Goal: Task Accomplishment & Management: Complete application form

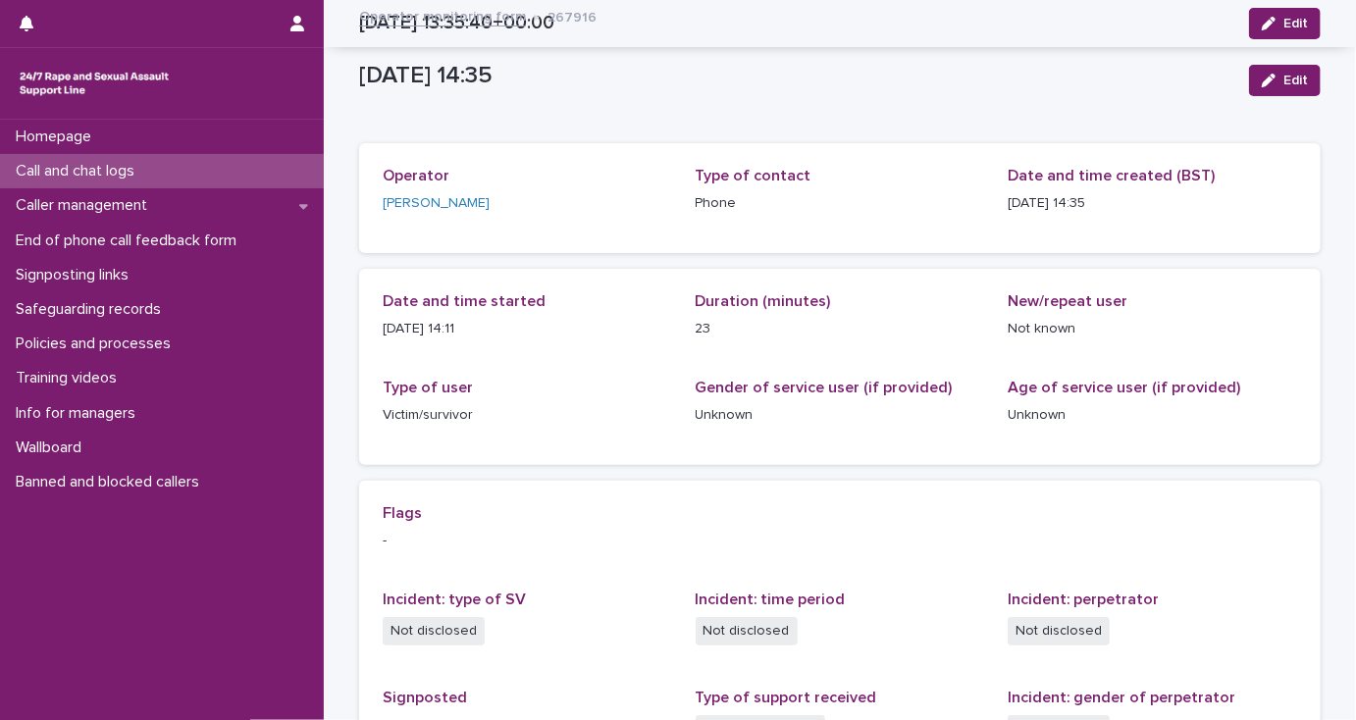
scroll to position [322, 0]
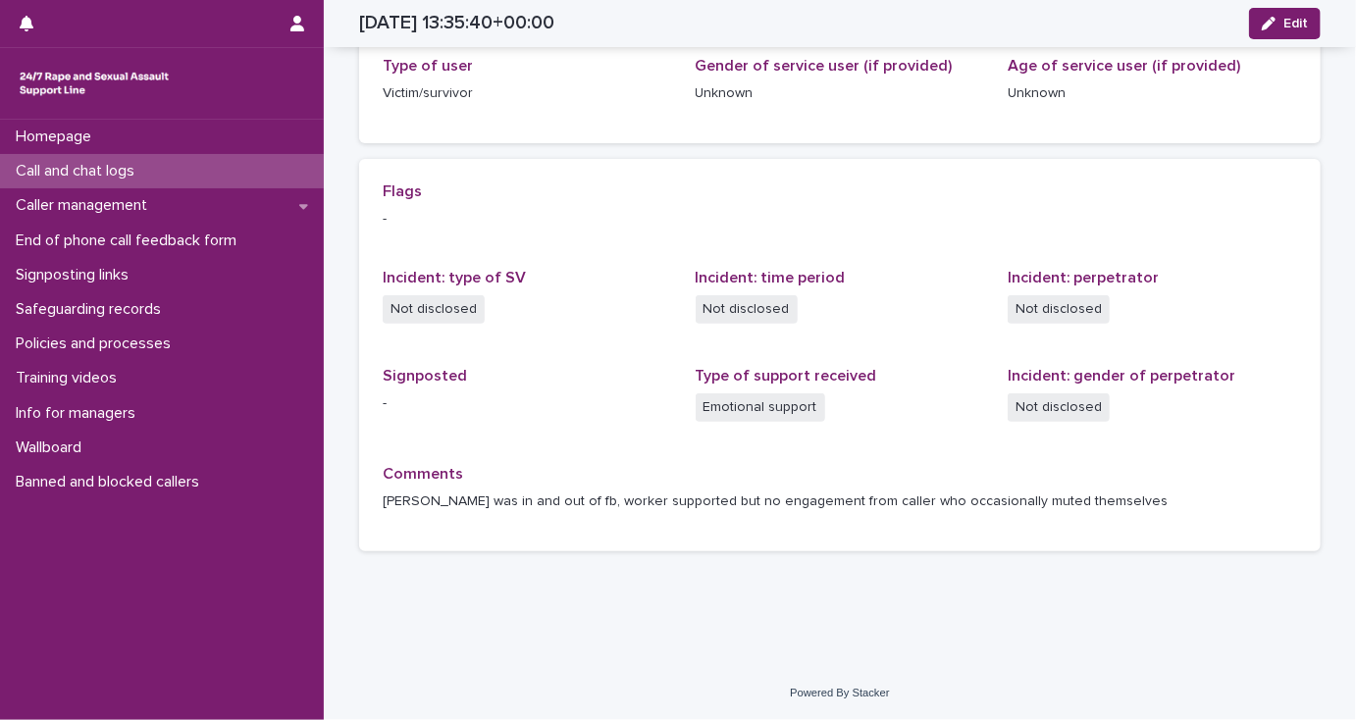
click at [100, 167] on p "Call and chat logs" at bounding box center [79, 171] width 142 height 19
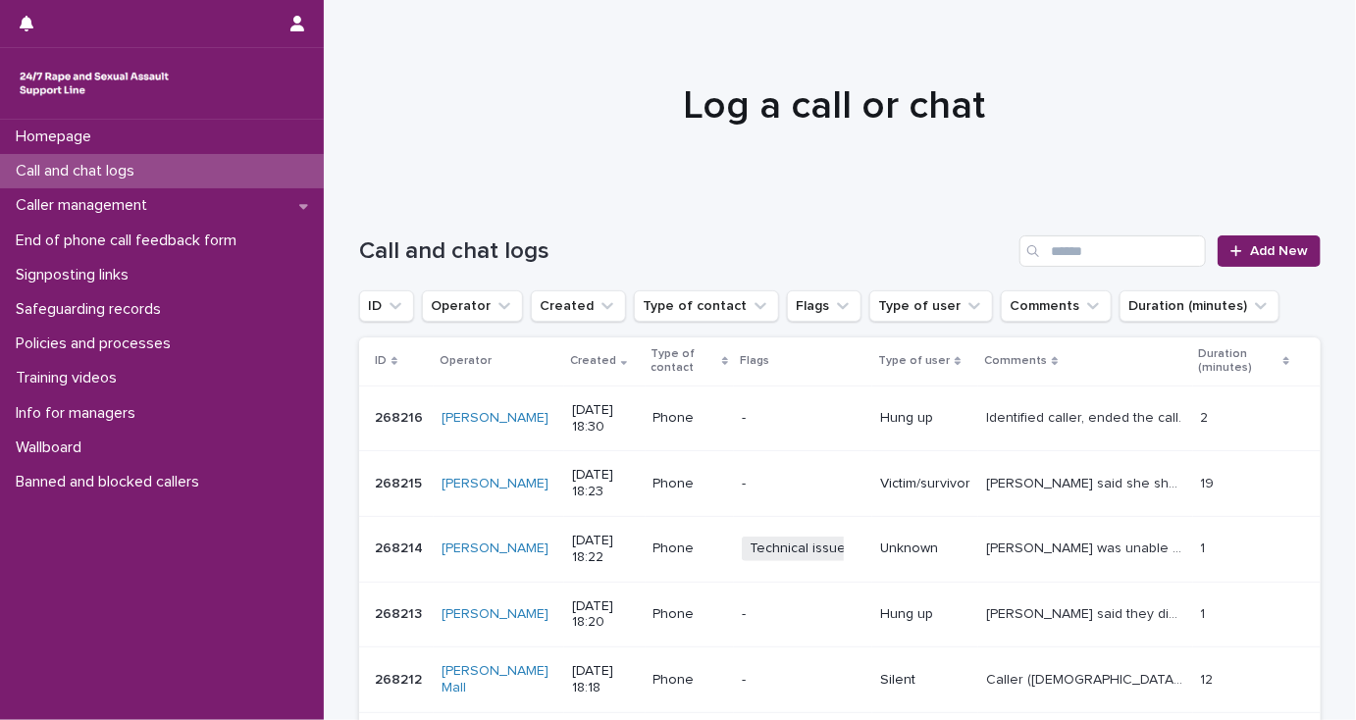
click at [1005, 416] on p "Identified caller, ended the call." at bounding box center [1085, 416] width 199 height 21
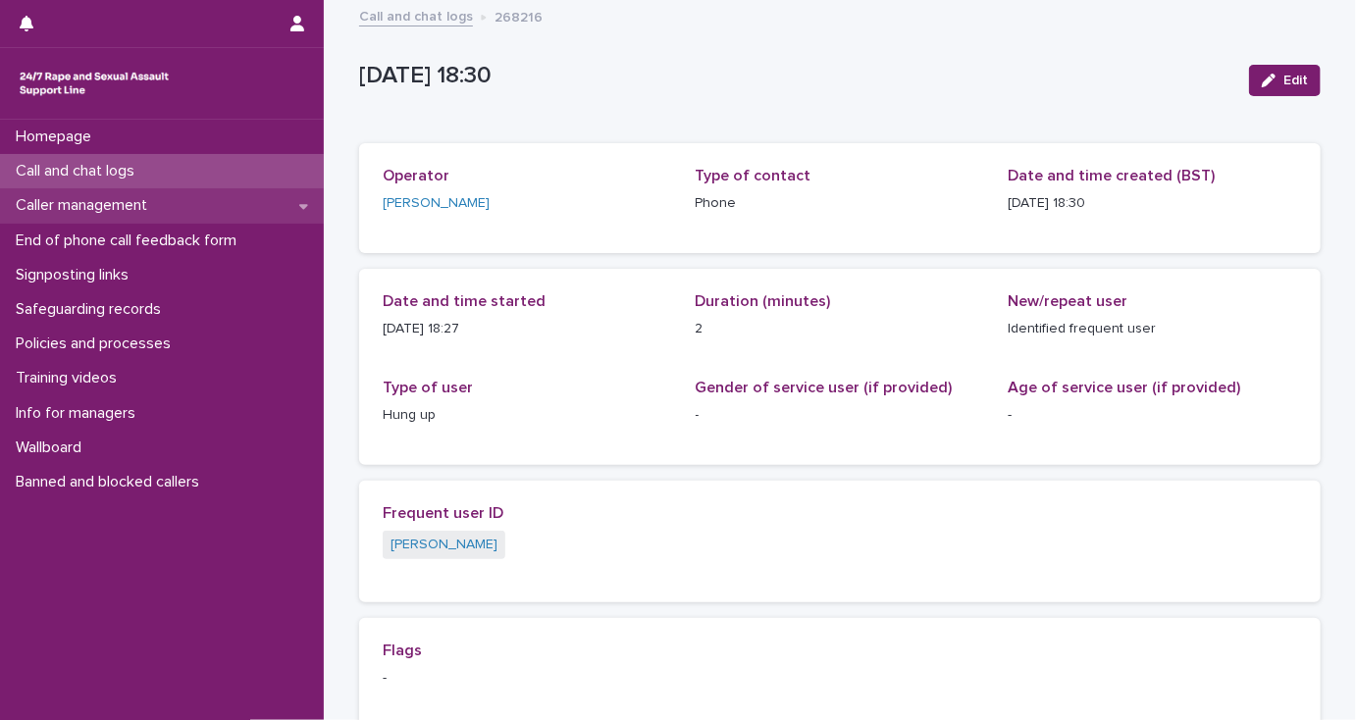
click at [92, 210] on p "Caller management" at bounding box center [85, 205] width 155 height 19
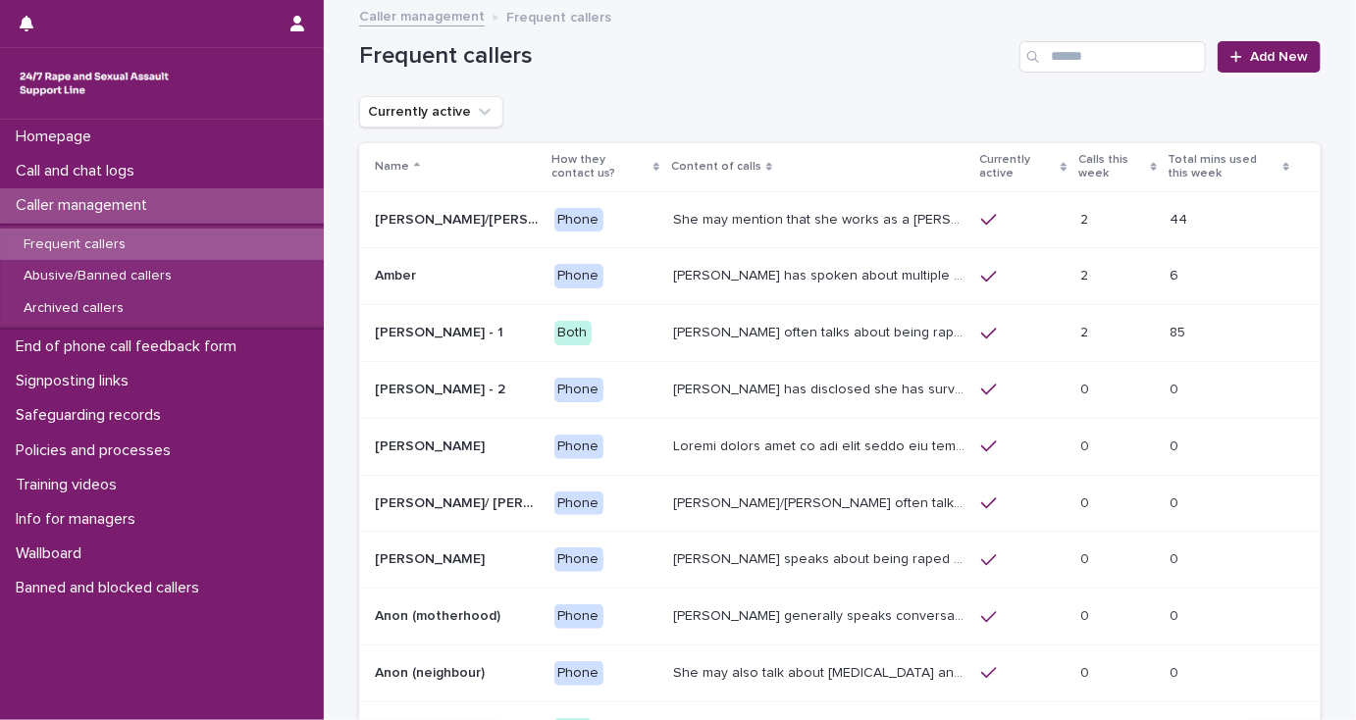
scroll to position [259, 0]
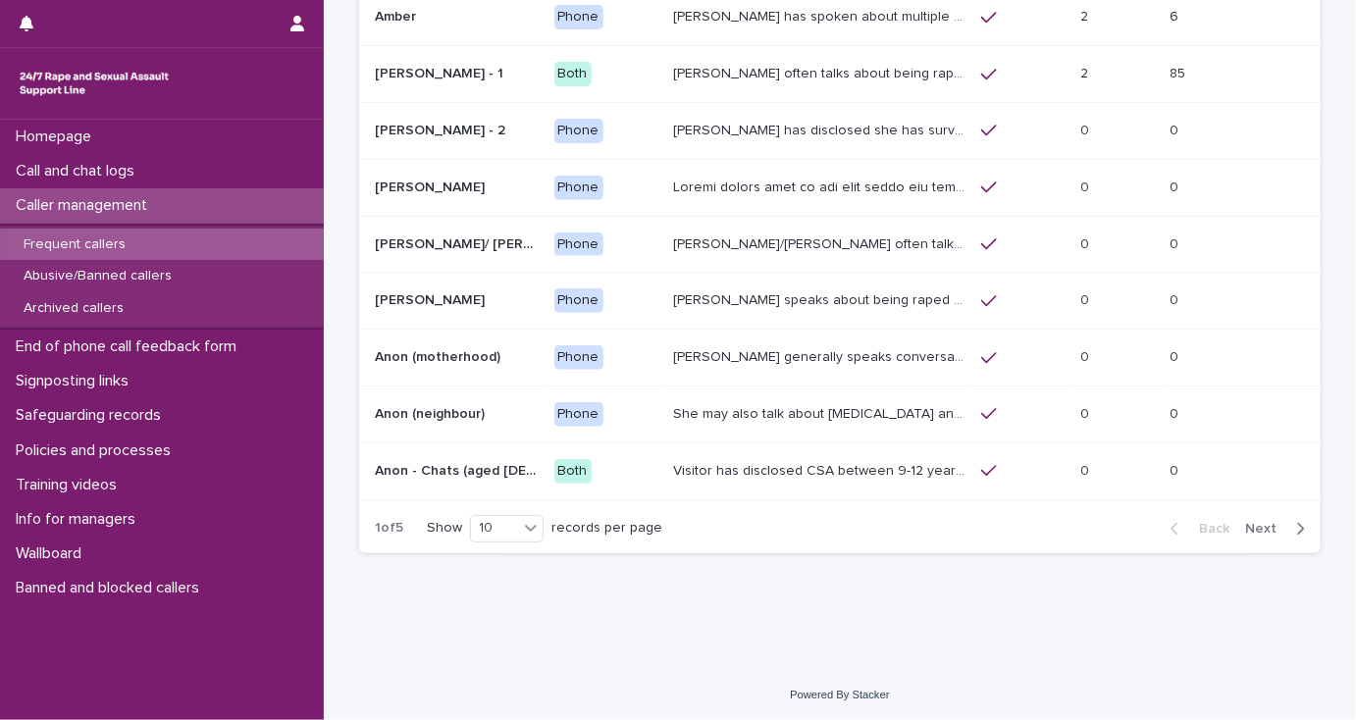
click at [1255, 523] on span "Next" at bounding box center [1266, 529] width 43 height 14
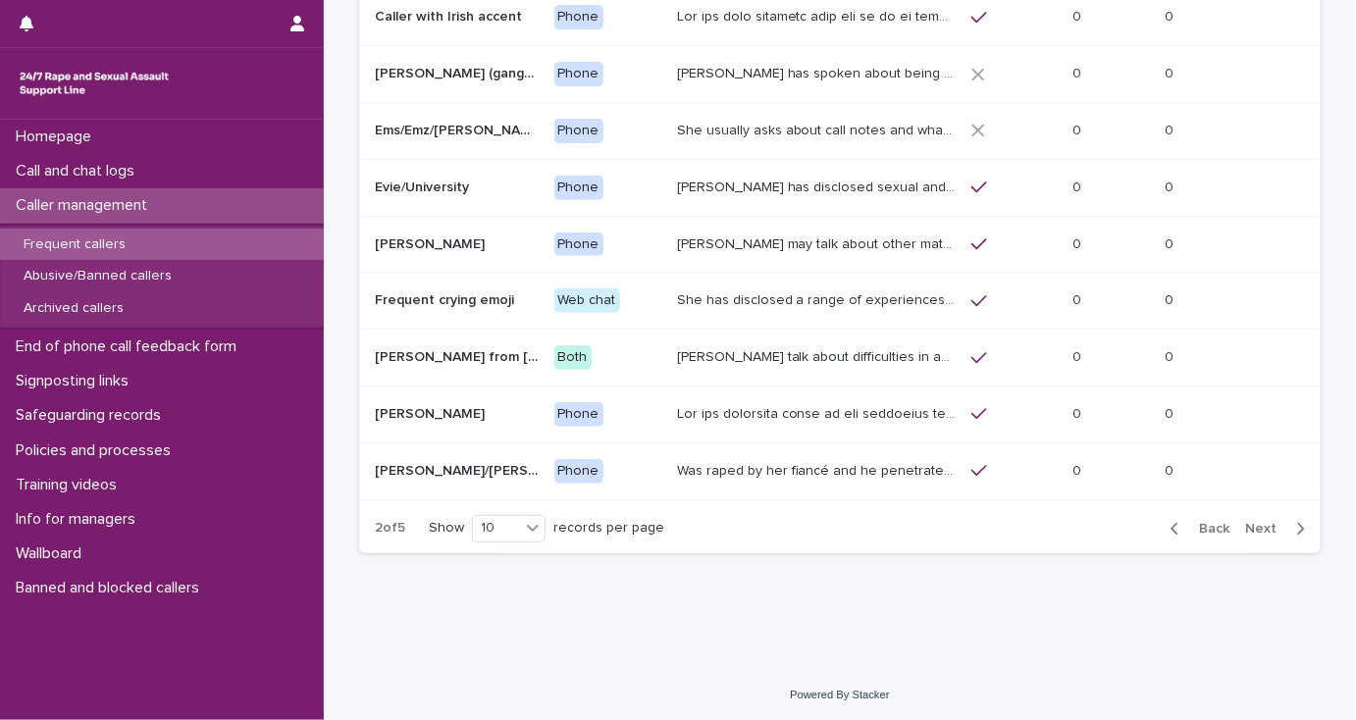
click at [1255, 523] on span "Next" at bounding box center [1266, 529] width 43 height 14
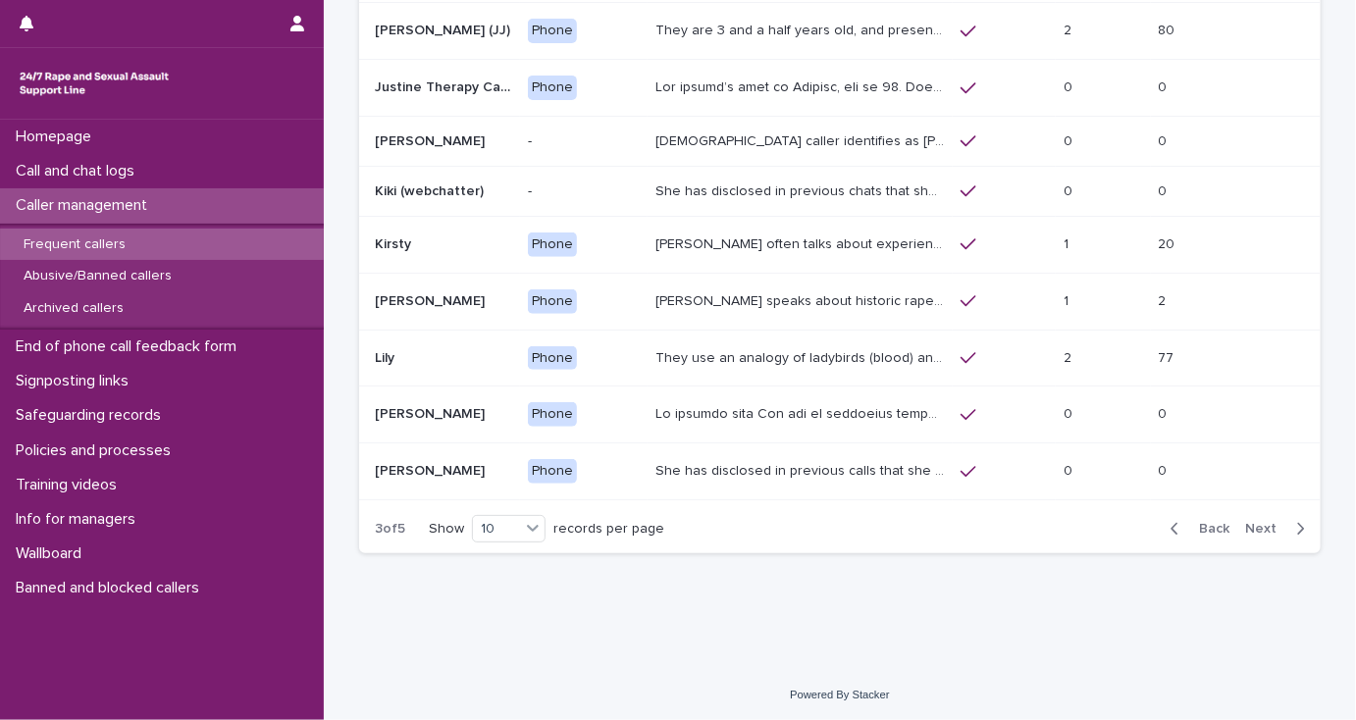
click at [1255, 523] on span "Next" at bounding box center [1266, 529] width 43 height 14
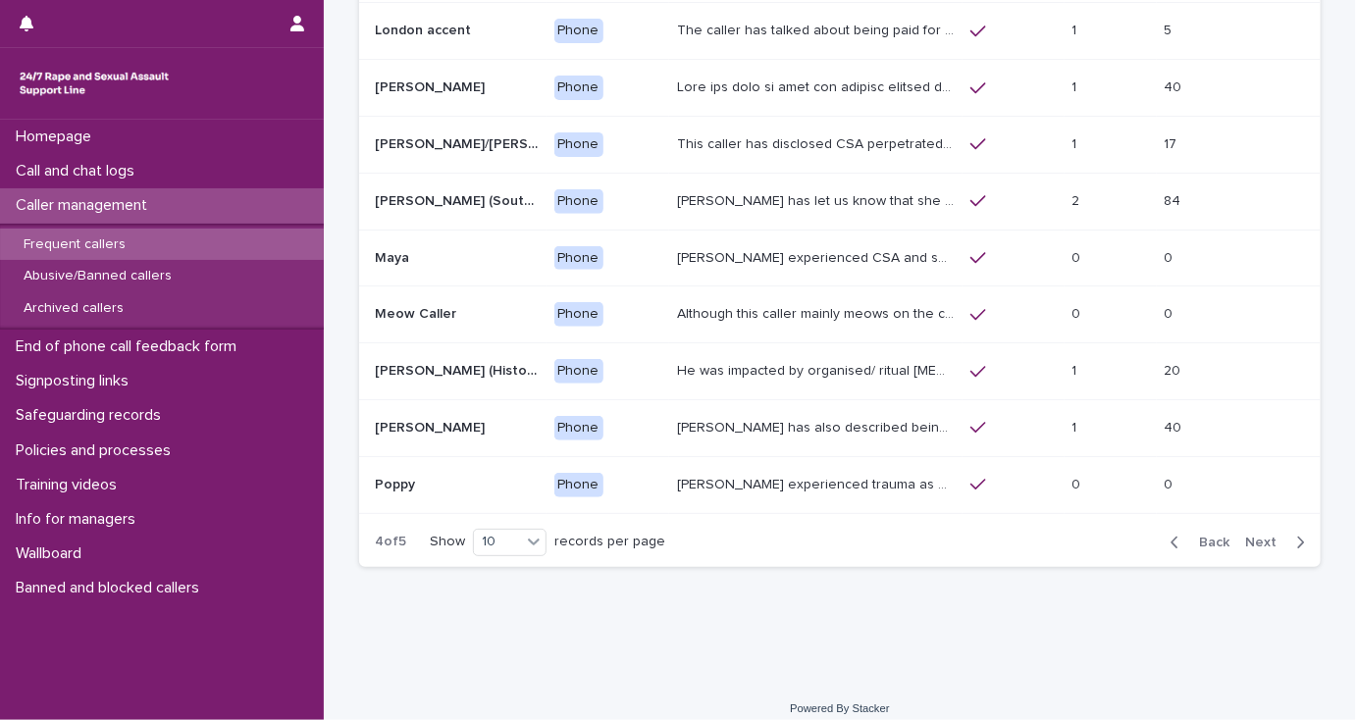
scroll to position [251, 0]
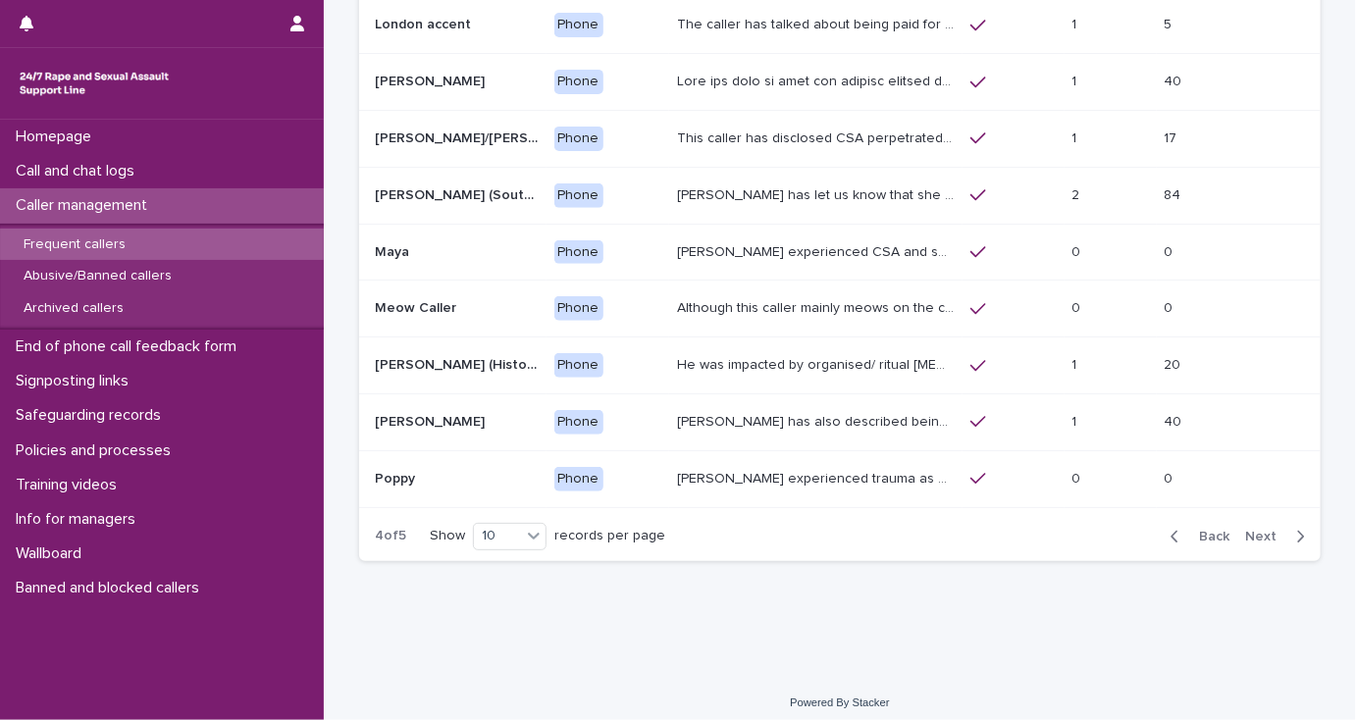
click at [1255, 528] on button "Next" at bounding box center [1278, 537] width 83 height 18
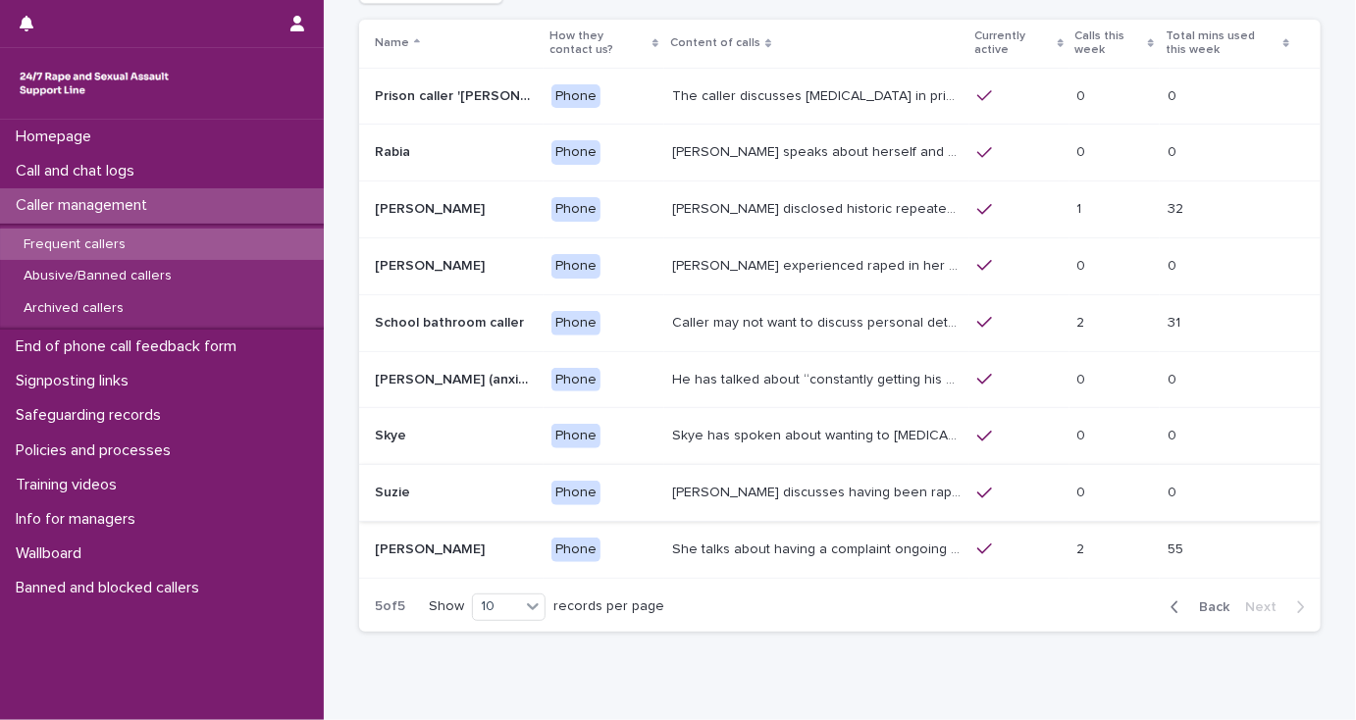
scroll to position [45, 0]
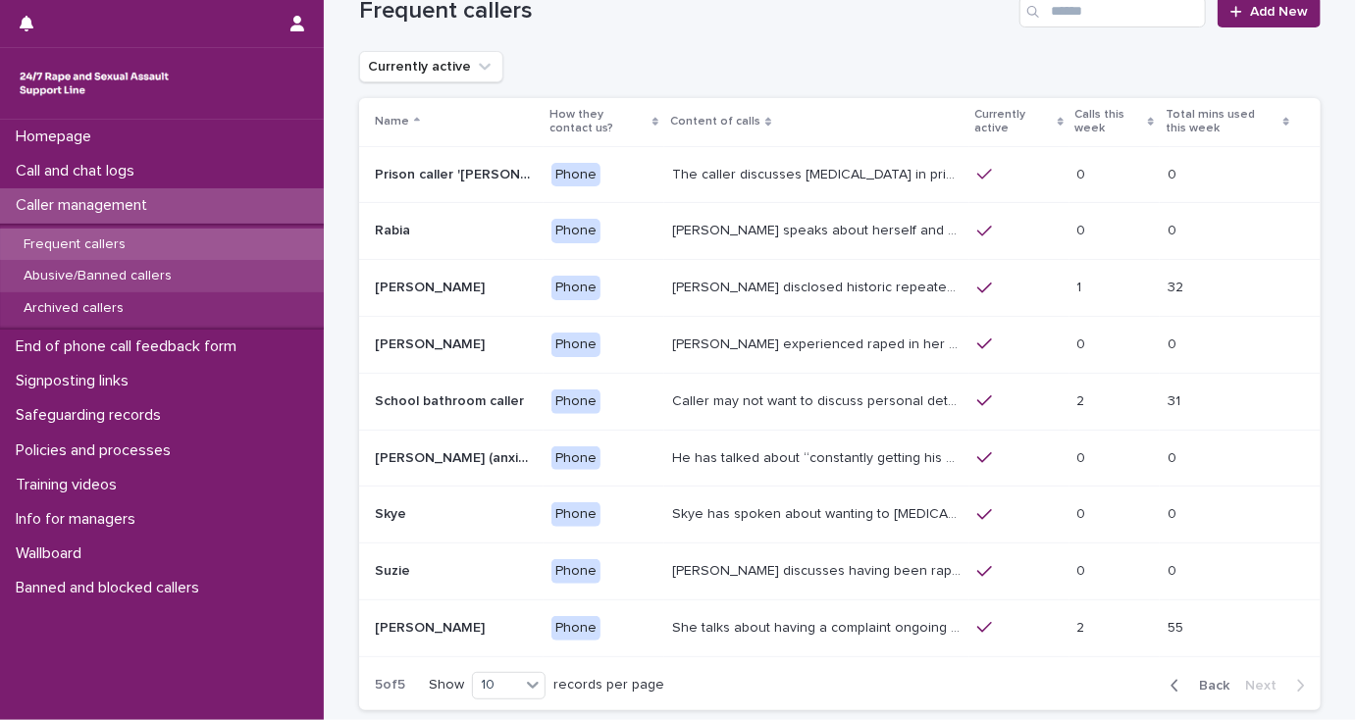
click at [169, 274] on p "Abusive/Banned callers" at bounding box center [98, 276] width 180 height 17
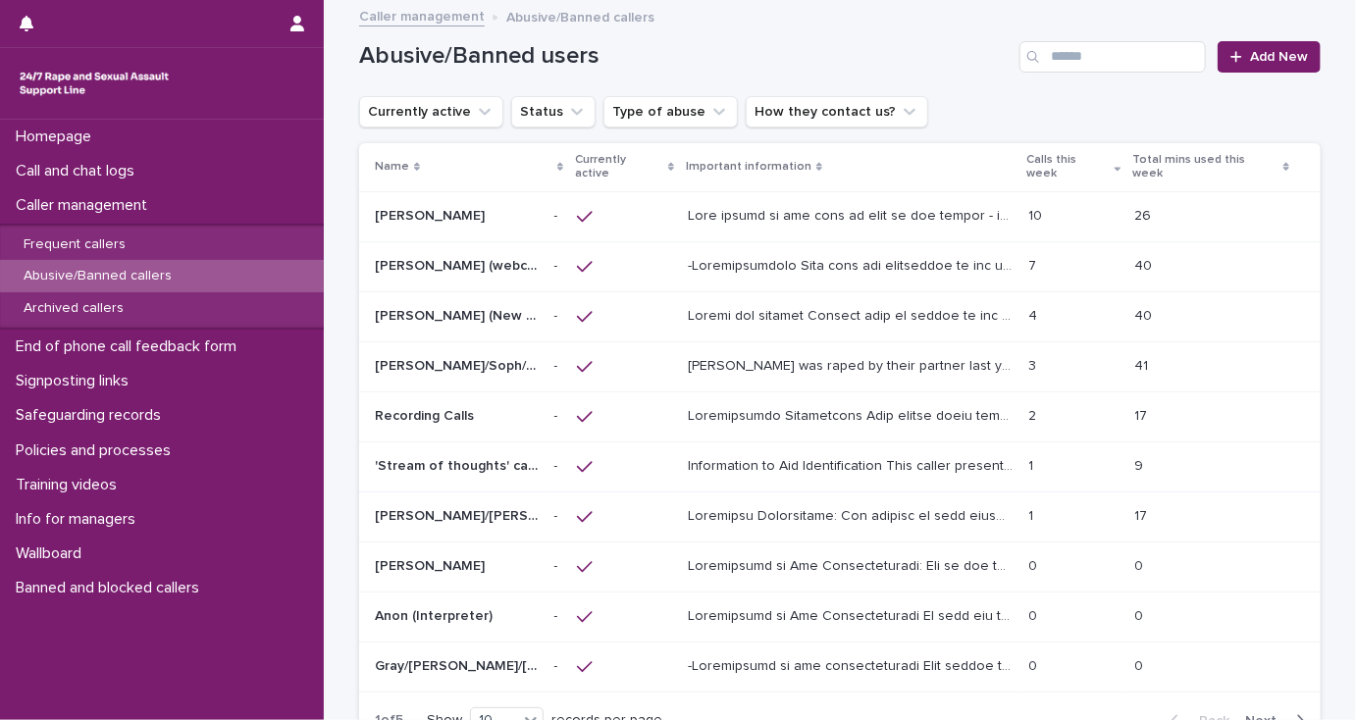
click at [789, 204] on p at bounding box center [853, 214] width 330 height 21
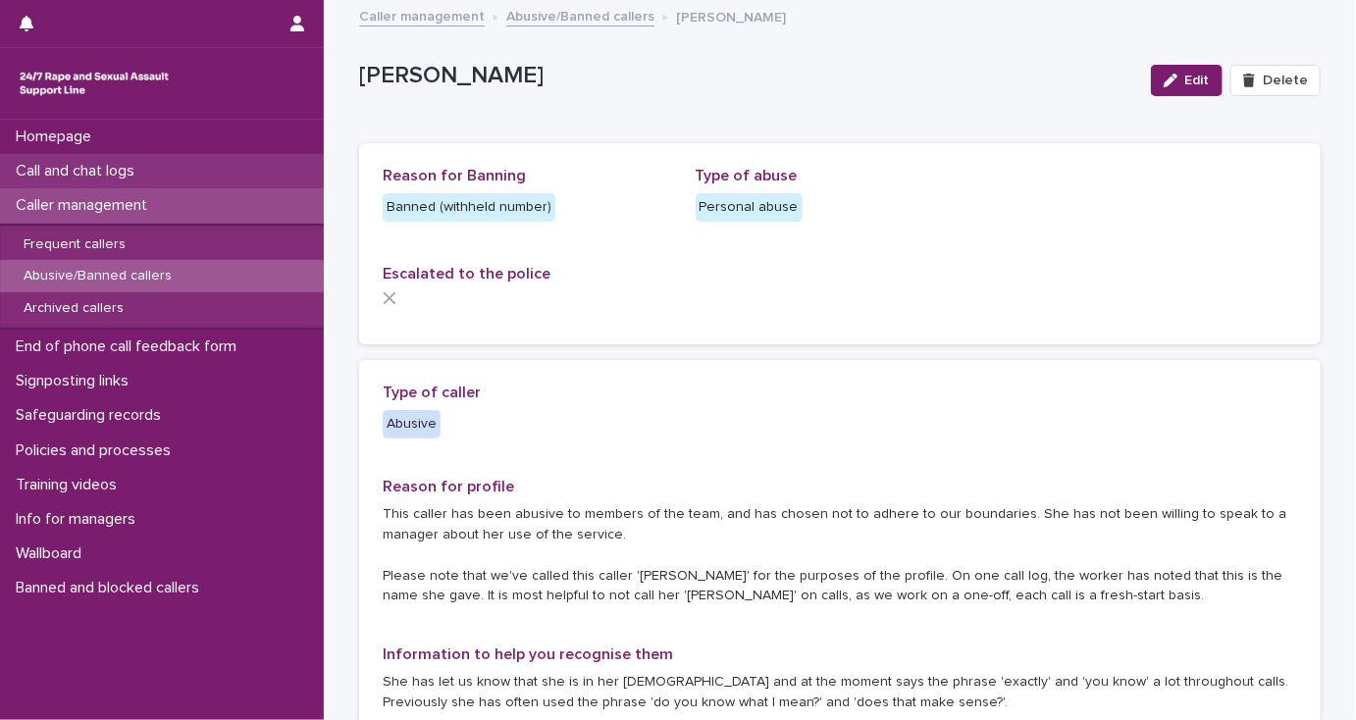
click at [123, 174] on p "Call and chat logs" at bounding box center [79, 171] width 142 height 19
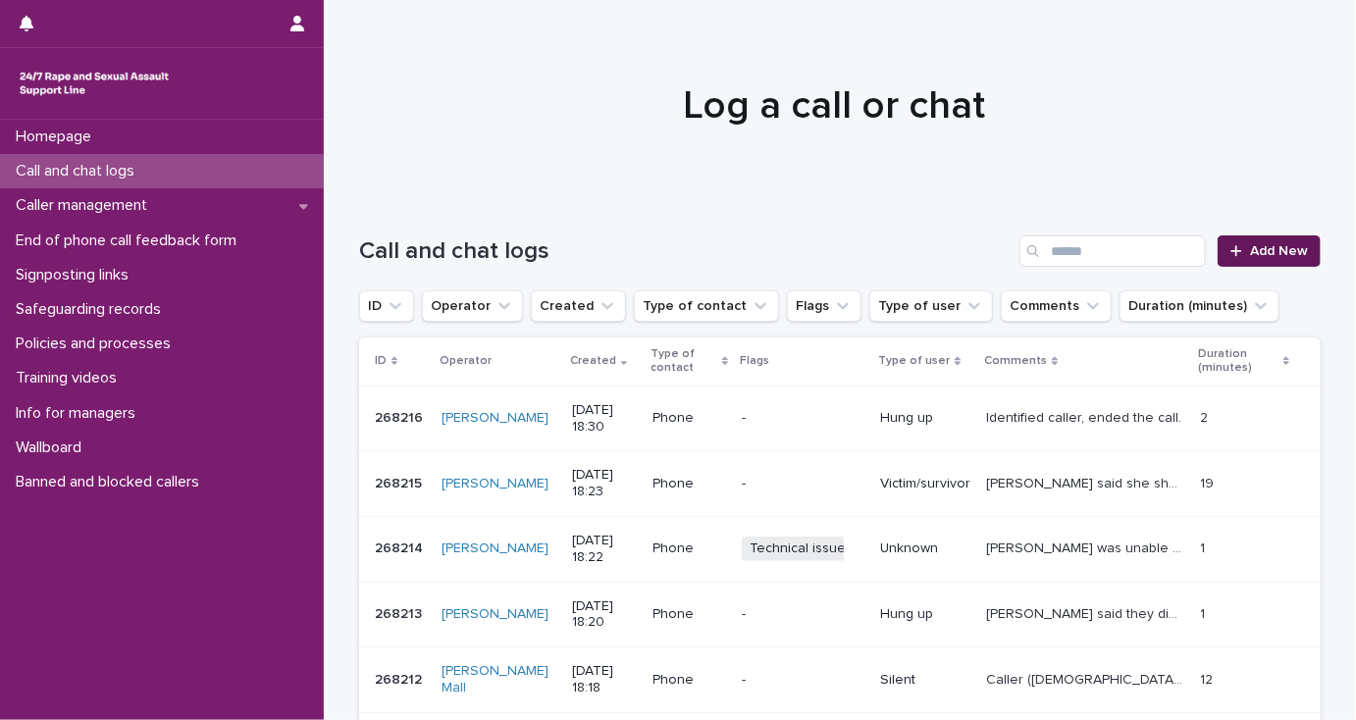
click at [1260, 255] on span "Add New" at bounding box center [1279, 251] width 58 height 14
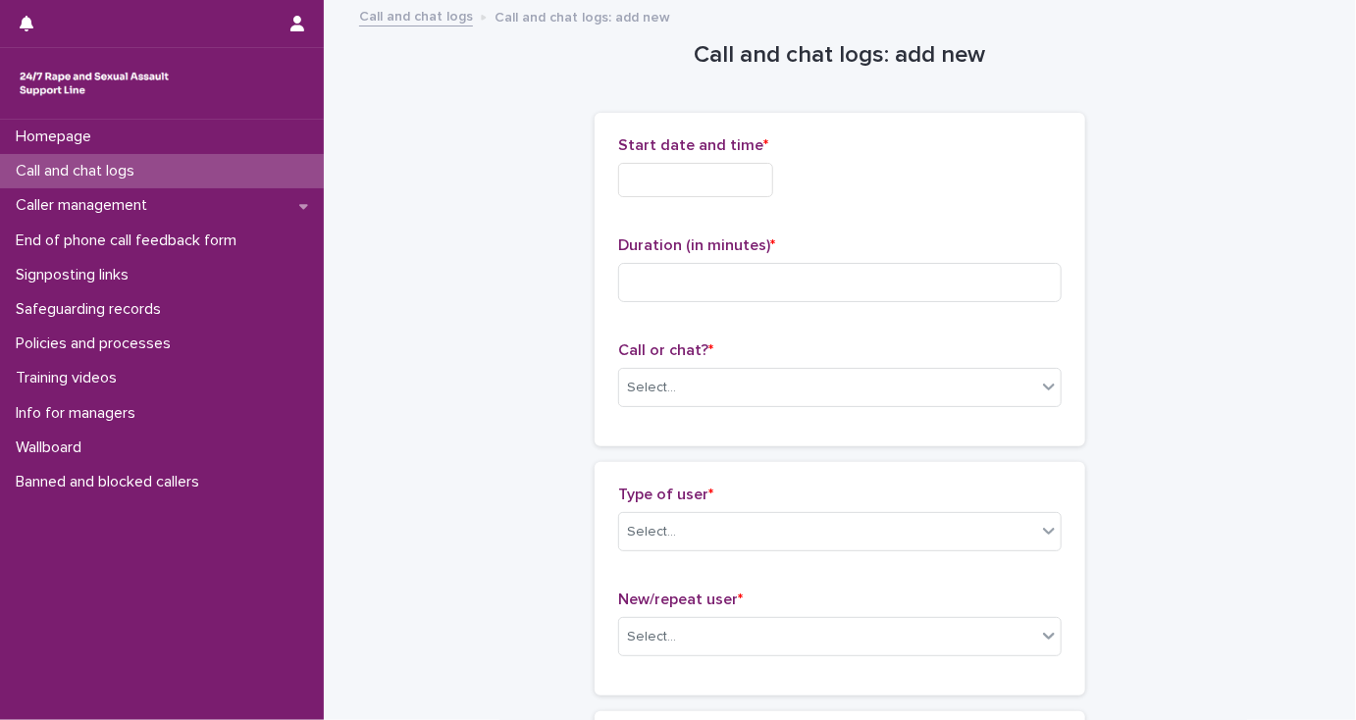
click at [709, 177] on input "text" at bounding box center [695, 180] width 155 height 34
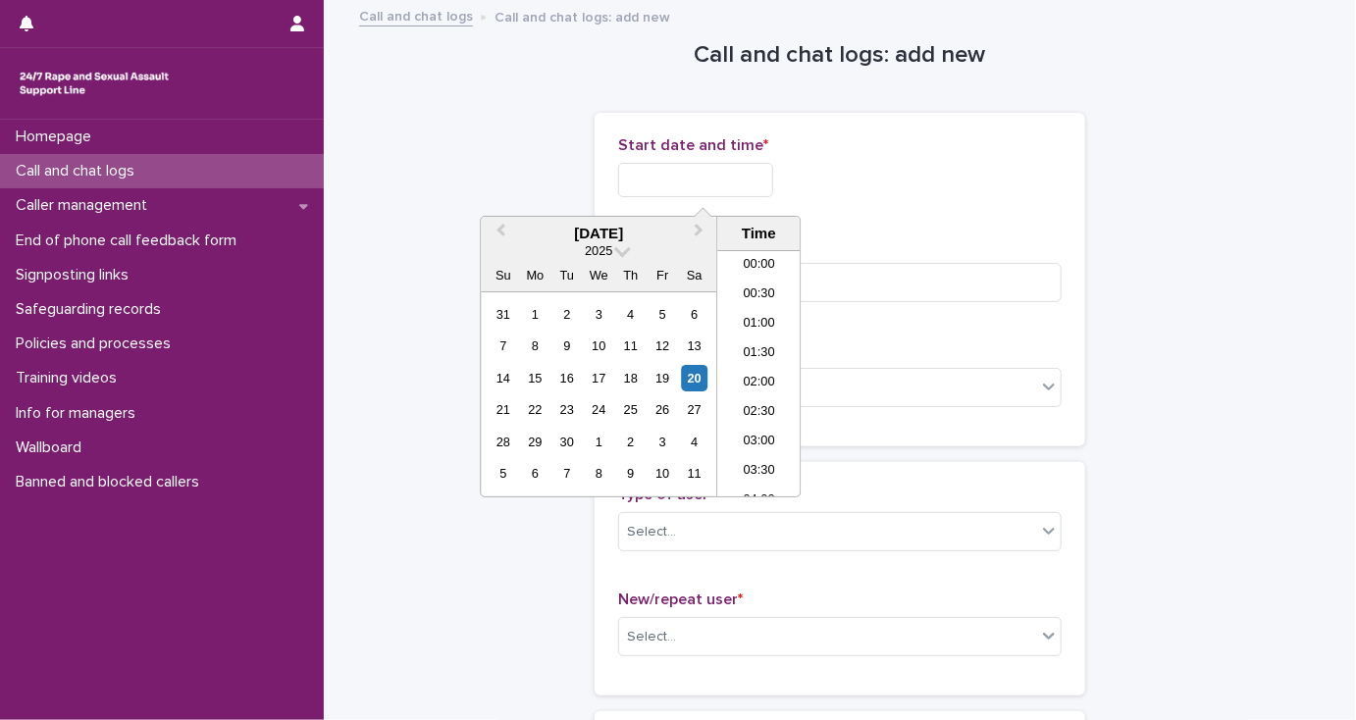
scroll to position [981, 0]
click at [747, 369] on li "18:30" at bounding box center [758, 373] width 83 height 29
type input "**********"
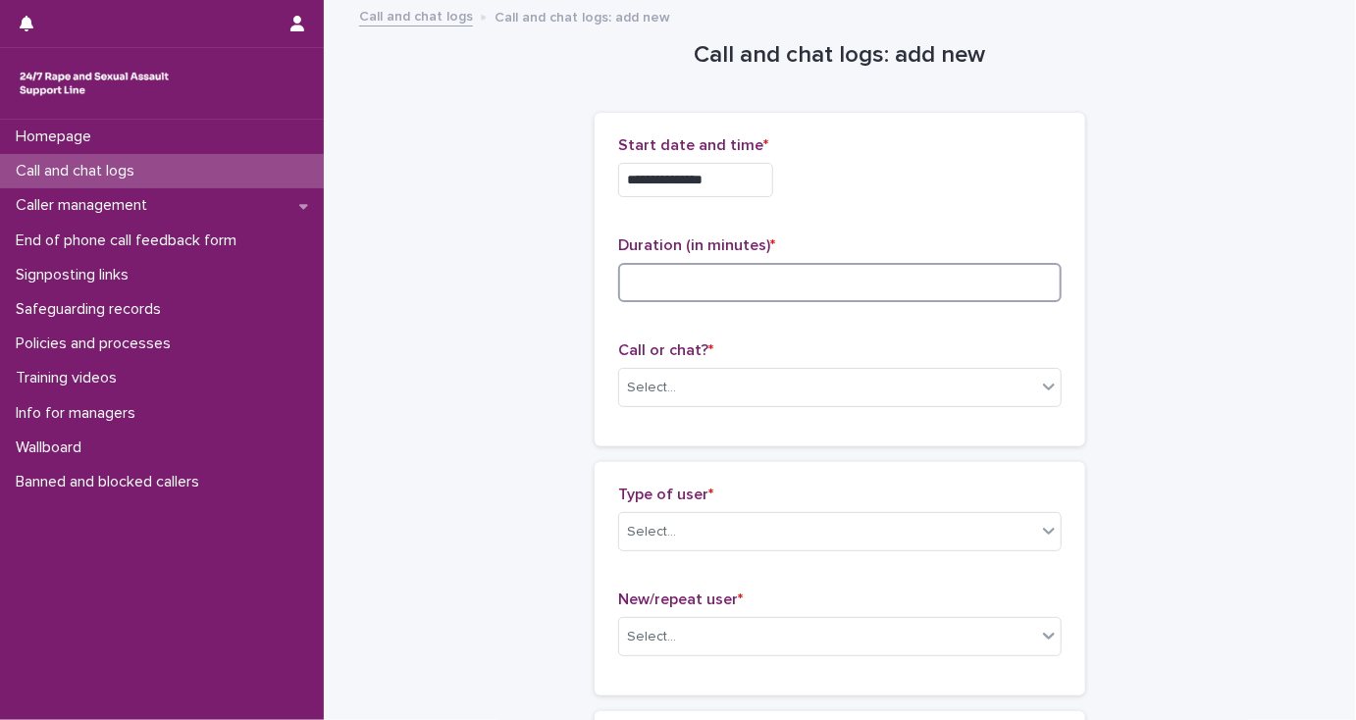
click at [655, 281] on input at bounding box center [839, 282] width 443 height 39
type input "*"
click at [659, 396] on div "Select..." at bounding box center [827, 388] width 417 height 32
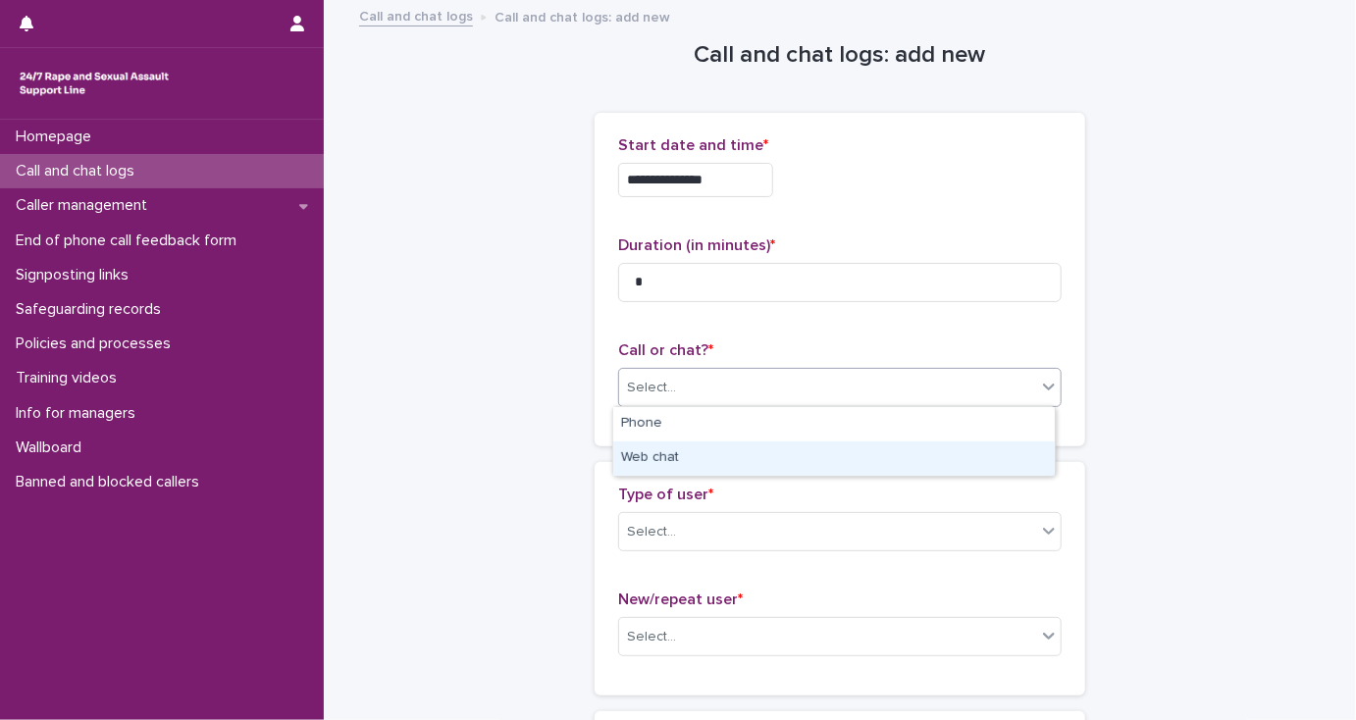
click at [679, 459] on div "Web chat" at bounding box center [833, 458] width 441 height 34
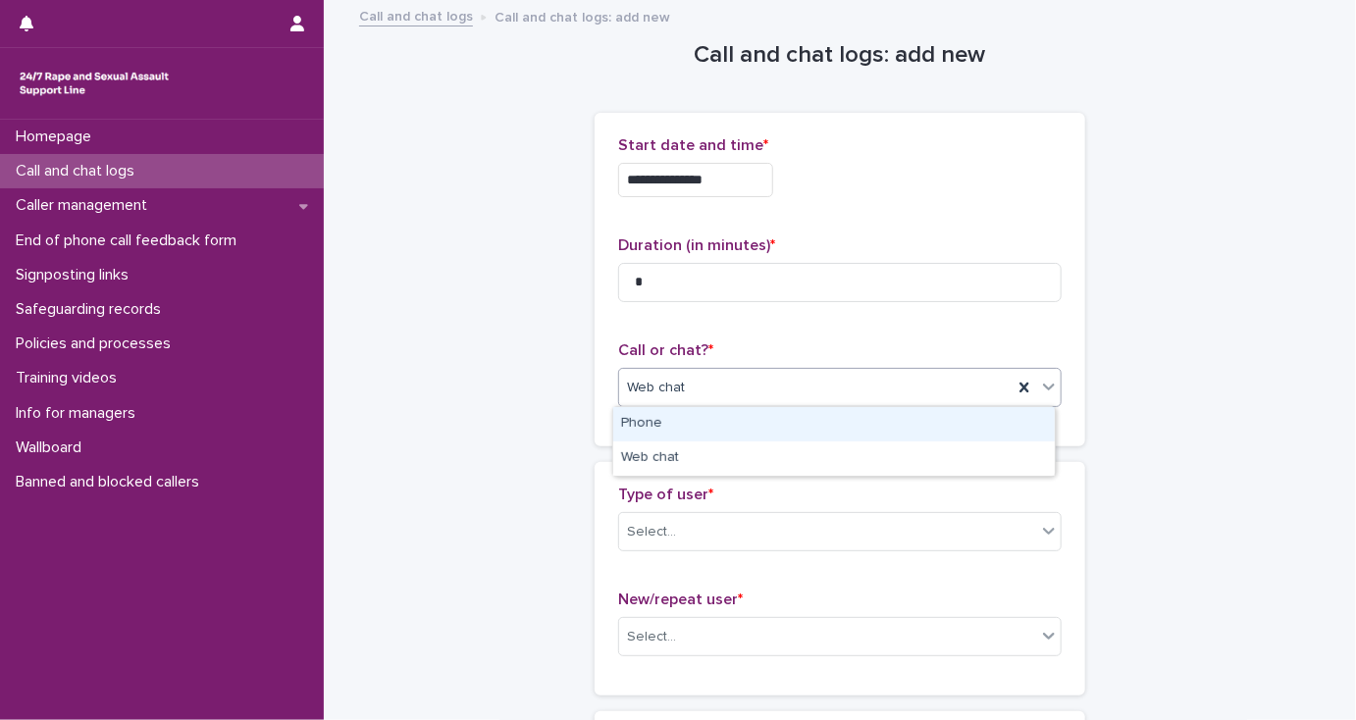
drag, startPoint x: 660, startPoint y: 390, endPoint x: 667, endPoint y: 415, distance: 25.5
click at [663, 392] on span "Web chat" at bounding box center [656, 388] width 58 height 21
click at [668, 416] on div "Phone" at bounding box center [833, 424] width 441 height 34
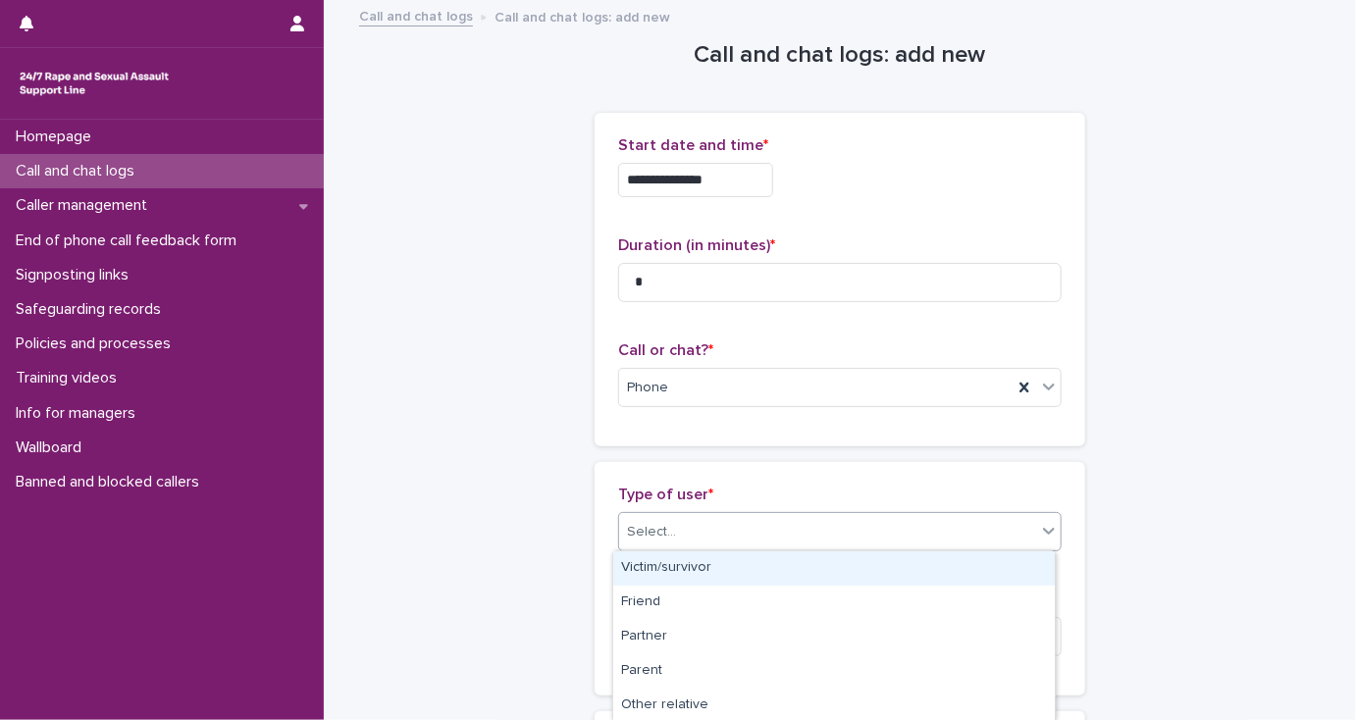
click at [691, 526] on div "Select..." at bounding box center [827, 532] width 417 height 32
click at [704, 561] on div "Victim/survivor" at bounding box center [833, 568] width 441 height 34
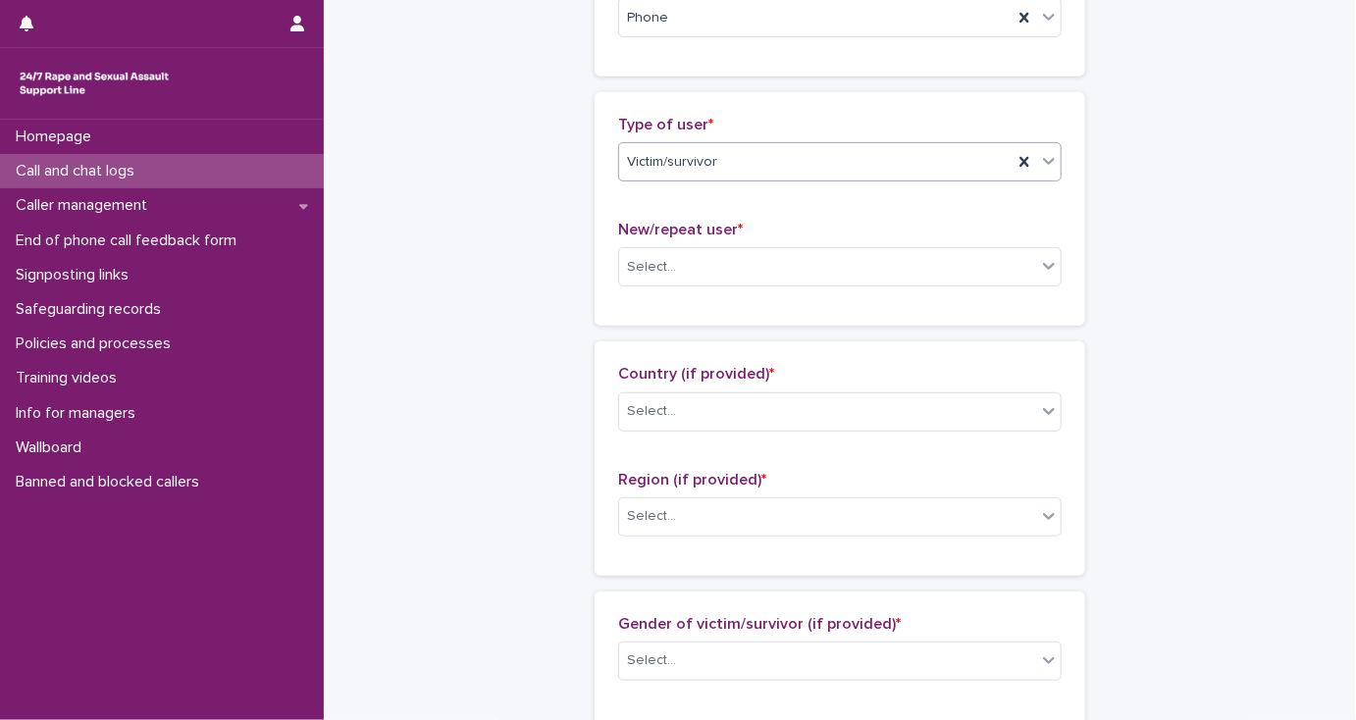
scroll to position [392, 0]
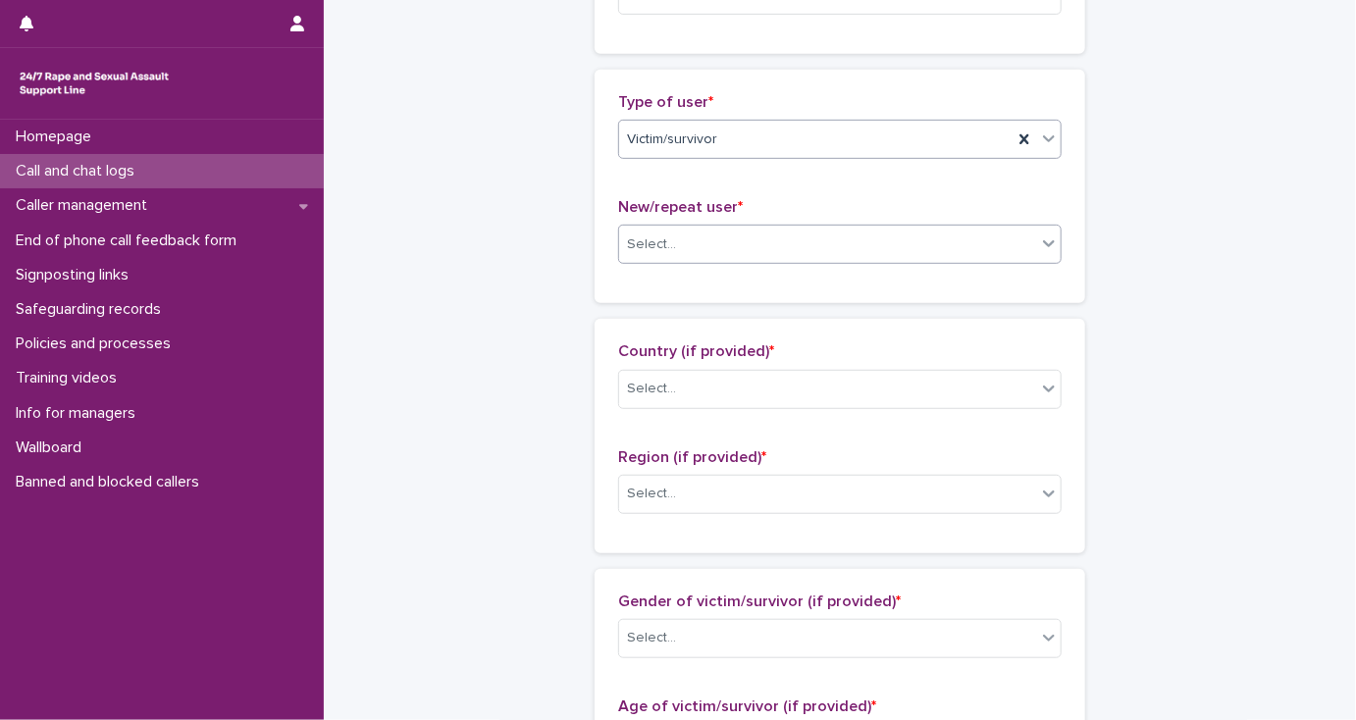
click at [653, 254] on div "Select..." at bounding box center [827, 245] width 417 height 32
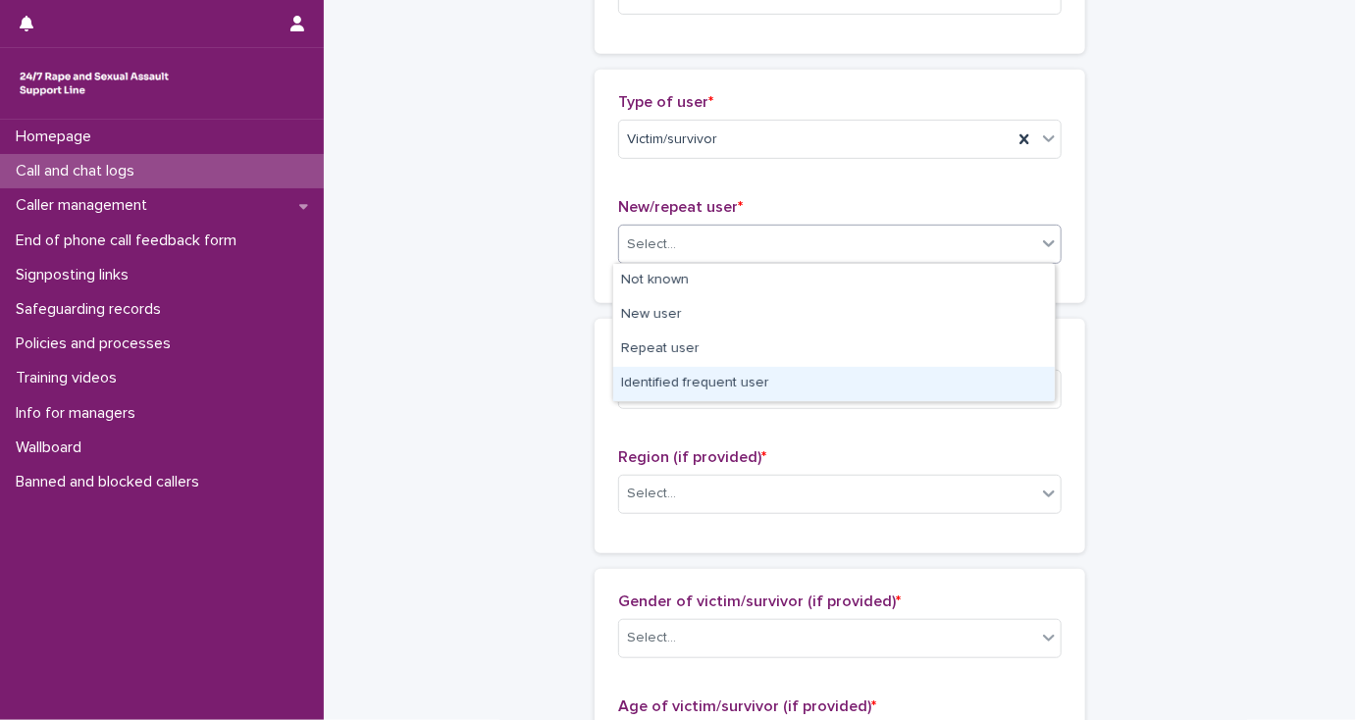
click at [685, 381] on div "Identified frequent user" at bounding box center [833, 384] width 441 height 34
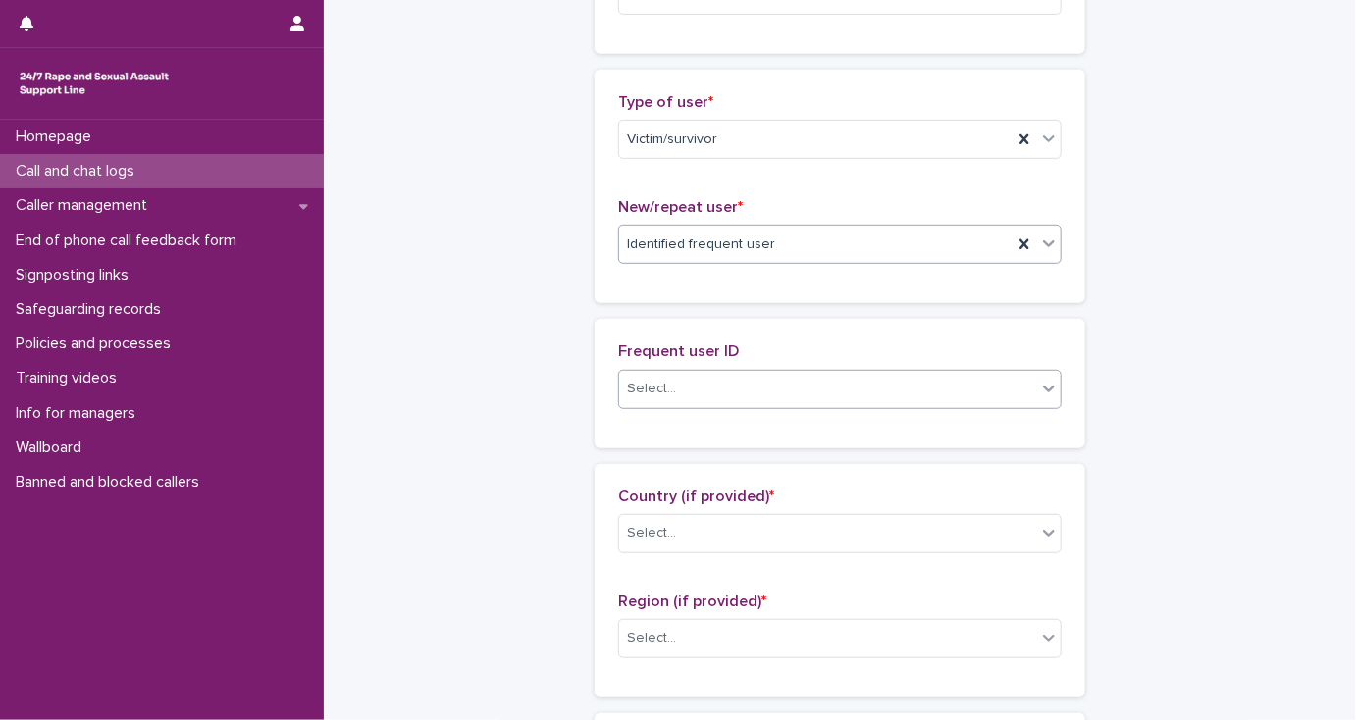
click at [686, 392] on div "Select..." at bounding box center [827, 389] width 417 height 32
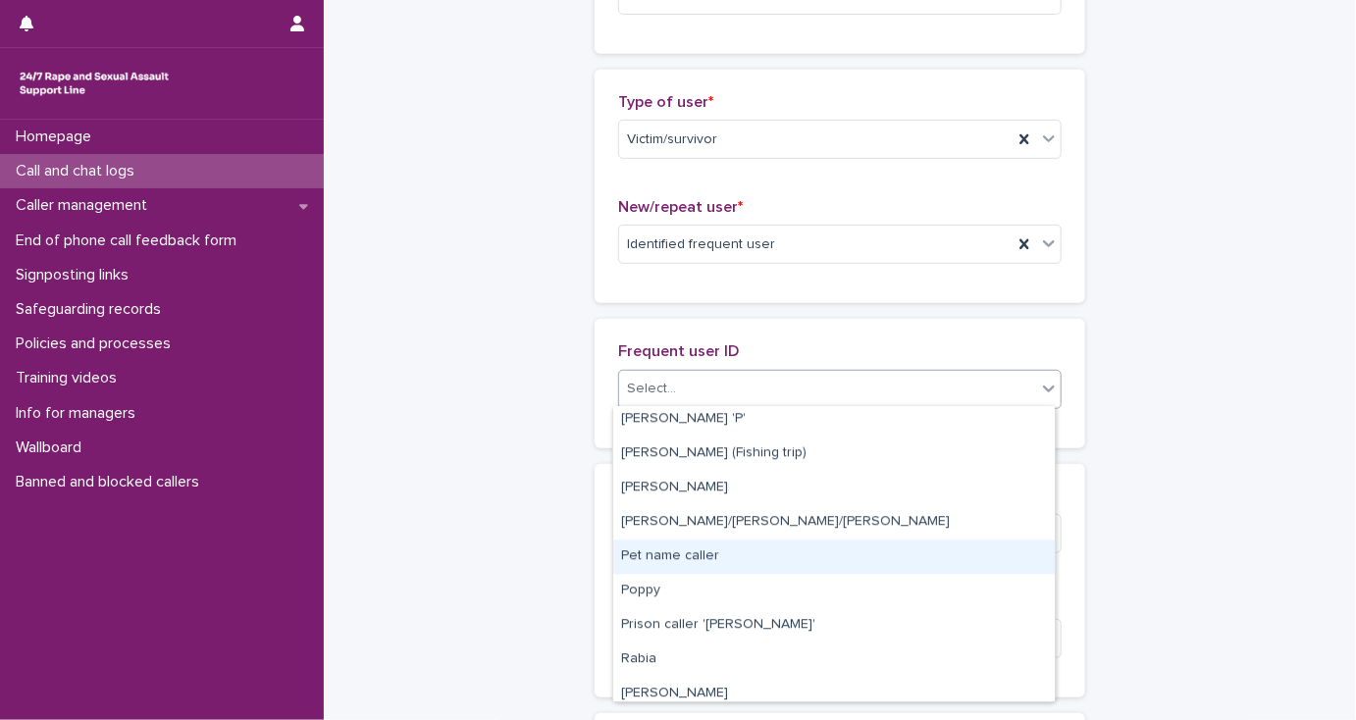
scroll to position [2590, 0]
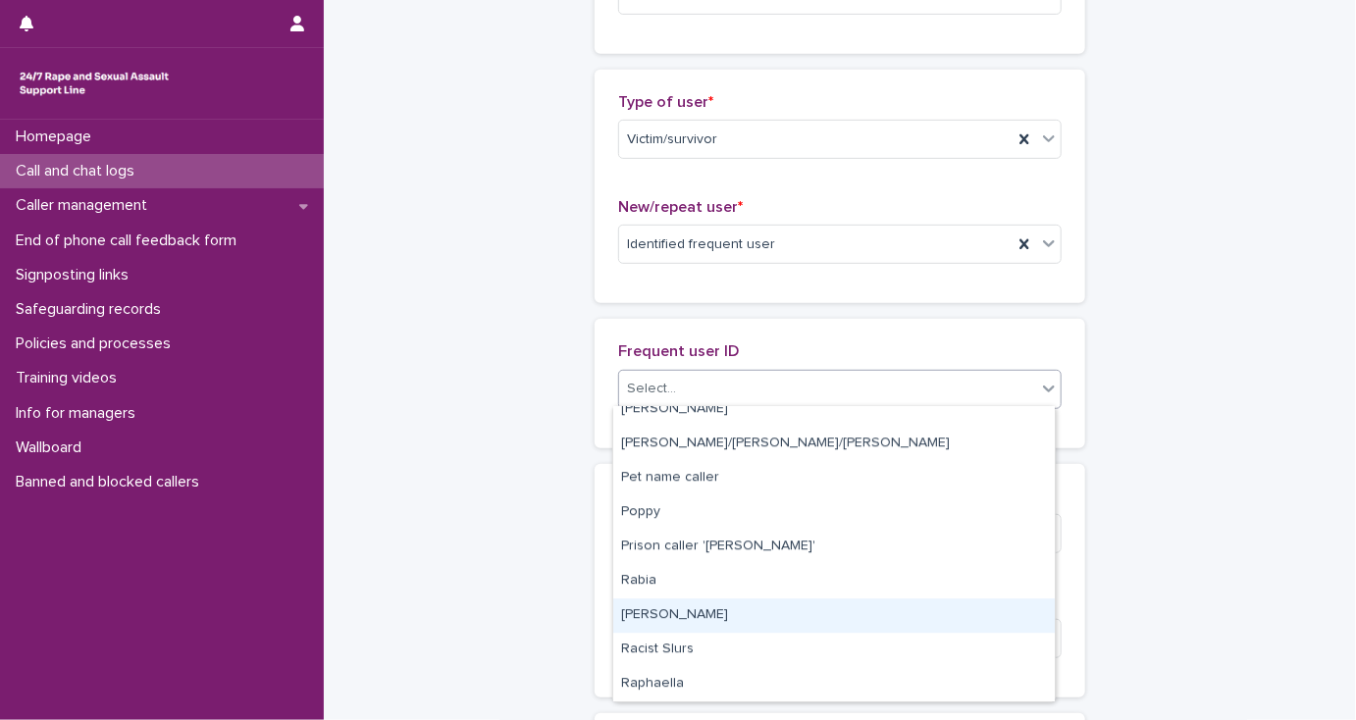
click at [728, 620] on div "[PERSON_NAME]" at bounding box center [833, 615] width 441 height 34
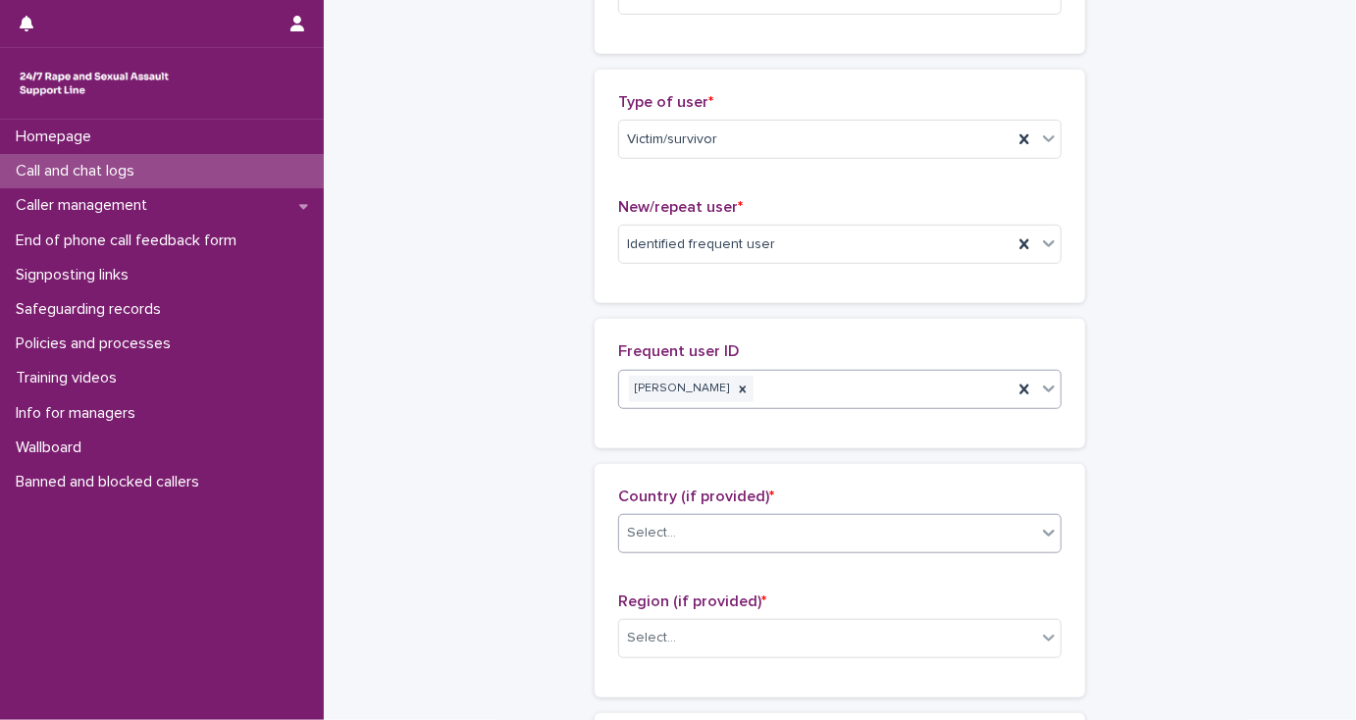
click at [693, 531] on div "Select..." at bounding box center [827, 533] width 417 height 32
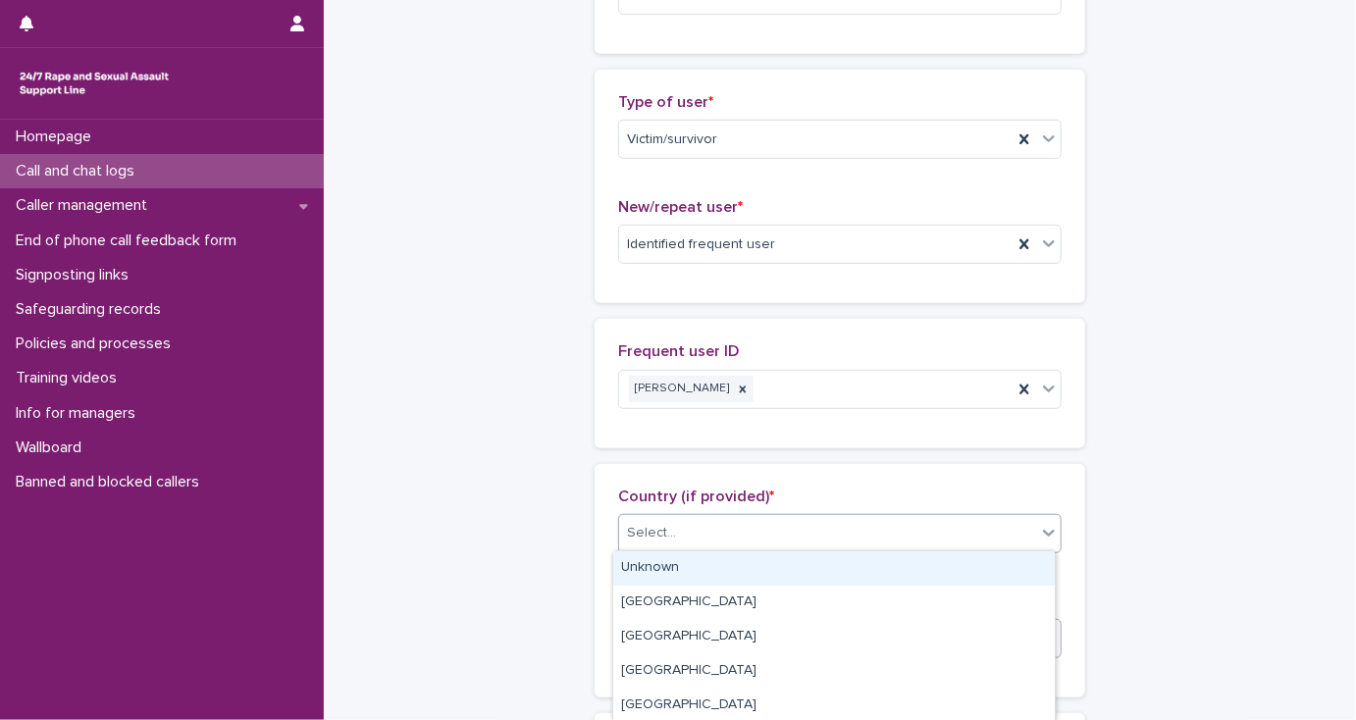
drag, startPoint x: 711, startPoint y: 570, endPoint x: 730, endPoint y: 625, distance: 58.0
click at [713, 573] on div "Unknown" at bounding box center [833, 568] width 441 height 34
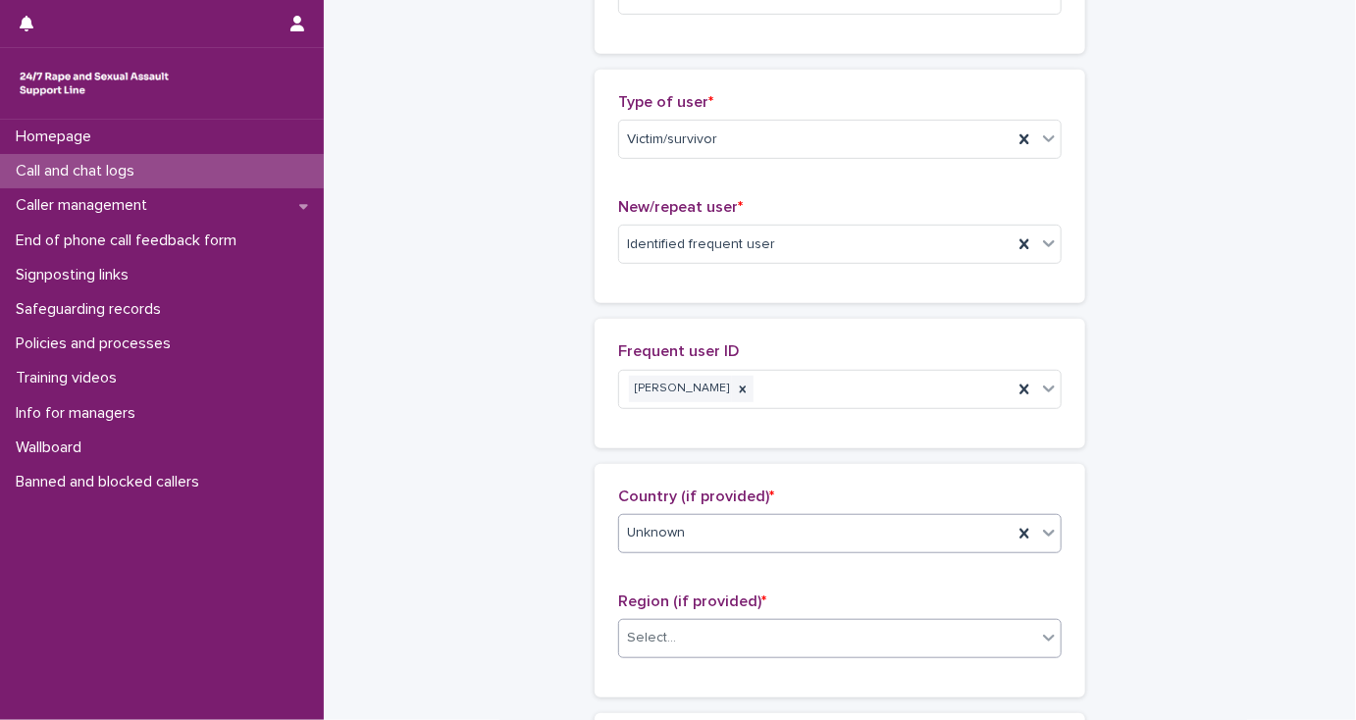
click at [738, 642] on div "Select..." at bounding box center [827, 638] width 417 height 32
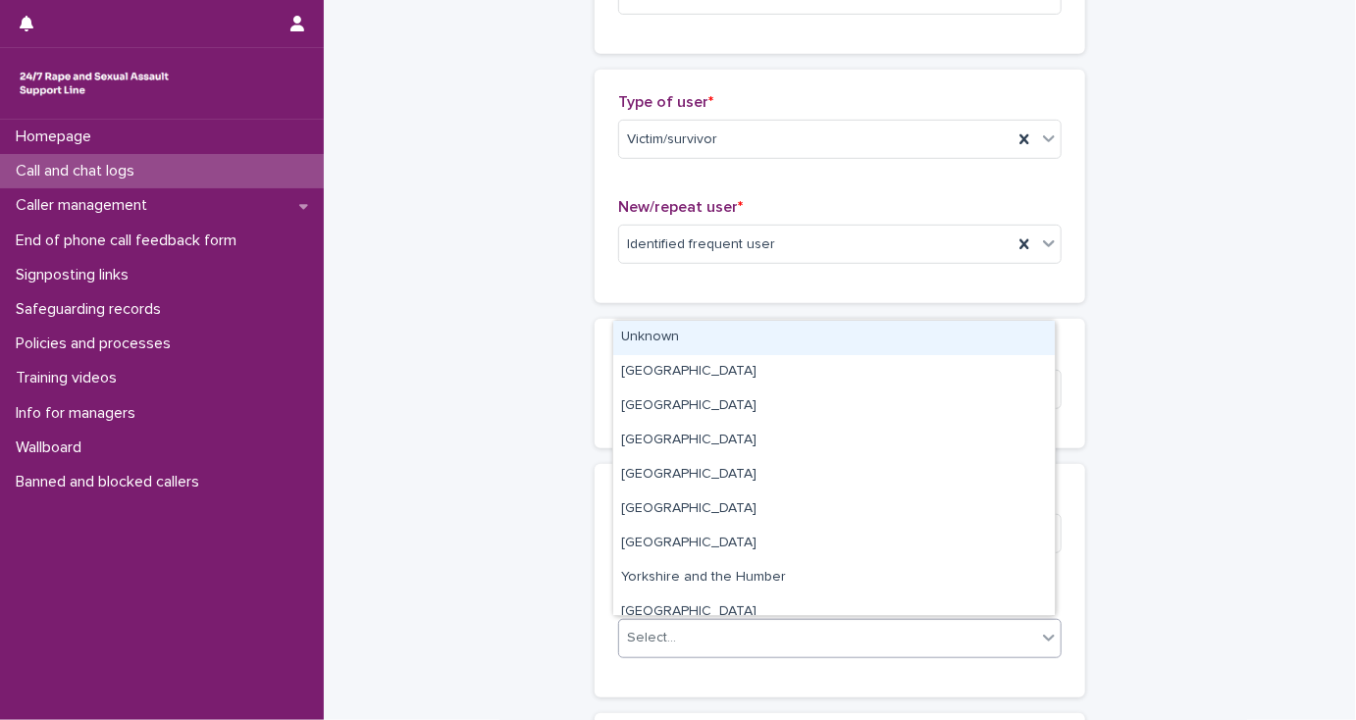
click at [742, 345] on div "Unknown" at bounding box center [833, 338] width 441 height 34
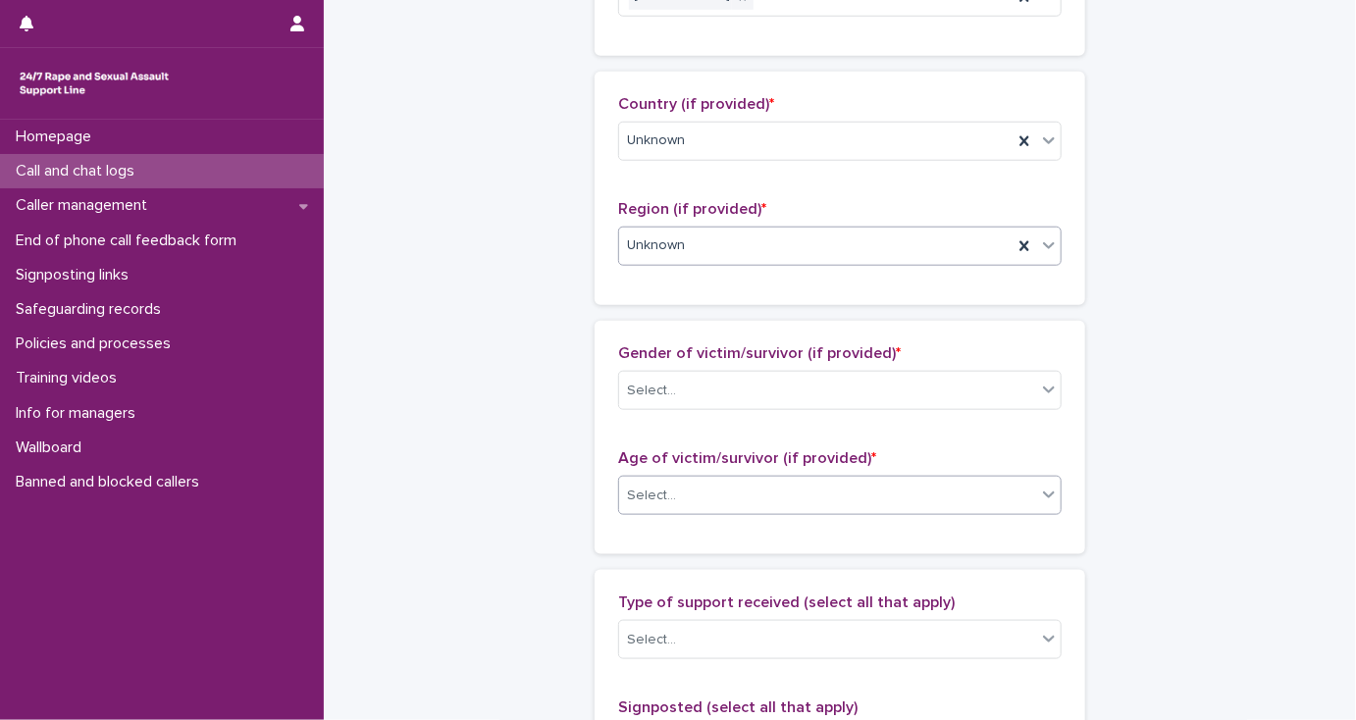
scroll to position [863, 0]
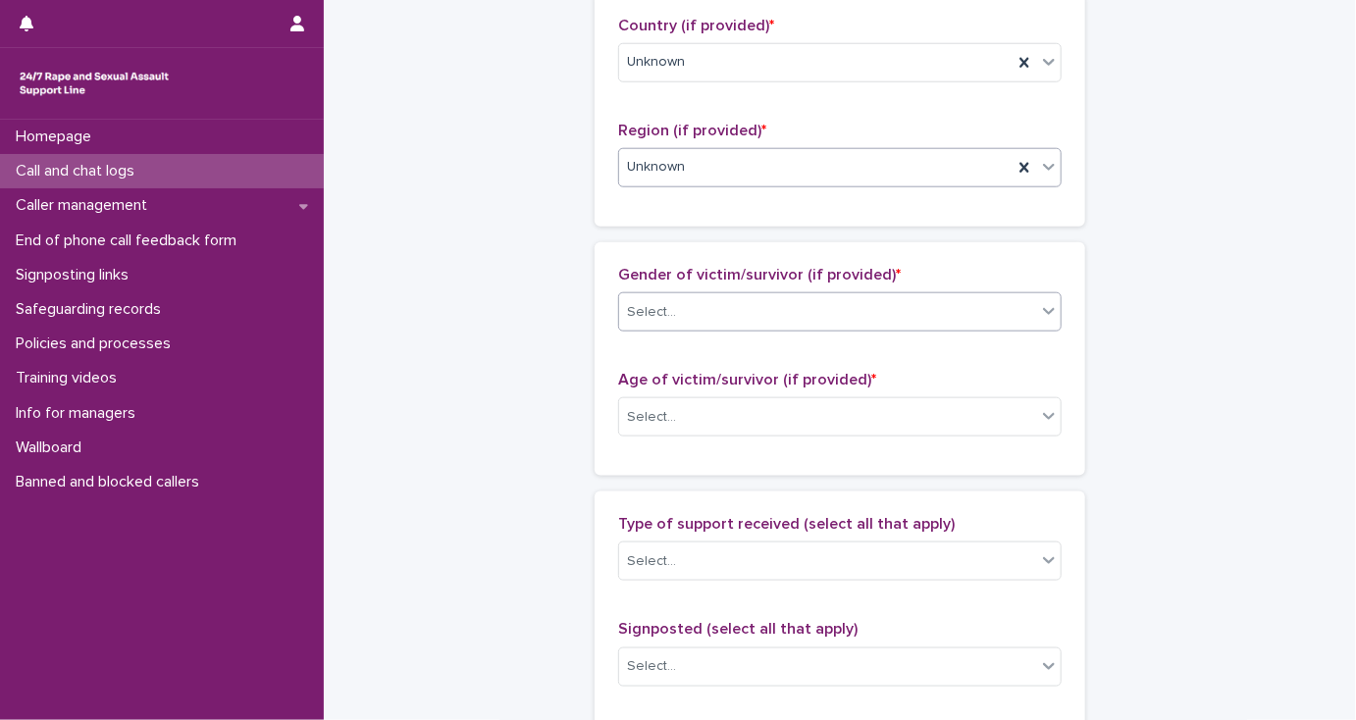
click at [665, 302] on div "Select..." at bounding box center [651, 312] width 49 height 21
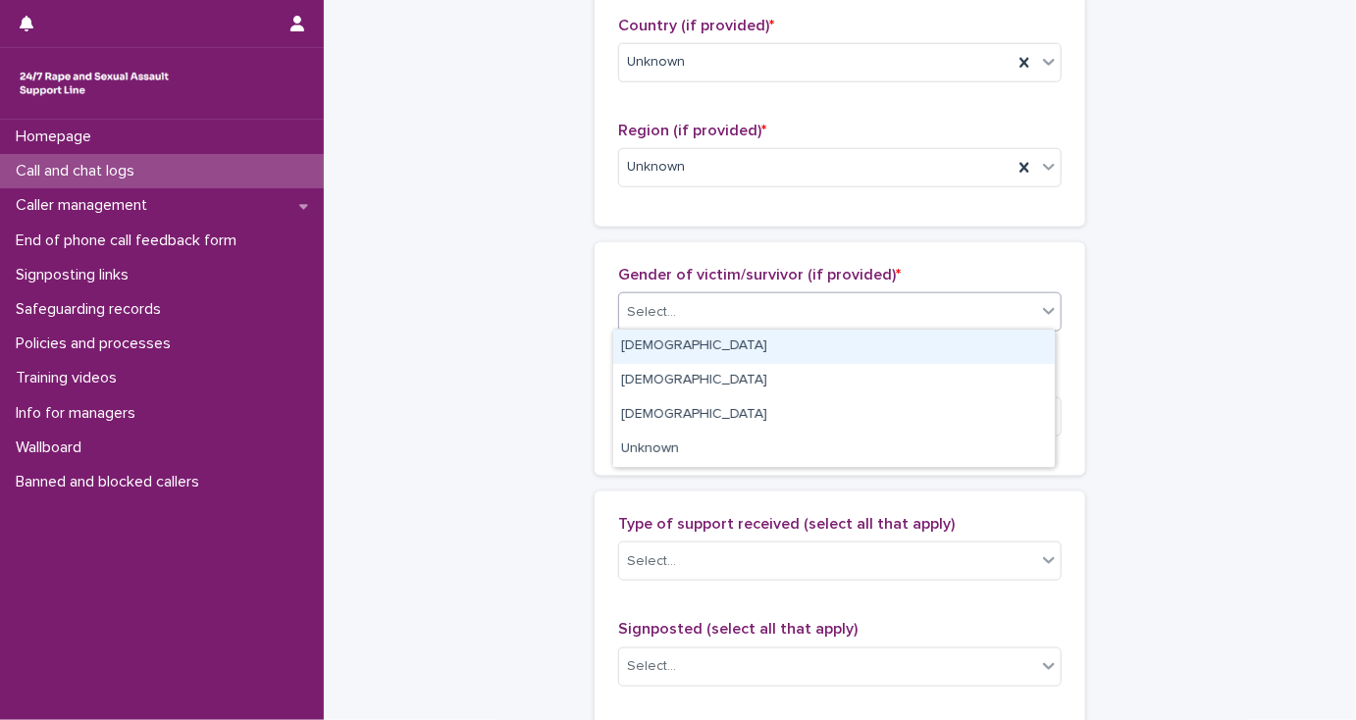
drag, startPoint x: 671, startPoint y: 338, endPoint x: 671, endPoint y: 386, distance: 48.1
click at [671, 340] on div "[DEMOGRAPHIC_DATA]" at bounding box center [833, 347] width 441 height 34
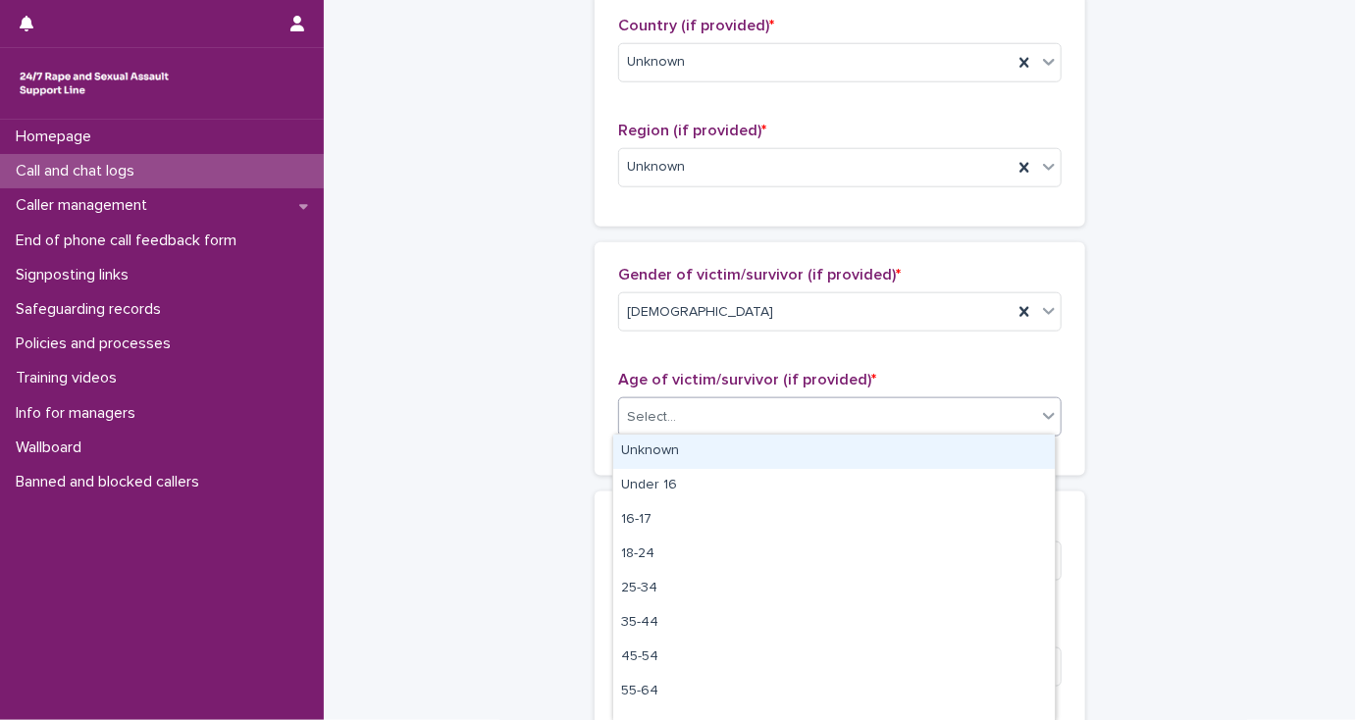
drag, startPoint x: 671, startPoint y: 396, endPoint x: 683, endPoint y: 446, distance: 51.4
click at [671, 401] on div "Select..." at bounding box center [827, 417] width 417 height 32
type input "*"
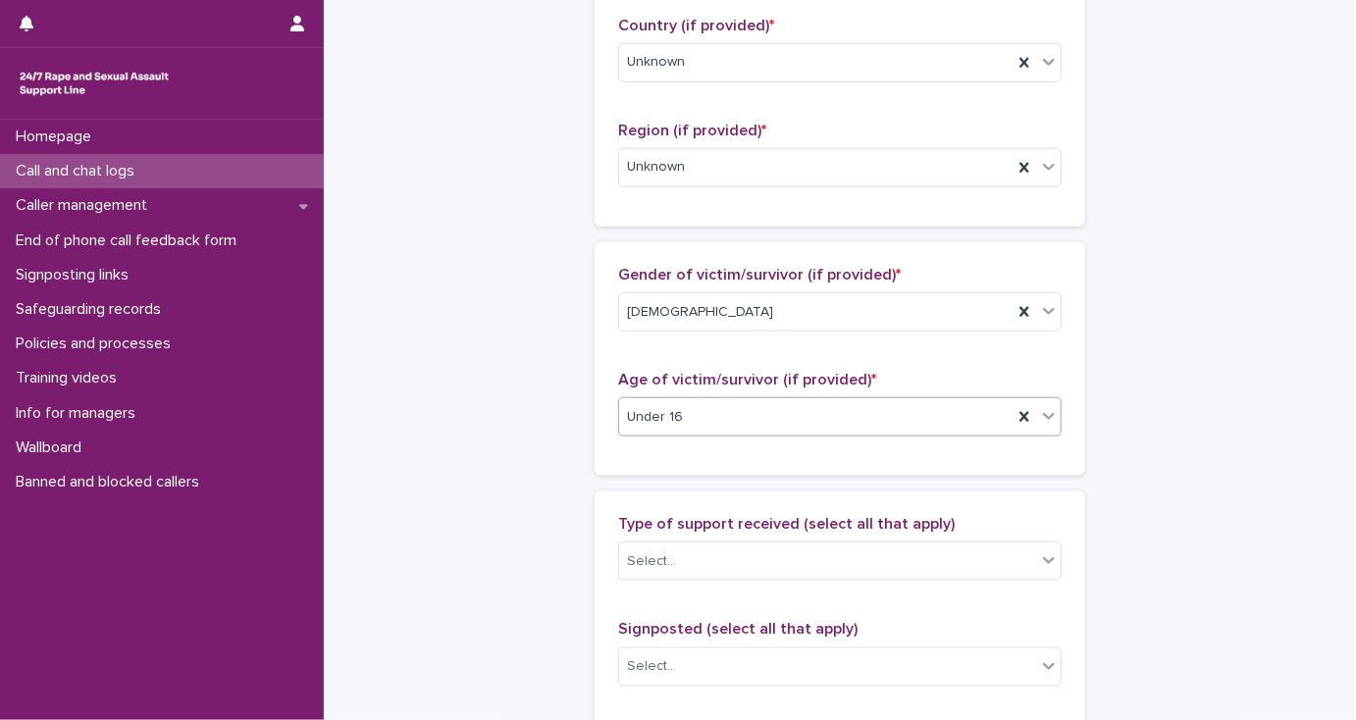
click at [671, 420] on span "Under 16" at bounding box center [655, 417] width 56 height 21
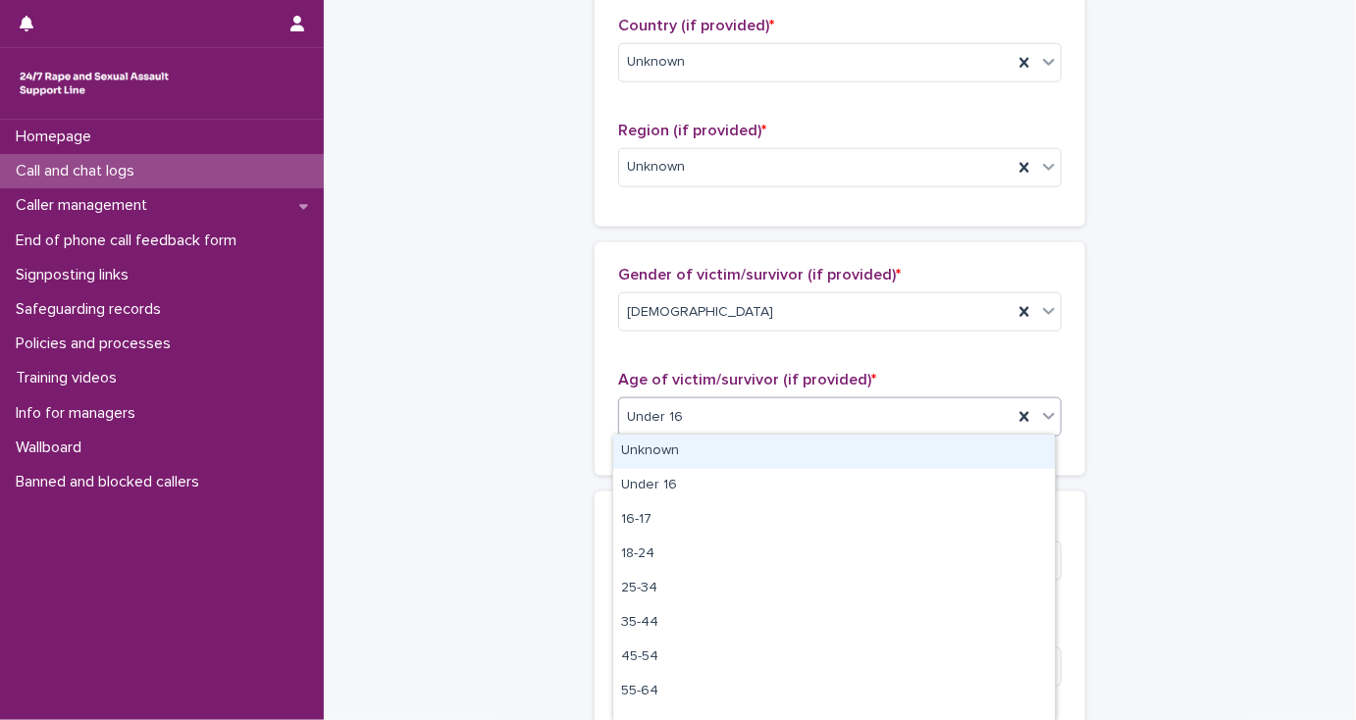
click at [679, 451] on div "Unknown" at bounding box center [833, 452] width 441 height 34
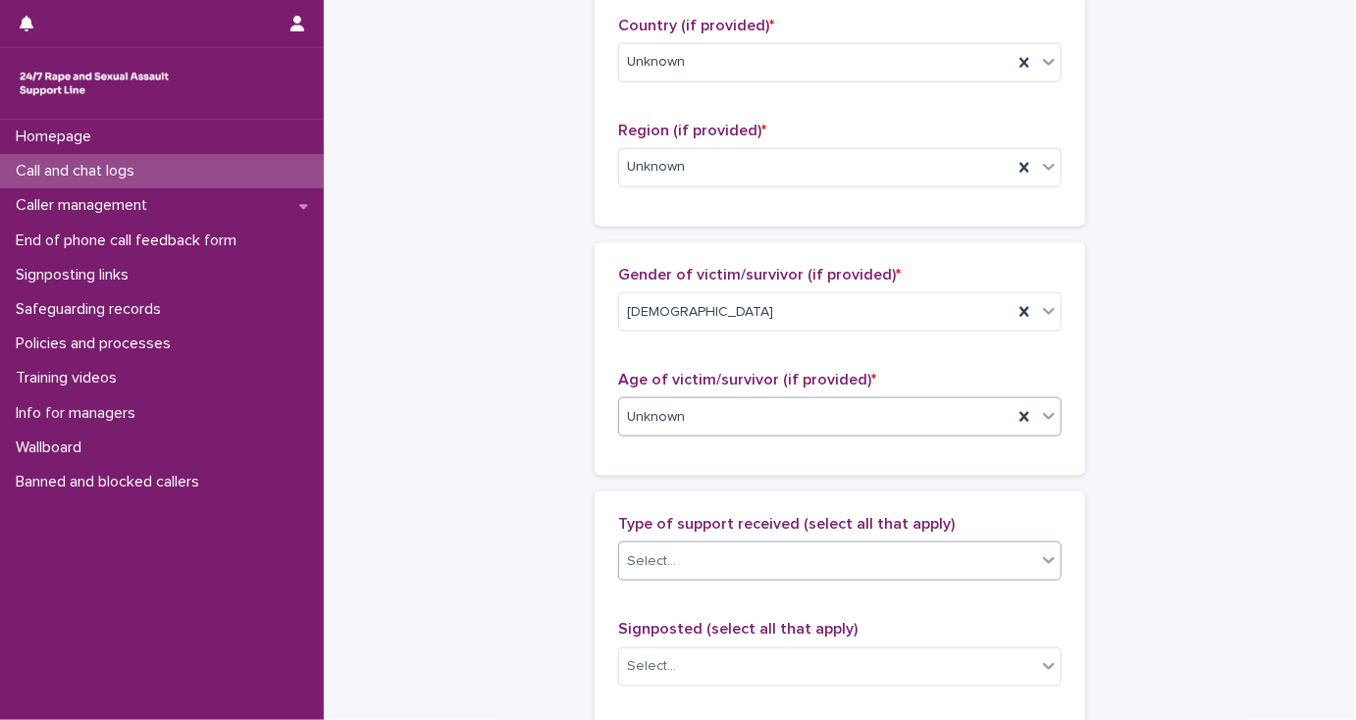
click at [681, 559] on div "Select..." at bounding box center [827, 561] width 417 height 32
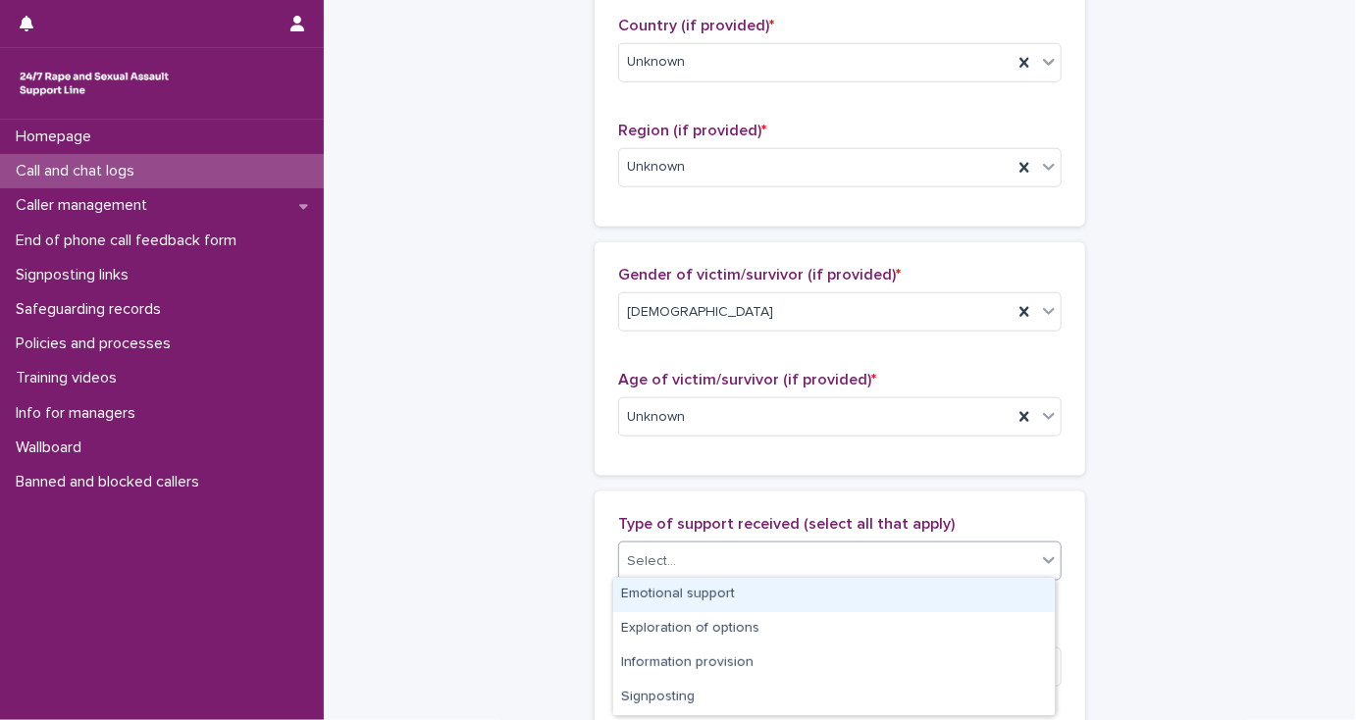
click at [680, 594] on div "Emotional support" at bounding box center [833, 595] width 441 height 34
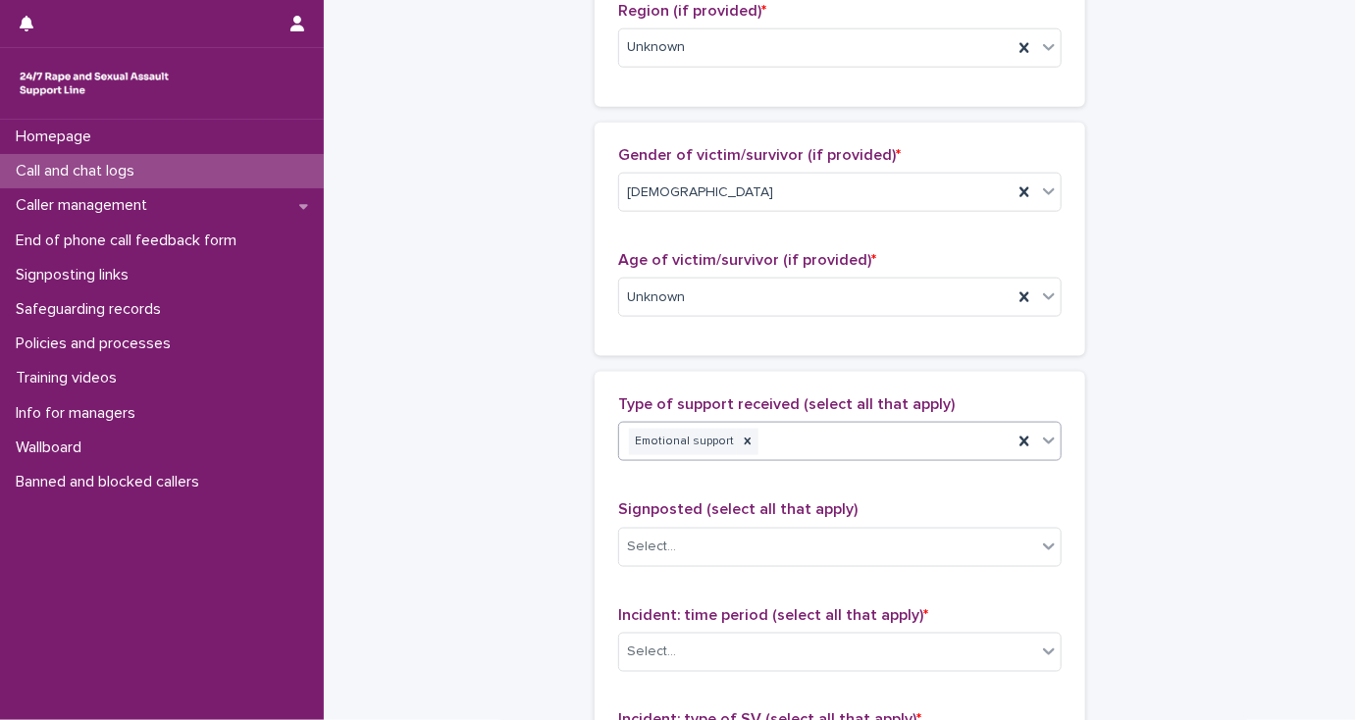
scroll to position [1256, 0]
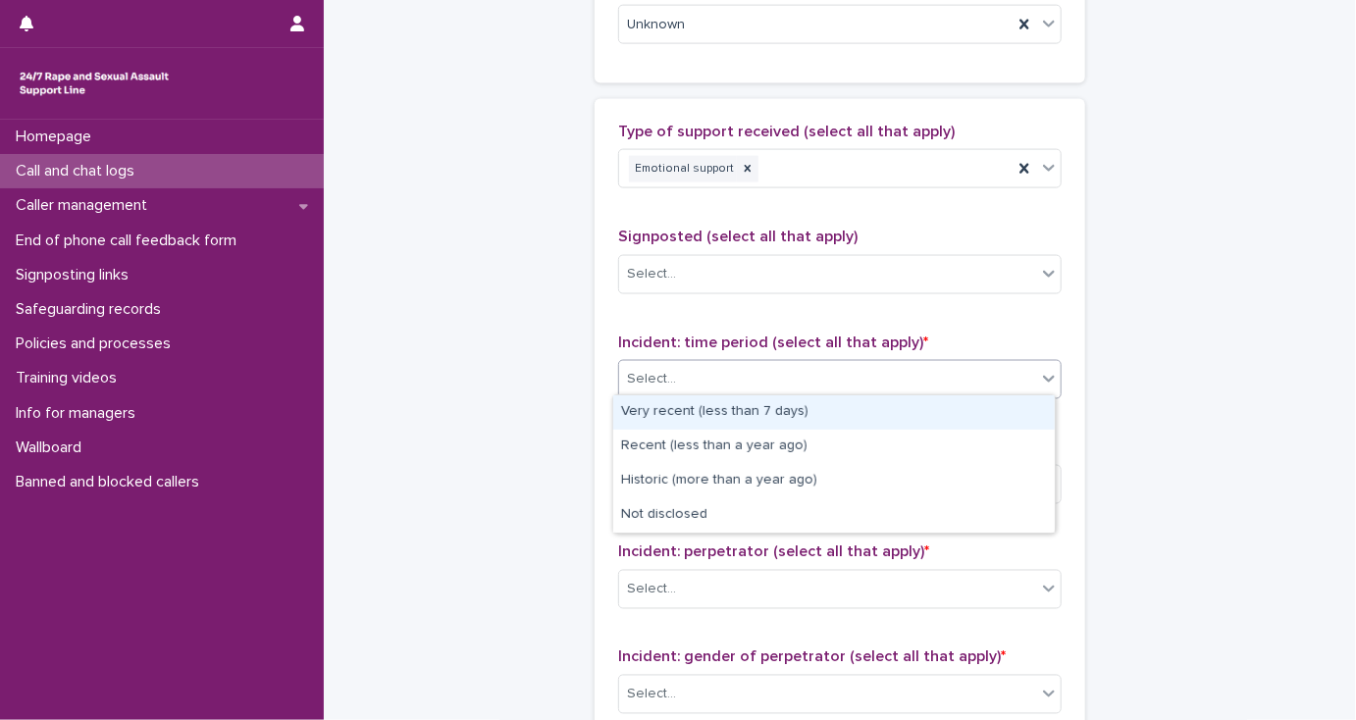
click at [650, 386] on div "Select..." at bounding box center [827, 379] width 417 height 32
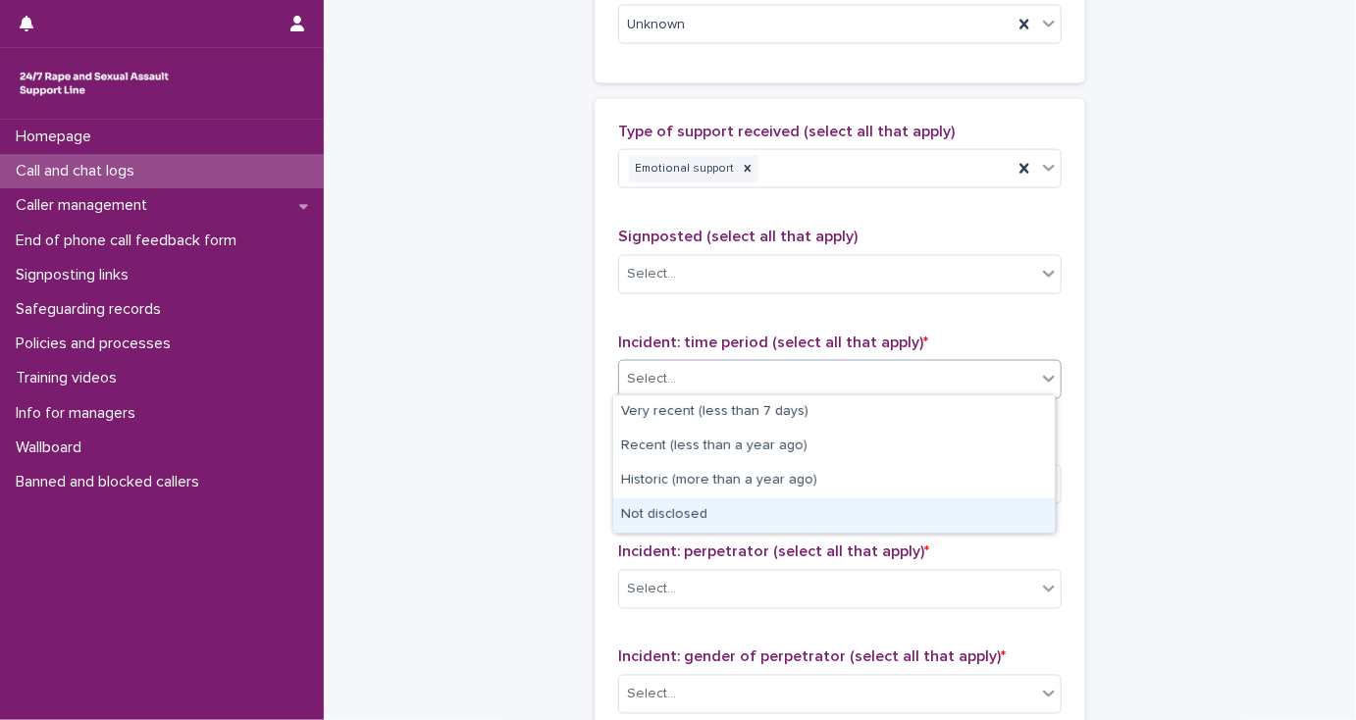
click at [628, 517] on div "Not disclosed" at bounding box center [833, 515] width 441 height 34
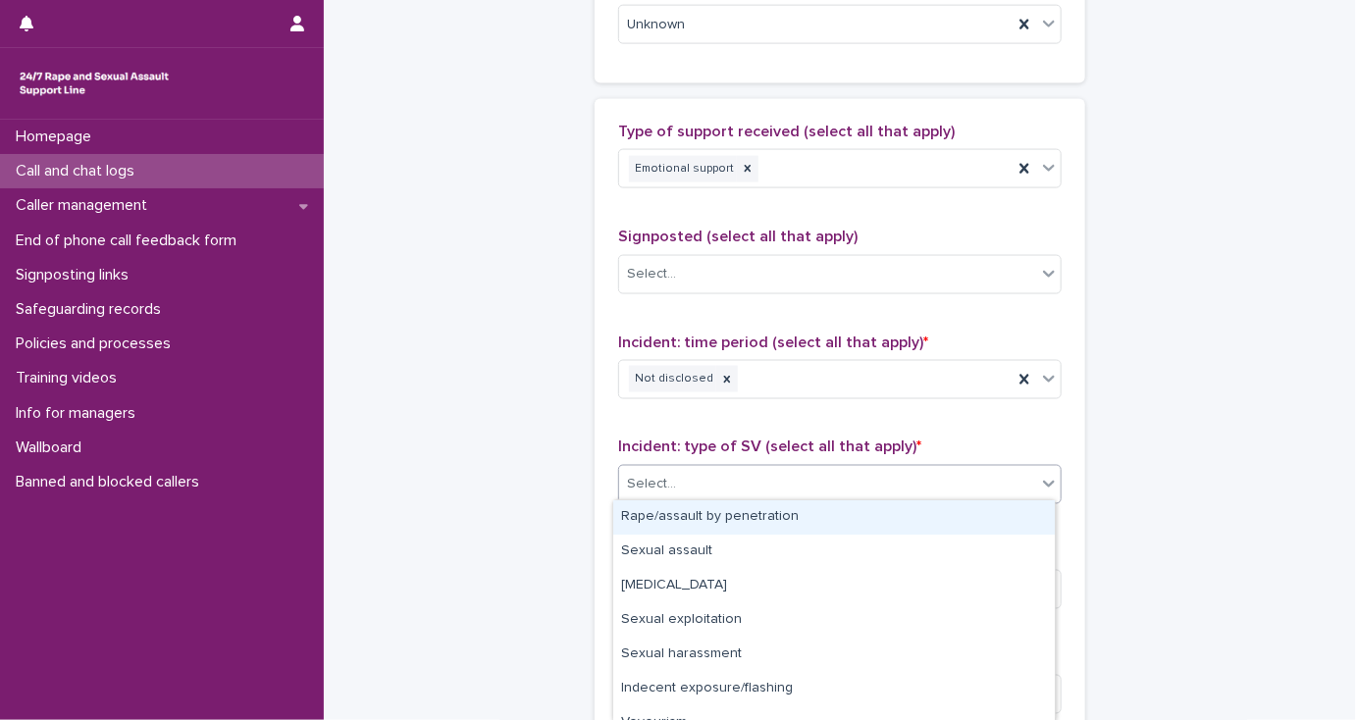
click at [632, 482] on div "Select..." at bounding box center [651, 485] width 49 height 21
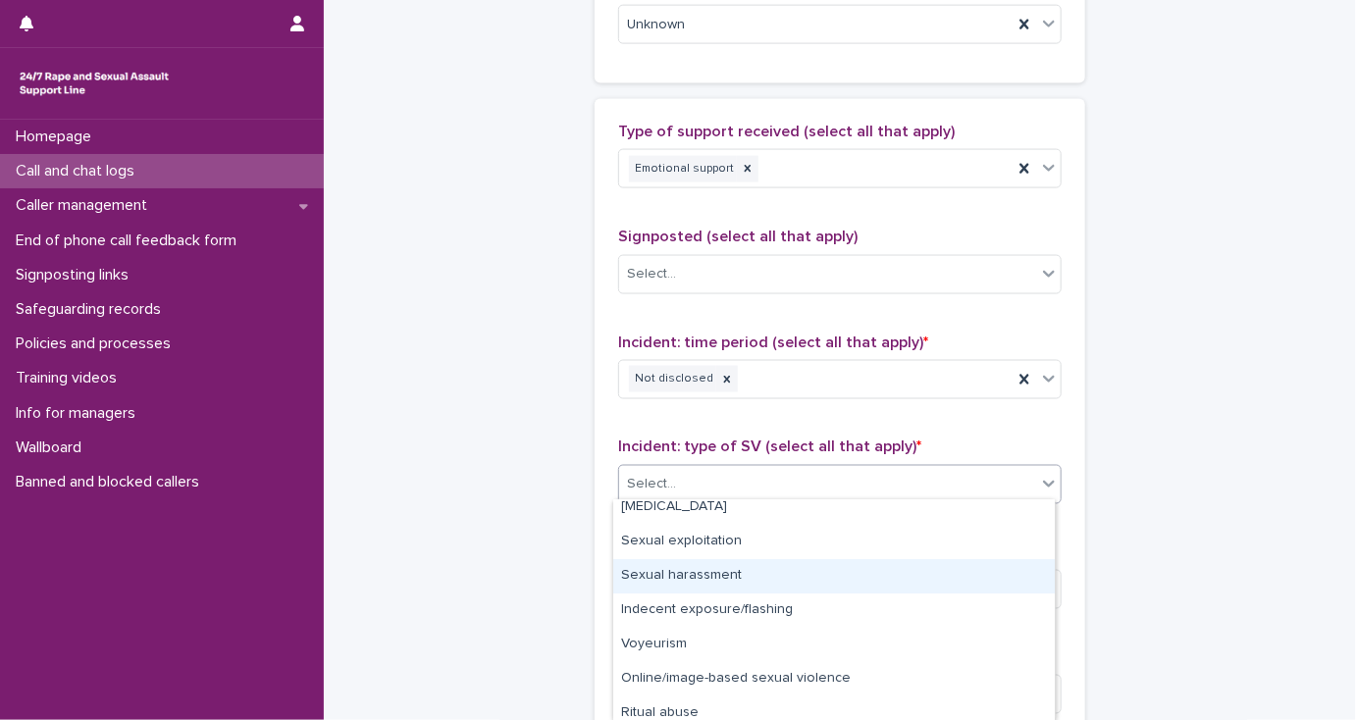
scroll to position [123, 0]
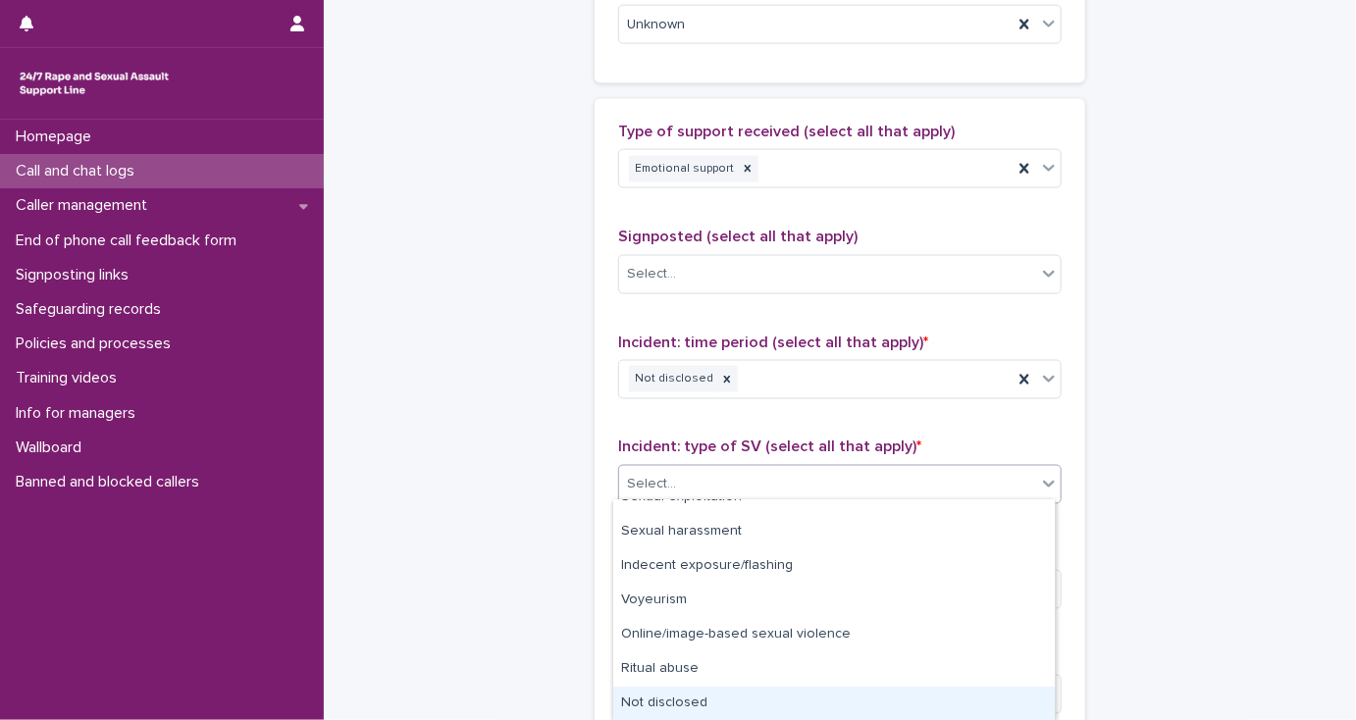
click at [714, 695] on div "Not disclosed" at bounding box center [833, 704] width 441 height 34
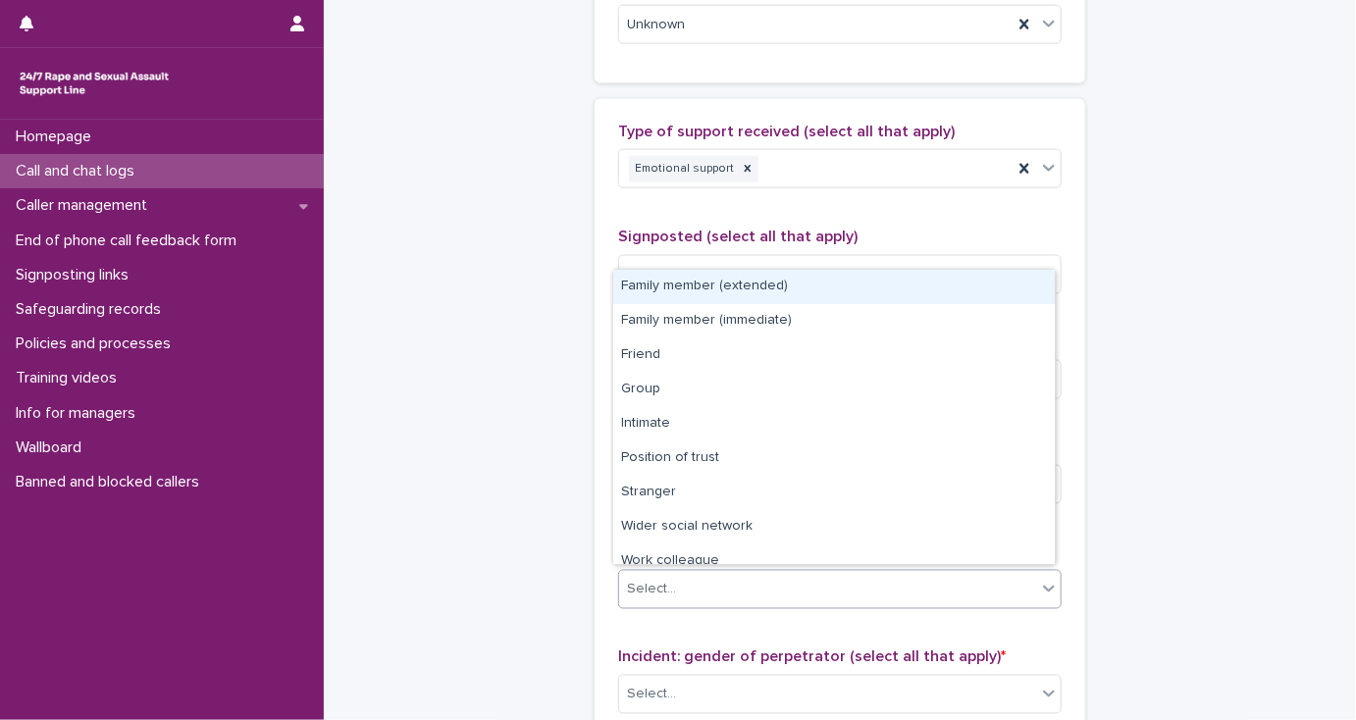
click at [701, 583] on div "Select..." at bounding box center [827, 590] width 417 height 32
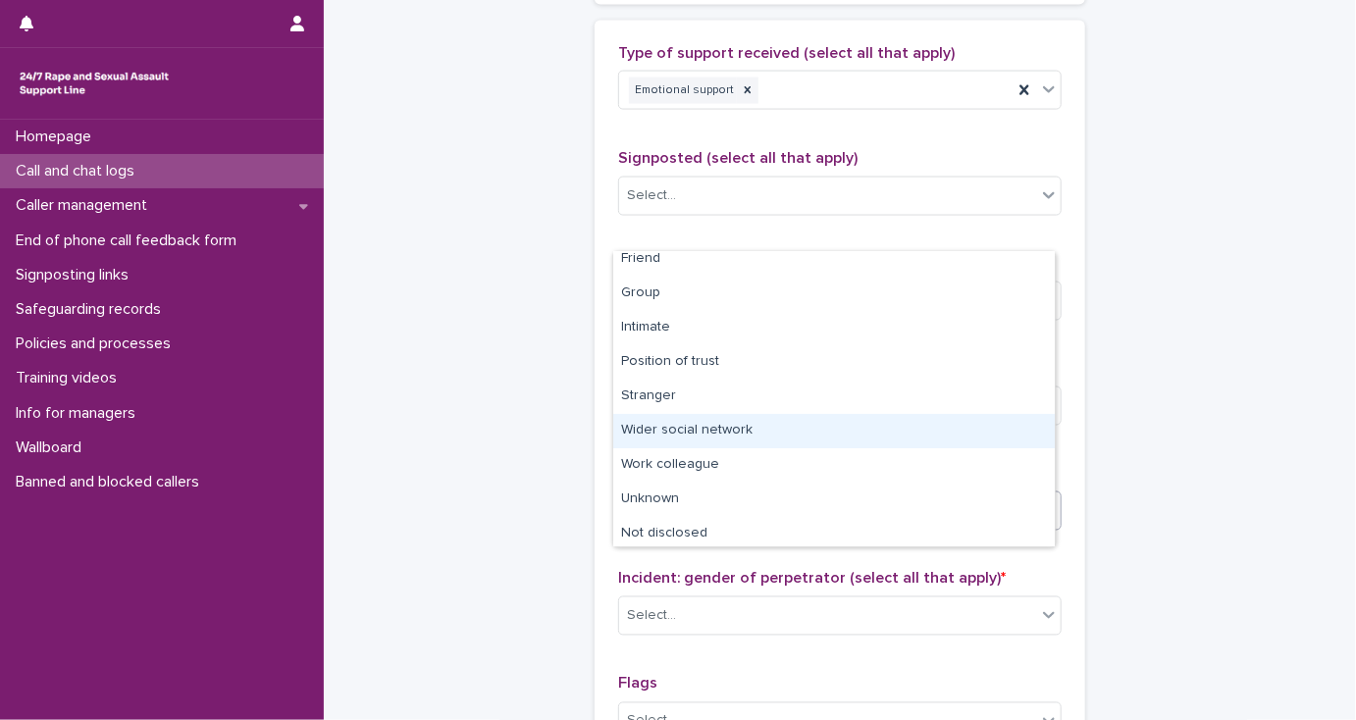
scroll to position [82, 0]
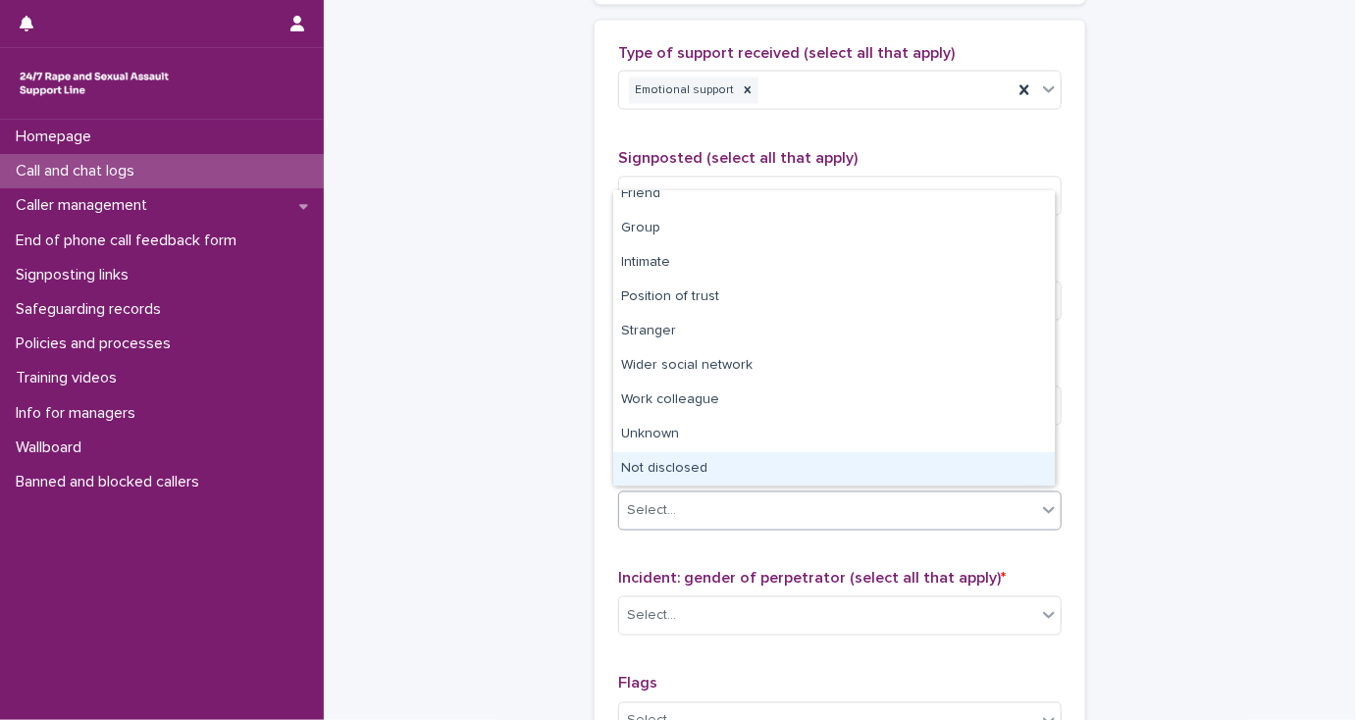
click at [694, 470] on div "Not disclosed" at bounding box center [833, 469] width 441 height 34
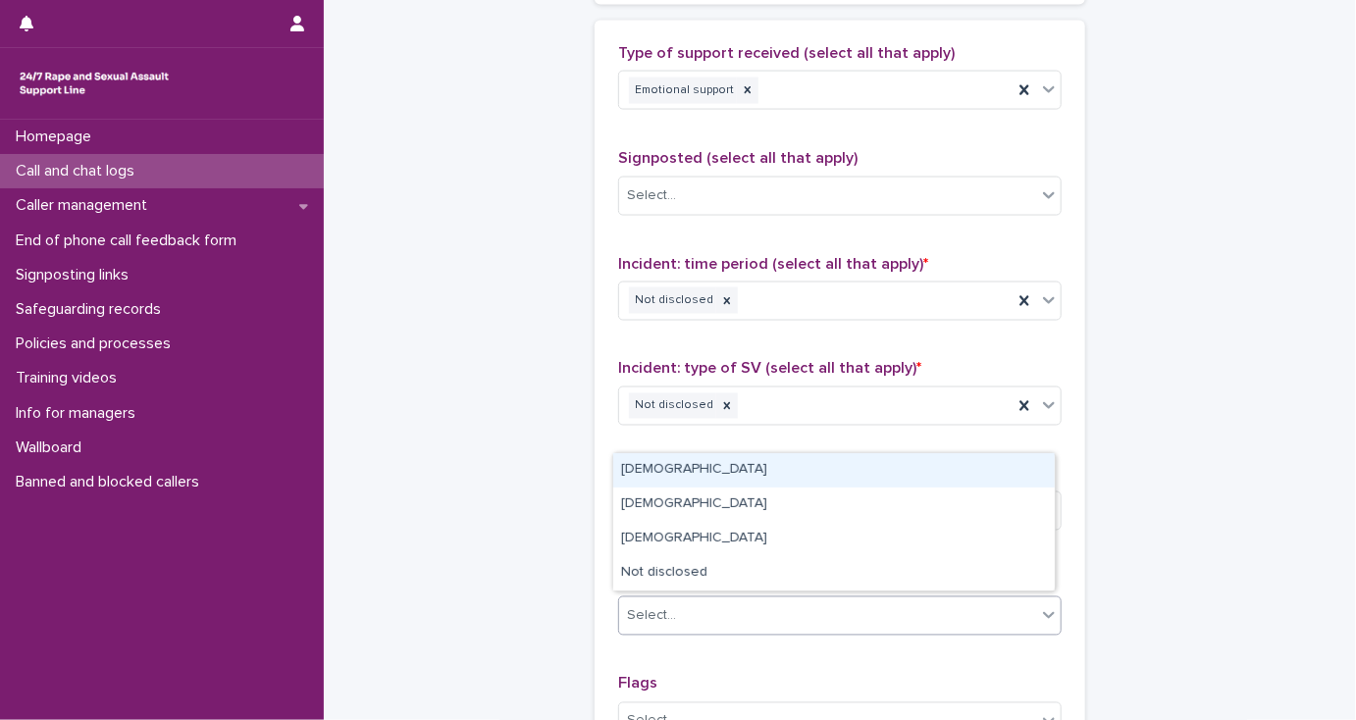
click at [714, 616] on div "Select..." at bounding box center [827, 616] width 417 height 32
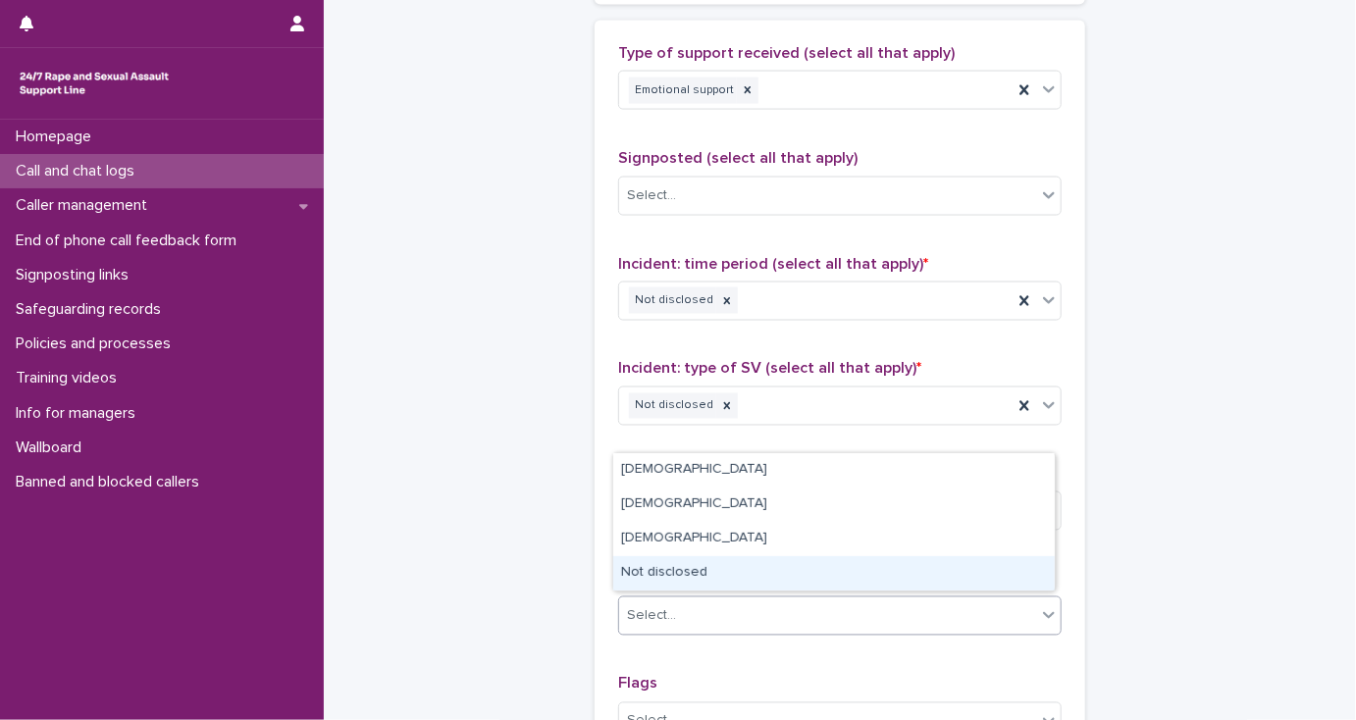
click at [722, 577] on div "Not disclosed" at bounding box center [833, 573] width 441 height 34
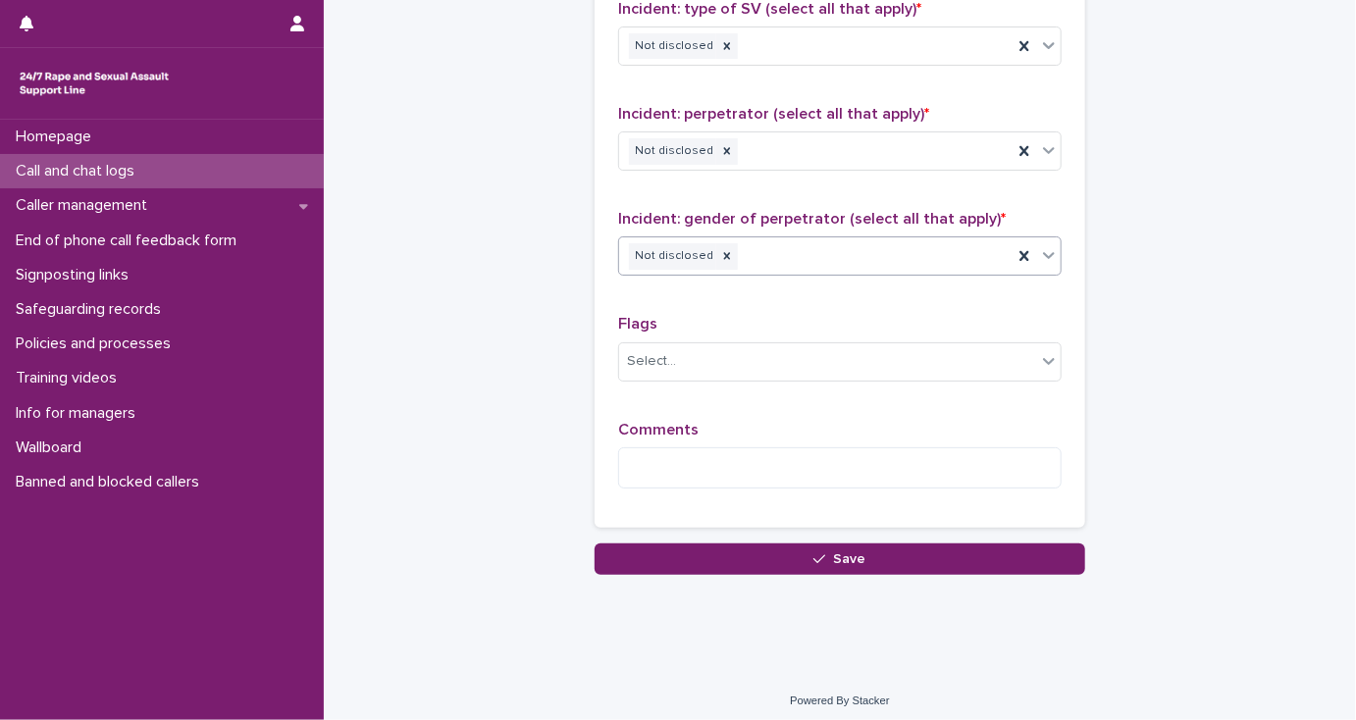
scroll to position [1697, 0]
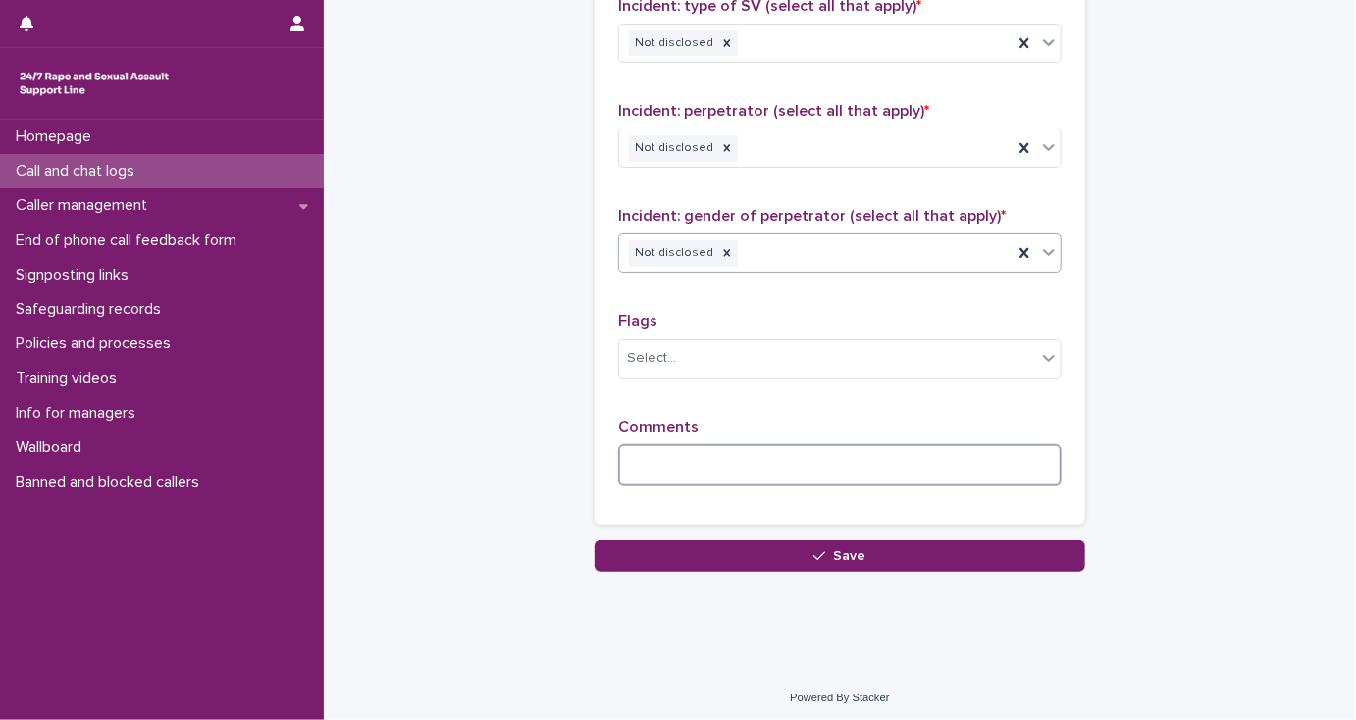
click at [644, 460] on textarea at bounding box center [839, 465] width 443 height 42
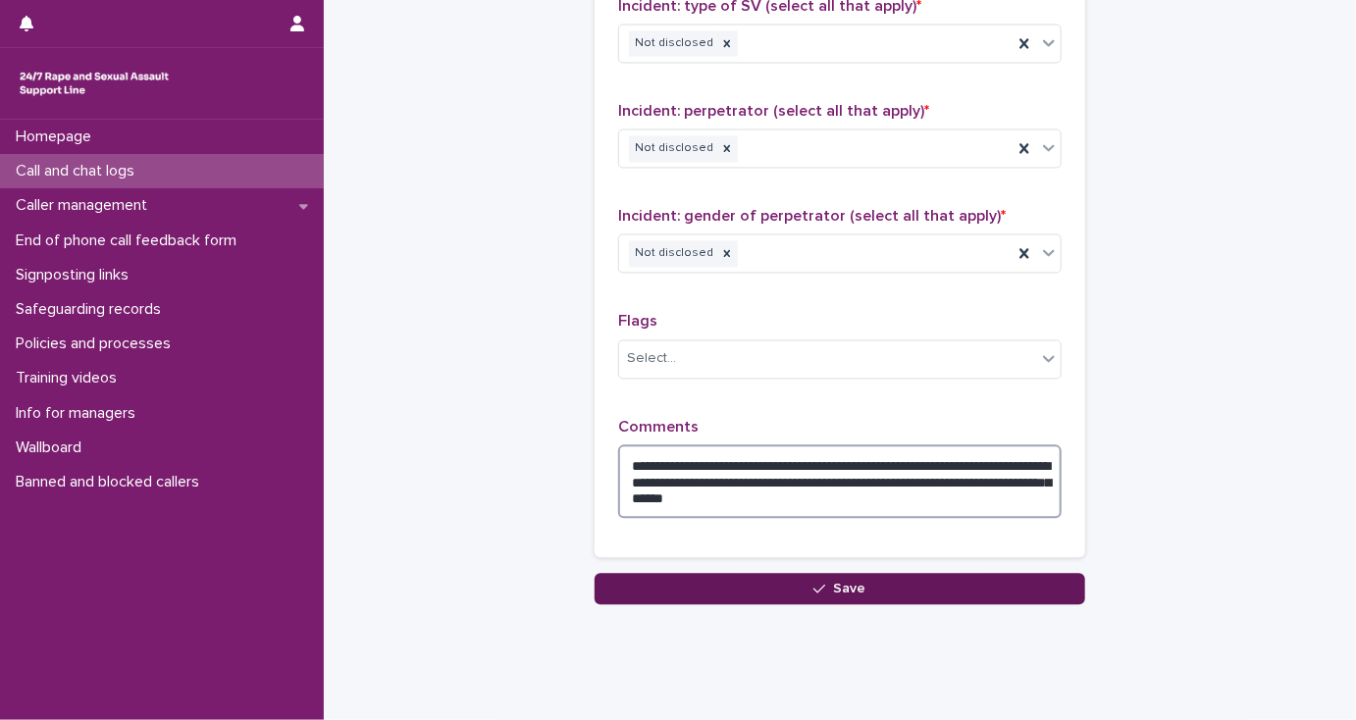
type textarea "**********"
click at [693, 578] on button "Save" at bounding box center [839, 588] width 490 height 31
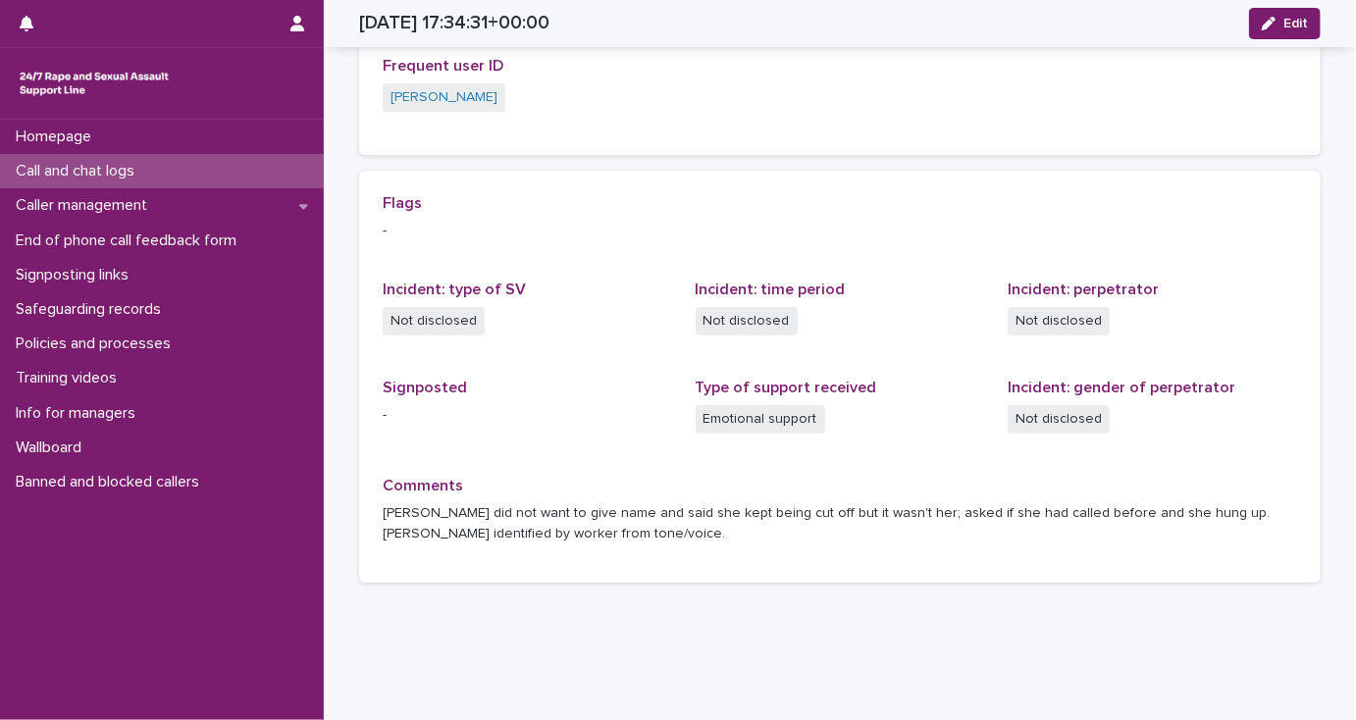
scroll to position [480, 0]
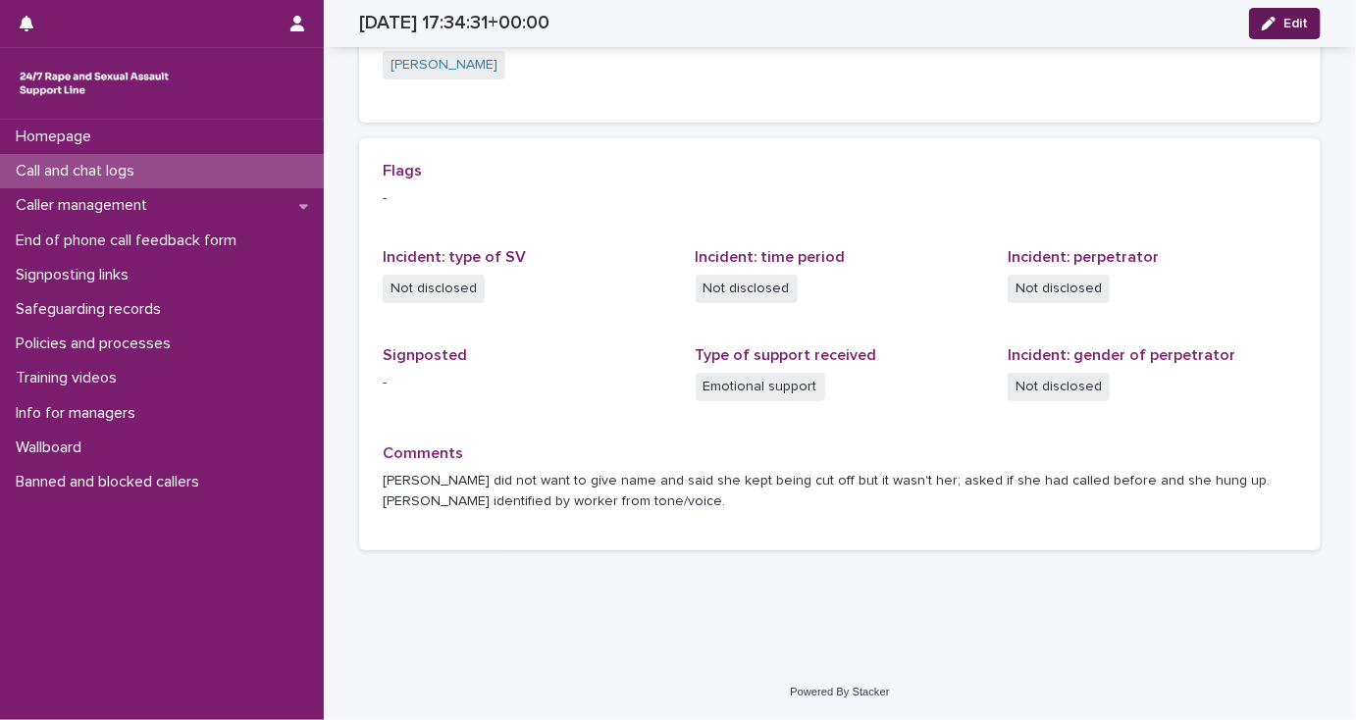
click at [1291, 23] on span "Edit" at bounding box center [1295, 24] width 25 height 14
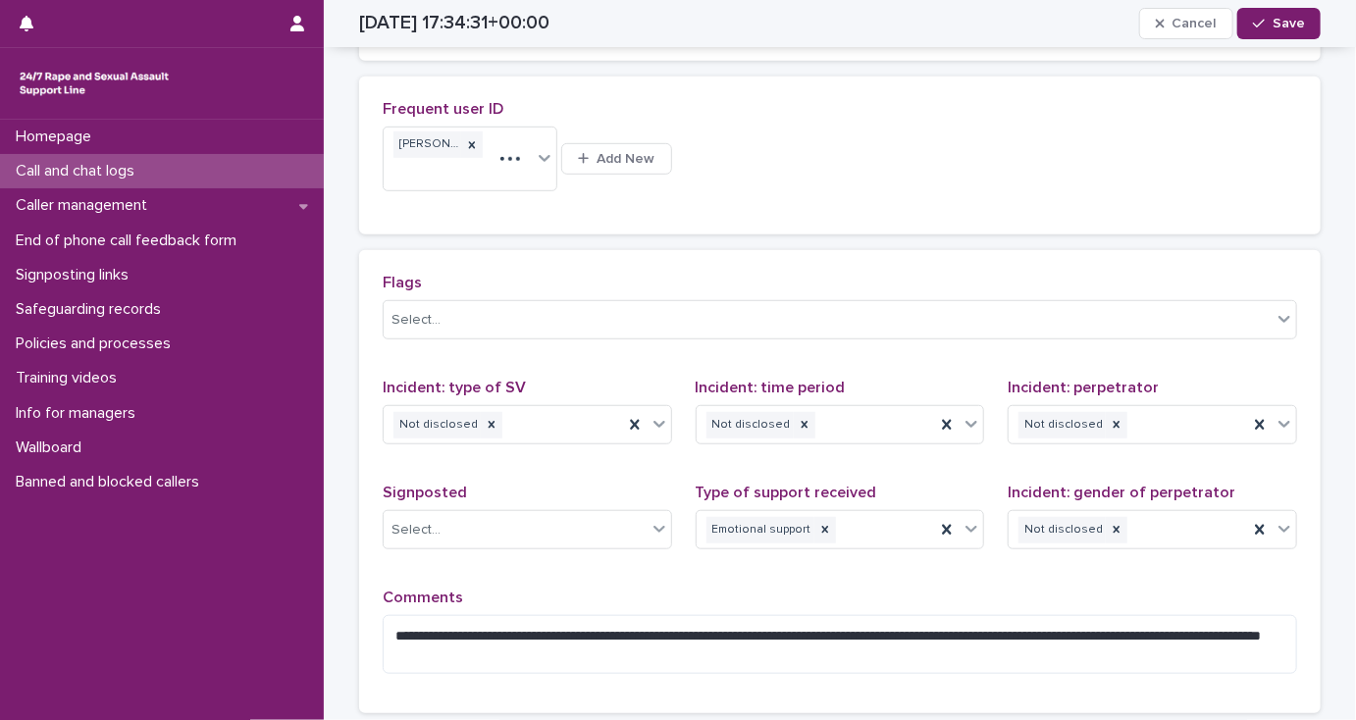
scroll to position [532, 0]
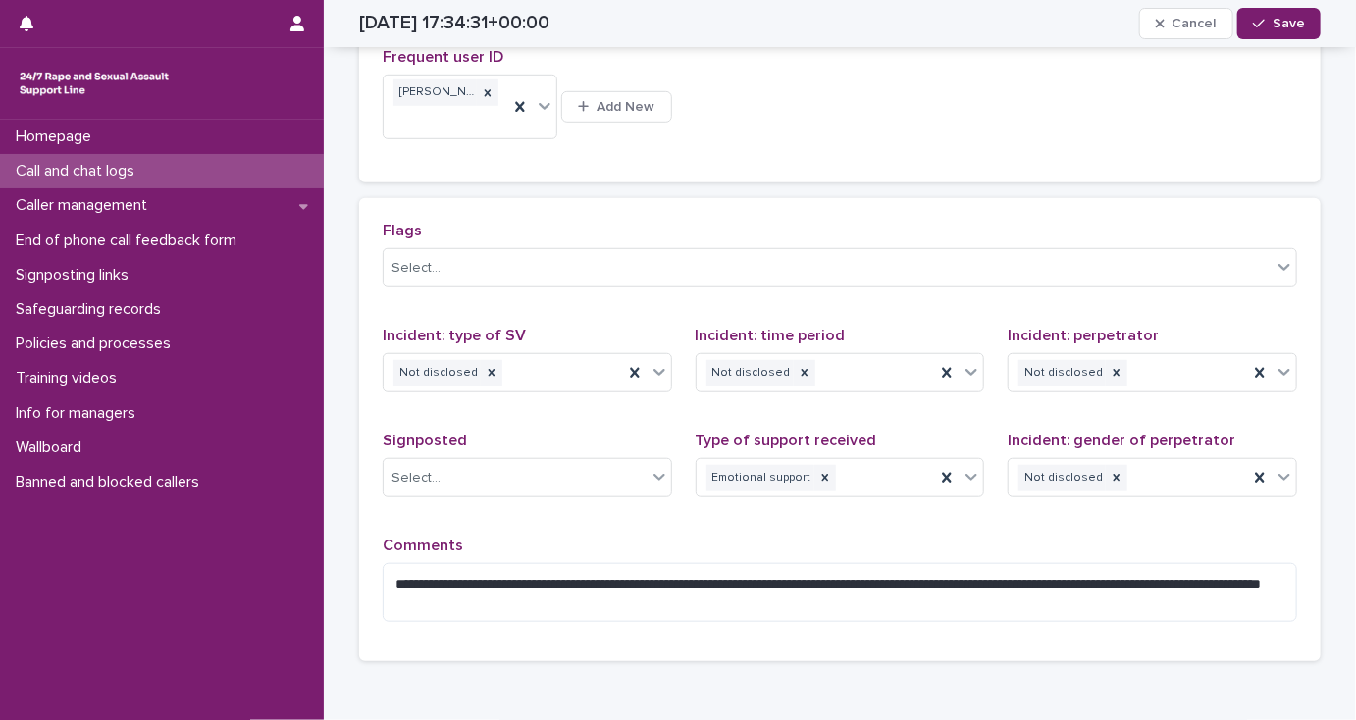
click at [1291, 23] on span "Save" at bounding box center [1288, 24] width 32 height 14
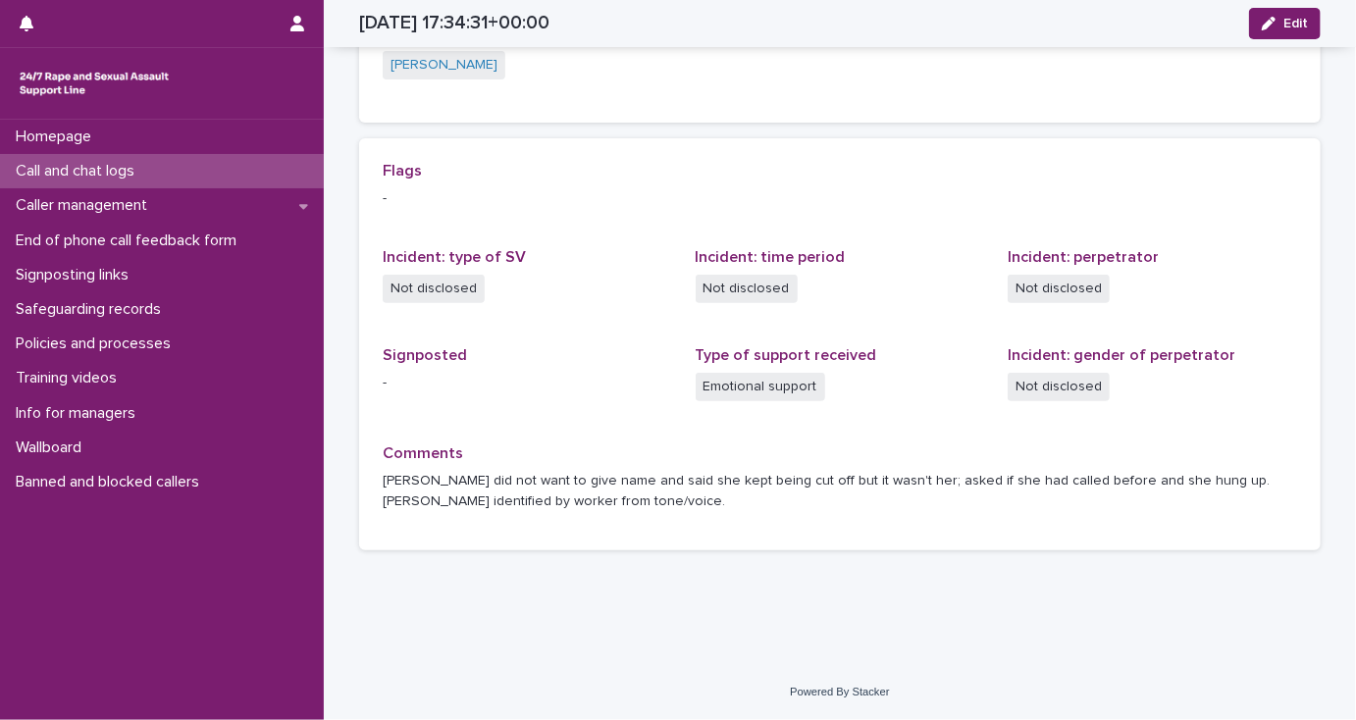
scroll to position [472, 0]
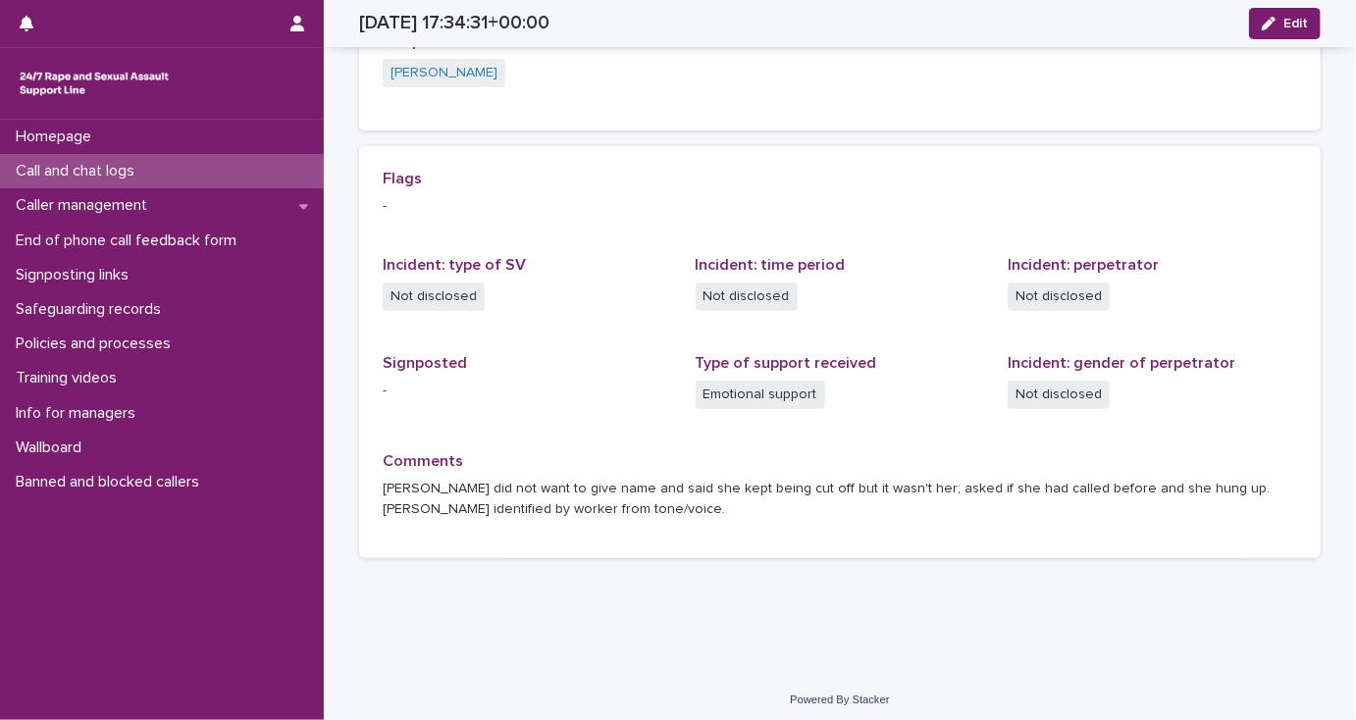
click at [93, 169] on p "Call and chat logs" at bounding box center [79, 171] width 142 height 19
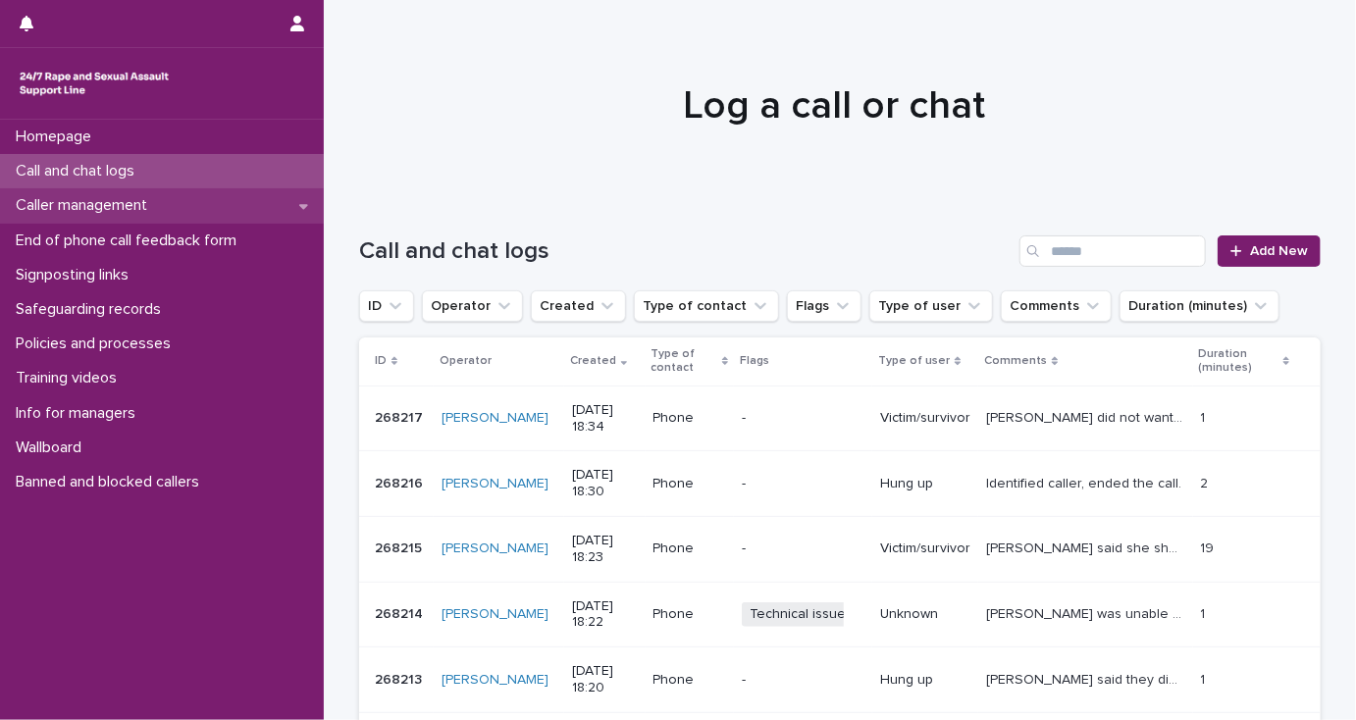
click at [114, 207] on p "Caller management" at bounding box center [85, 205] width 155 height 19
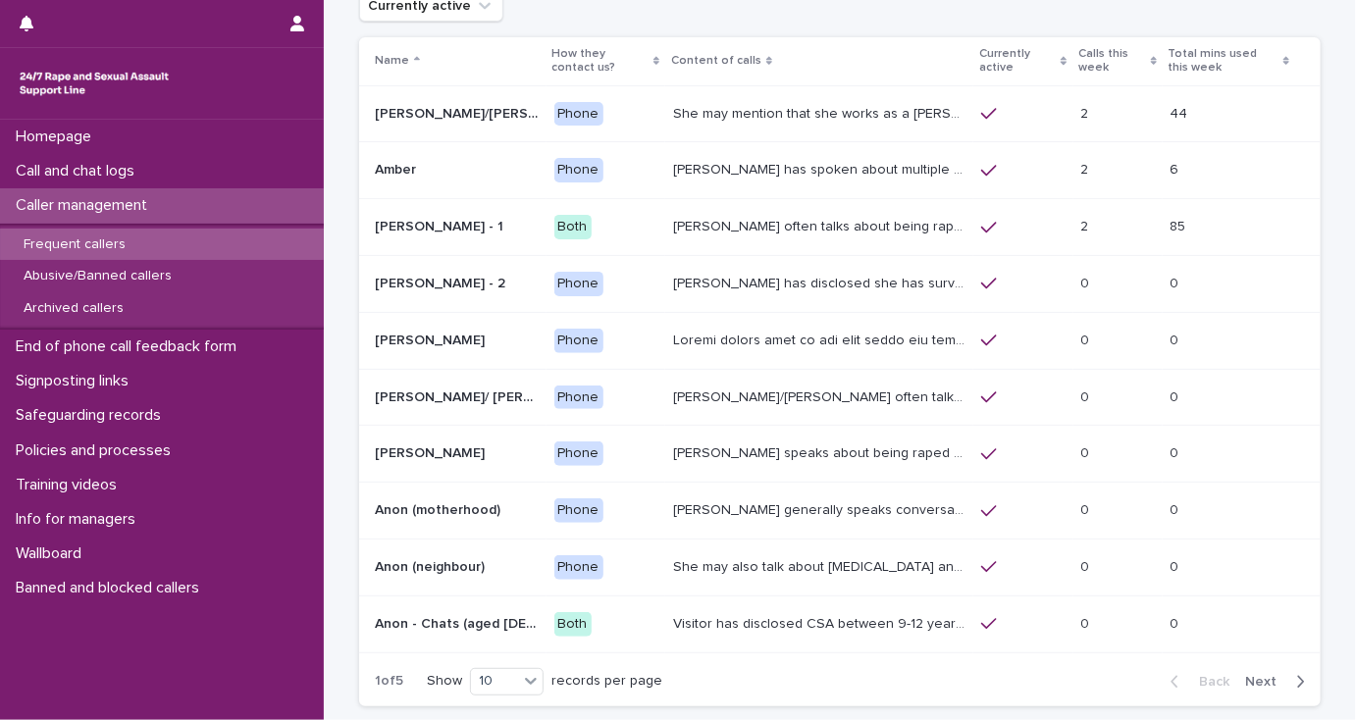
scroll to position [259, 0]
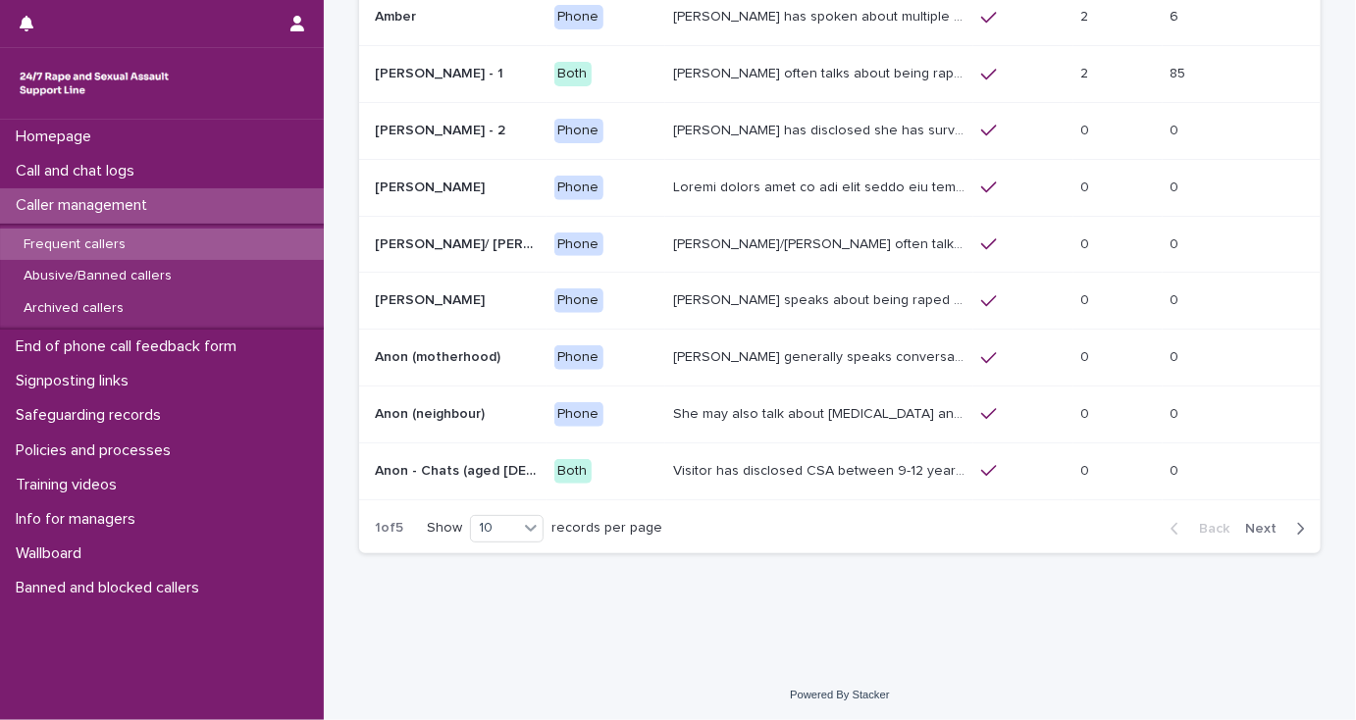
click at [1250, 524] on span "Next" at bounding box center [1266, 529] width 43 height 14
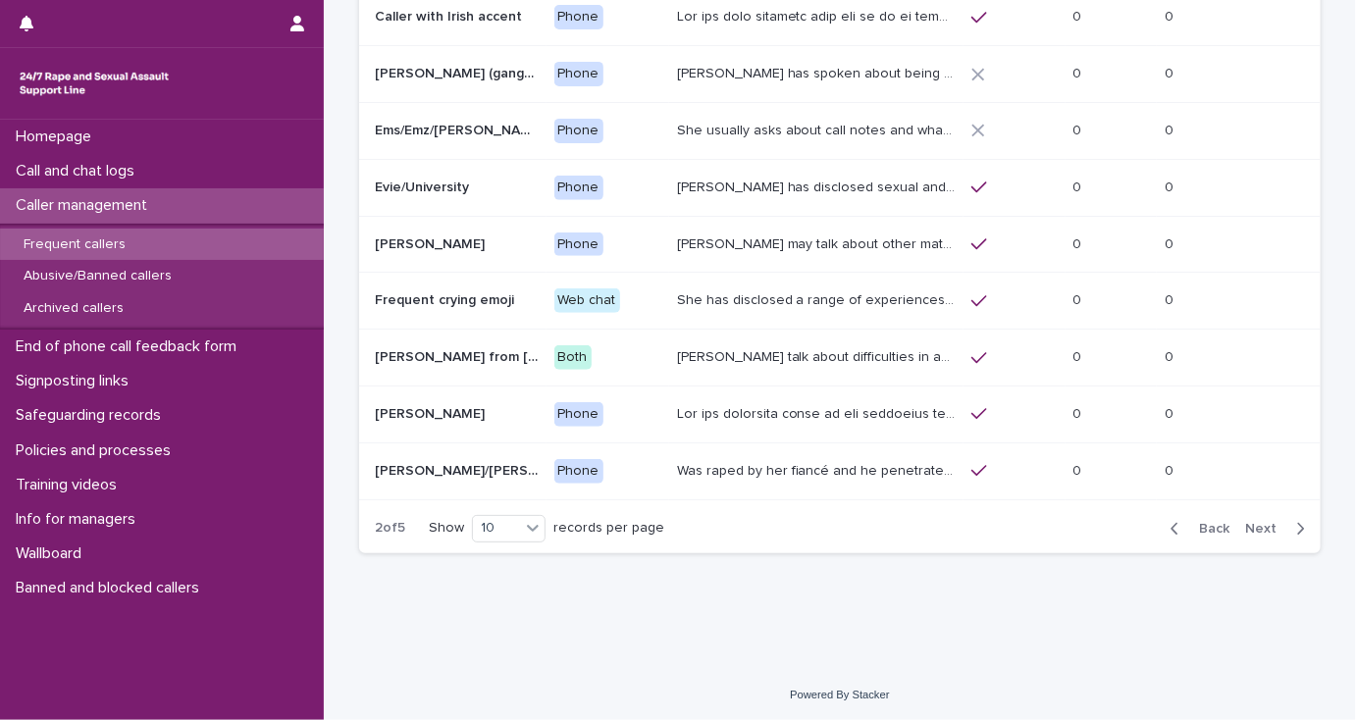
click at [1250, 524] on span "Next" at bounding box center [1266, 529] width 43 height 14
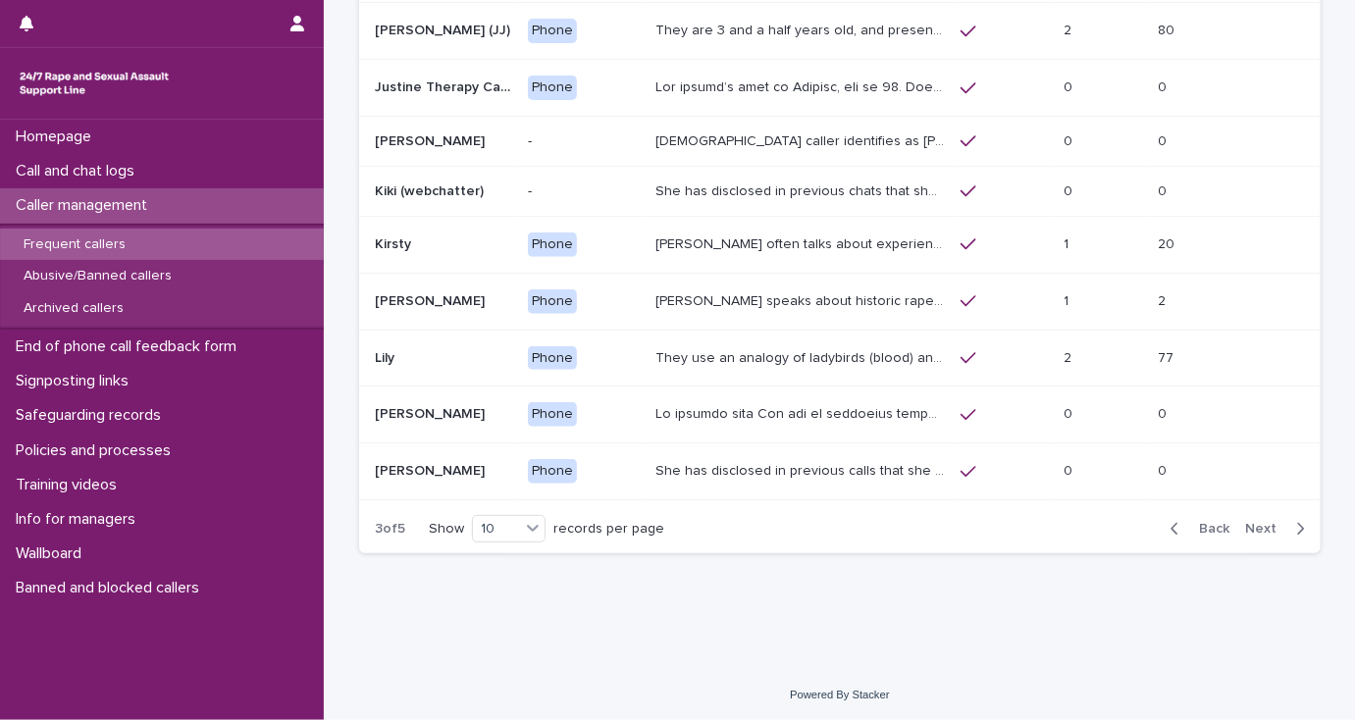
click at [1250, 524] on span "Next" at bounding box center [1266, 529] width 43 height 14
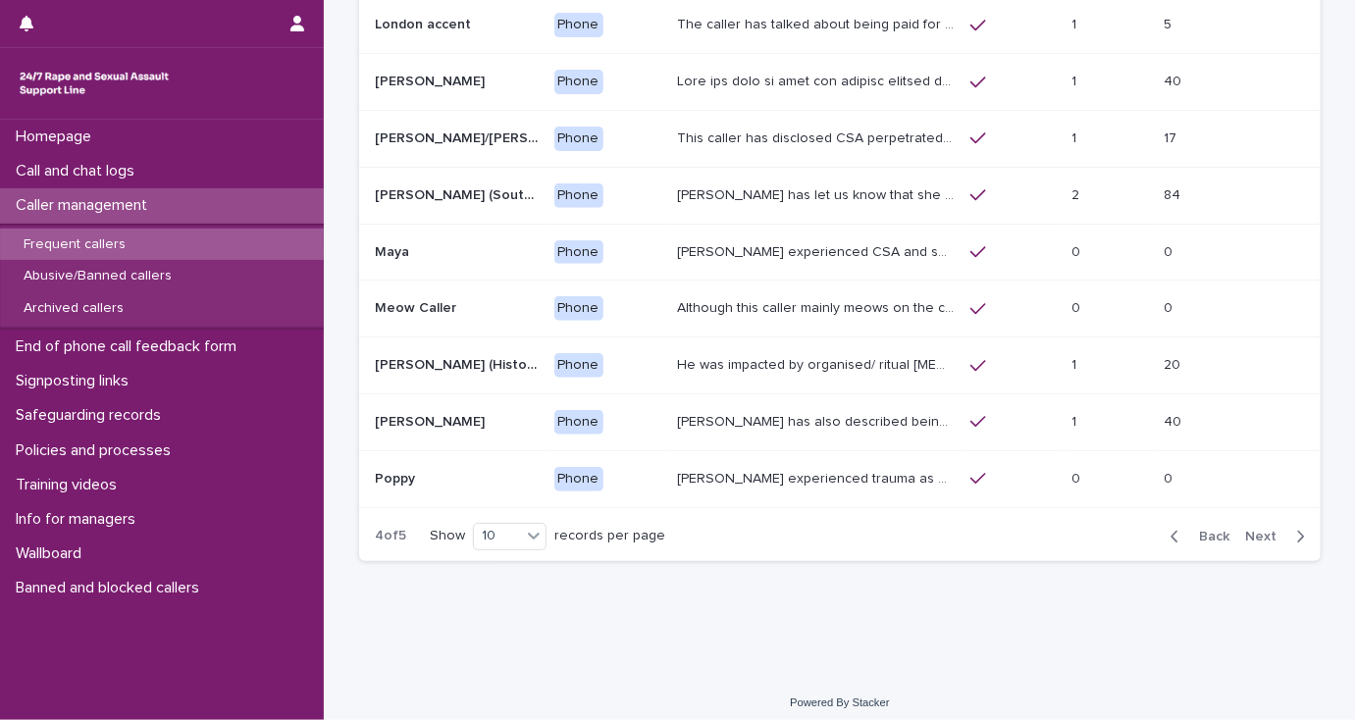
click at [1251, 528] on button "Next" at bounding box center [1278, 537] width 83 height 18
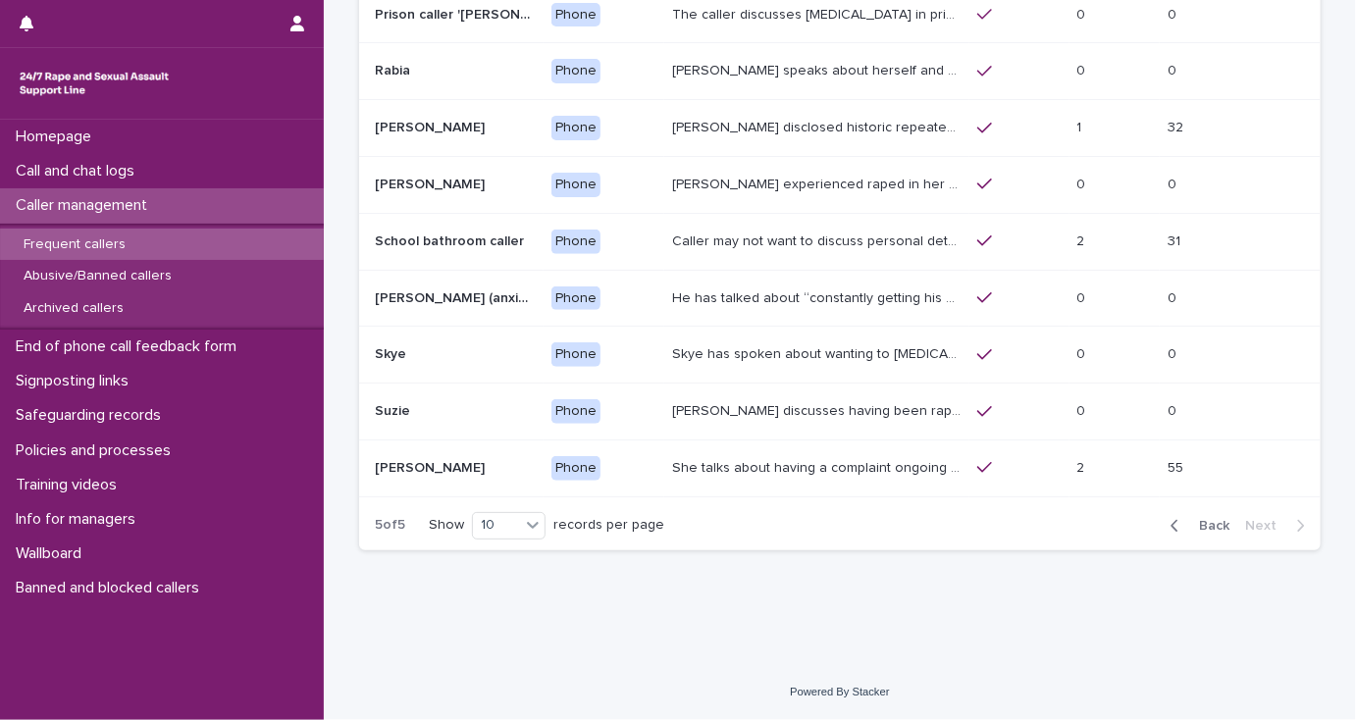
scroll to position [202, 0]
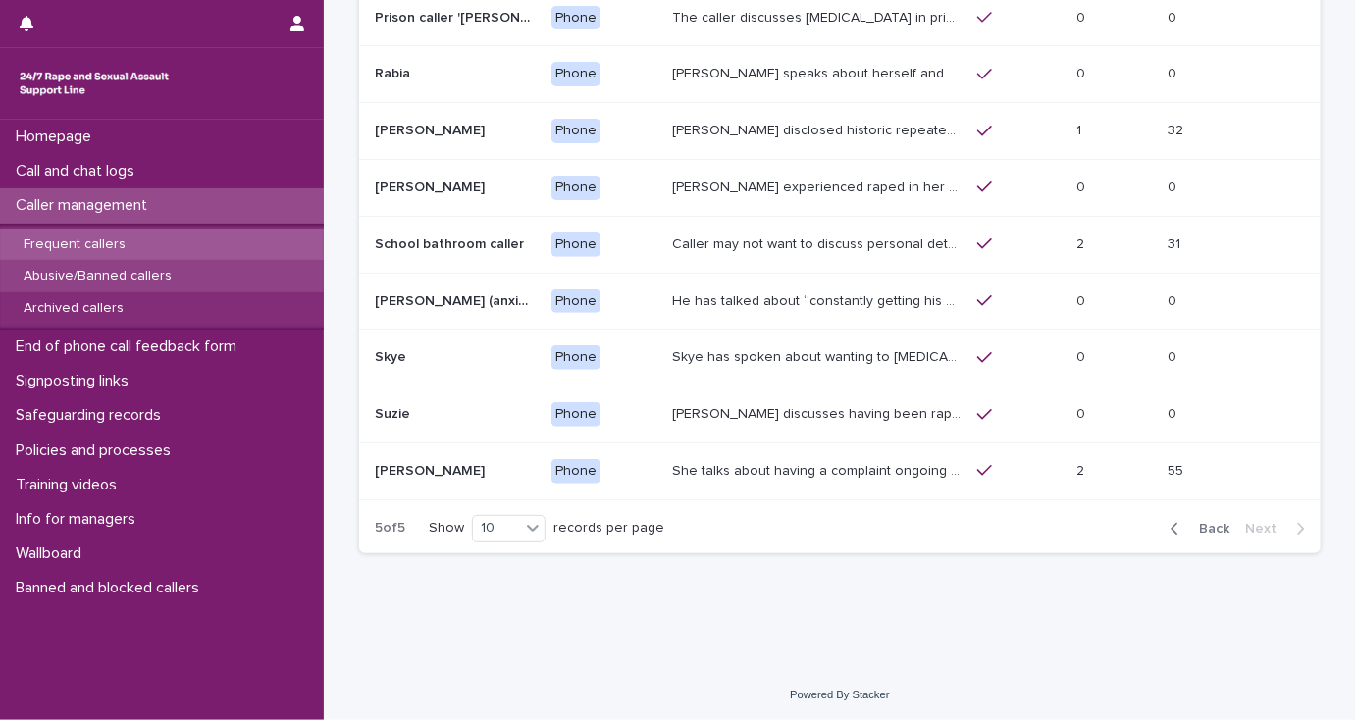
click at [176, 265] on div "Abusive/Banned callers" at bounding box center [162, 276] width 324 height 32
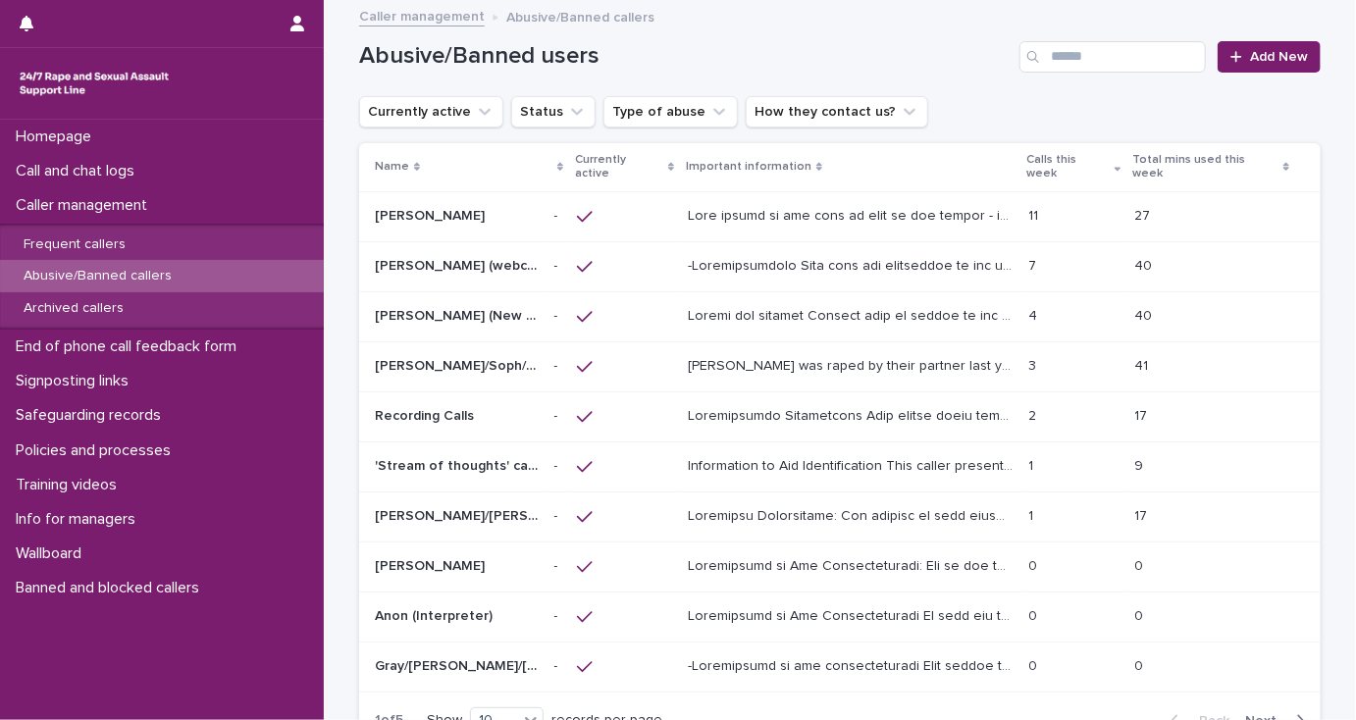
click at [765, 204] on p at bounding box center [853, 214] width 330 height 21
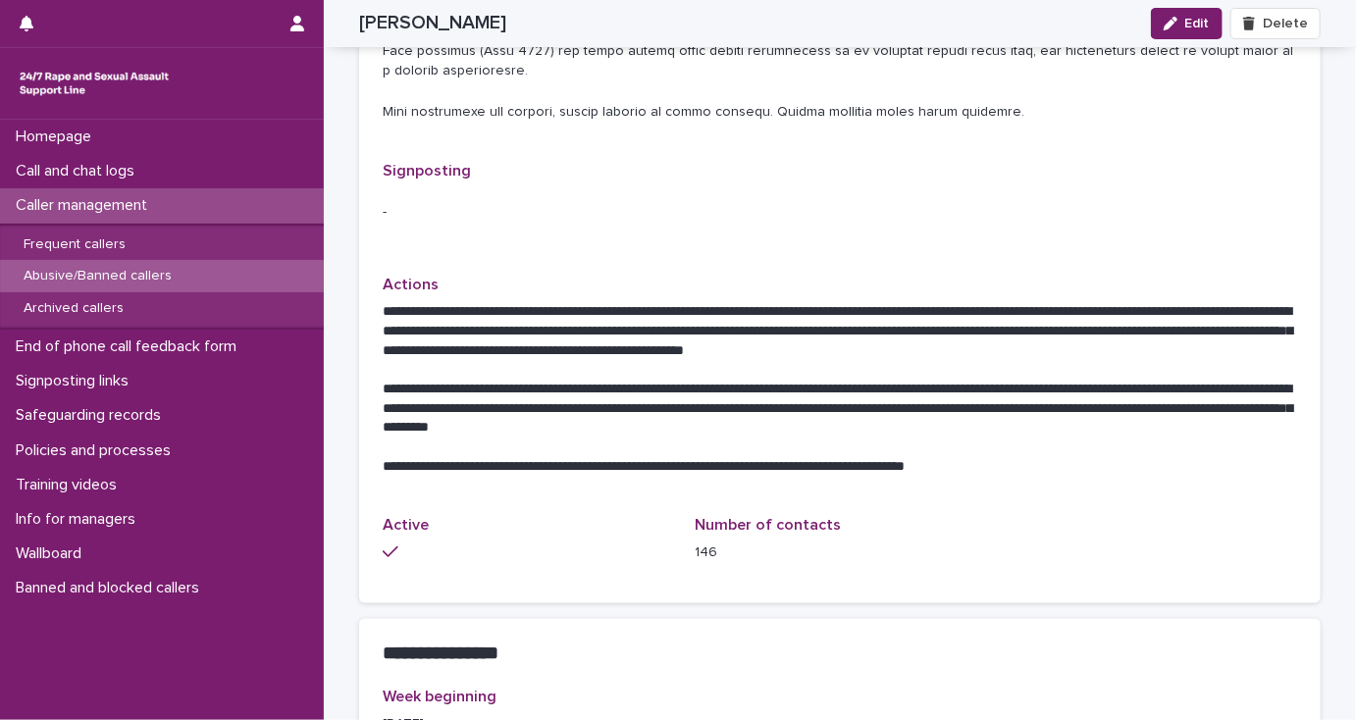
scroll to position [1491, 0]
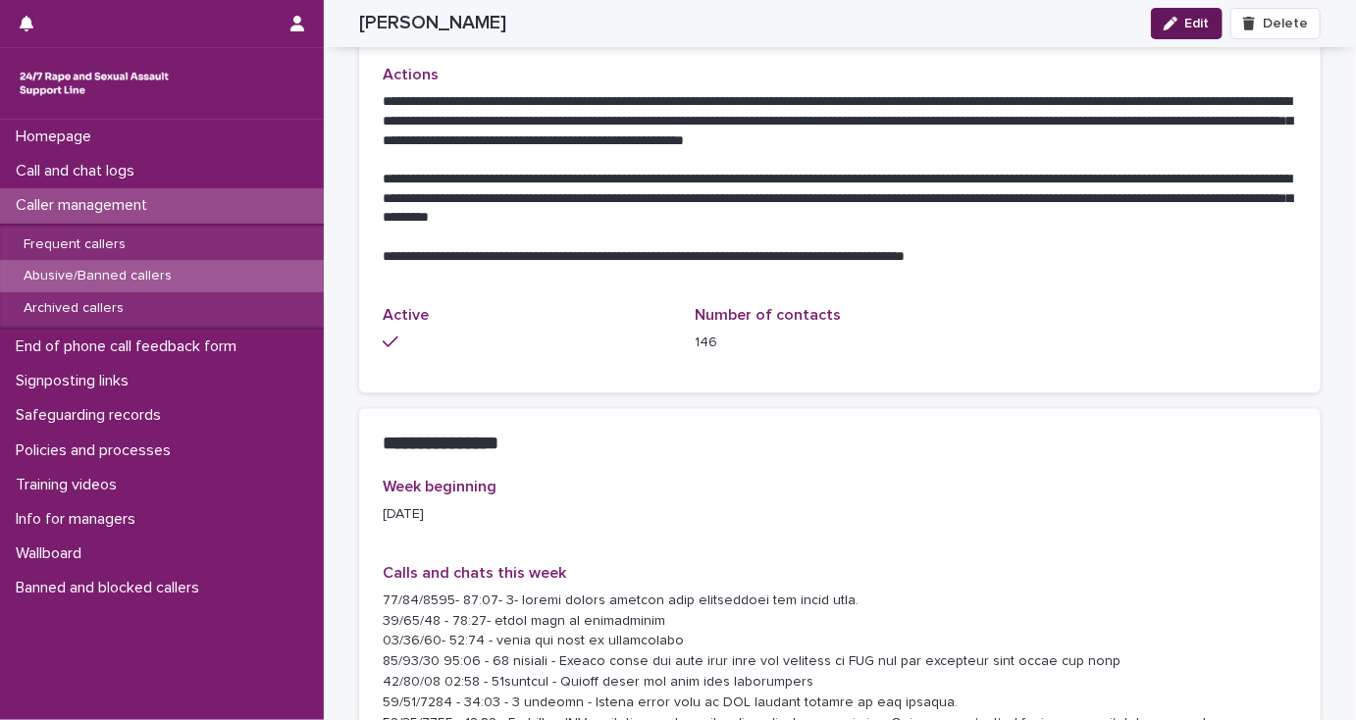
click at [1198, 22] on span "Edit" at bounding box center [1197, 24] width 25 height 14
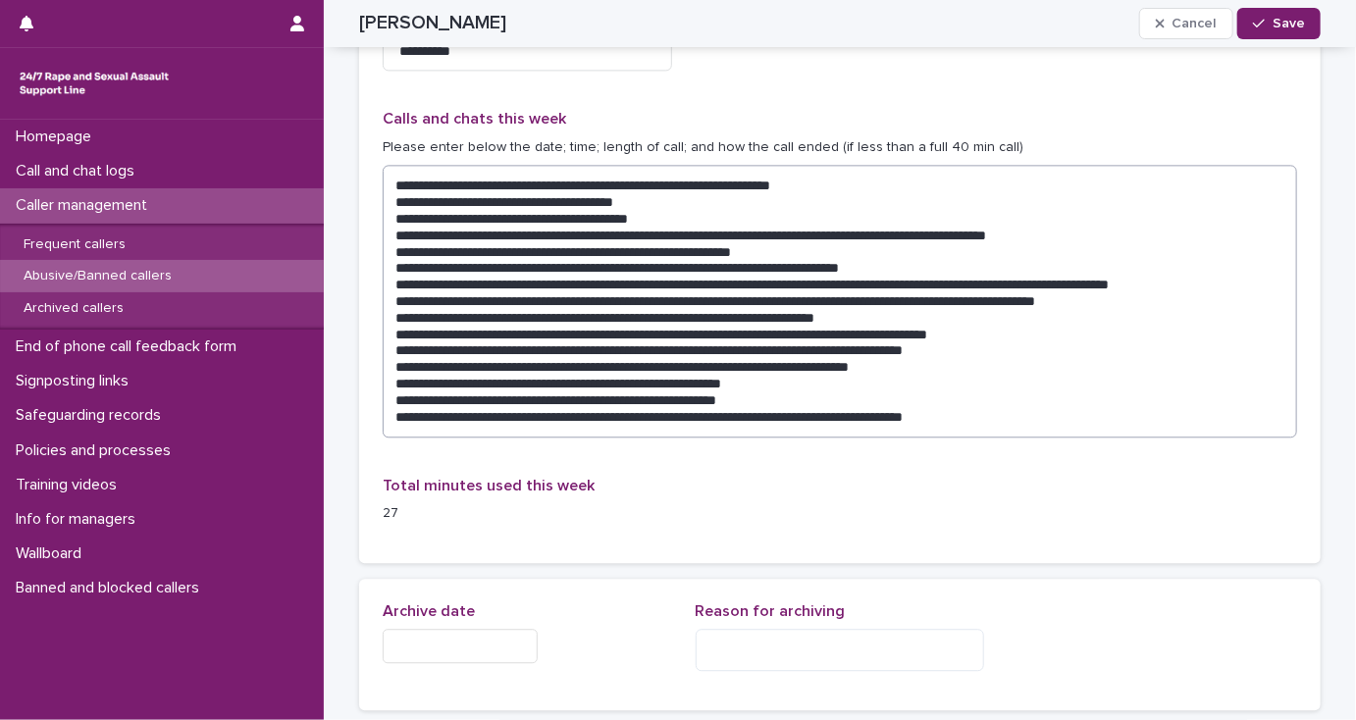
scroll to position [2006, 0]
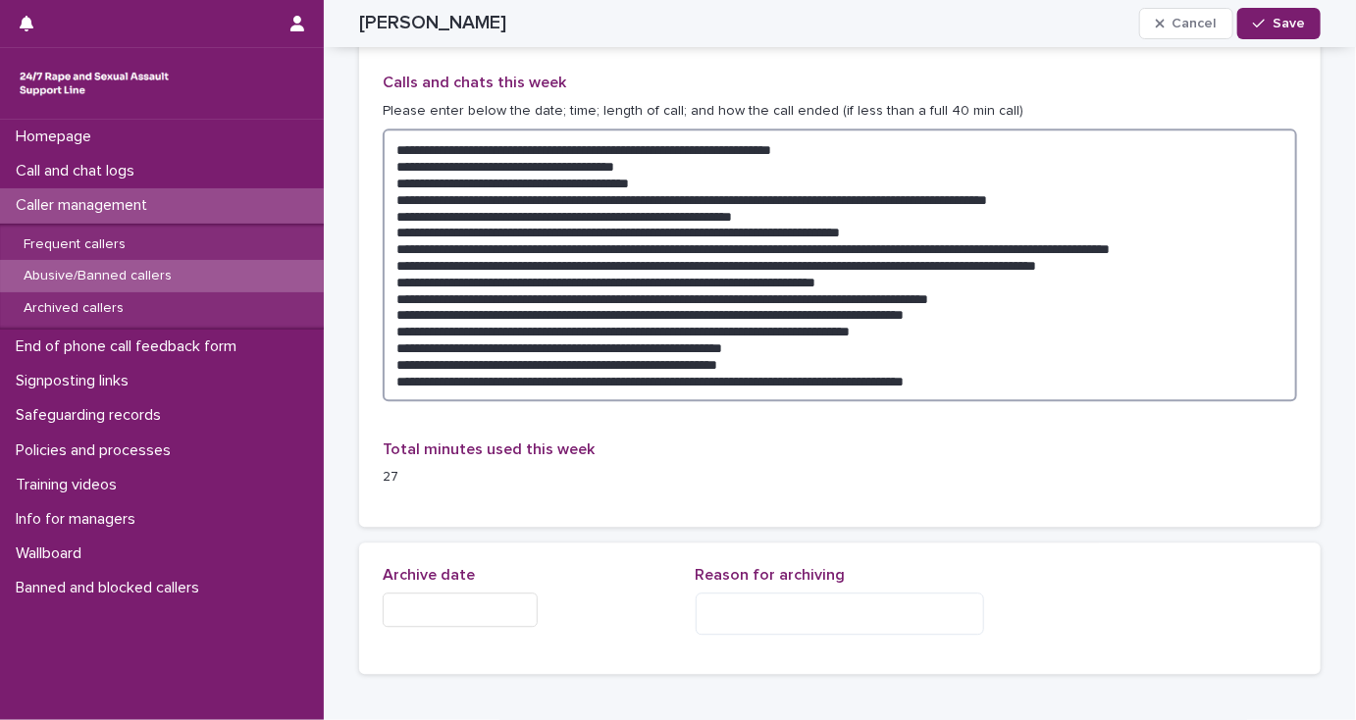
click at [1034, 378] on textarea at bounding box center [840, 264] width 914 height 273
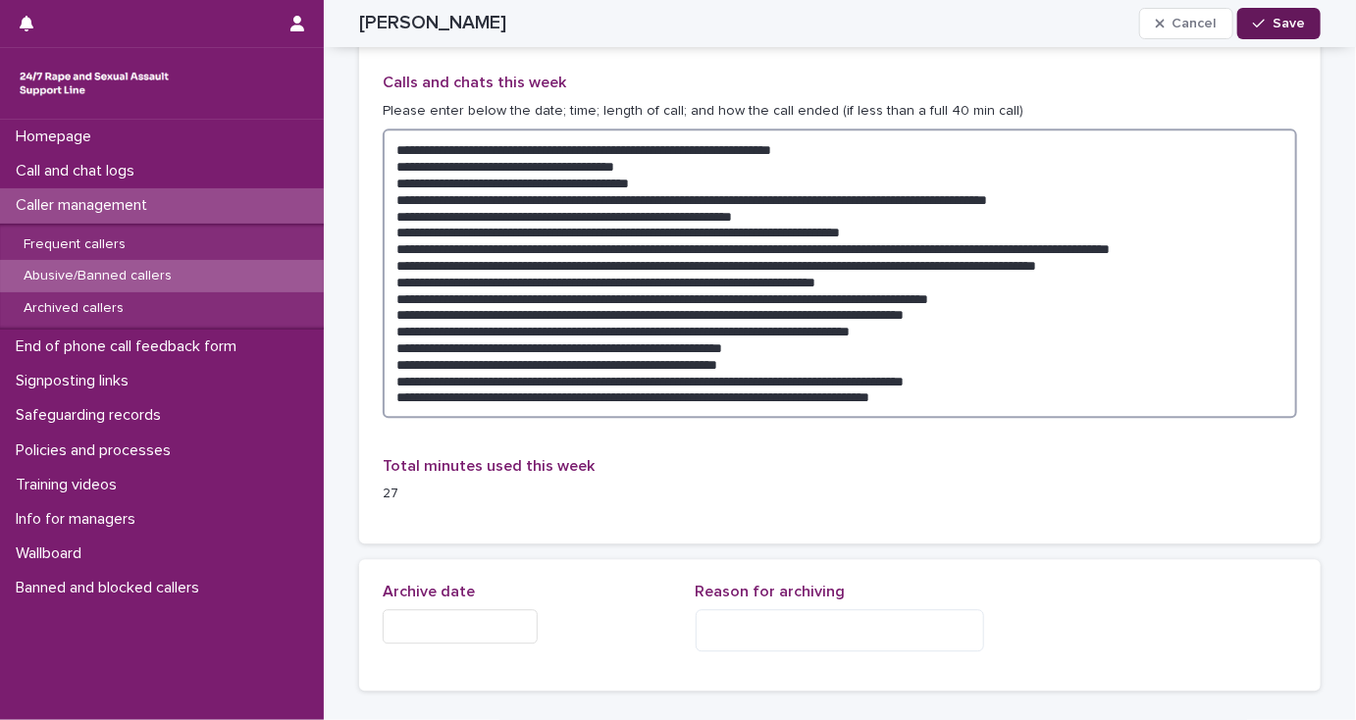
type textarea "**********"
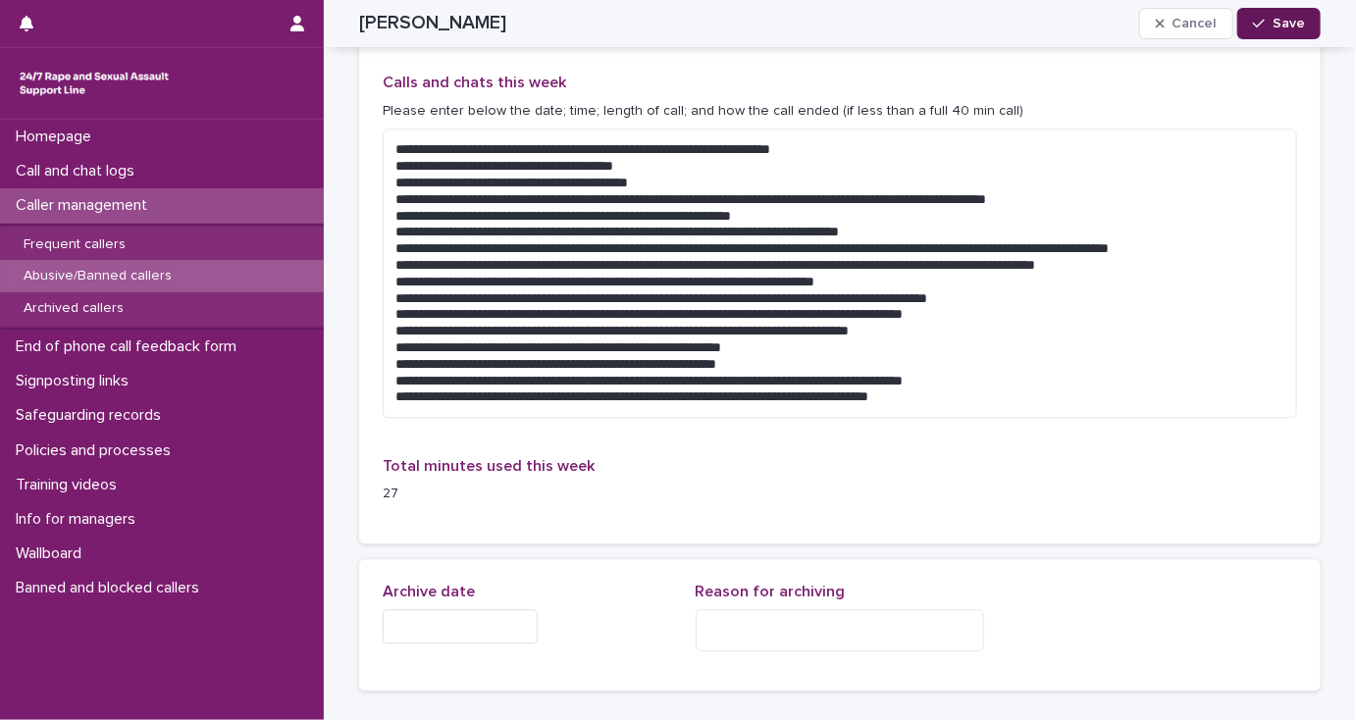
click at [1272, 20] on span "Save" at bounding box center [1288, 24] width 32 height 14
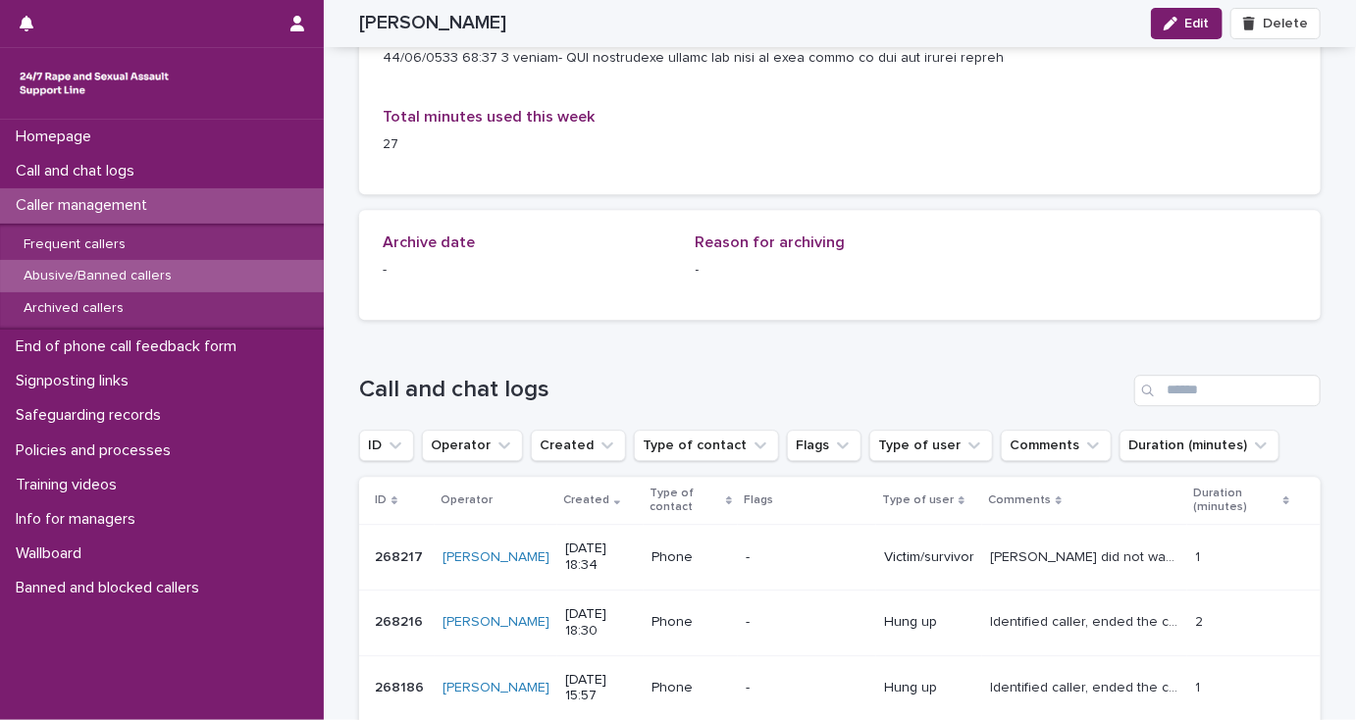
scroll to position [2398, 0]
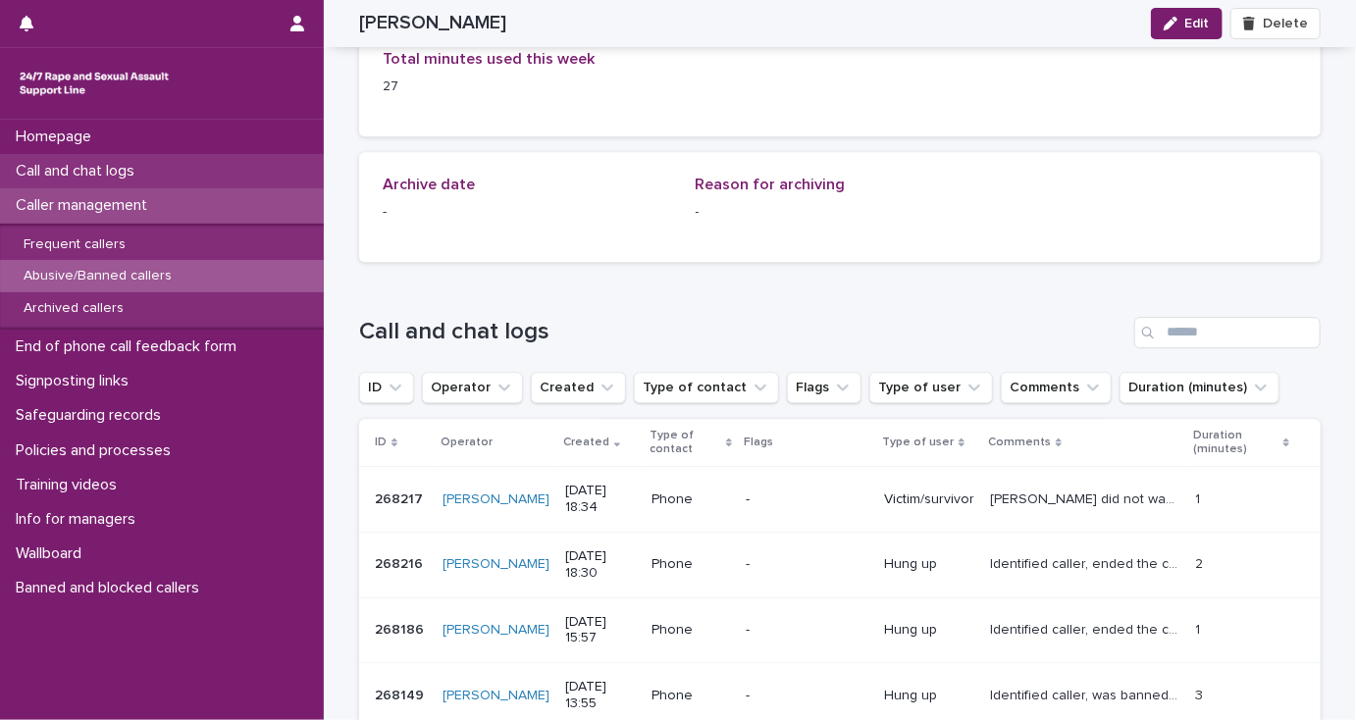
click at [127, 167] on p "Call and chat logs" at bounding box center [79, 171] width 142 height 19
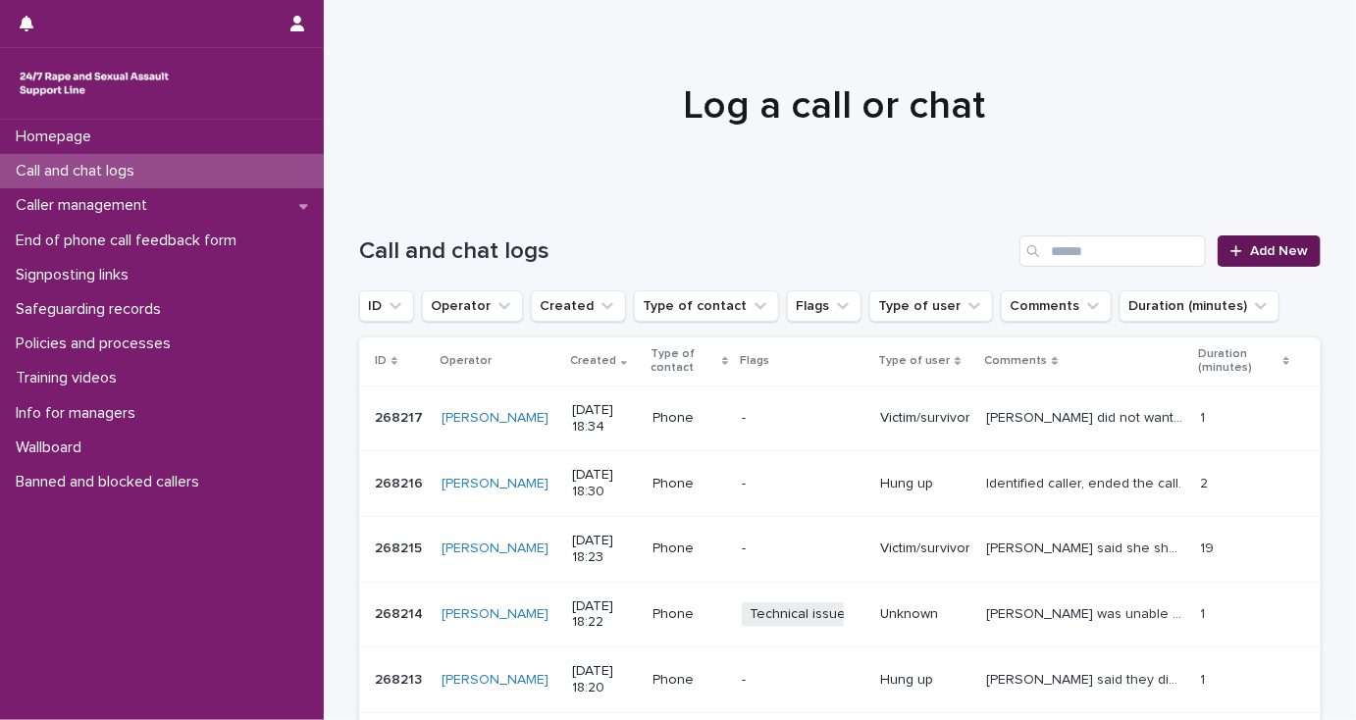
click at [1267, 251] on span "Add New" at bounding box center [1279, 251] width 58 height 14
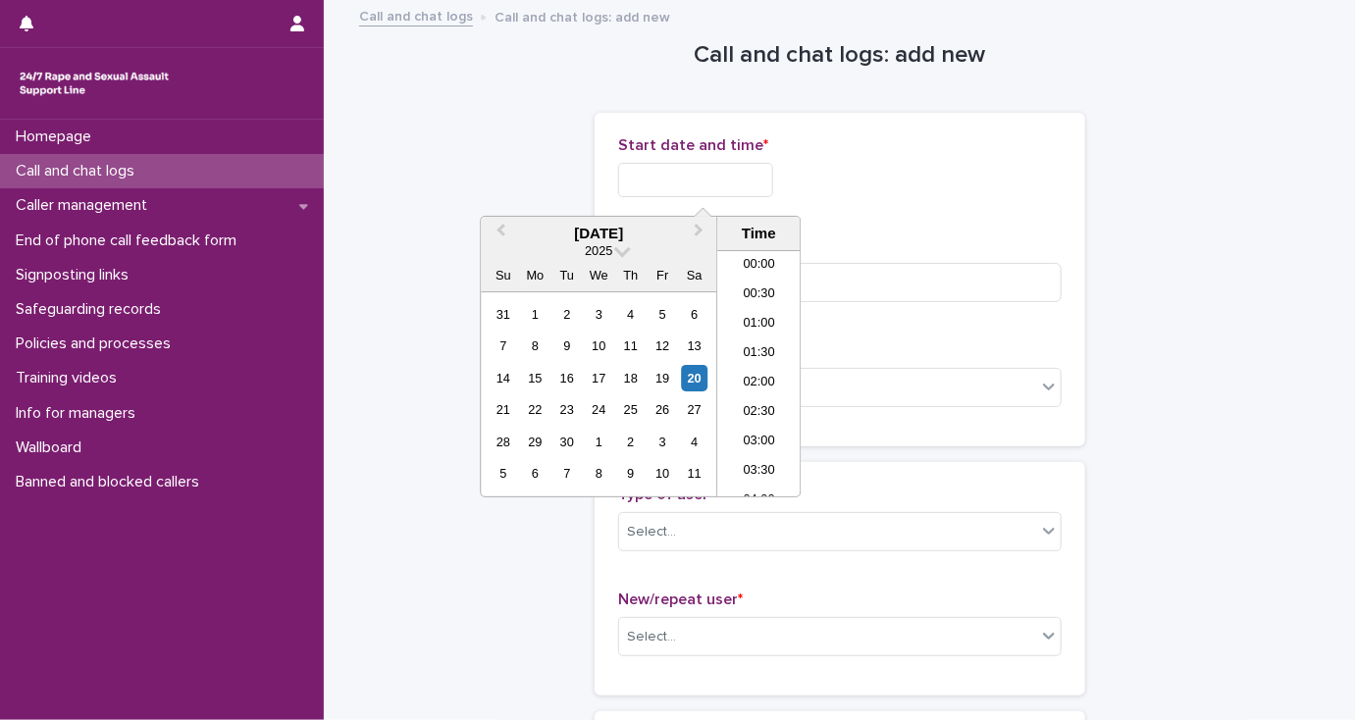
click at [651, 176] on input "text" at bounding box center [695, 180] width 155 height 34
drag, startPoint x: 753, startPoint y: 380, endPoint x: 761, endPoint y: 349, distance: 31.4
click at [753, 379] on li "18:30" at bounding box center [758, 373] width 83 height 29
click at [718, 177] on input "**********" at bounding box center [695, 180] width 155 height 34
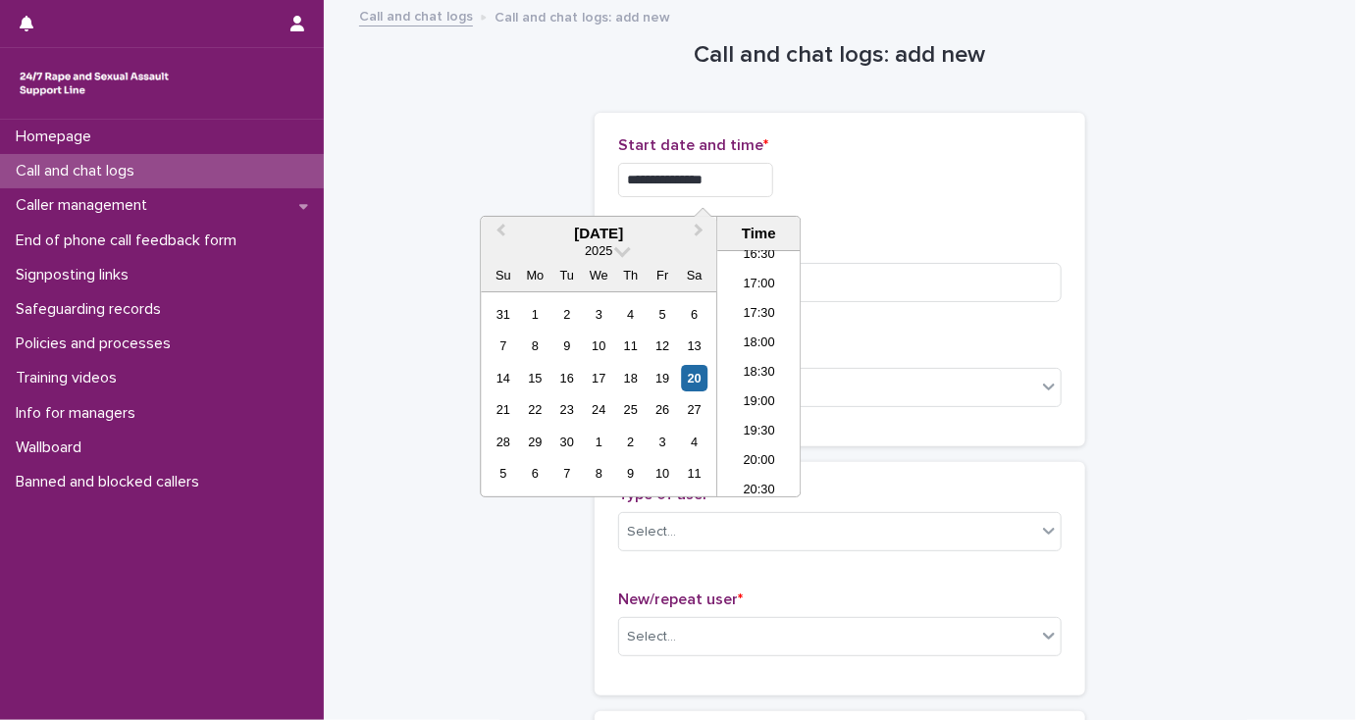
type input "**********"
drag, startPoint x: 402, startPoint y: 129, endPoint x: 411, endPoint y: 148, distance: 20.6
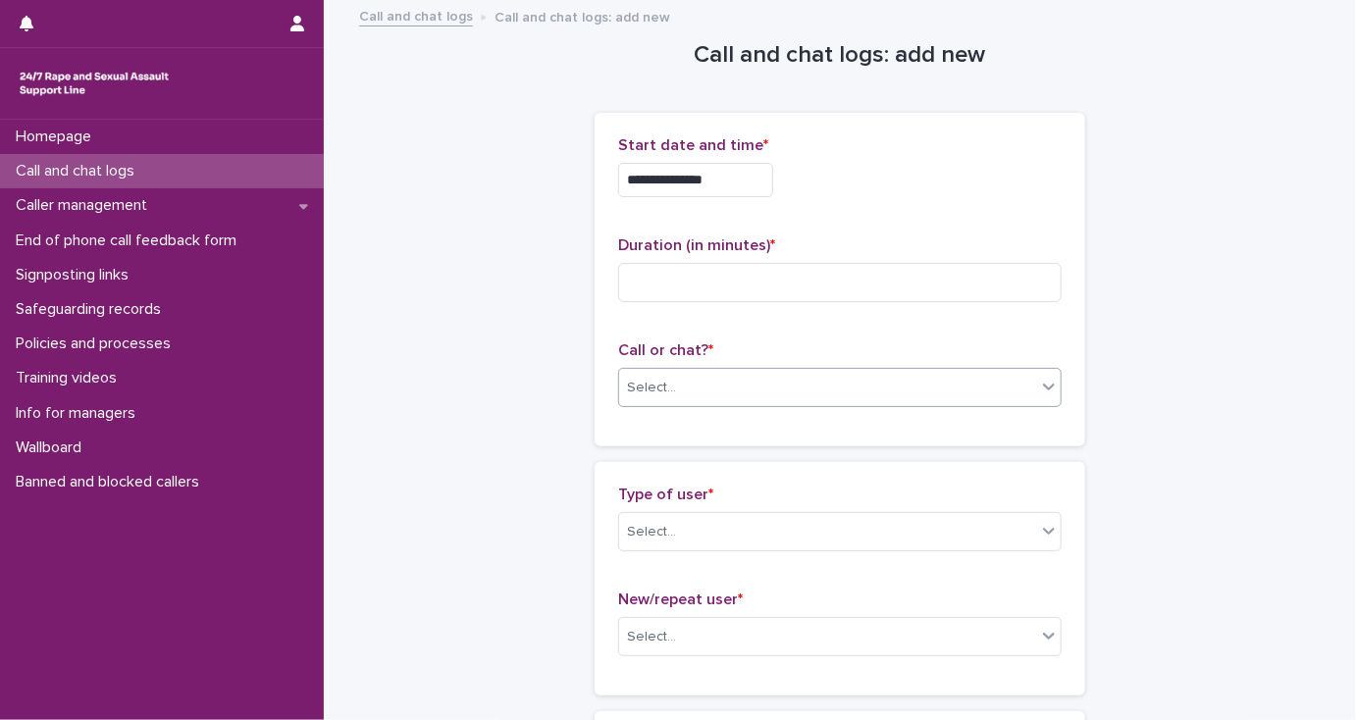
click at [678, 391] on input "text" at bounding box center [679, 388] width 2 height 17
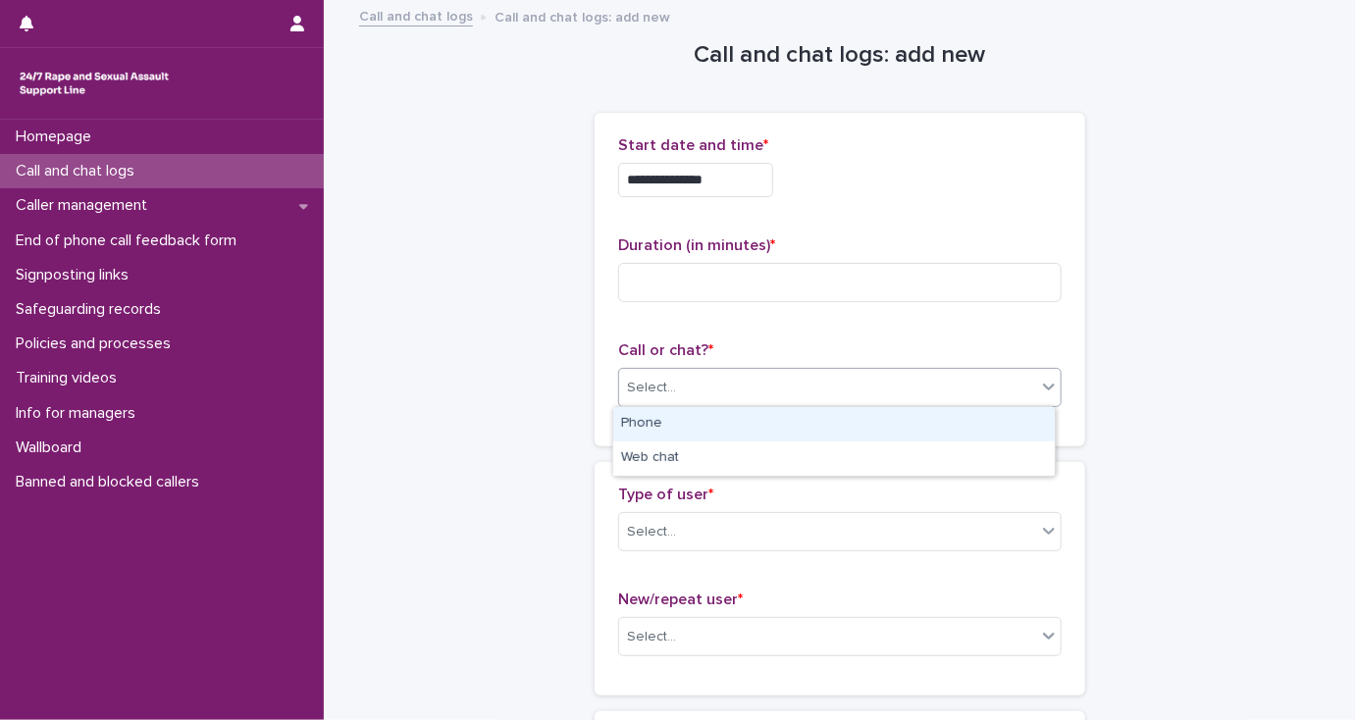
click at [673, 415] on div "Phone" at bounding box center [833, 424] width 441 height 34
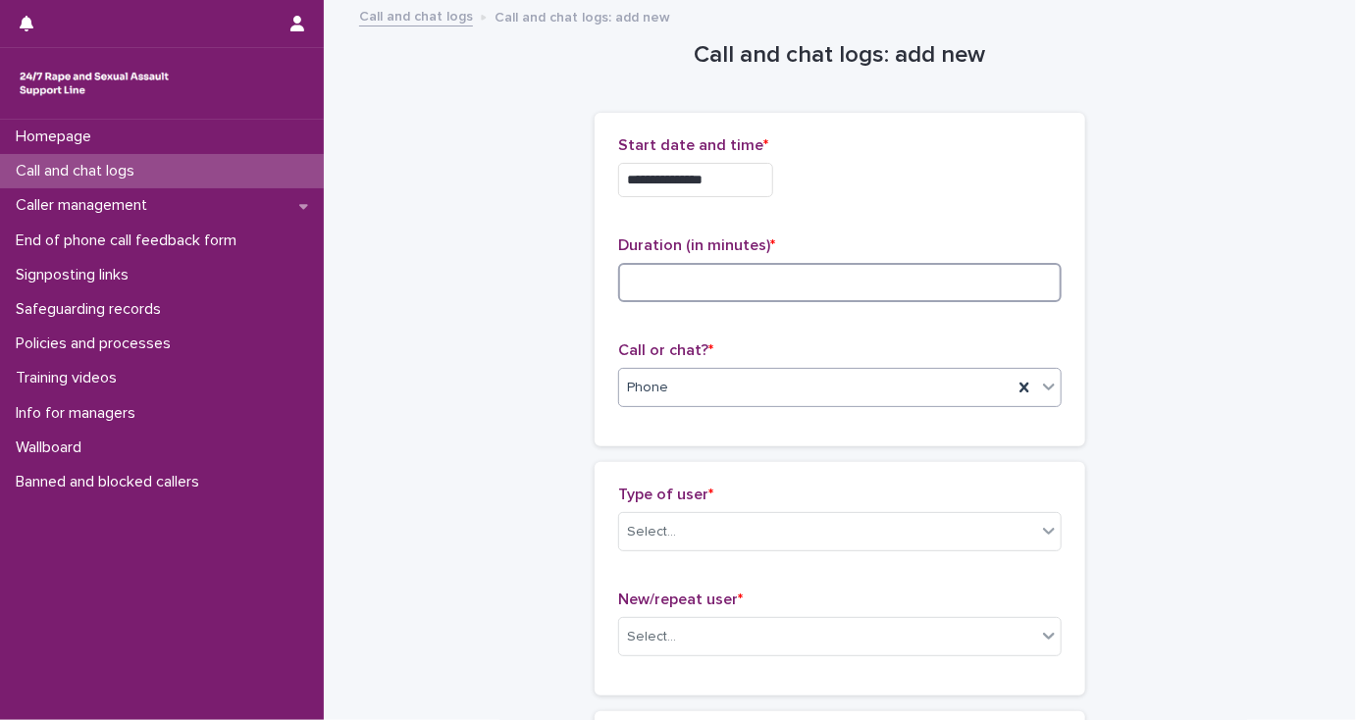
click at [647, 268] on input at bounding box center [839, 282] width 443 height 39
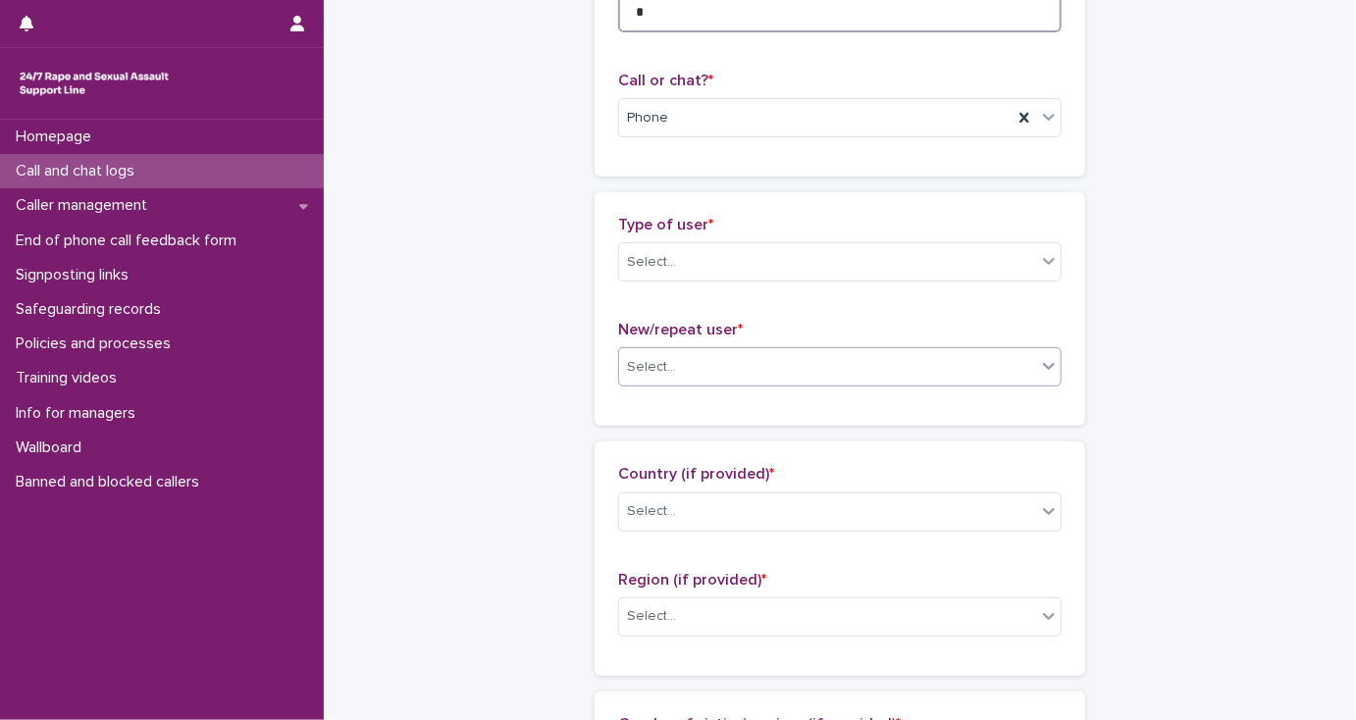
scroll to position [314, 0]
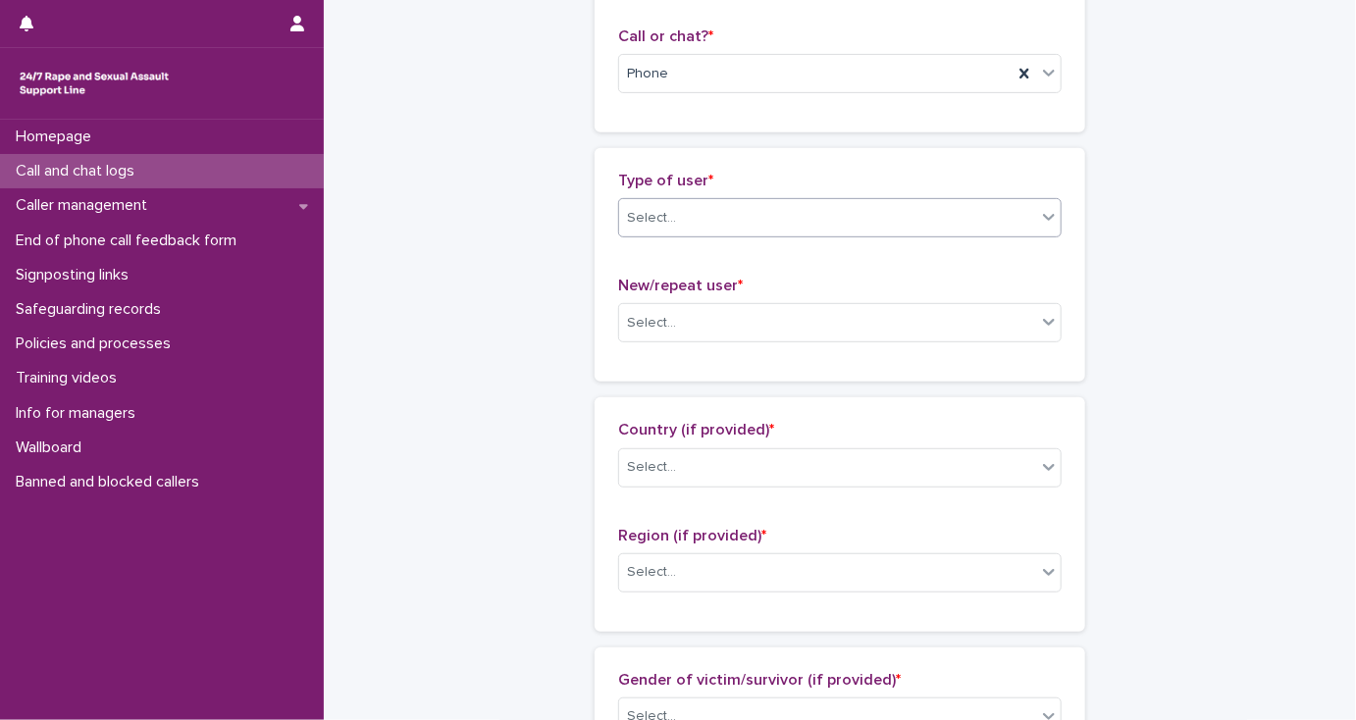
type input "*"
click at [679, 228] on div "Select..." at bounding box center [827, 218] width 417 height 32
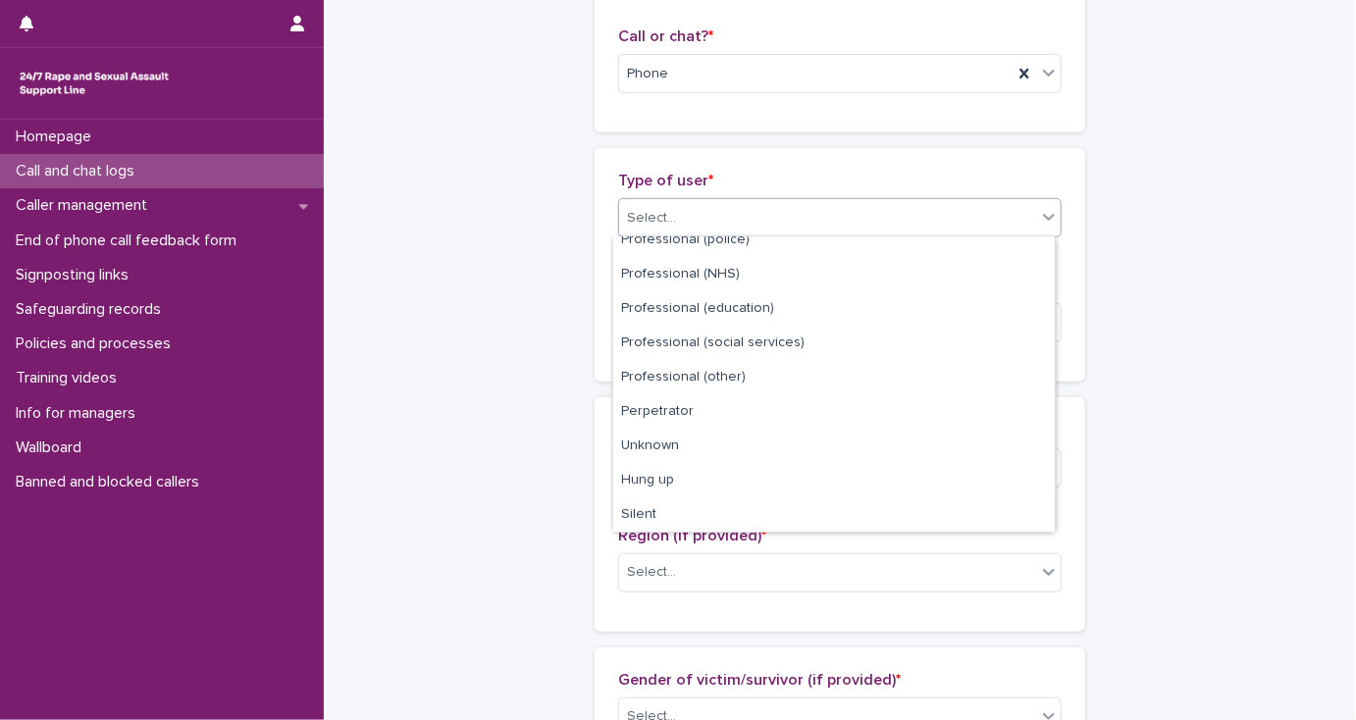
scroll to position [220, 0]
click at [735, 484] on div "Hung up" at bounding box center [833, 481] width 441 height 34
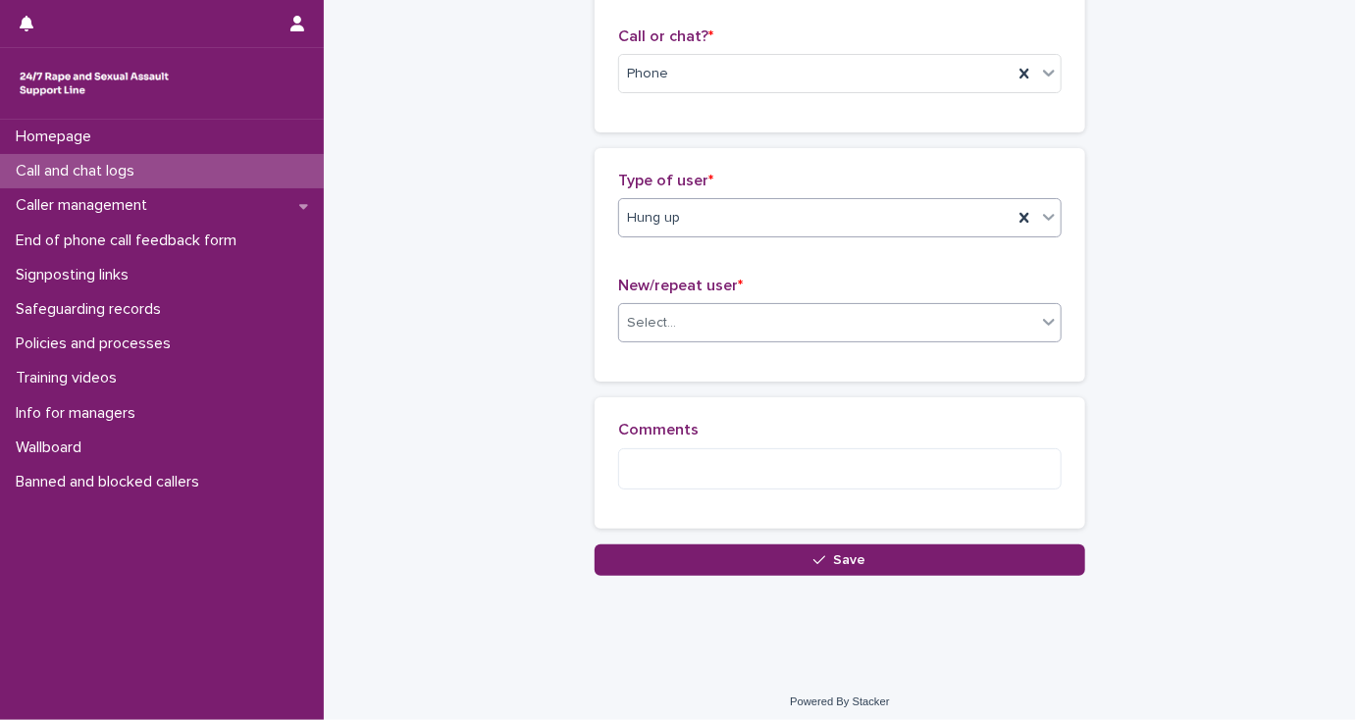
scroll to position [314, 0]
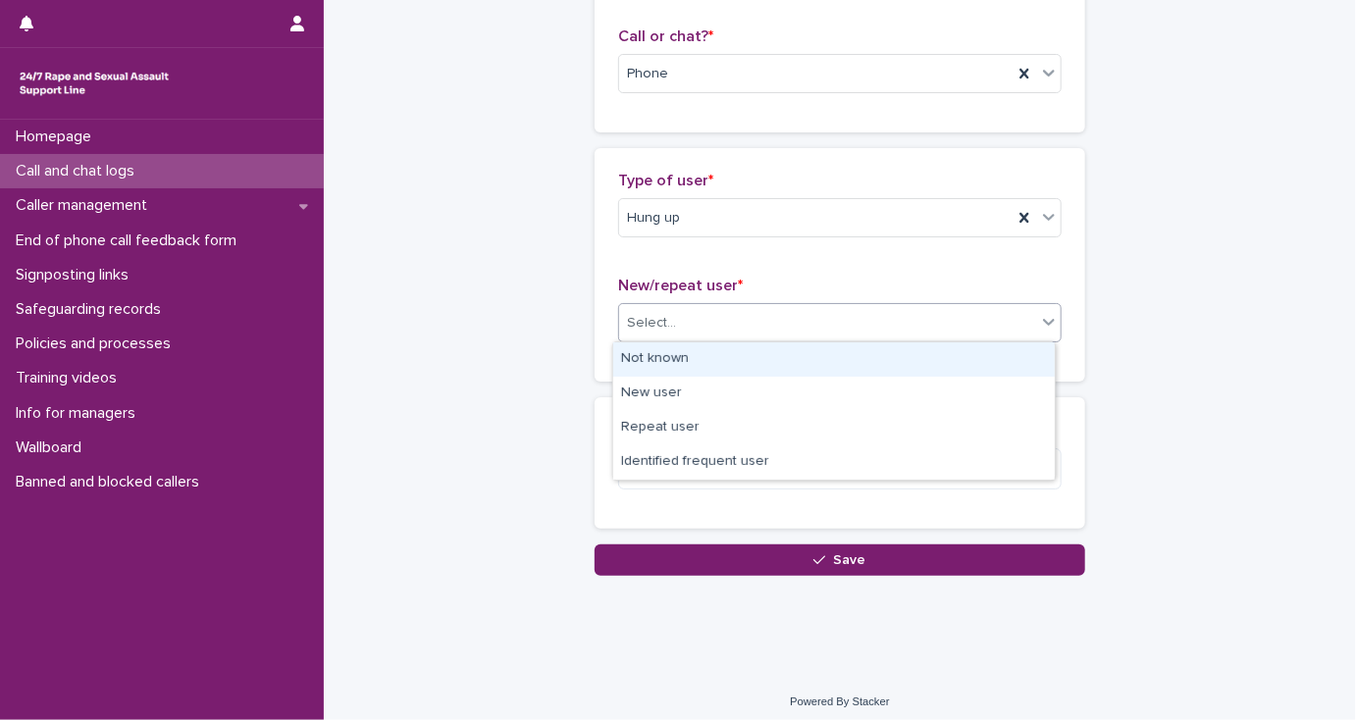
click at [708, 325] on div "Select..." at bounding box center [827, 323] width 417 height 32
click at [716, 342] on div "Not known" at bounding box center [833, 359] width 441 height 34
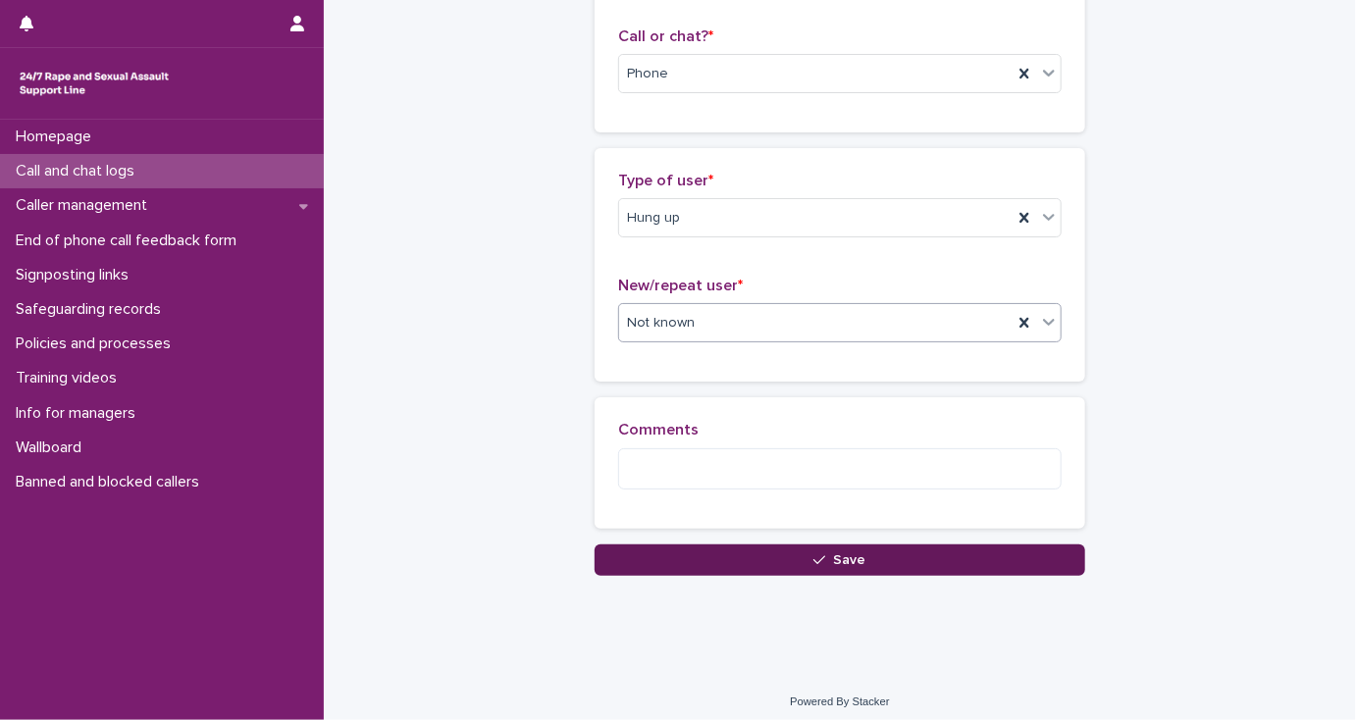
click at [720, 561] on button "Save" at bounding box center [839, 559] width 490 height 31
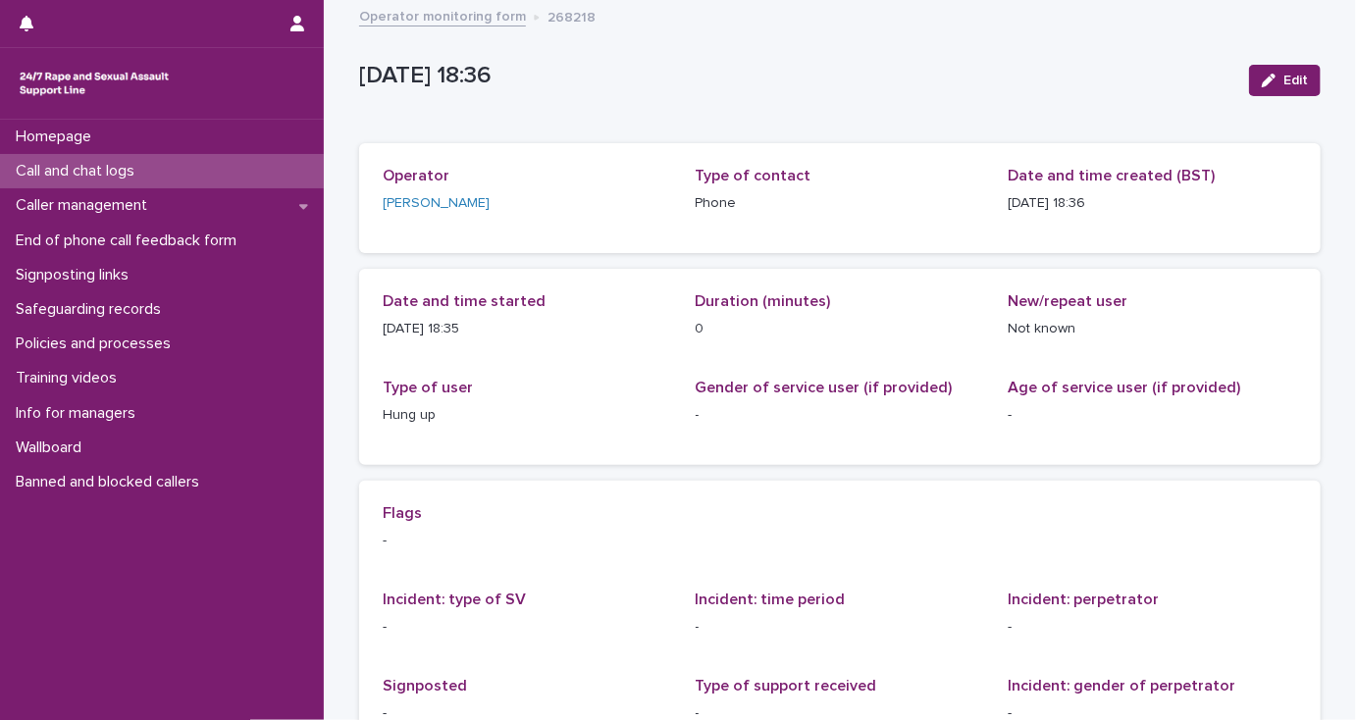
click at [106, 169] on p "Call and chat logs" at bounding box center [79, 171] width 142 height 19
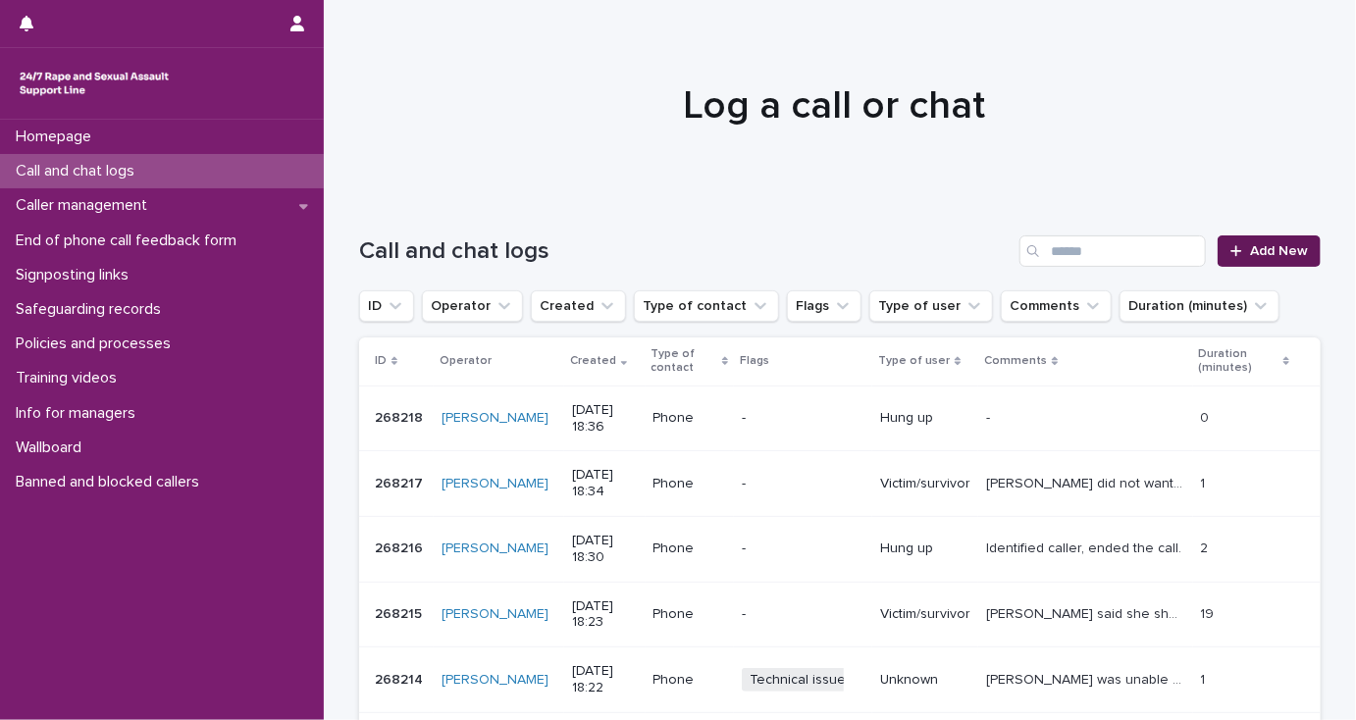
click at [1275, 251] on span "Add New" at bounding box center [1279, 251] width 58 height 14
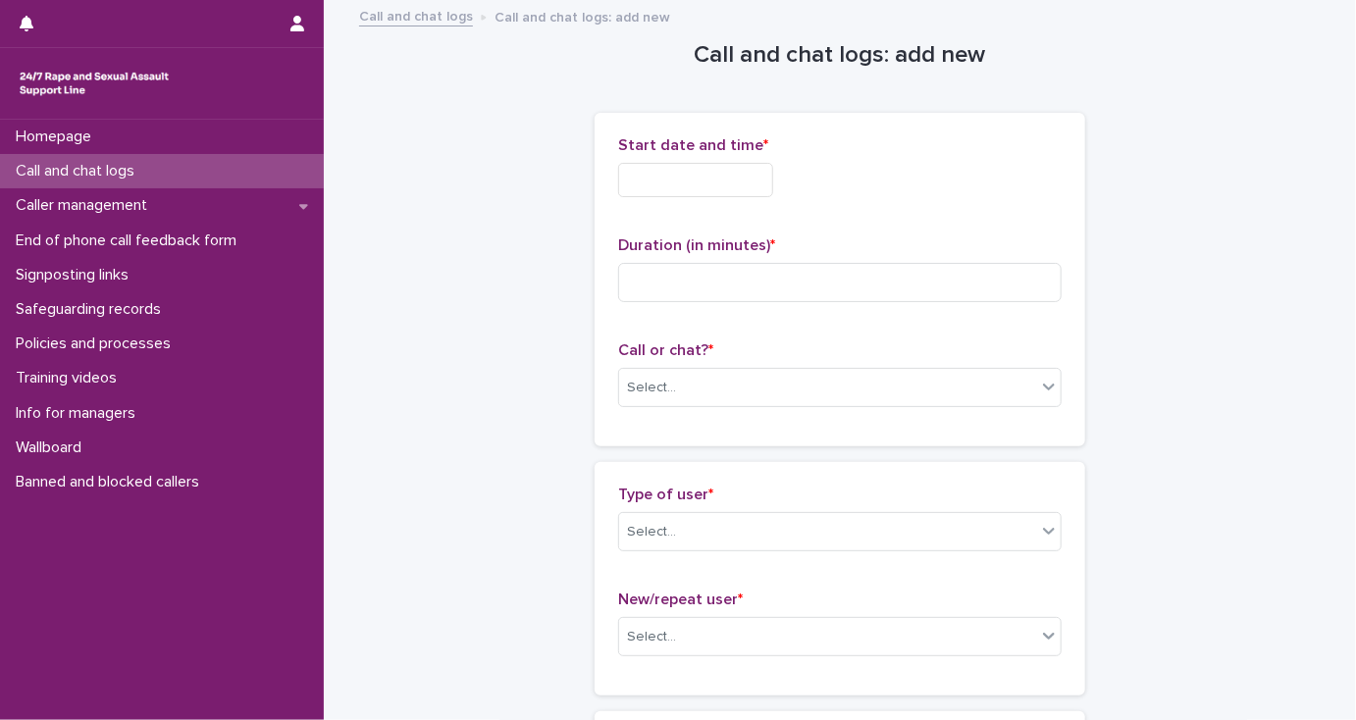
click at [673, 177] on input "text" at bounding box center [695, 180] width 155 height 34
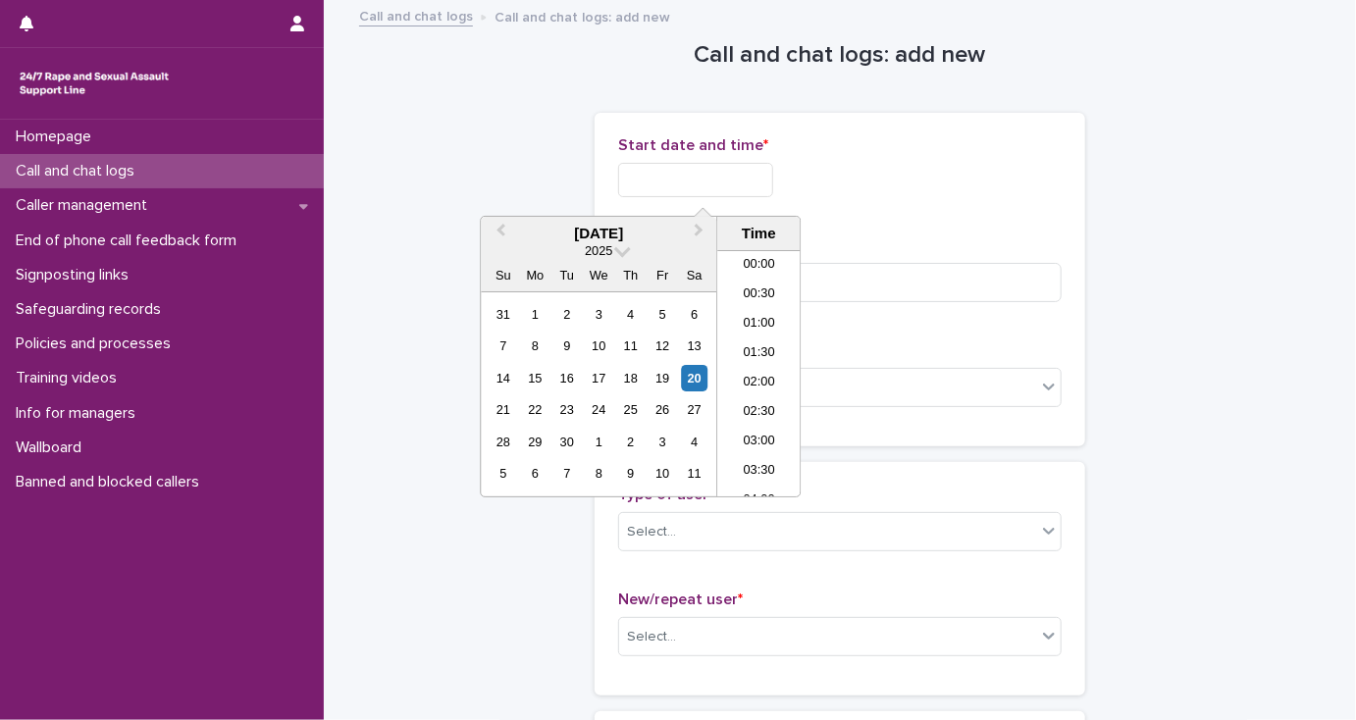
scroll to position [981, 0]
click at [760, 369] on li "18:30" at bounding box center [758, 373] width 83 height 29
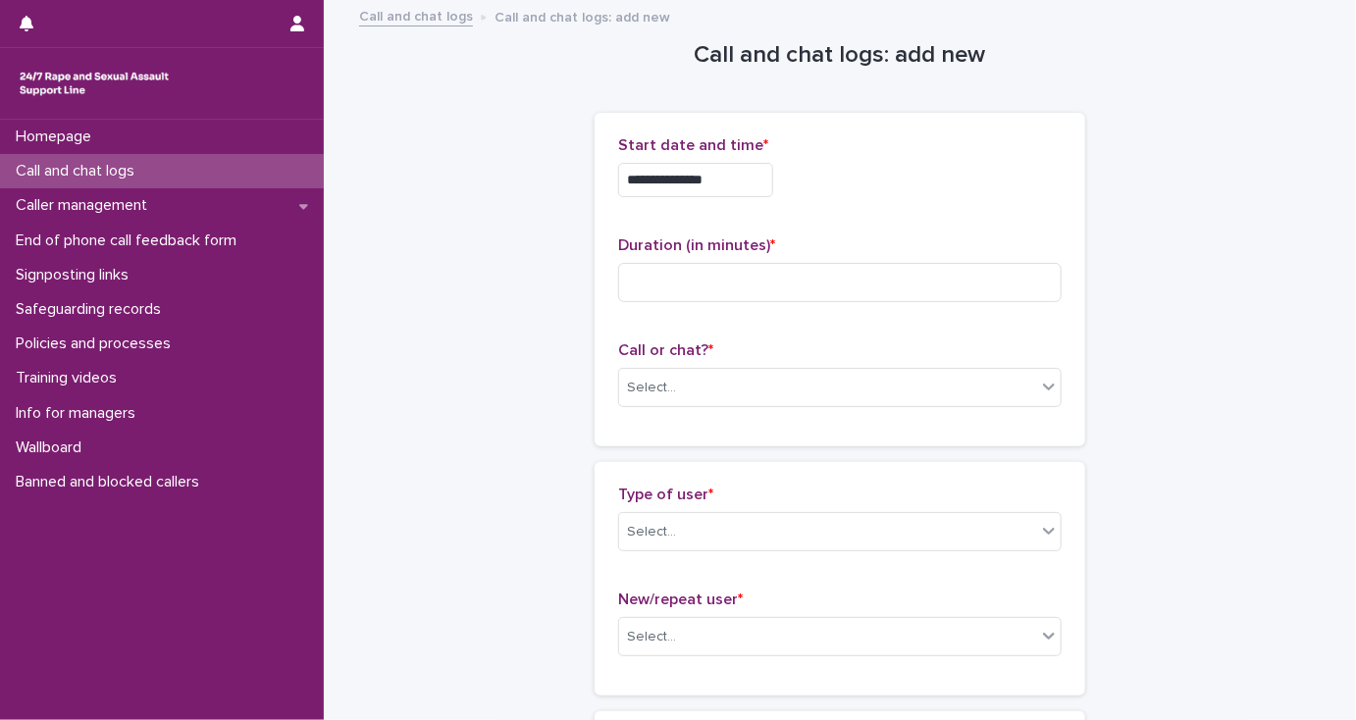
click at [726, 172] on input "**********" at bounding box center [695, 180] width 155 height 34
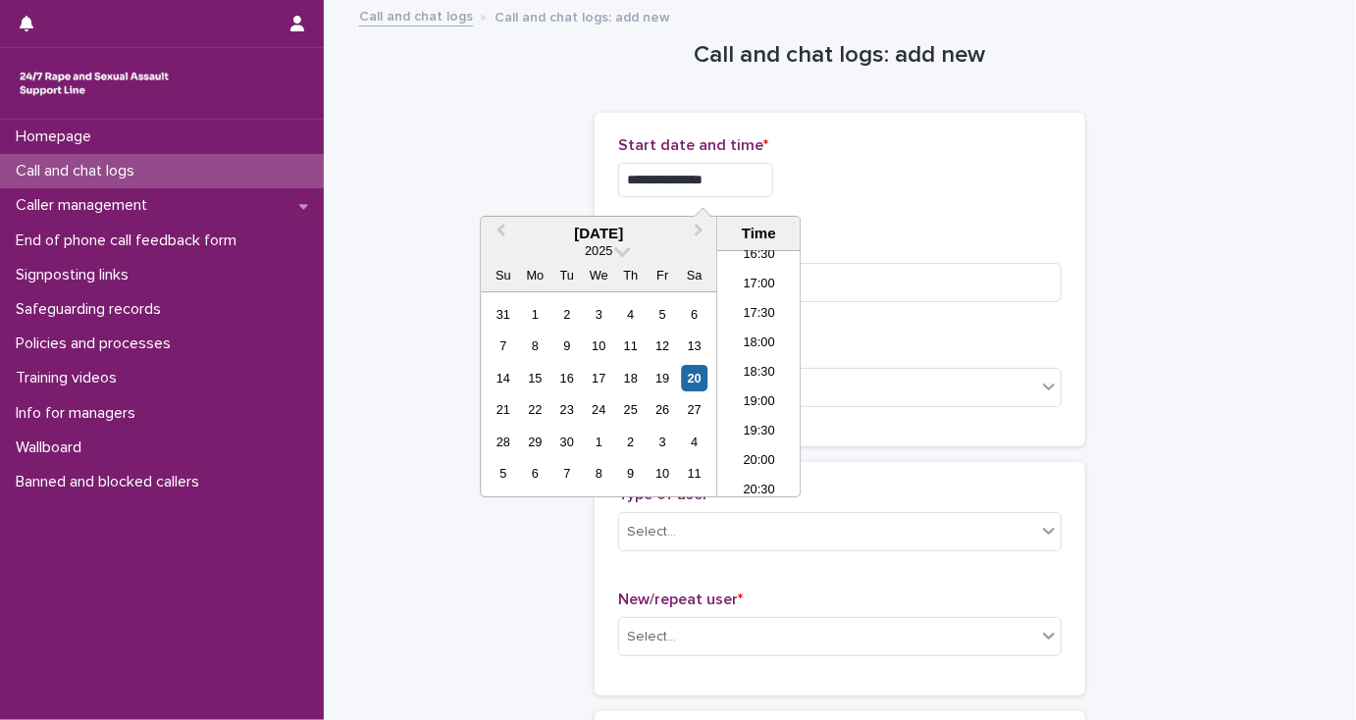
type input "**********"
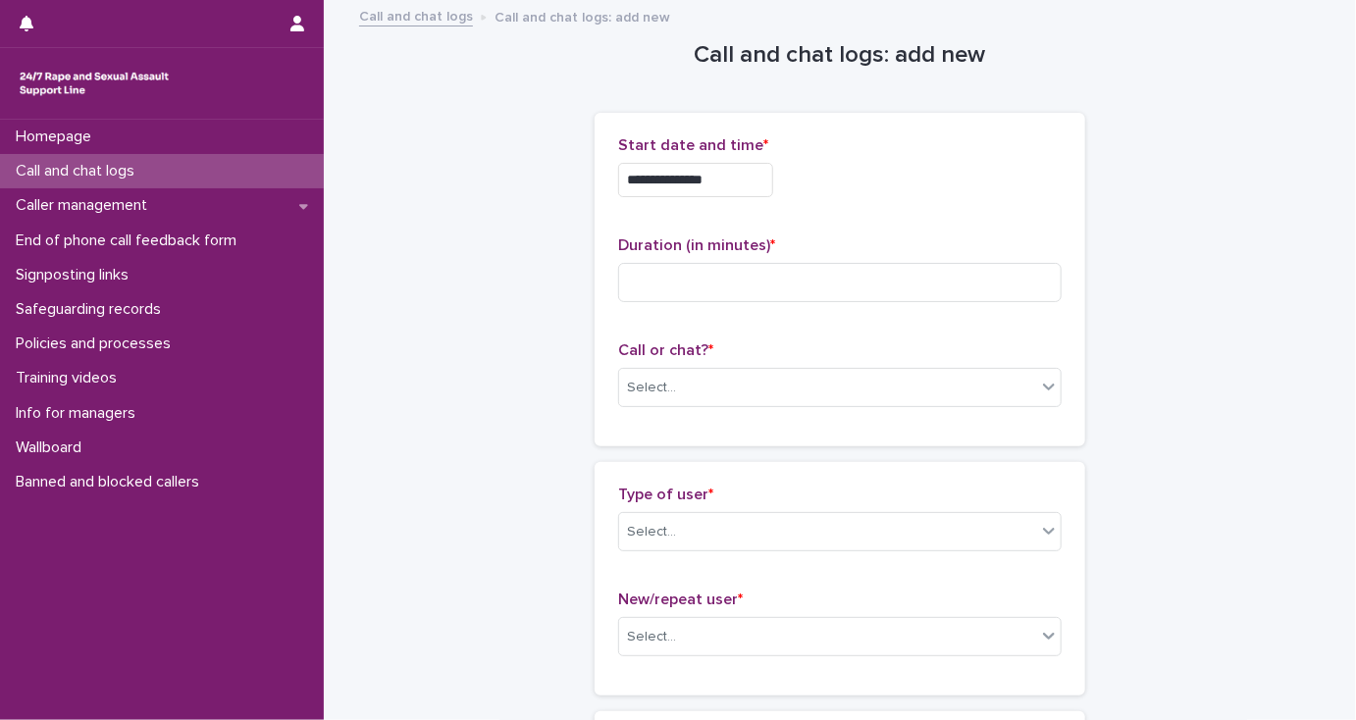
click at [820, 209] on div "**********" at bounding box center [839, 174] width 443 height 77
click at [688, 284] on input at bounding box center [839, 282] width 443 height 39
type input "*"
click at [691, 399] on div "Select..." at bounding box center [827, 388] width 417 height 32
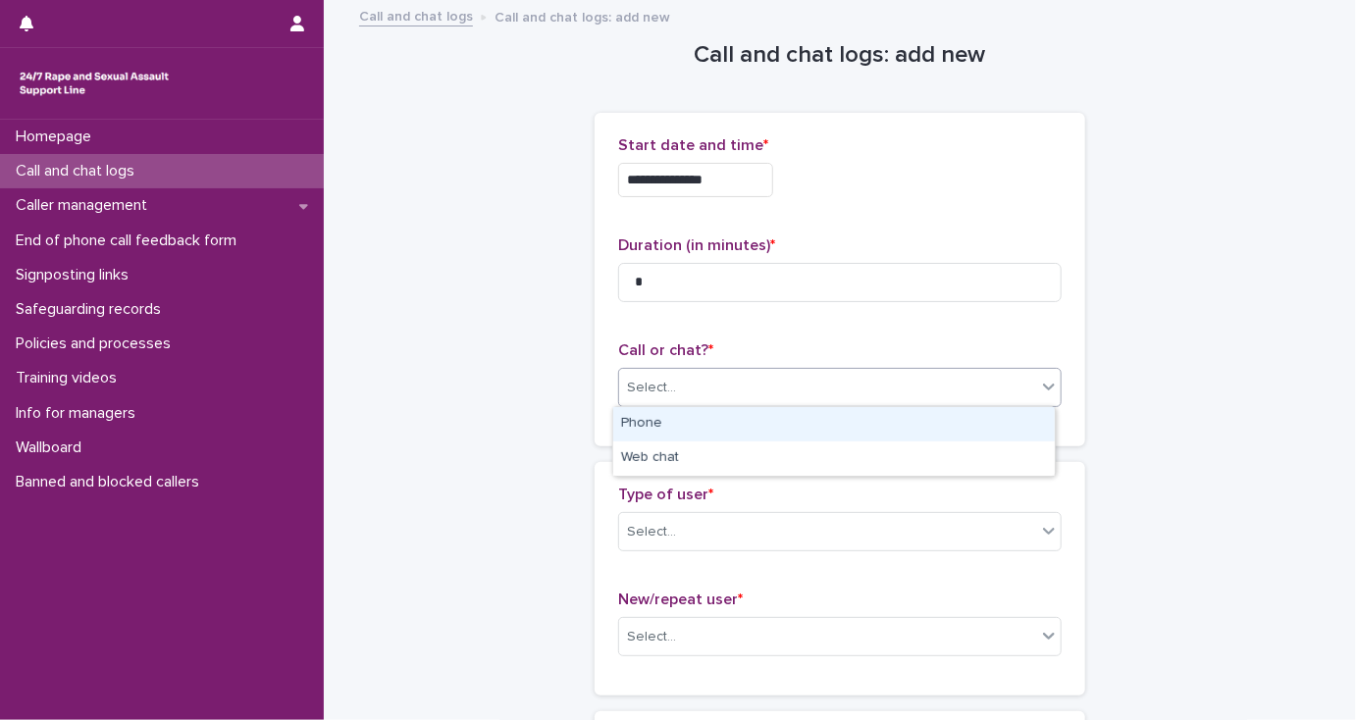
click at [668, 420] on div "Phone" at bounding box center [833, 424] width 441 height 34
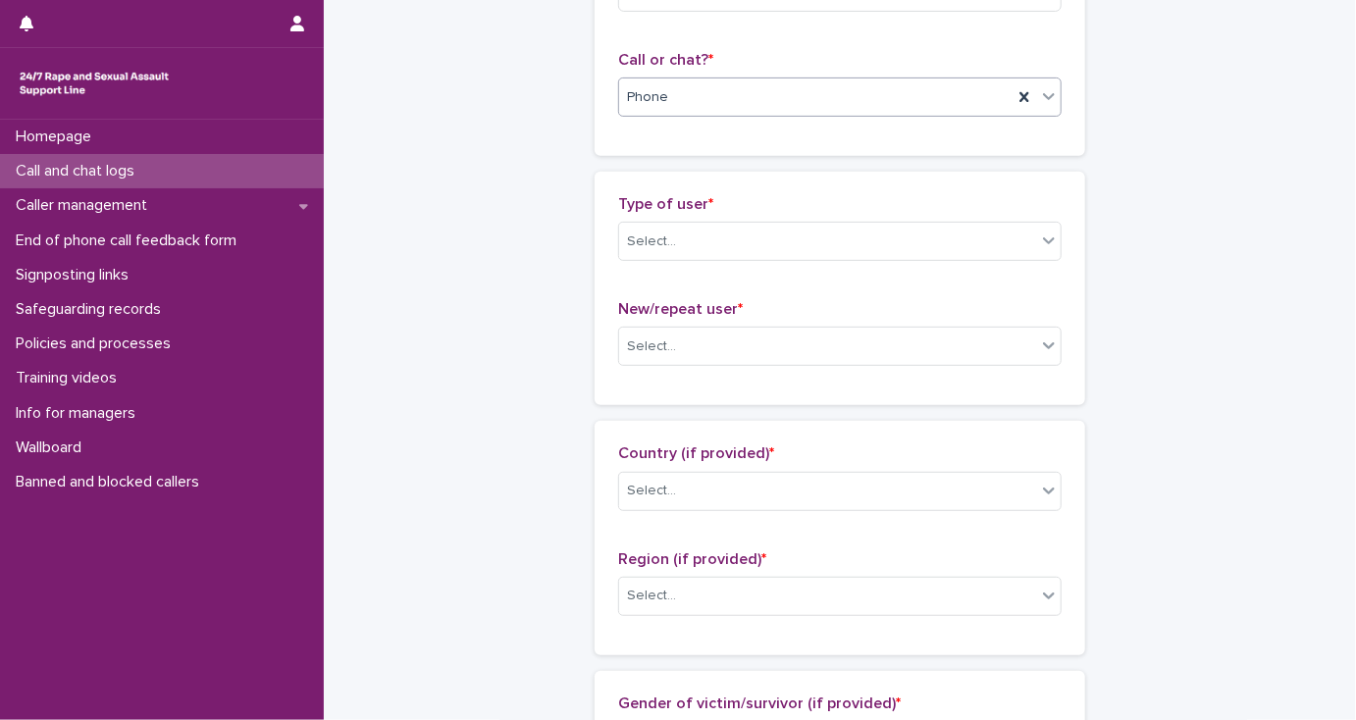
scroll to position [314, 0]
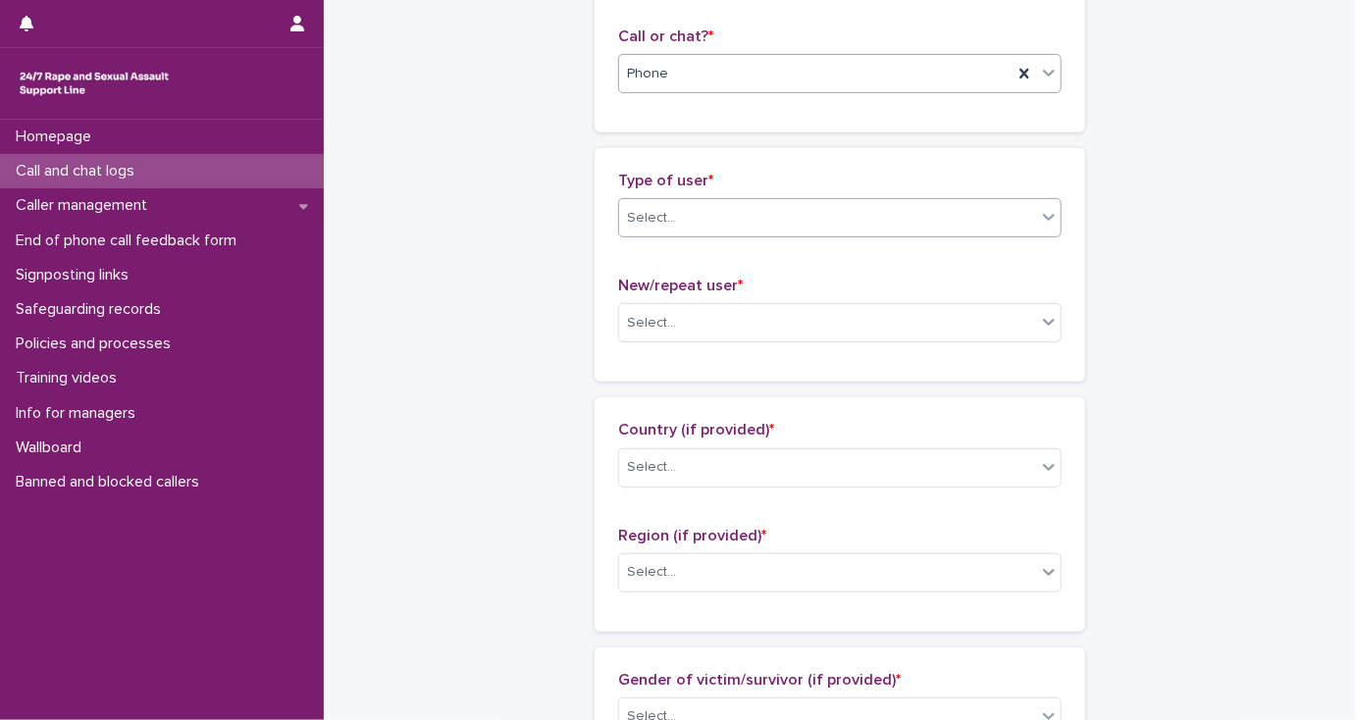
click at [648, 231] on div "Select..." at bounding box center [827, 218] width 417 height 32
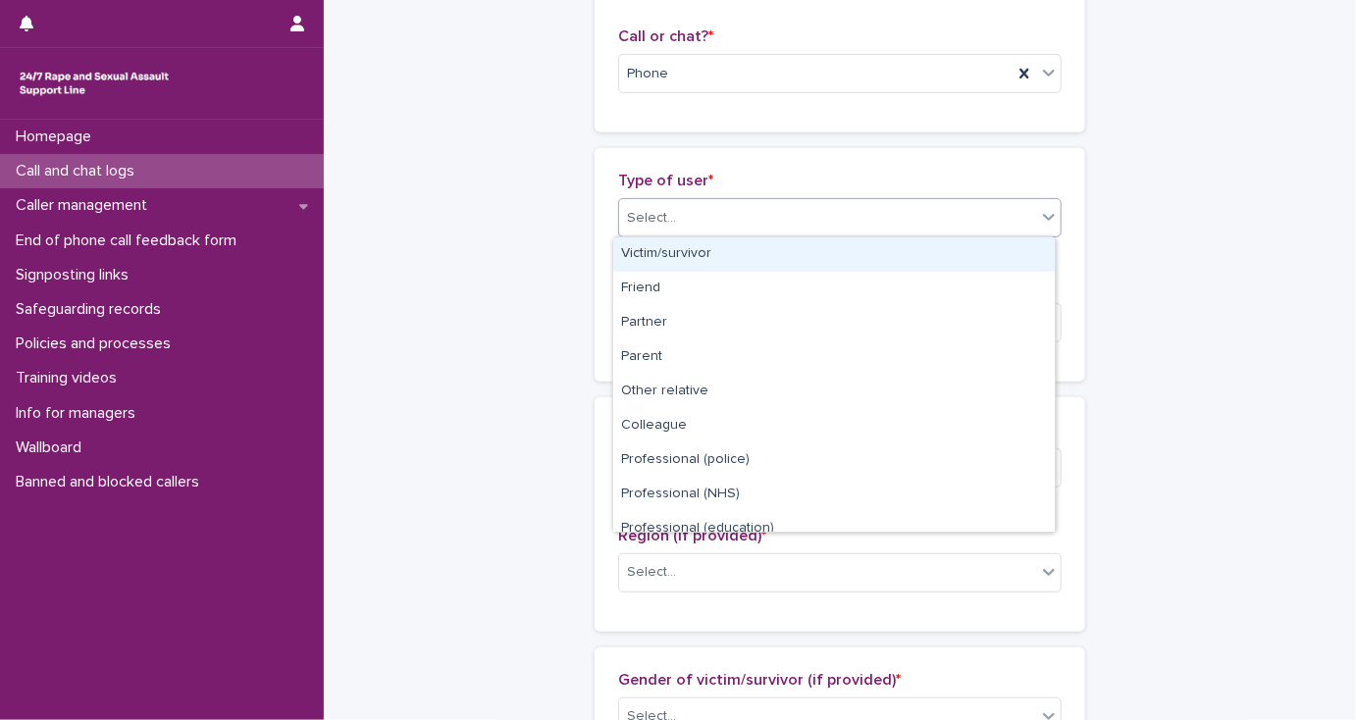
click at [669, 255] on div "Victim/survivor" at bounding box center [833, 254] width 441 height 34
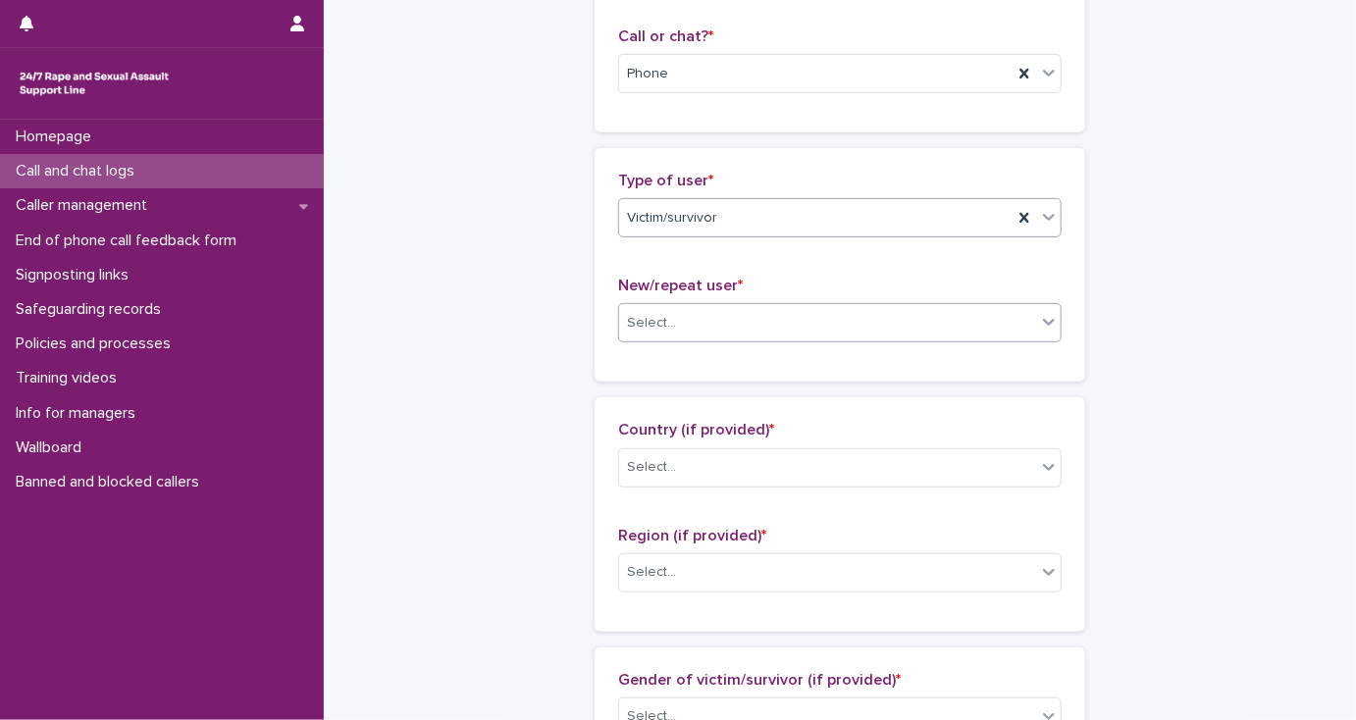
click at [678, 314] on div "Select..." at bounding box center [827, 323] width 417 height 32
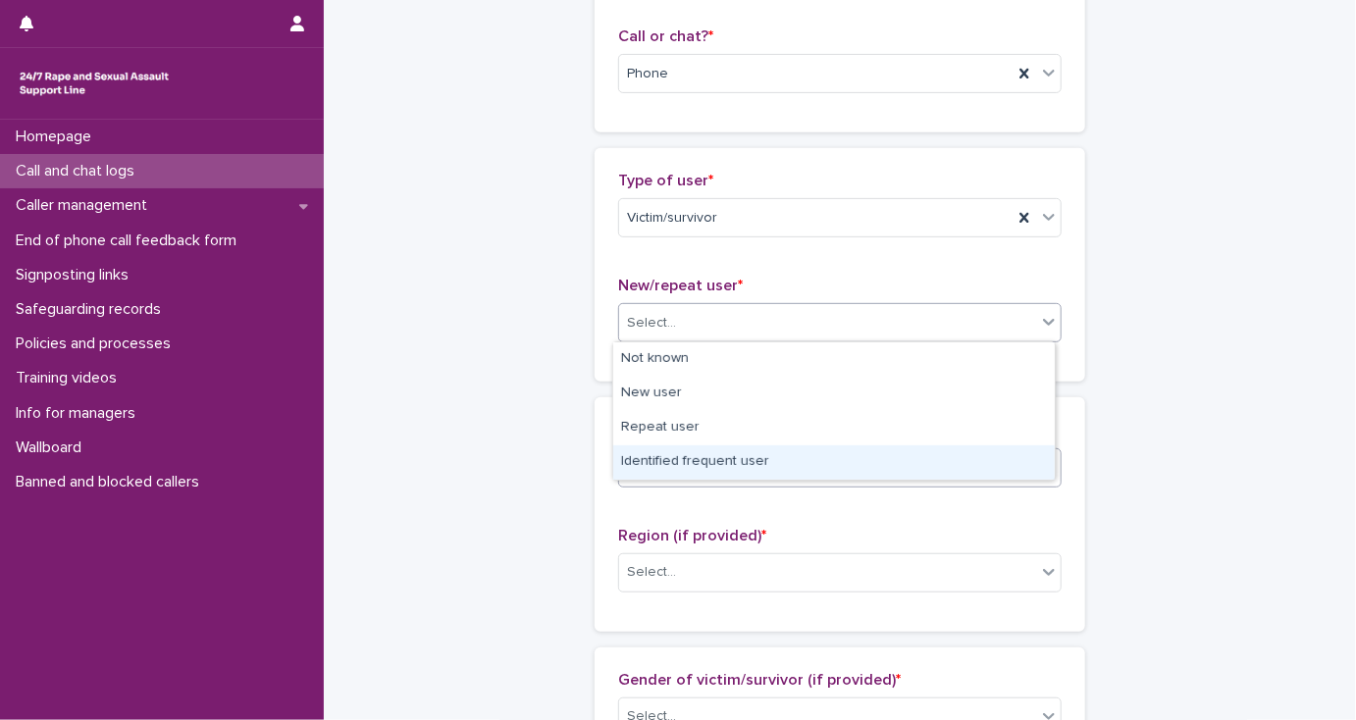
click at [695, 463] on div "Identified frequent user" at bounding box center [833, 462] width 441 height 34
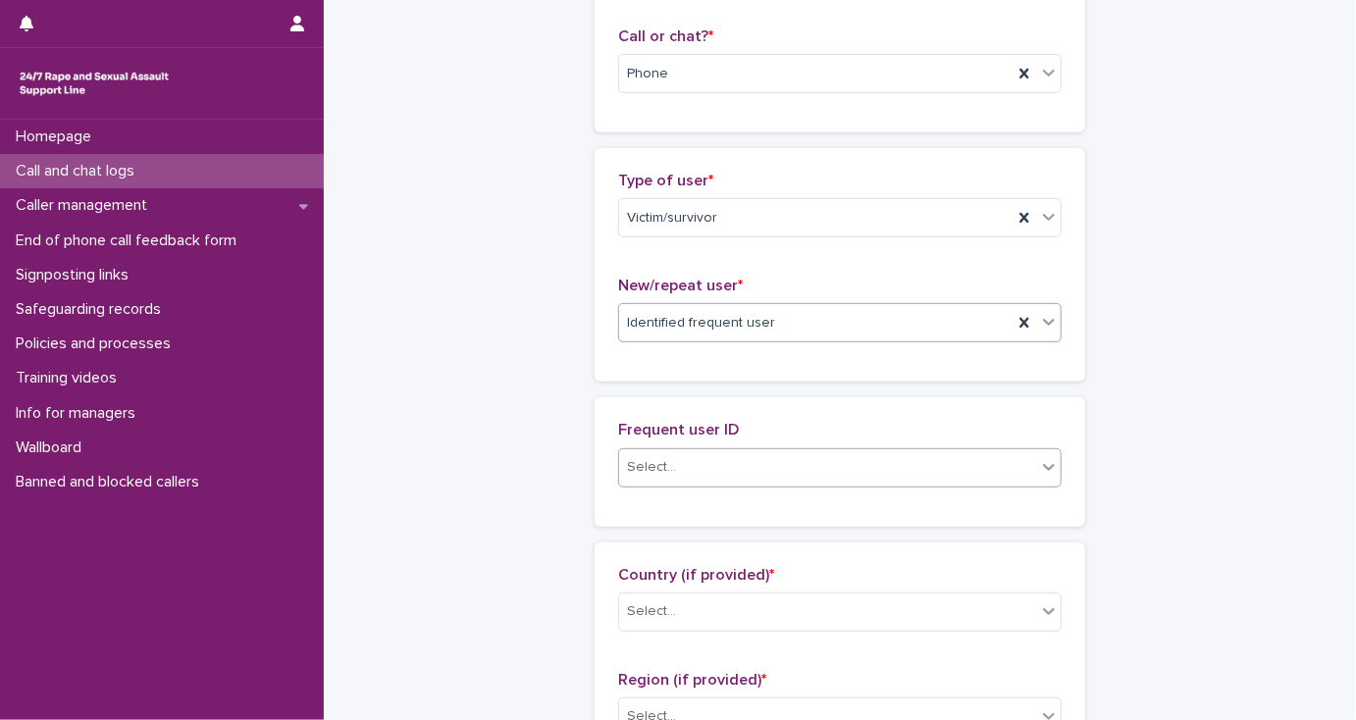
click at [697, 464] on div "Select..." at bounding box center [827, 467] width 417 height 32
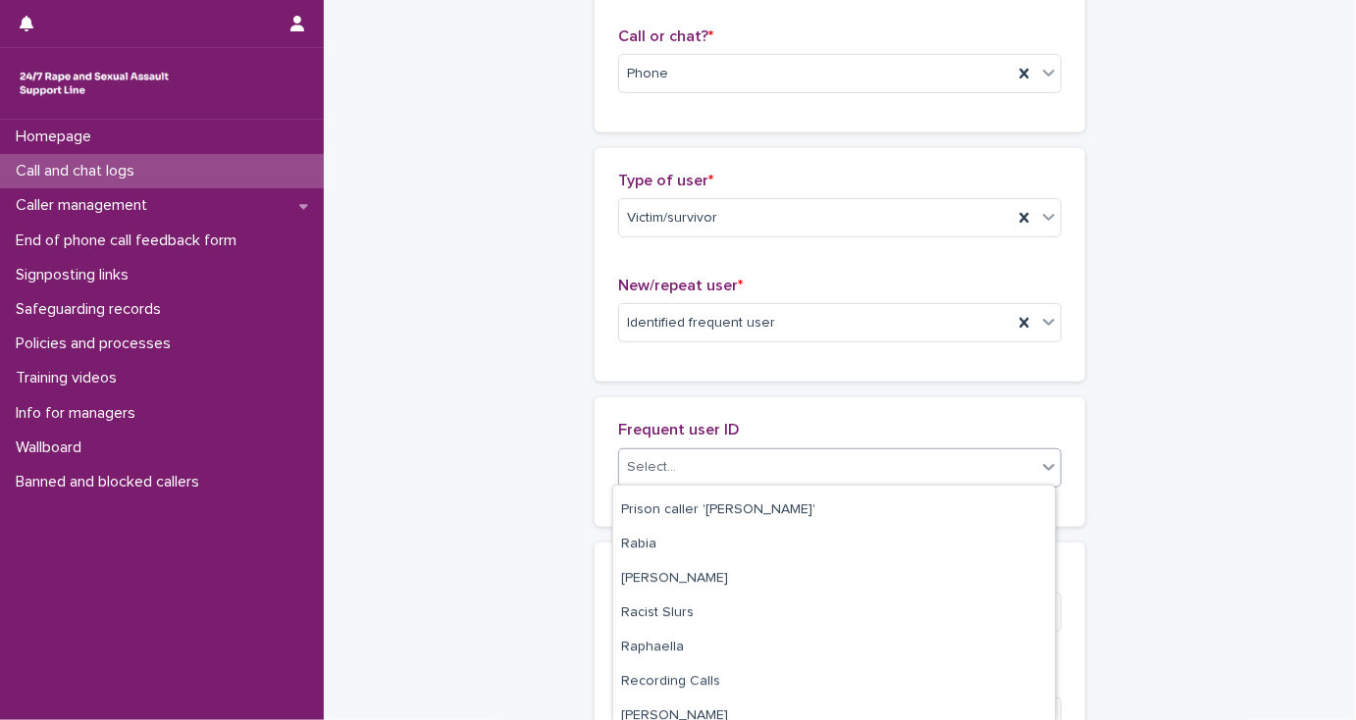
scroll to position [2668, 0]
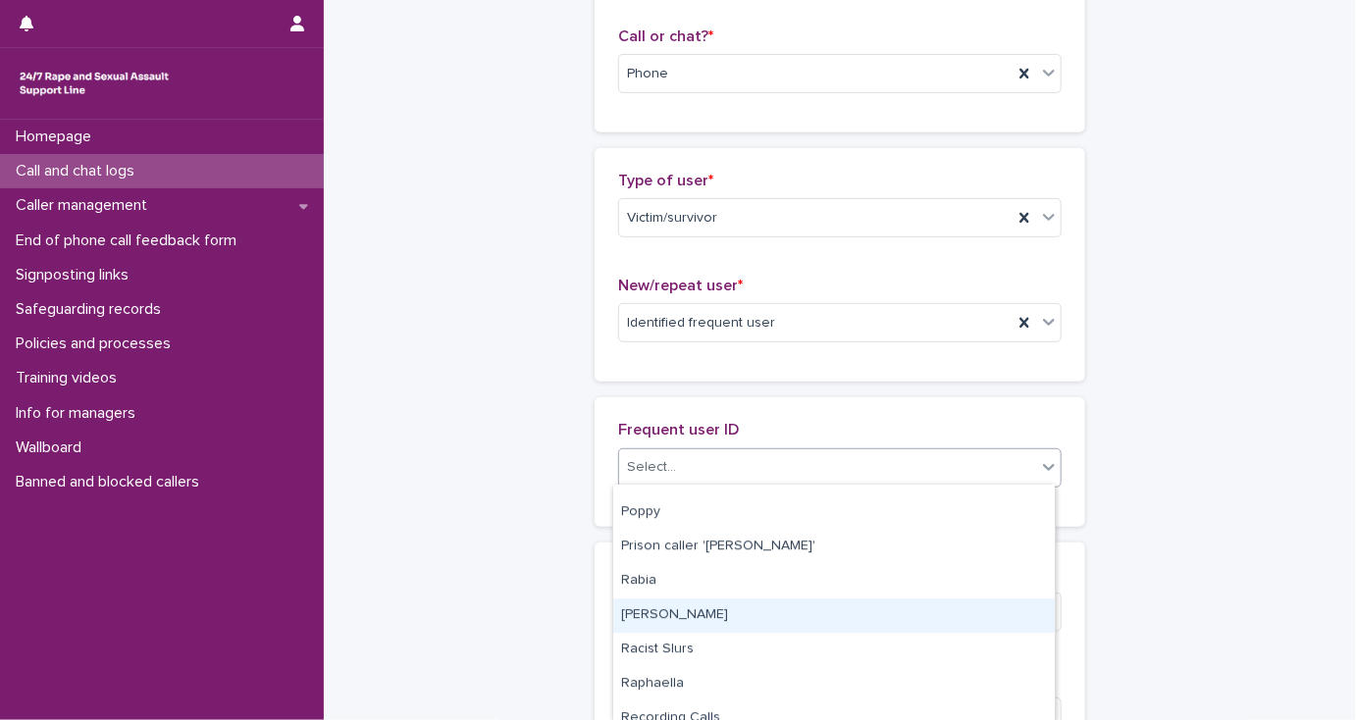
click at [822, 616] on div "[PERSON_NAME]" at bounding box center [833, 615] width 441 height 34
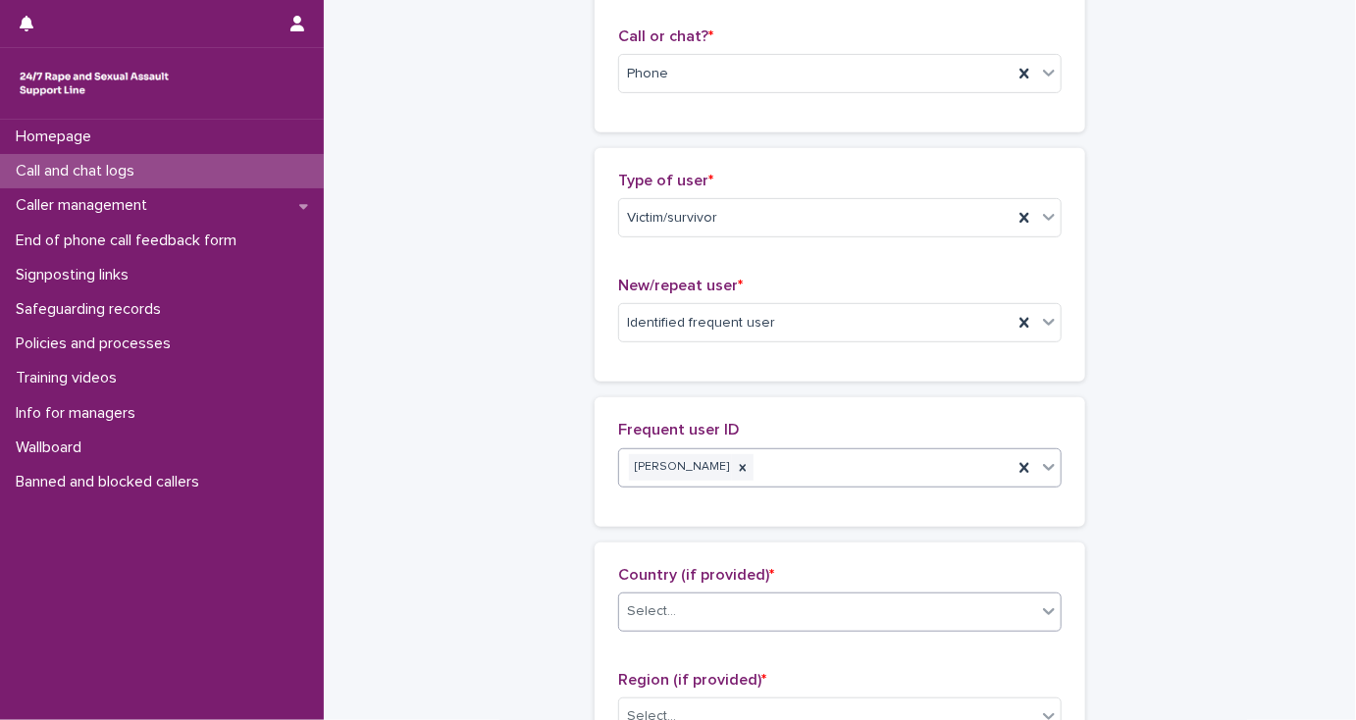
click at [823, 616] on div "Select..." at bounding box center [827, 611] width 417 height 32
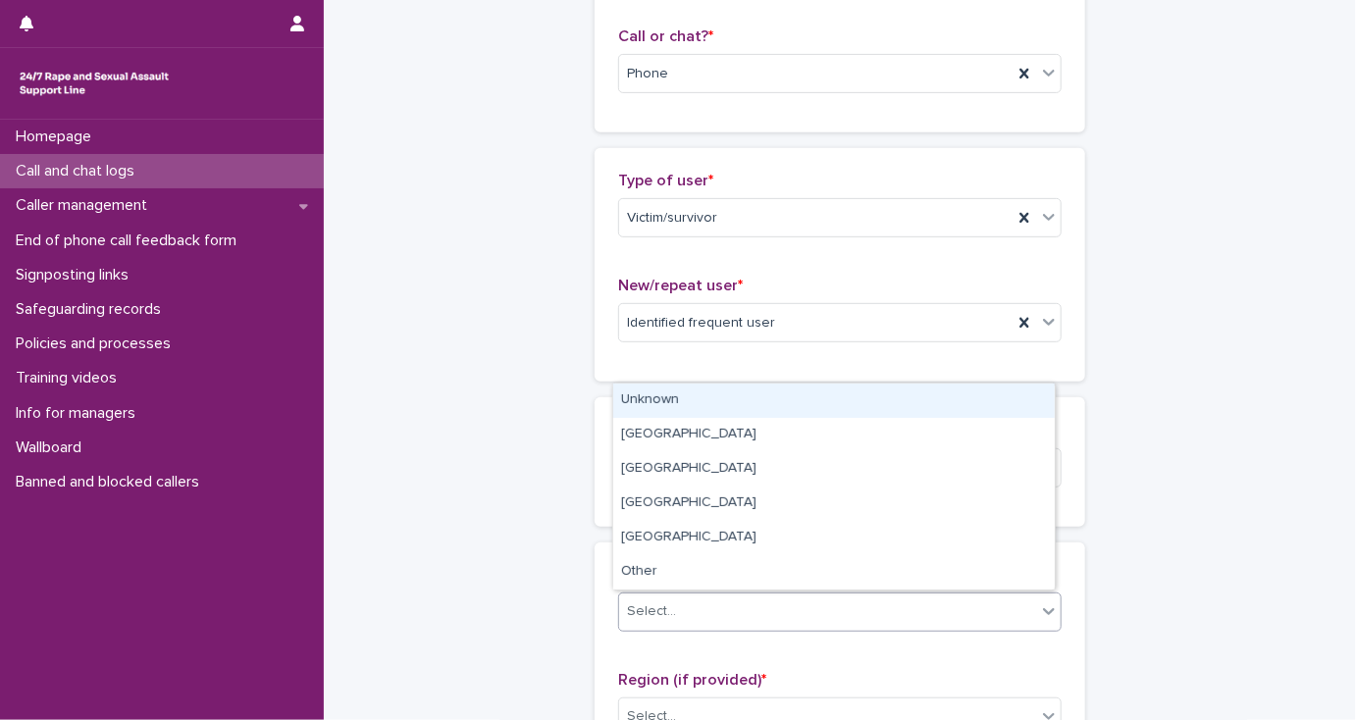
click at [772, 391] on div "Unknown" at bounding box center [833, 401] width 441 height 34
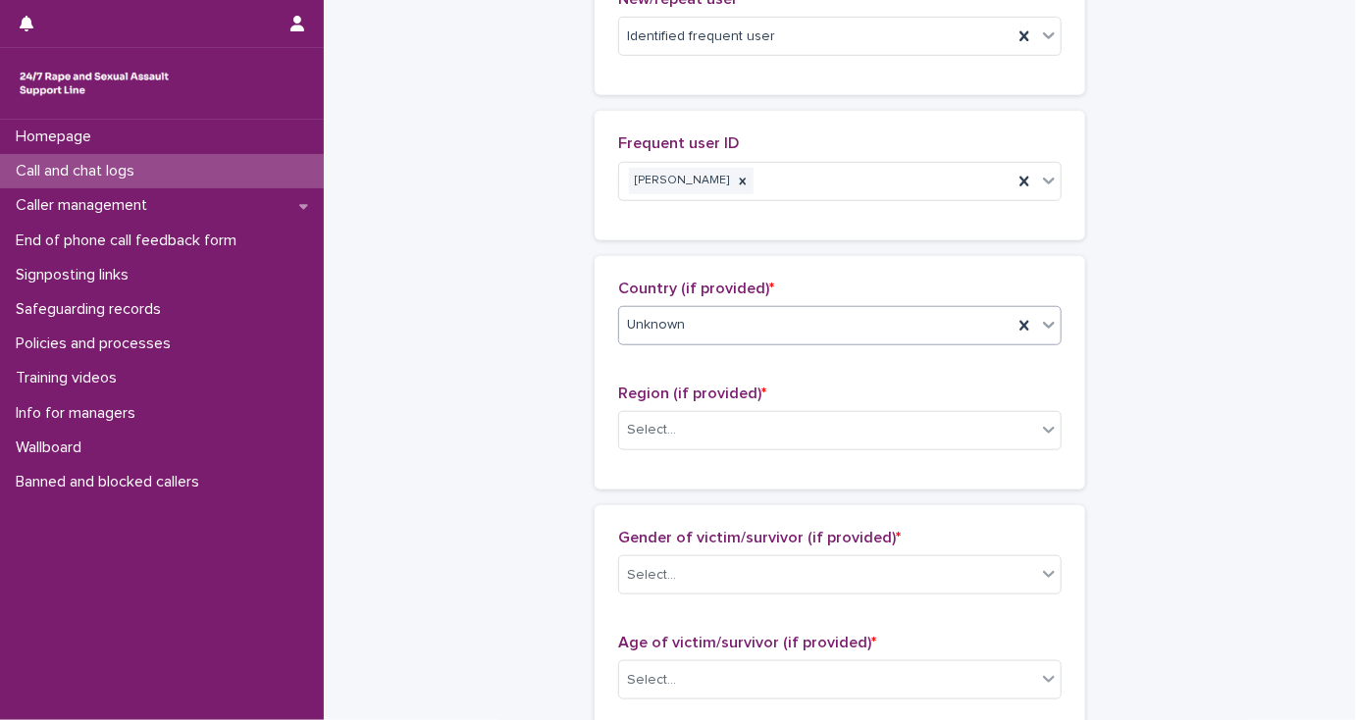
scroll to position [628, 0]
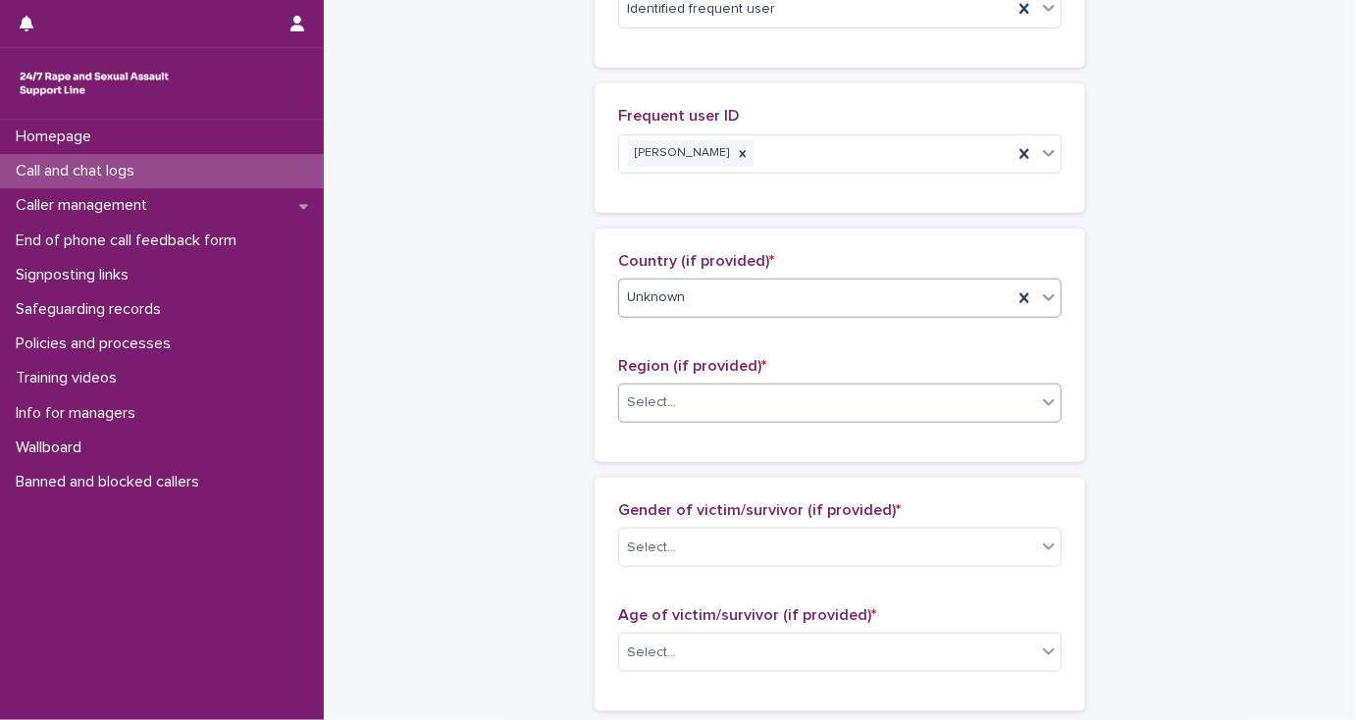
click at [768, 406] on div "Select..." at bounding box center [827, 402] width 417 height 32
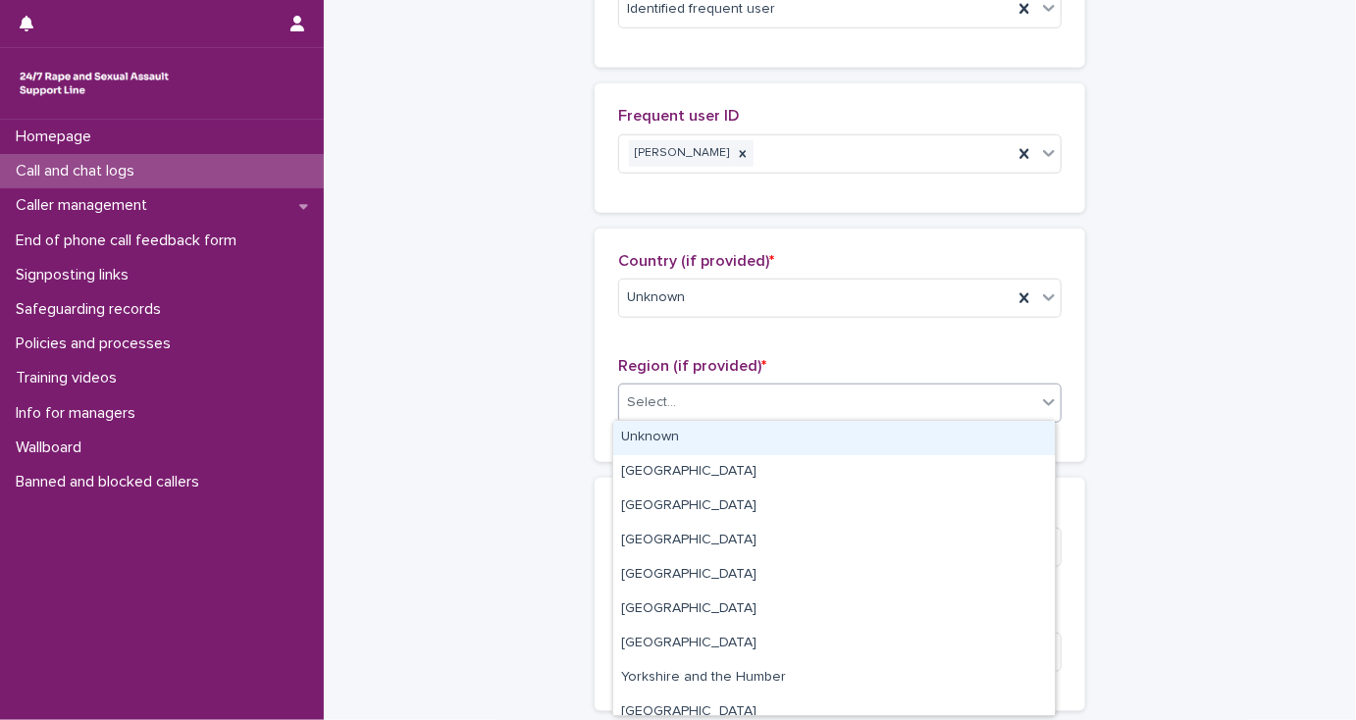
click at [777, 426] on div "Unknown" at bounding box center [833, 438] width 441 height 34
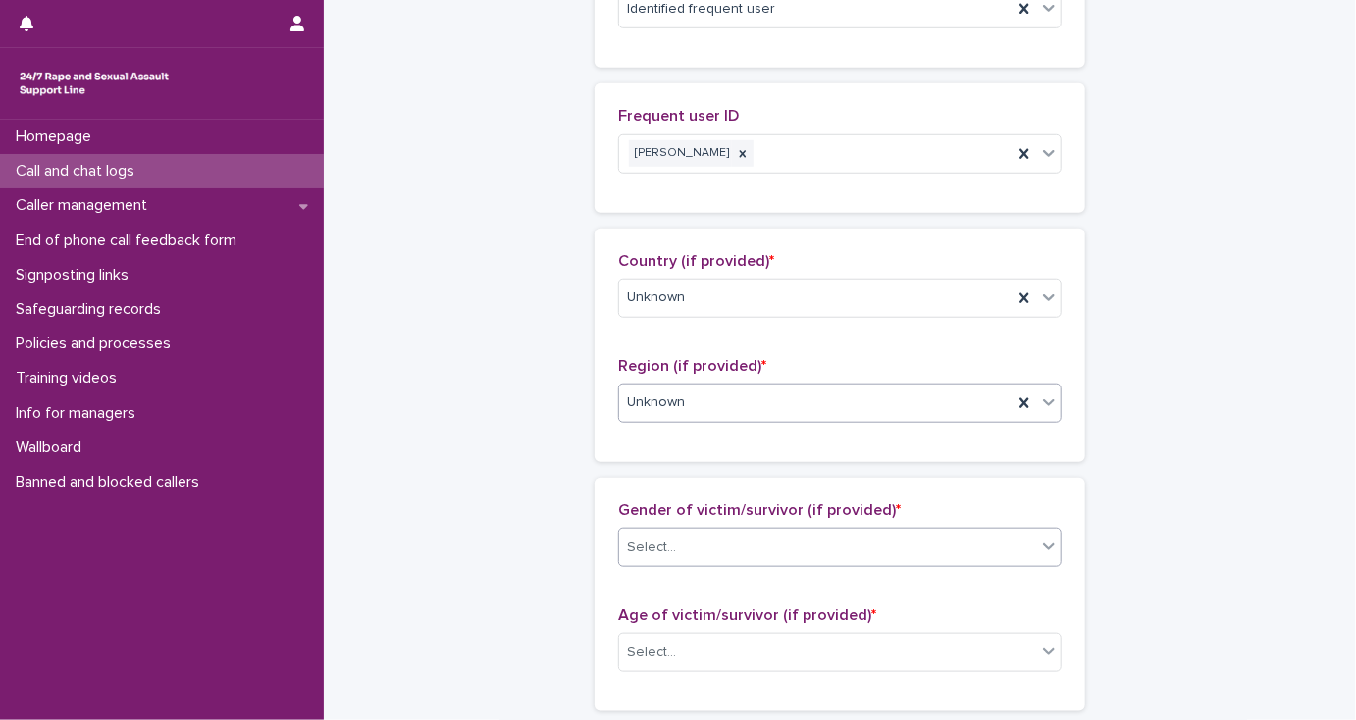
click at [792, 551] on div "Select..." at bounding box center [827, 548] width 417 height 32
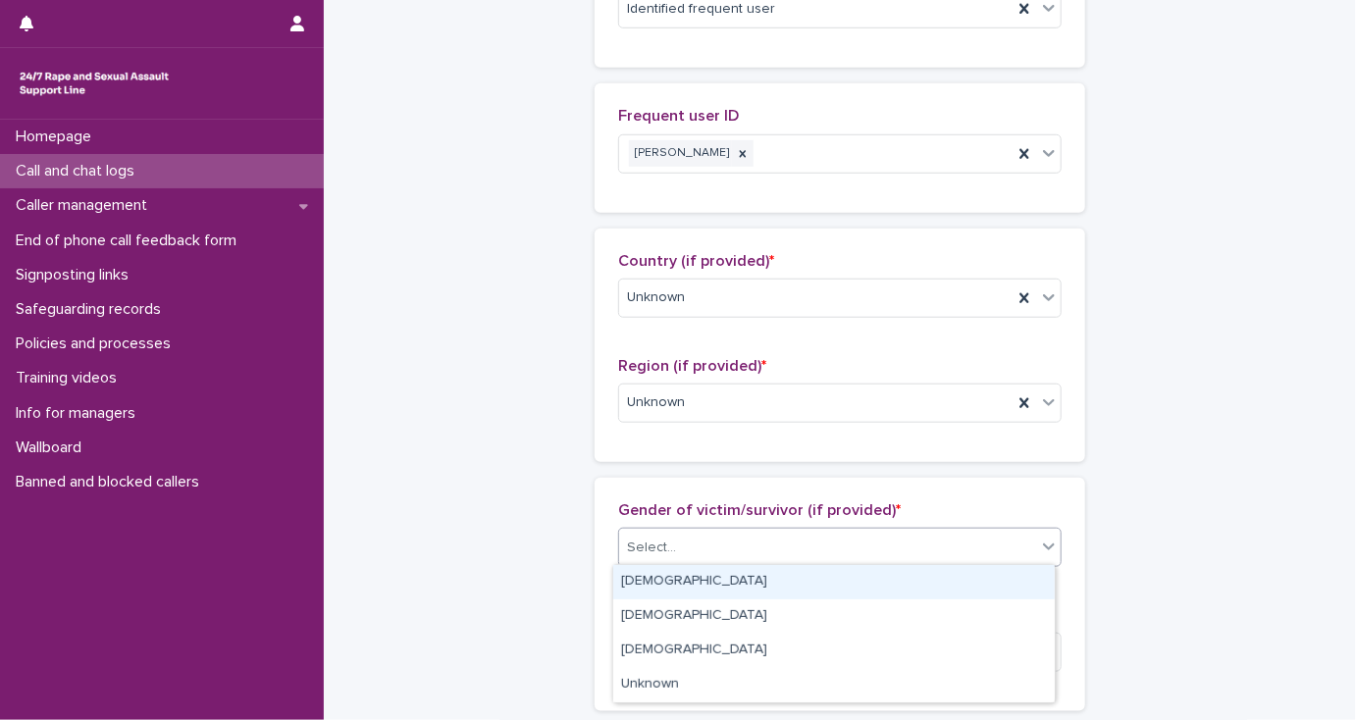
click at [803, 589] on div "[DEMOGRAPHIC_DATA]" at bounding box center [833, 582] width 441 height 34
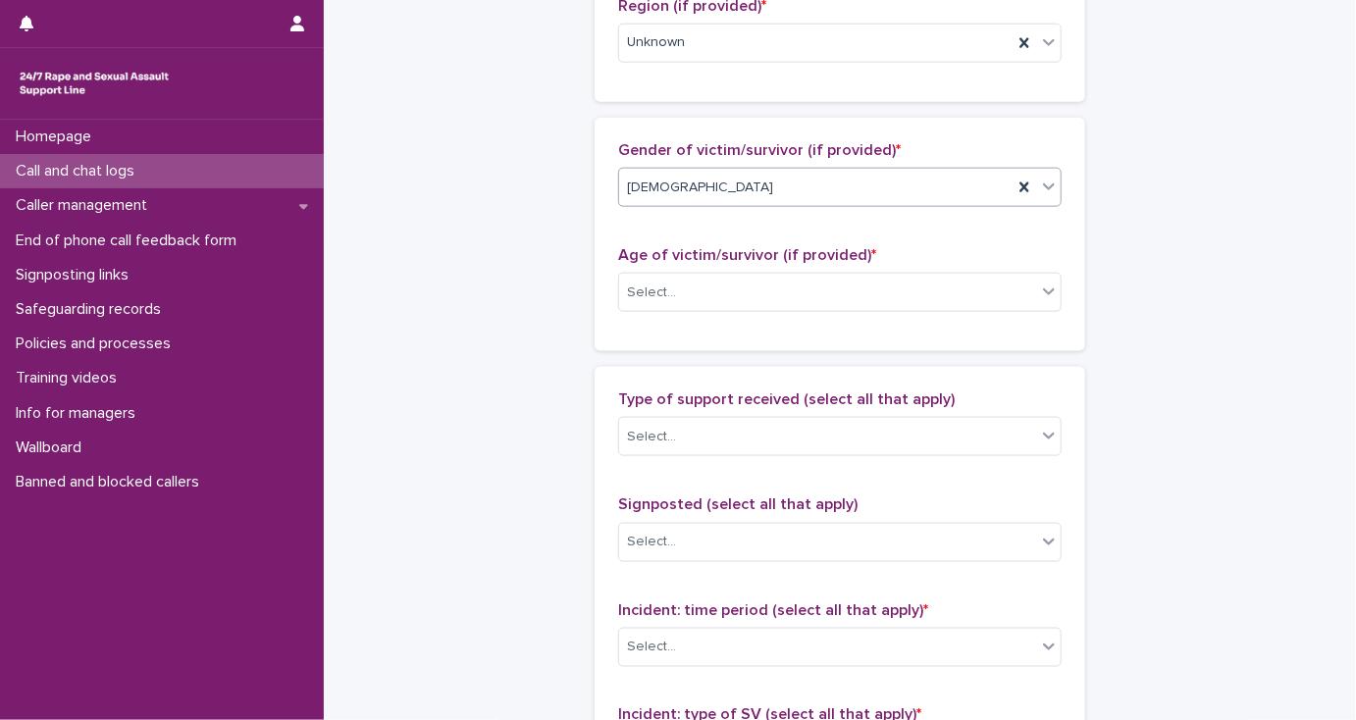
scroll to position [1020, 0]
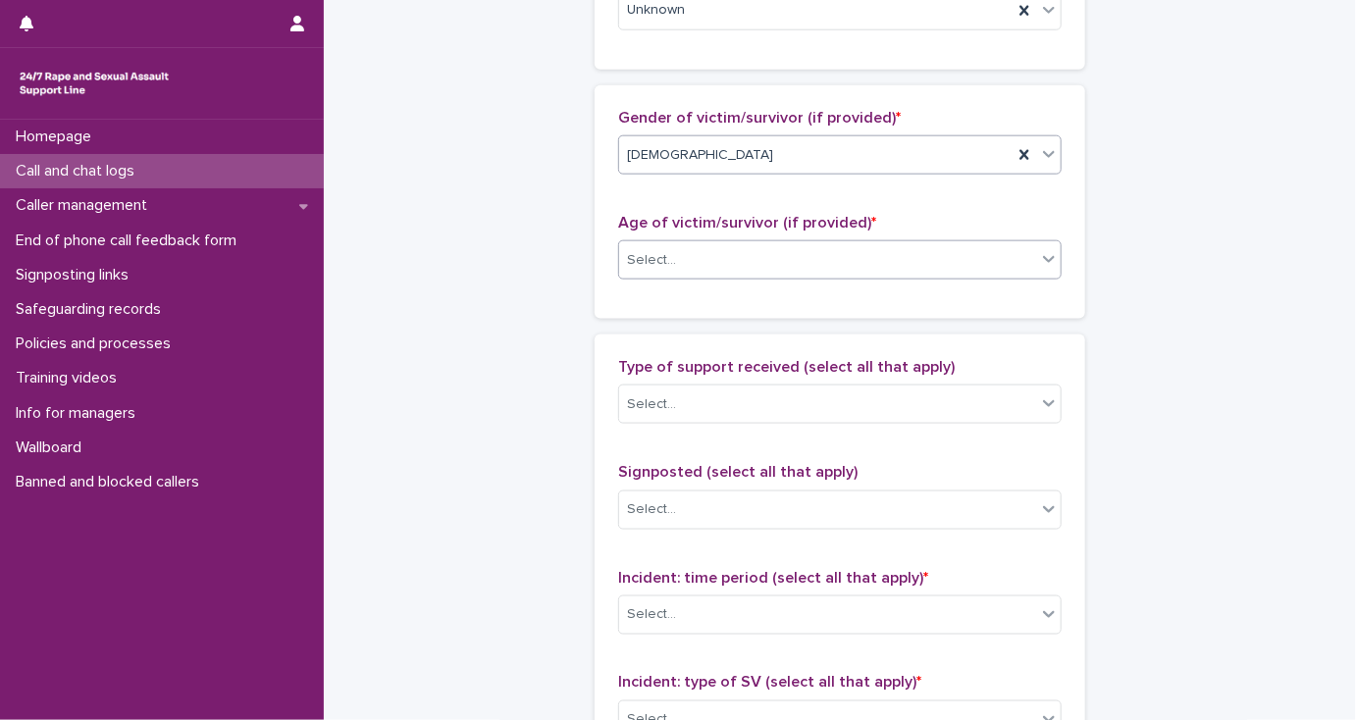
click at [691, 265] on div "Select..." at bounding box center [827, 260] width 417 height 32
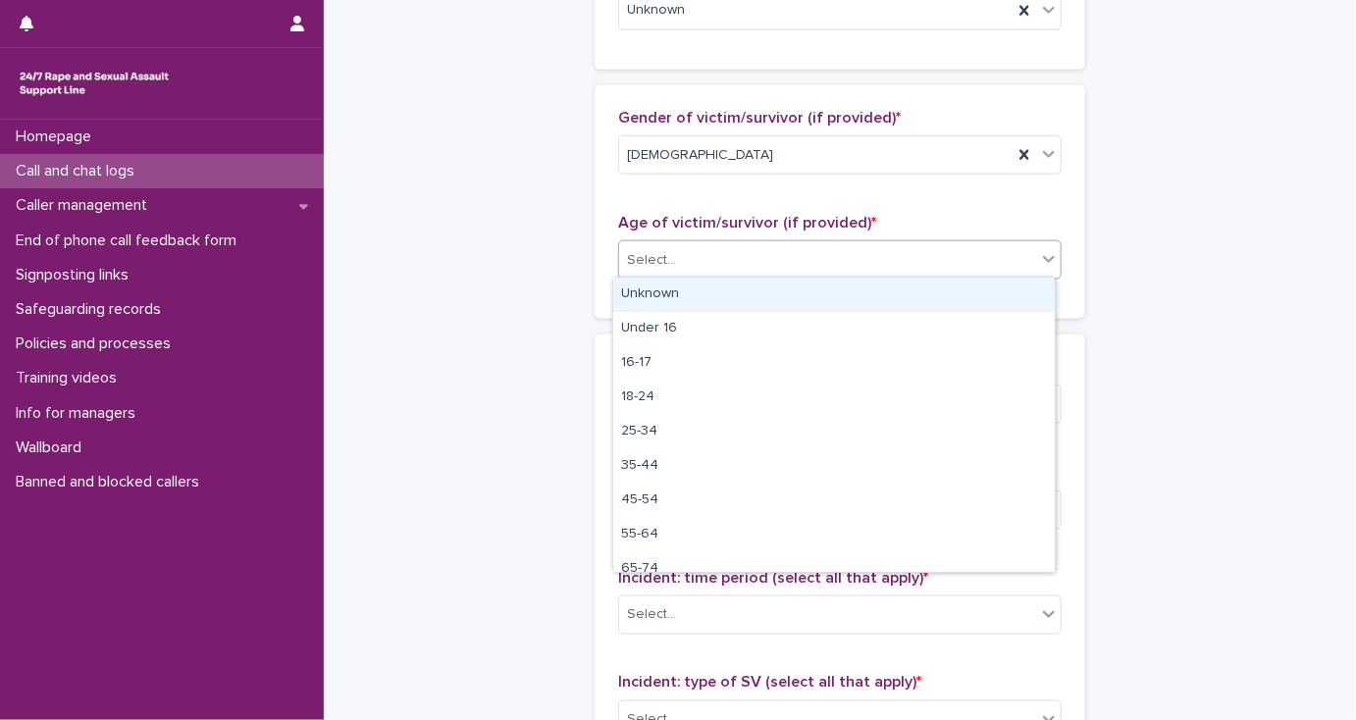
click at [691, 288] on div "Unknown" at bounding box center [833, 295] width 441 height 34
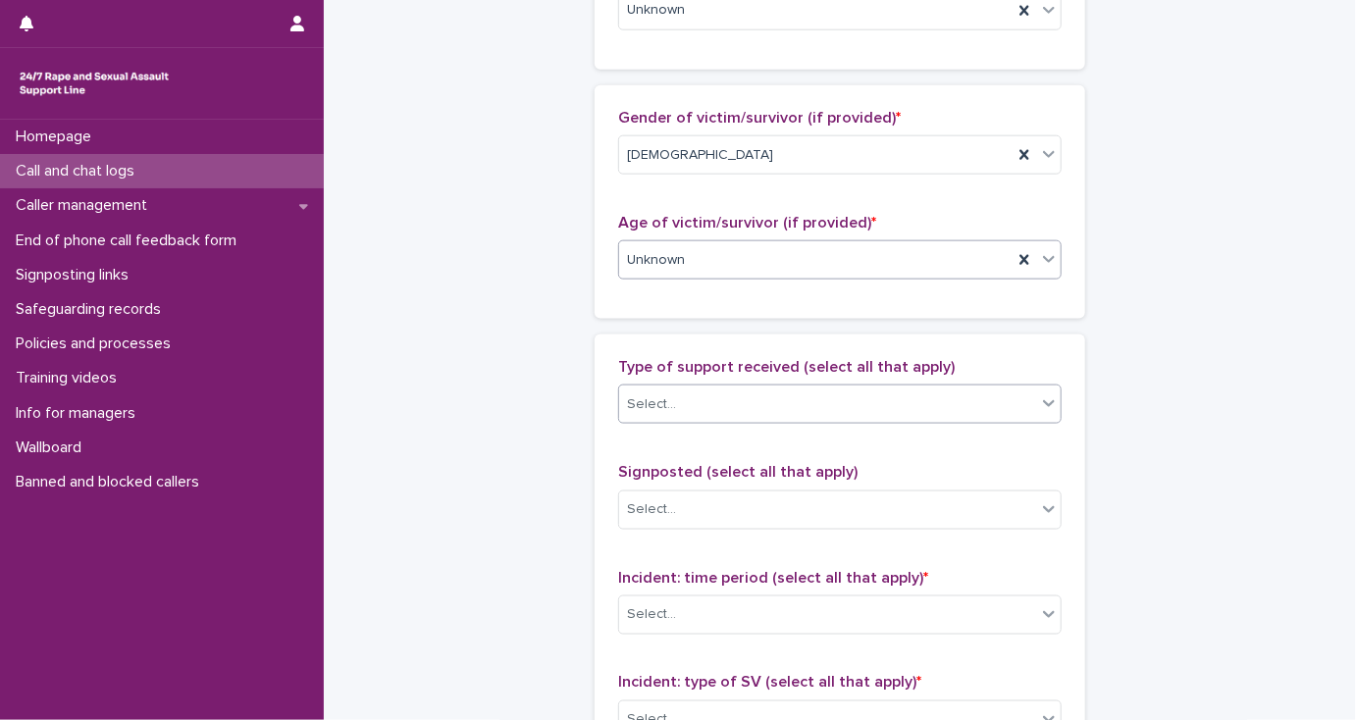
click at [721, 406] on div "Select..." at bounding box center [827, 404] width 417 height 32
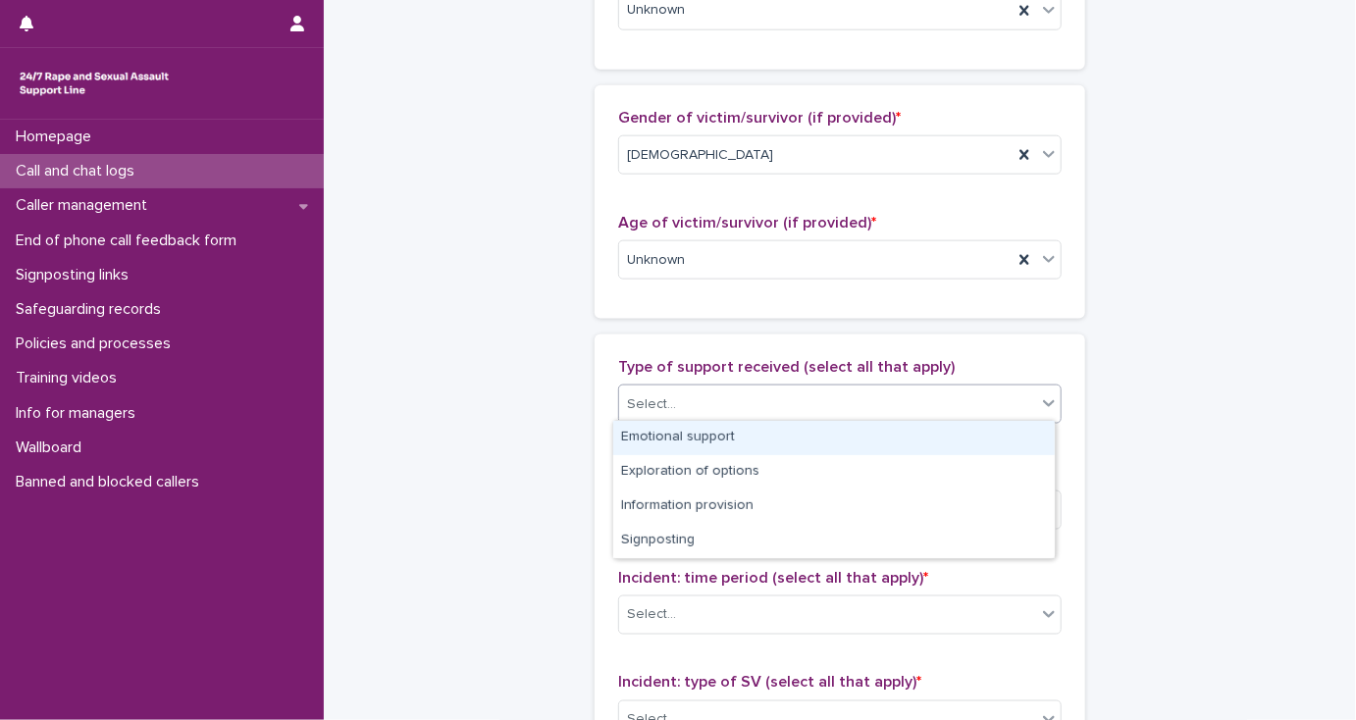
click at [723, 442] on div "Emotional support" at bounding box center [833, 438] width 441 height 34
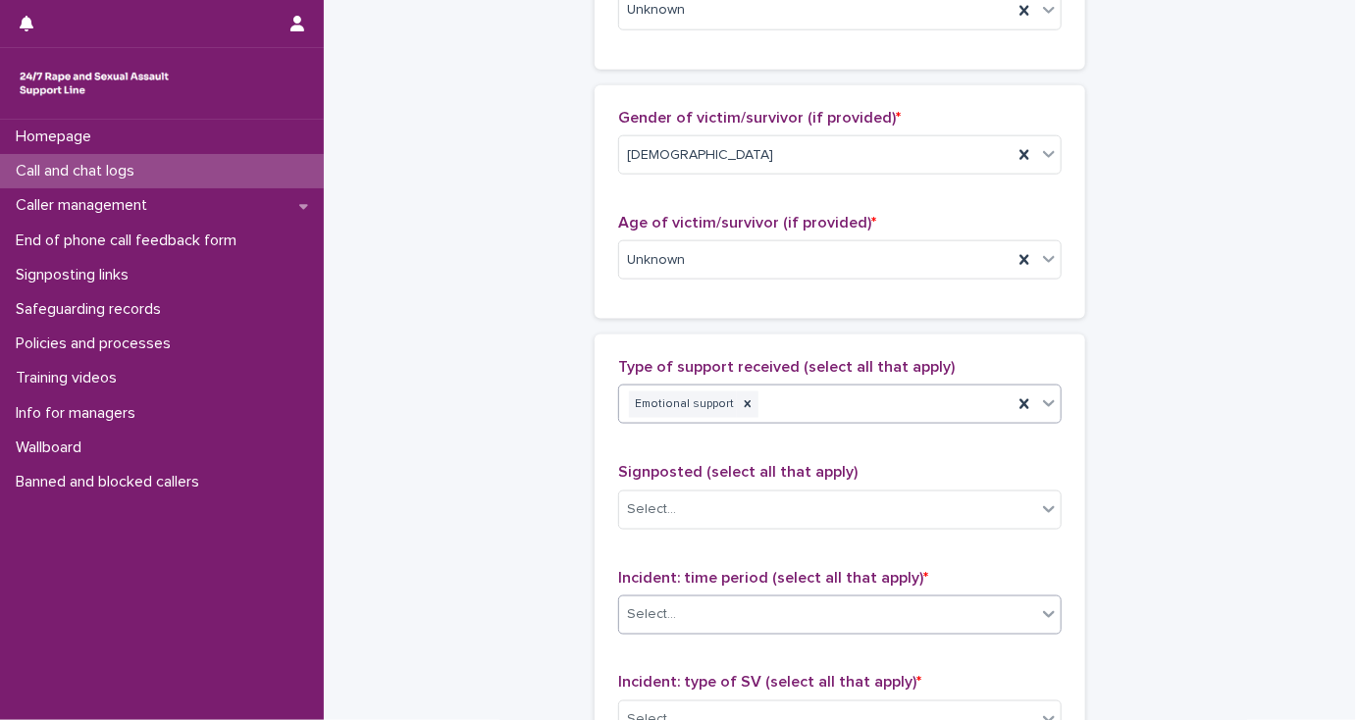
click at [757, 621] on div "Select..." at bounding box center [827, 614] width 417 height 32
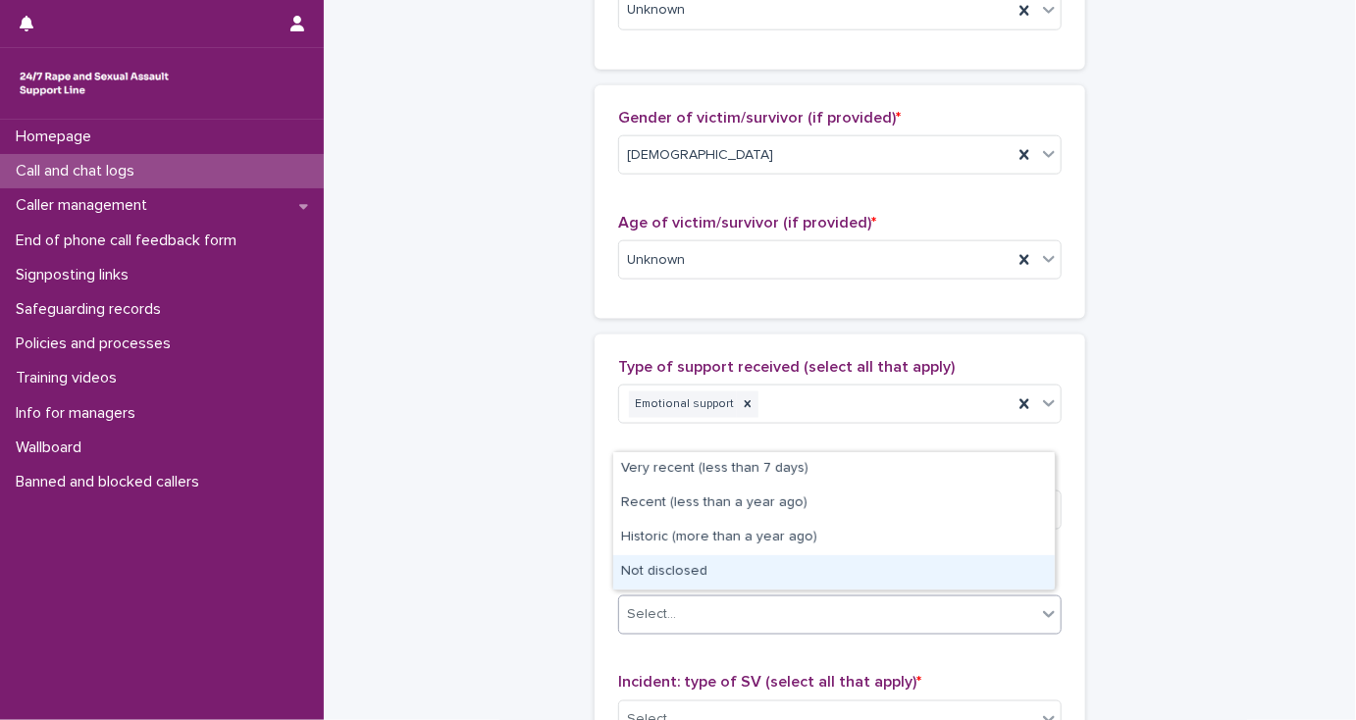
click at [748, 573] on div "Not disclosed" at bounding box center [833, 572] width 441 height 34
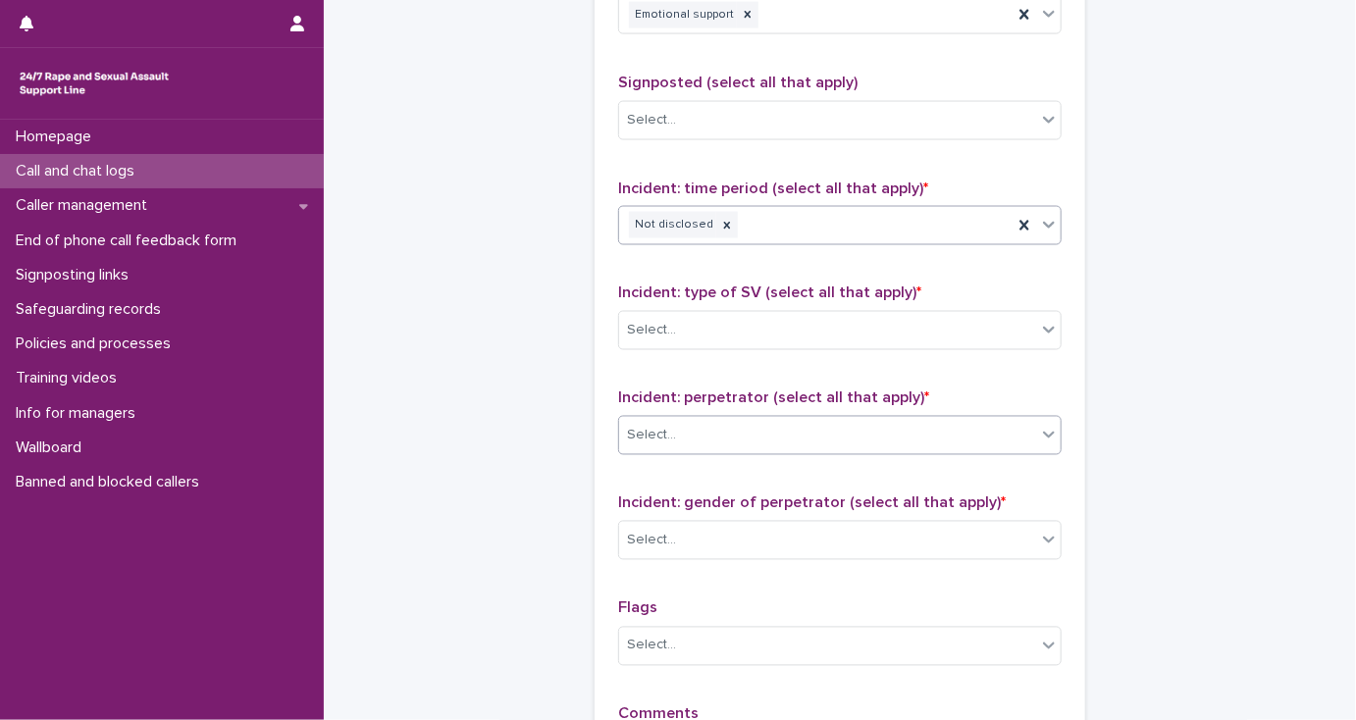
scroll to position [1413, 0]
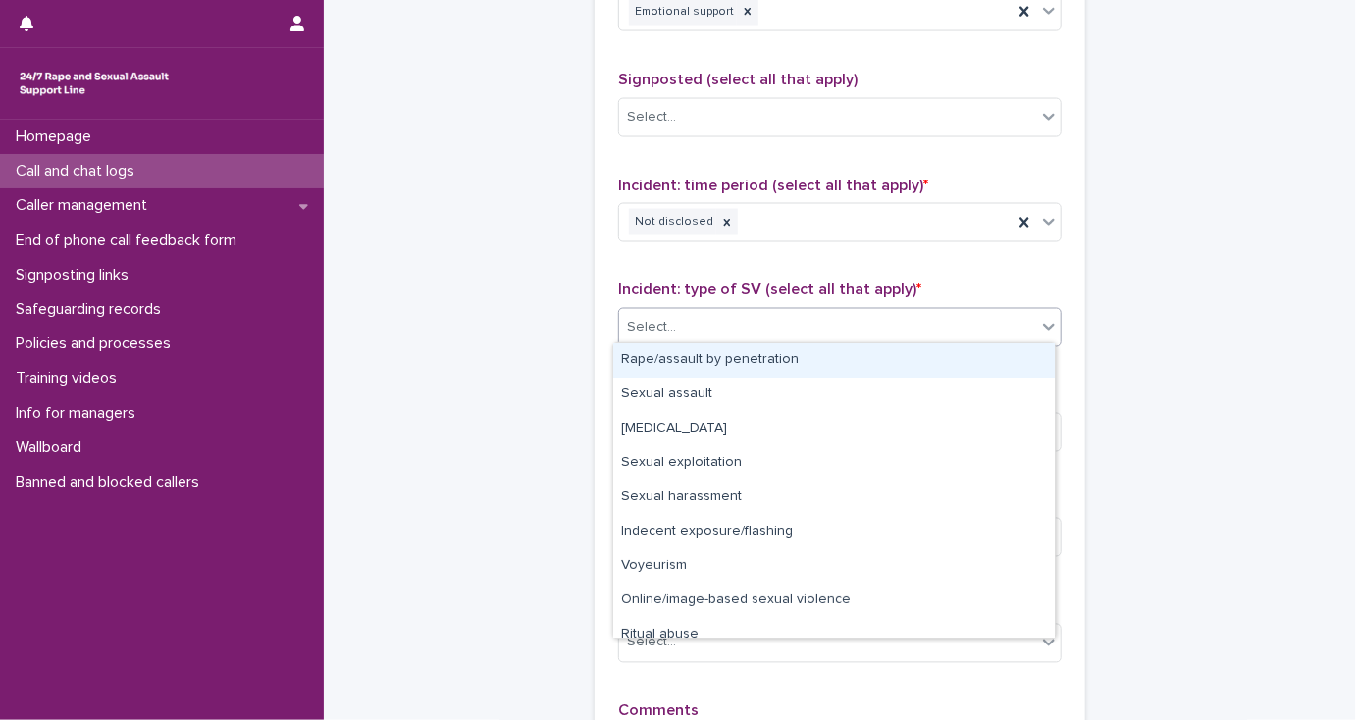
click at [694, 326] on div "Select..." at bounding box center [827, 328] width 417 height 32
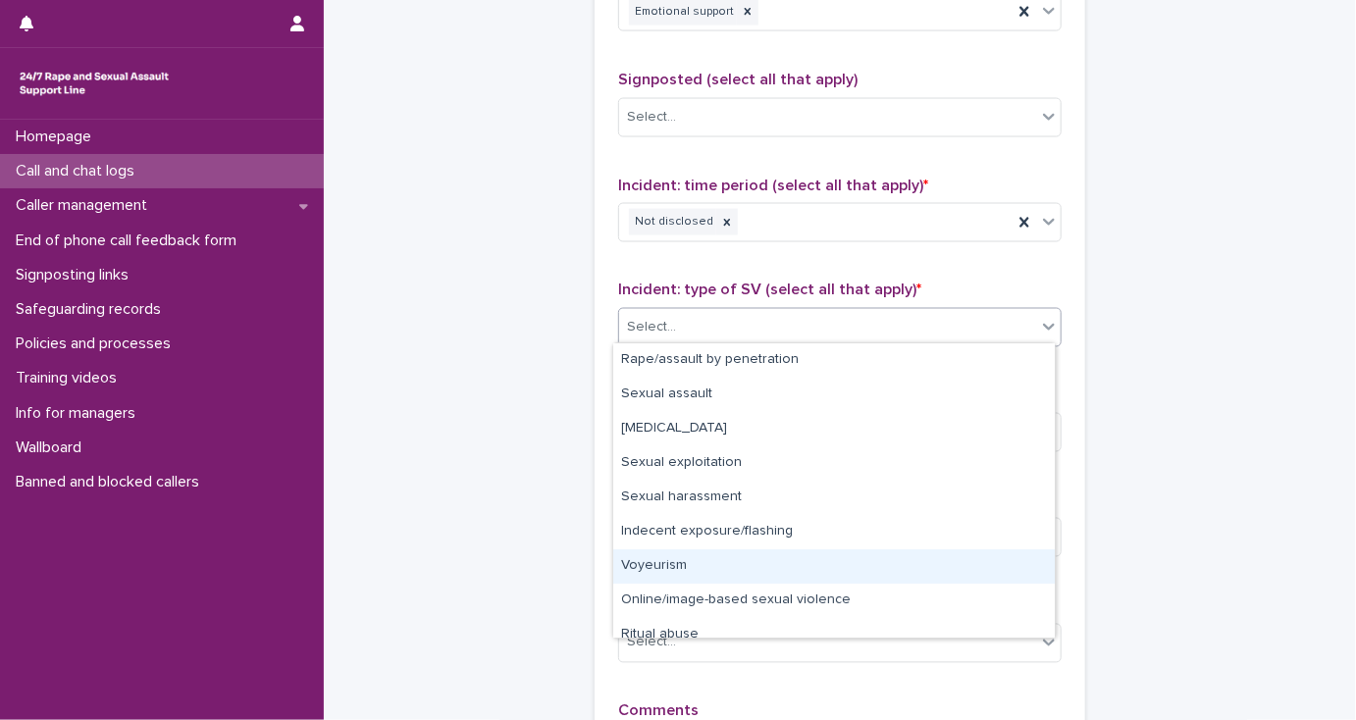
scroll to position [49, 0]
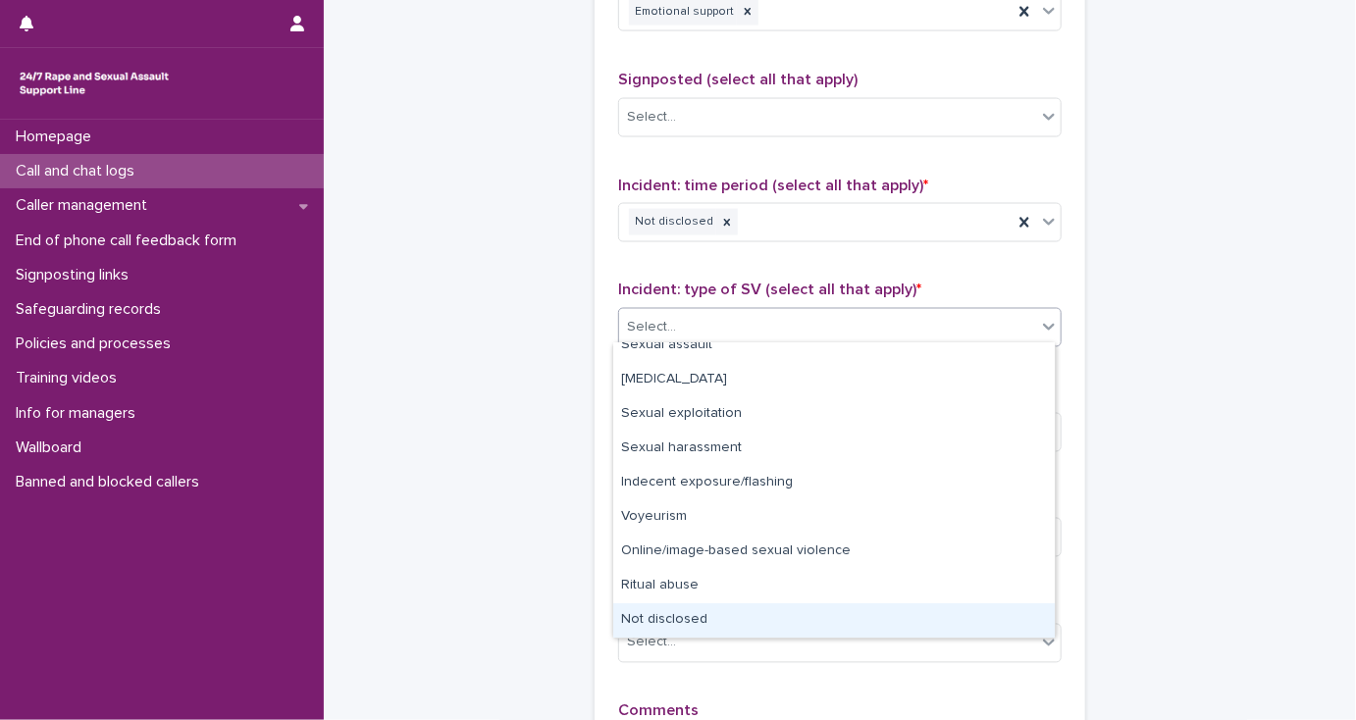
click at [773, 615] on div "Not disclosed" at bounding box center [833, 620] width 441 height 34
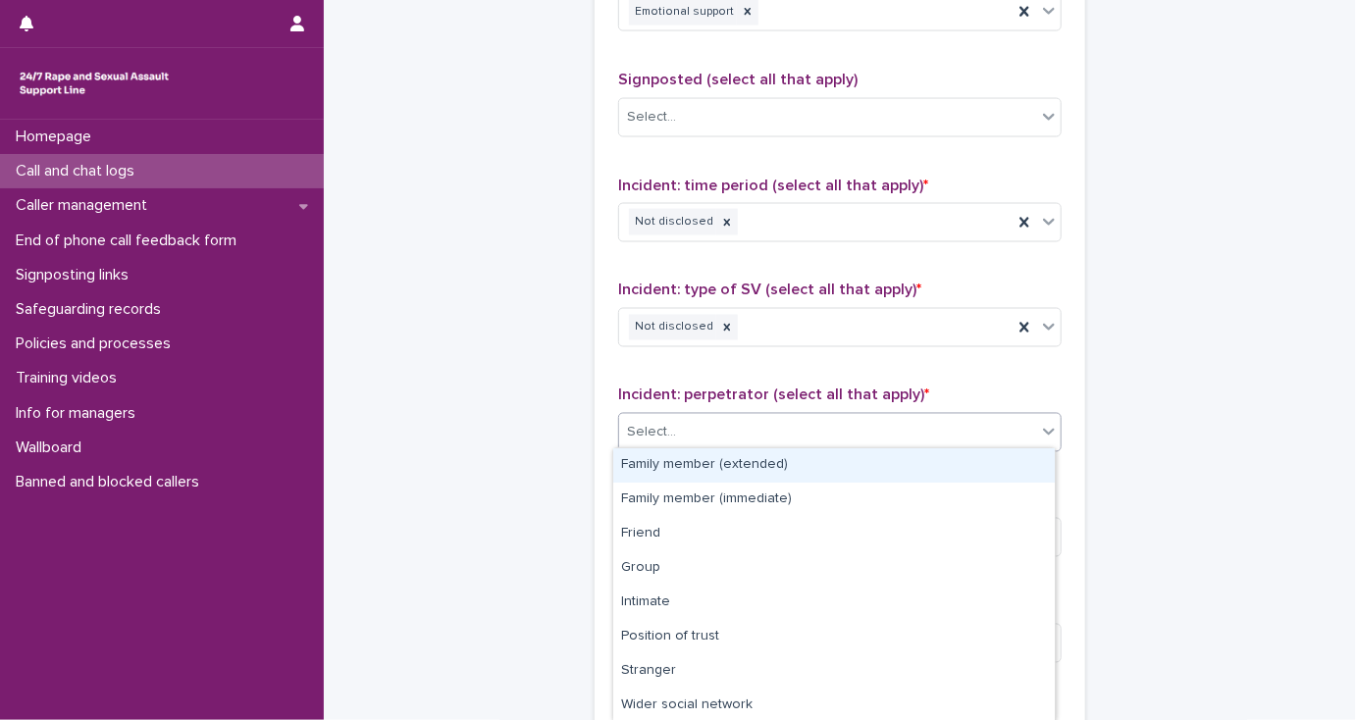
click at [735, 434] on div "Select..." at bounding box center [827, 433] width 417 height 32
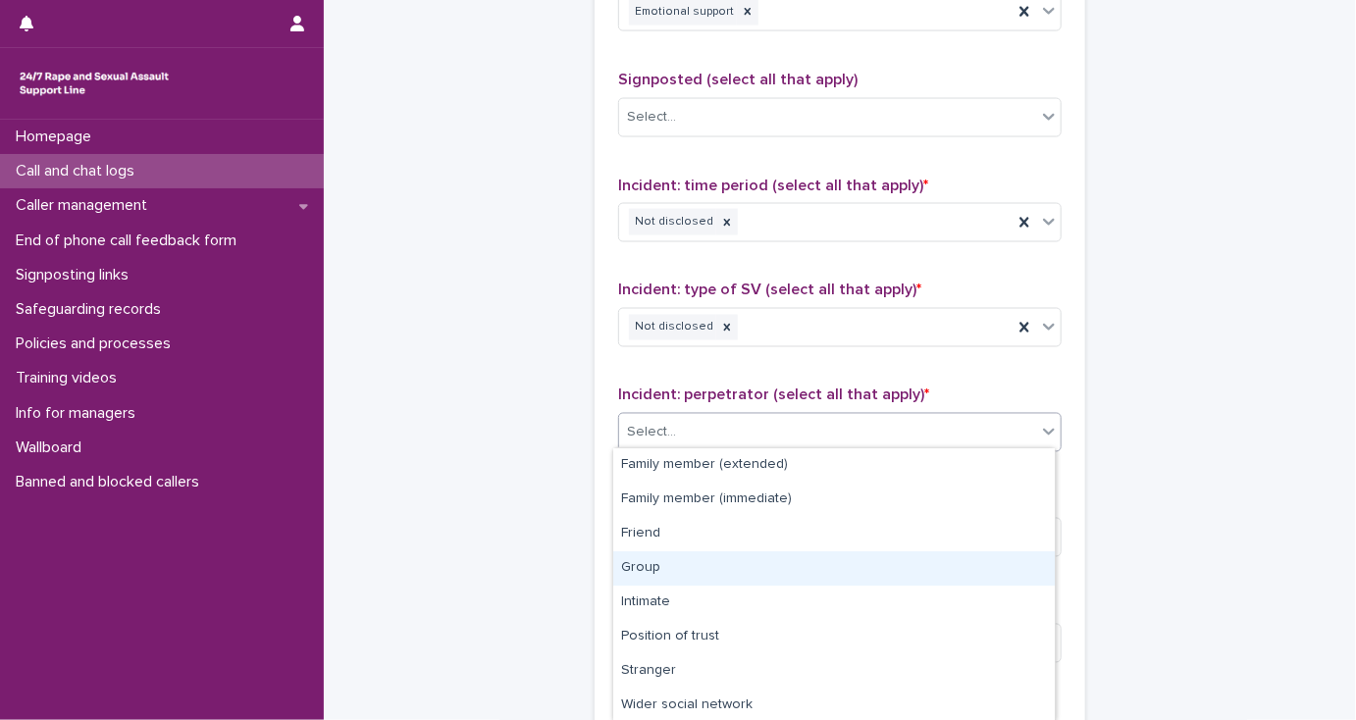
scroll to position [104, 0]
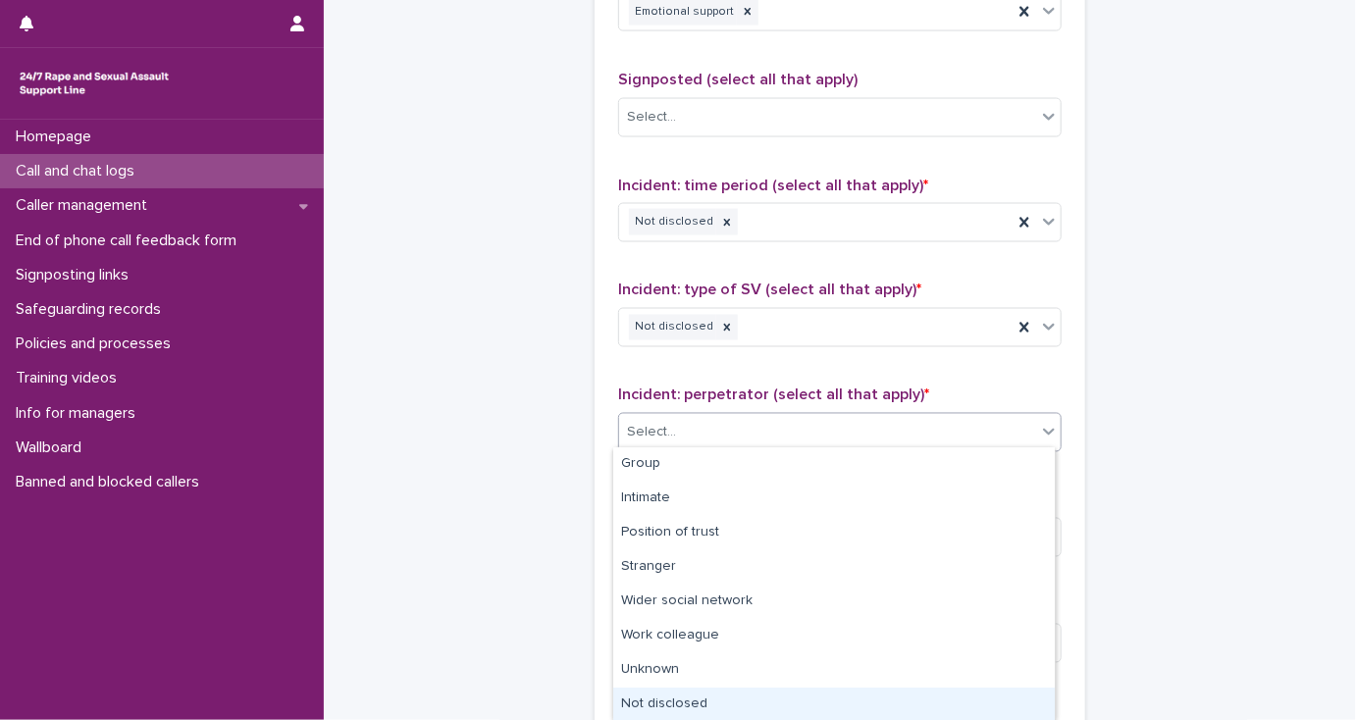
click at [812, 708] on div "Not disclosed" at bounding box center [833, 705] width 441 height 34
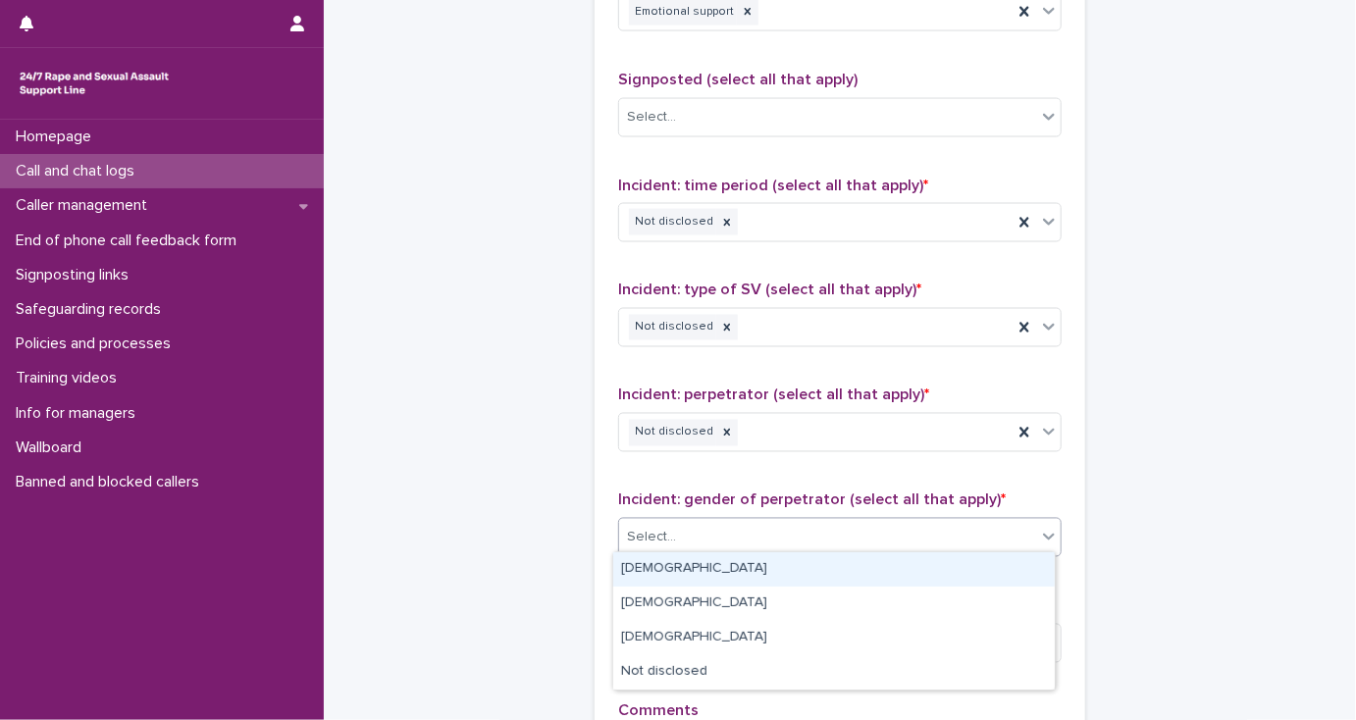
click at [747, 523] on div "Select..." at bounding box center [827, 538] width 417 height 32
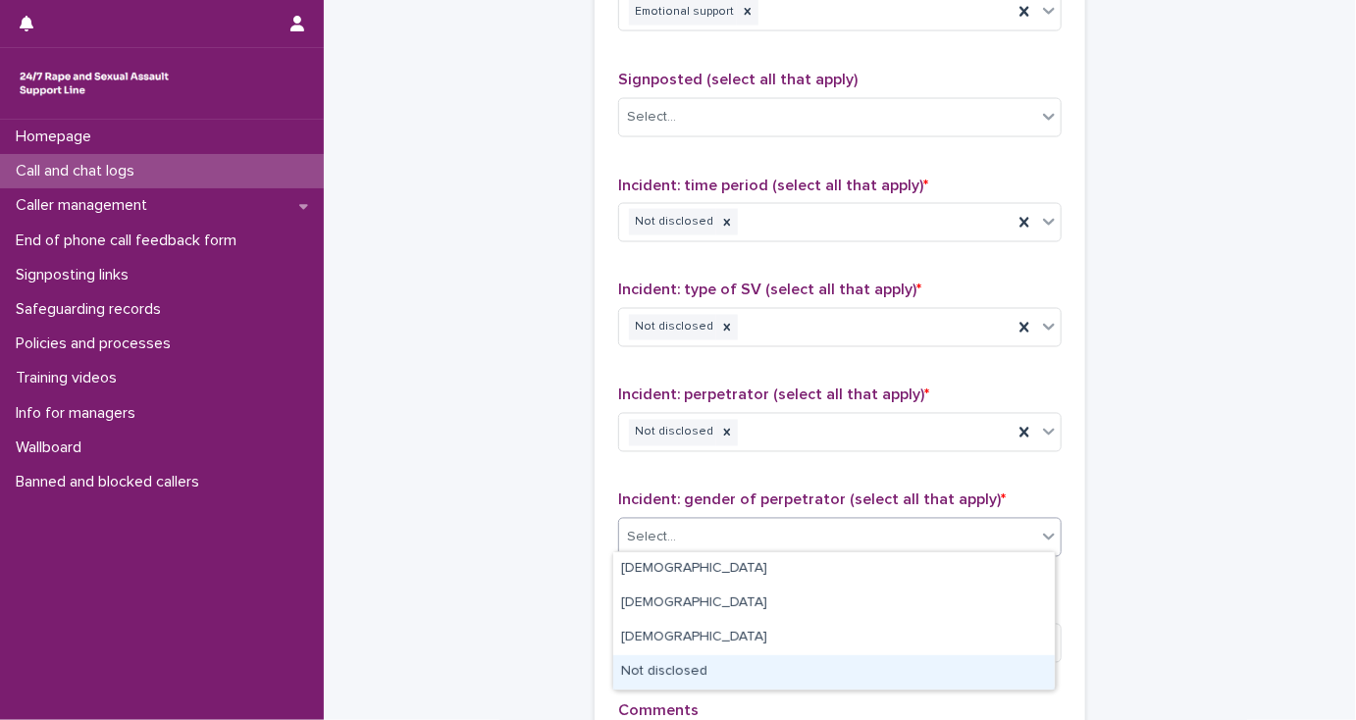
click at [801, 659] on div "Not disclosed" at bounding box center [833, 672] width 441 height 34
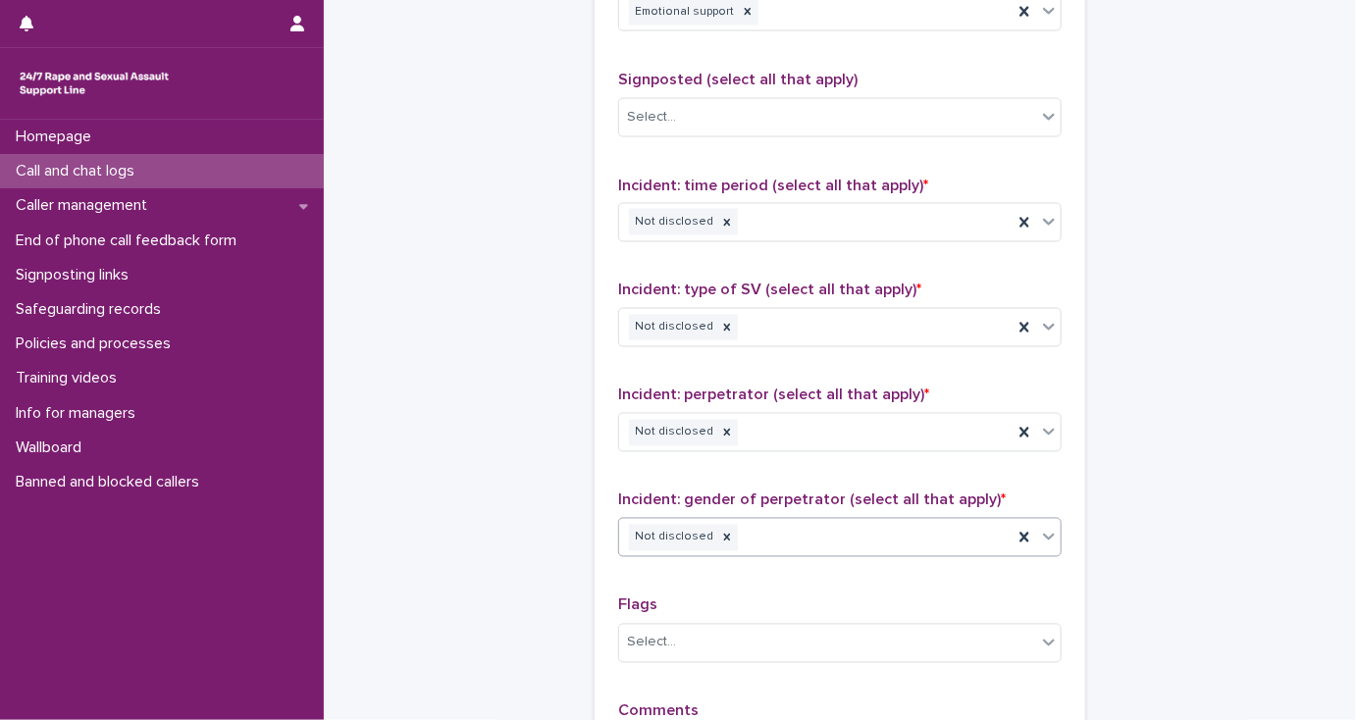
scroll to position [1697, 0]
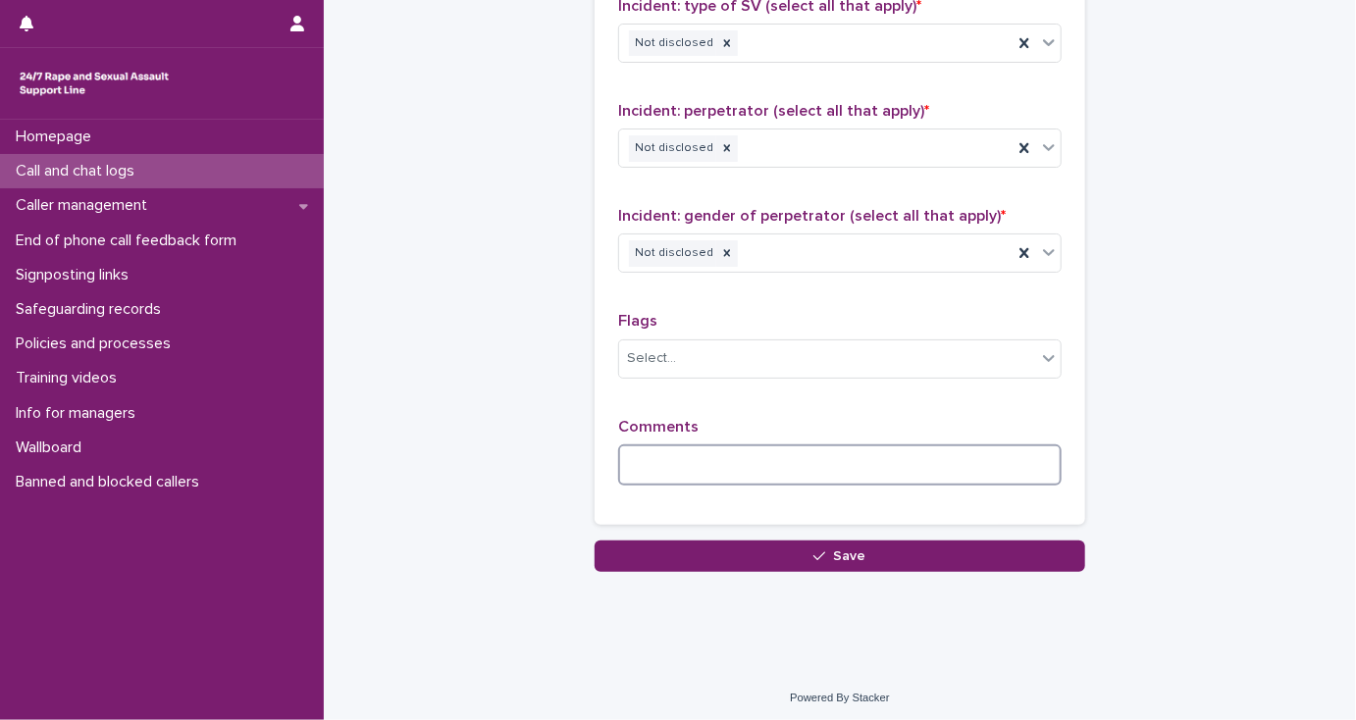
click at [656, 459] on textarea at bounding box center [839, 465] width 443 height 42
click at [678, 353] on input "text" at bounding box center [679, 358] width 2 height 17
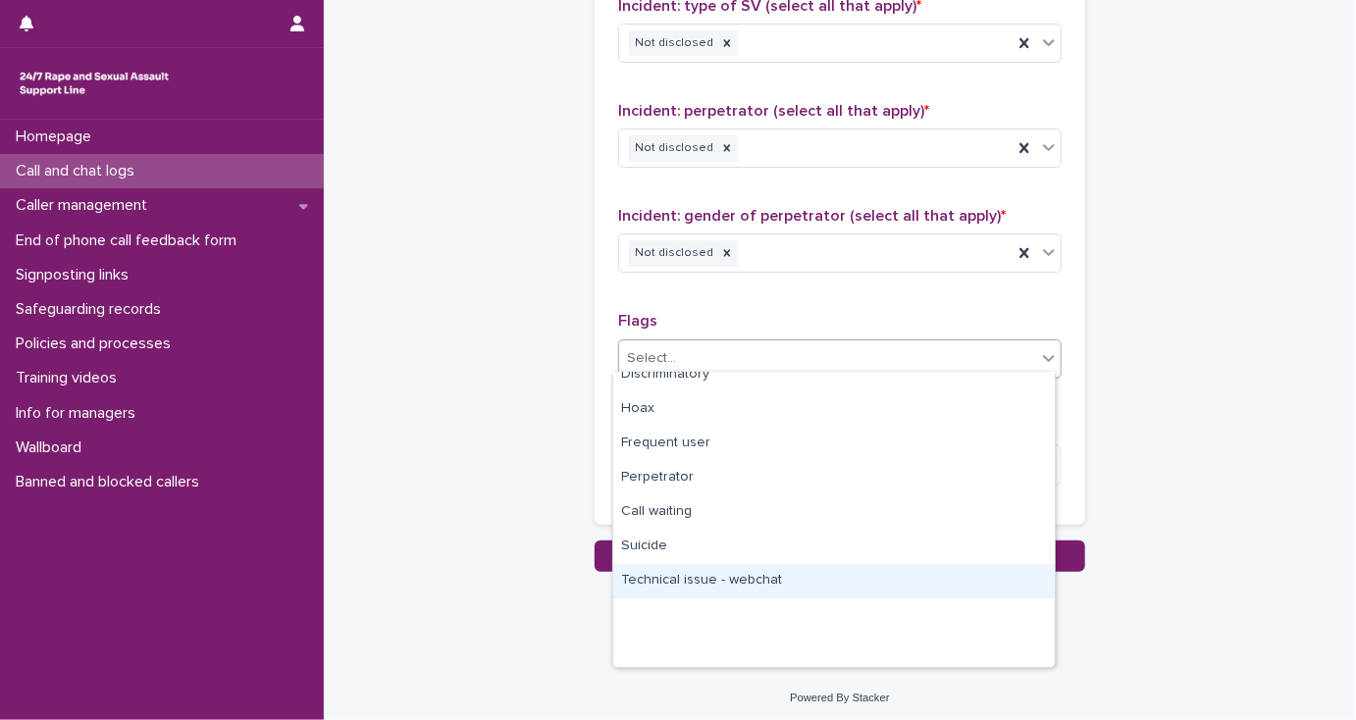
scroll to position [0, 0]
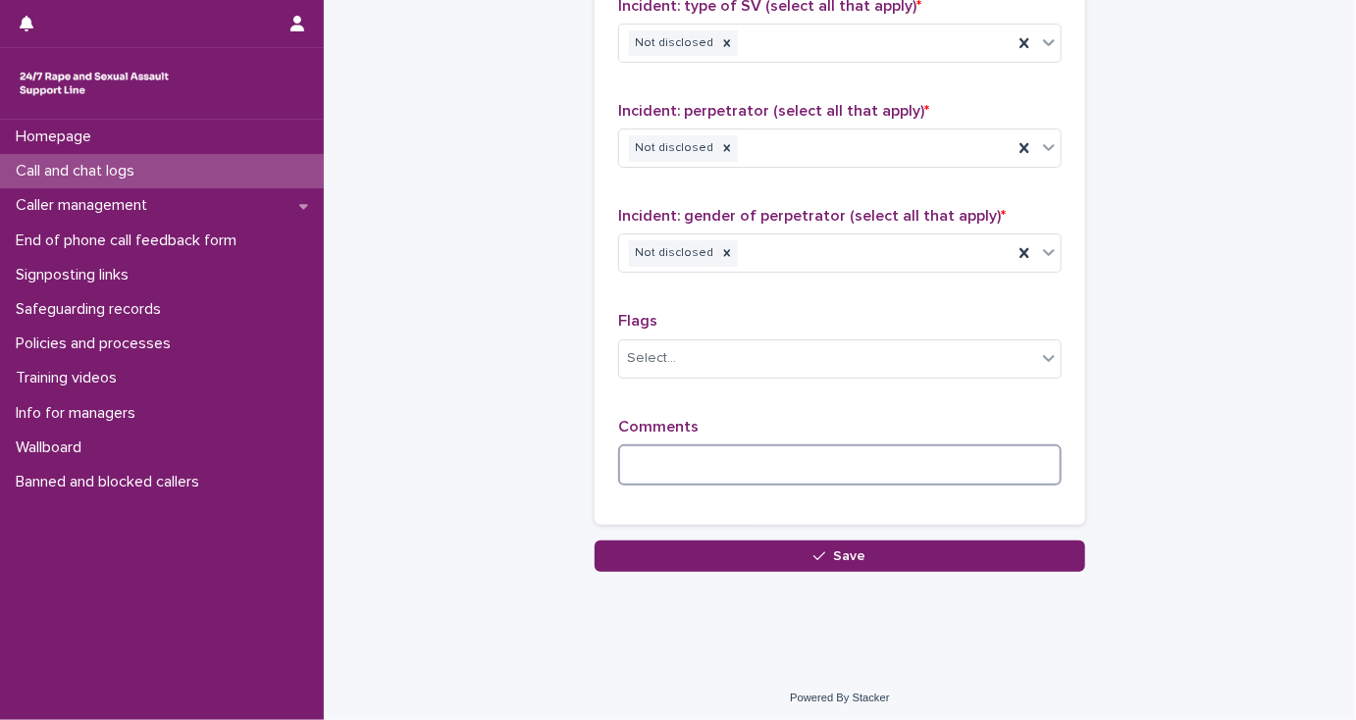
click at [655, 455] on textarea at bounding box center [839, 465] width 443 height 42
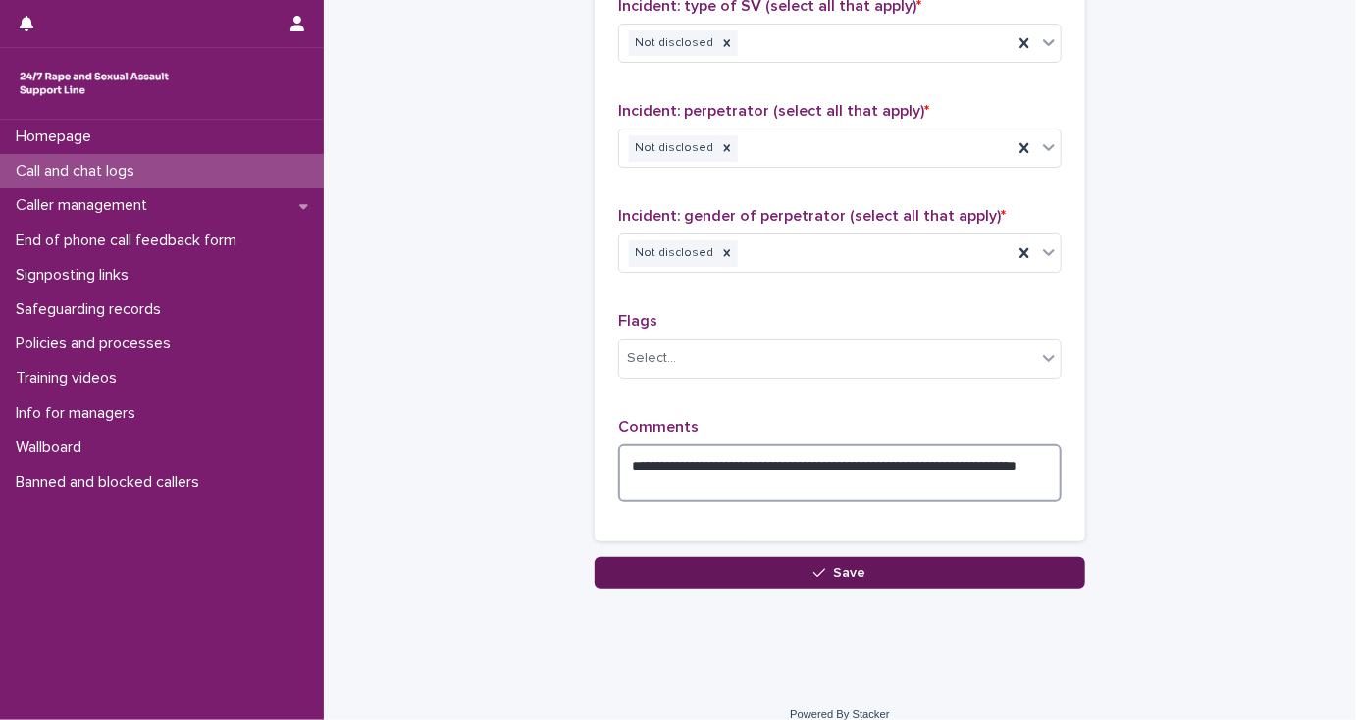
type textarea "**********"
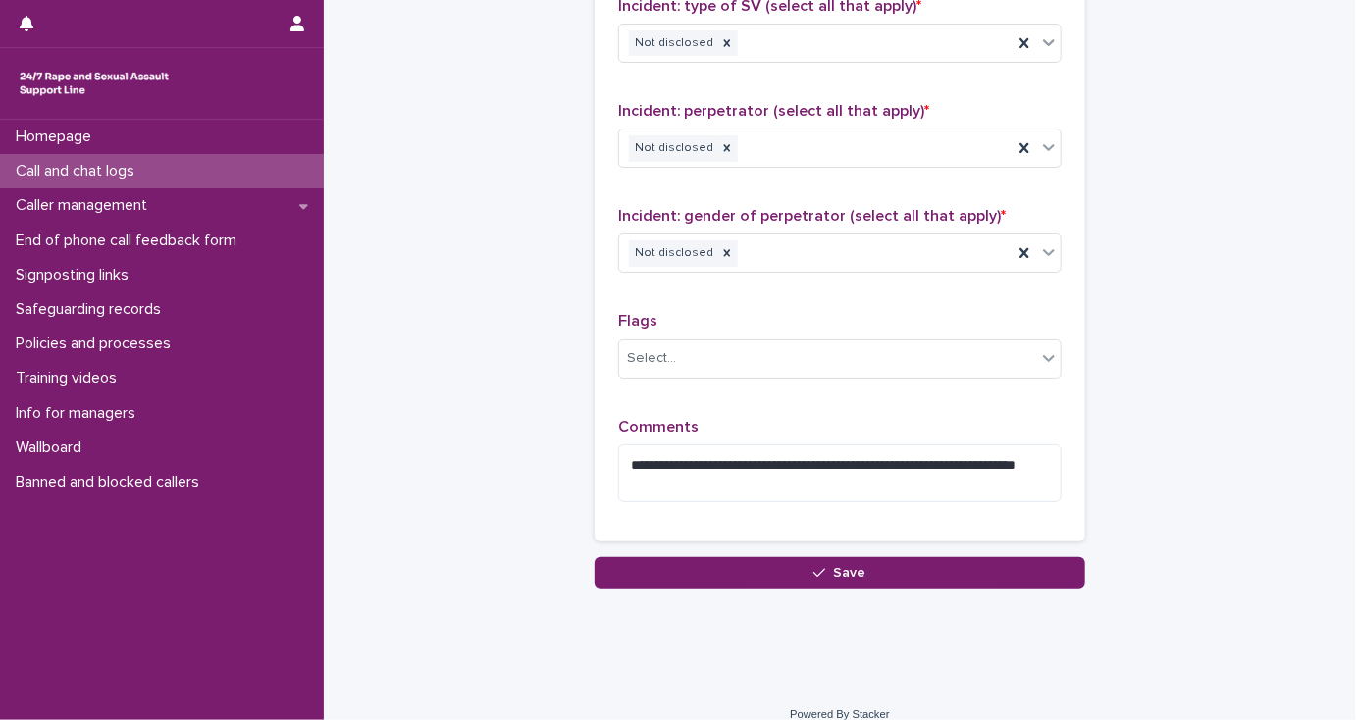
click at [706, 577] on button "Save" at bounding box center [839, 572] width 490 height 31
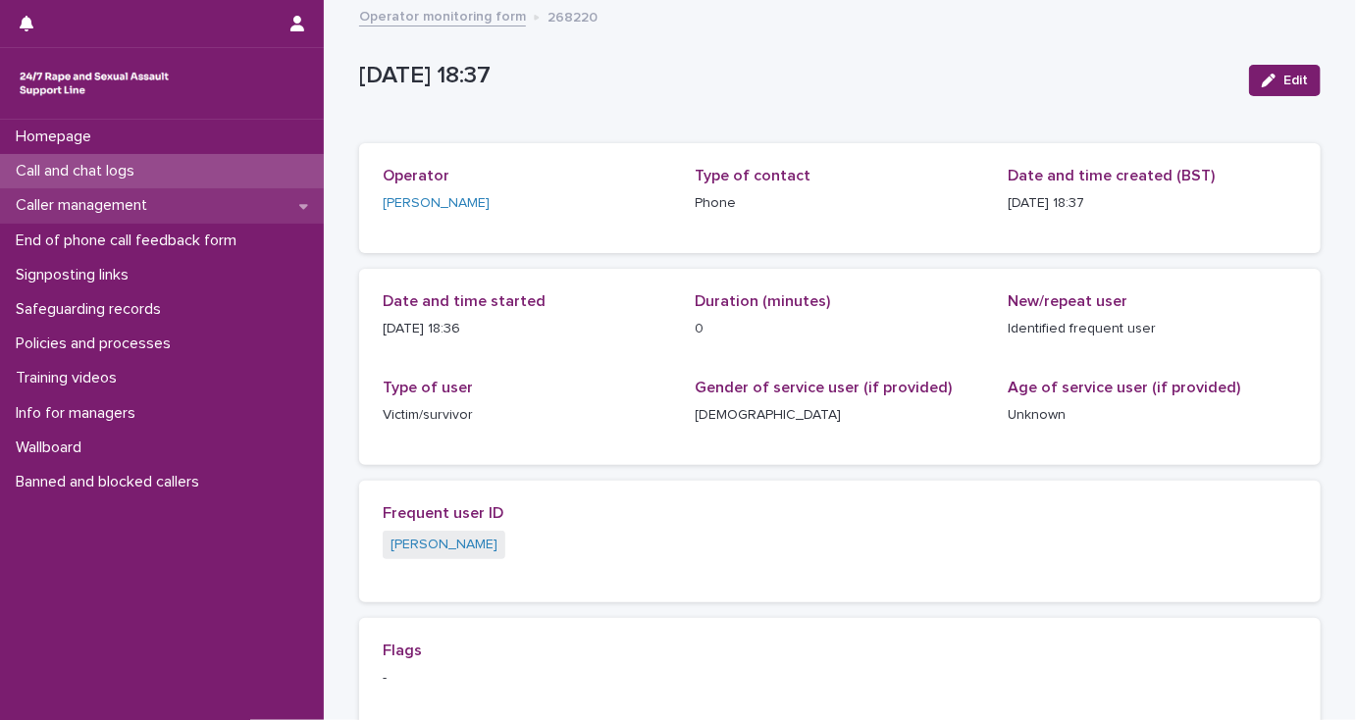
click at [119, 205] on p "Caller management" at bounding box center [85, 205] width 155 height 19
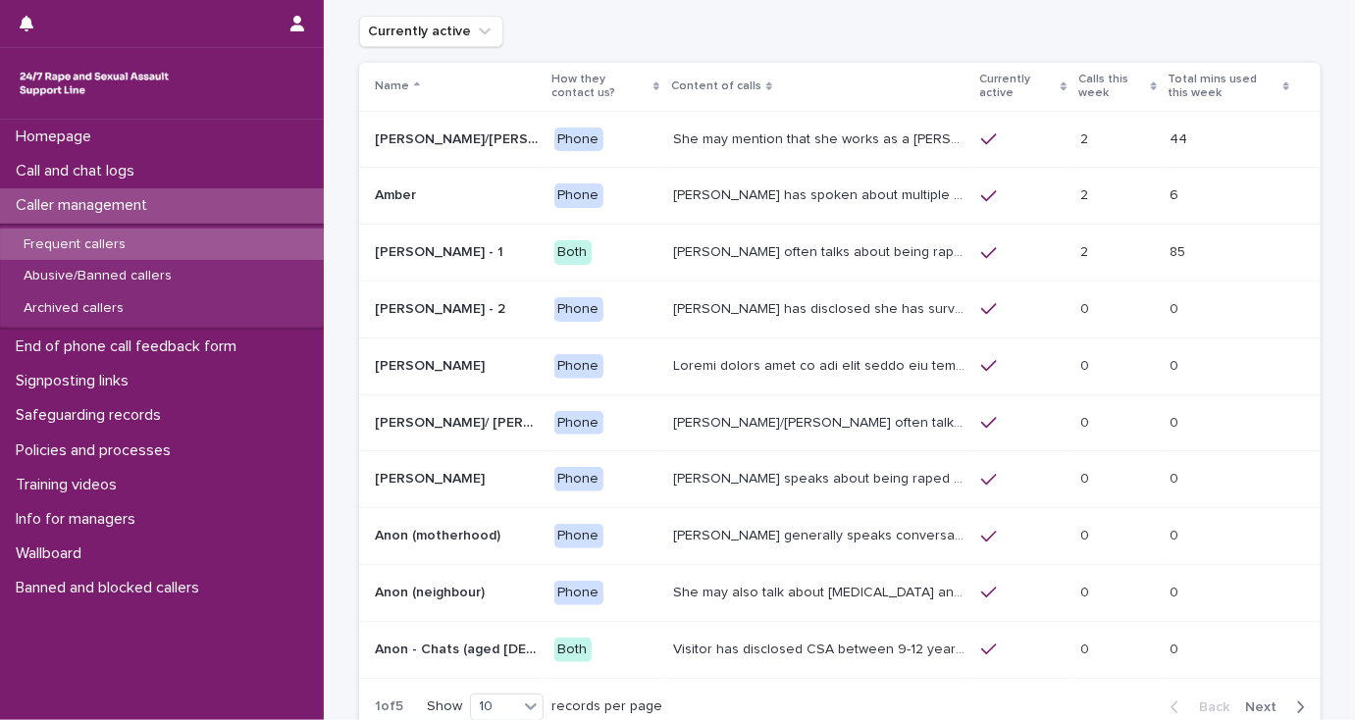
scroll to position [157, 0]
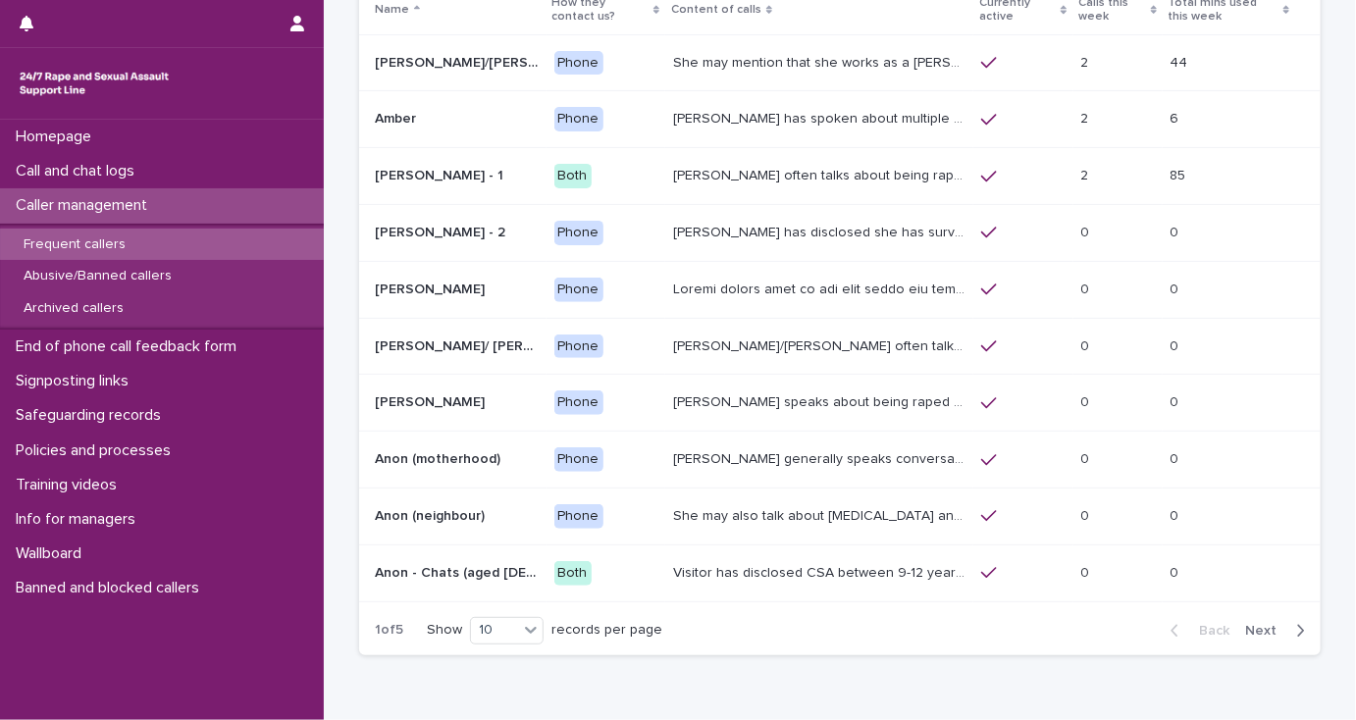
click at [1258, 626] on span "Next" at bounding box center [1266, 631] width 43 height 14
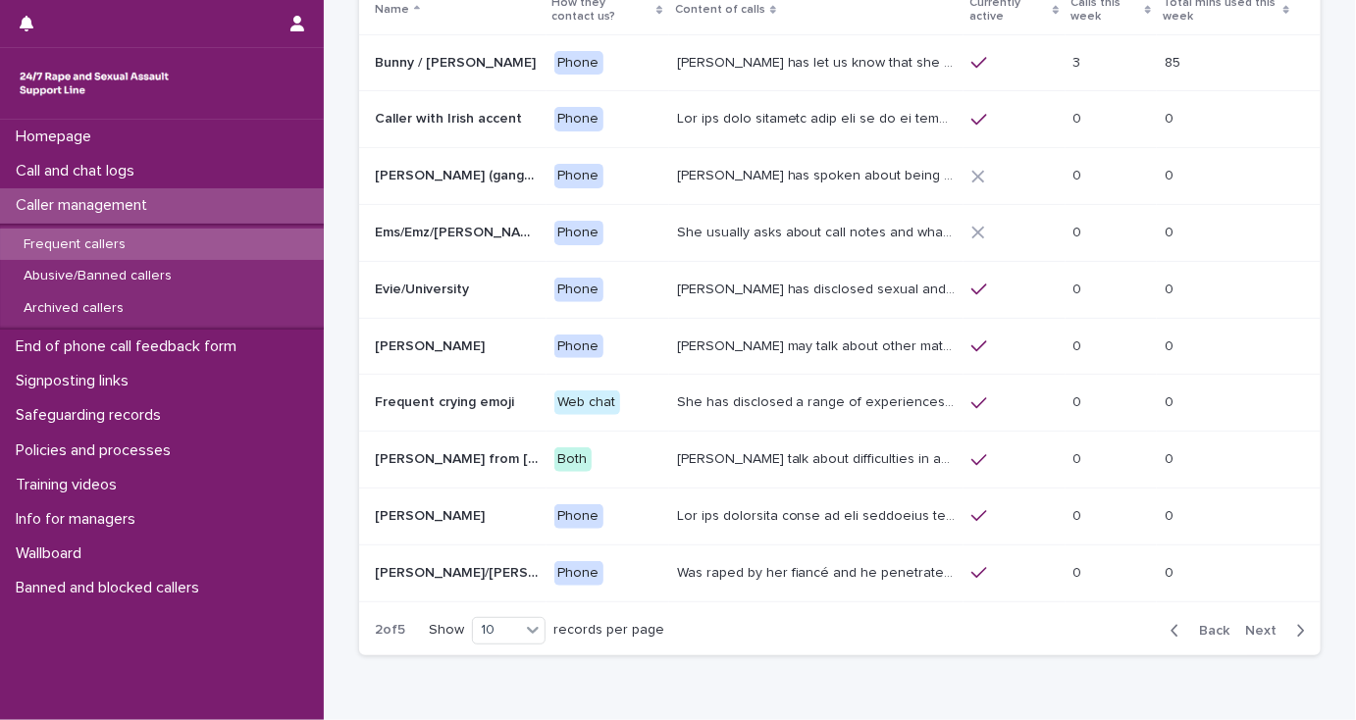
click at [1258, 626] on span "Next" at bounding box center [1266, 631] width 43 height 14
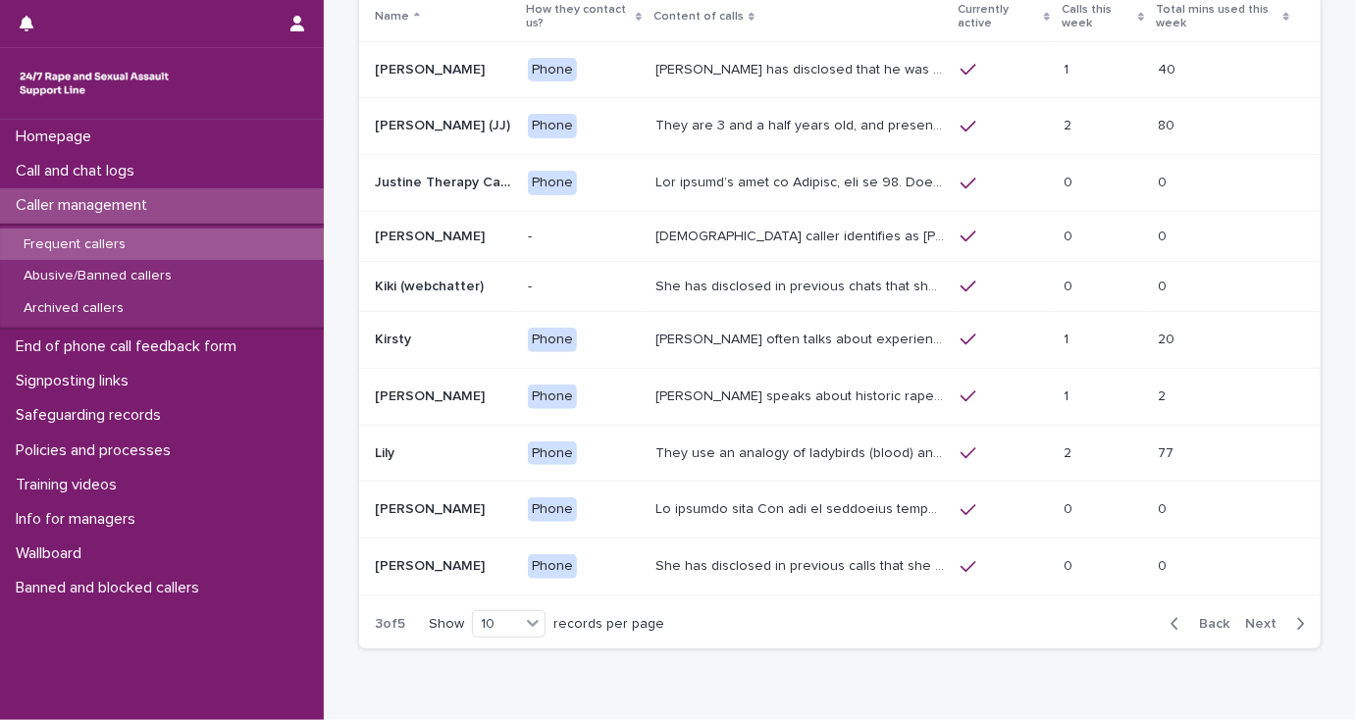
click at [1258, 626] on span "Next" at bounding box center [1266, 624] width 43 height 14
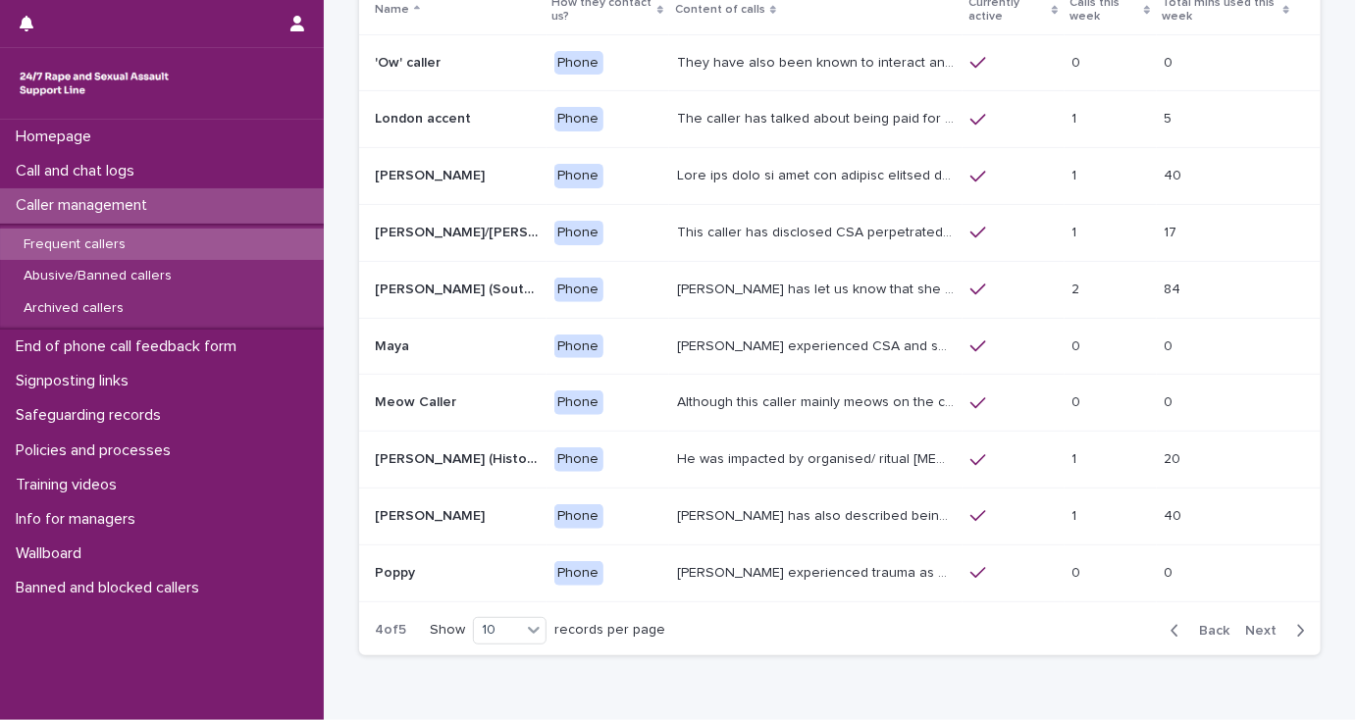
click at [1258, 624] on span "Next" at bounding box center [1266, 631] width 43 height 14
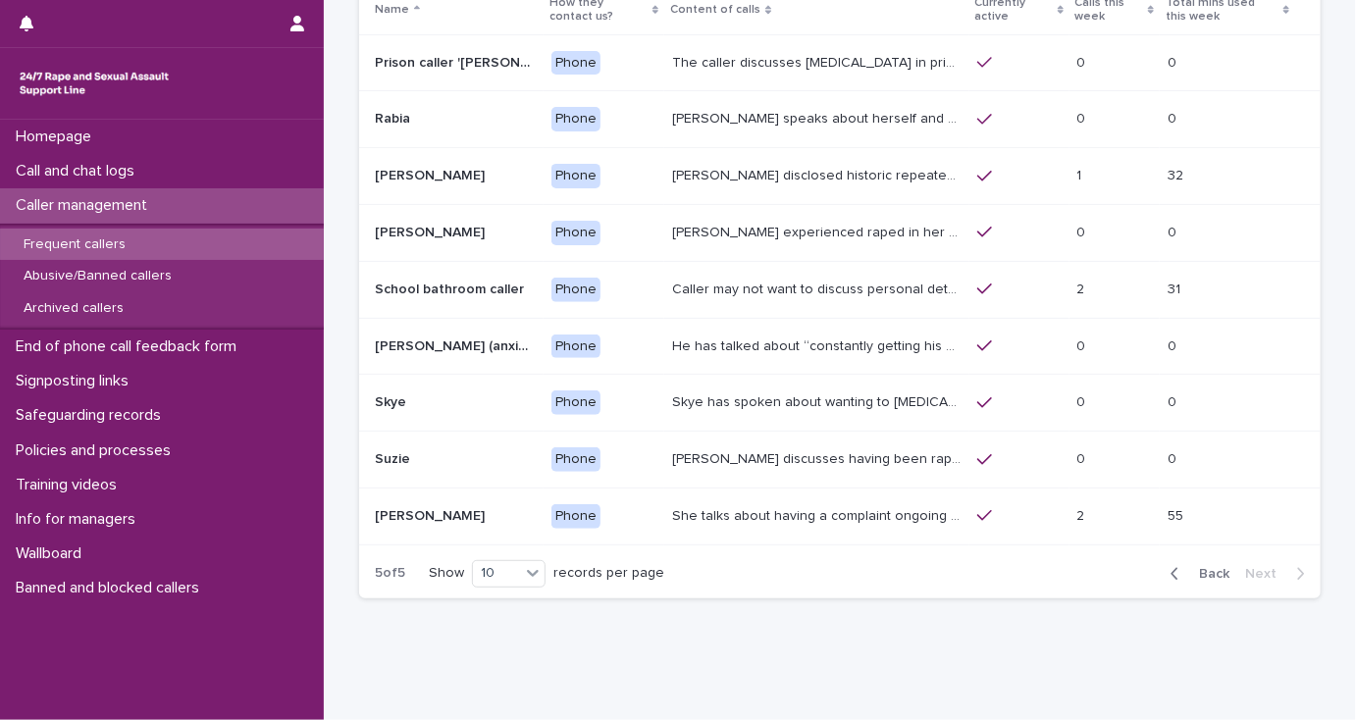
scroll to position [128, 0]
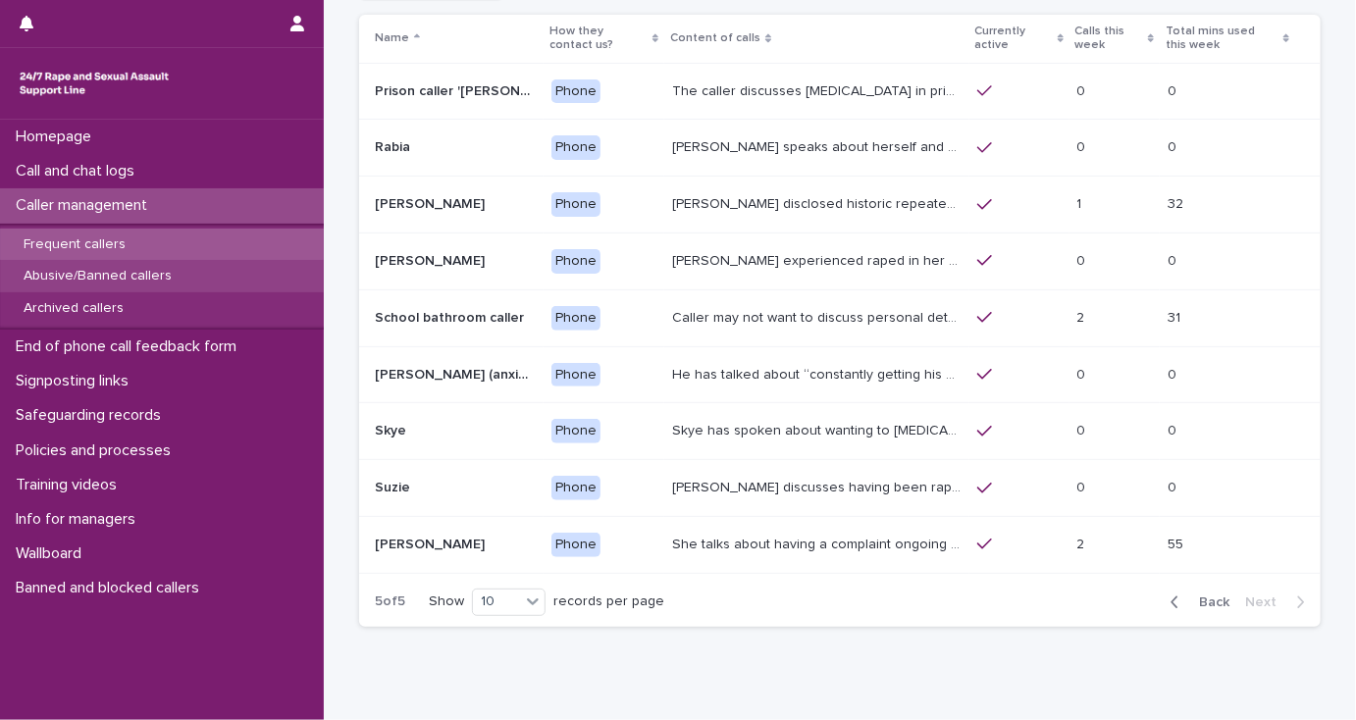
click at [165, 272] on p "Abusive/Banned callers" at bounding box center [98, 276] width 180 height 17
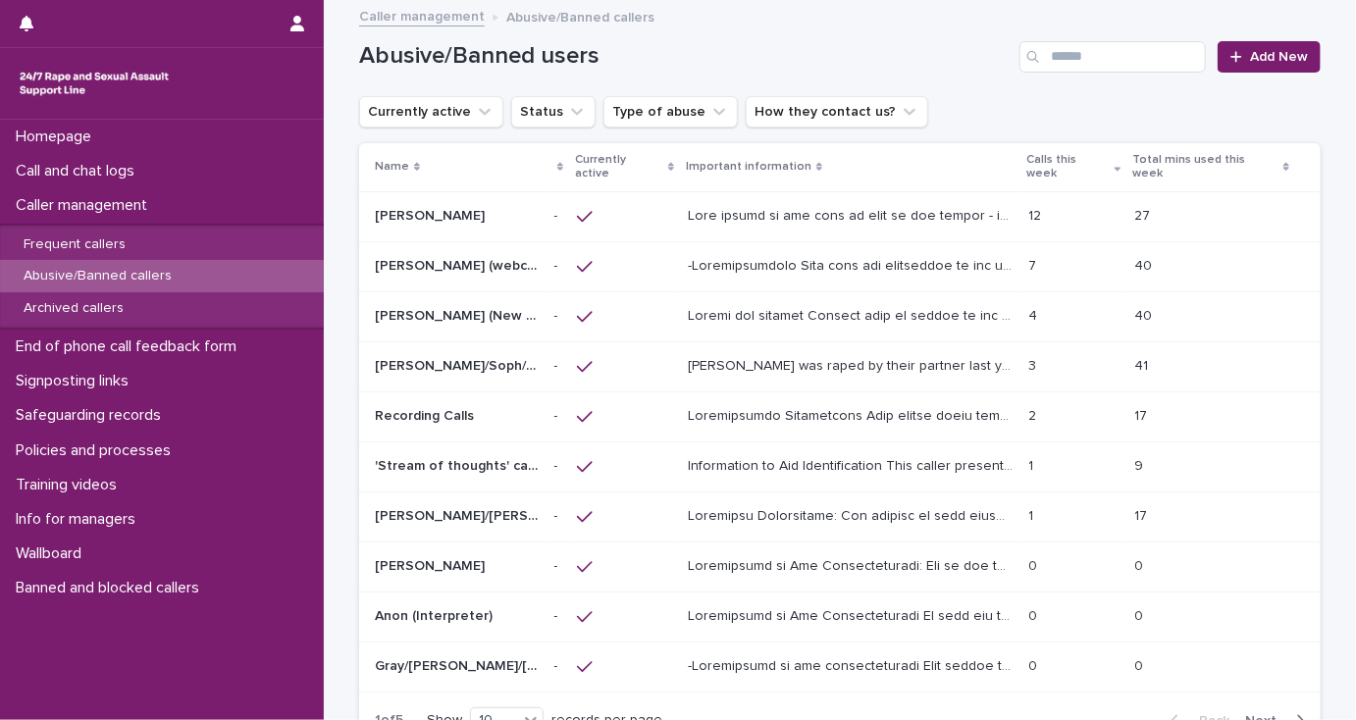
click at [808, 204] on p at bounding box center [853, 214] width 330 height 21
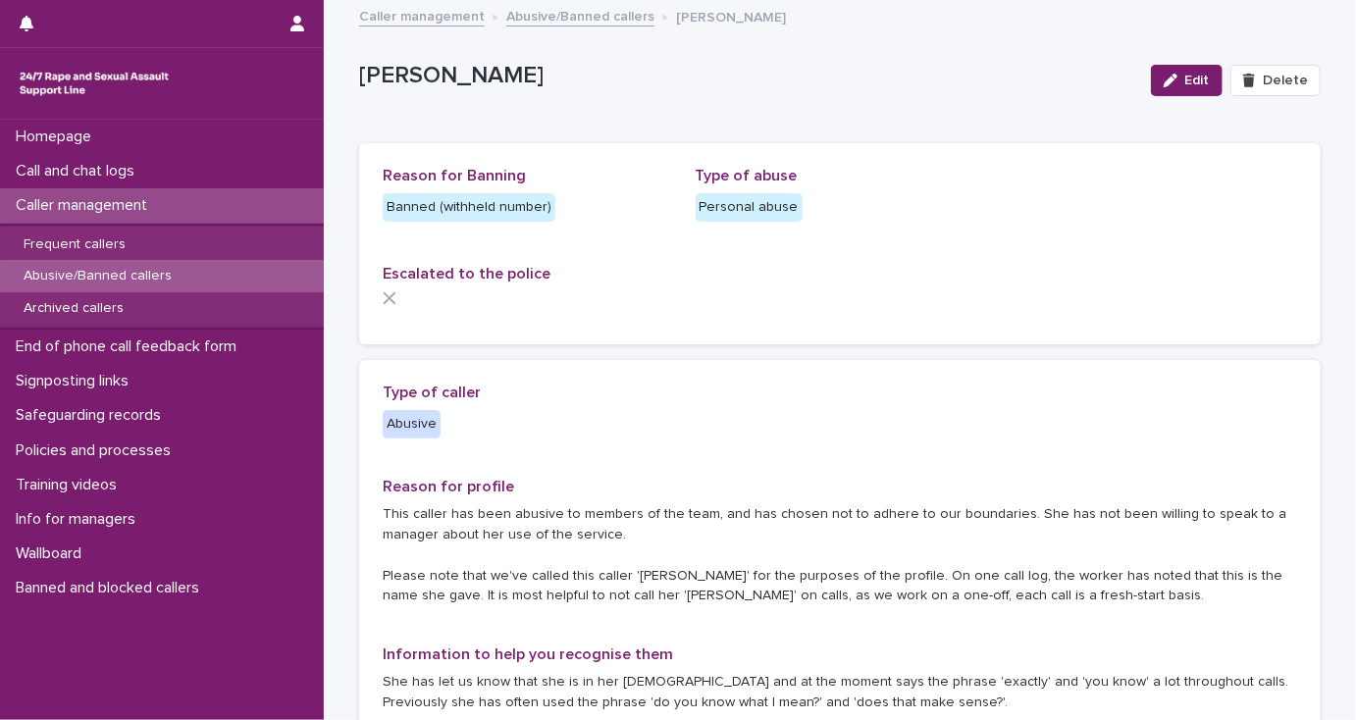
click at [1191, 80] on span "Edit" at bounding box center [1197, 81] width 25 height 14
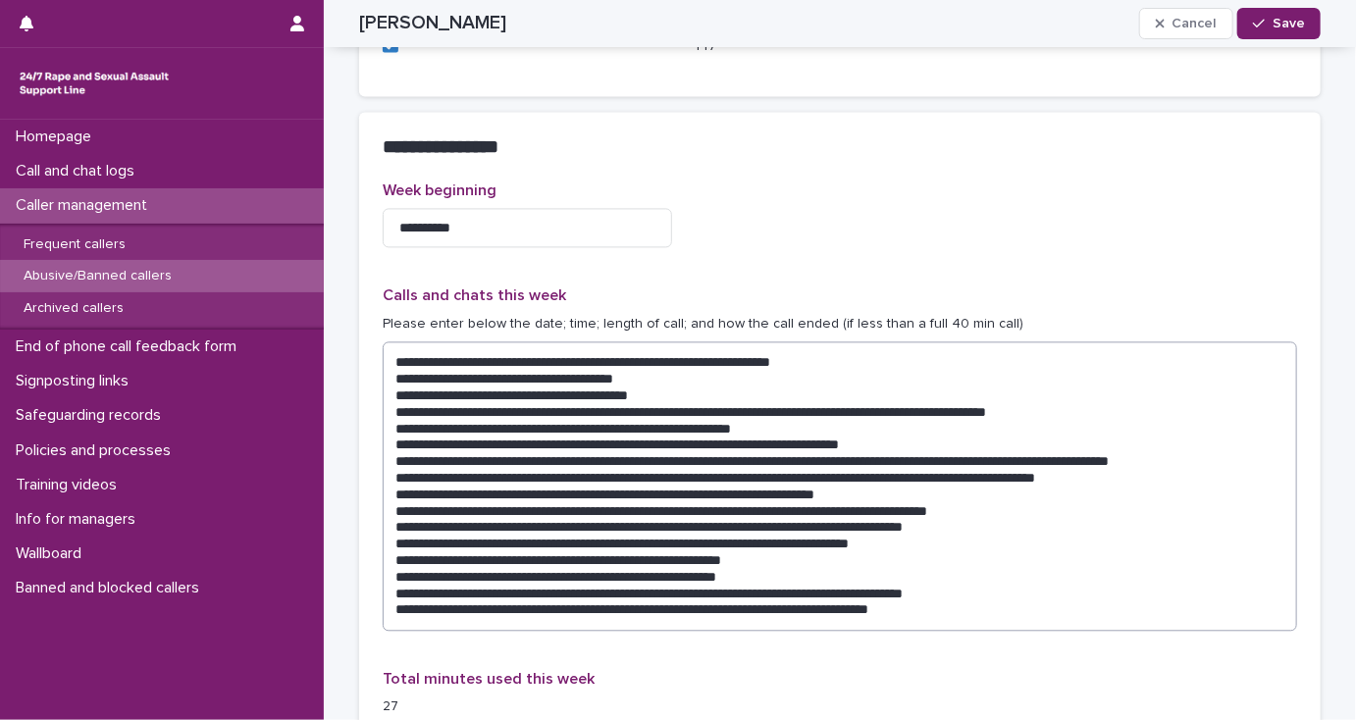
scroll to position [1962, 0]
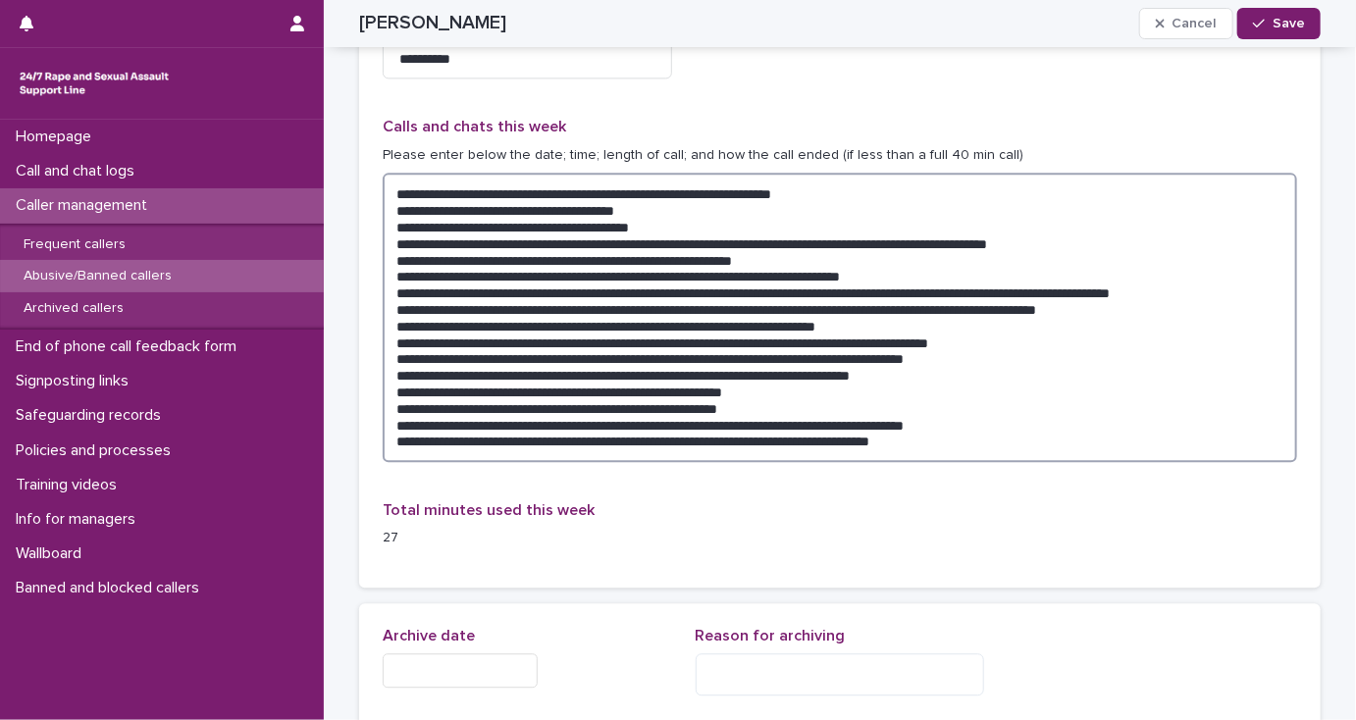
click at [993, 443] on textarea at bounding box center [840, 317] width 914 height 289
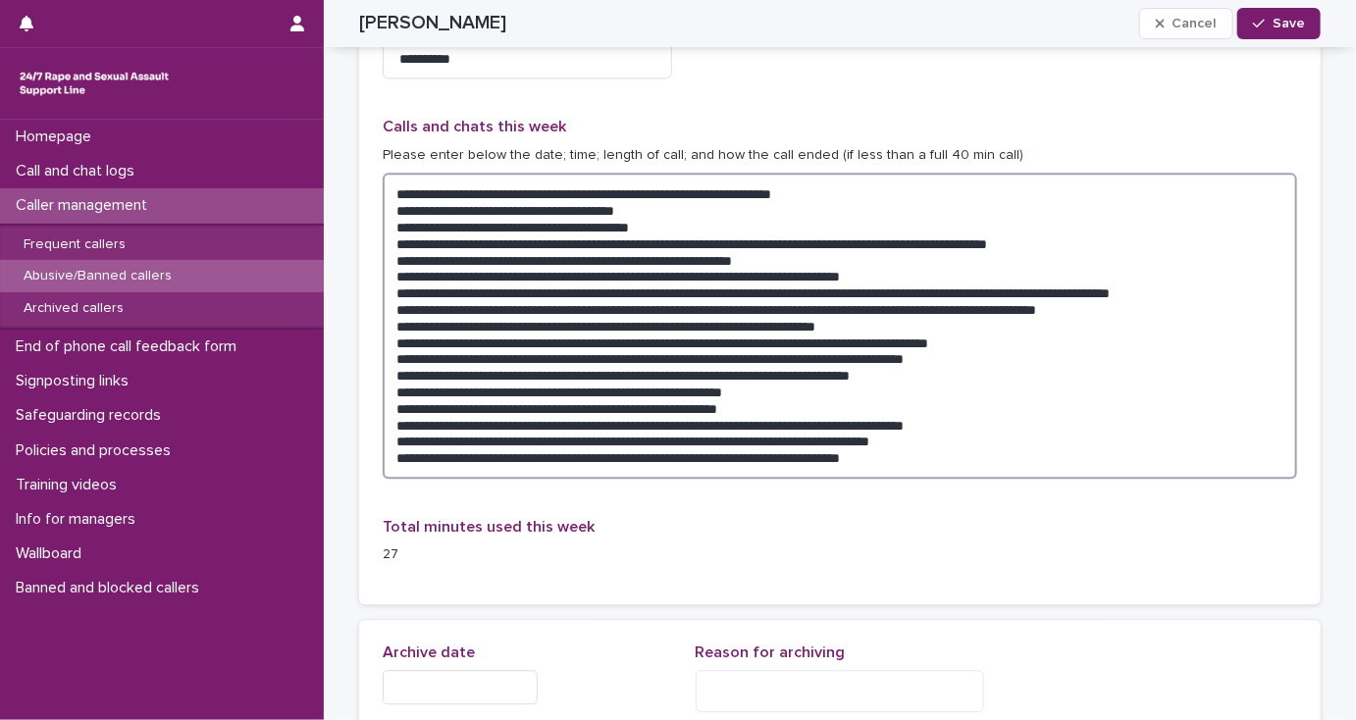
click at [883, 458] on textarea at bounding box center [840, 326] width 914 height 306
type textarea "**********"
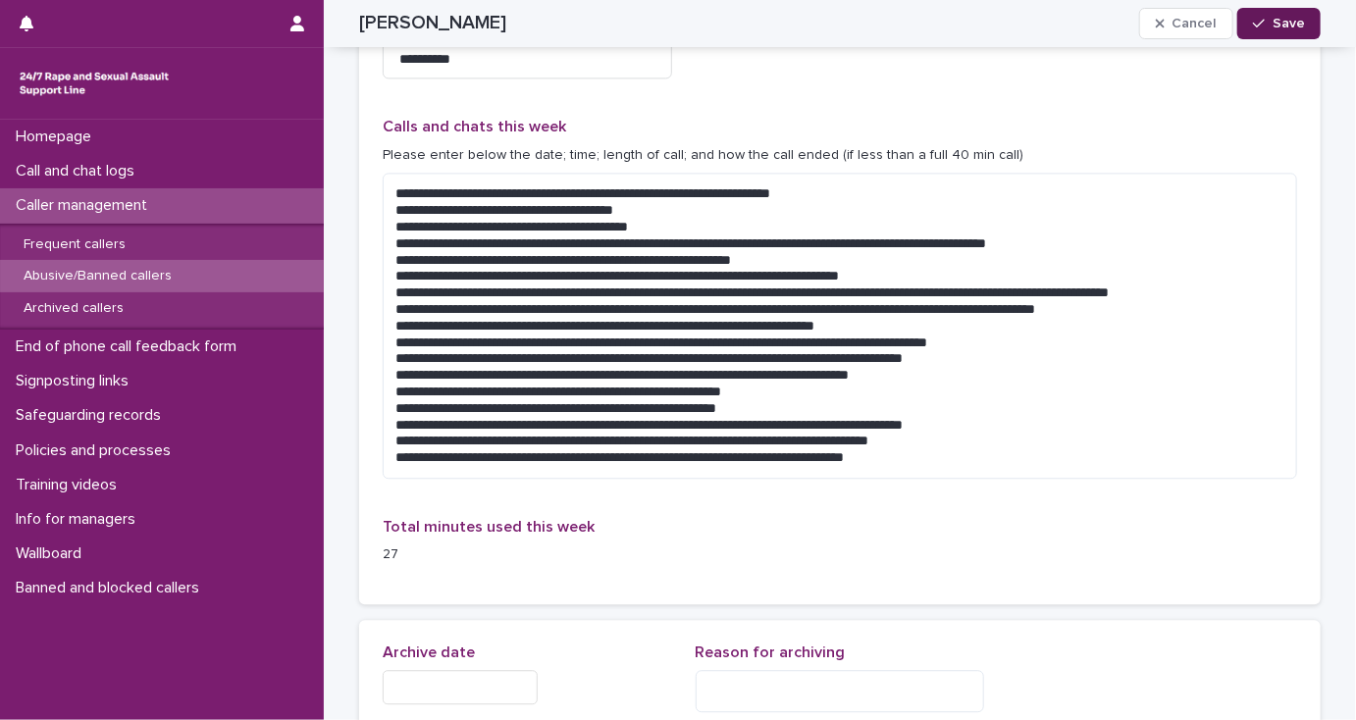
click at [1274, 22] on span "Save" at bounding box center [1288, 24] width 32 height 14
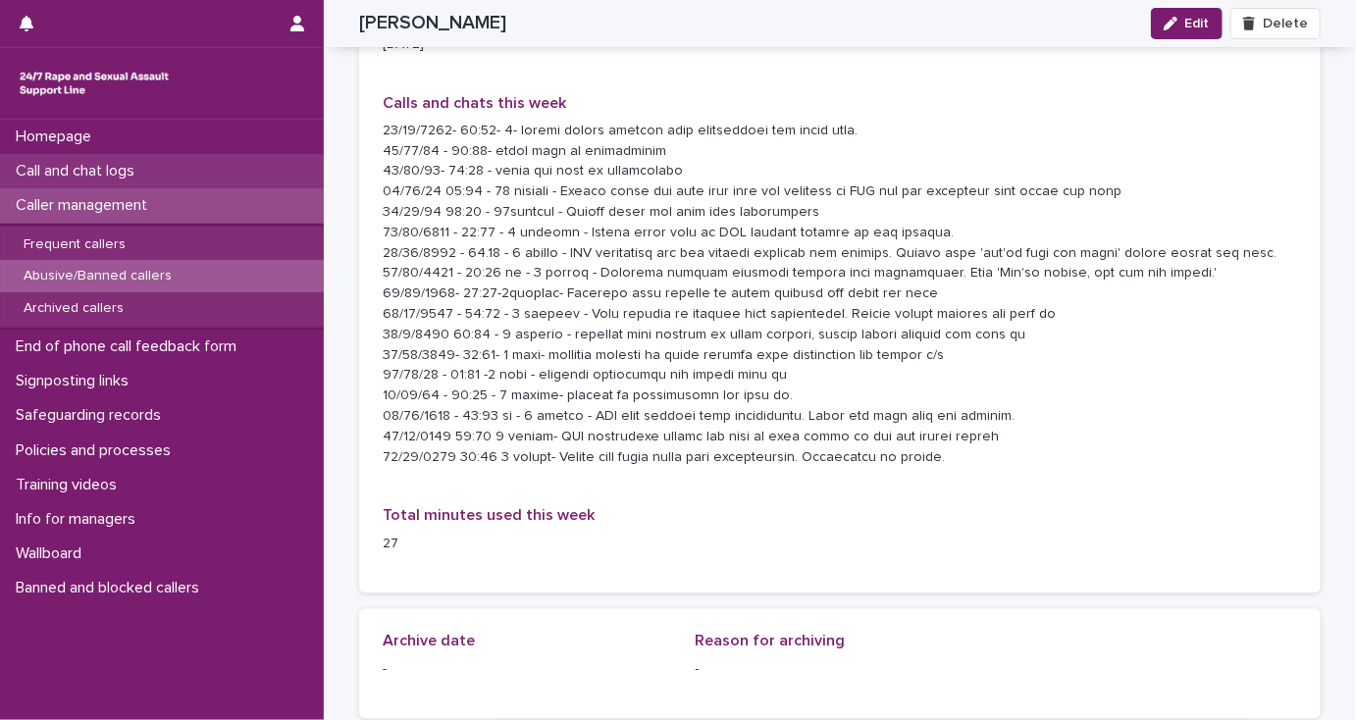
click at [116, 169] on p "Call and chat logs" at bounding box center [79, 171] width 142 height 19
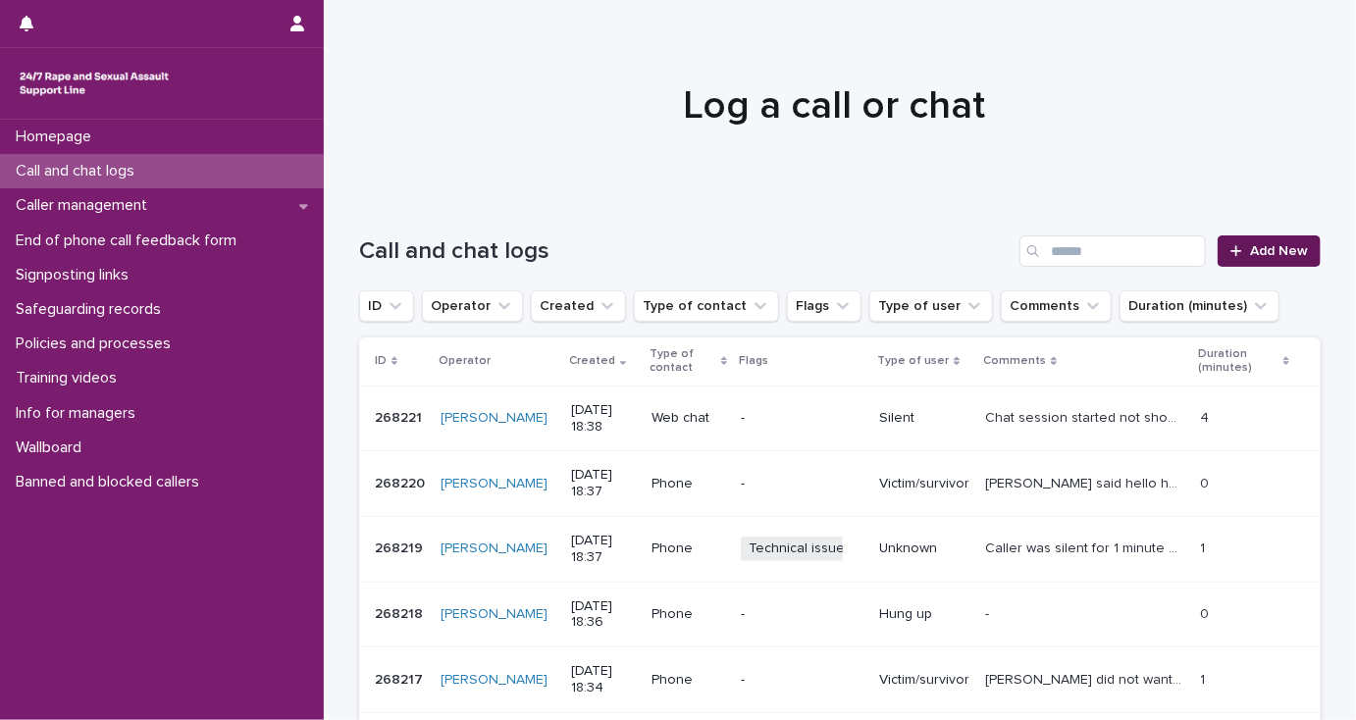
click at [1261, 253] on span "Add New" at bounding box center [1279, 251] width 58 height 14
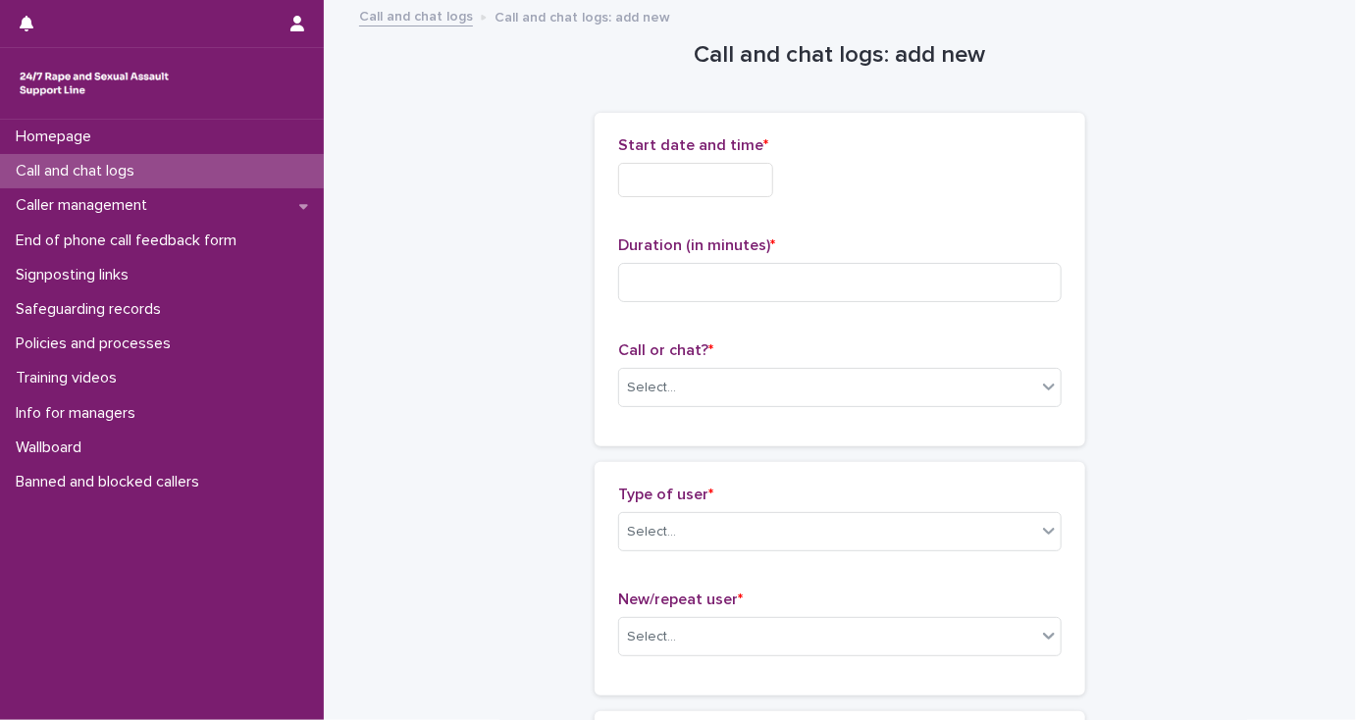
click at [632, 180] on input "text" at bounding box center [695, 180] width 155 height 34
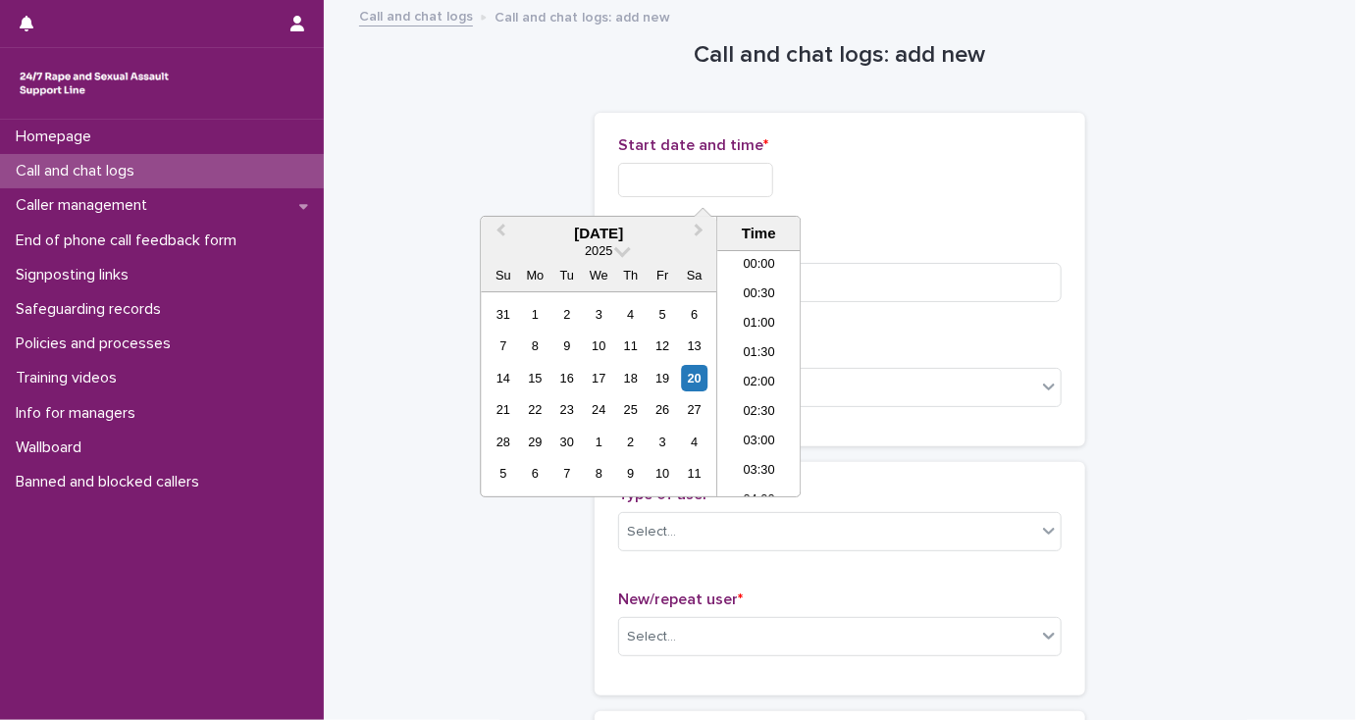
scroll to position [981, 0]
click at [743, 369] on li "18:30" at bounding box center [758, 373] width 83 height 29
click at [724, 179] on input "**********" at bounding box center [695, 180] width 155 height 34
type input "**********"
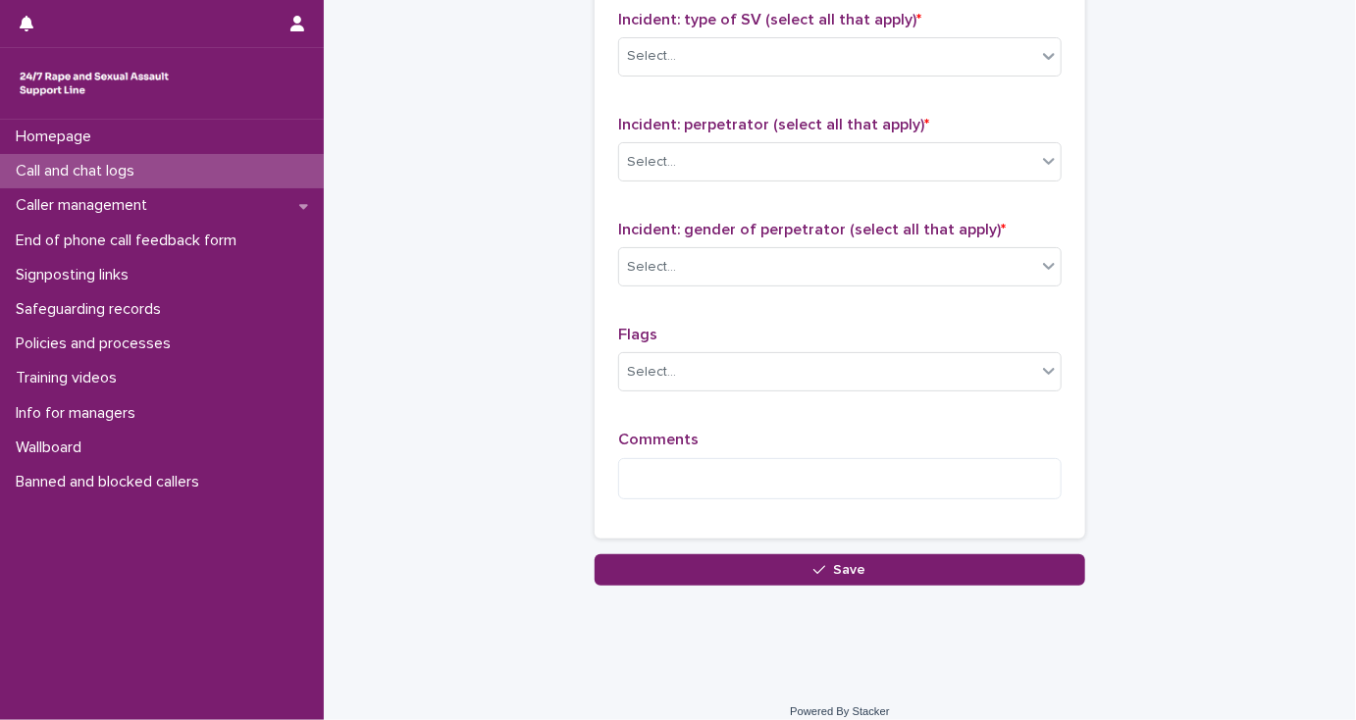
scroll to position [1553, 0]
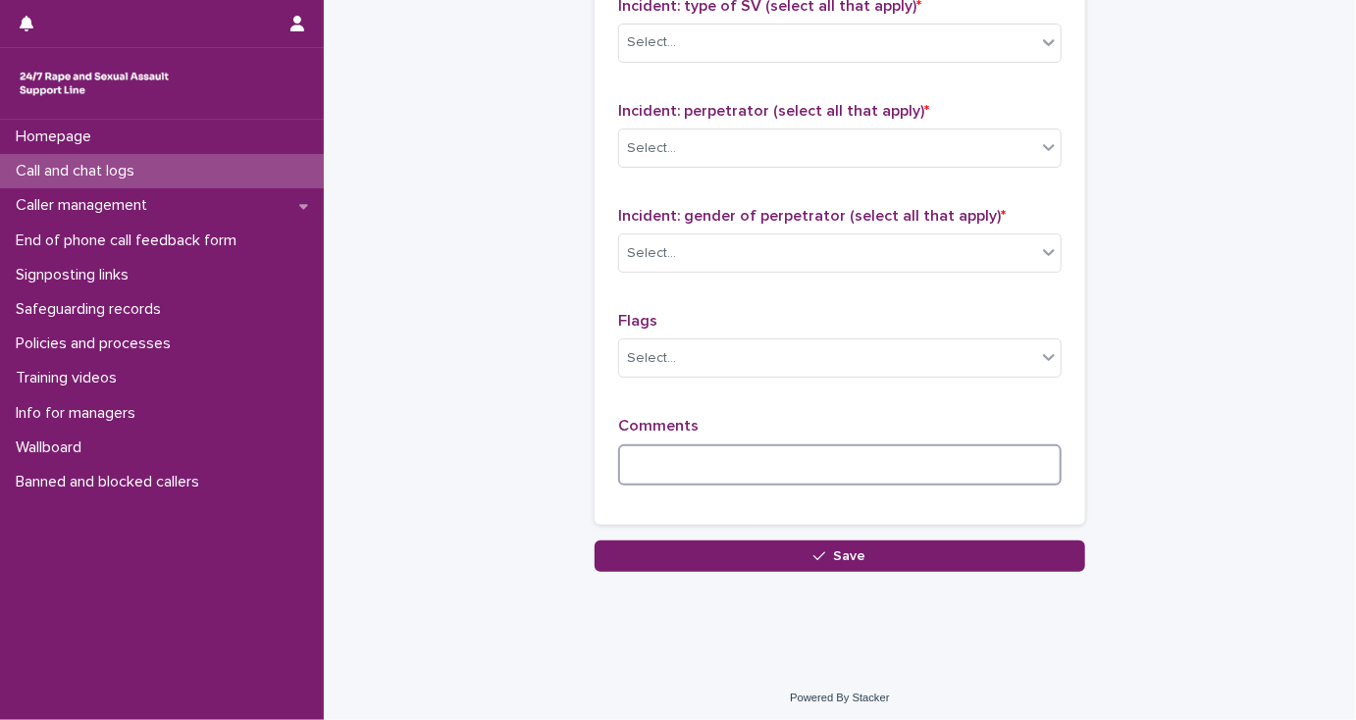
click at [635, 458] on textarea at bounding box center [839, 465] width 443 height 42
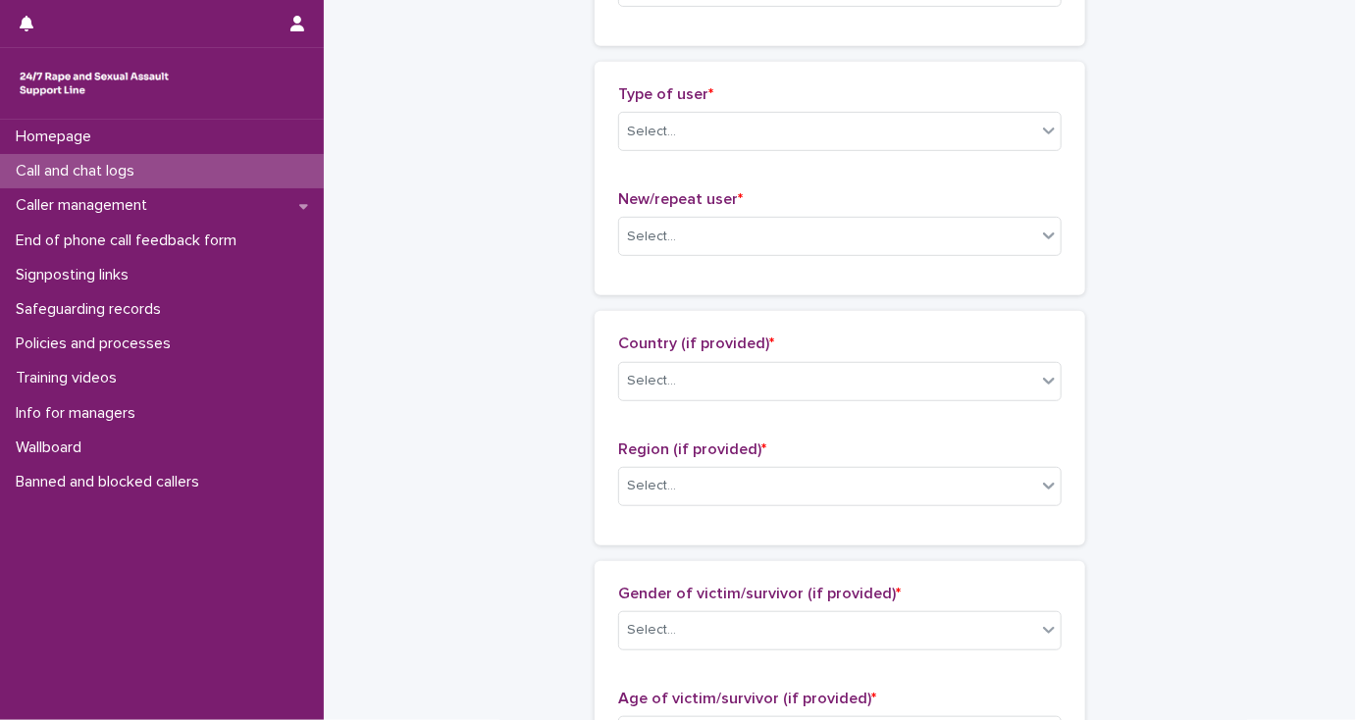
scroll to position [376, 0]
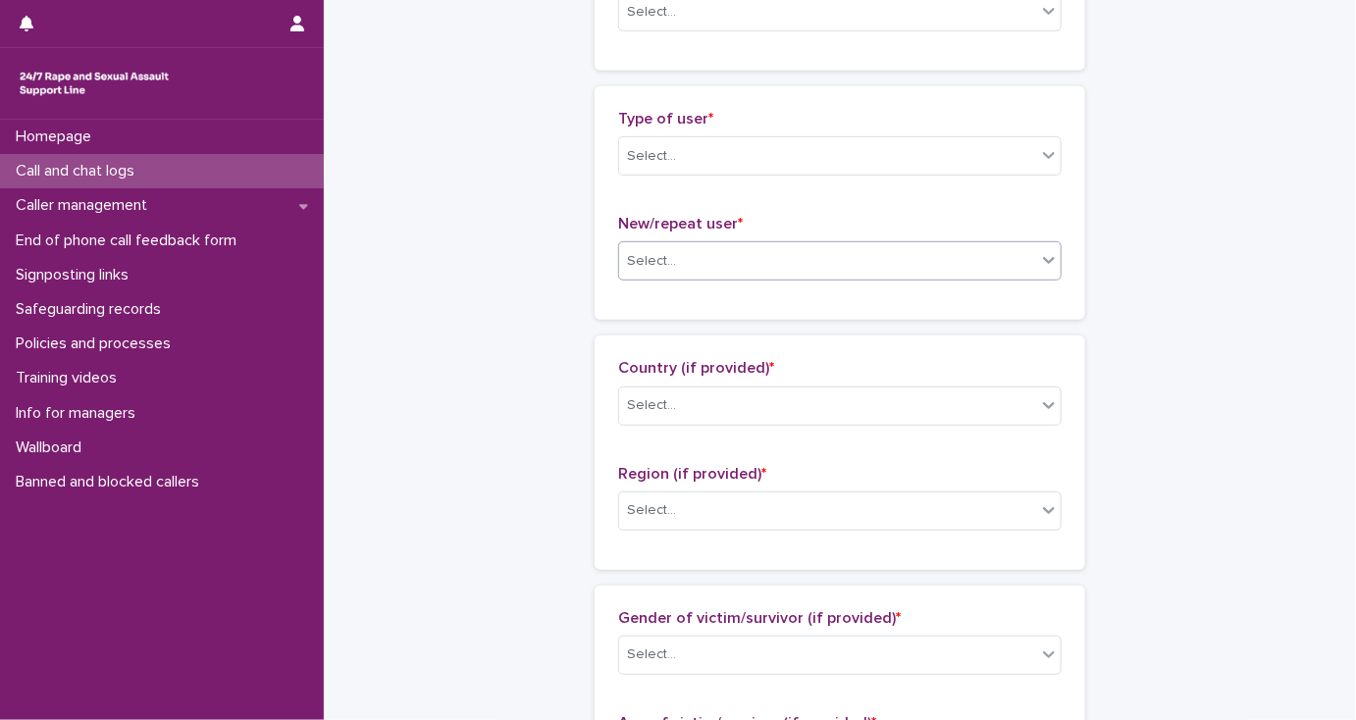
click at [634, 264] on div "Select..." at bounding box center [651, 261] width 49 height 21
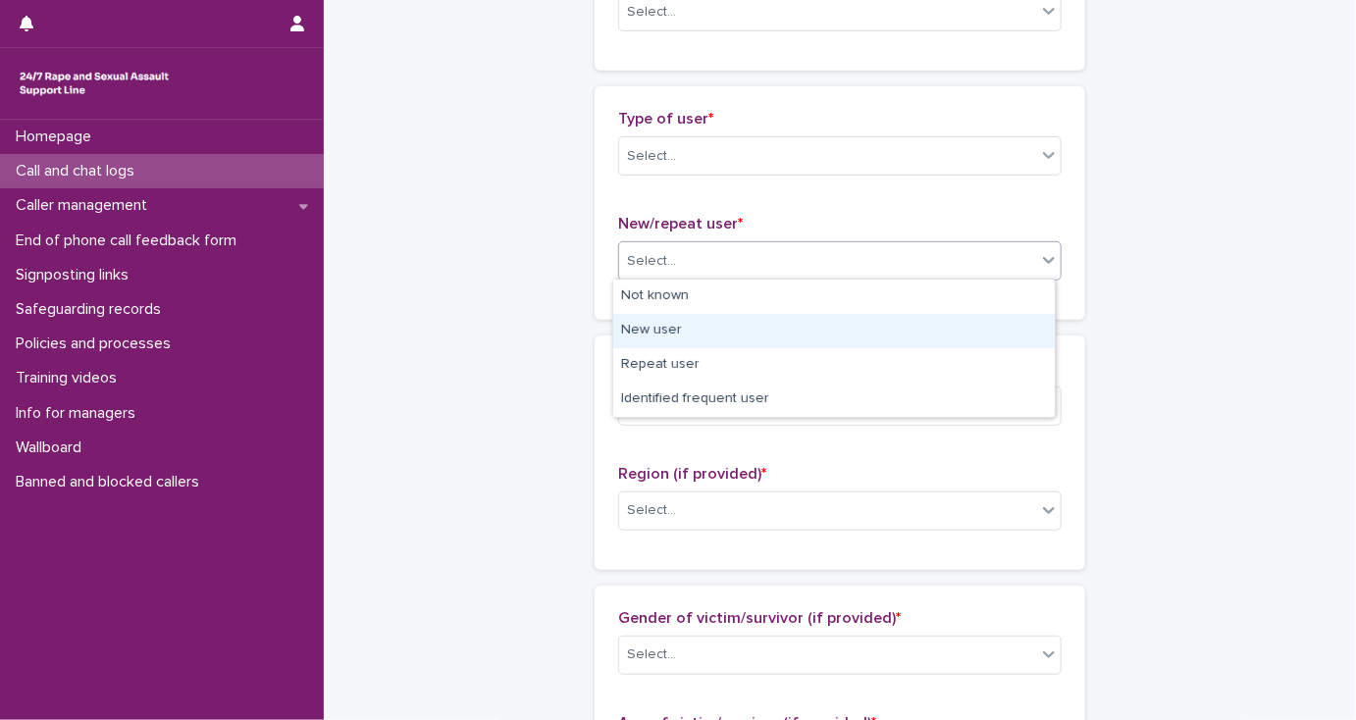
click at [642, 329] on div "New user" at bounding box center [833, 331] width 441 height 34
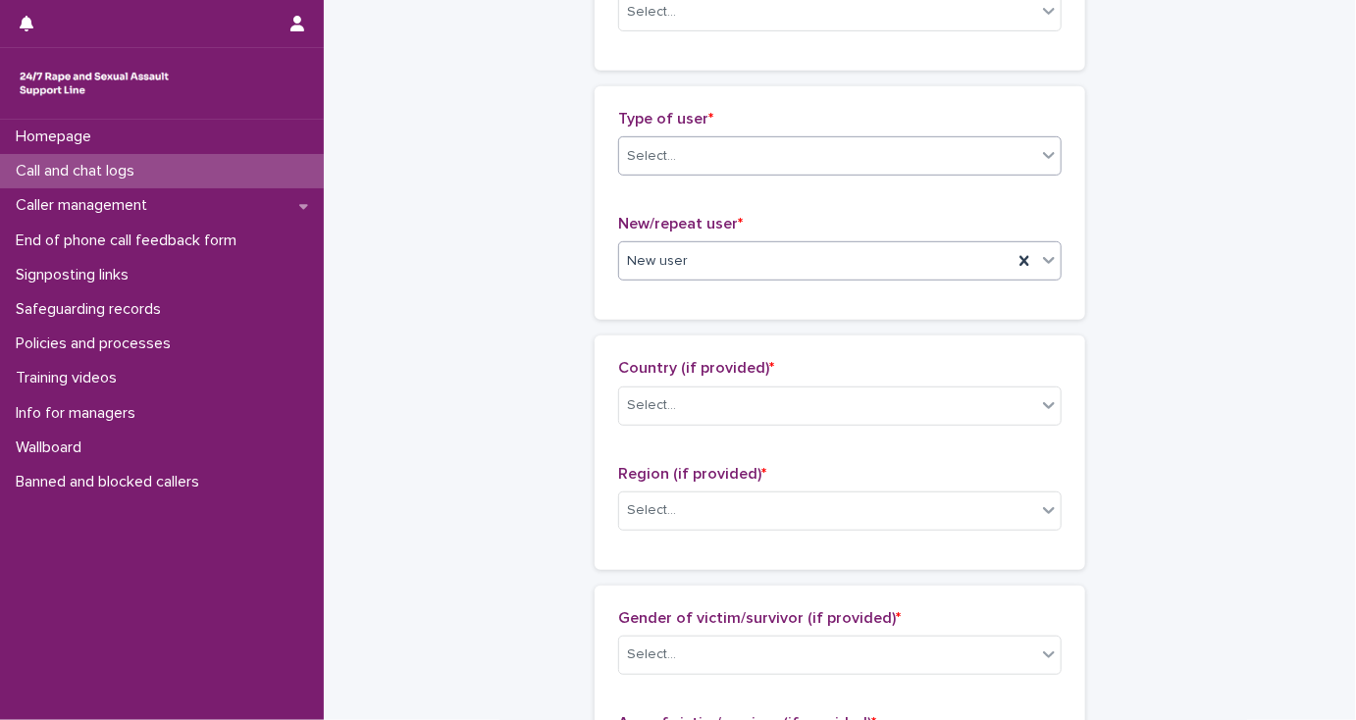
click at [643, 162] on div "Select..." at bounding box center [651, 156] width 49 height 21
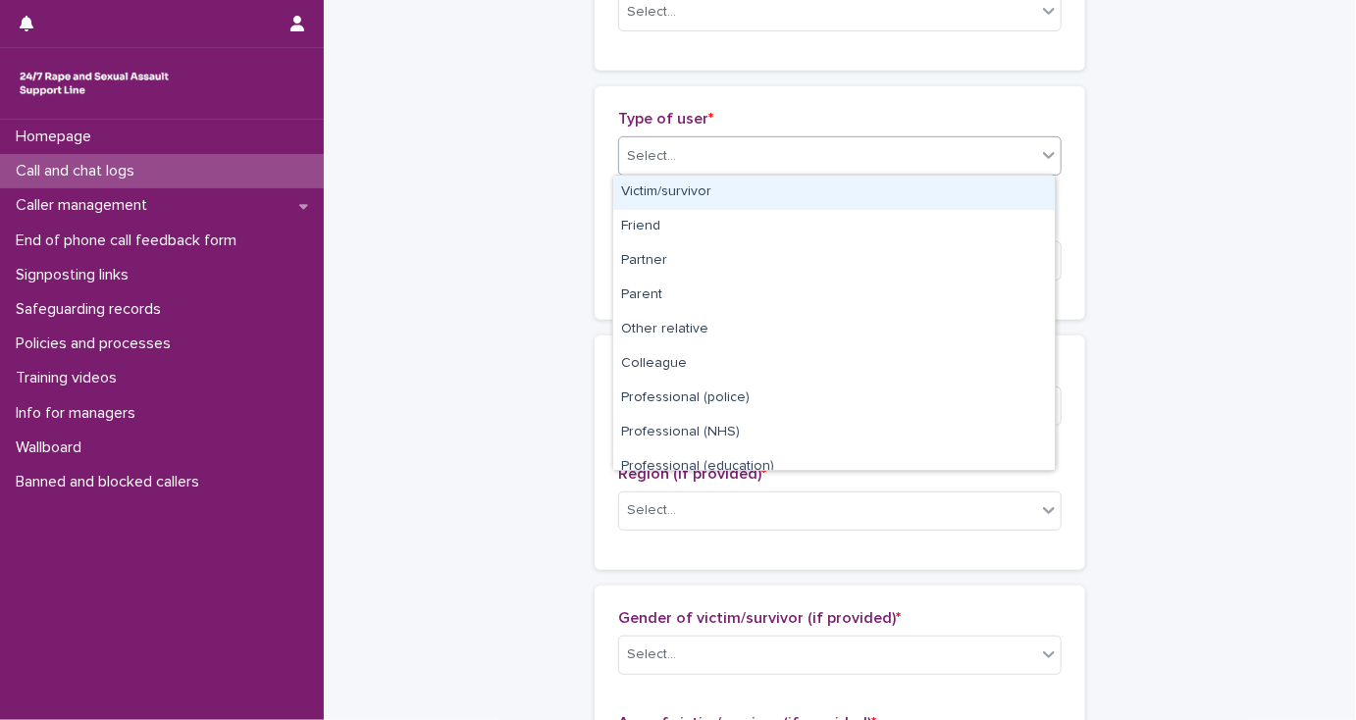
click at [649, 192] on div "Victim/survivor" at bounding box center [833, 193] width 441 height 34
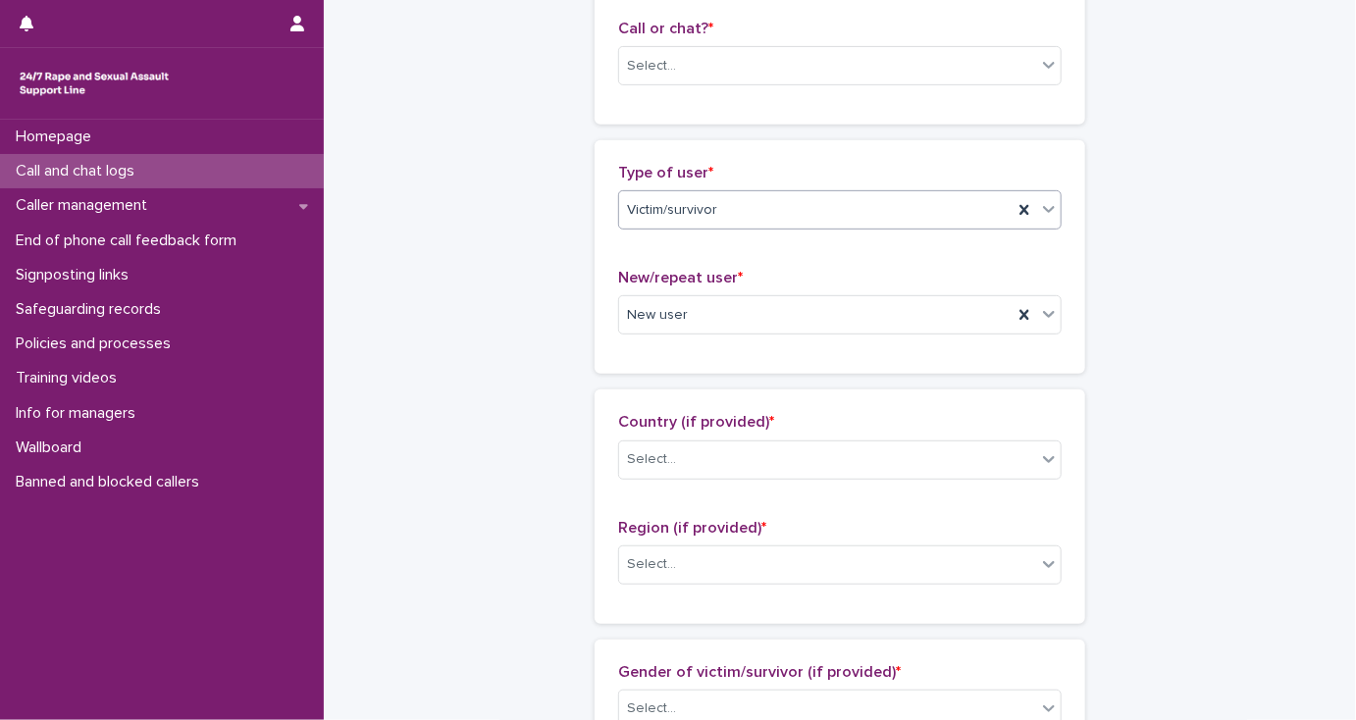
scroll to position [297, 0]
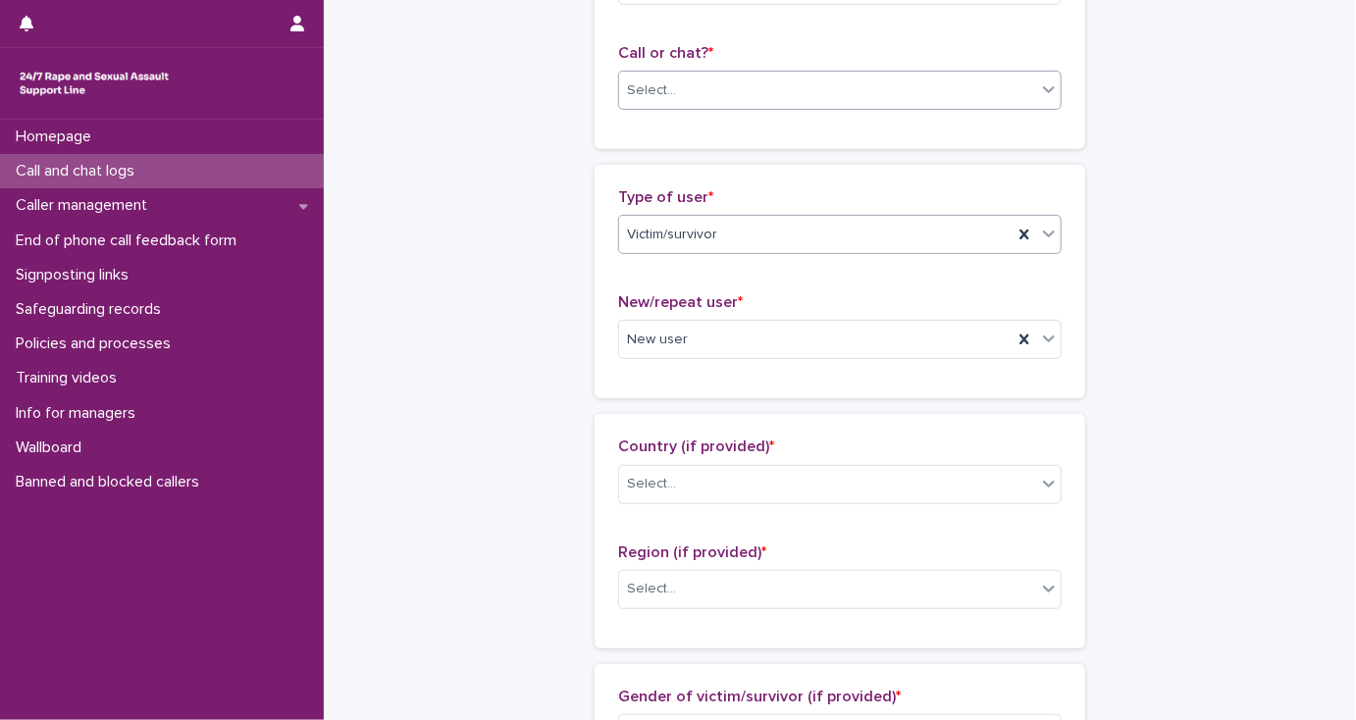
click at [668, 98] on div "Select..." at bounding box center [827, 91] width 417 height 32
click at [667, 120] on div "Phone" at bounding box center [833, 127] width 441 height 34
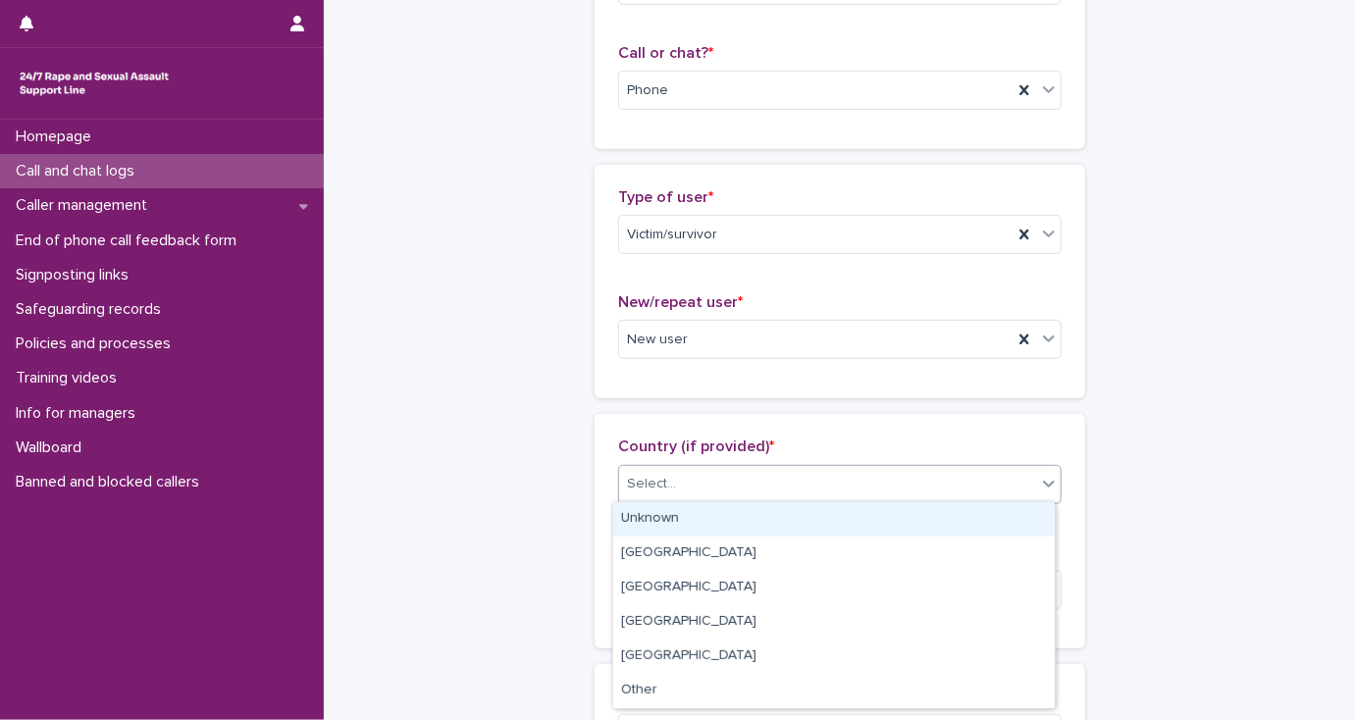
click at [682, 485] on div "Select..." at bounding box center [827, 484] width 417 height 32
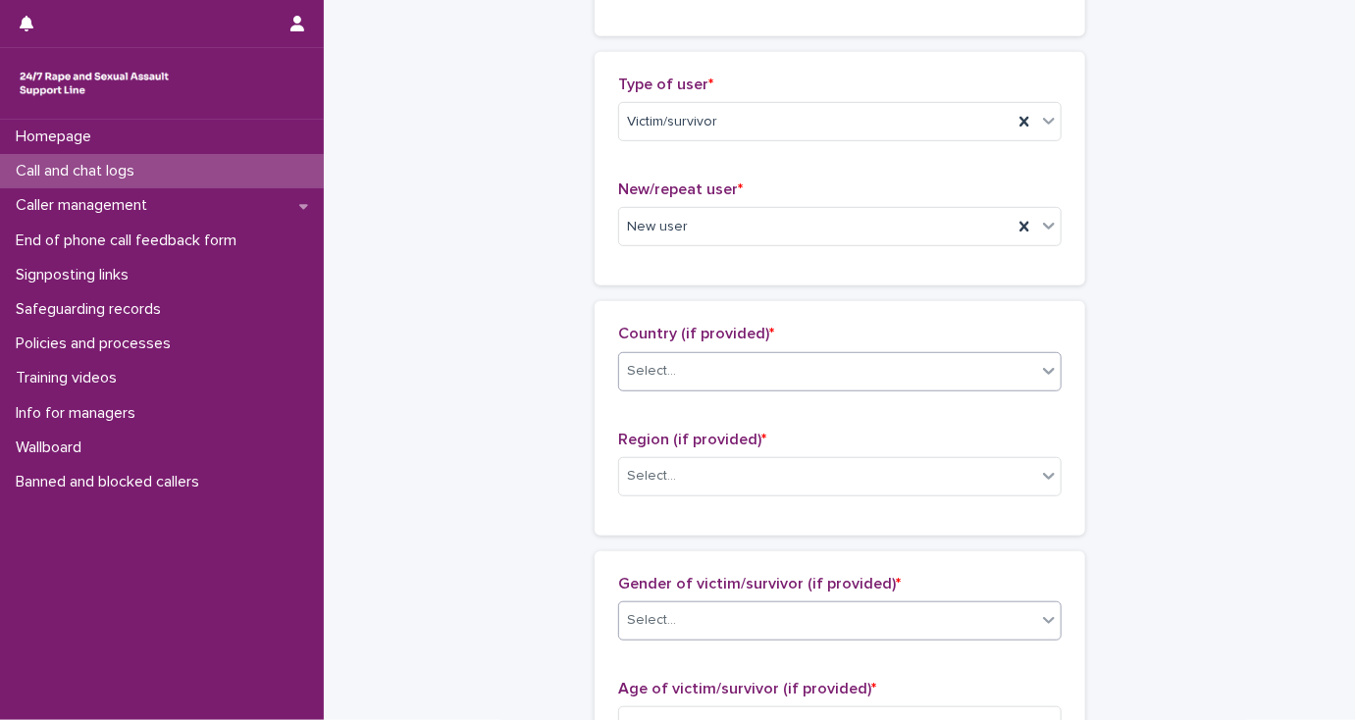
scroll to position [611, 0]
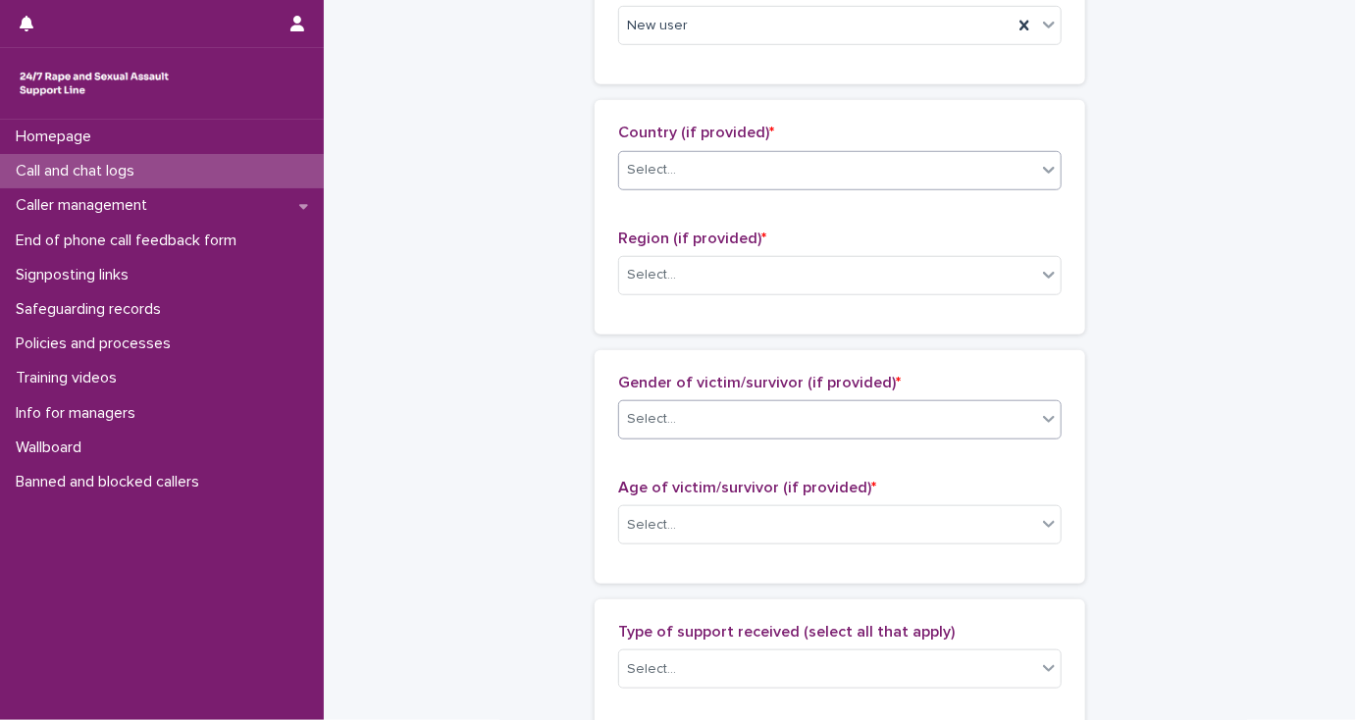
click at [679, 424] on div "Select..." at bounding box center [827, 419] width 417 height 32
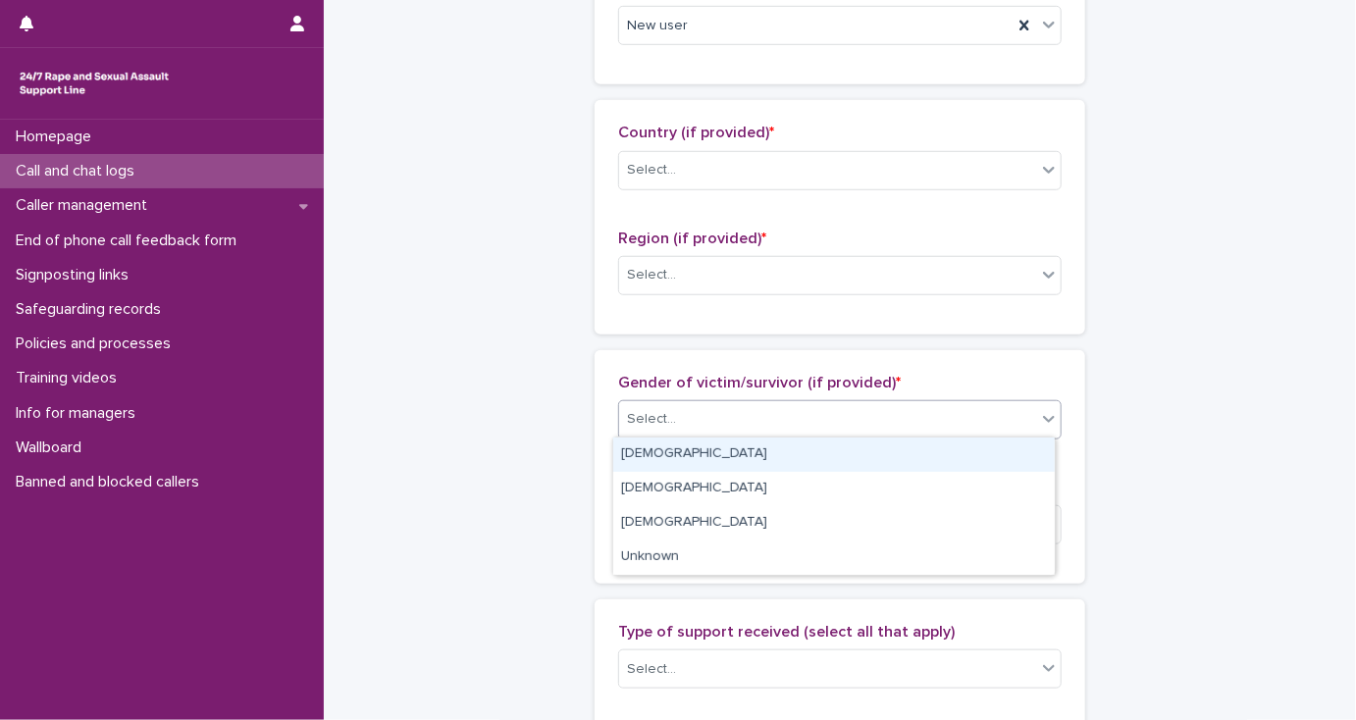
click at [679, 447] on div "[DEMOGRAPHIC_DATA]" at bounding box center [833, 454] width 441 height 34
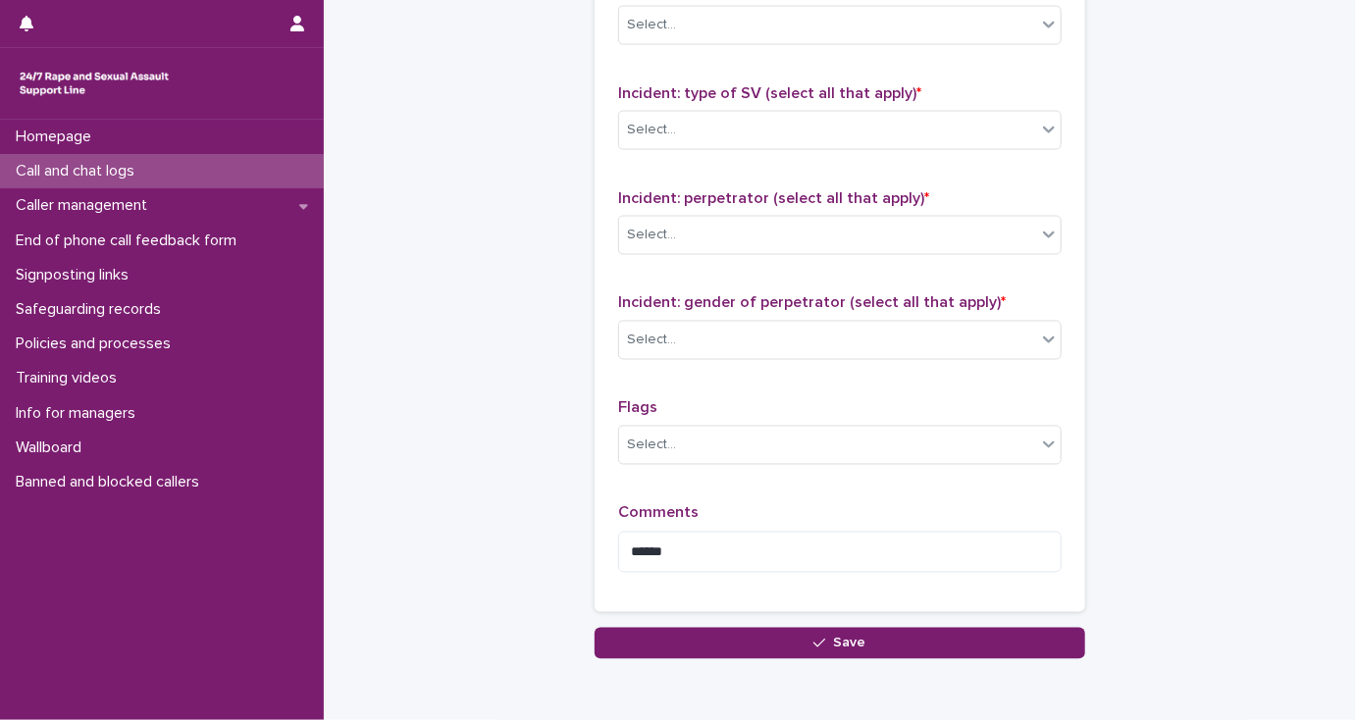
scroll to position [1553, 0]
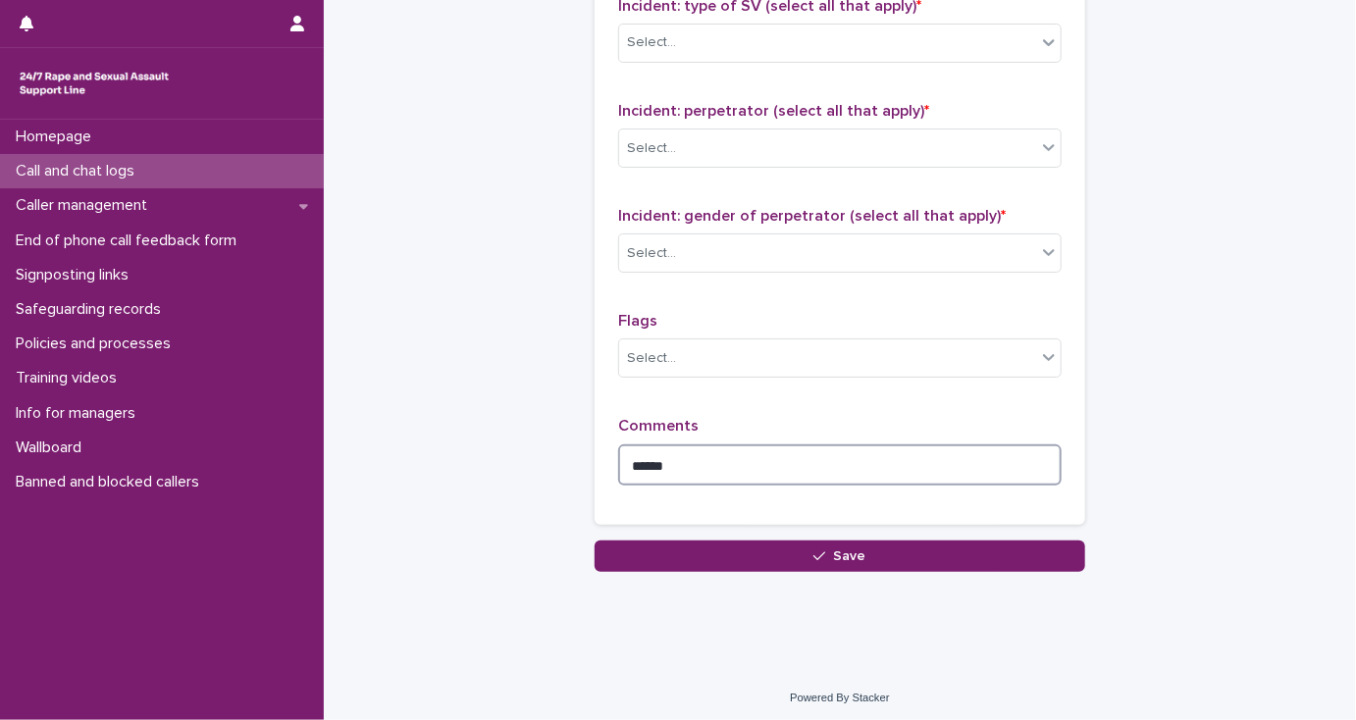
drag, startPoint x: 655, startPoint y: 456, endPoint x: 733, endPoint y: 471, distance: 78.9
click at [655, 456] on textarea "*****" at bounding box center [839, 465] width 443 height 42
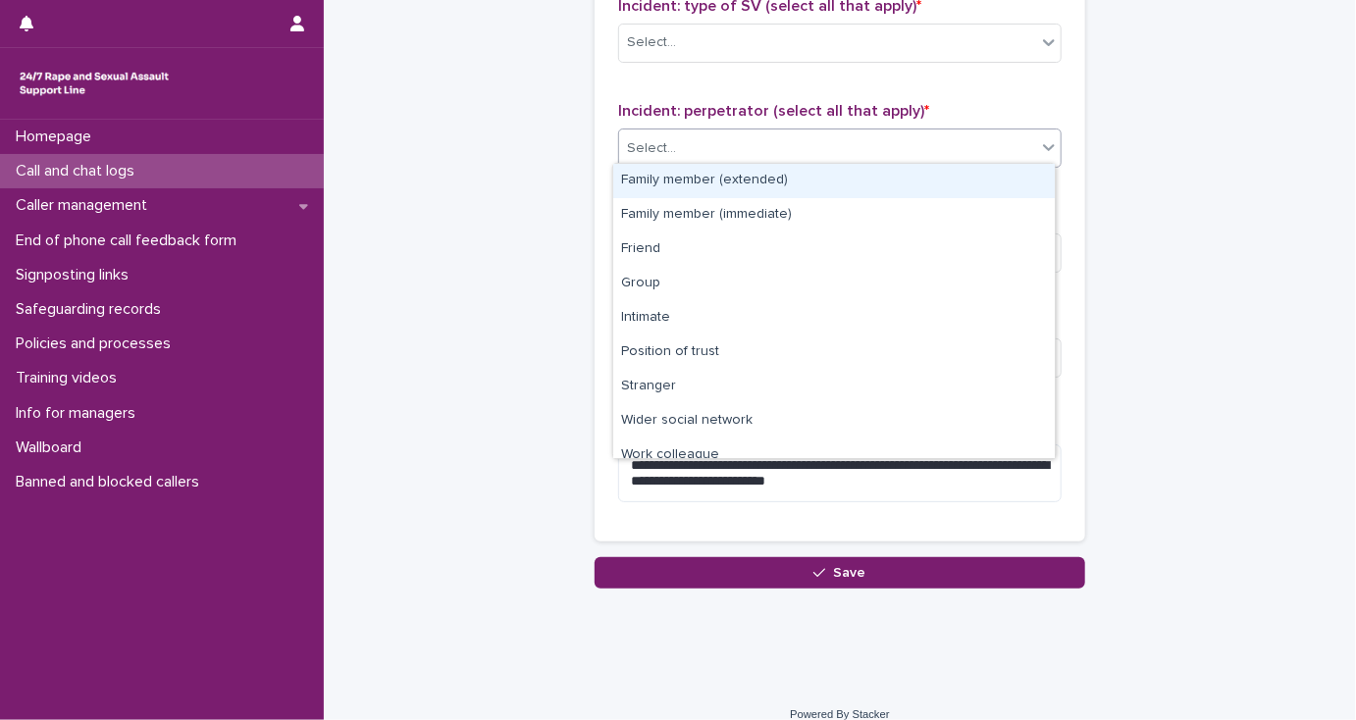
click at [707, 147] on div "Select..." at bounding box center [827, 148] width 417 height 32
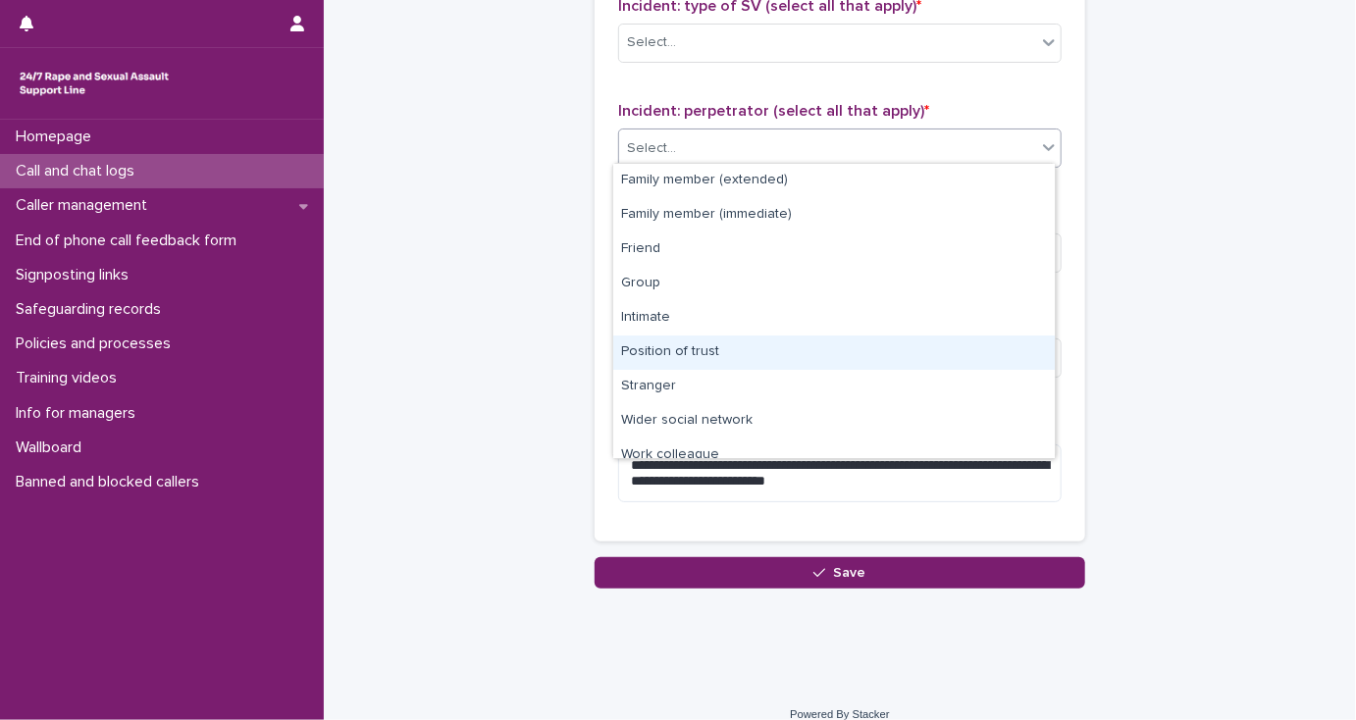
click at [714, 346] on div "Position of trust" at bounding box center [833, 352] width 441 height 34
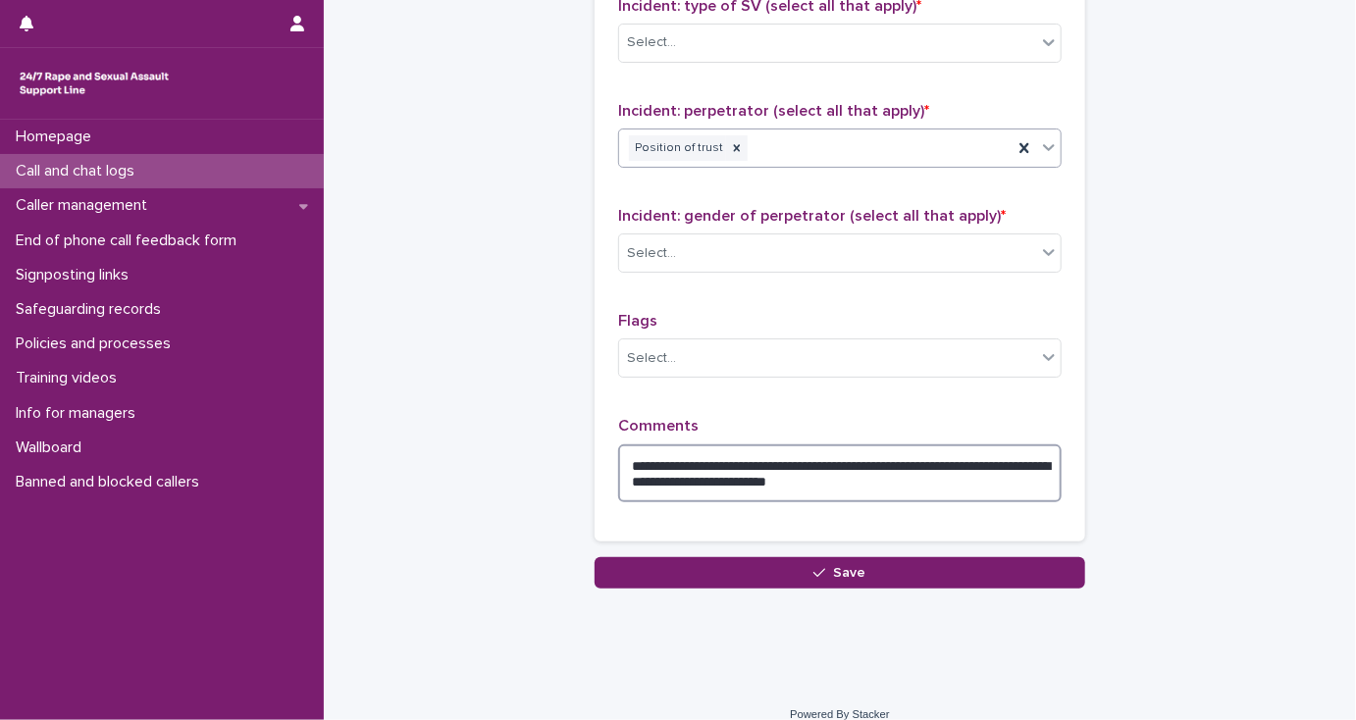
click at [973, 455] on textarea "**********" at bounding box center [839, 473] width 443 height 59
click at [661, 454] on textarea "**********" at bounding box center [839, 473] width 443 height 59
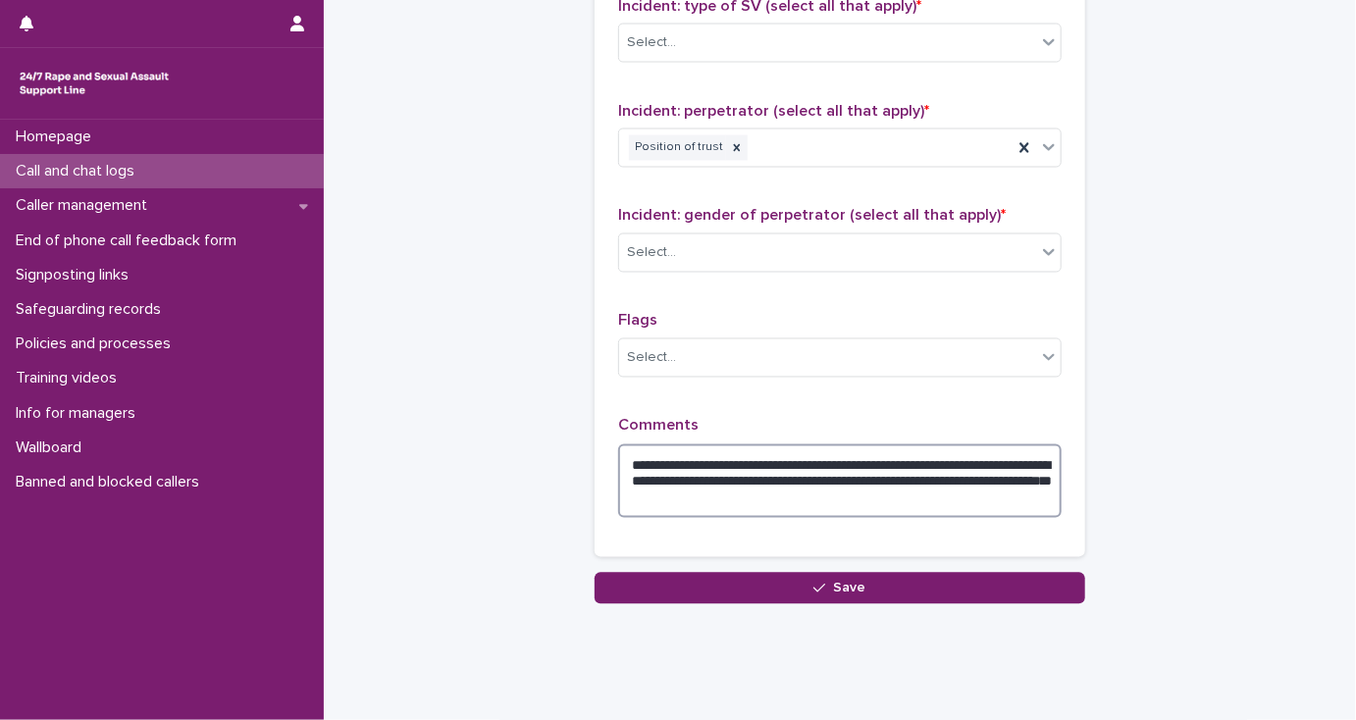
drag, startPoint x: 628, startPoint y: 475, endPoint x: 894, endPoint y: 493, distance: 266.5
click at [894, 493] on textarea "**********" at bounding box center [839, 481] width 443 height 75
click at [735, 458] on textarea "**********" at bounding box center [839, 481] width 443 height 75
click at [774, 475] on textarea "**********" at bounding box center [839, 481] width 443 height 75
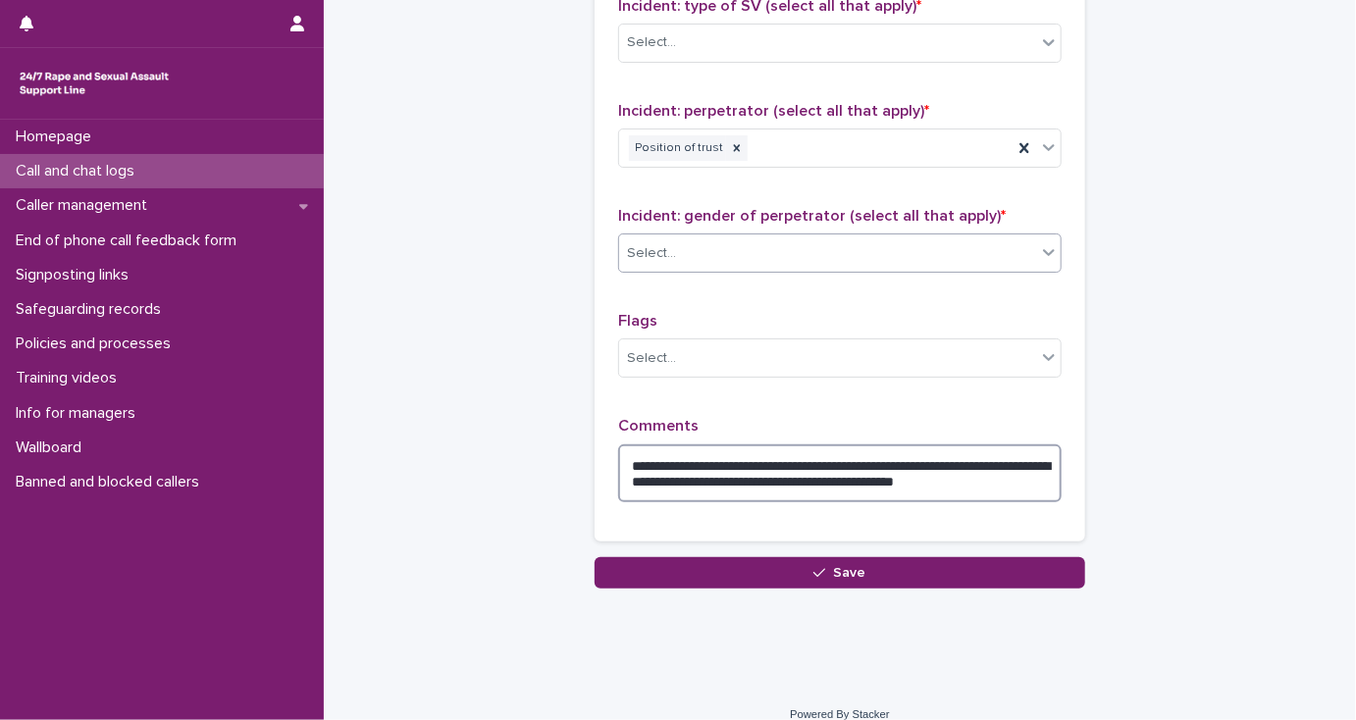
type textarea "**********"
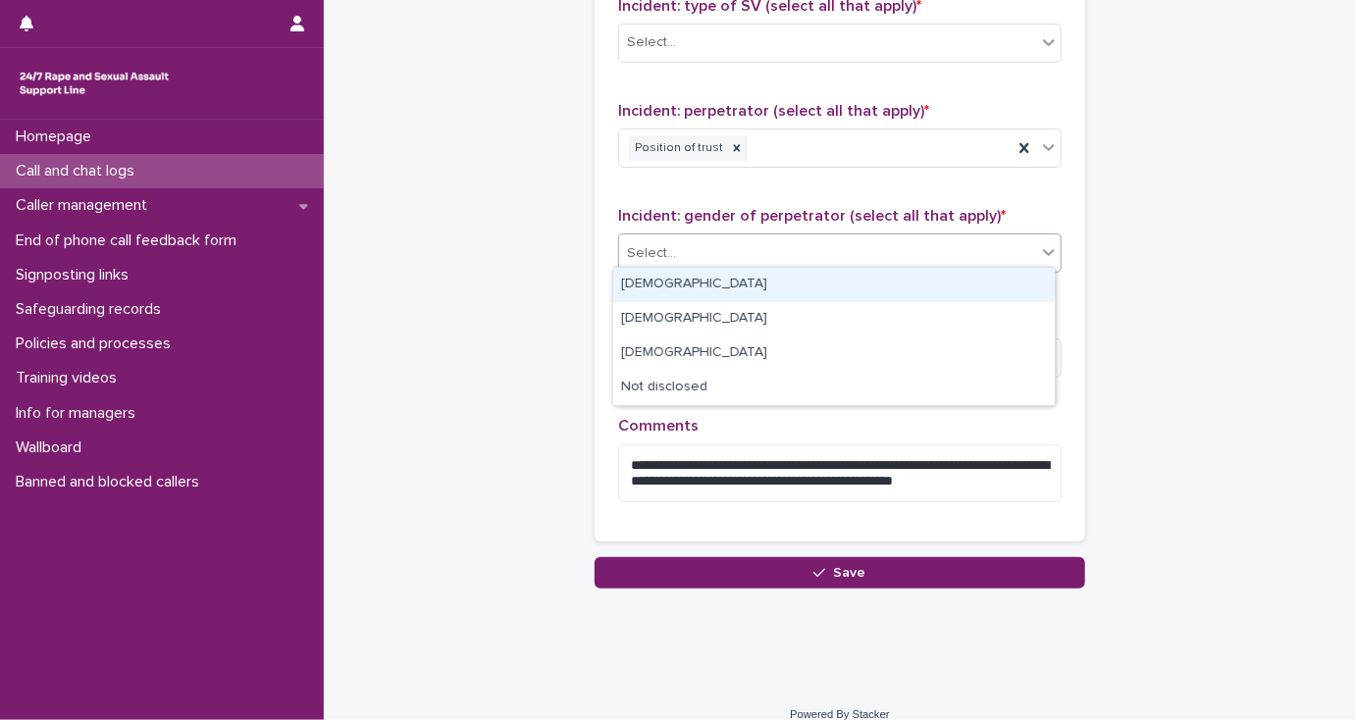
click at [871, 263] on div "Select..." at bounding box center [827, 253] width 417 height 32
click at [862, 294] on div "[DEMOGRAPHIC_DATA]" at bounding box center [833, 285] width 441 height 34
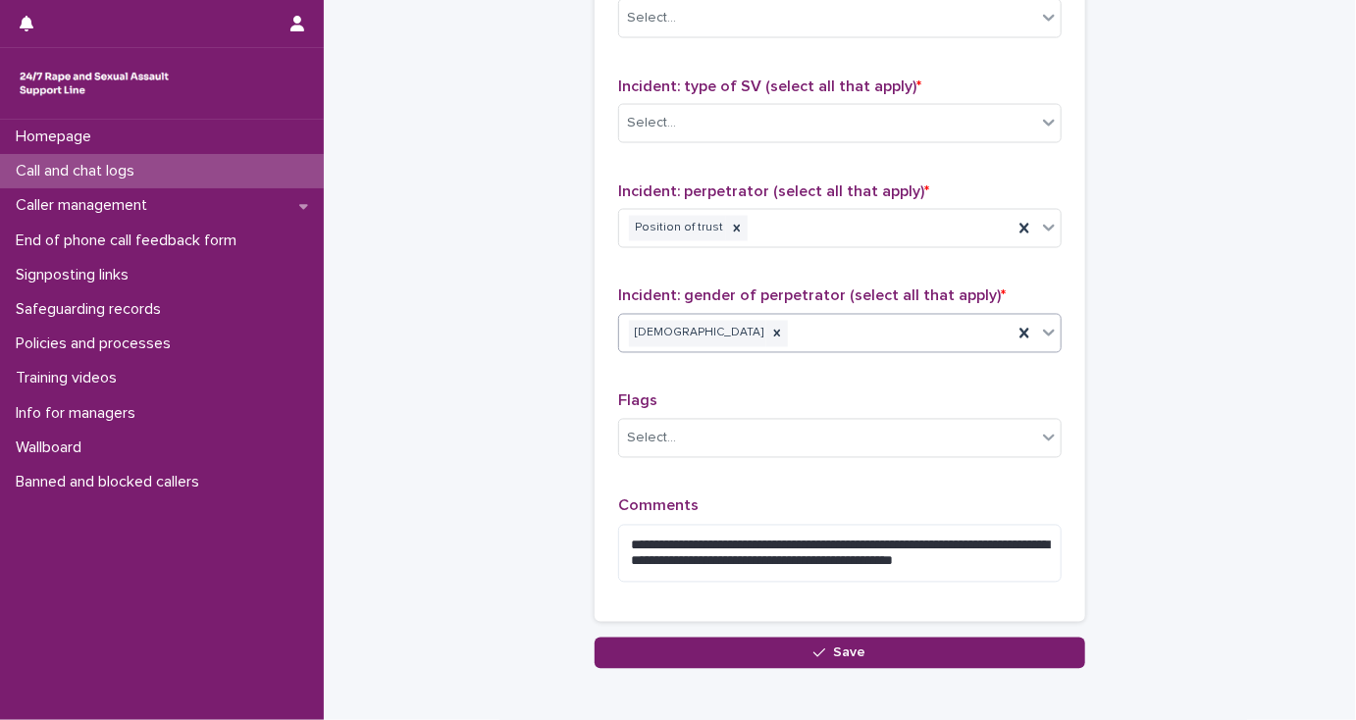
scroll to position [1396, 0]
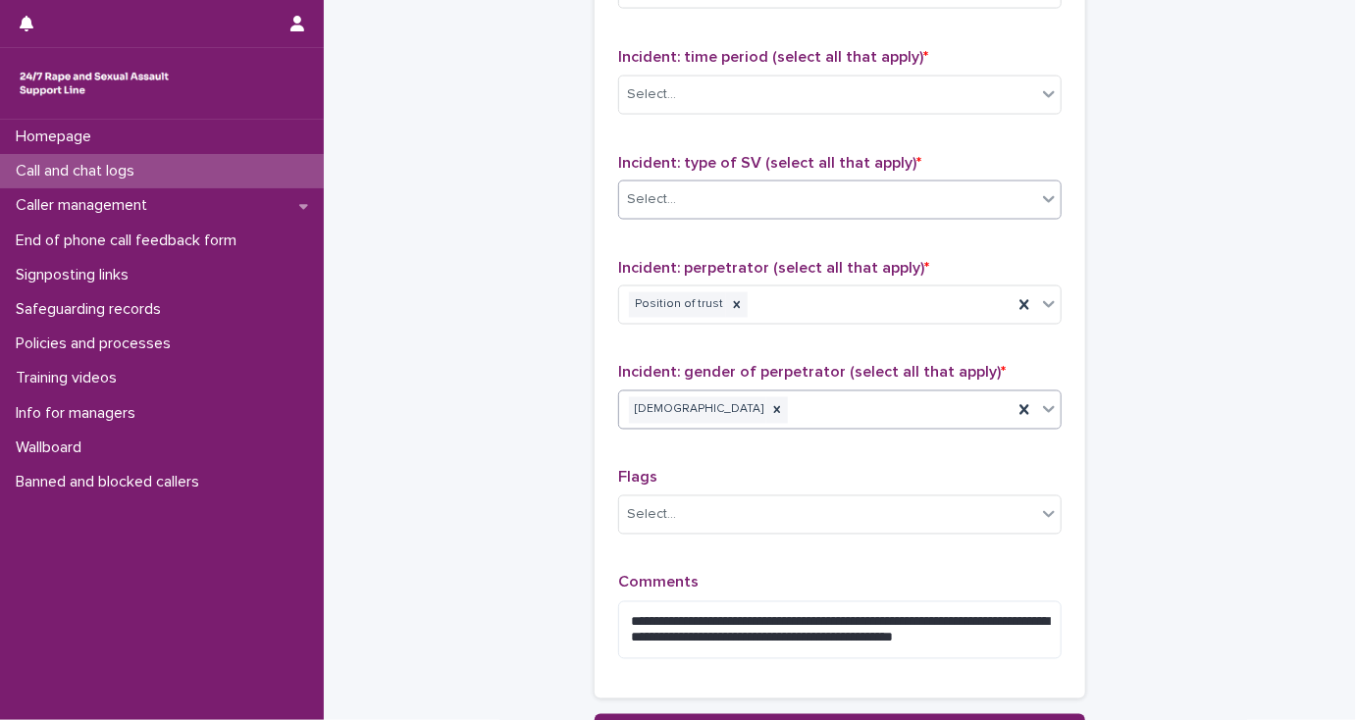
click at [687, 190] on div "Select..." at bounding box center [827, 199] width 417 height 32
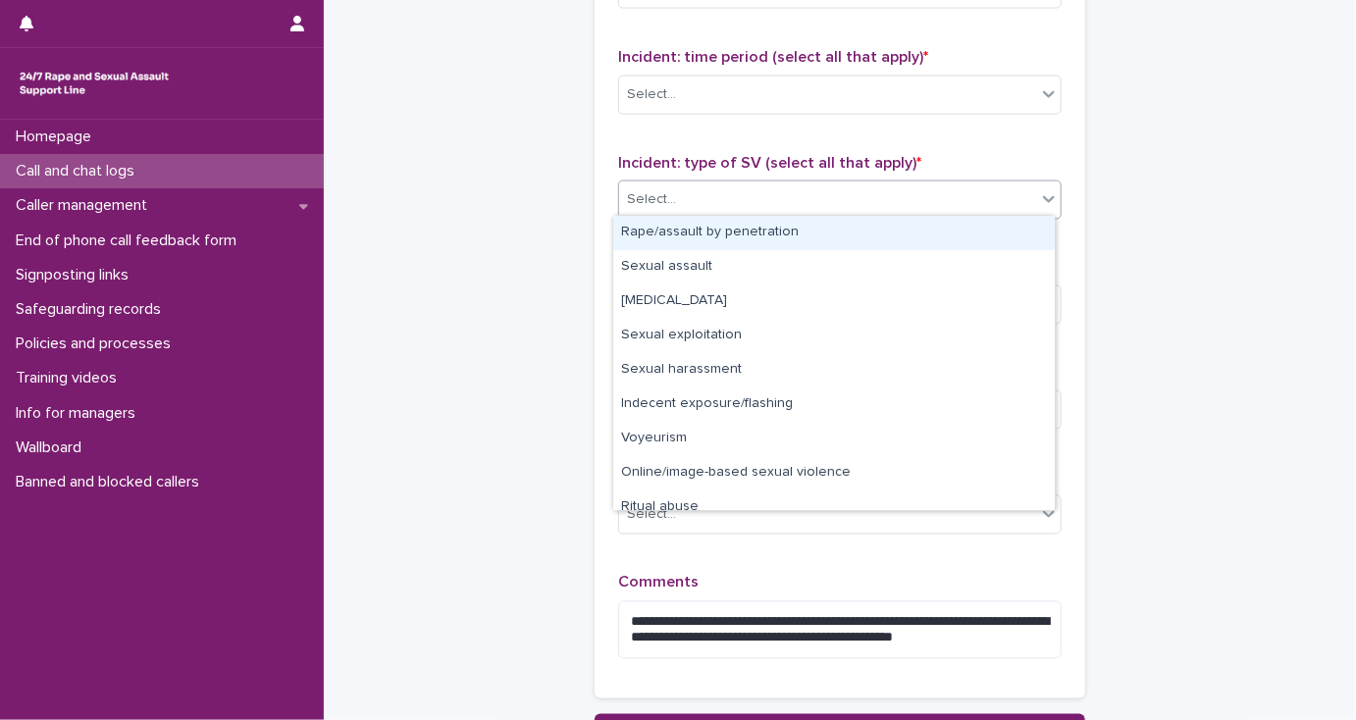
click at [690, 231] on div "Rape/assault by penetration" at bounding box center [833, 233] width 441 height 34
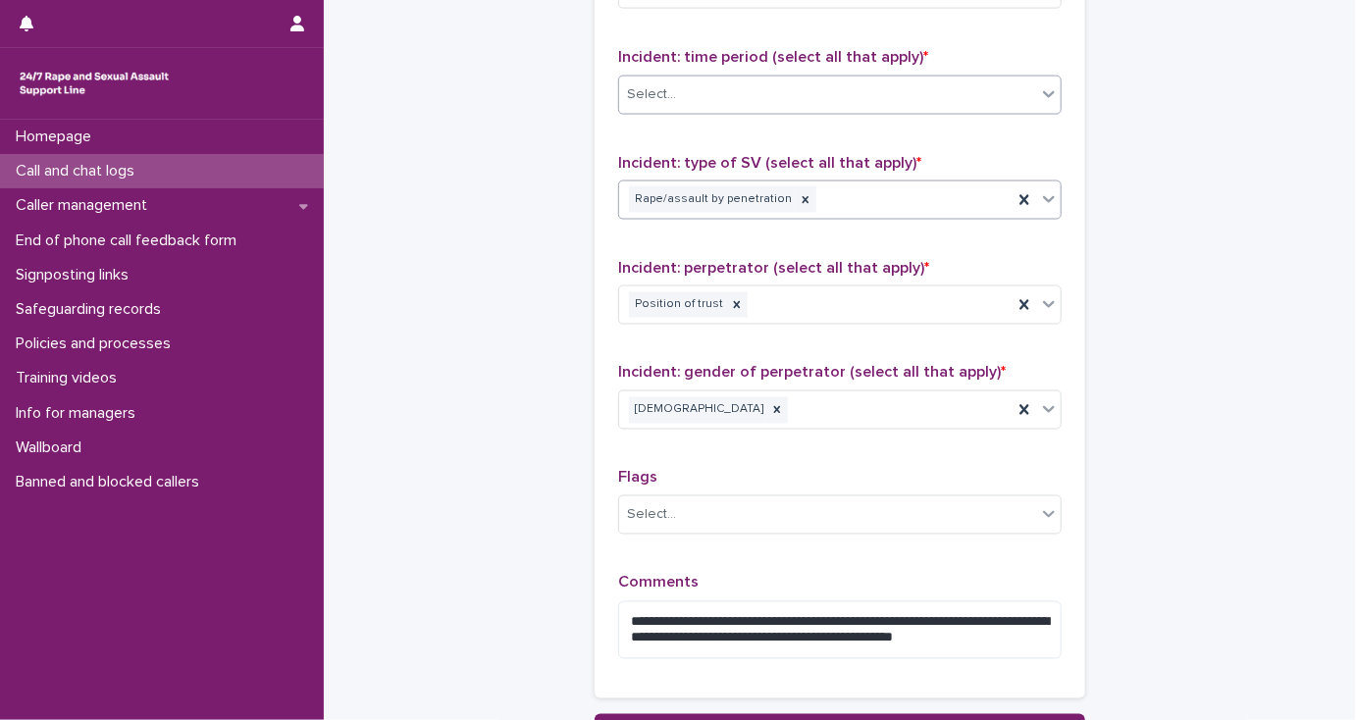
click at [663, 94] on div "Select..." at bounding box center [651, 94] width 49 height 21
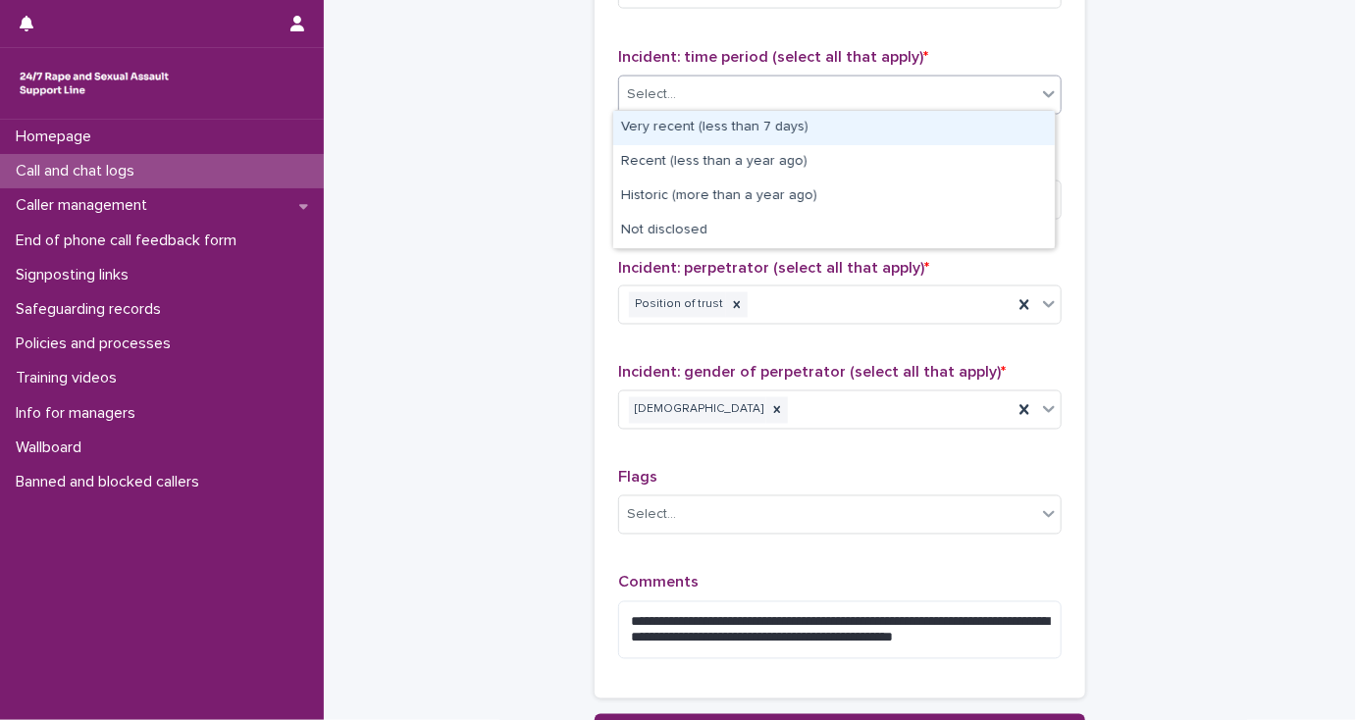
click at [666, 123] on div "Very recent (less than 7 days)" at bounding box center [833, 128] width 441 height 34
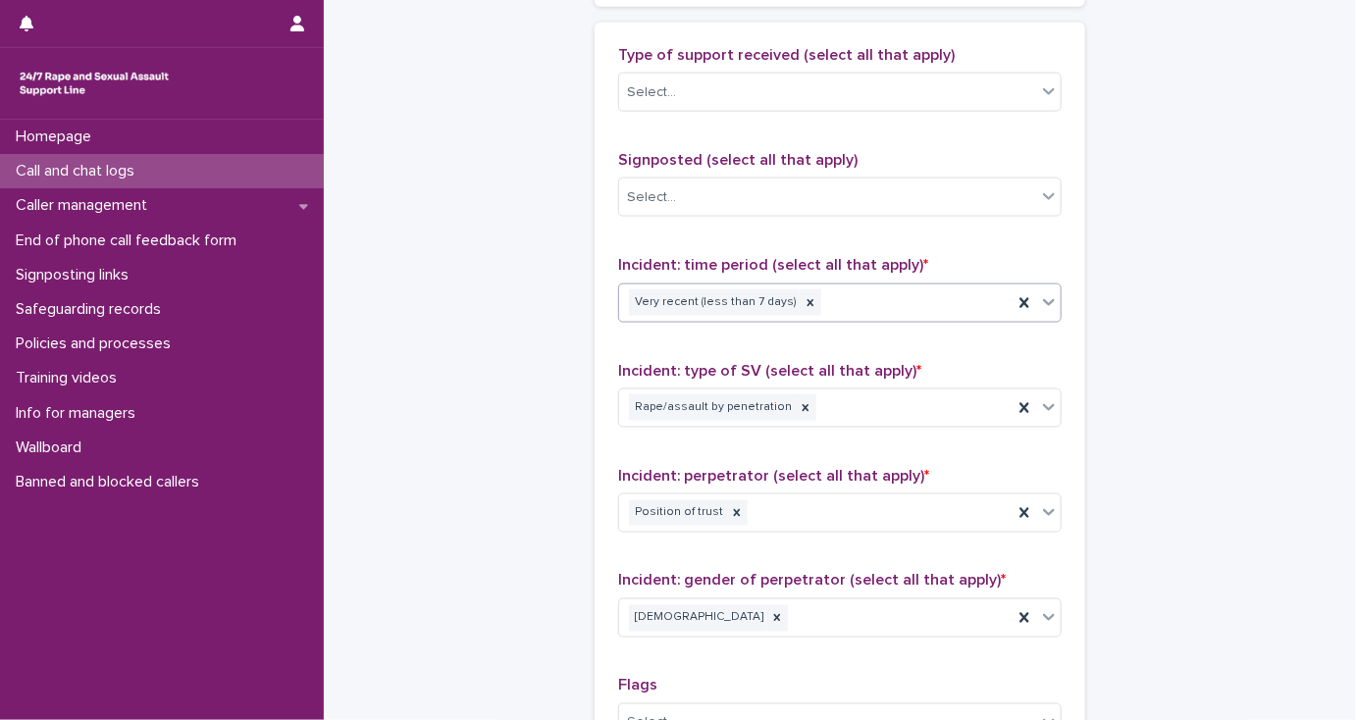
scroll to position [1160, 0]
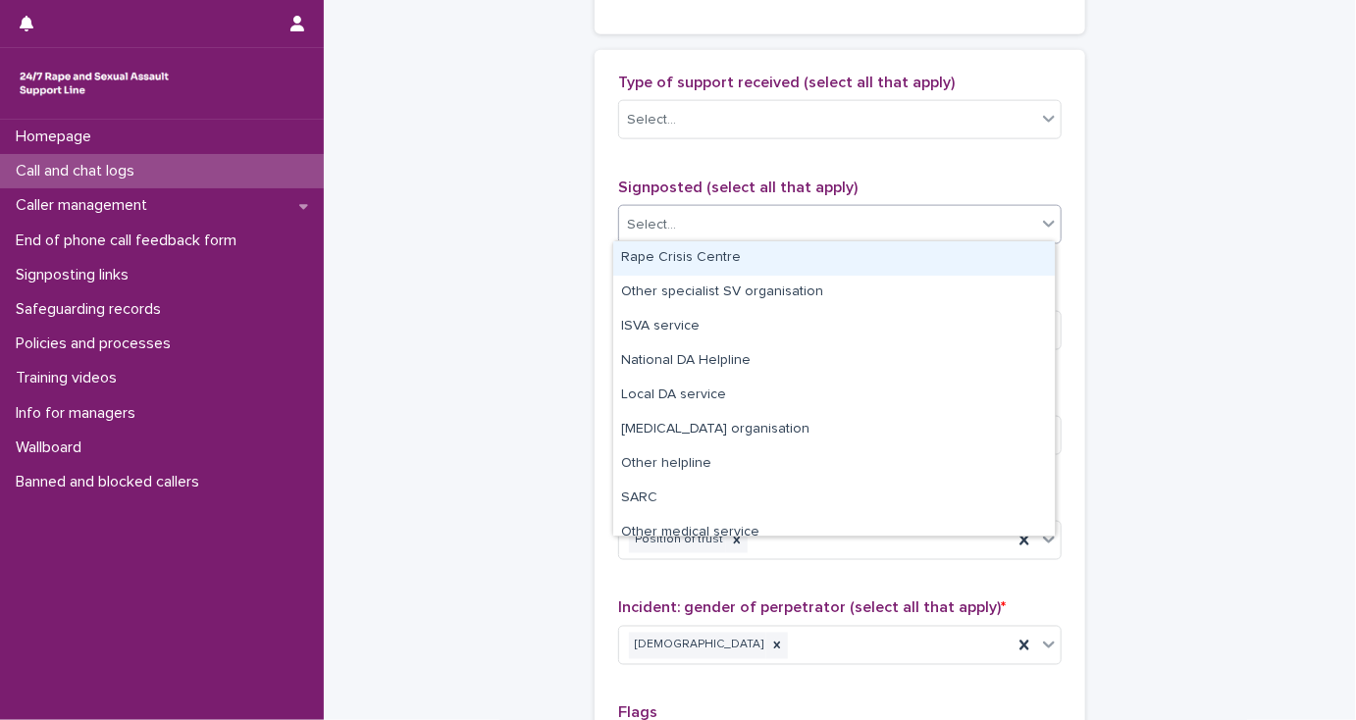
click at [671, 233] on div "Select..." at bounding box center [827, 225] width 417 height 32
click at [678, 253] on div "Rape Crisis Centre" at bounding box center [833, 258] width 441 height 34
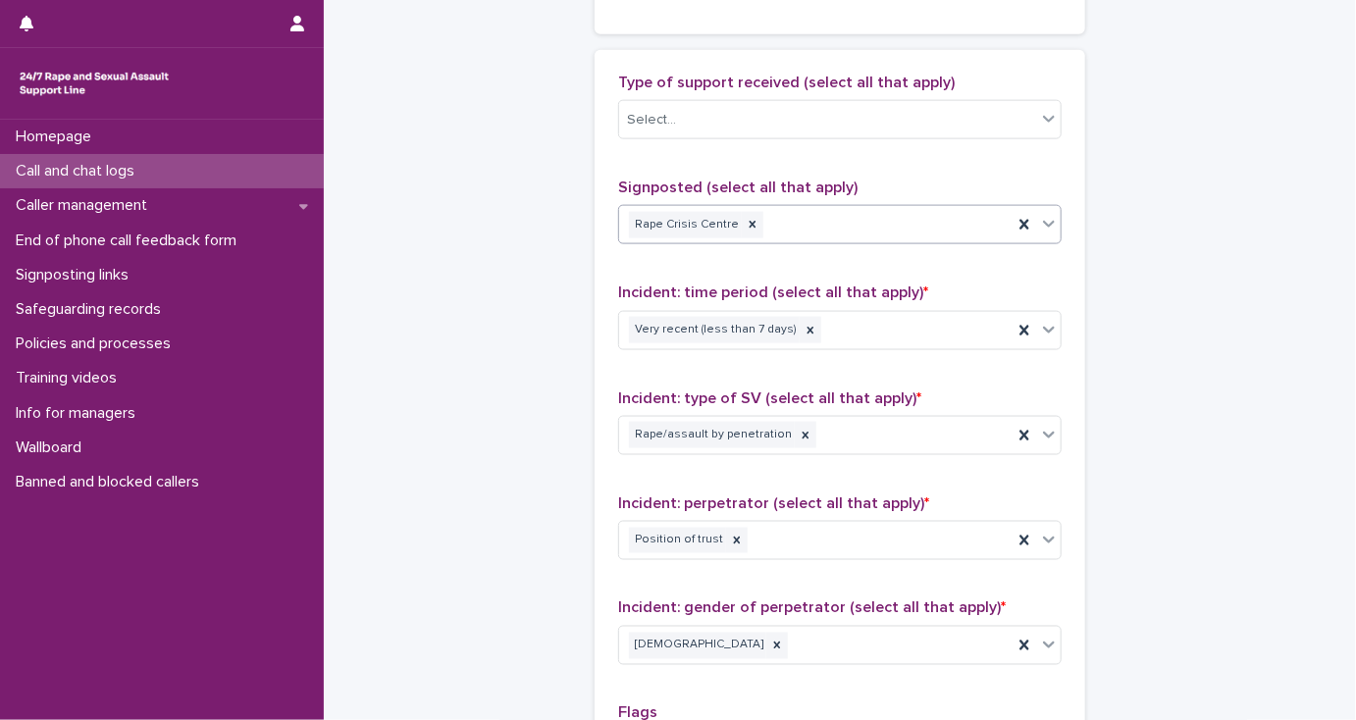
click at [812, 215] on div "Rape Crisis Centre" at bounding box center [815, 225] width 393 height 34
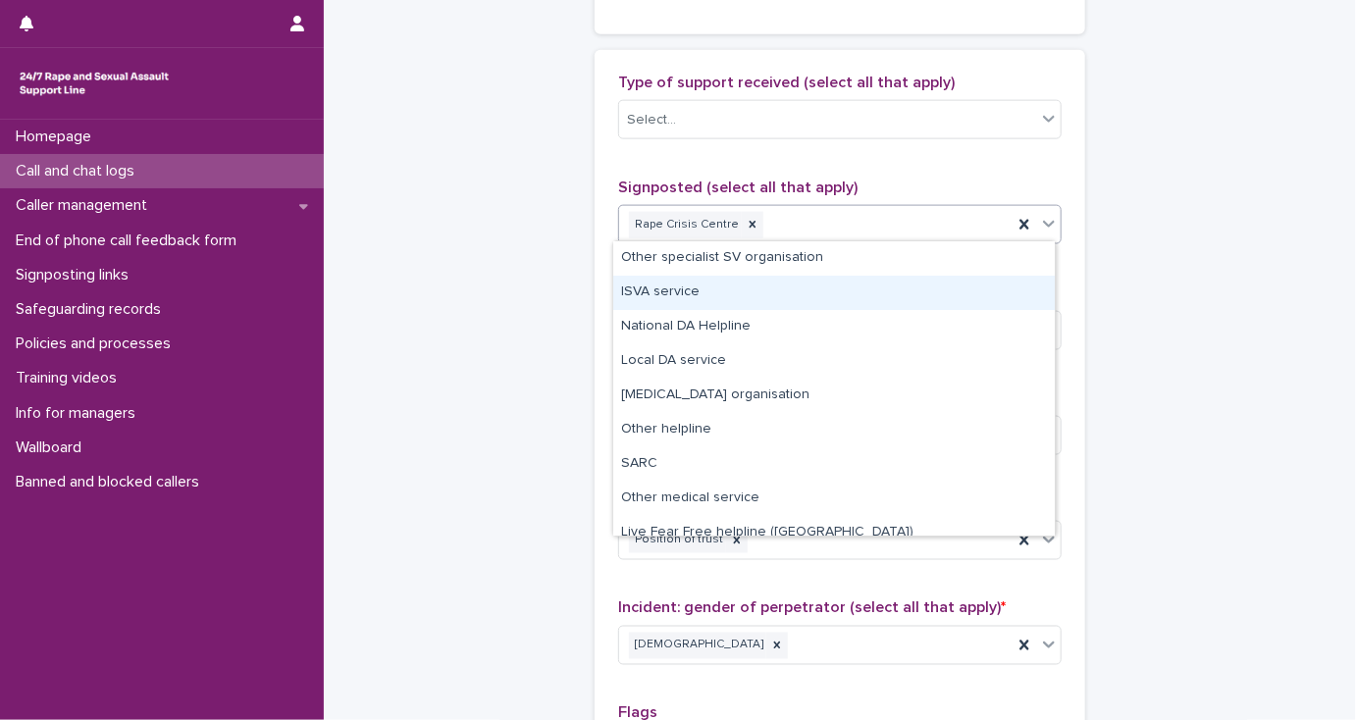
click at [673, 288] on div "ISVA service" at bounding box center [833, 293] width 441 height 34
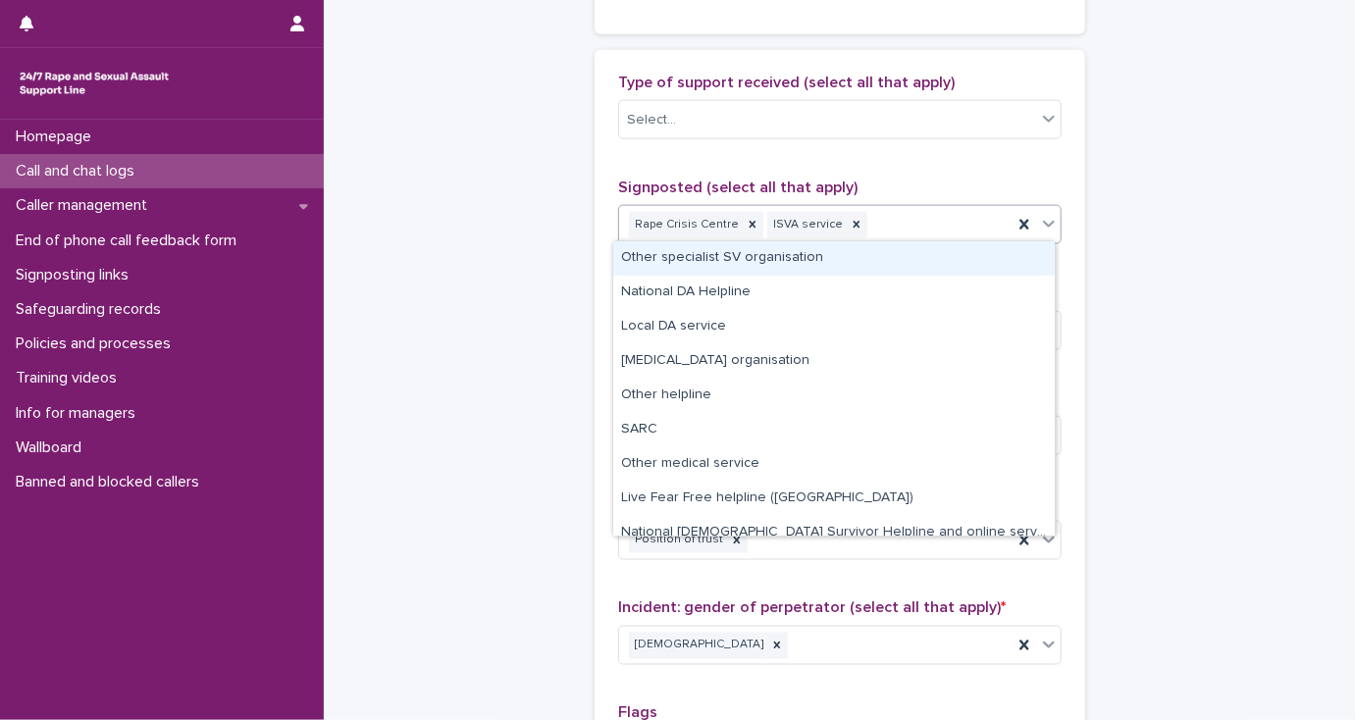
click at [891, 223] on div "Rape Crisis Centre ISVA service" at bounding box center [815, 225] width 393 height 34
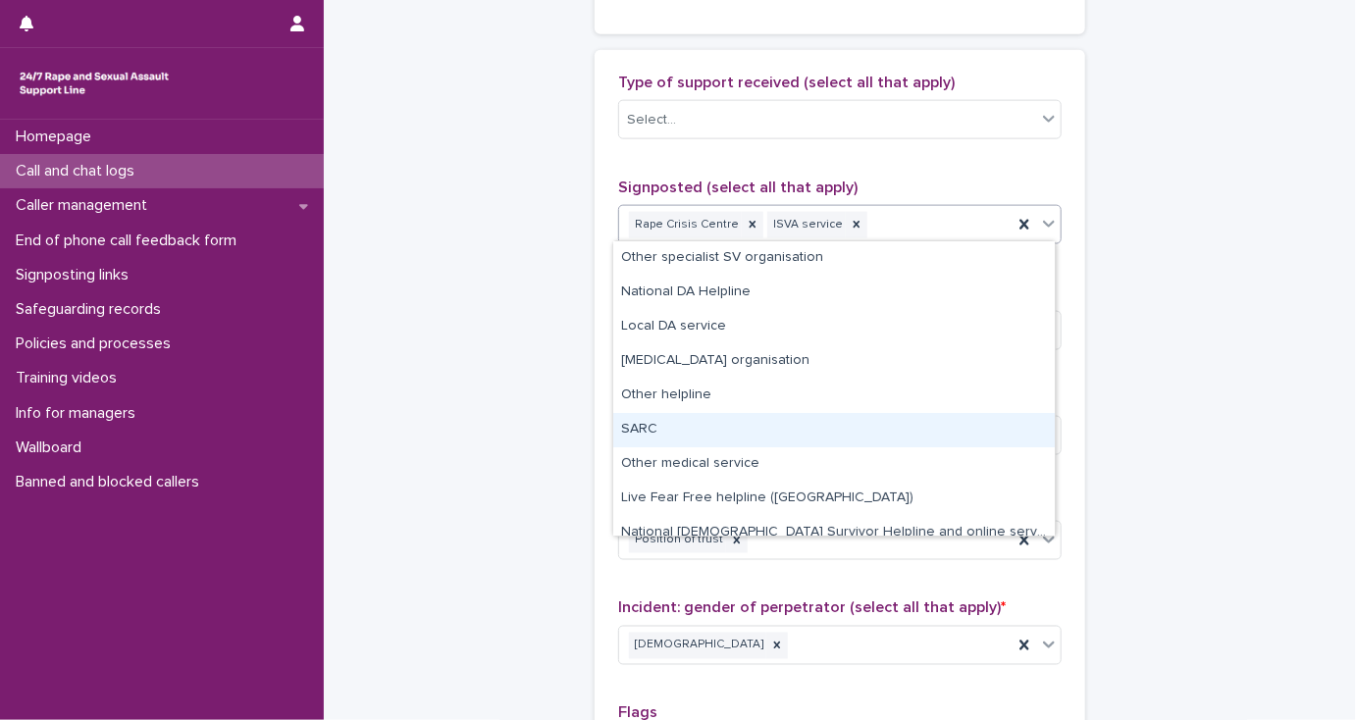
click at [643, 432] on div "SARC" at bounding box center [833, 430] width 441 height 34
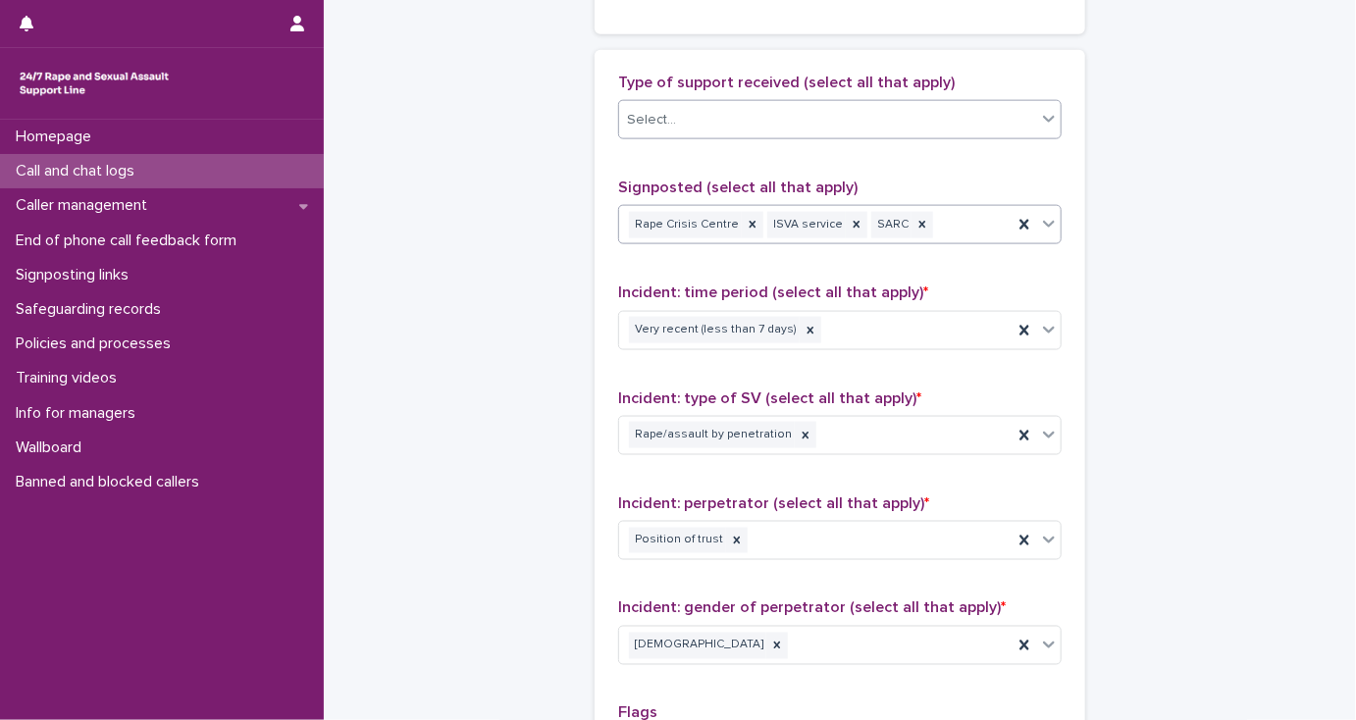
click at [647, 124] on div "Select..." at bounding box center [651, 120] width 49 height 21
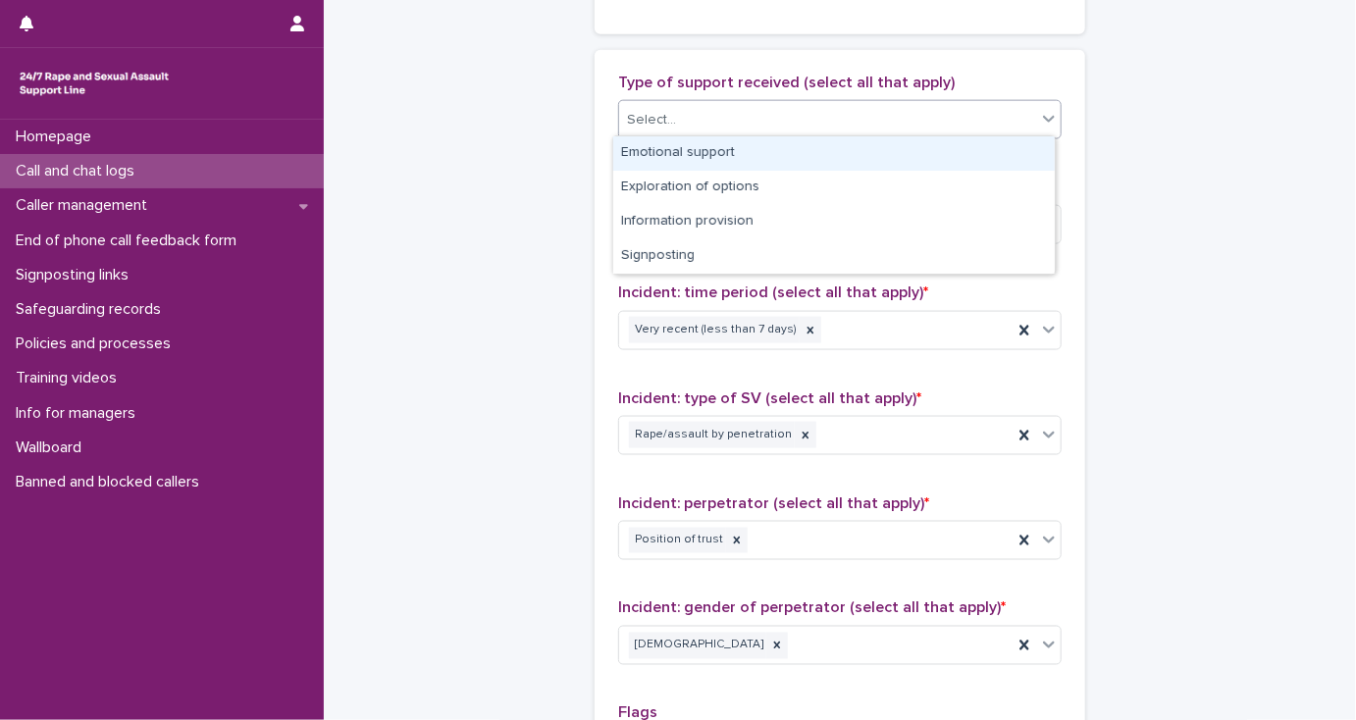
click at [663, 147] on div "Emotional support" at bounding box center [833, 153] width 441 height 34
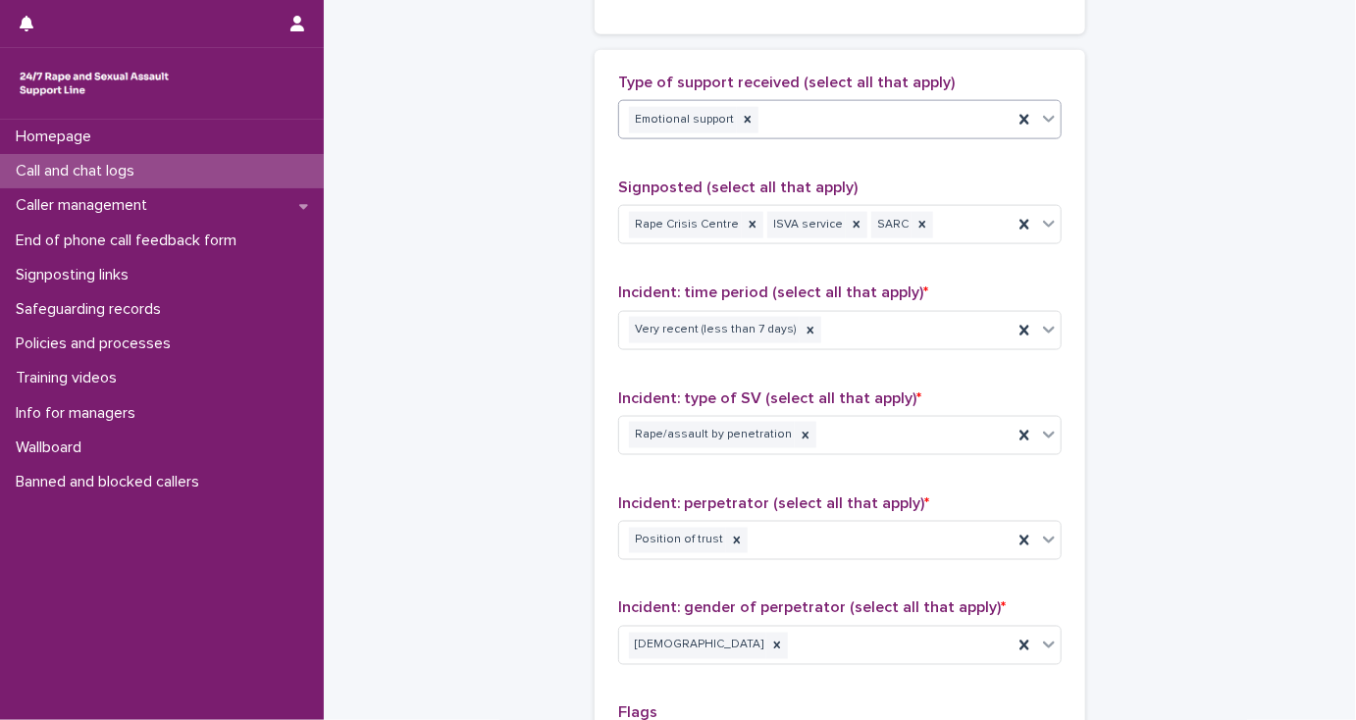
click at [826, 107] on div "Emotional support" at bounding box center [815, 120] width 393 height 34
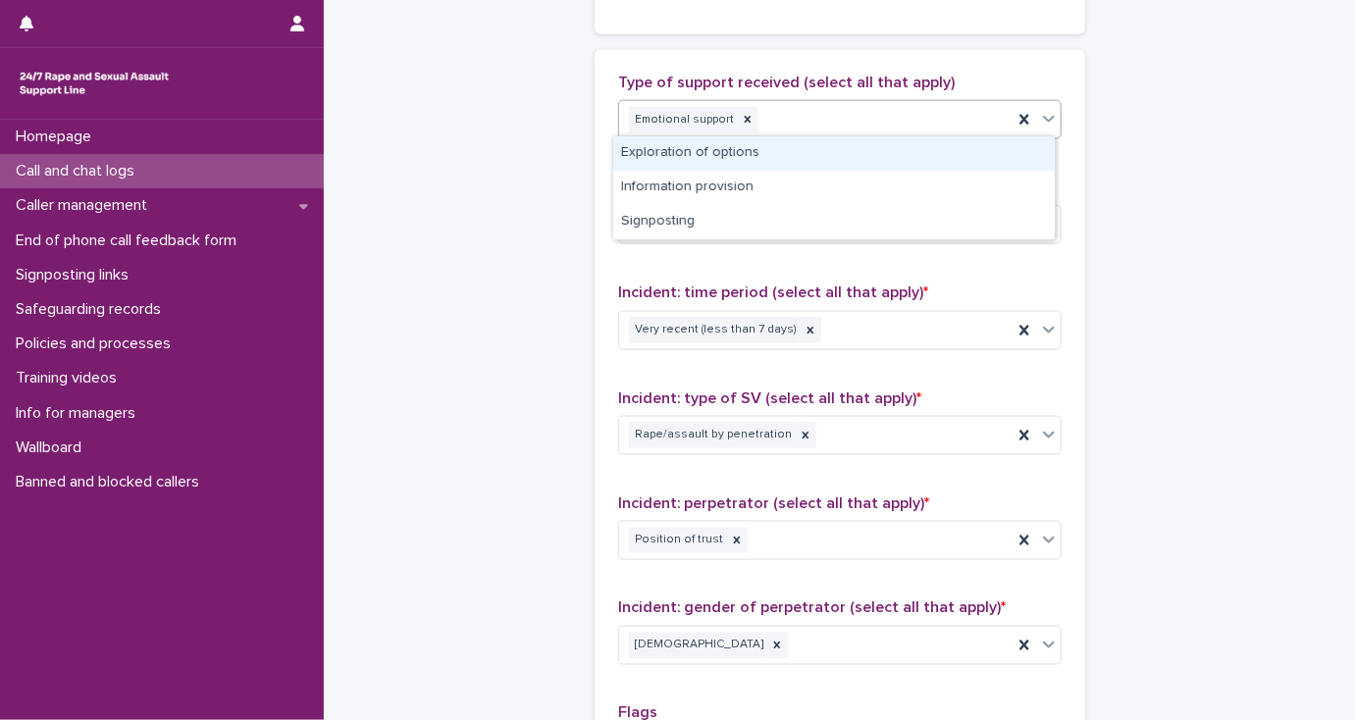
click at [826, 145] on div "Exploration of options" at bounding box center [833, 153] width 441 height 34
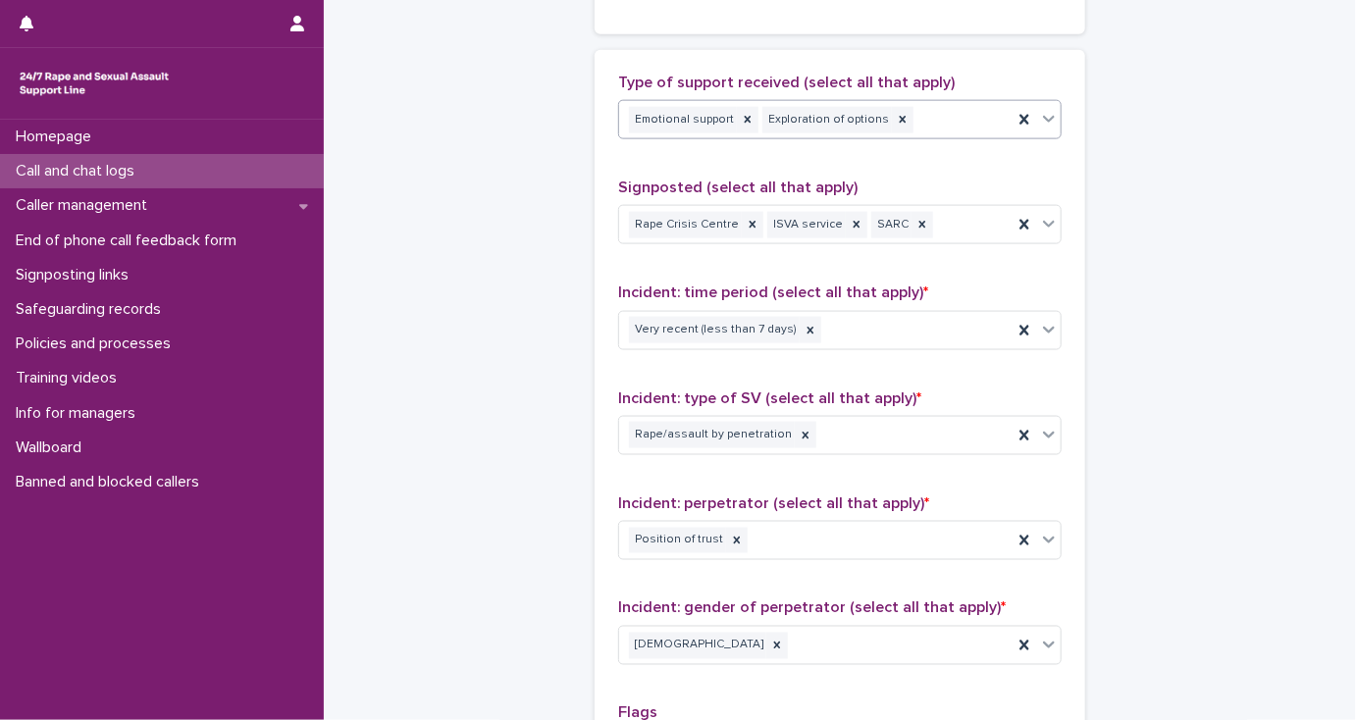
click at [926, 118] on div "Emotional support Exploration of options" at bounding box center [815, 120] width 393 height 34
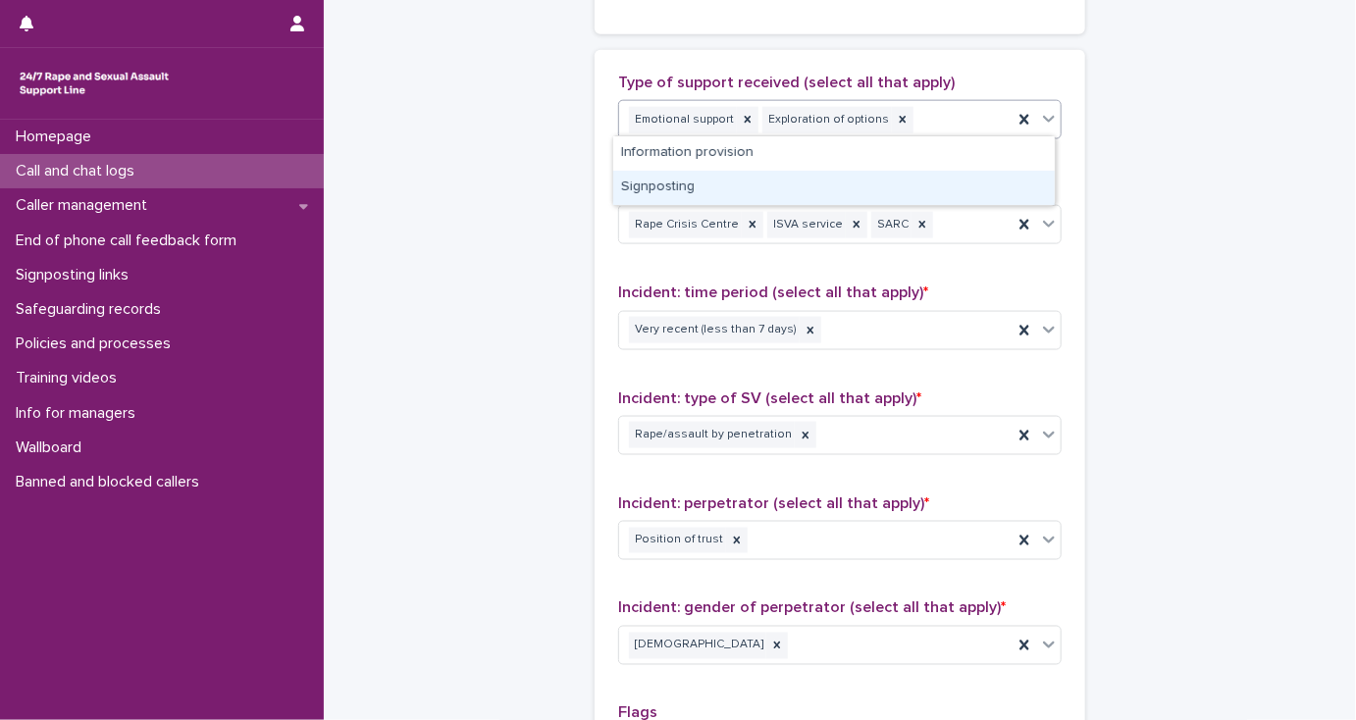
click at [796, 184] on div "Signposting" at bounding box center [833, 188] width 441 height 34
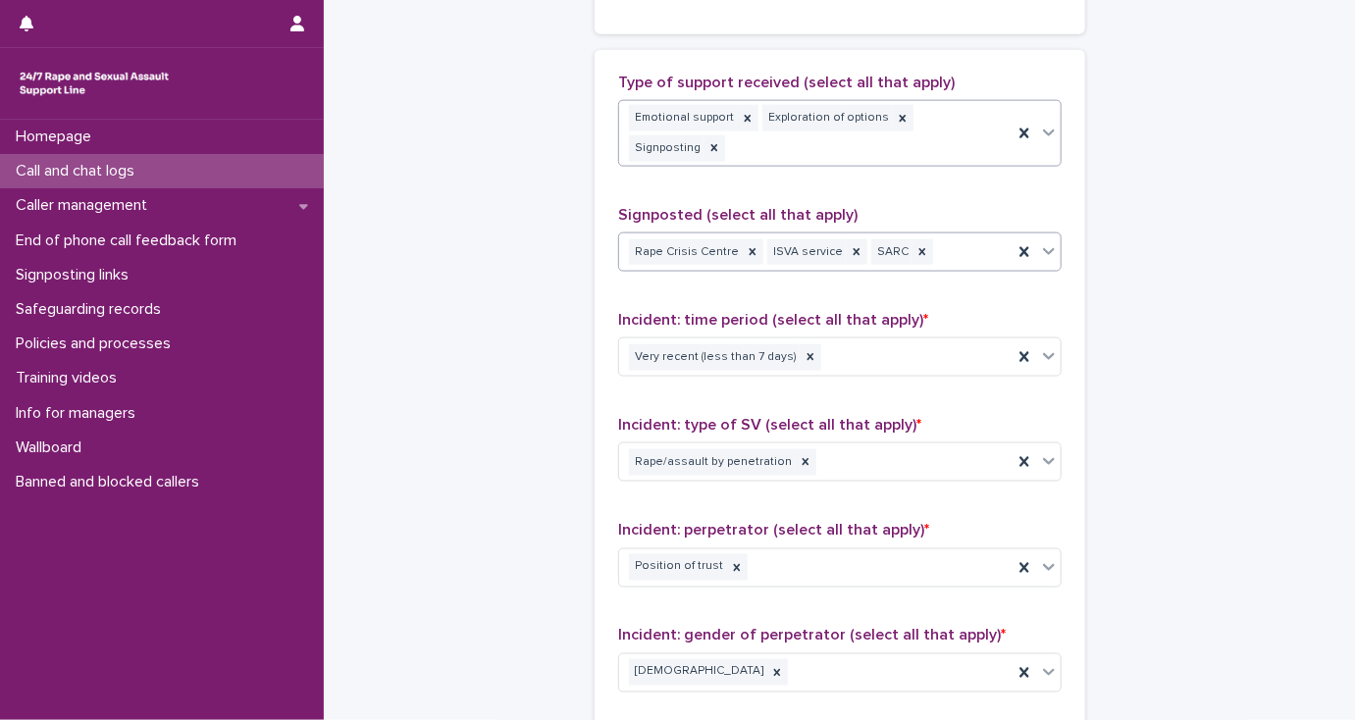
click at [961, 235] on div "Rape Crisis Centre ISVA service SARC" at bounding box center [815, 252] width 393 height 34
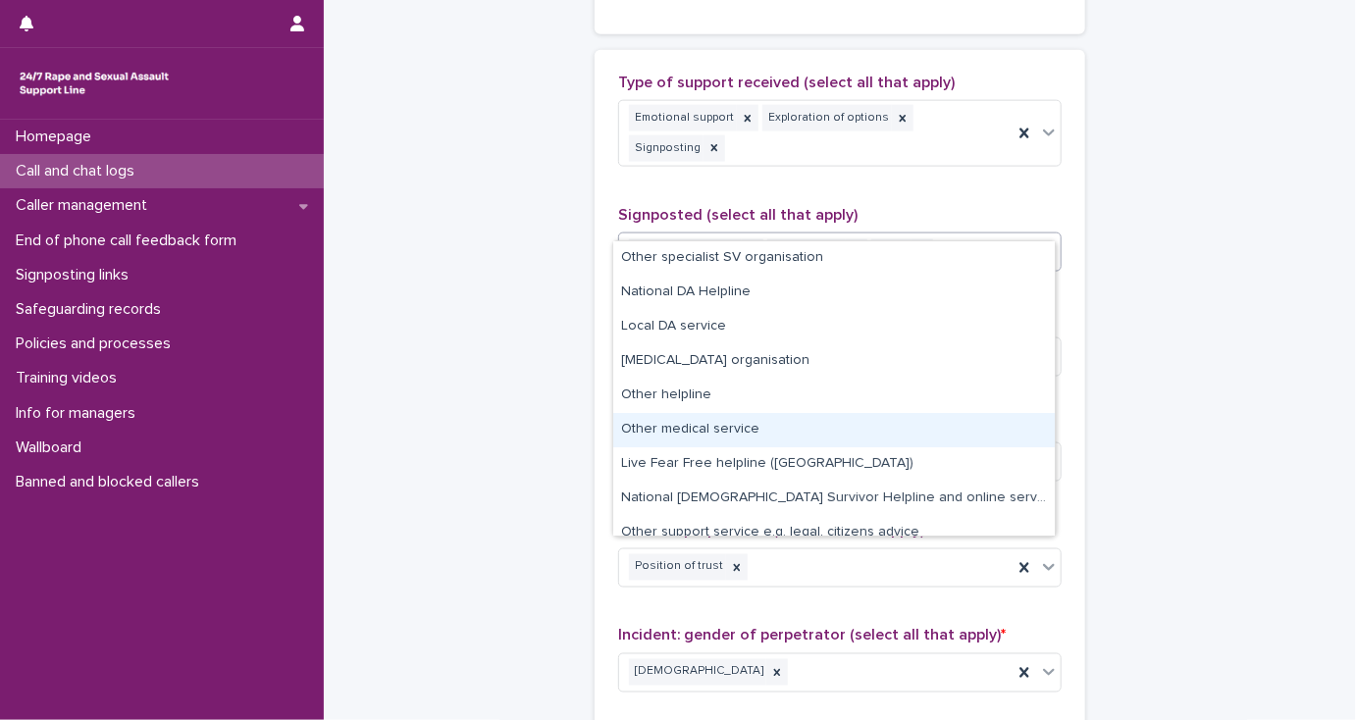
scroll to position [15, 0]
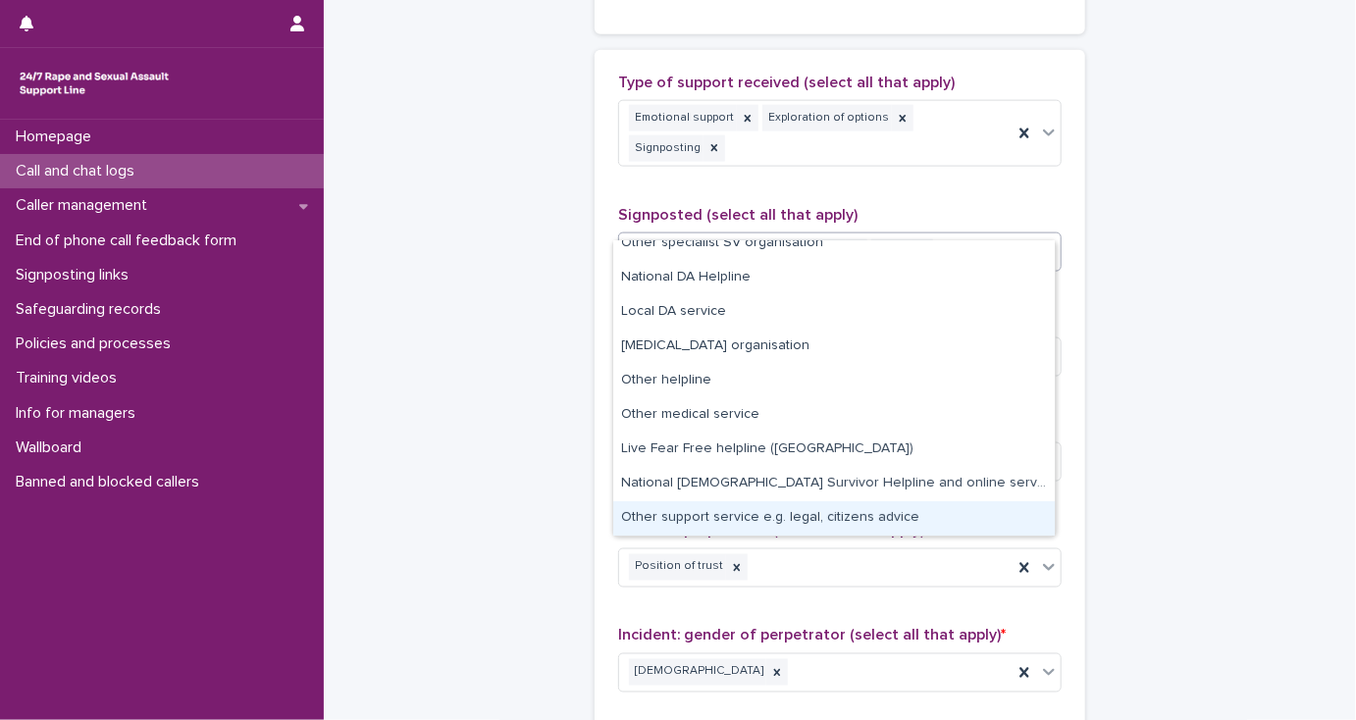
click at [868, 510] on div "Other support service e.g. legal, citizens advice" at bounding box center [833, 518] width 441 height 34
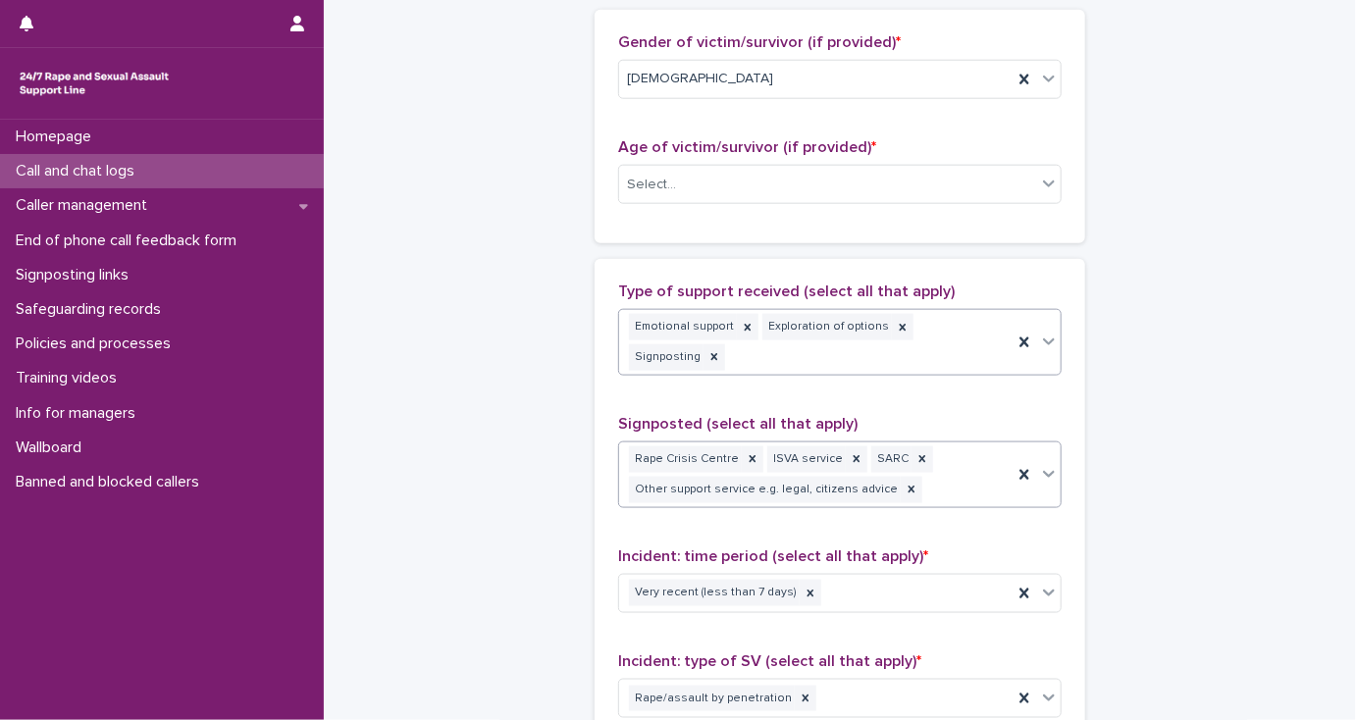
scroll to position [925, 0]
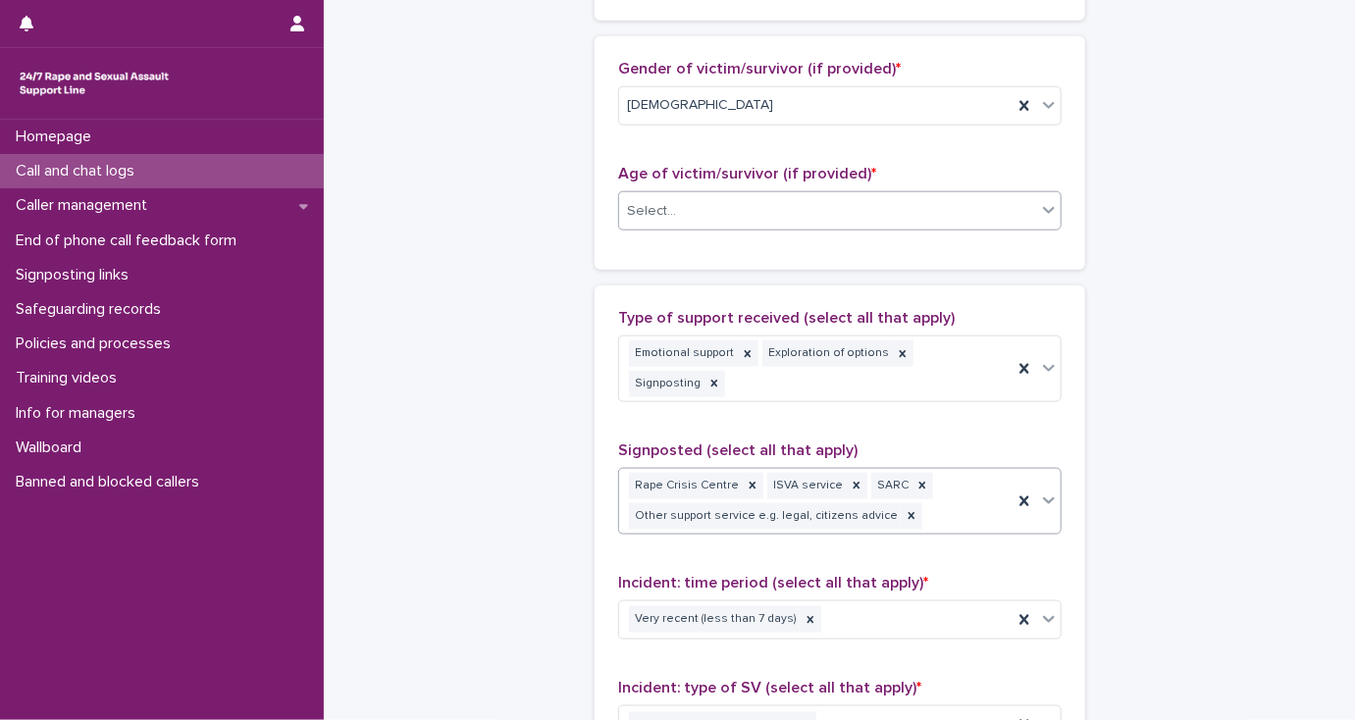
click at [657, 219] on div "Select..." at bounding box center [827, 211] width 417 height 32
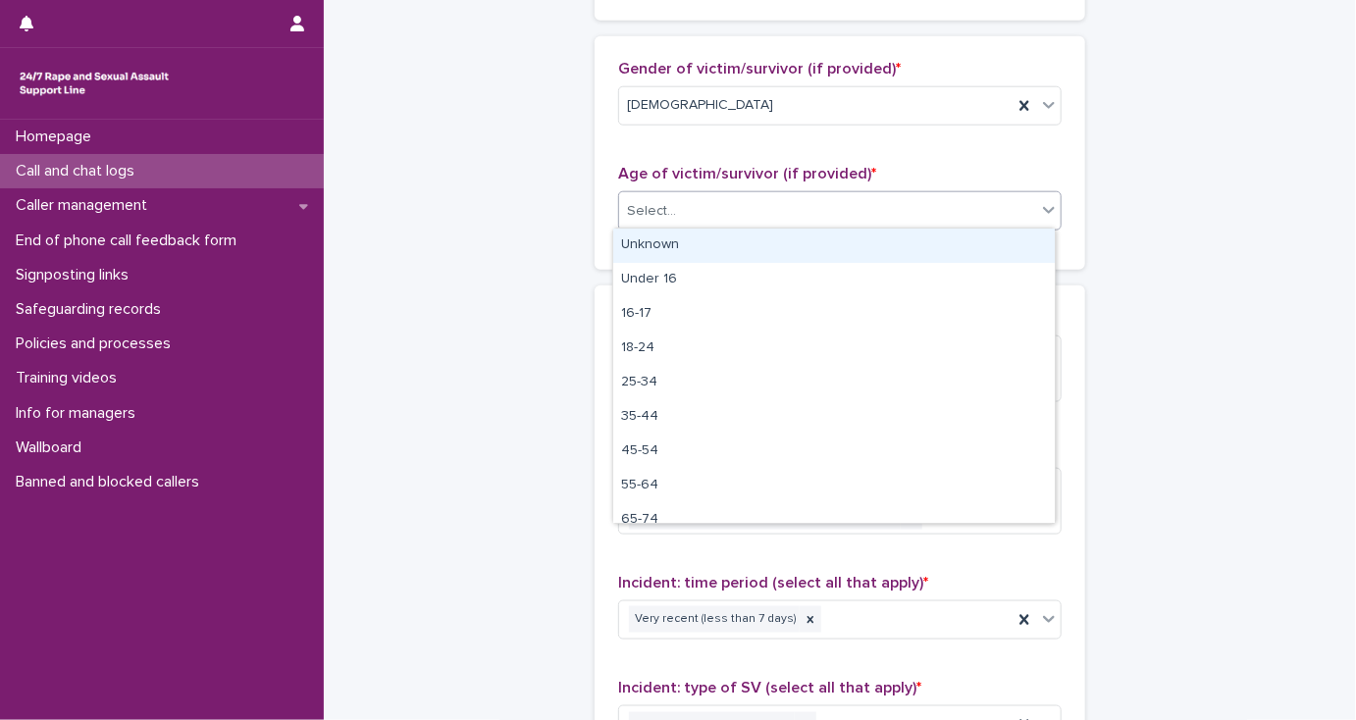
click at [661, 239] on div "Unknown" at bounding box center [833, 246] width 441 height 34
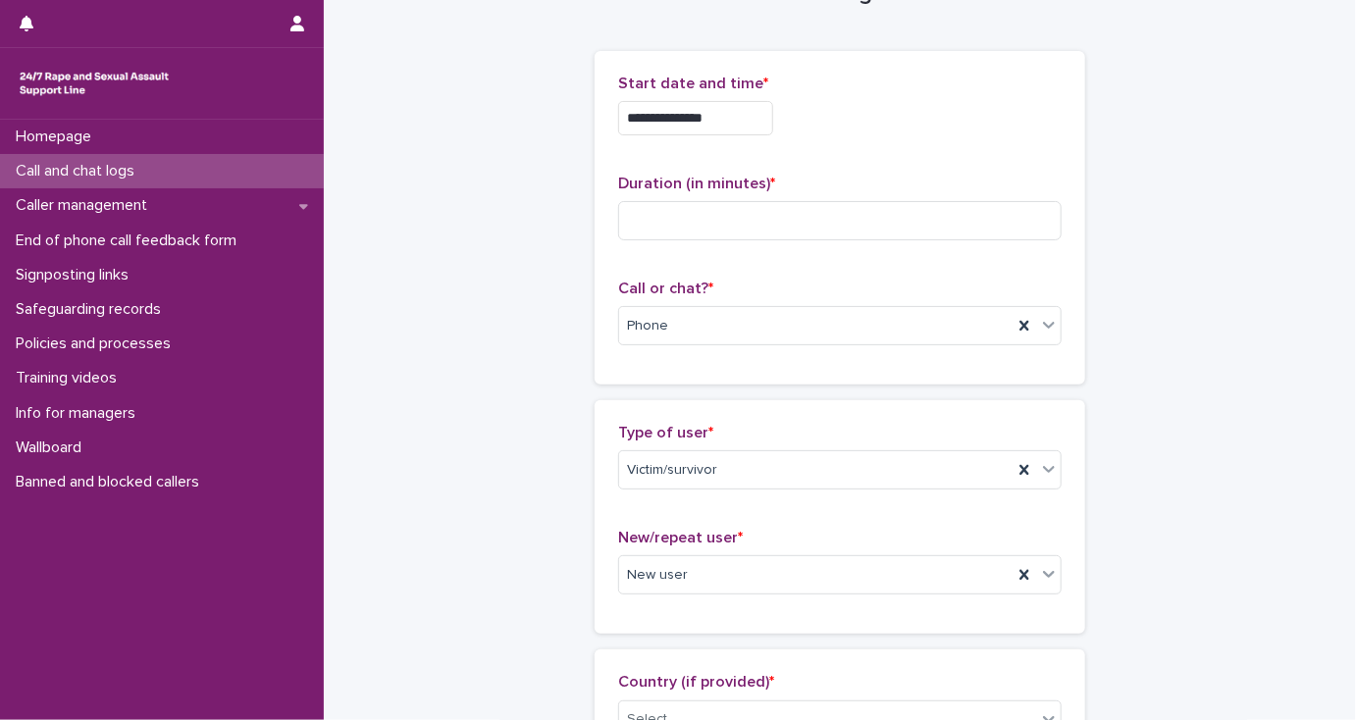
scroll to position [0, 0]
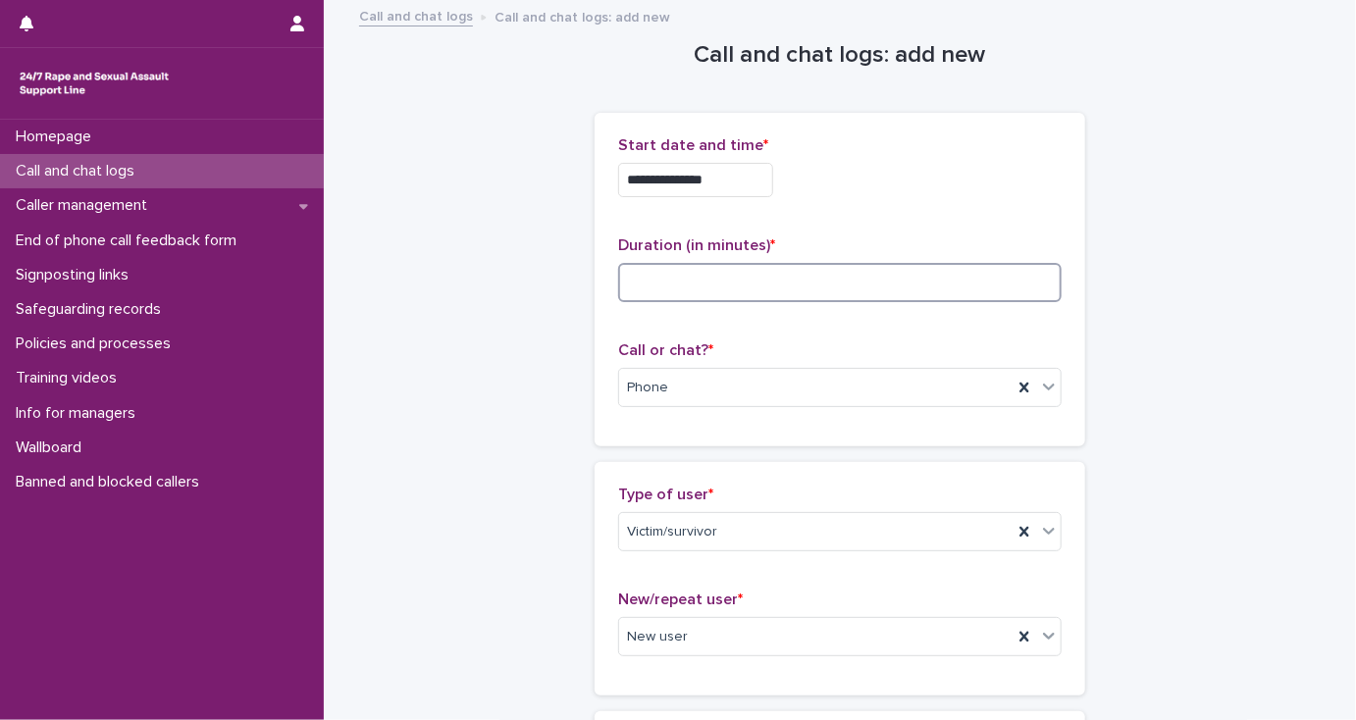
click at [684, 286] on input at bounding box center [839, 282] width 443 height 39
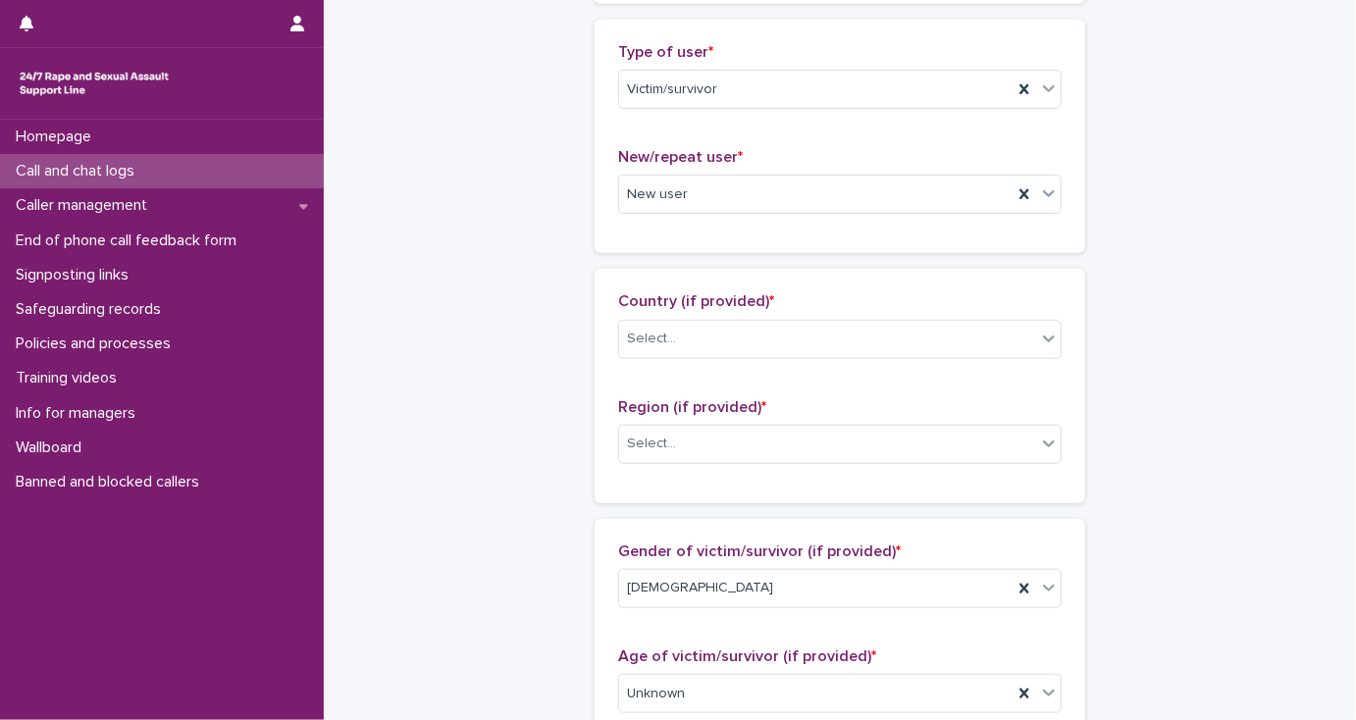
scroll to position [471, 0]
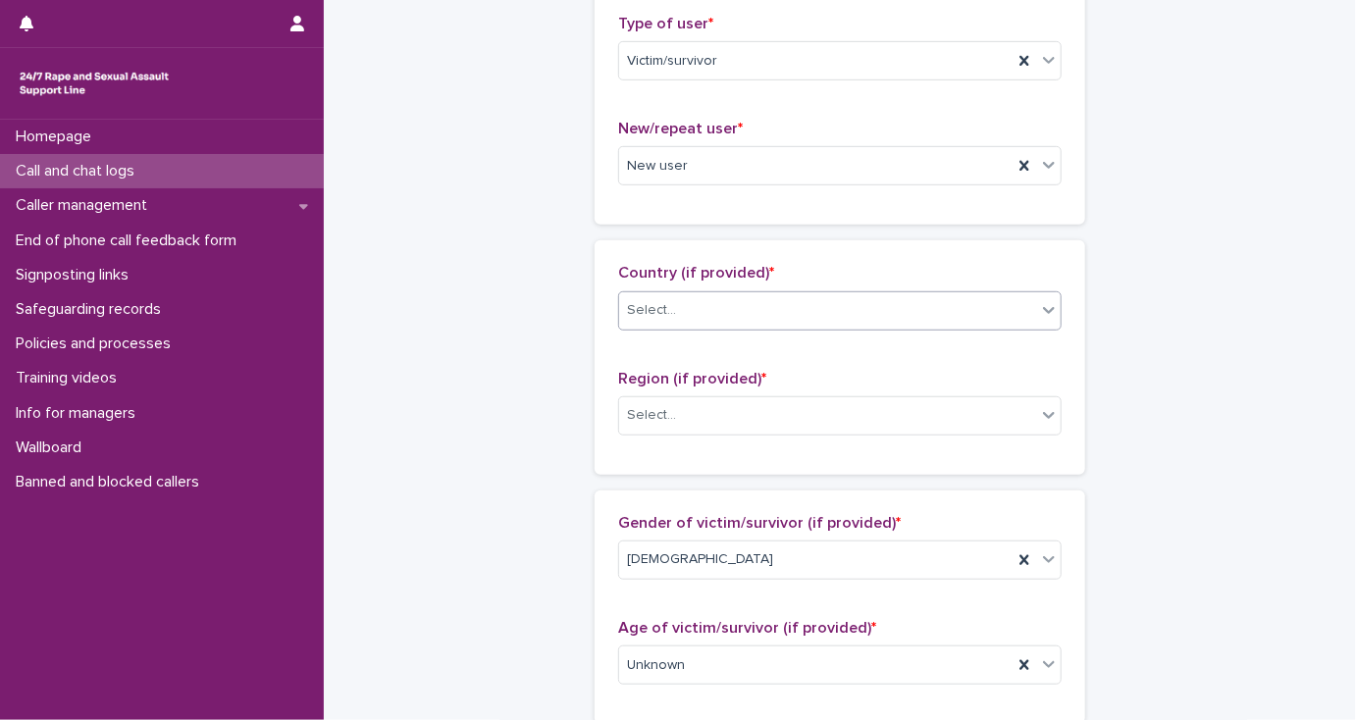
type input "**"
click at [631, 321] on div "Select..." at bounding box center [827, 310] width 417 height 32
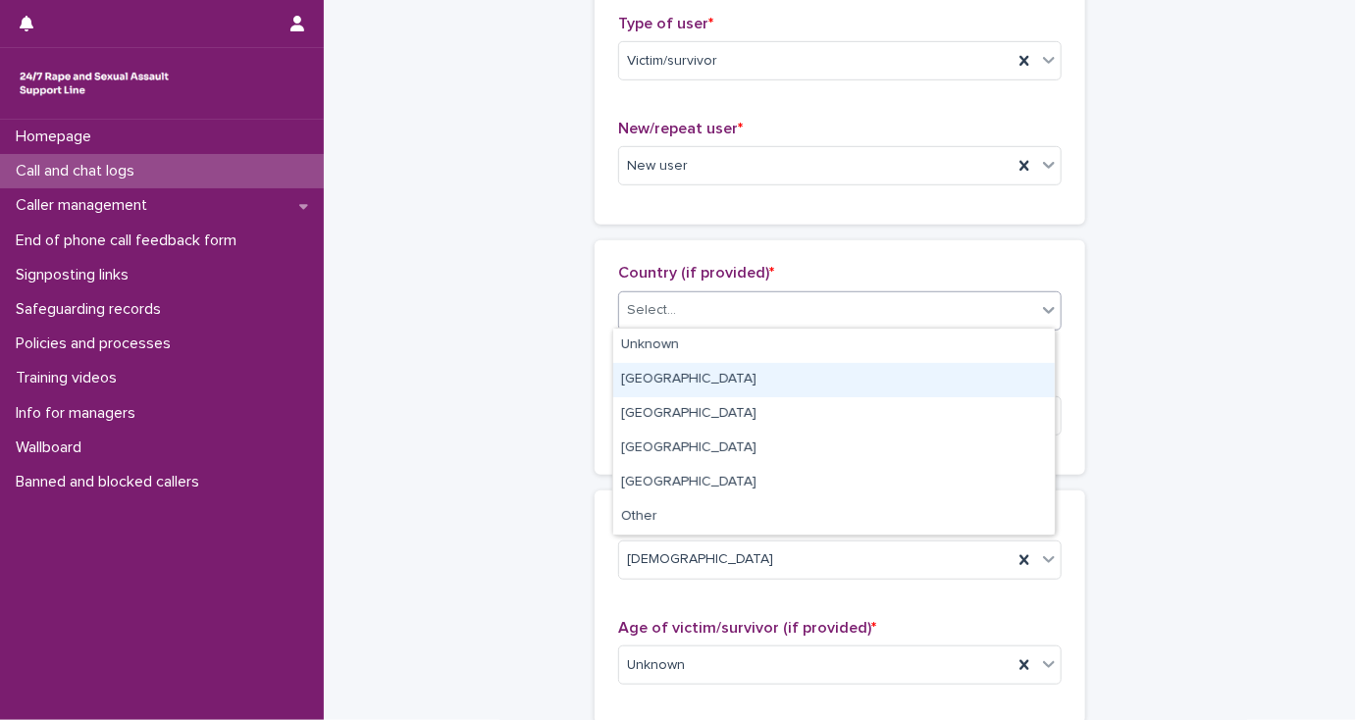
click at [637, 378] on div "[GEOGRAPHIC_DATA]" at bounding box center [833, 380] width 441 height 34
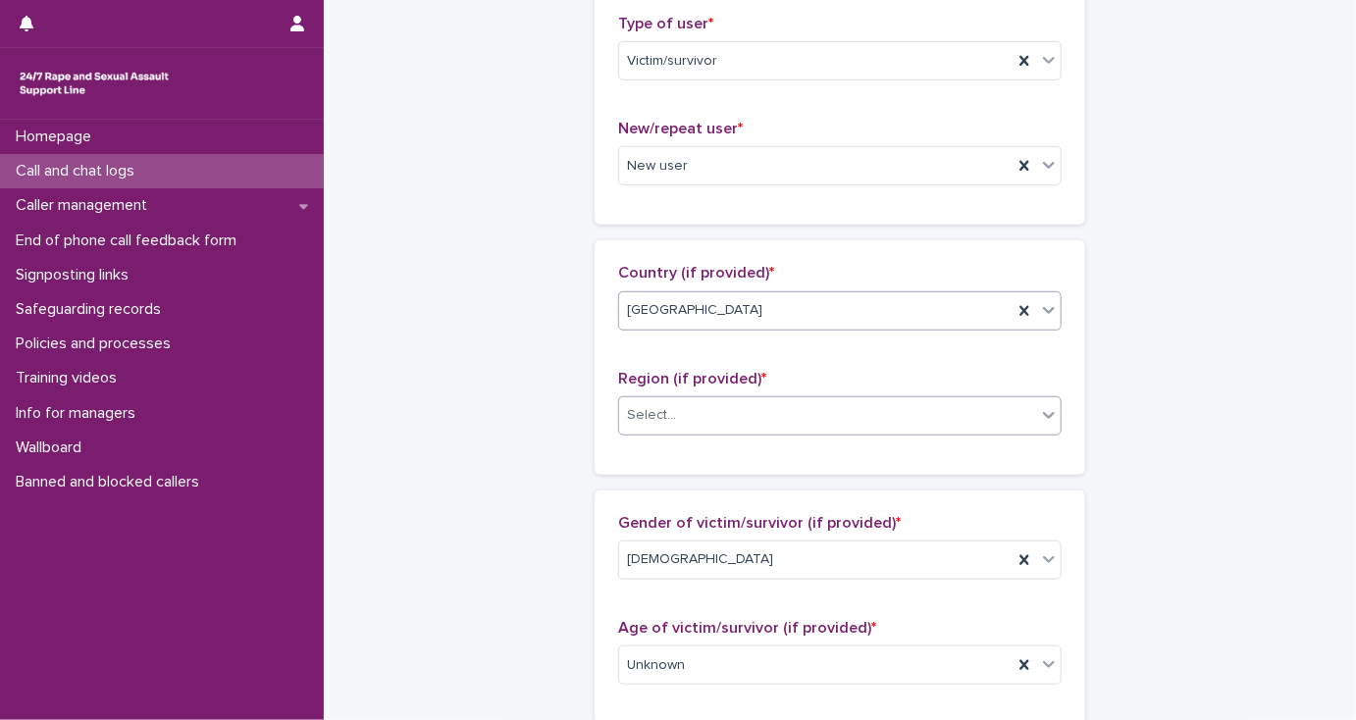
click at [632, 421] on div "Select..." at bounding box center [651, 415] width 49 height 21
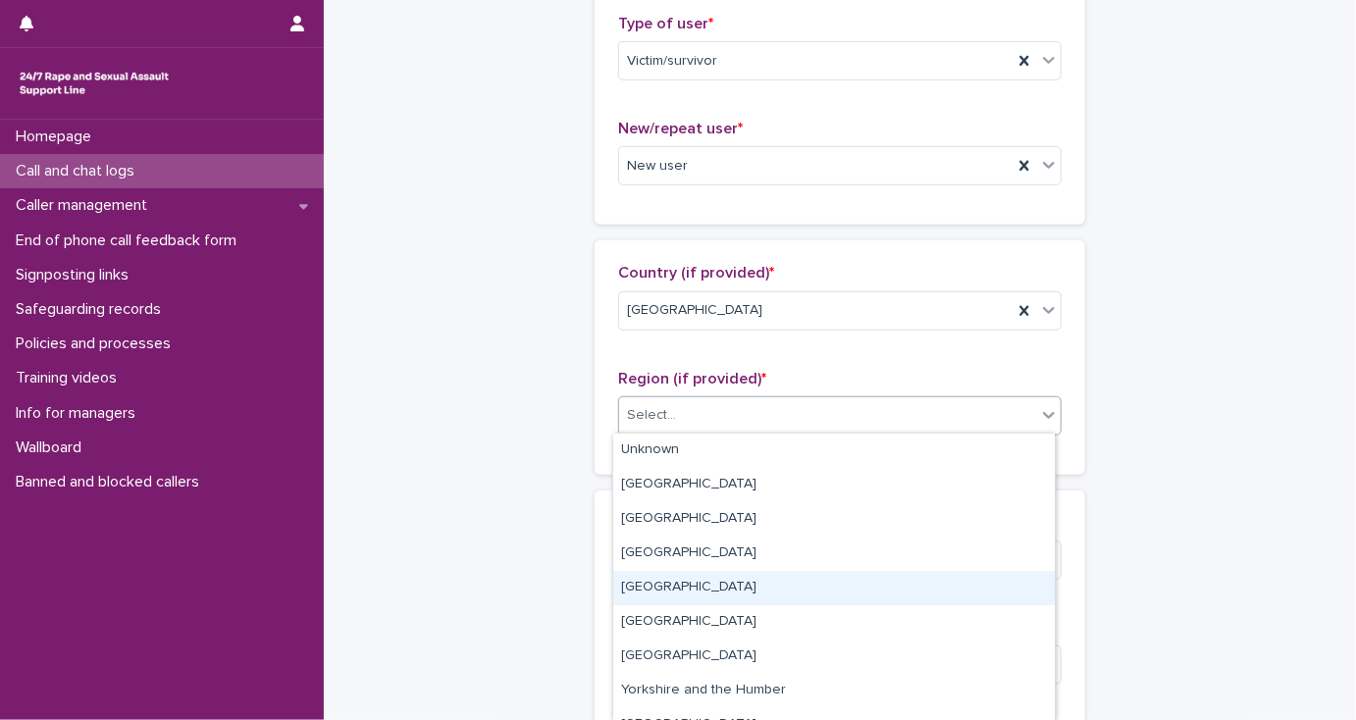
click at [666, 586] on div "[GEOGRAPHIC_DATA]" at bounding box center [833, 588] width 441 height 34
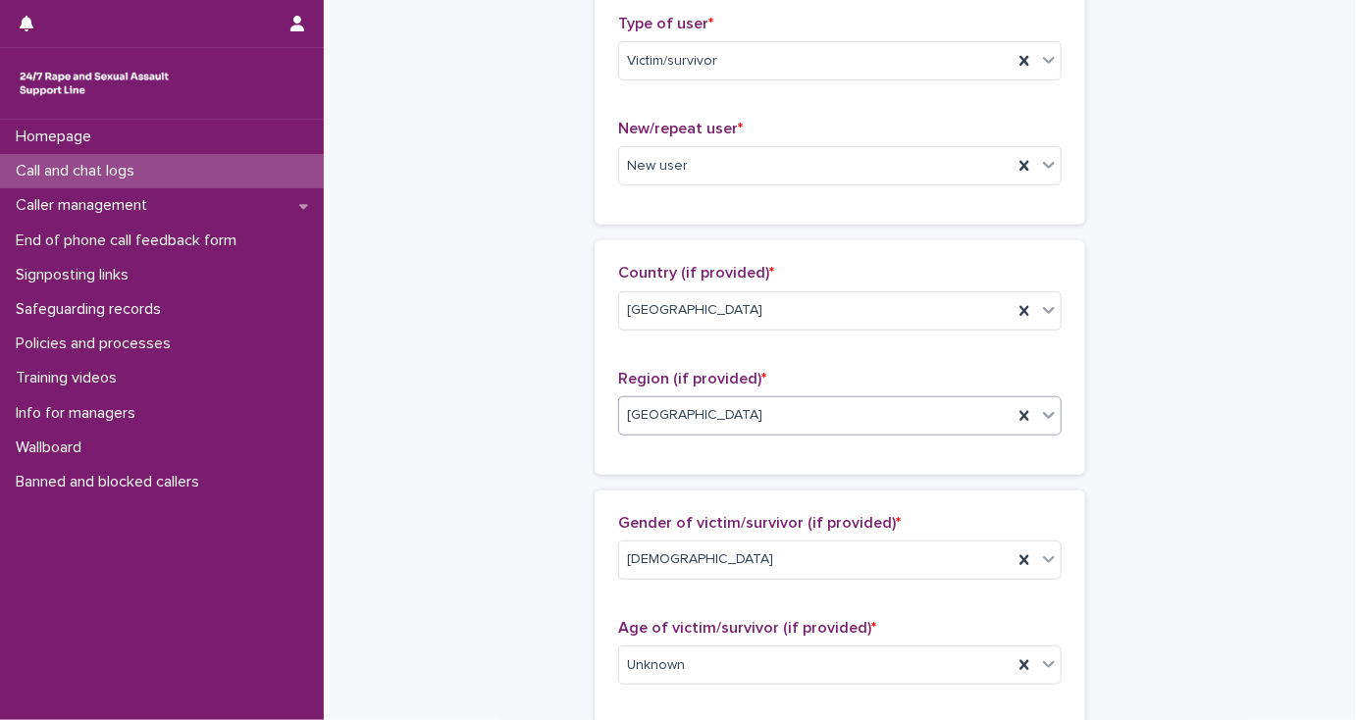
click at [762, 417] on div "[GEOGRAPHIC_DATA]" at bounding box center [815, 415] width 393 height 32
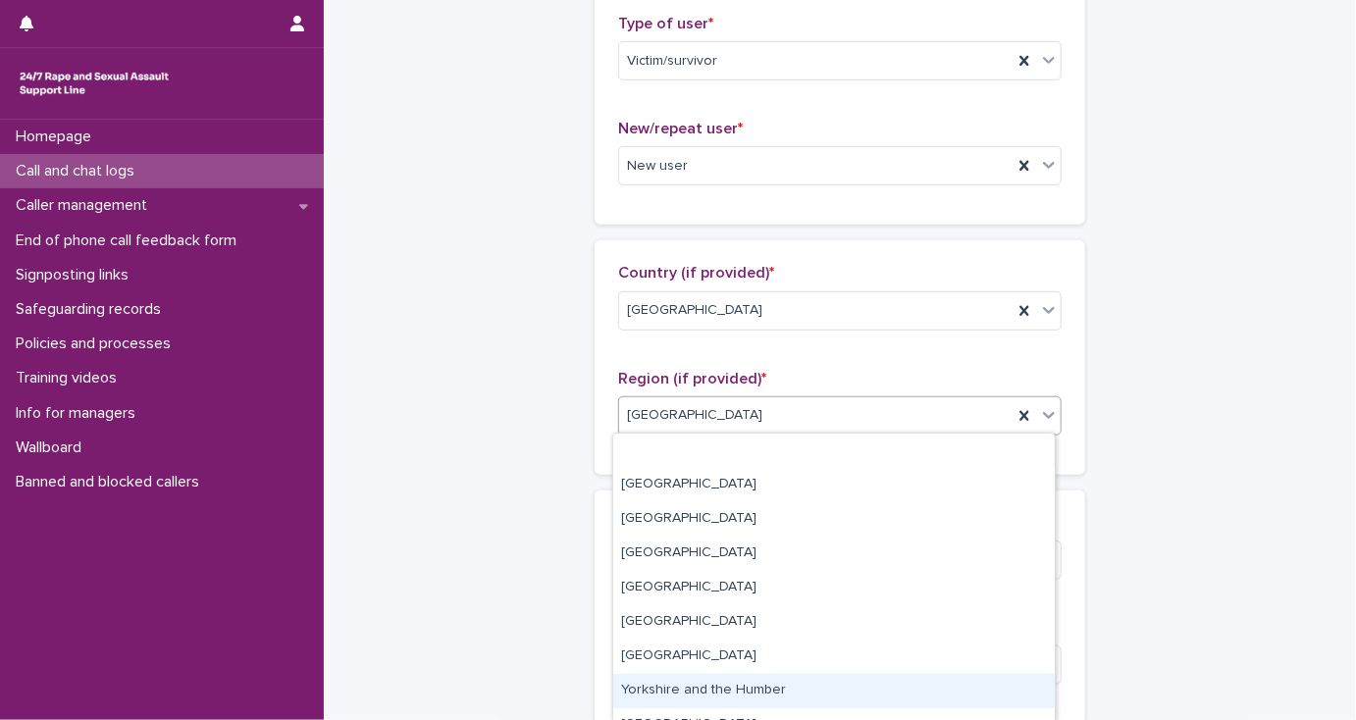
scroll to position [90, 0]
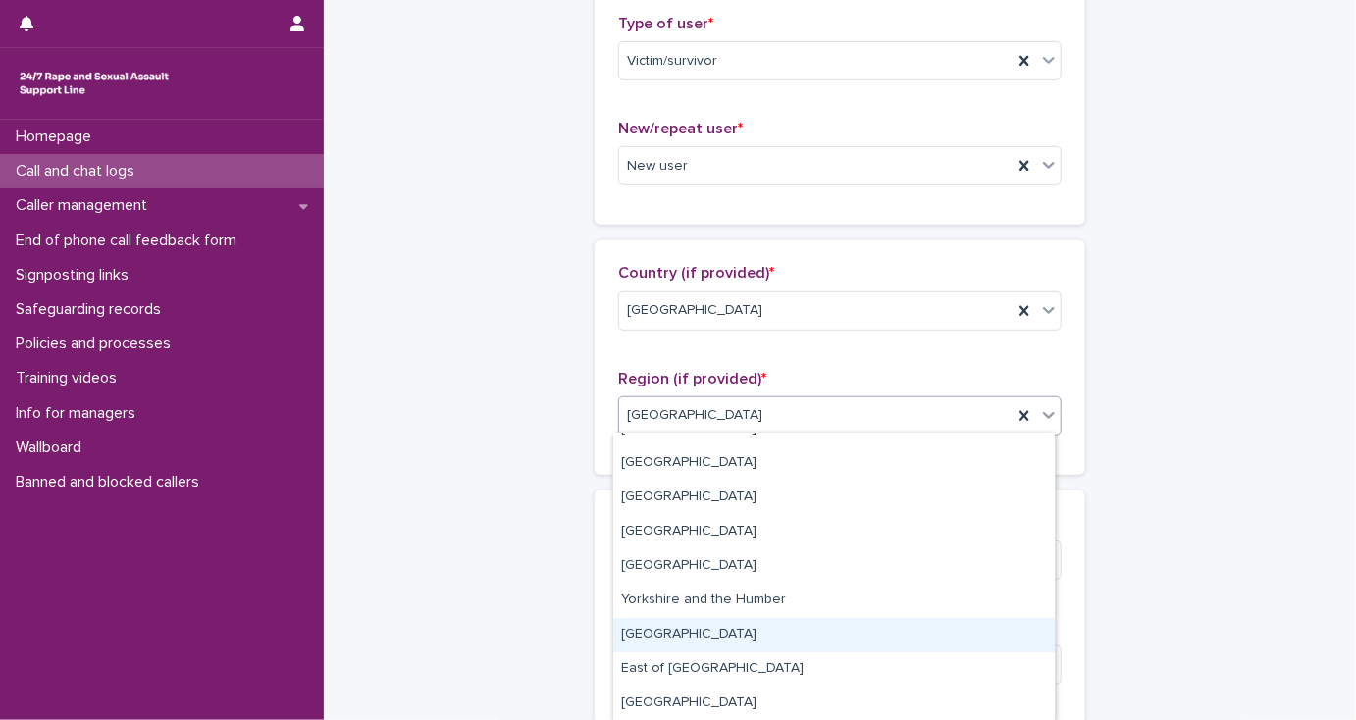
click at [674, 635] on div "[GEOGRAPHIC_DATA]" at bounding box center [833, 635] width 441 height 34
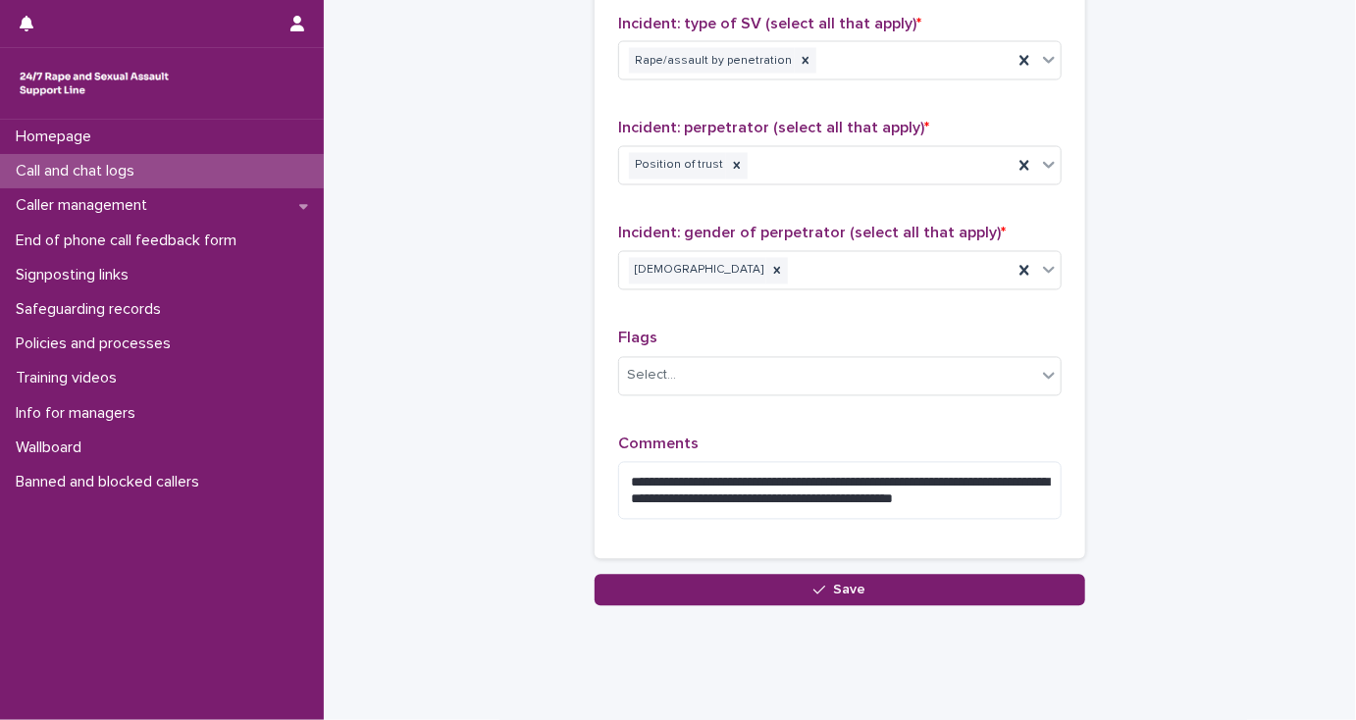
scroll to position [1597, 0]
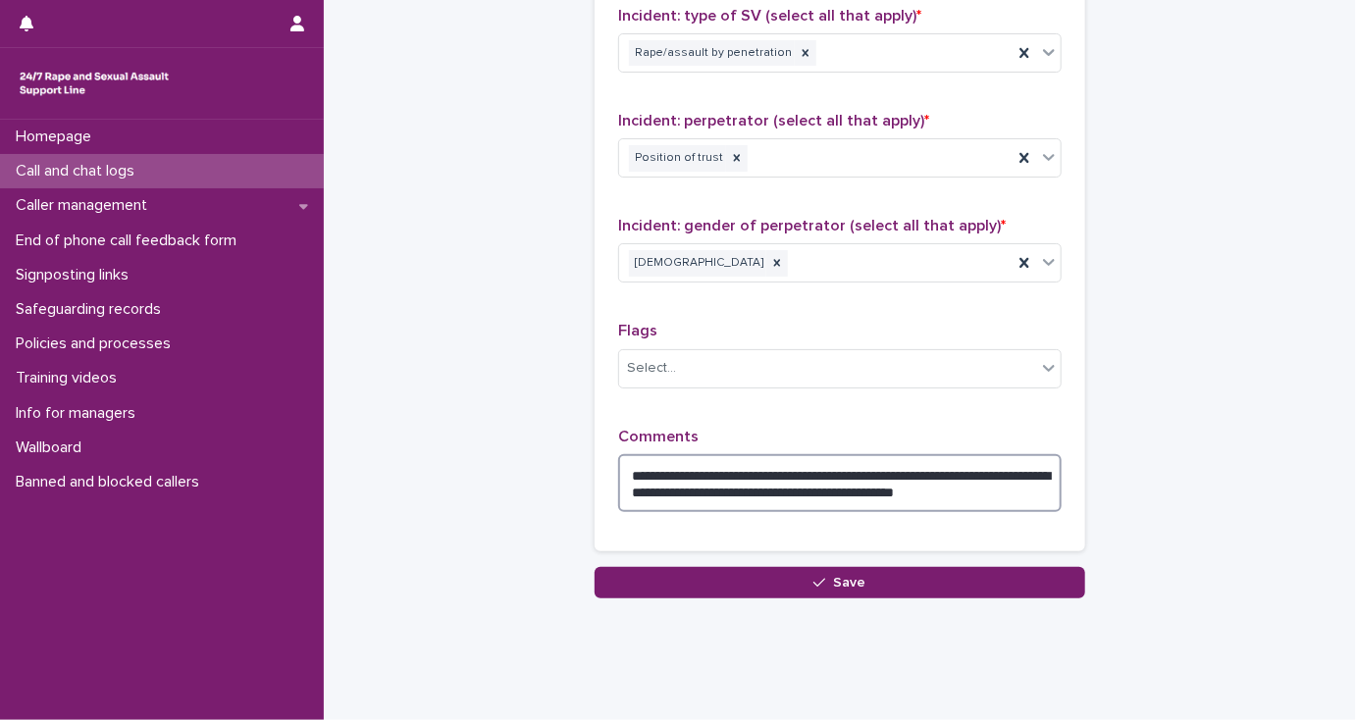
click at [1020, 455] on textarea "**********" at bounding box center [839, 483] width 443 height 59
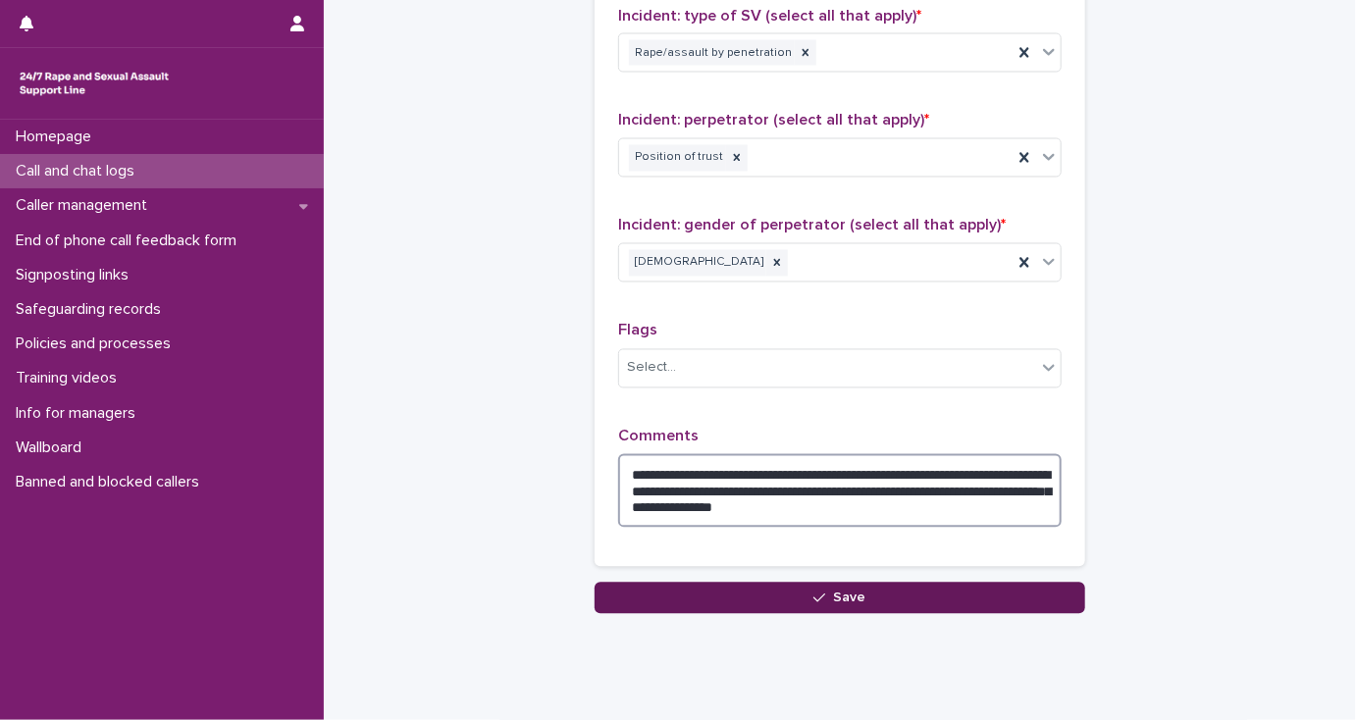
type textarea "**********"
click at [864, 583] on button "Save" at bounding box center [839, 598] width 490 height 31
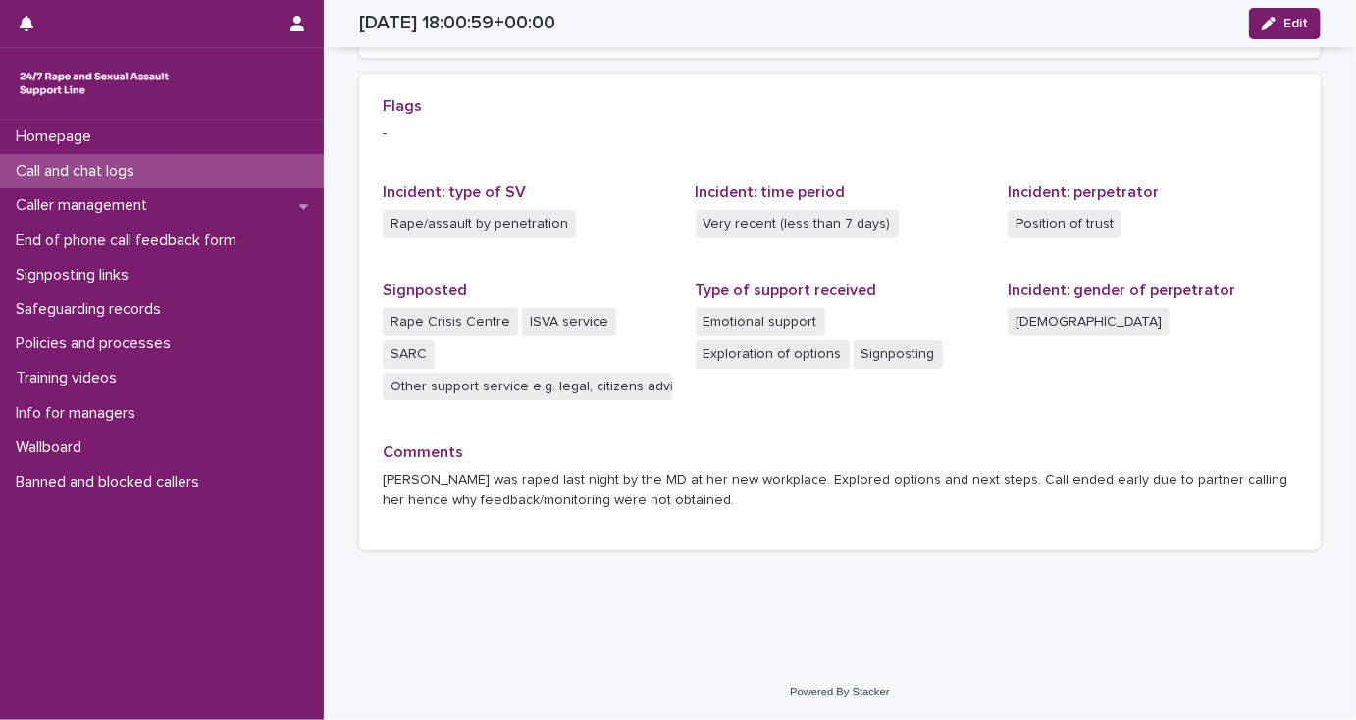
scroll to position [375, 0]
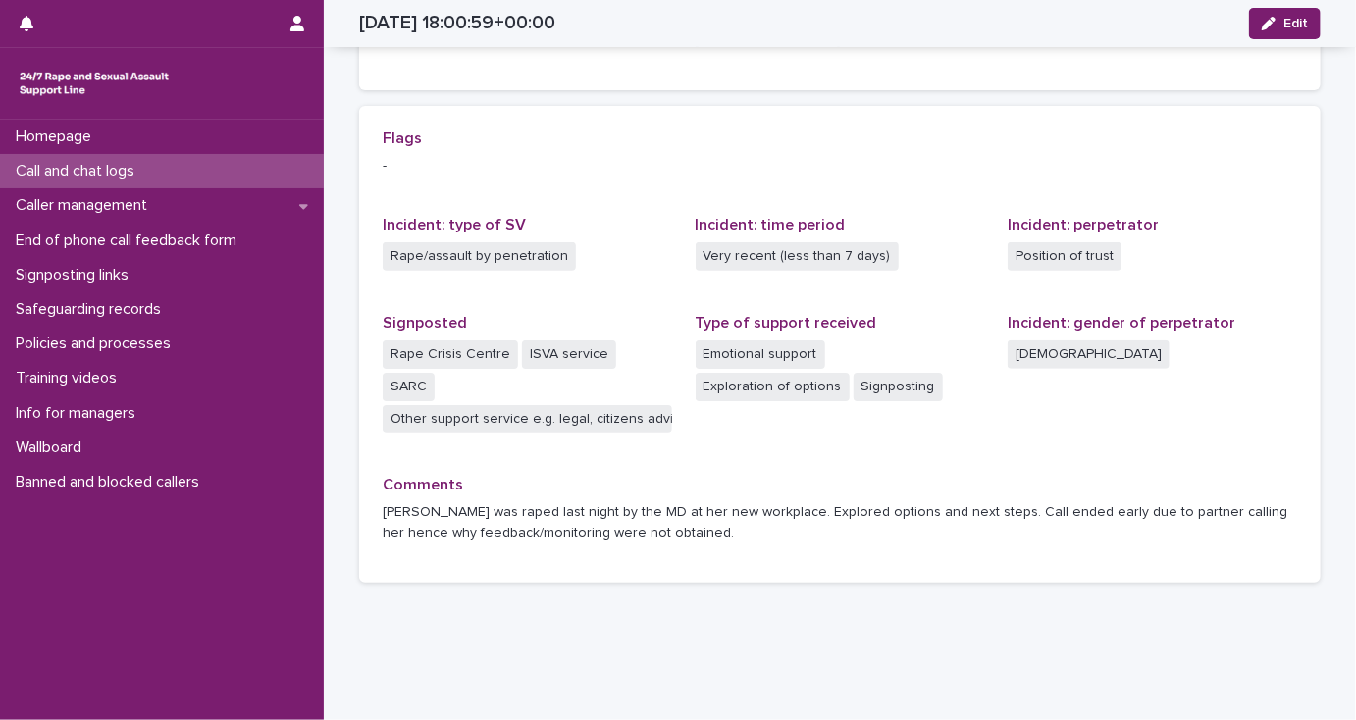
click at [59, 169] on p "Call and chat logs" at bounding box center [79, 171] width 142 height 19
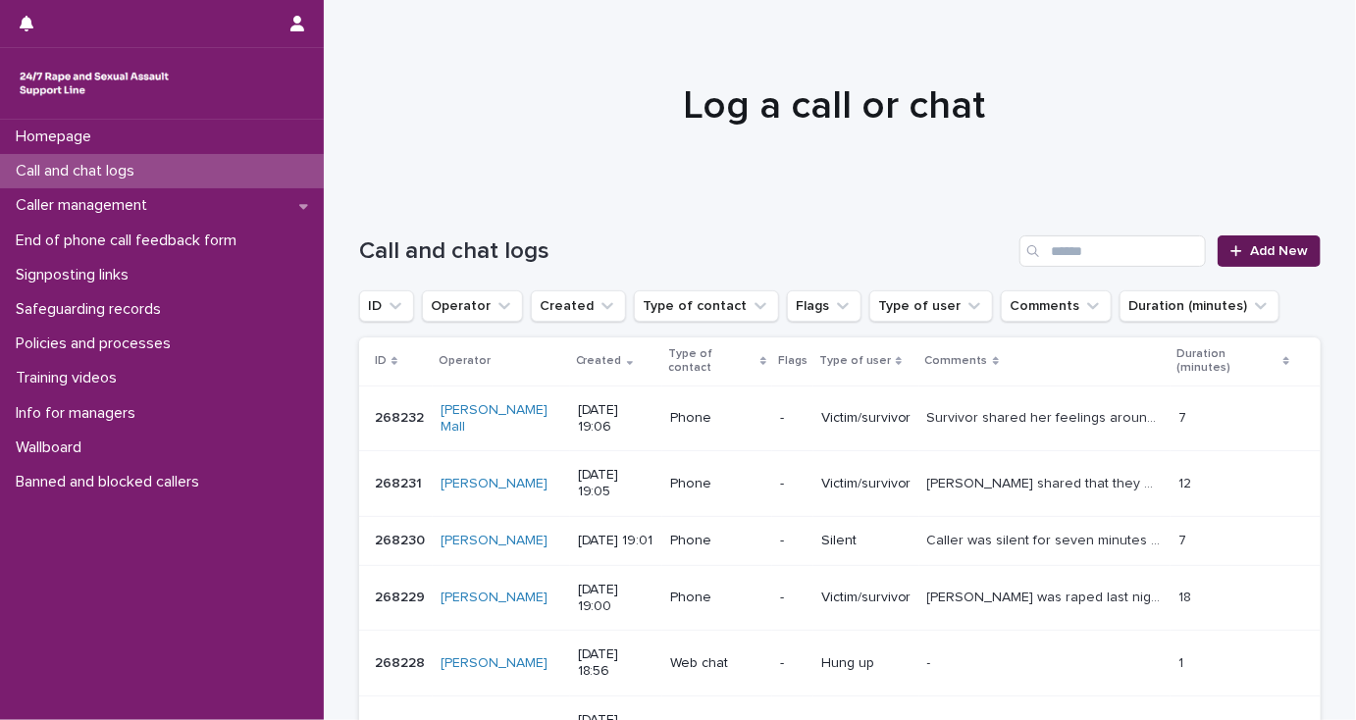
click at [1261, 262] on link "Add New" at bounding box center [1268, 250] width 103 height 31
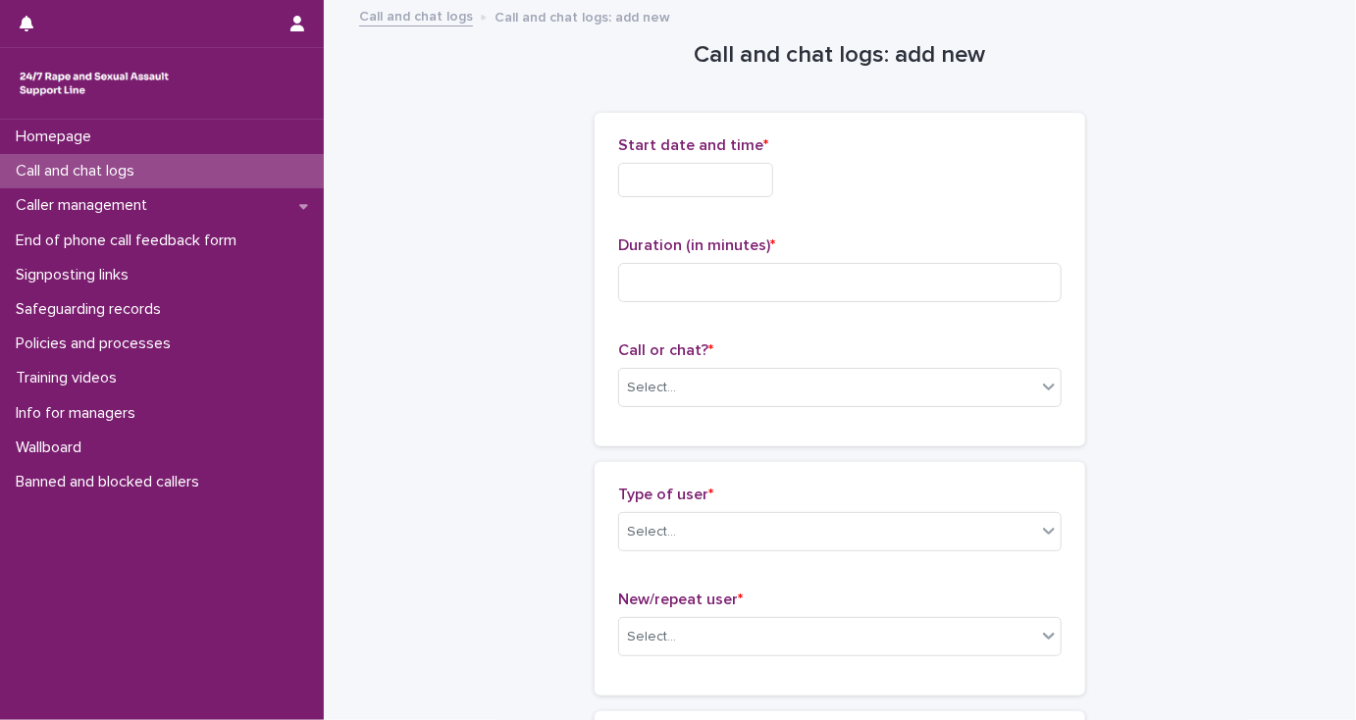
click at [672, 181] on input "text" at bounding box center [695, 180] width 155 height 34
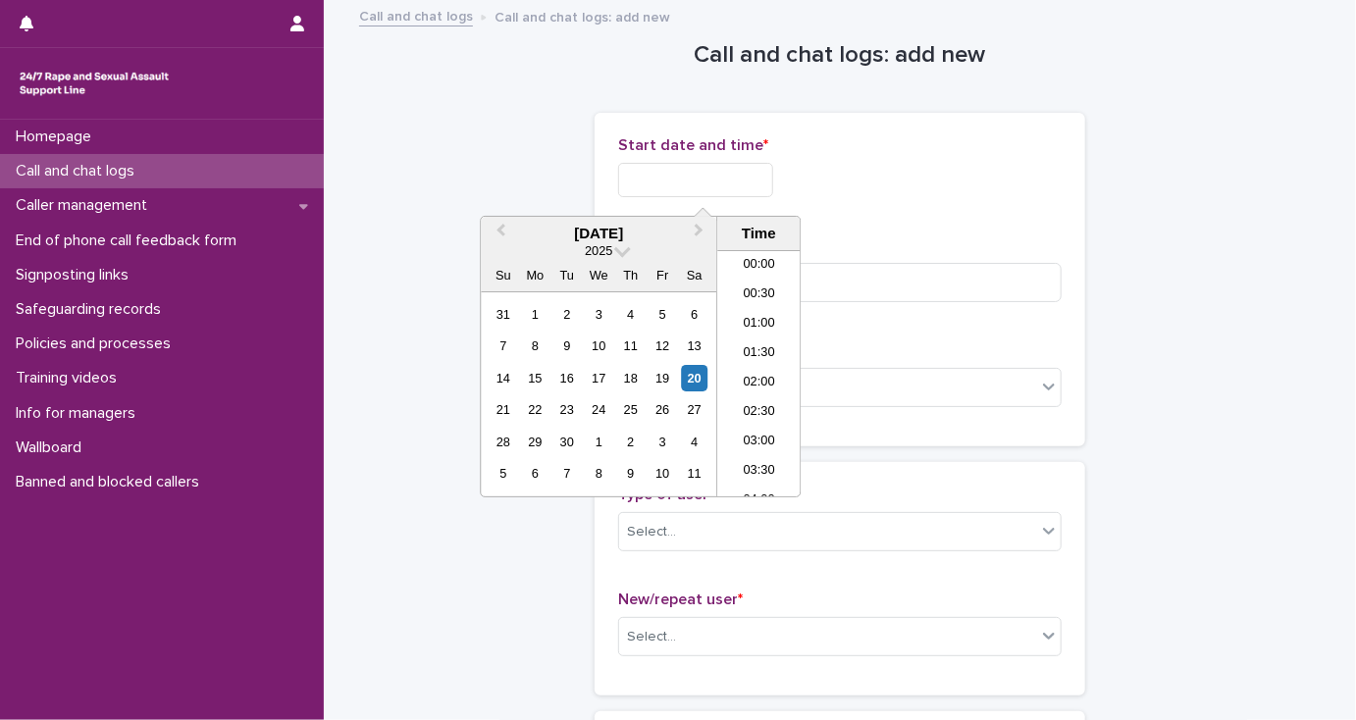
scroll to position [1010, 0]
click at [744, 368] on li "19:00" at bounding box center [758, 373] width 83 height 29
click at [726, 177] on input "**********" at bounding box center [695, 180] width 155 height 34
type input "**********"
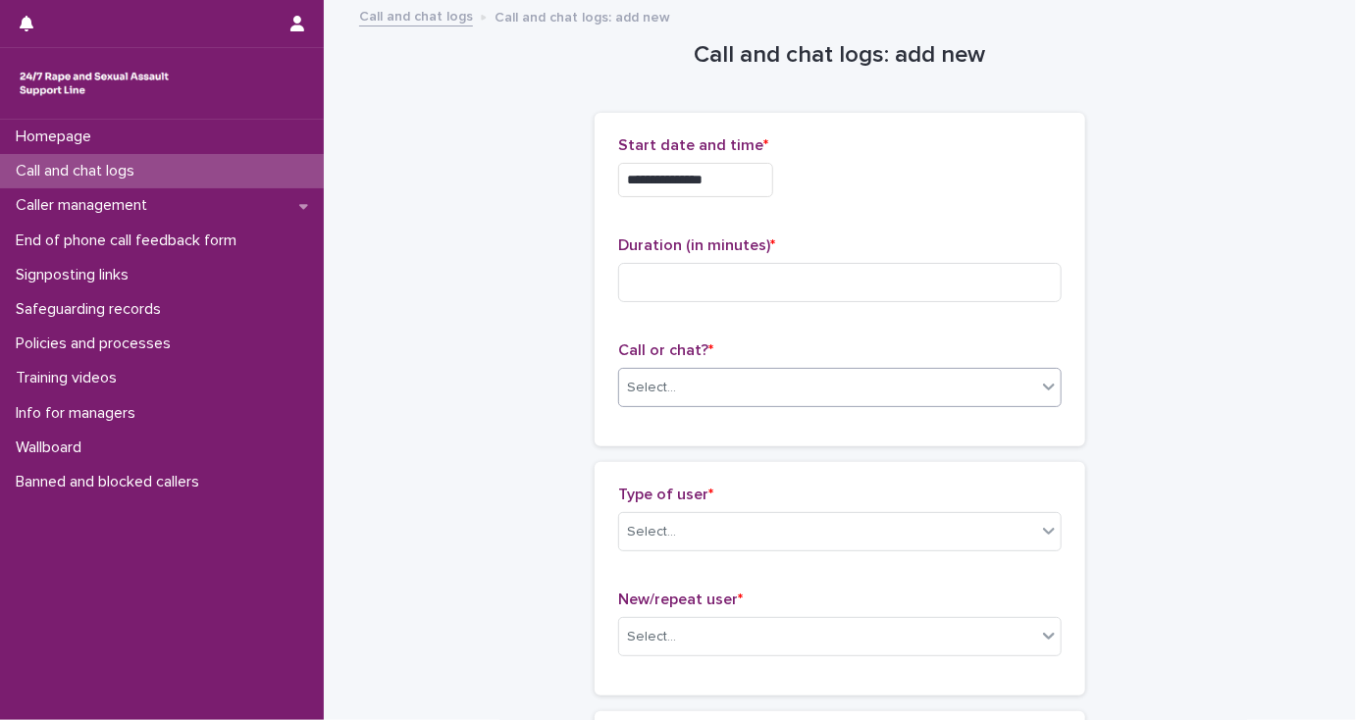
click at [663, 406] on body "**********" at bounding box center [678, 360] width 1356 height 720
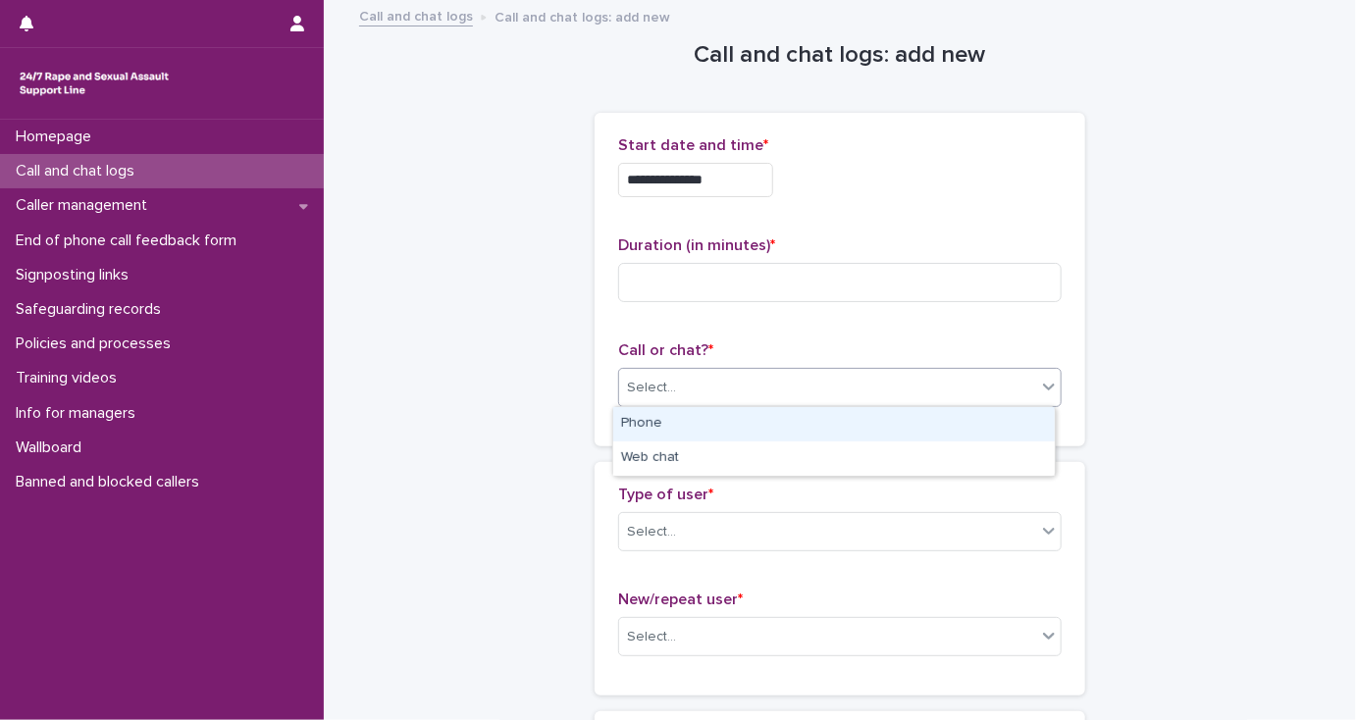
drag, startPoint x: 663, startPoint y: 418, endPoint x: 664, endPoint y: 428, distance: 9.9
click at [664, 428] on div "Phone" at bounding box center [833, 424] width 441 height 34
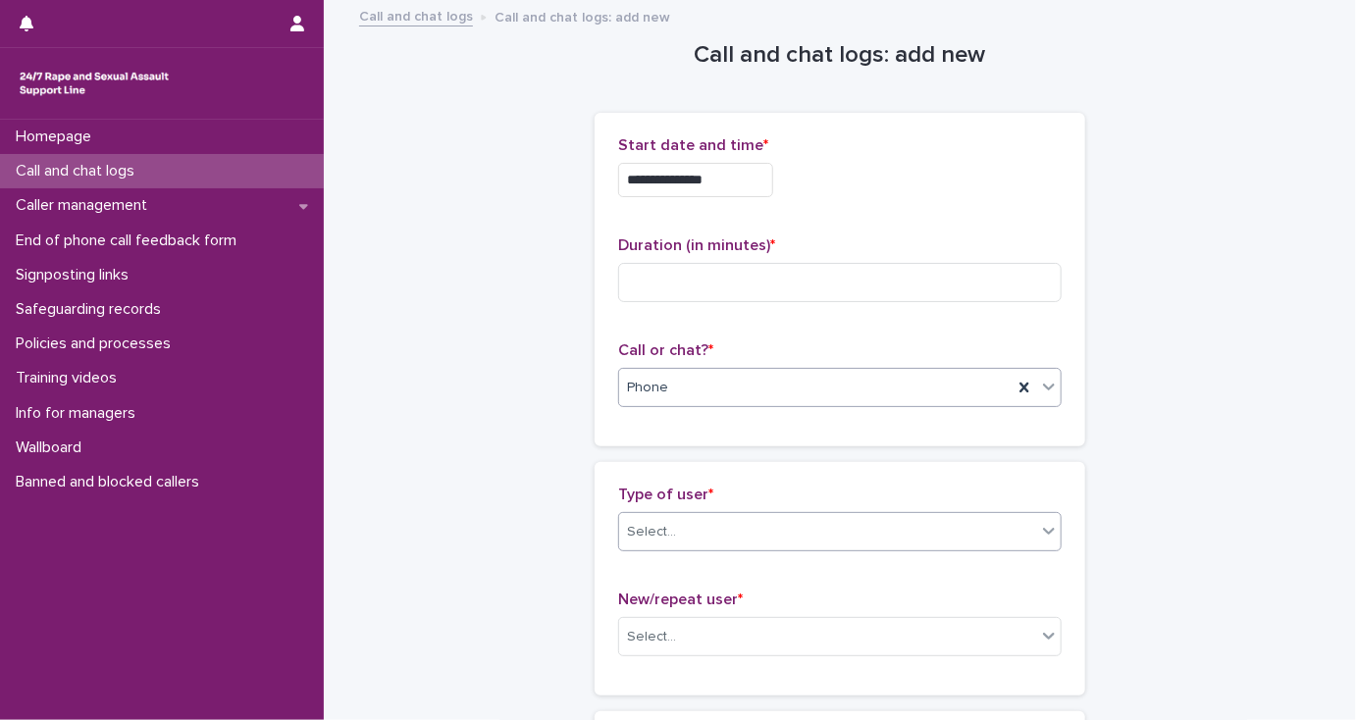
click at [663, 530] on div "Select..." at bounding box center [651, 532] width 49 height 21
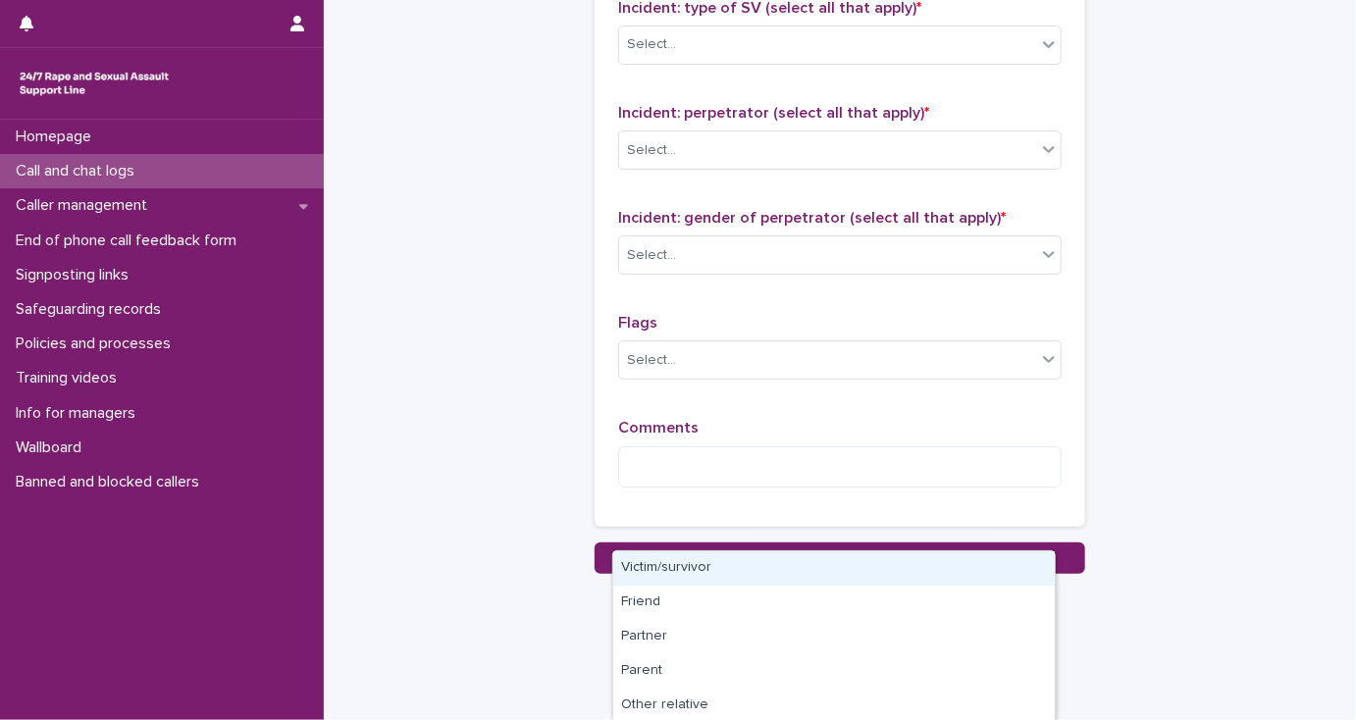
scroll to position [1553, 0]
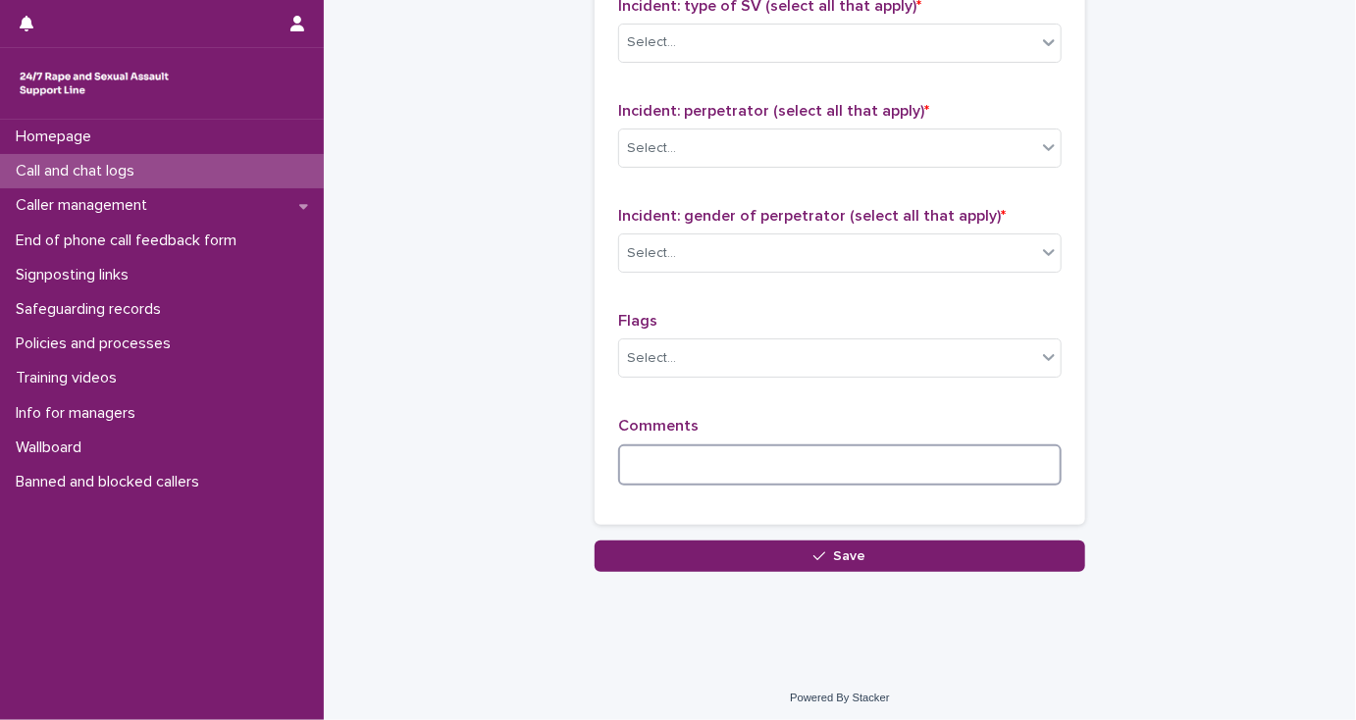
click at [651, 462] on textarea at bounding box center [839, 465] width 443 height 42
click at [666, 458] on textarea "**********" at bounding box center [839, 465] width 443 height 42
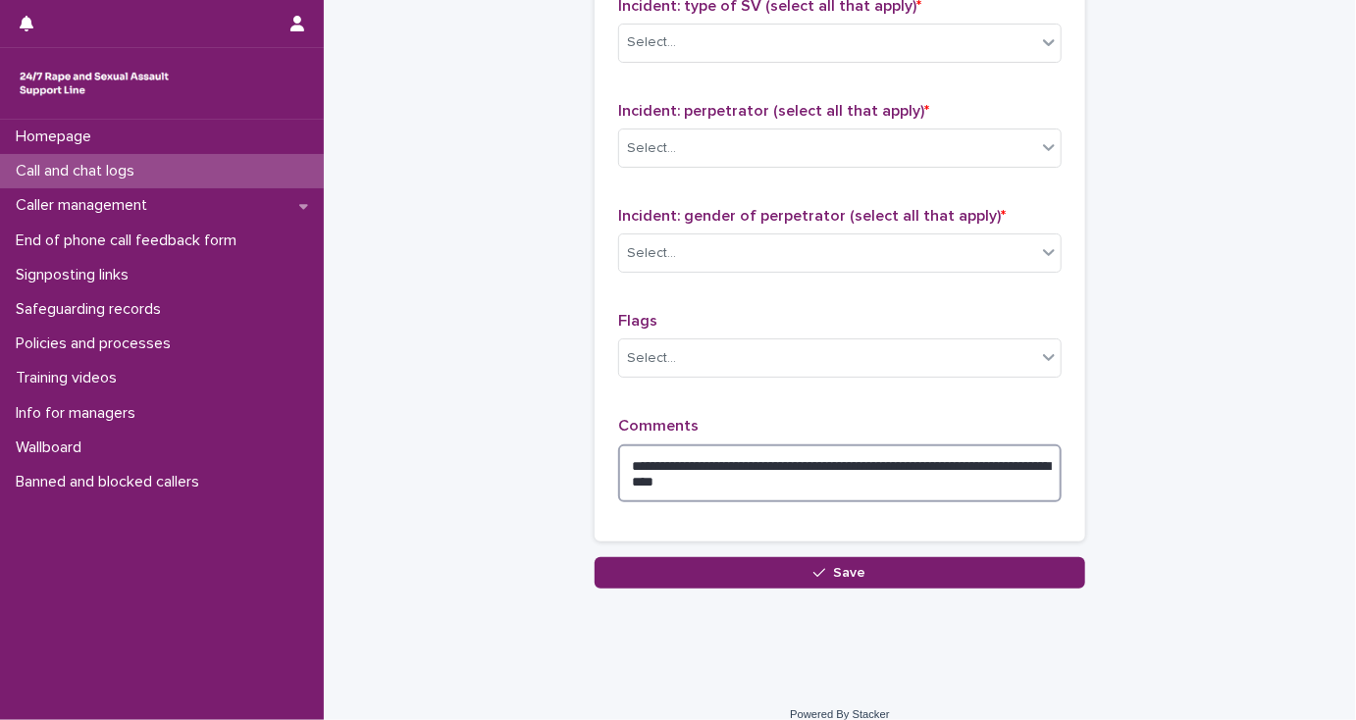
type textarea "**********"
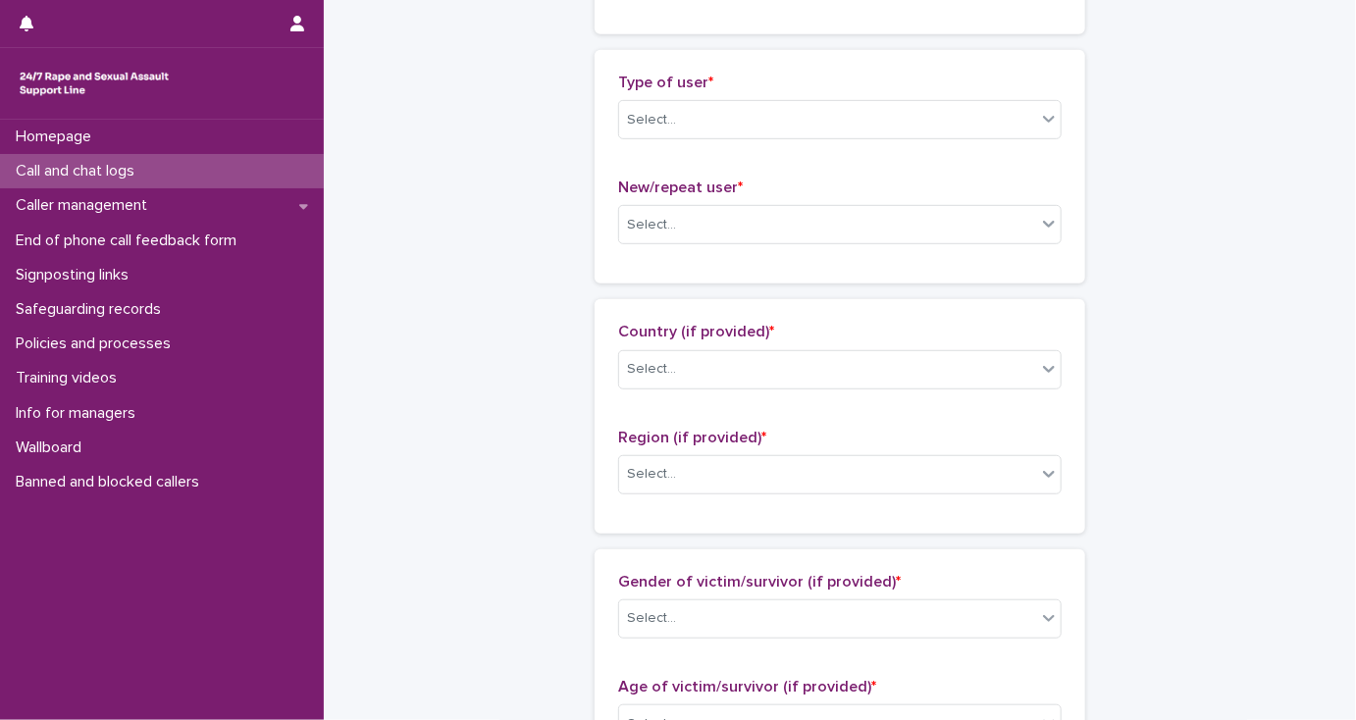
scroll to position [0, 0]
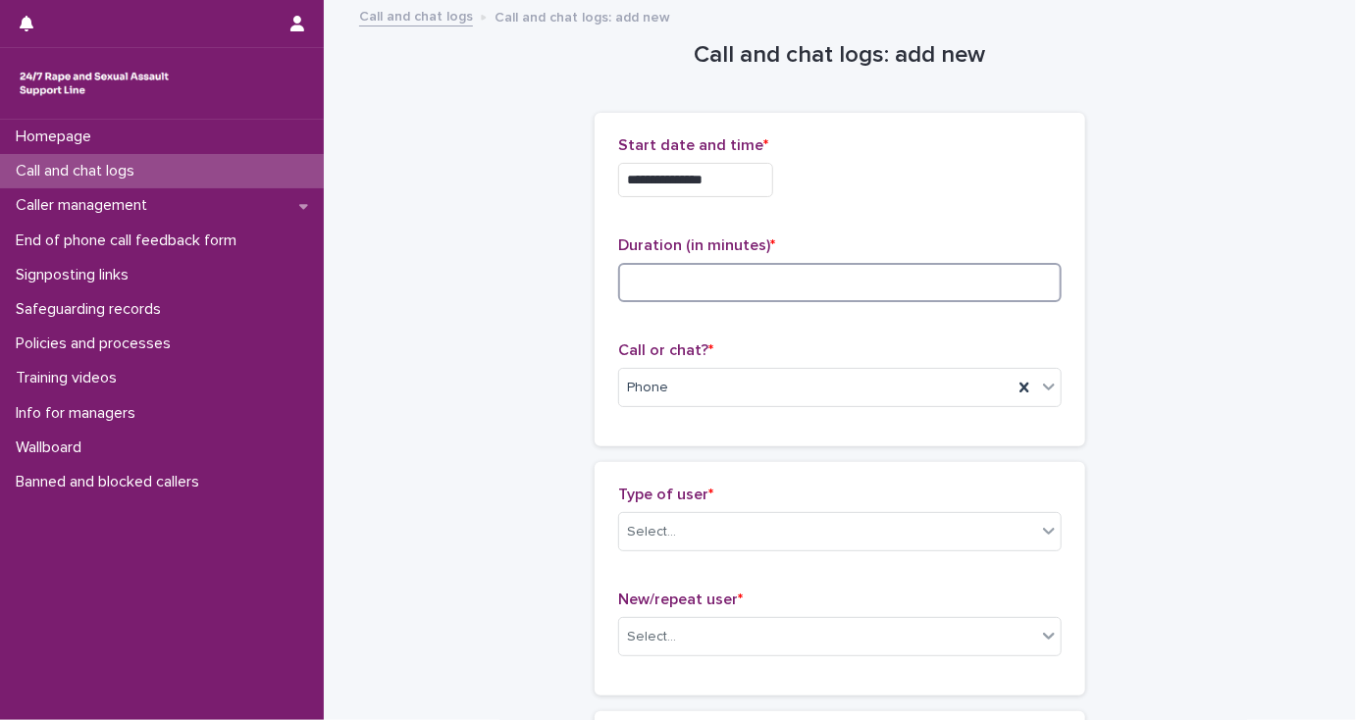
click at [670, 283] on input at bounding box center [839, 282] width 443 height 39
type input "**"
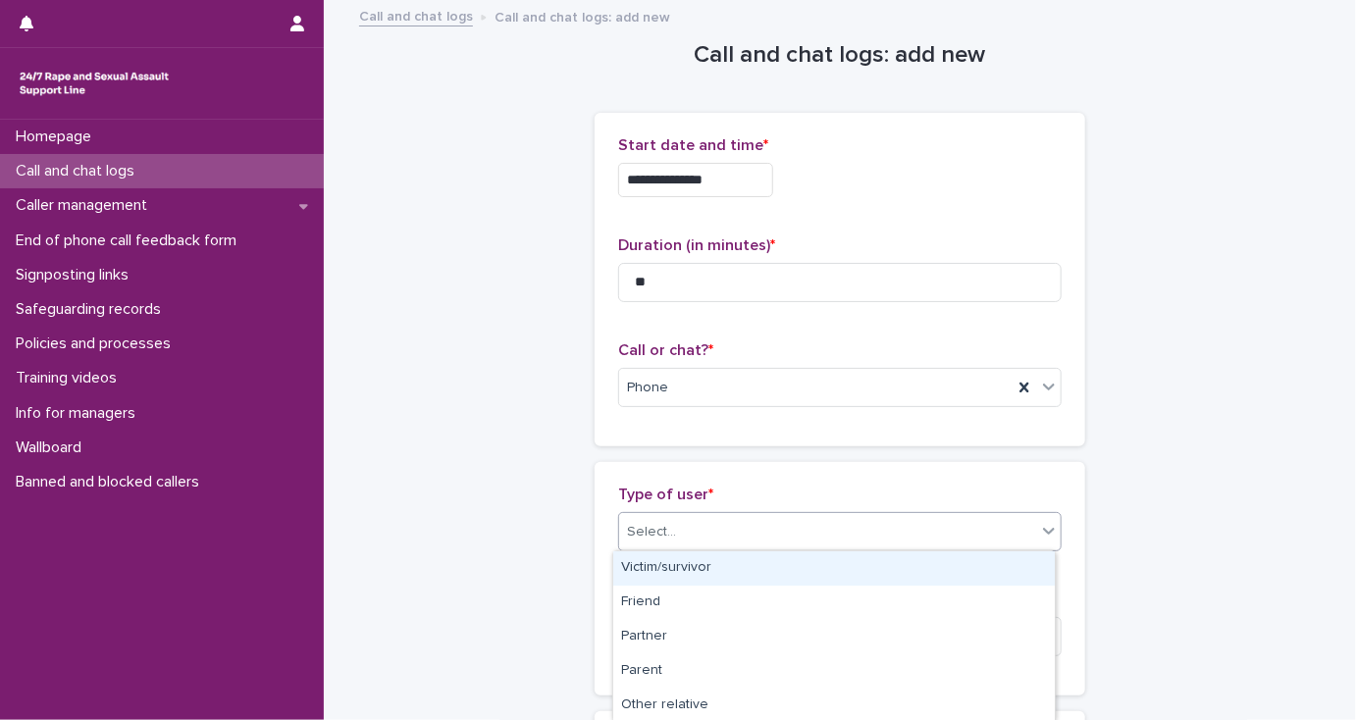
click at [666, 530] on div "Select..." at bounding box center [651, 532] width 49 height 21
click at [669, 570] on div "Victim/survivor" at bounding box center [833, 568] width 441 height 34
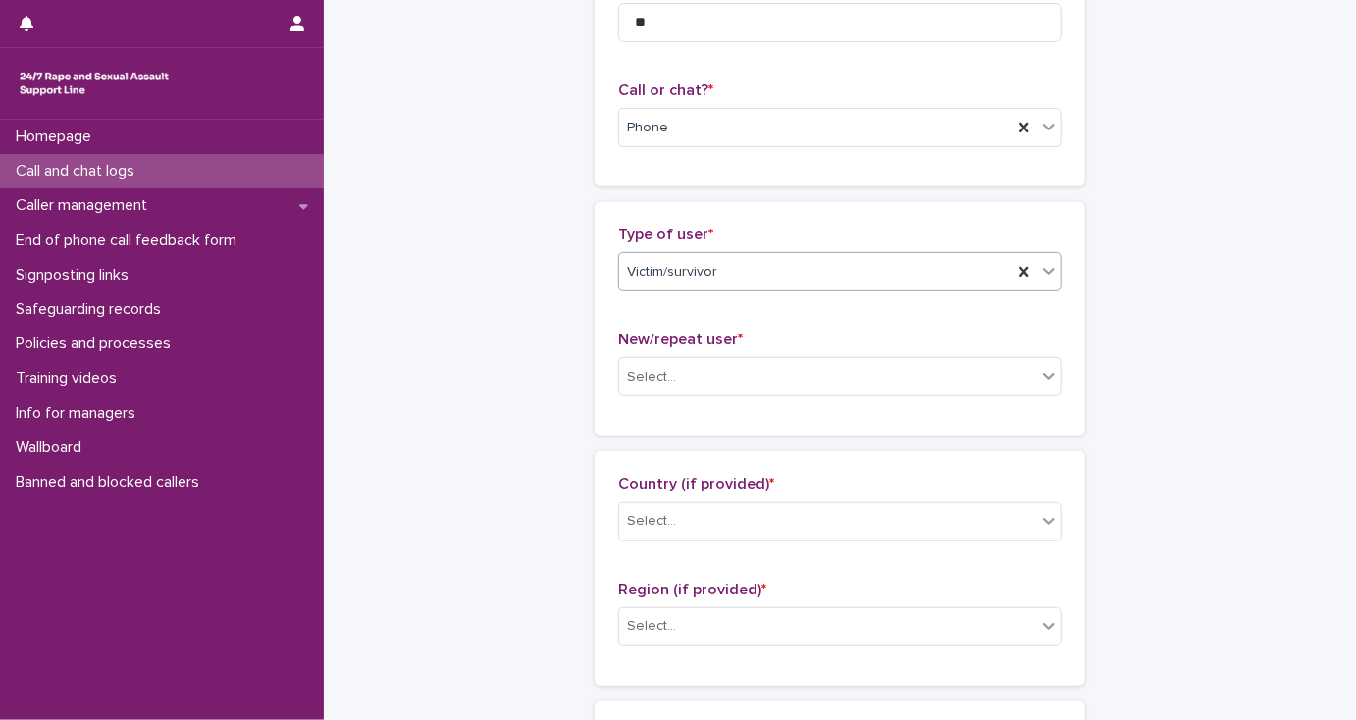
scroll to position [314, 0]
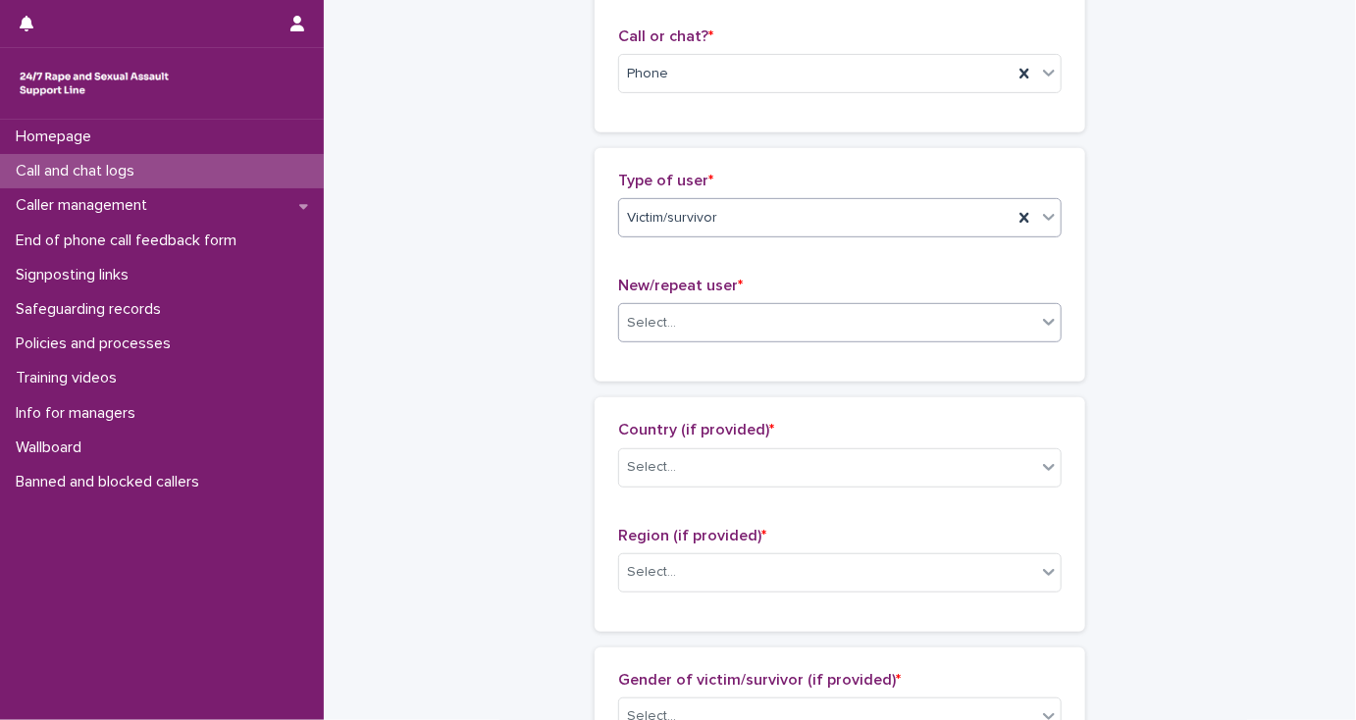
click at [633, 332] on div "Select..." at bounding box center [827, 323] width 417 height 32
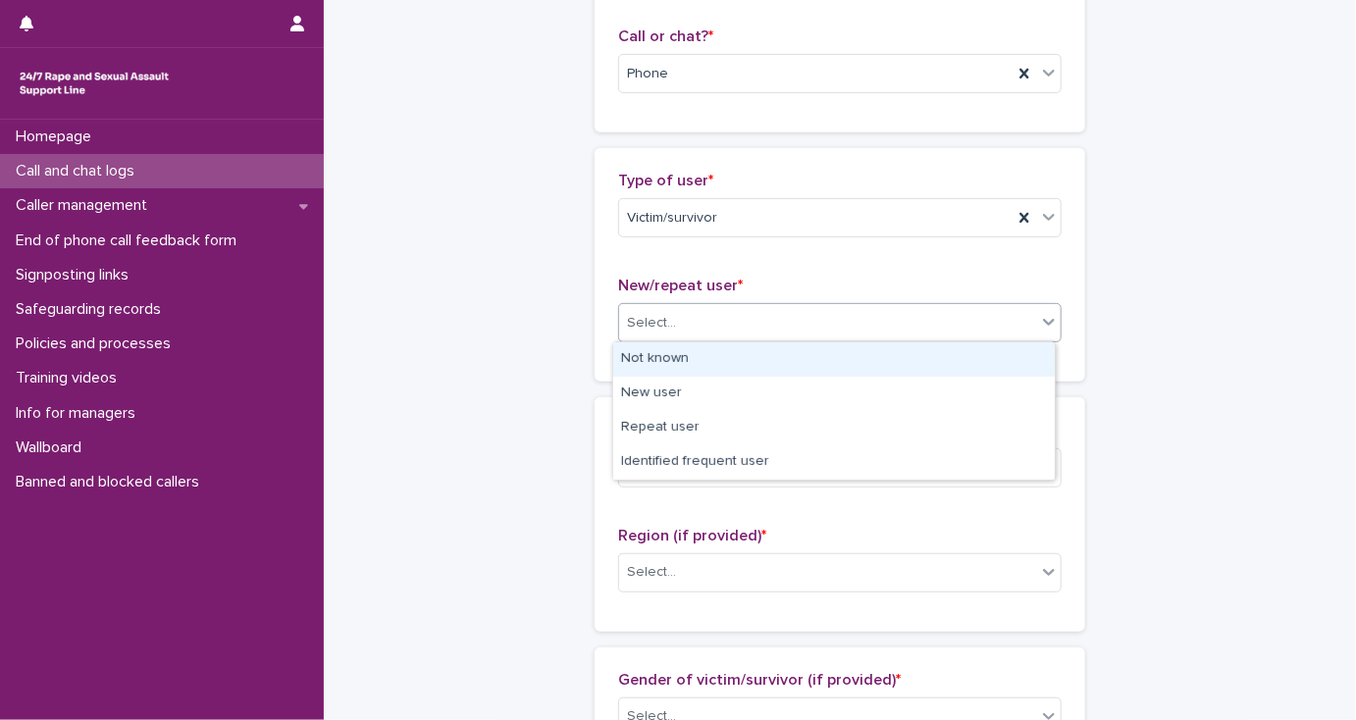
click at [635, 356] on div "Not known" at bounding box center [833, 359] width 441 height 34
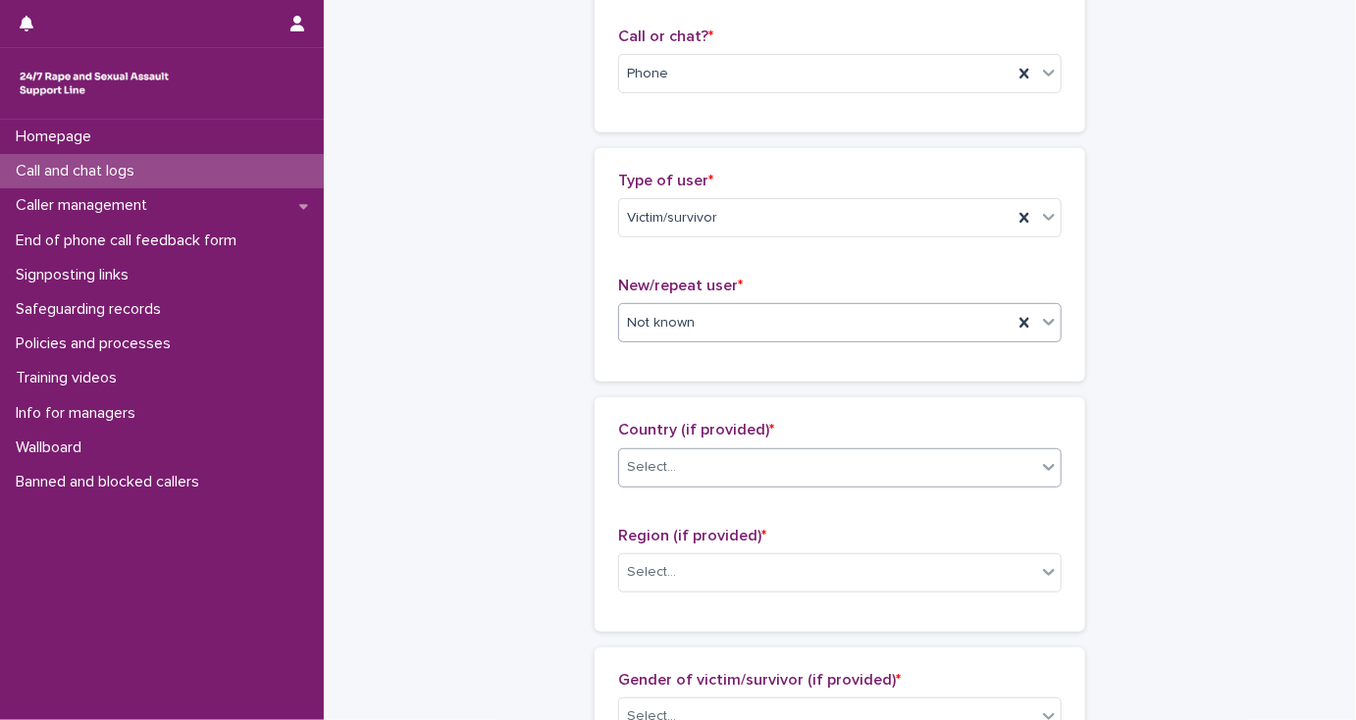
click at [664, 471] on div "Select..." at bounding box center [651, 467] width 49 height 21
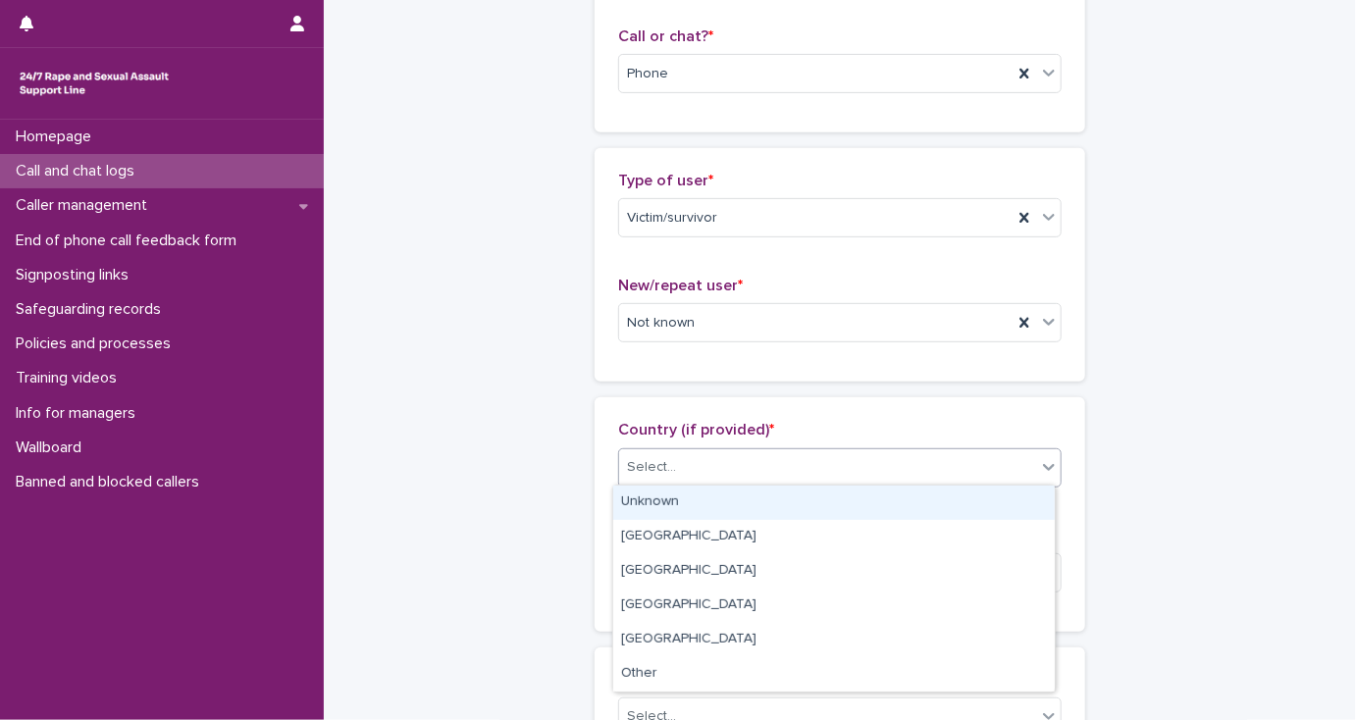
click at [670, 503] on div "Unknown" at bounding box center [833, 503] width 441 height 34
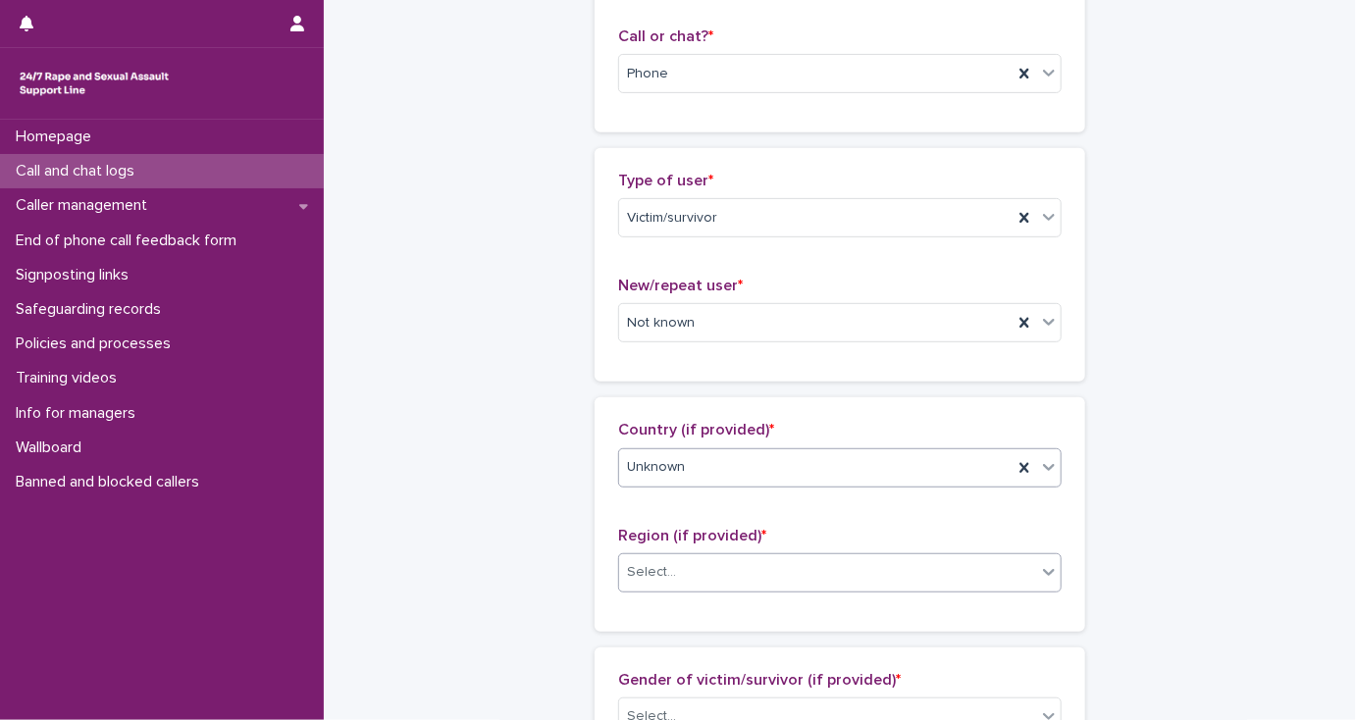
drag, startPoint x: 687, startPoint y: 577, endPoint x: 694, endPoint y: 585, distance: 10.4
click at [694, 585] on div "Select..." at bounding box center [827, 572] width 417 height 32
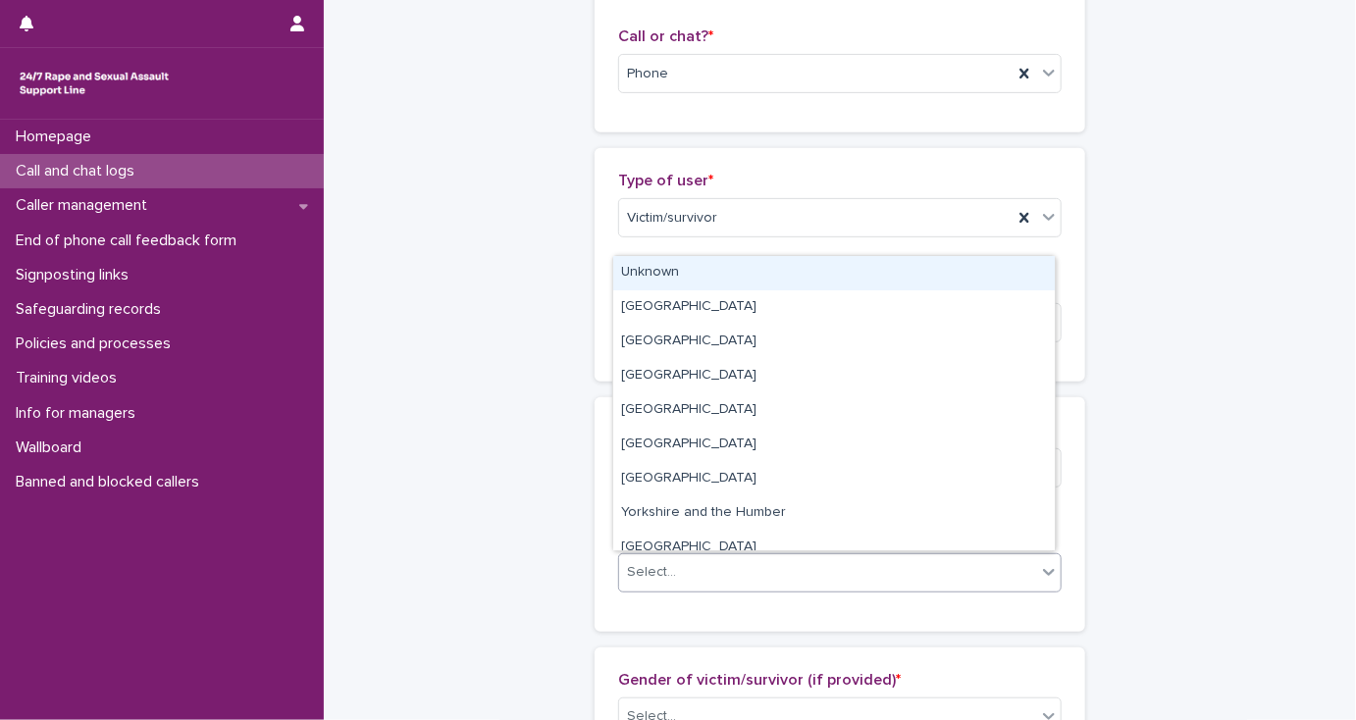
click at [663, 273] on div "Unknown" at bounding box center [833, 273] width 441 height 34
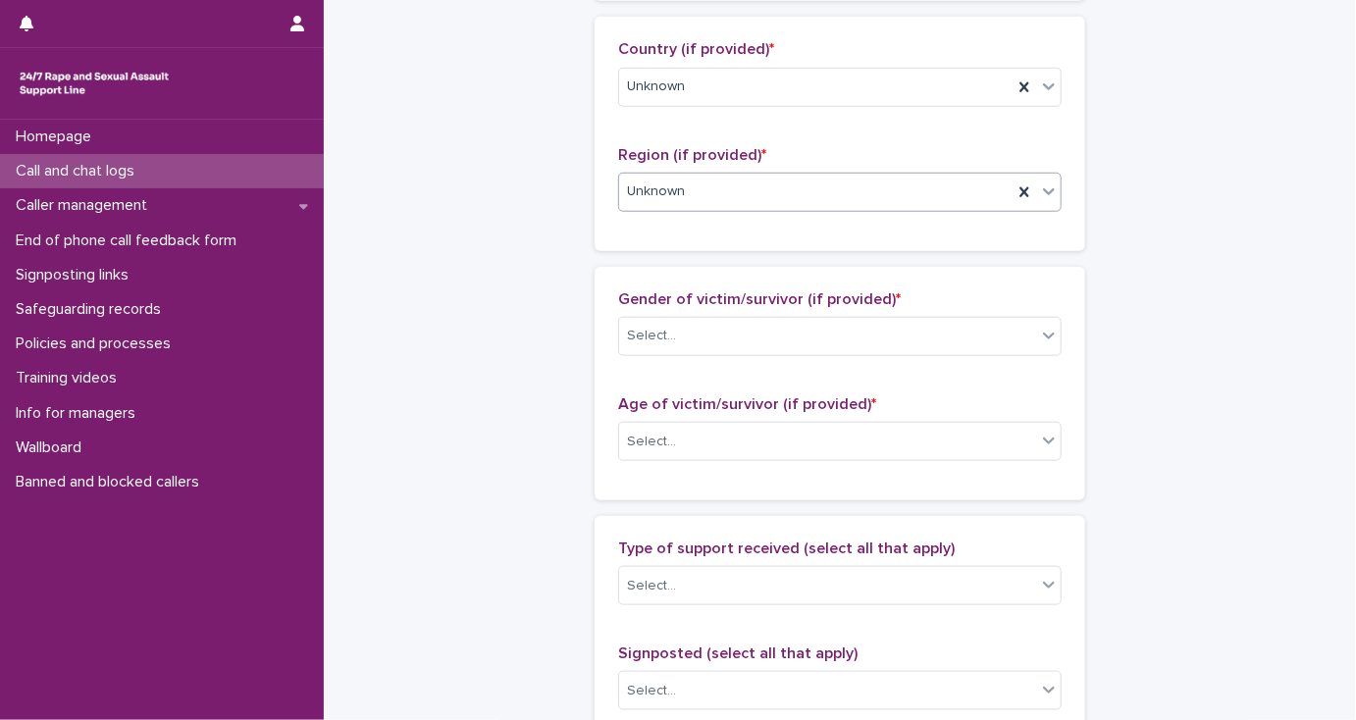
scroll to position [706, 0]
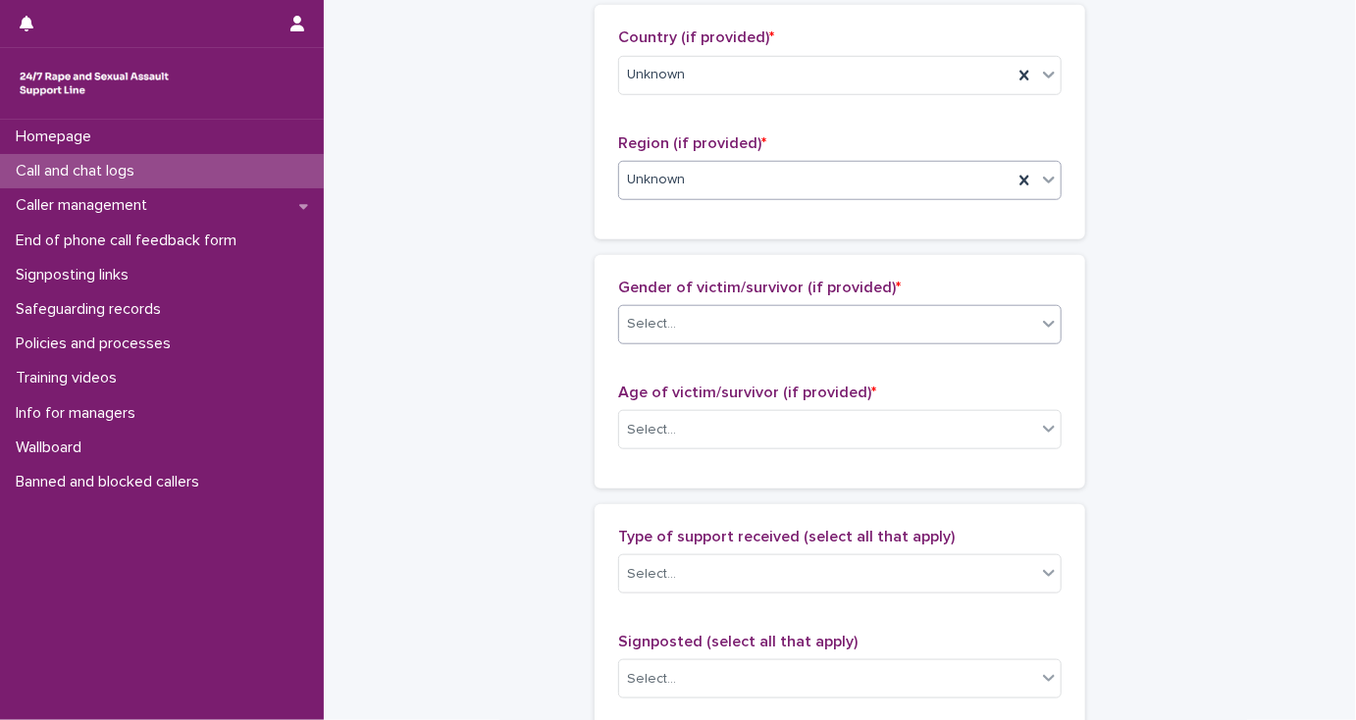
click at [627, 326] on div "Select..." at bounding box center [651, 324] width 49 height 21
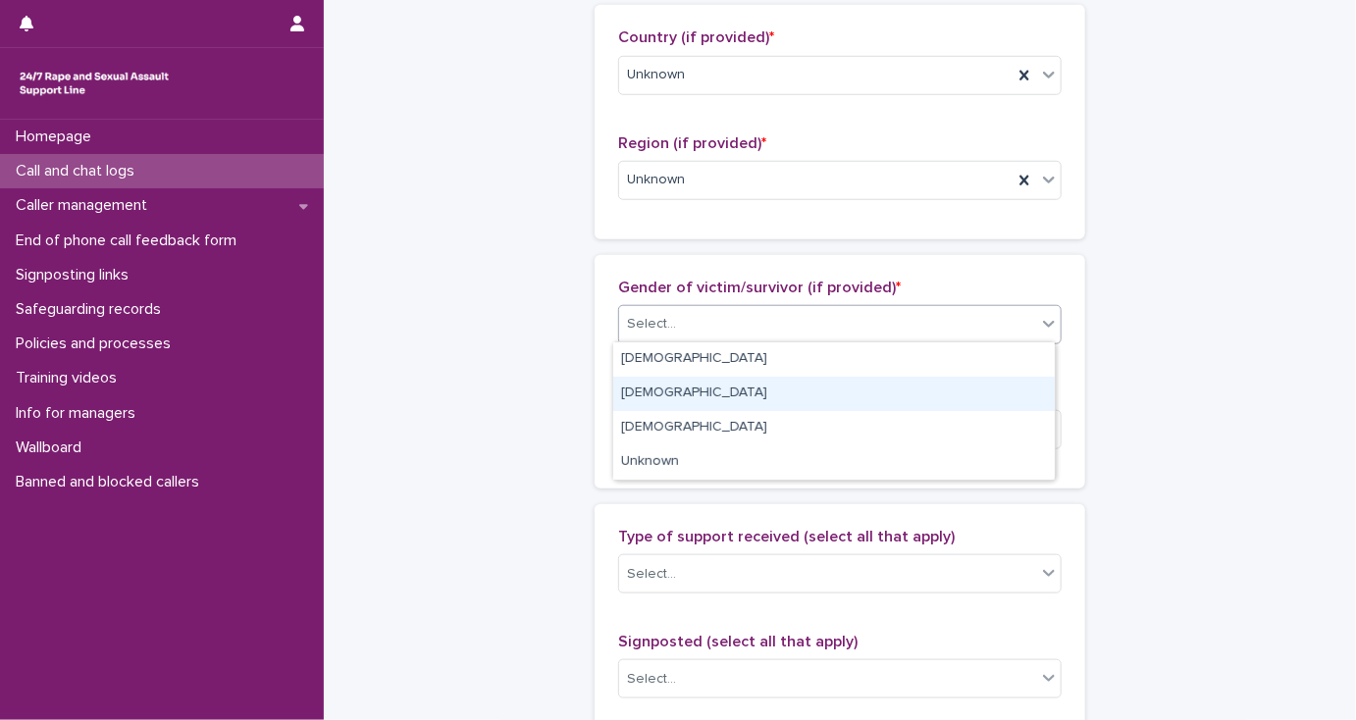
drag, startPoint x: 641, startPoint y: 370, endPoint x: 647, endPoint y: 388, distance: 19.9
click at [647, 388] on div "[DEMOGRAPHIC_DATA]" at bounding box center [833, 394] width 441 height 34
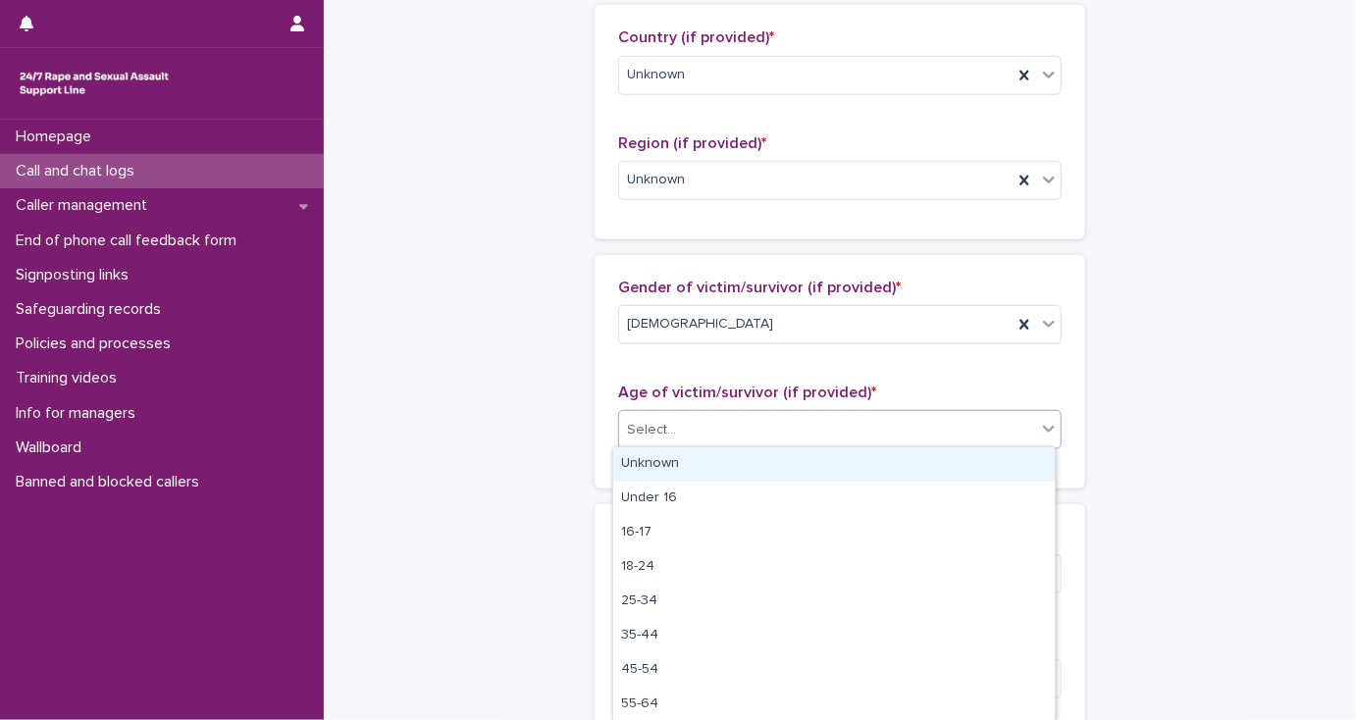
click at [648, 423] on div "Select..." at bounding box center [651, 430] width 49 height 21
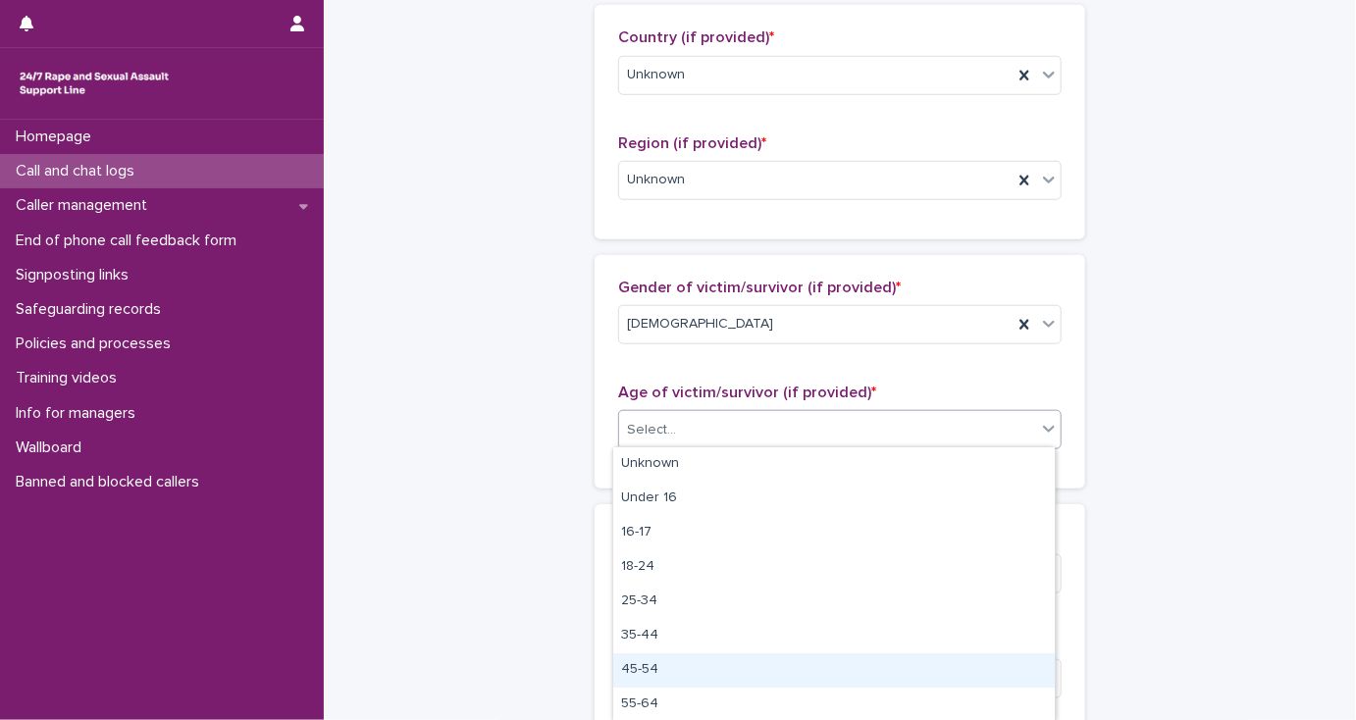
click at [681, 673] on div "45-54" at bounding box center [833, 670] width 441 height 34
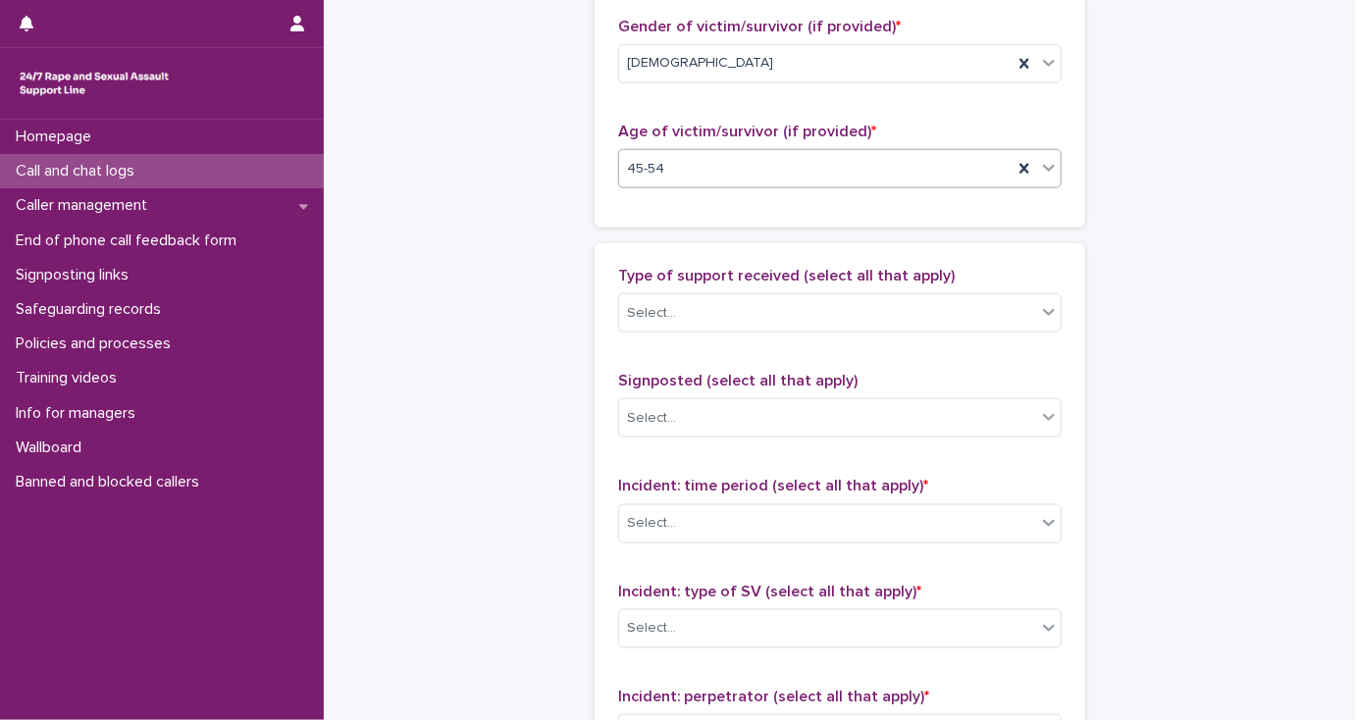
scroll to position [1020, 0]
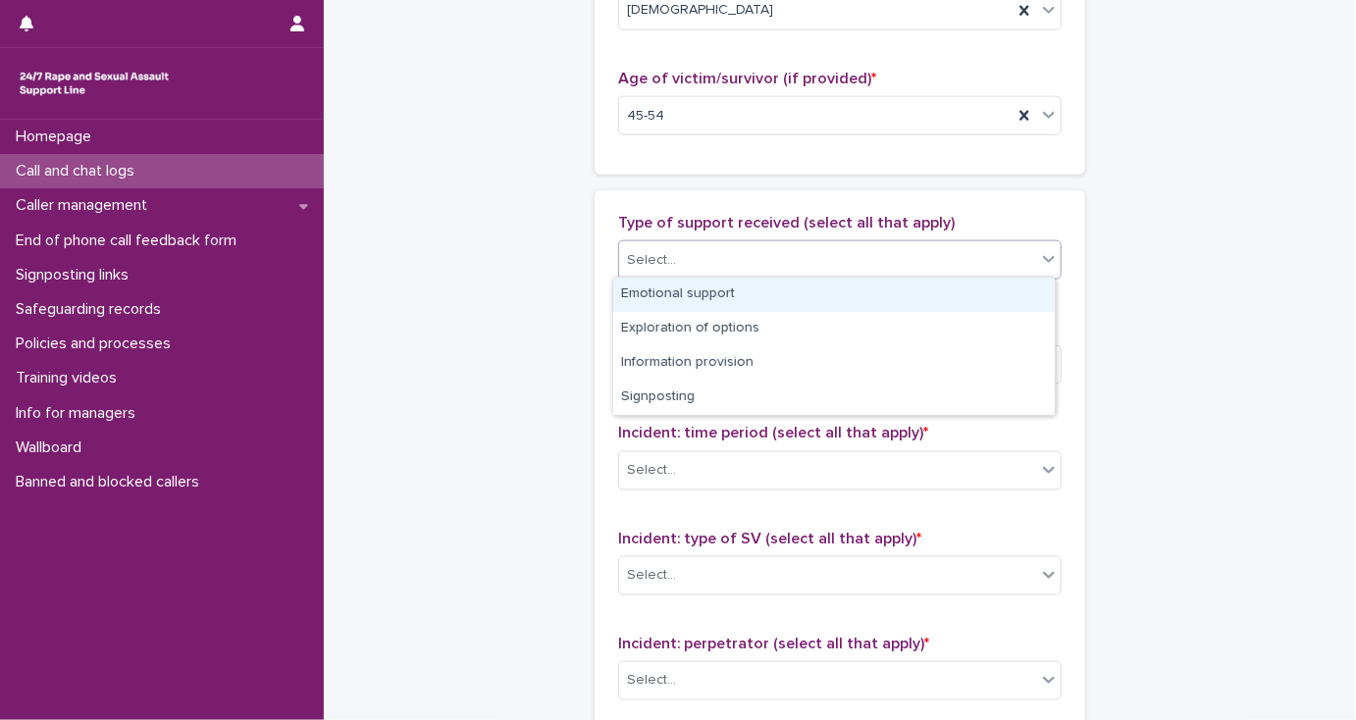
click at [656, 259] on div "Select..." at bounding box center [651, 260] width 49 height 21
click at [671, 289] on div "Emotional support" at bounding box center [833, 295] width 441 height 34
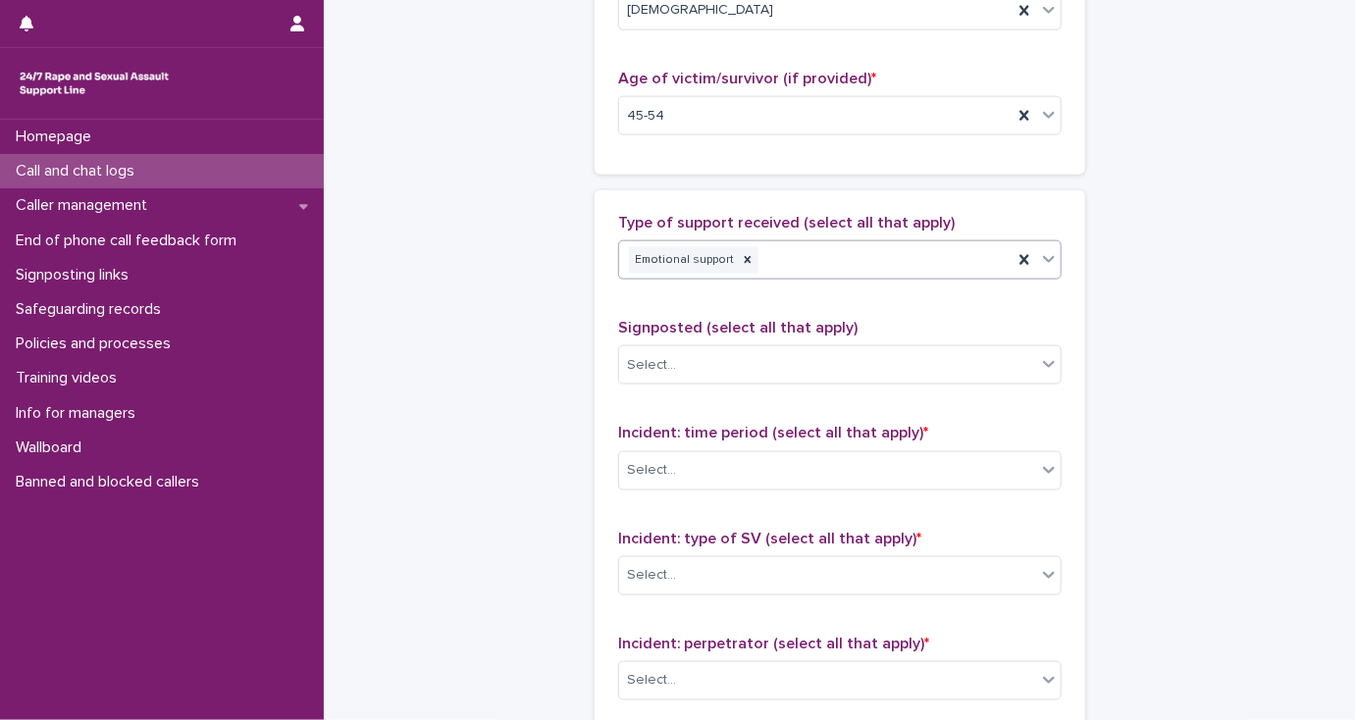
click at [837, 261] on div "Emotional support" at bounding box center [815, 260] width 393 height 34
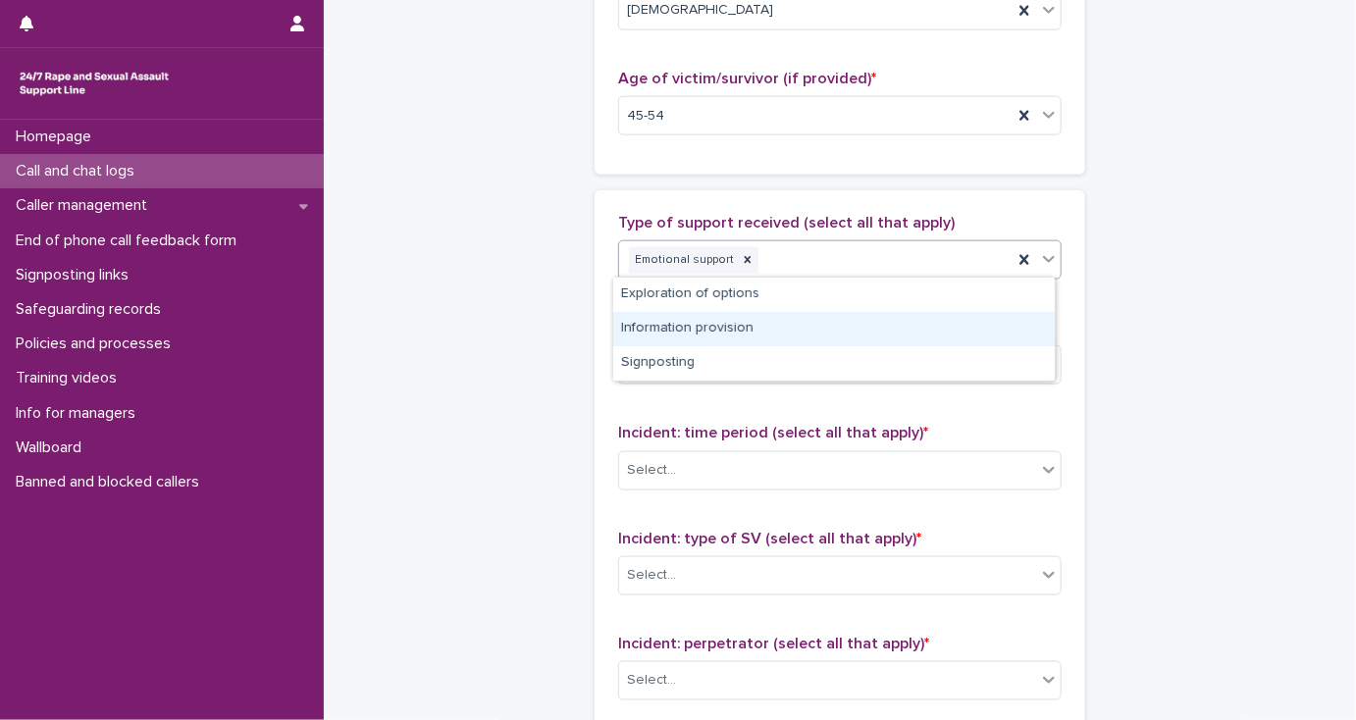
click at [738, 331] on div "Information provision" at bounding box center [833, 329] width 441 height 34
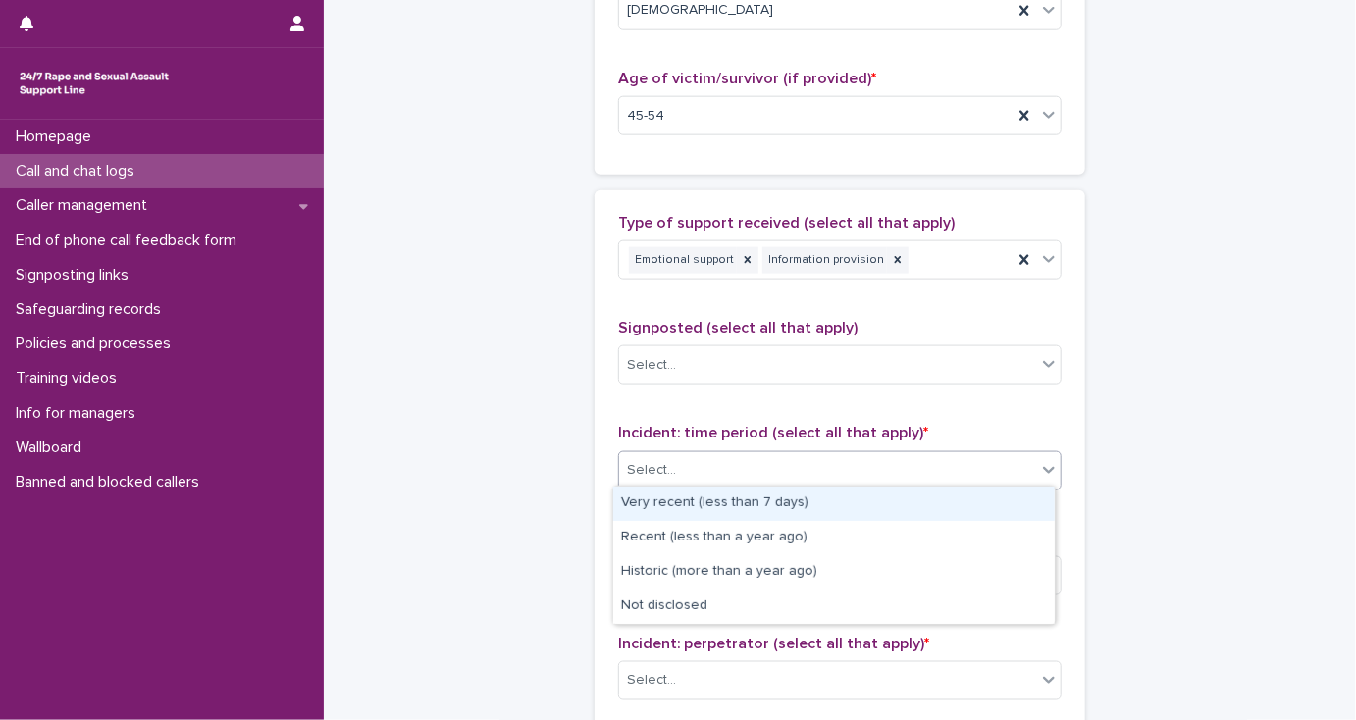
click at [706, 473] on div "Select..." at bounding box center [827, 470] width 417 height 32
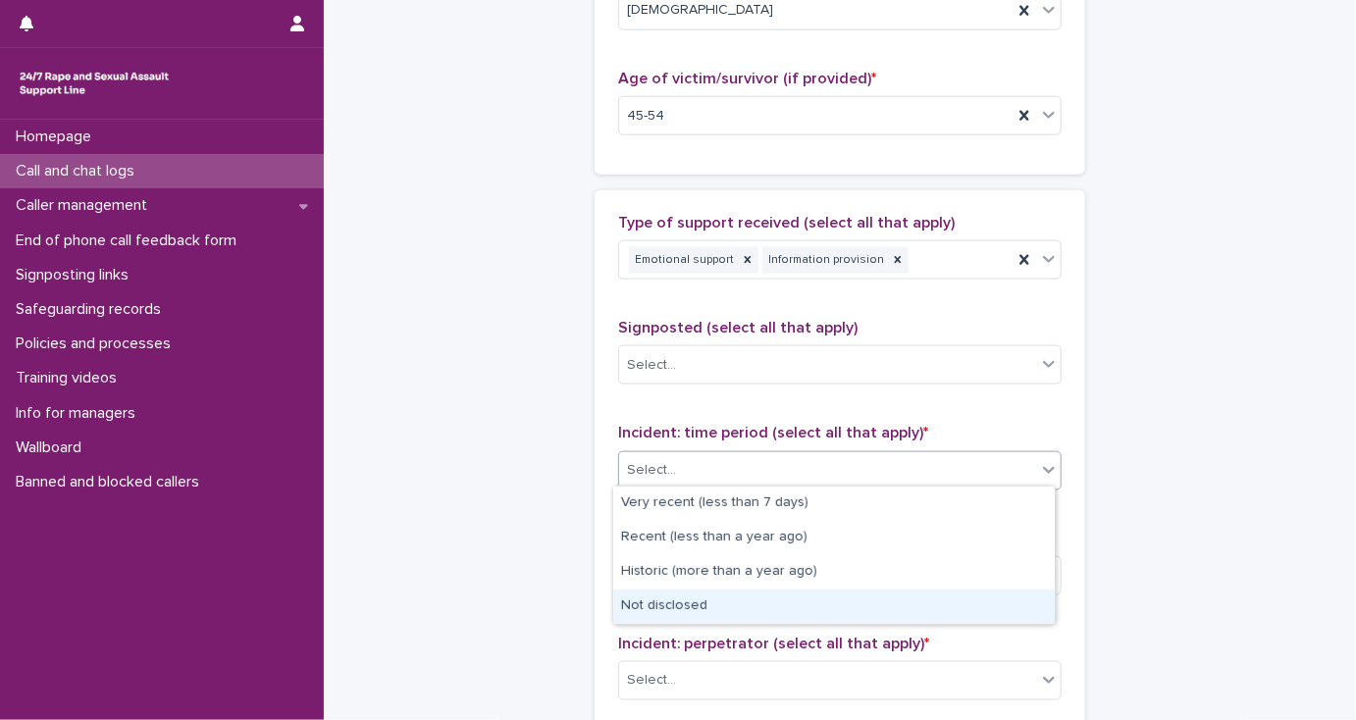
click at [669, 604] on div "Not disclosed" at bounding box center [833, 607] width 441 height 34
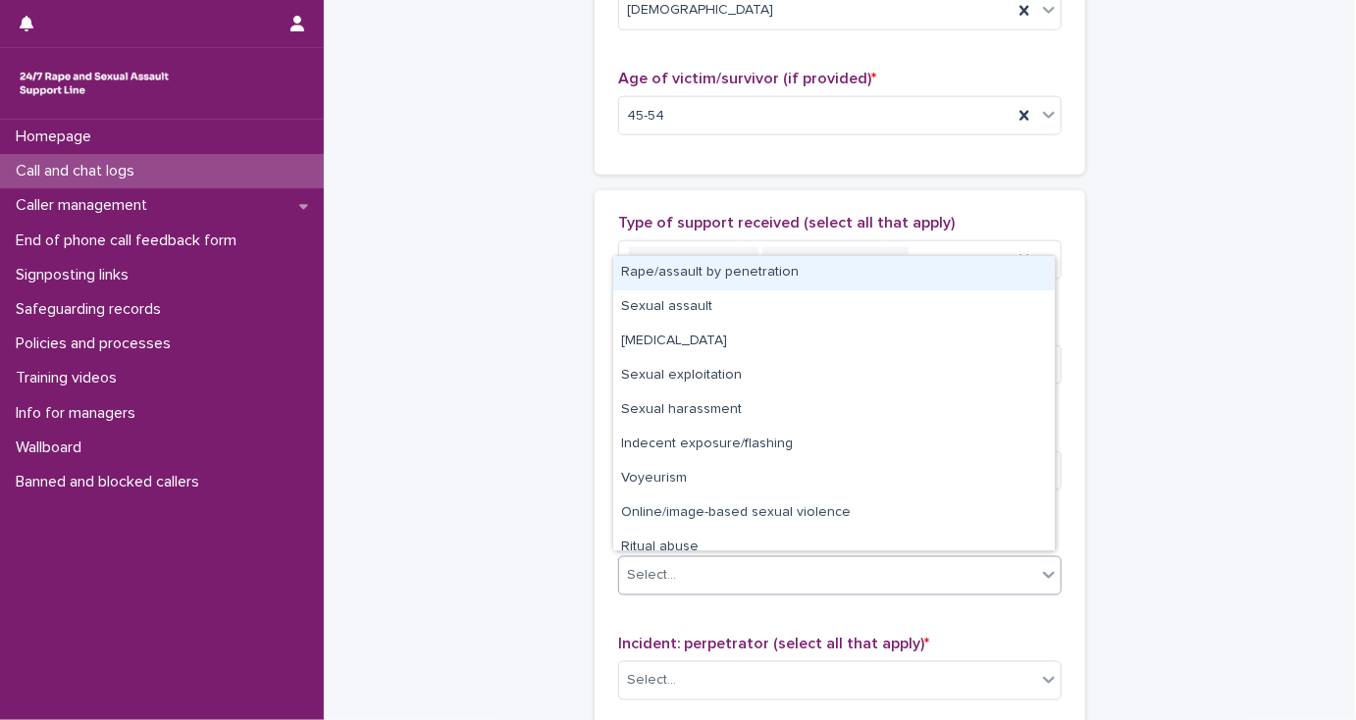
click at [658, 575] on div "Select..." at bounding box center [651, 575] width 49 height 21
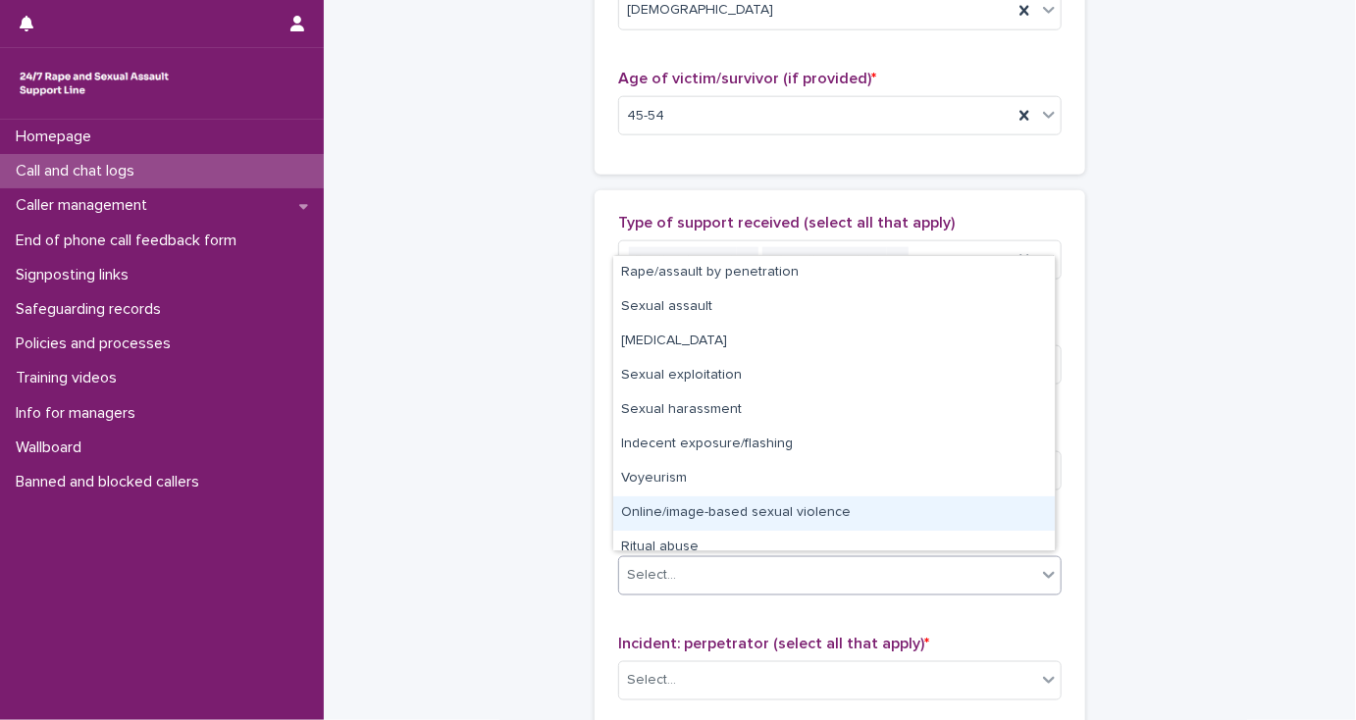
scroll to position [49, 0]
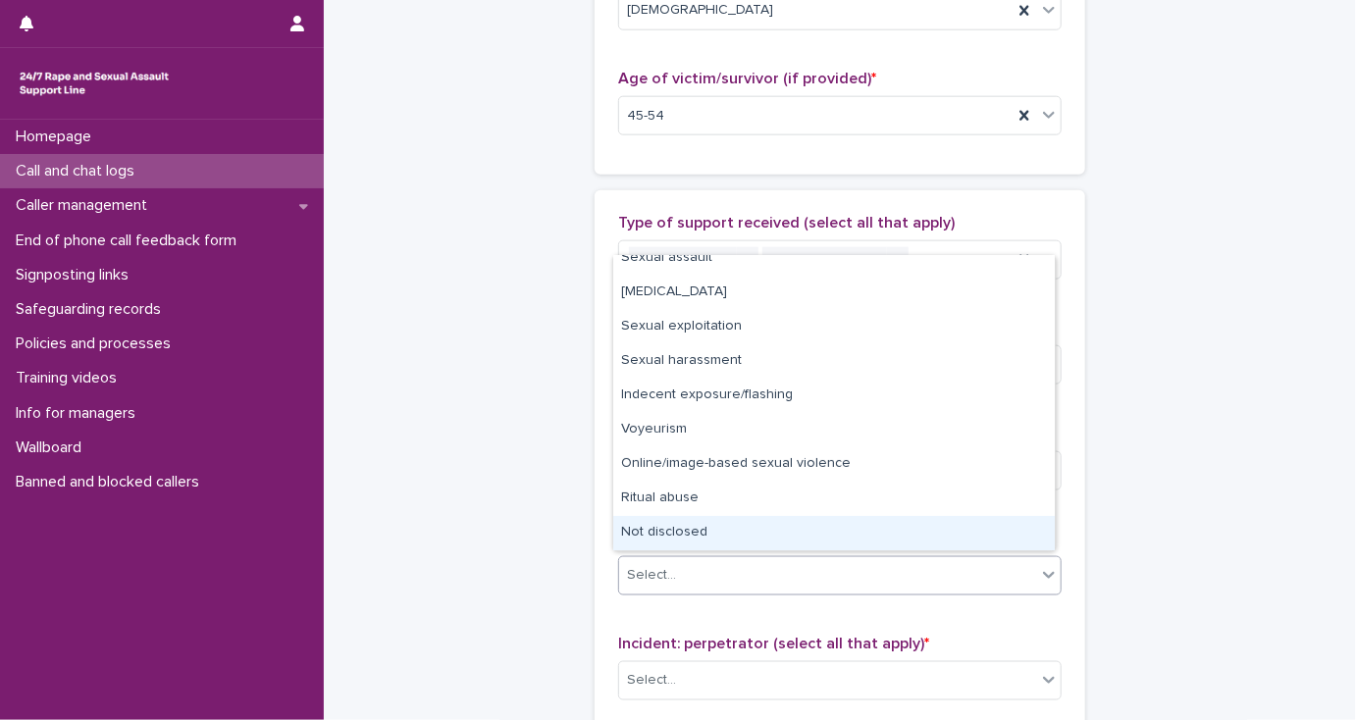
click at [671, 528] on div "Not disclosed" at bounding box center [833, 533] width 441 height 34
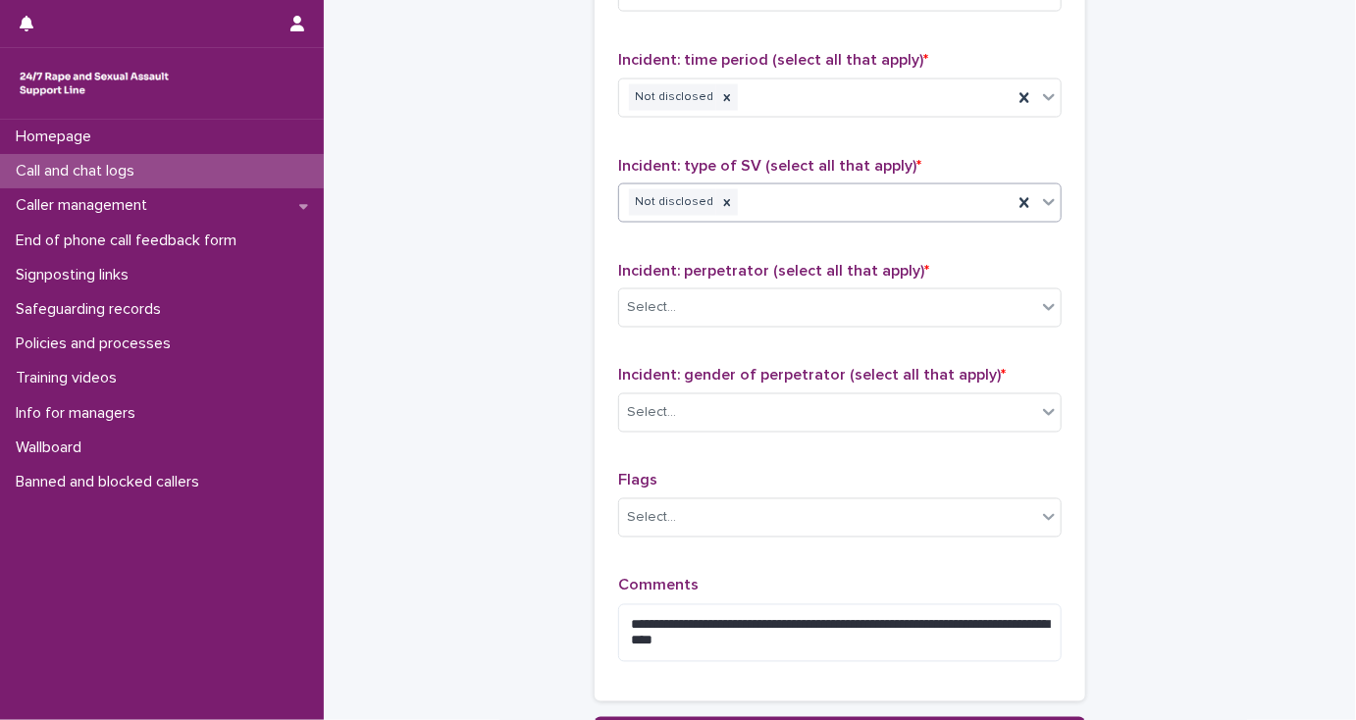
scroll to position [1413, 0]
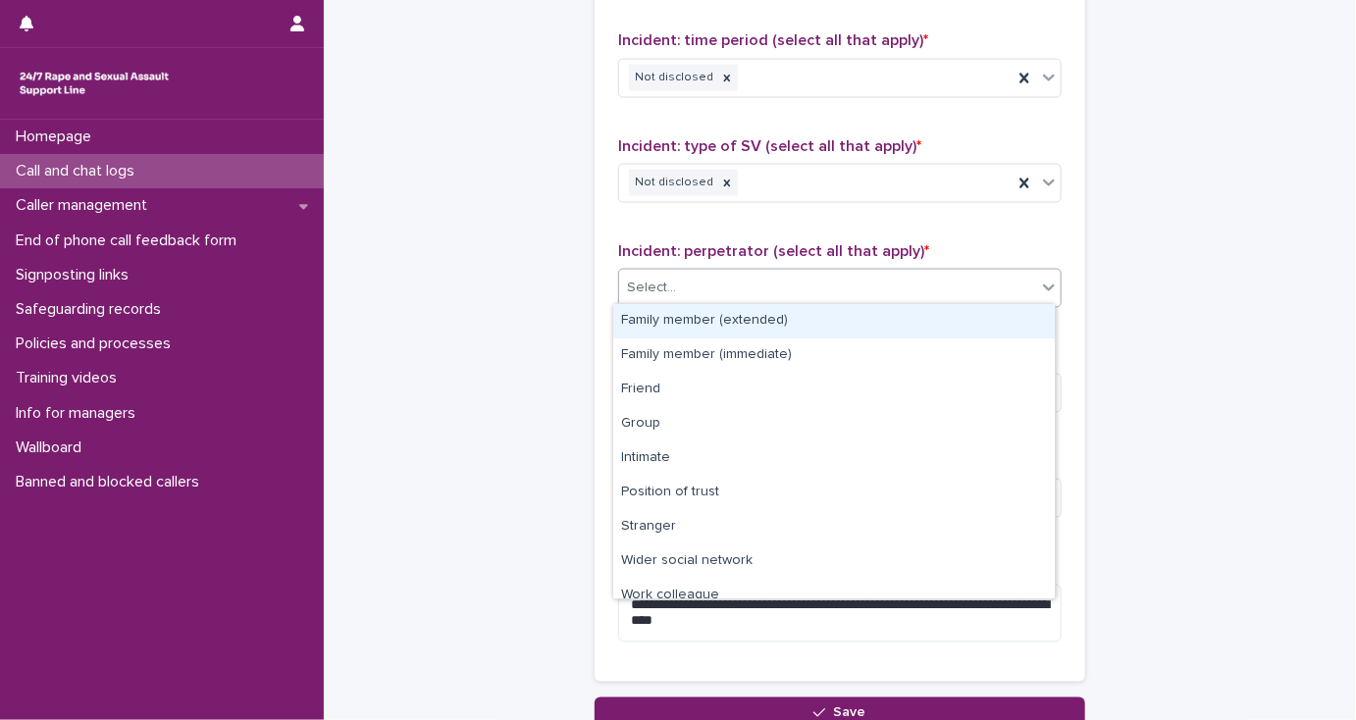
click at [673, 286] on div "Select..." at bounding box center [827, 289] width 417 height 32
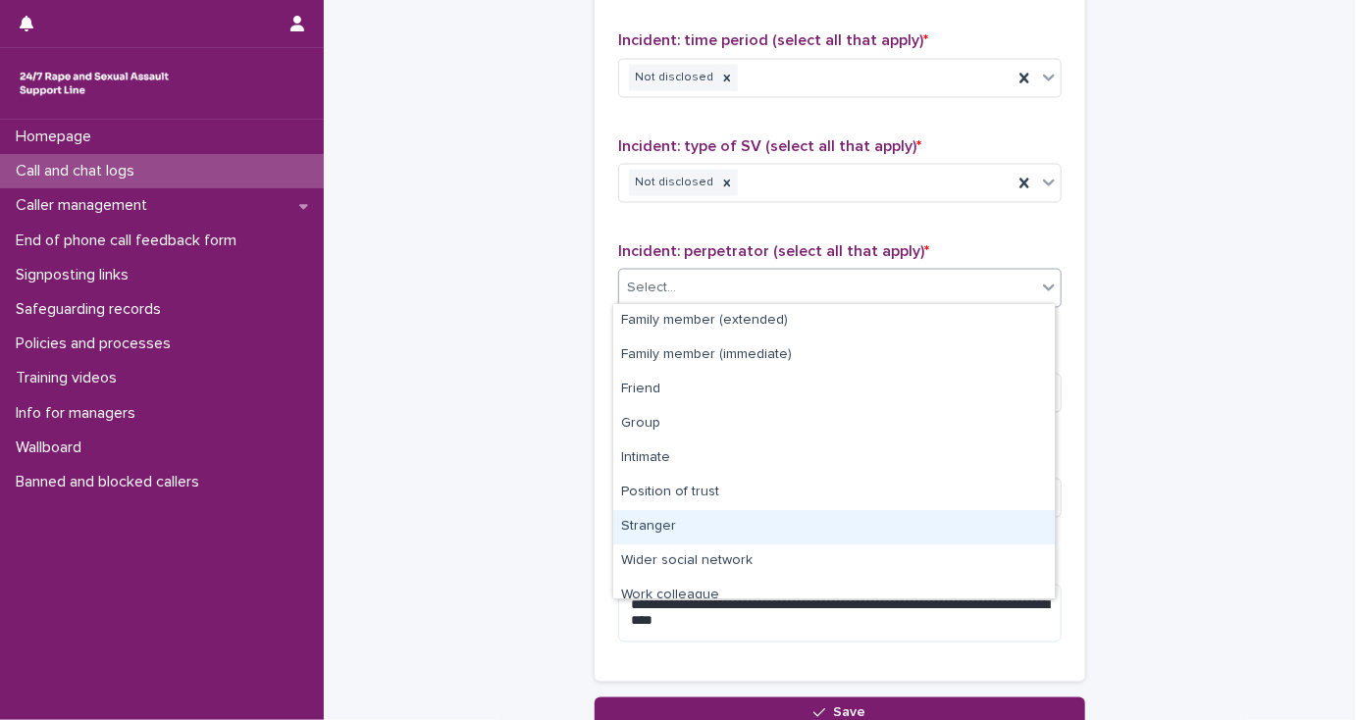
click at [671, 526] on div "Stranger" at bounding box center [833, 527] width 441 height 34
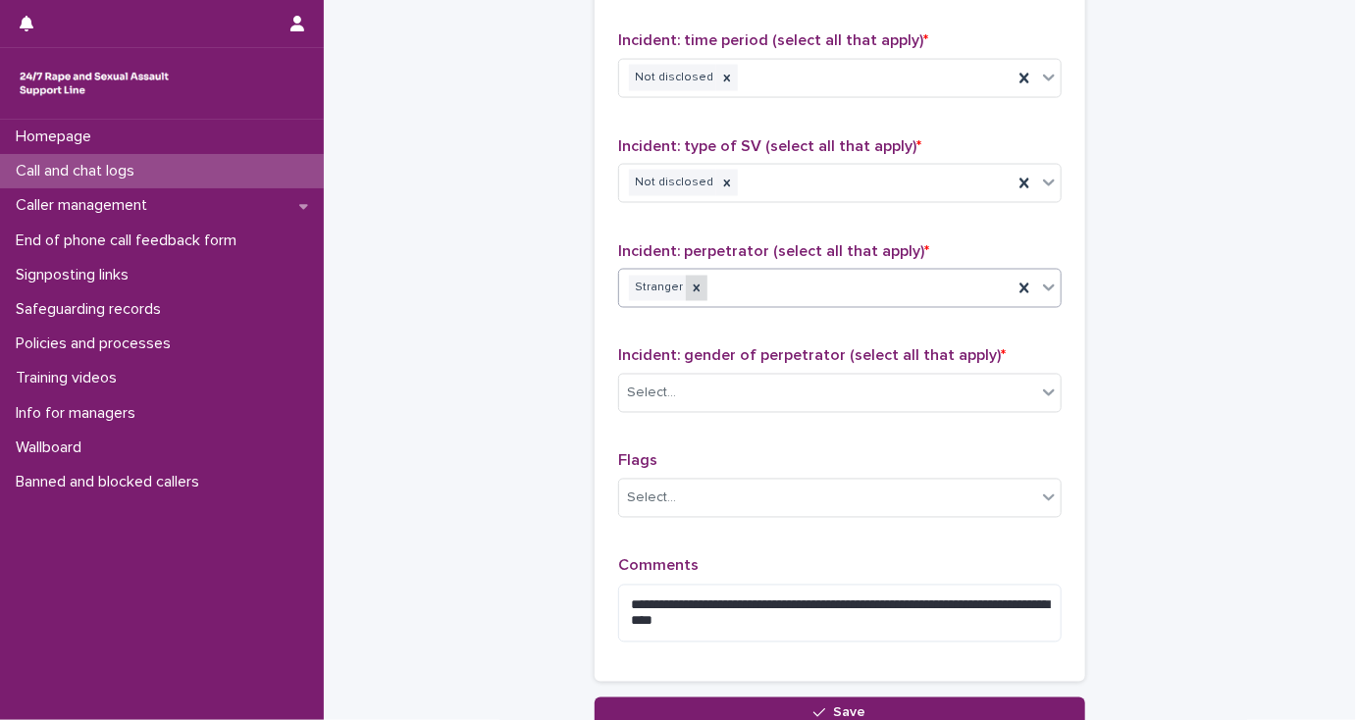
click at [694, 284] on icon at bounding box center [697, 287] width 7 height 7
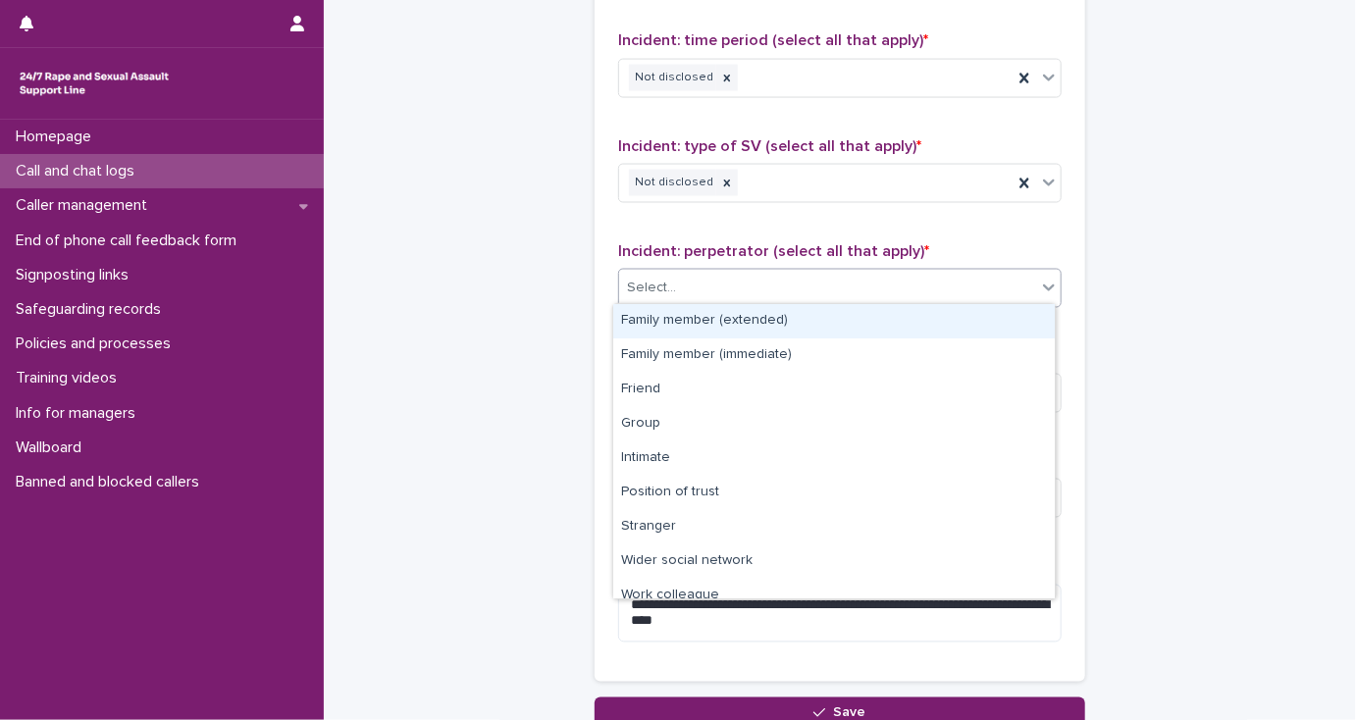
click at [687, 283] on div "Select..." at bounding box center [827, 289] width 417 height 32
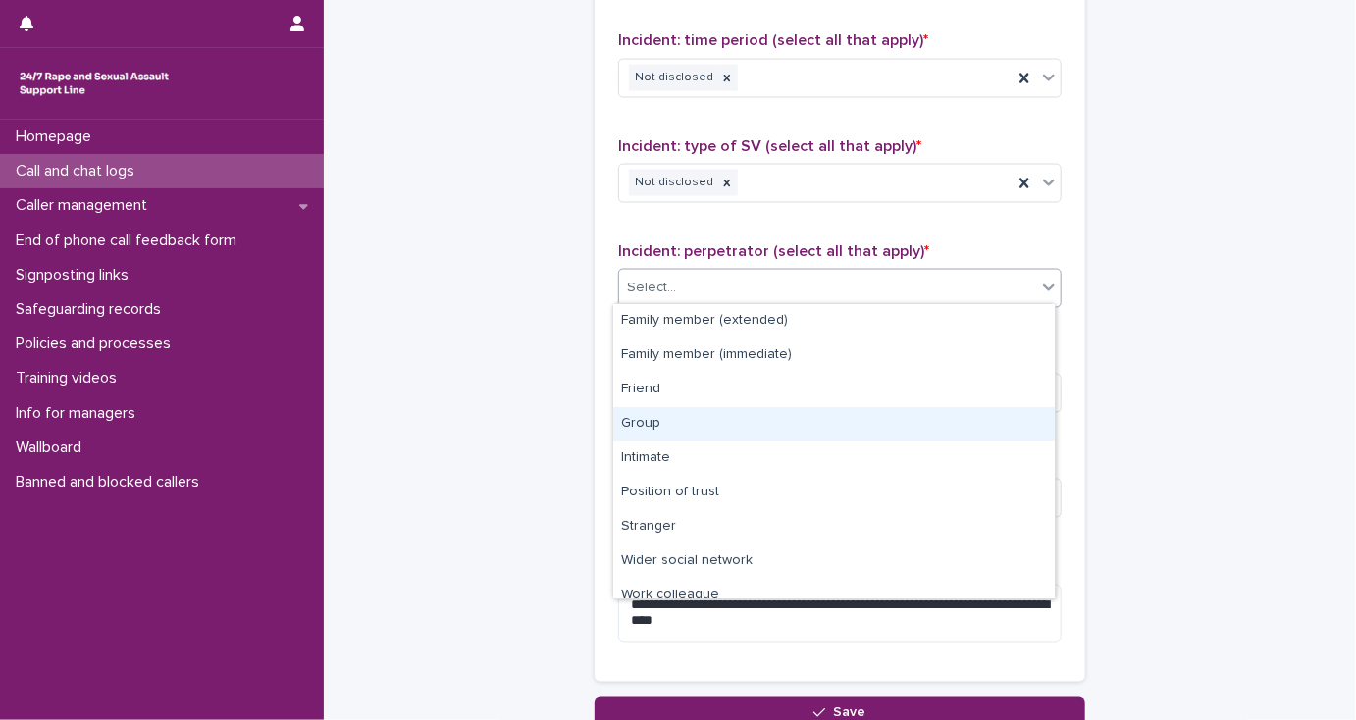
click at [671, 417] on div "Group" at bounding box center [833, 424] width 441 height 34
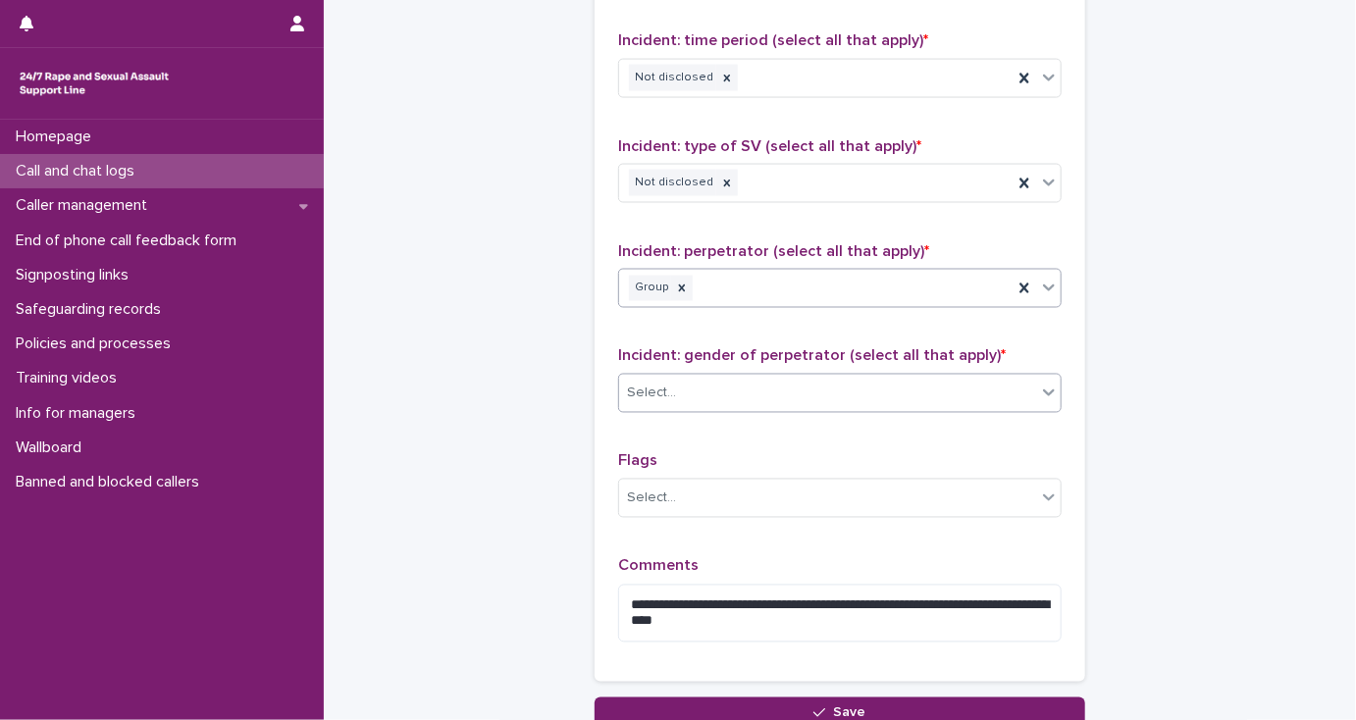
click at [663, 387] on div "Select..." at bounding box center [651, 394] width 49 height 21
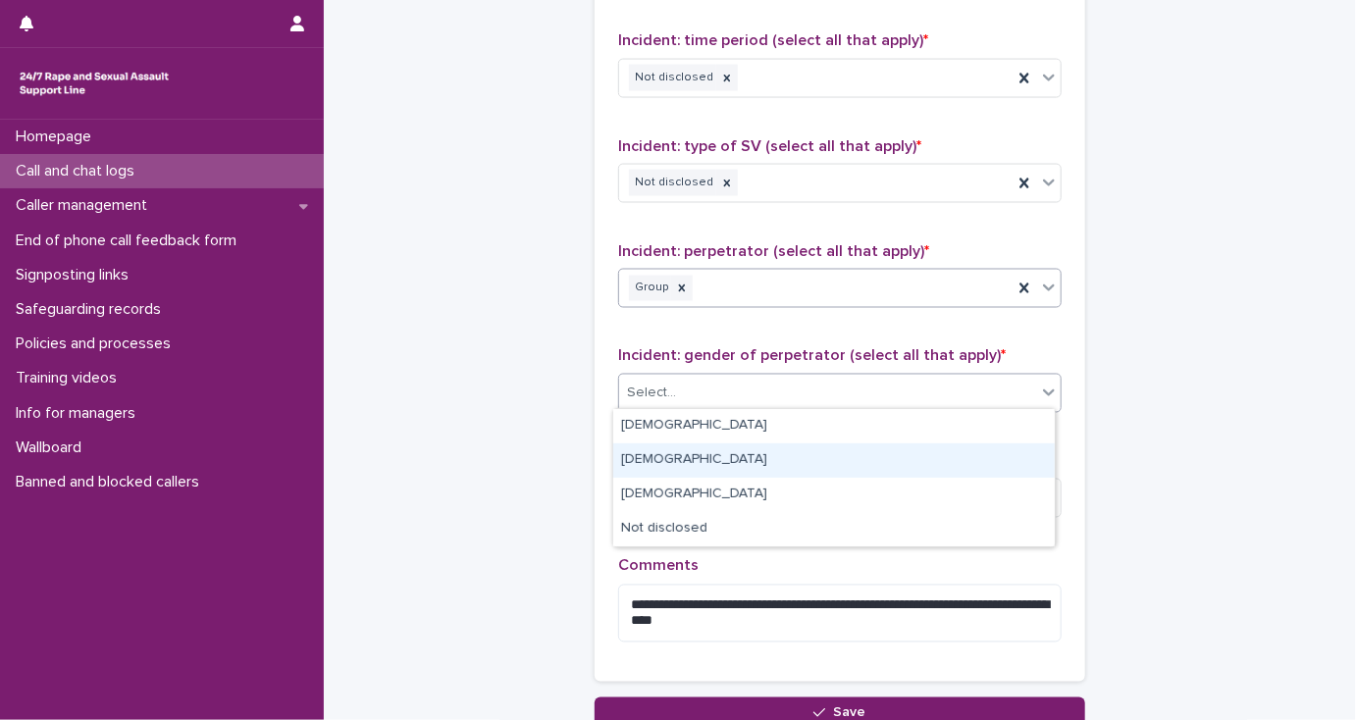
click at [671, 453] on div "[DEMOGRAPHIC_DATA]" at bounding box center [833, 460] width 441 height 34
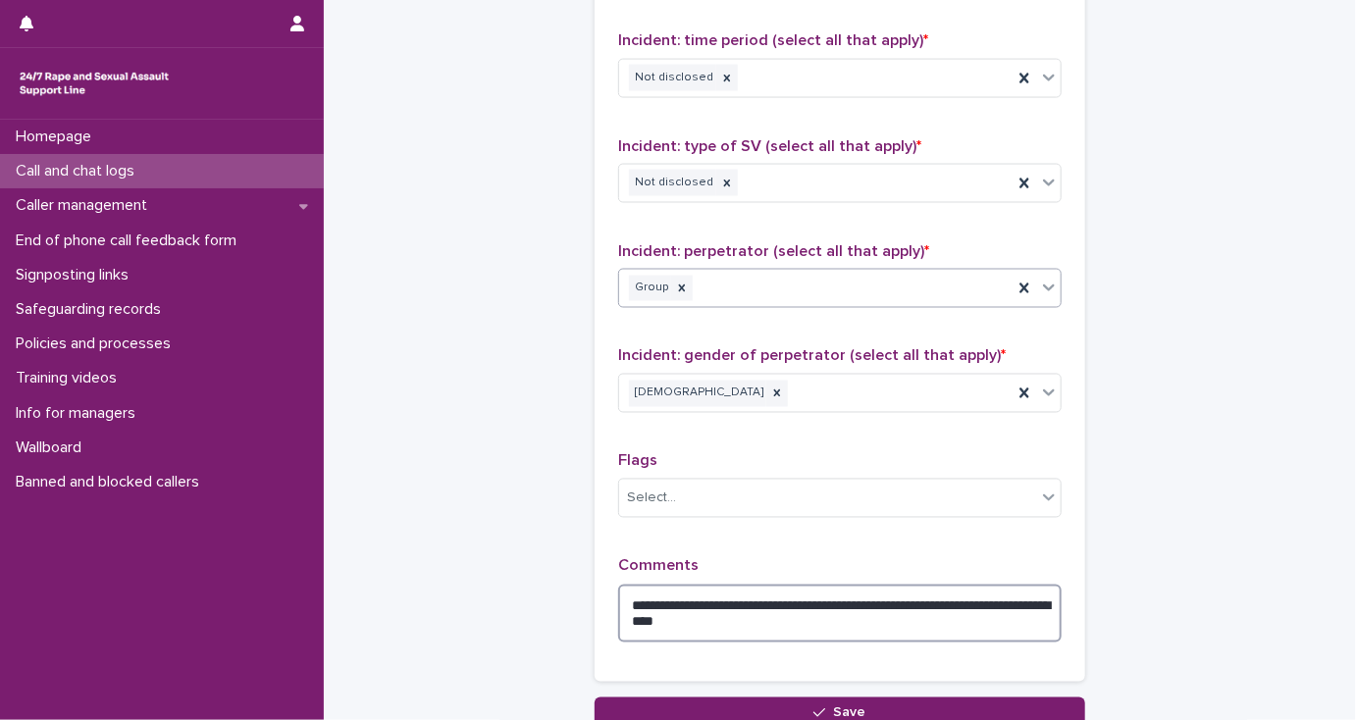
drag, startPoint x: 781, startPoint y: 616, endPoint x: 780, endPoint y: 604, distance: 11.8
click at [780, 604] on textarea "**********" at bounding box center [839, 614] width 443 height 59
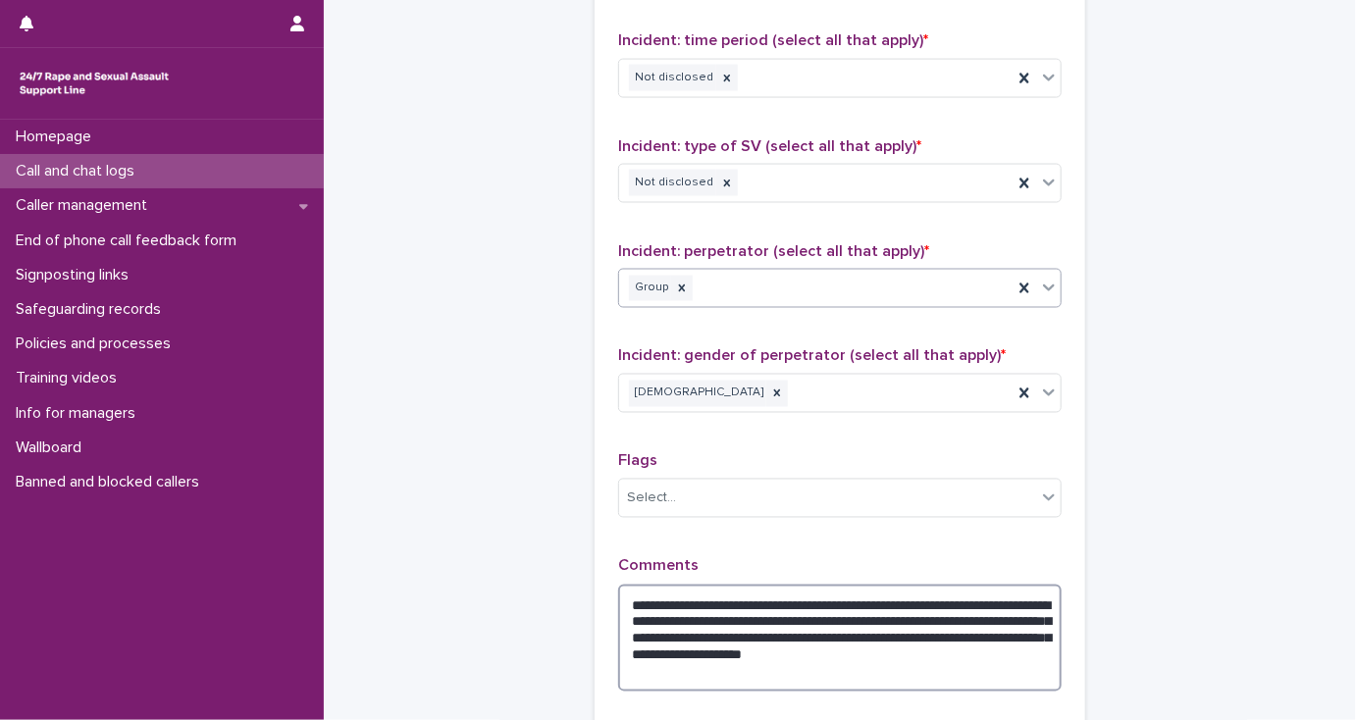
click at [856, 613] on textarea "**********" at bounding box center [839, 639] width 443 height 108
click at [781, 613] on textarea "**********" at bounding box center [839, 630] width 443 height 91
click at [627, 648] on textarea "**********" at bounding box center [839, 639] width 443 height 108
click at [857, 598] on textarea "**********" at bounding box center [839, 639] width 443 height 108
click at [780, 597] on textarea "**********" at bounding box center [839, 639] width 443 height 108
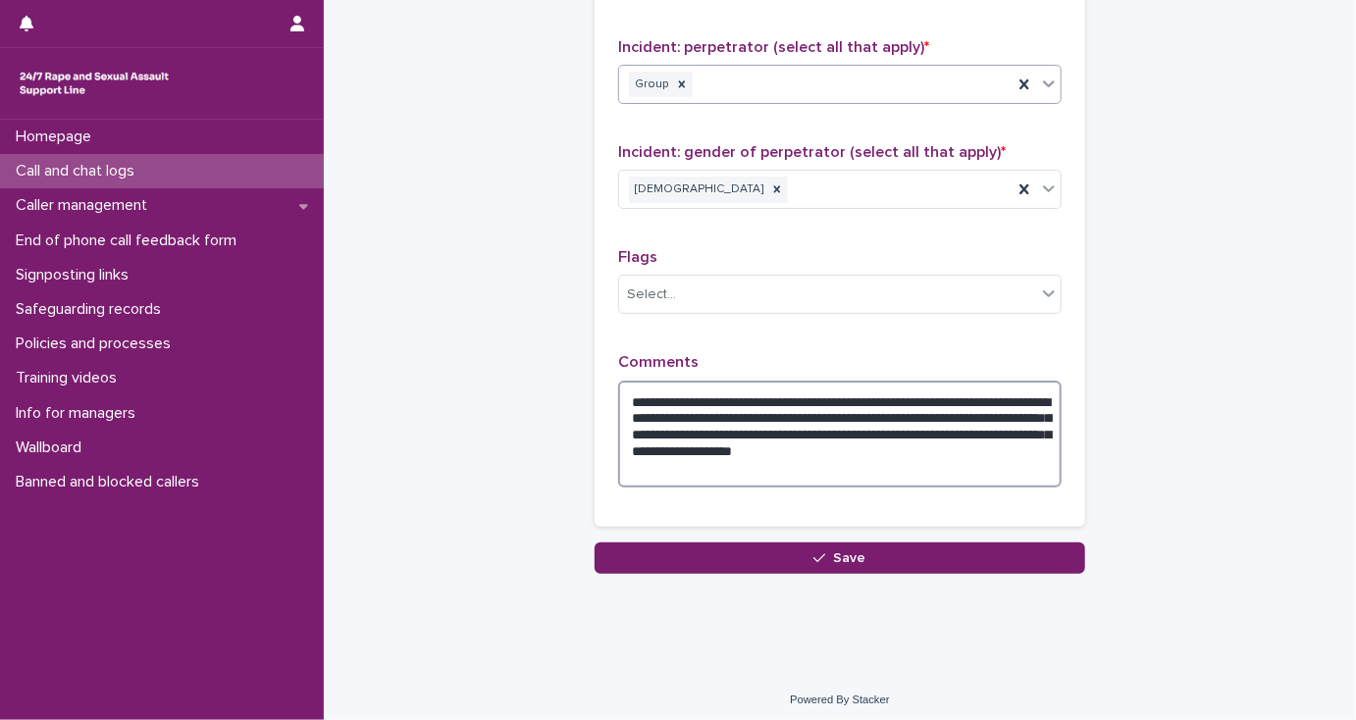
scroll to position [1618, 0]
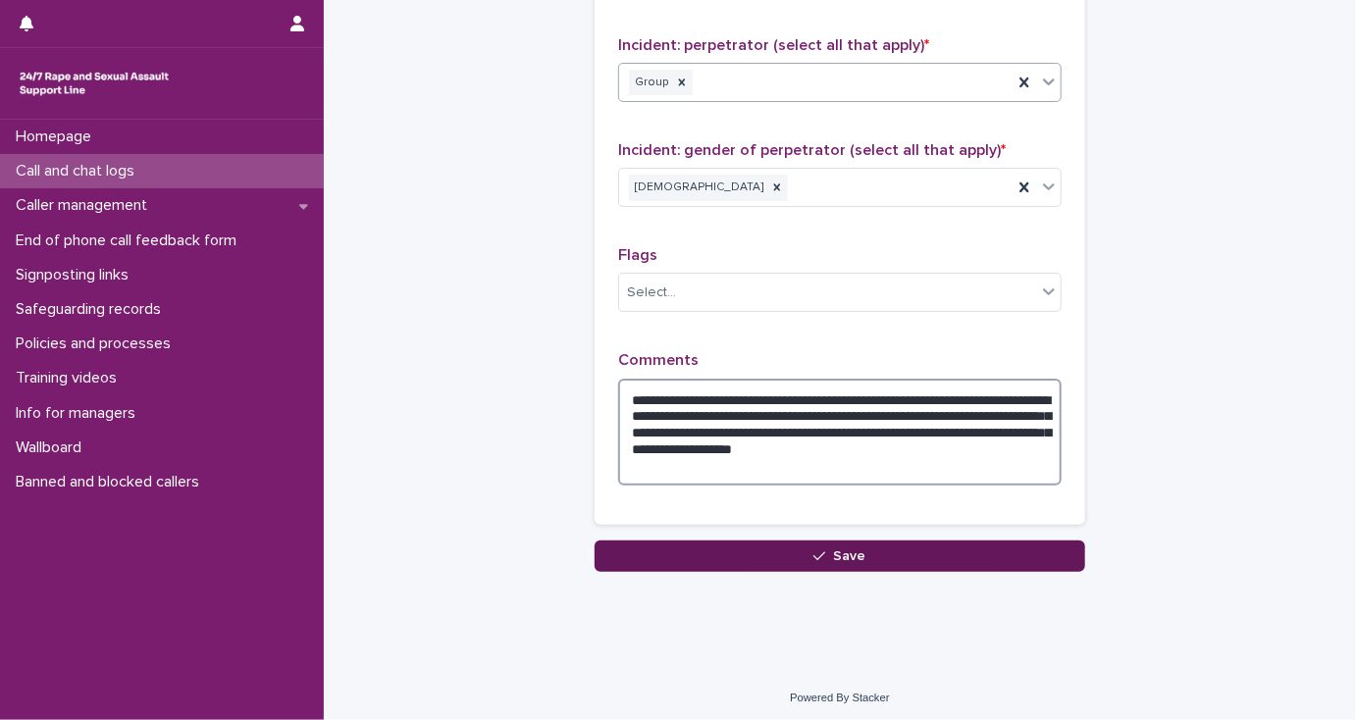
type textarea "**********"
click at [696, 557] on button "Save" at bounding box center [839, 555] width 490 height 31
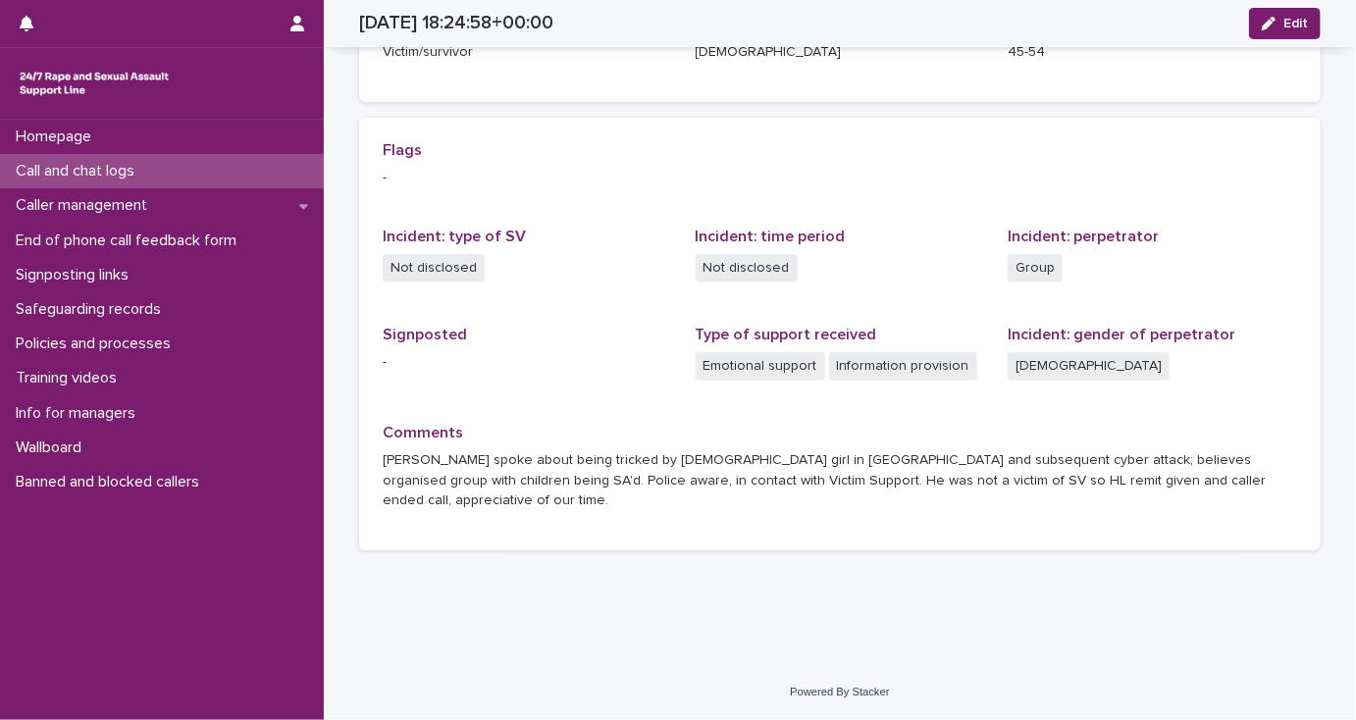
scroll to position [342, 0]
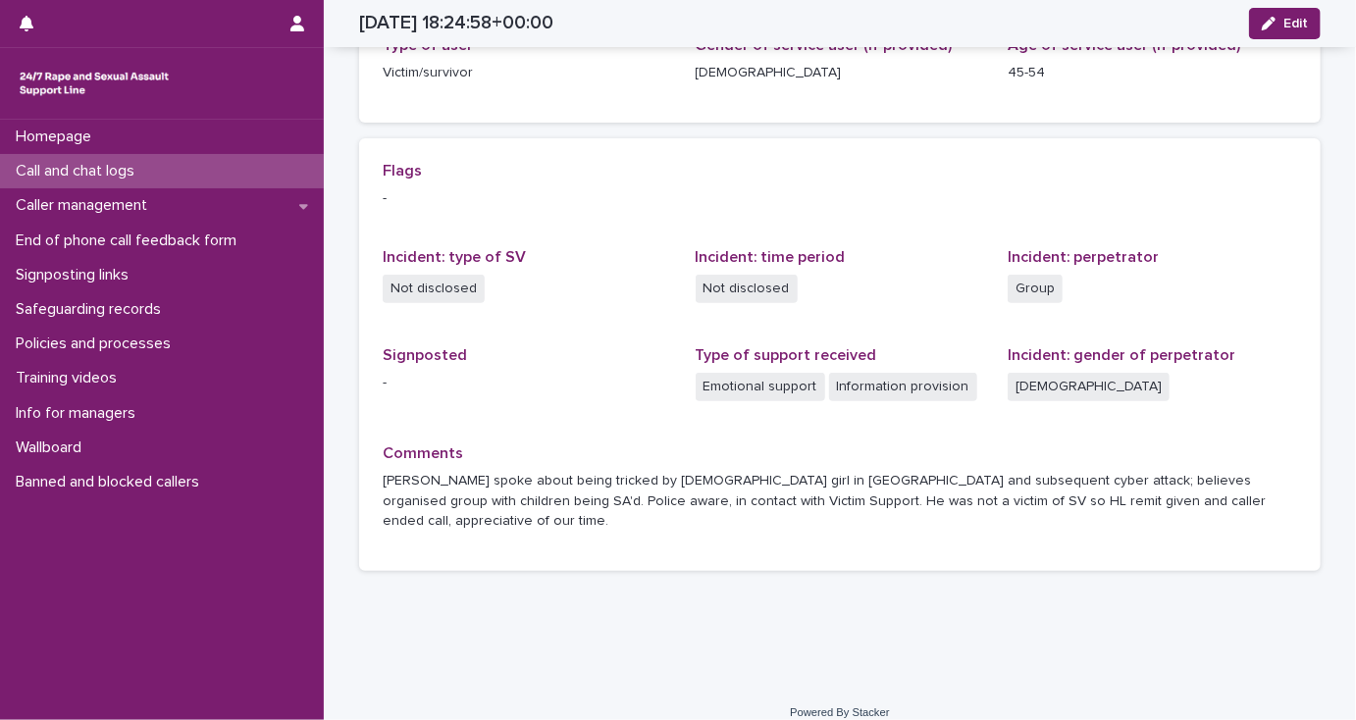
click at [52, 170] on p "Call and chat logs" at bounding box center [79, 171] width 142 height 19
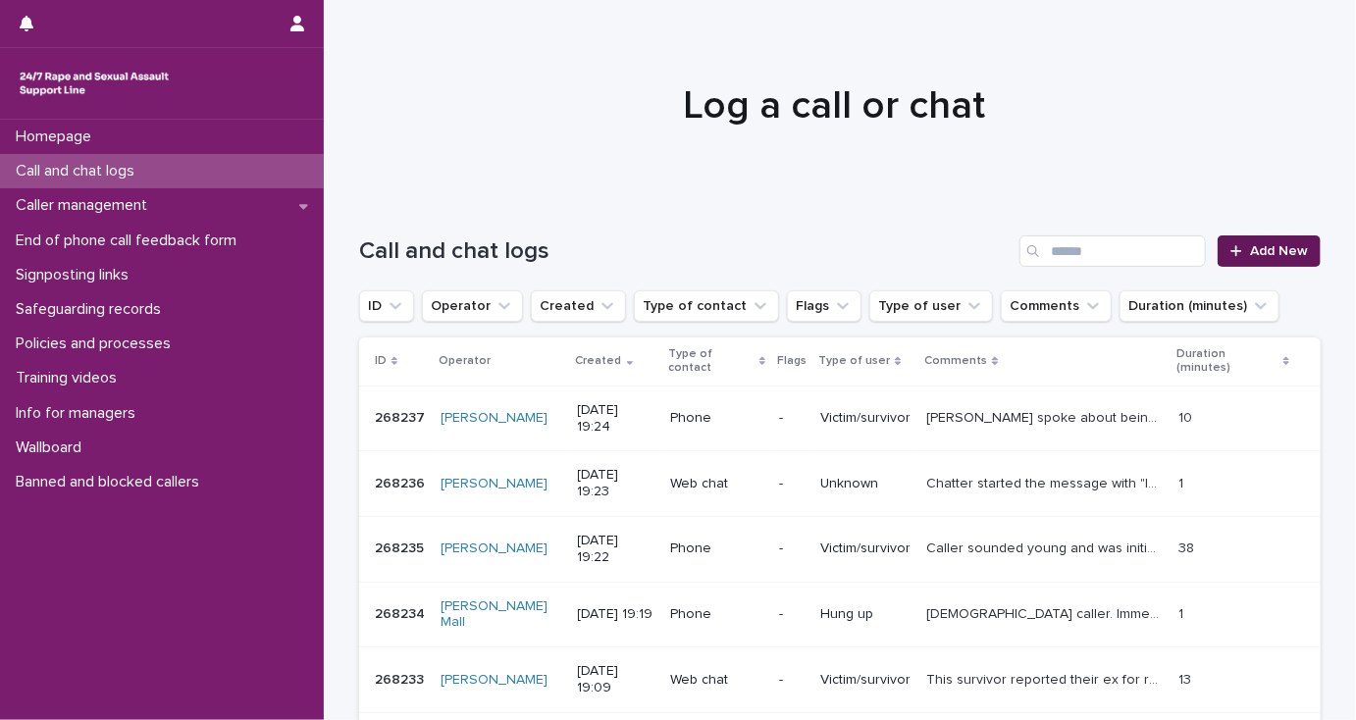
click at [1271, 257] on span "Add New" at bounding box center [1279, 251] width 58 height 14
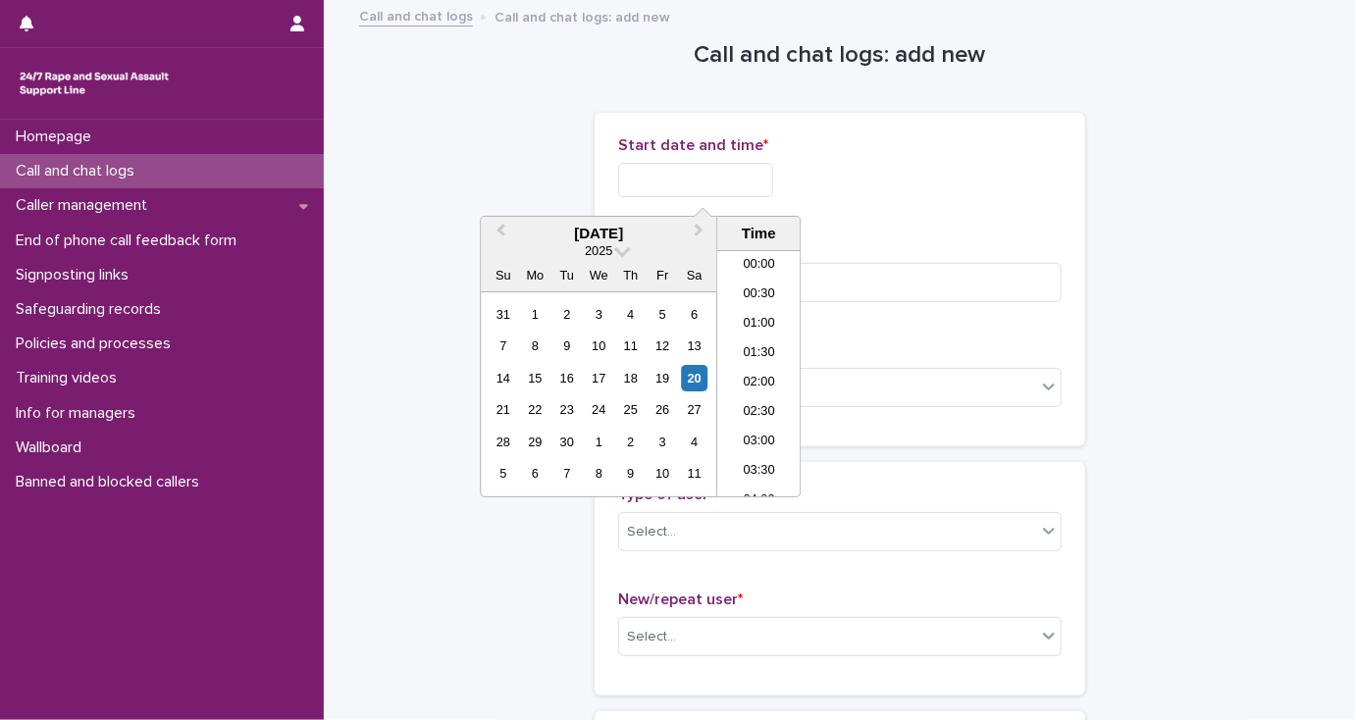
click at [643, 173] on input "text" at bounding box center [695, 180] width 155 height 34
click at [739, 373] on li "19:00" at bounding box center [758, 373] width 83 height 29
click at [722, 176] on input "**********" at bounding box center [695, 180] width 155 height 34
type input "**********"
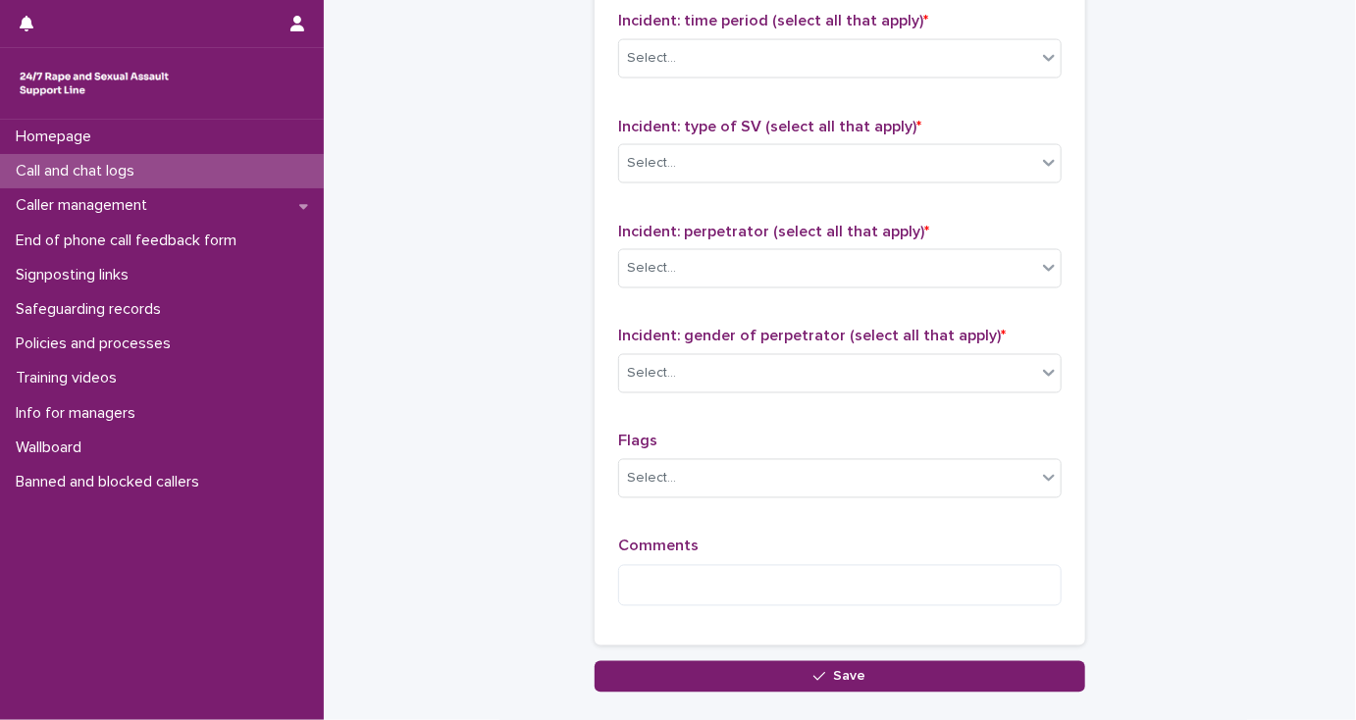
scroll to position [1553, 0]
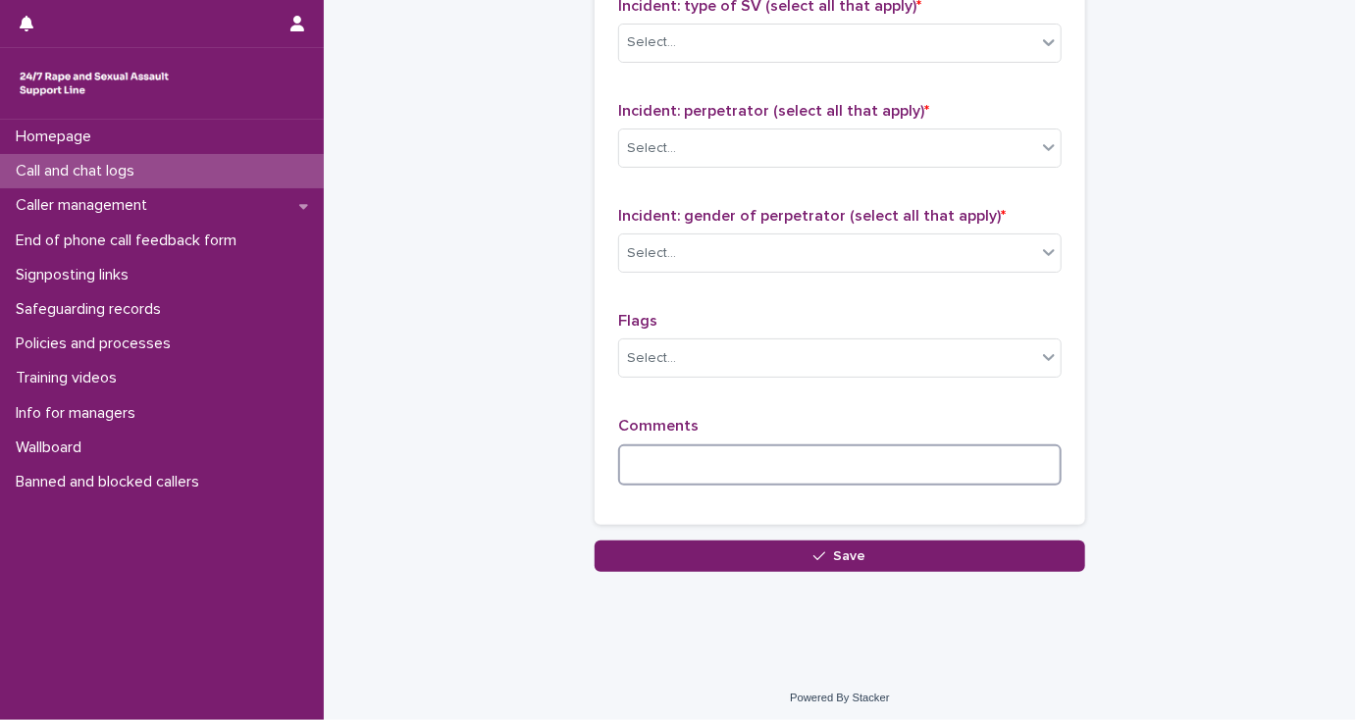
click at [657, 451] on textarea at bounding box center [839, 465] width 443 height 42
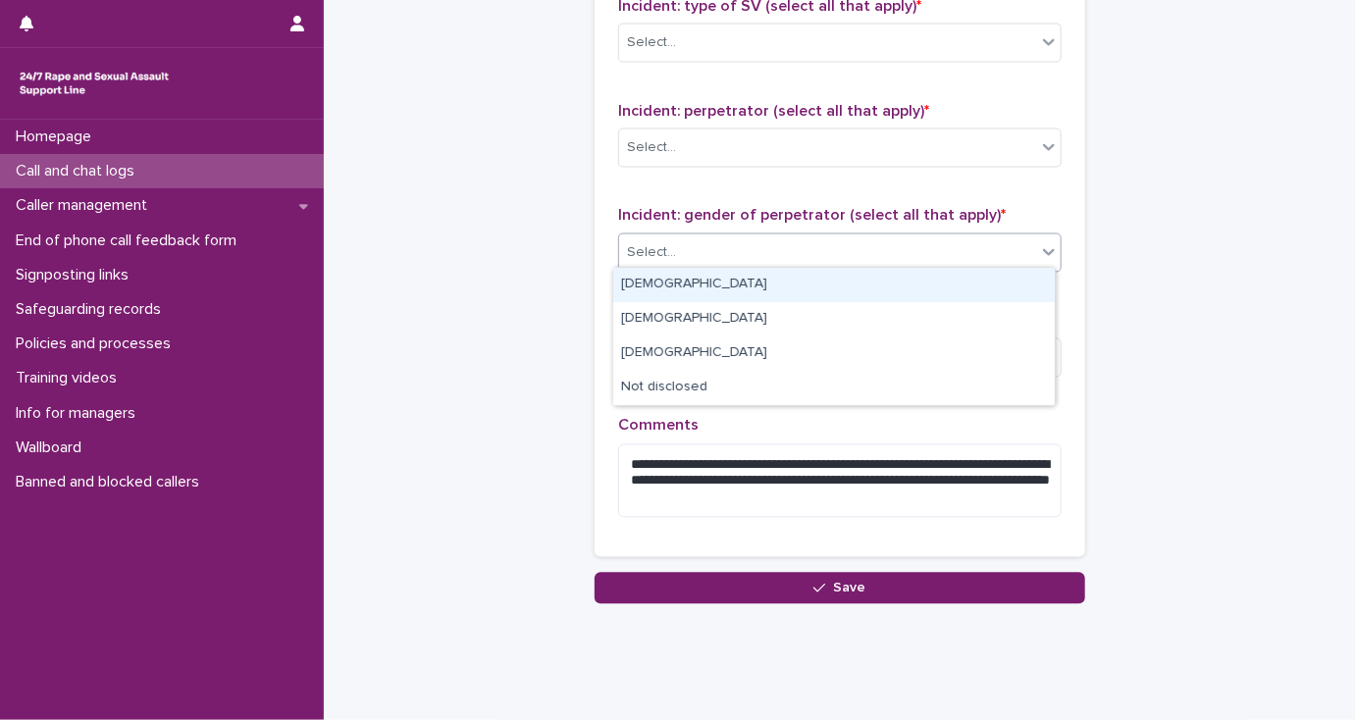
click at [642, 254] on div "Select..." at bounding box center [651, 253] width 49 height 21
click at [642, 284] on div "[DEMOGRAPHIC_DATA]" at bounding box center [833, 285] width 441 height 34
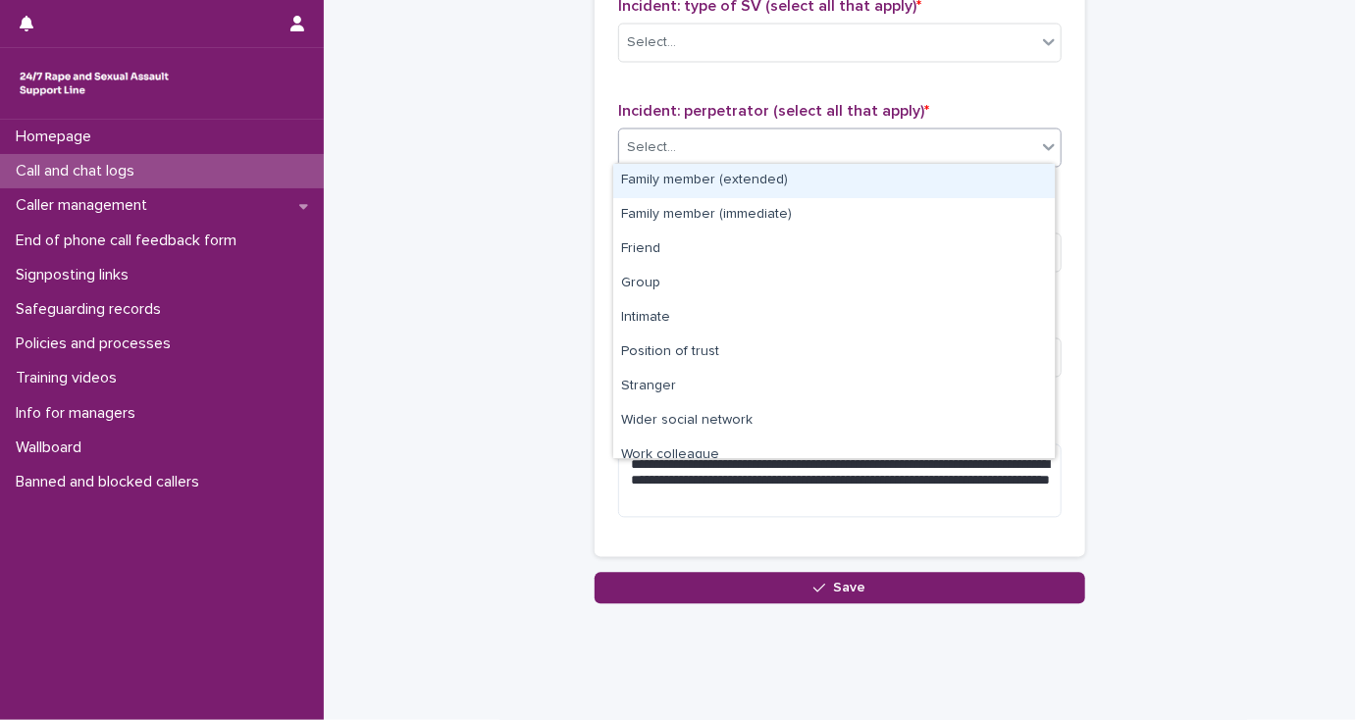
click at [641, 138] on div "Select..." at bounding box center [651, 148] width 49 height 21
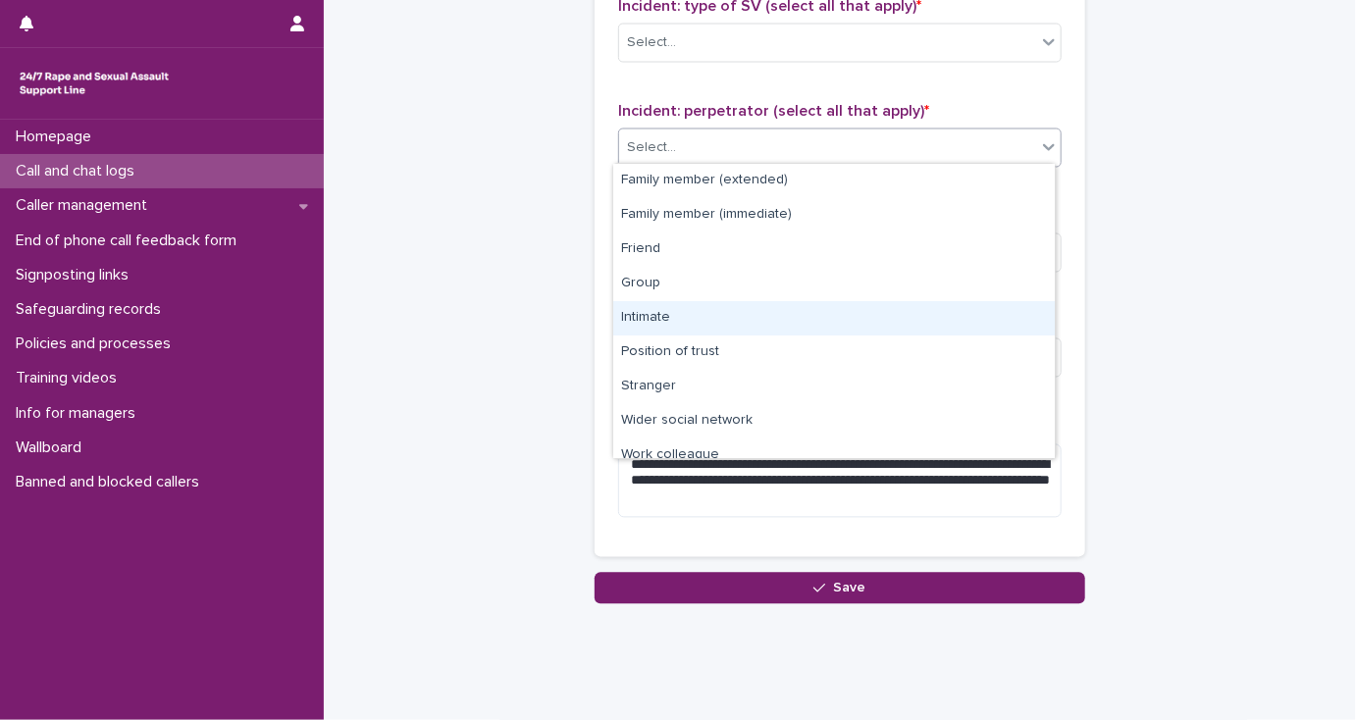
click at [641, 314] on div "Intimate" at bounding box center [833, 318] width 441 height 34
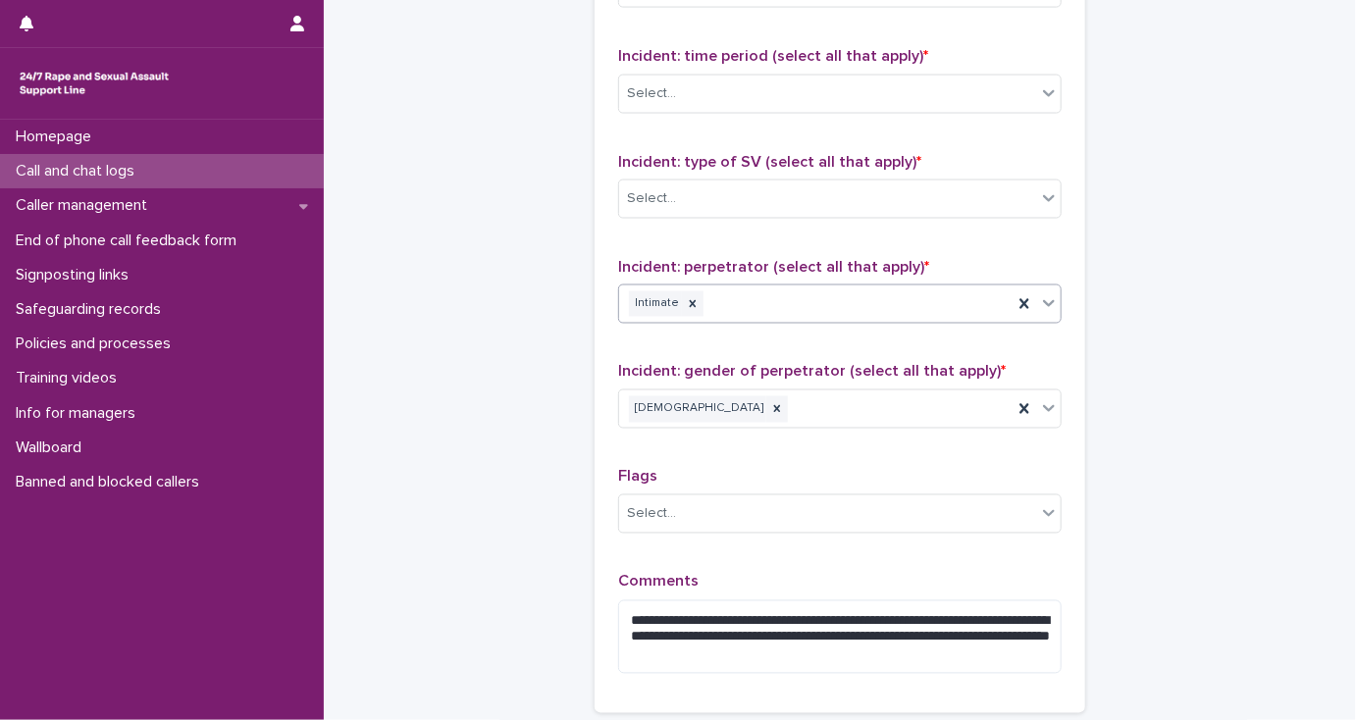
scroll to position [1396, 0]
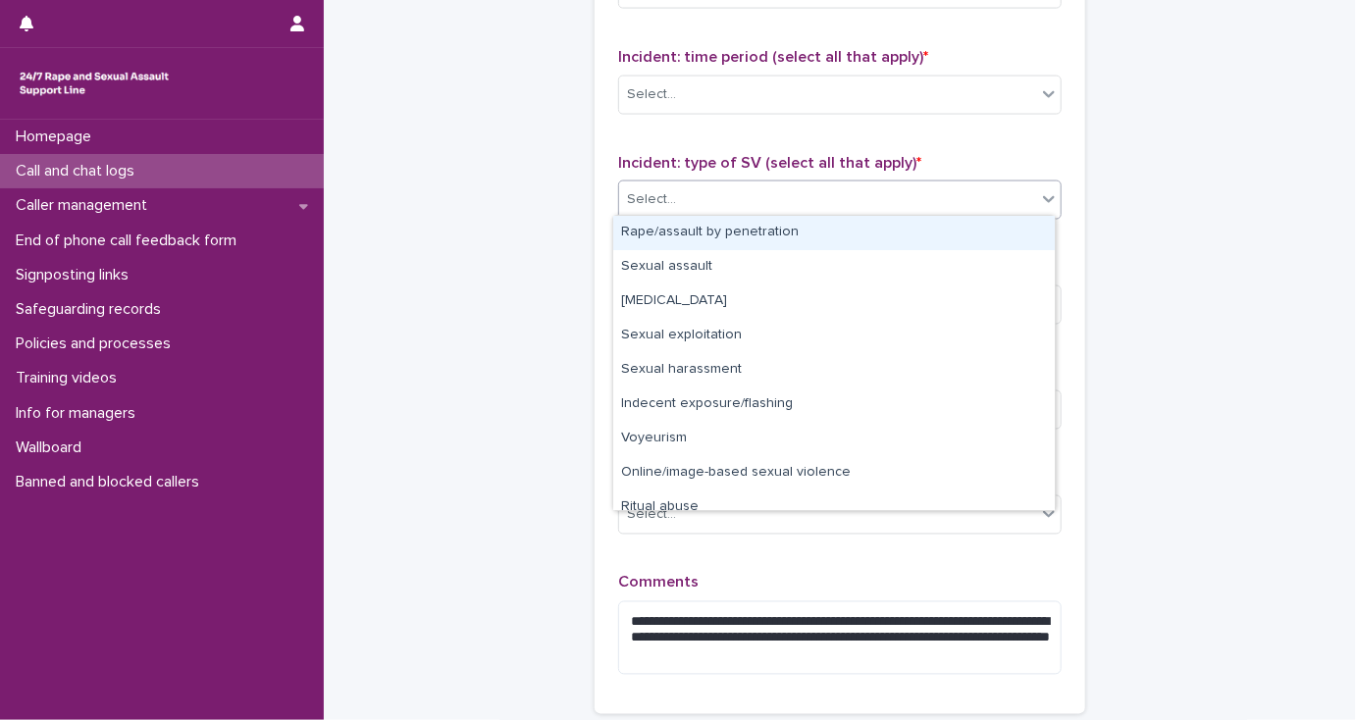
click at [627, 201] on div "Select..." at bounding box center [651, 199] width 49 height 21
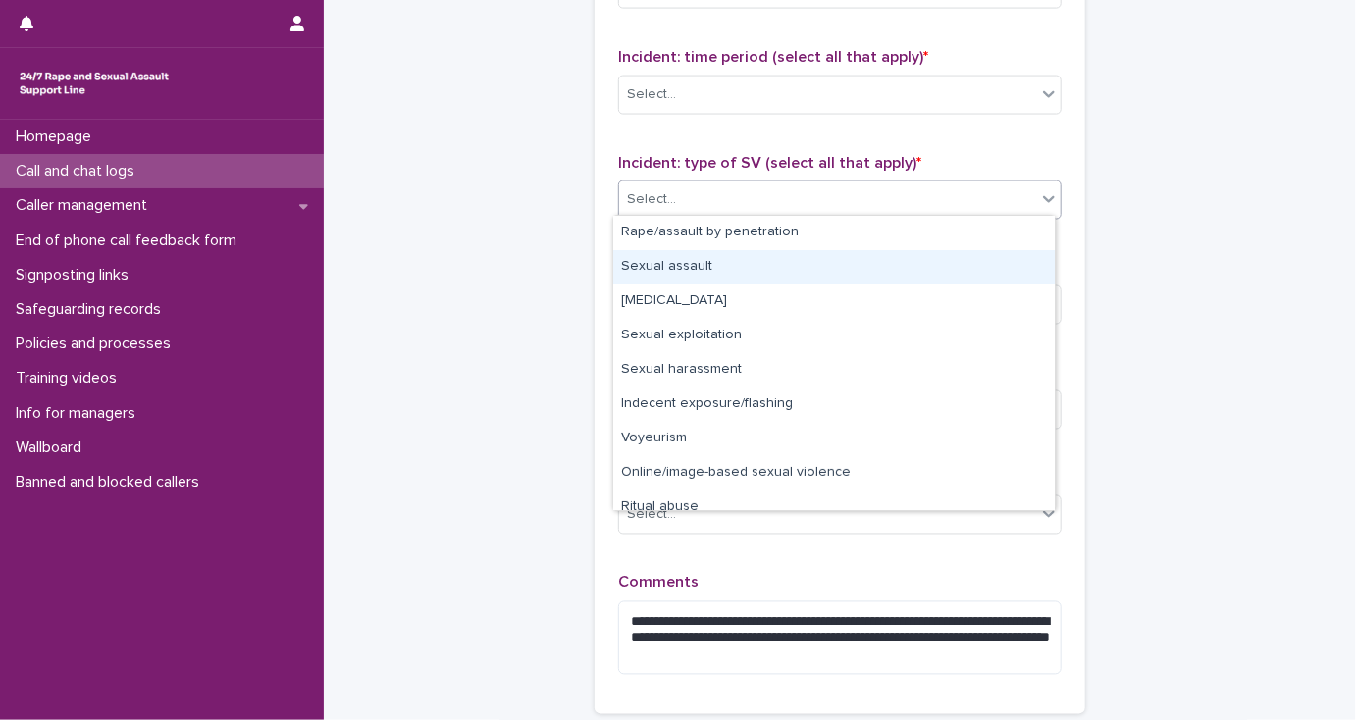
click at [636, 265] on div "Sexual assault" at bounding box center [833, 267] width 441 height 34
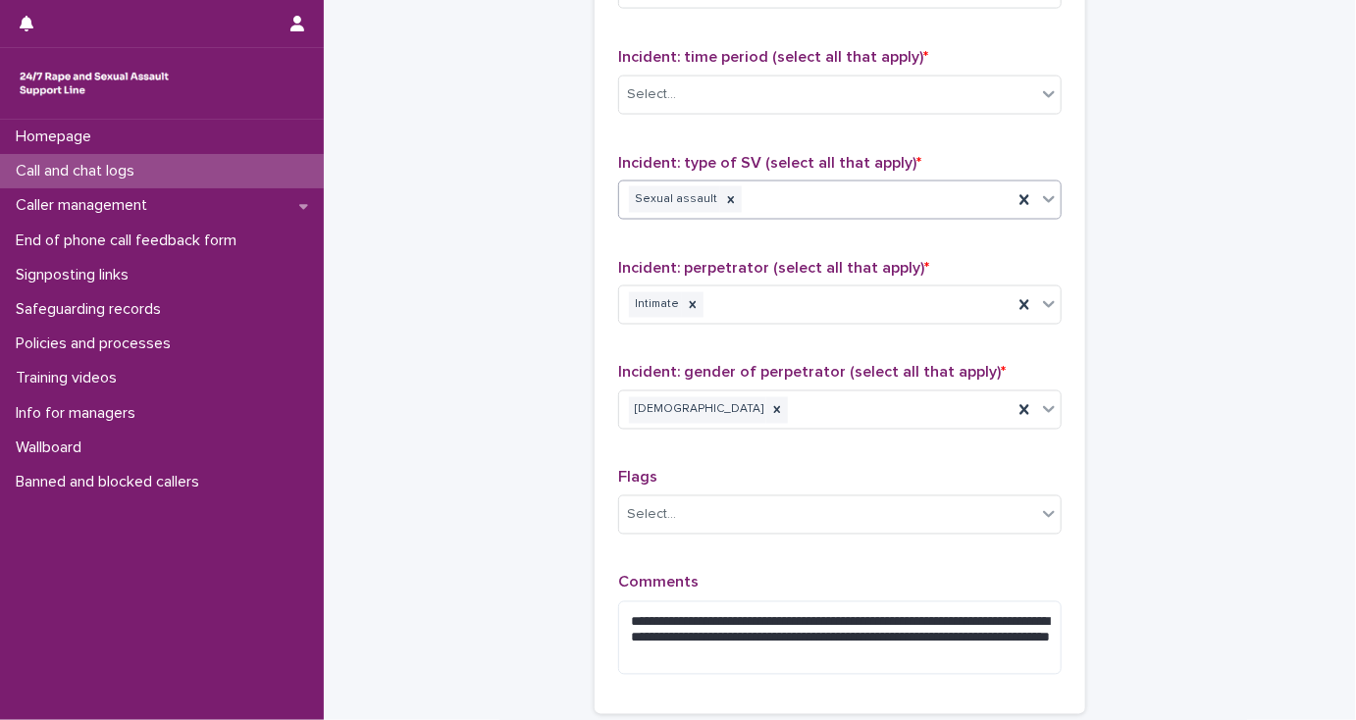
click at [790, 200] on div "Sexual assault" at bounding box center [815, 199] width 393 height 34
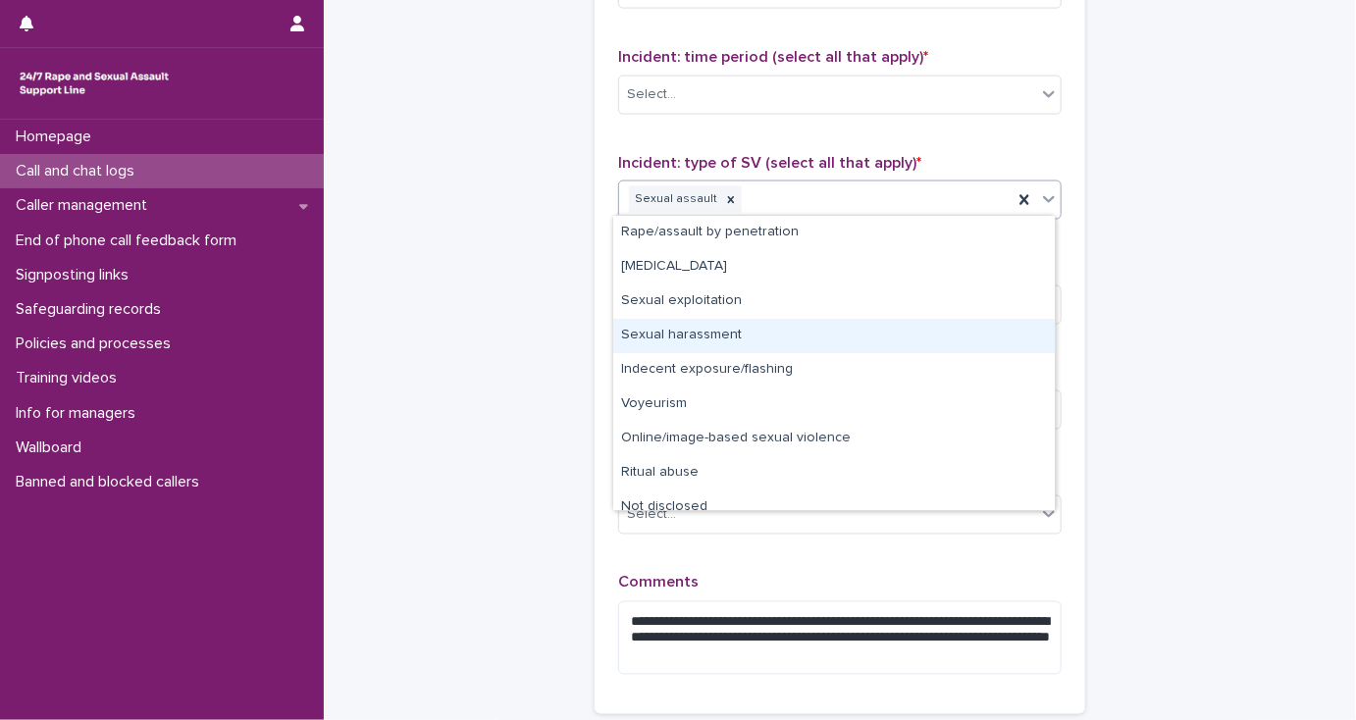
click at [736, 335] on div "Sexual harassment" at bounding box center [833, 336] width 441 height 34
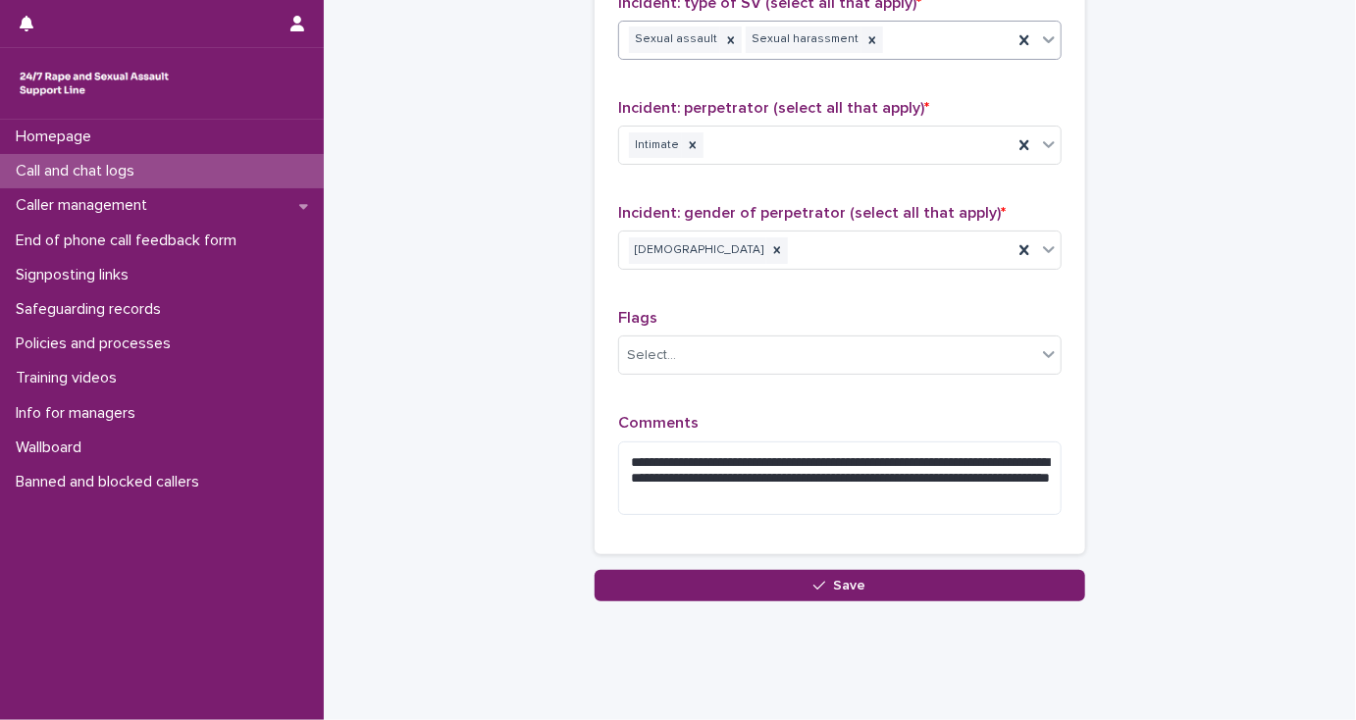
scroll to position [1585, 0]
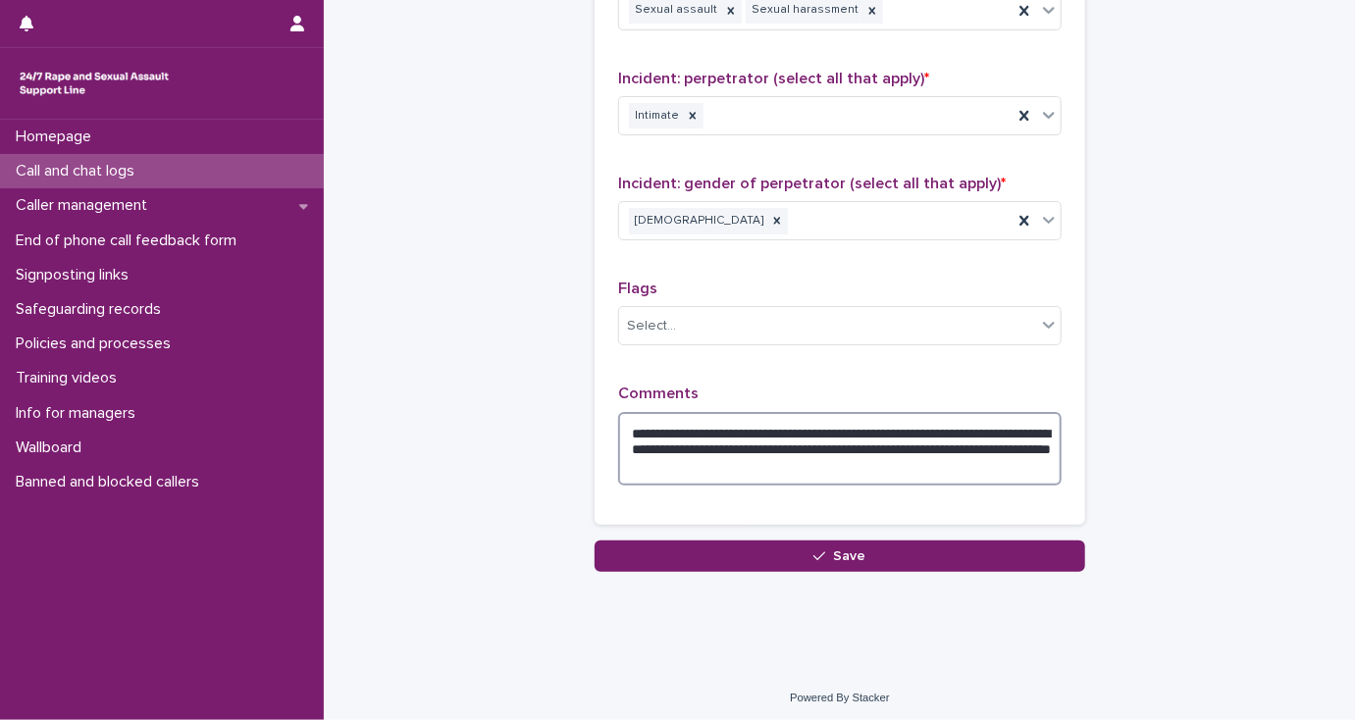
click at [885, 459] on textarea "**********" at bounding box center [839, 449] width 443 height 75
click at [1043, 460] on textarea "**********" at bounding box center [839, 449] width 443 height 75
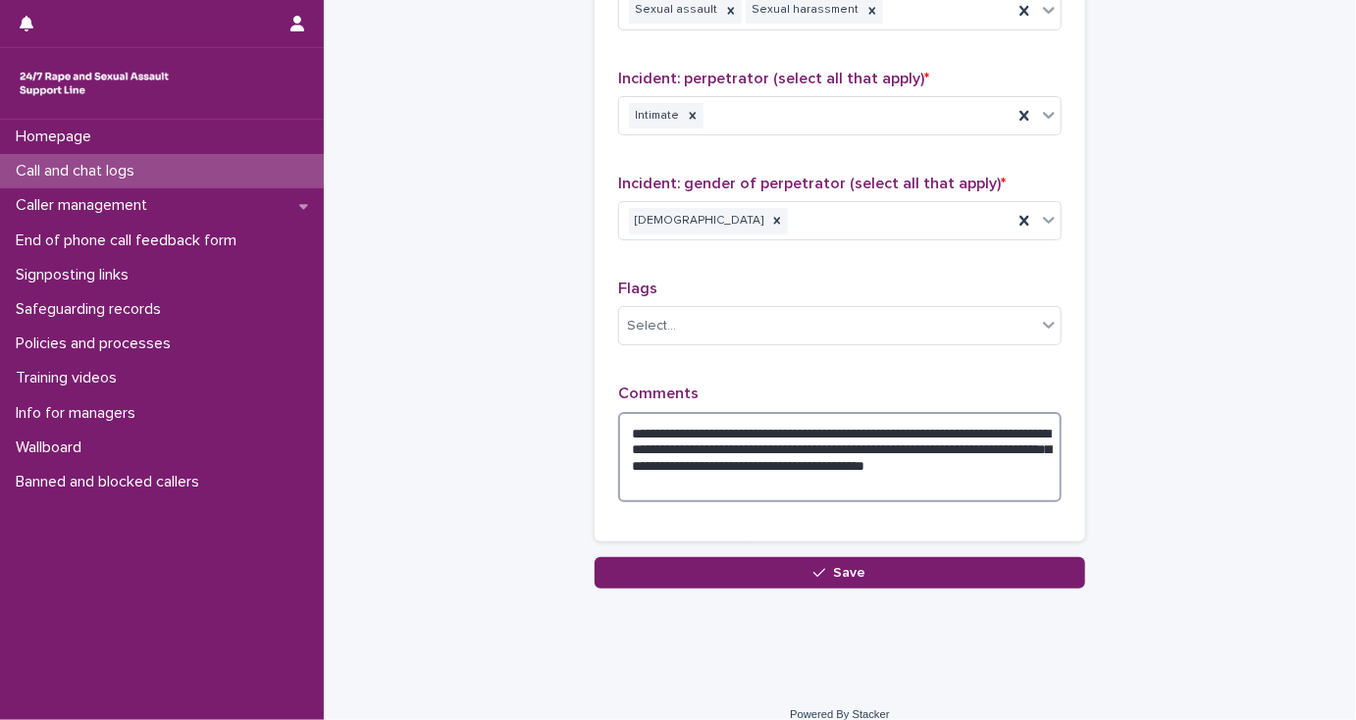
type textarea "**********"
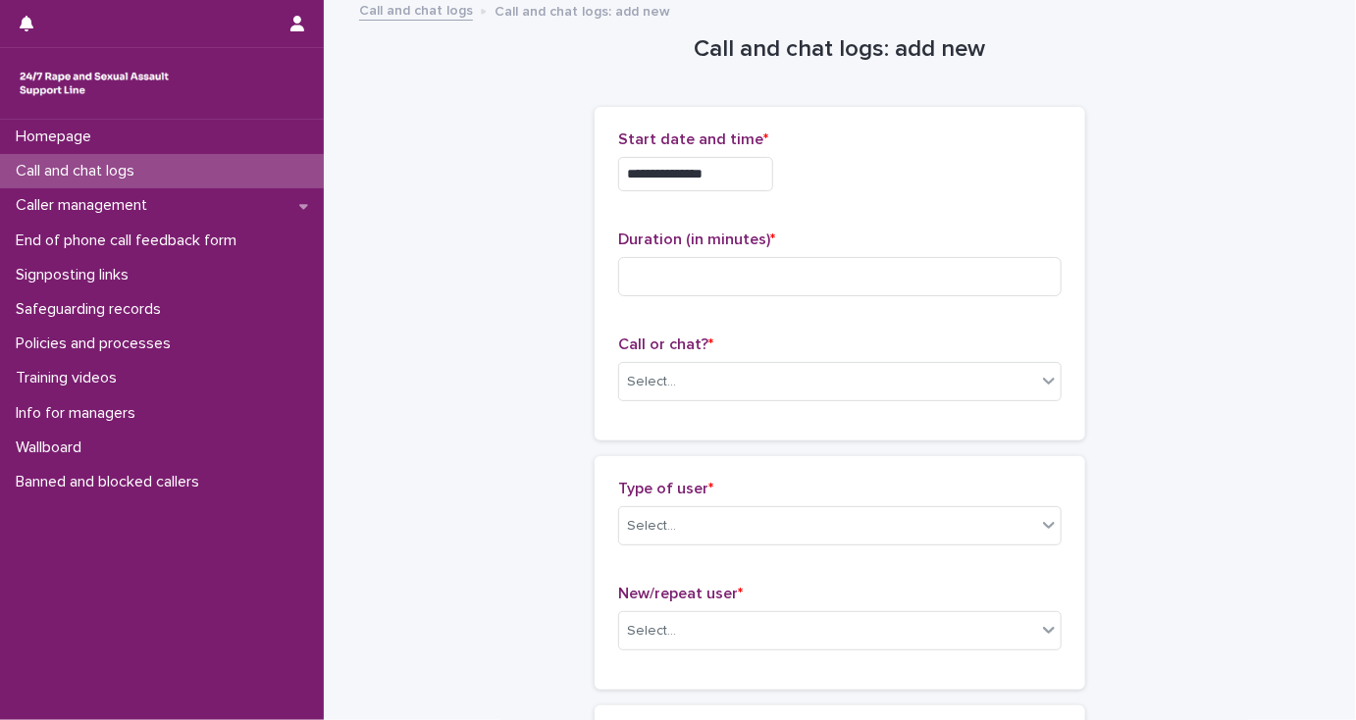
scroll to position [0, 0]
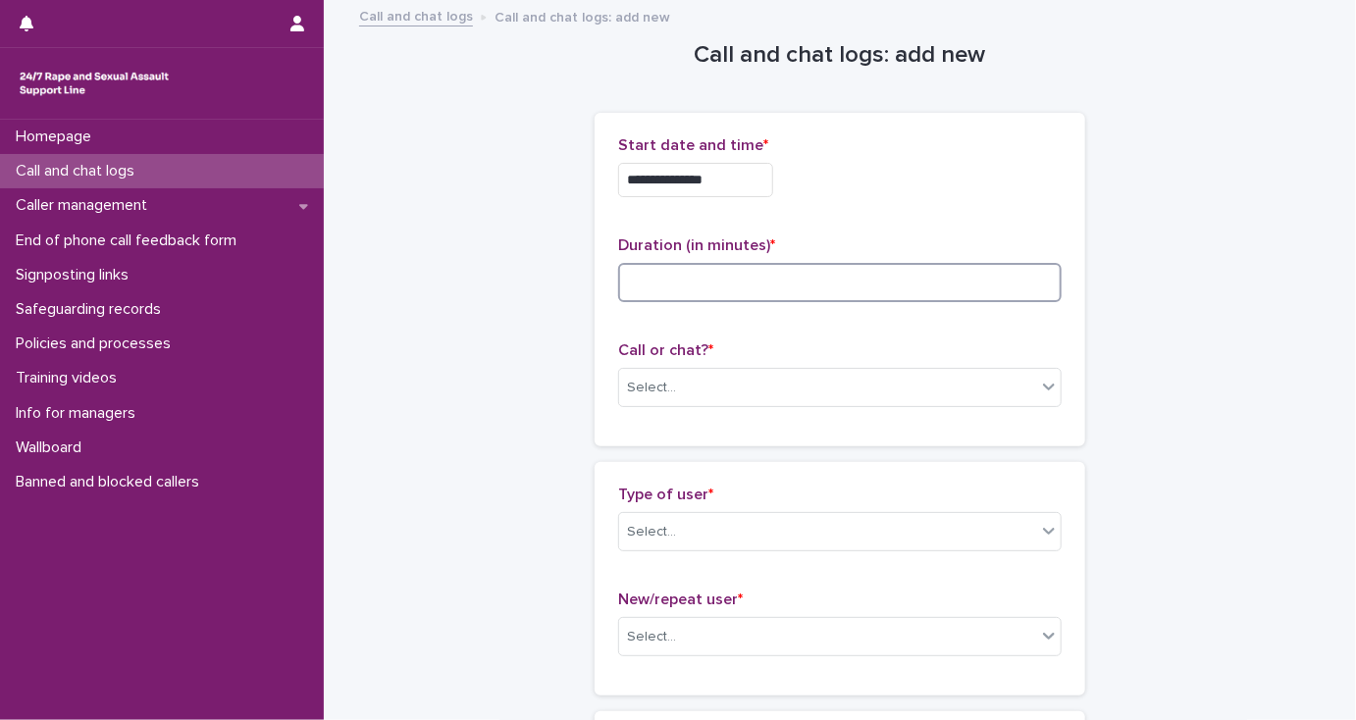
click at [632, 283] on input at bounding box center [839, 282] width 443 height 39
type input "**"
click at [797, 388] on div "Select..." at bounding box center [827, 388] width 417 height 32
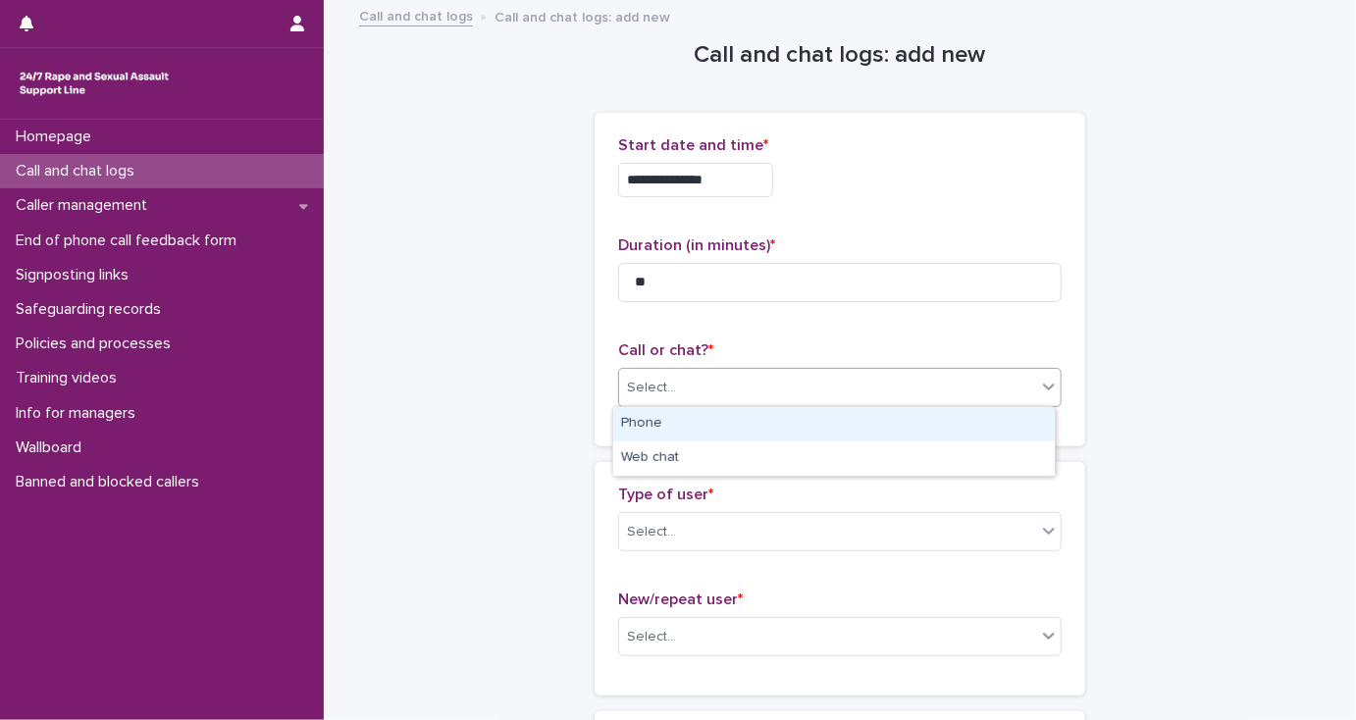
click at [649, 424] on div "Phone" at bounding box center [833, 424] width 441 height 34
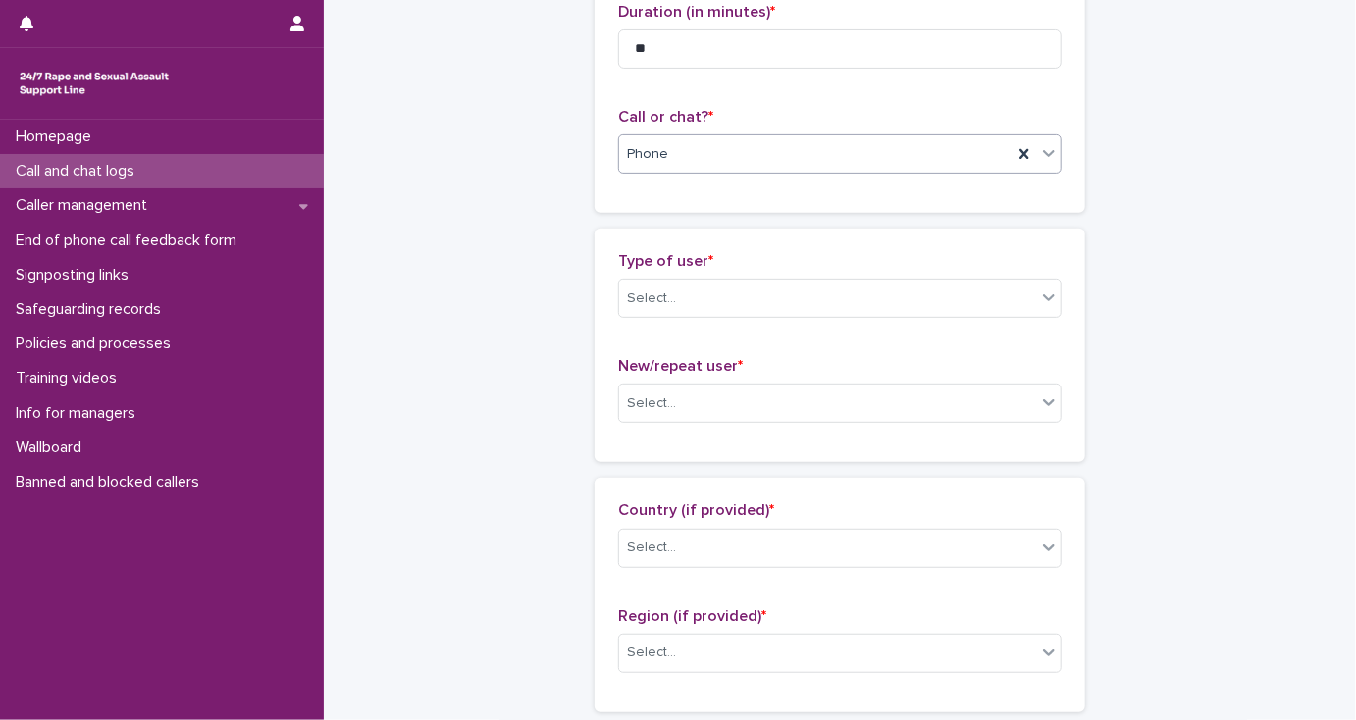
scroll to position [235, 0]
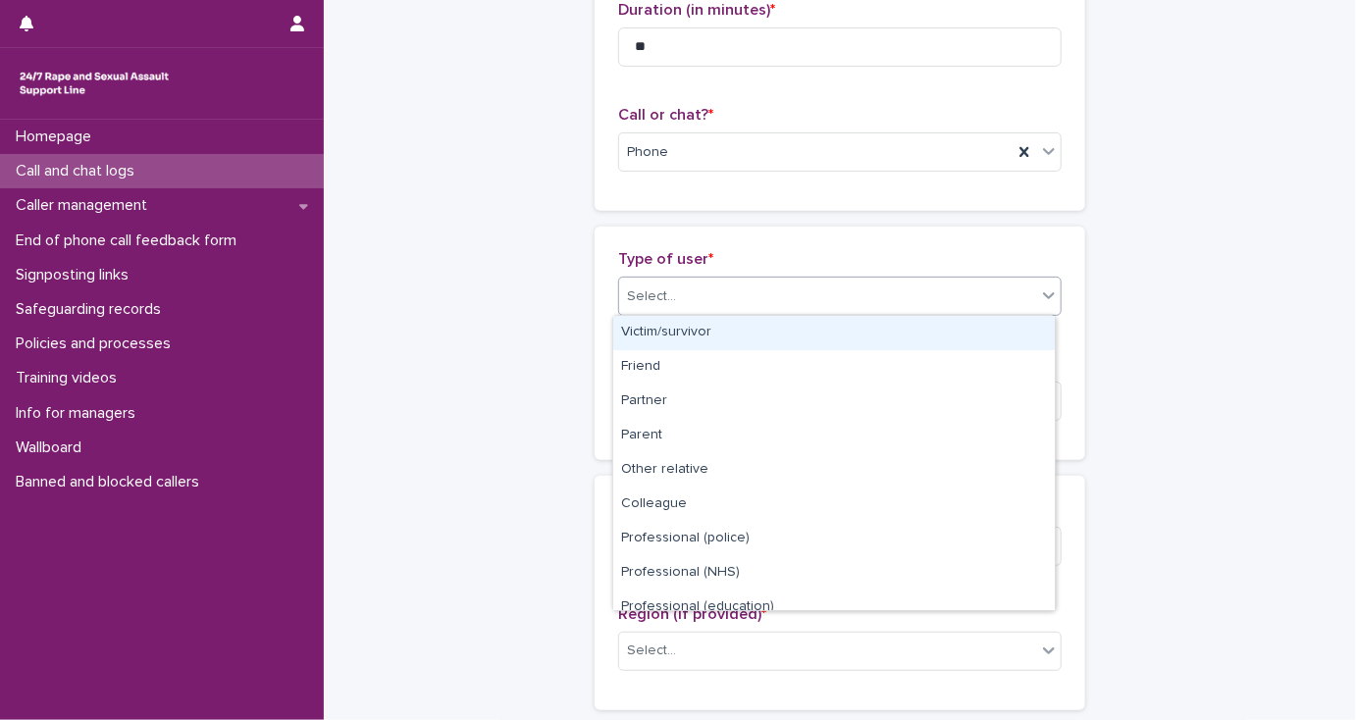
click at [675, 294] on div "Select..." at bounding box center [827, 297] width 417 height 32
click at [696, 335] on div "Victim/survivor" at bounding box center [833, 333] width 441 height 34
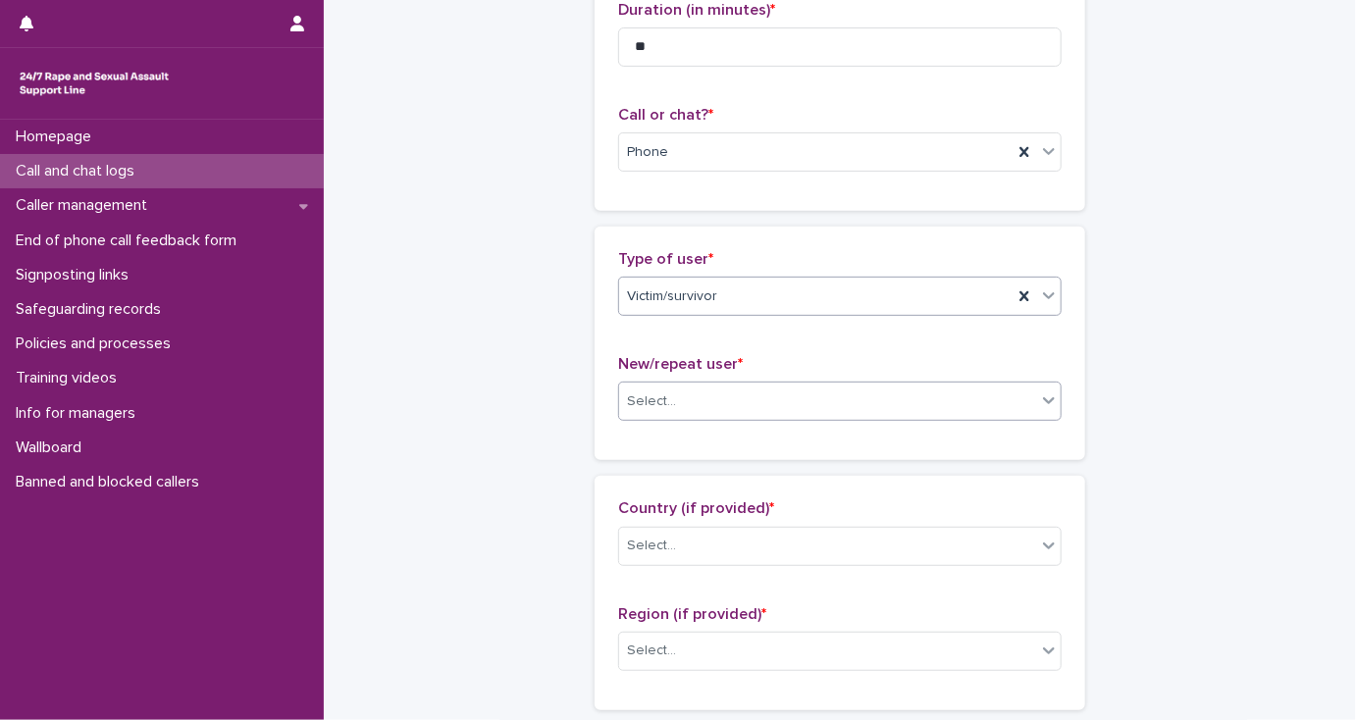
click at [694, 401] on div "Select..." at bounding box center [827, 401] width 417 height 32
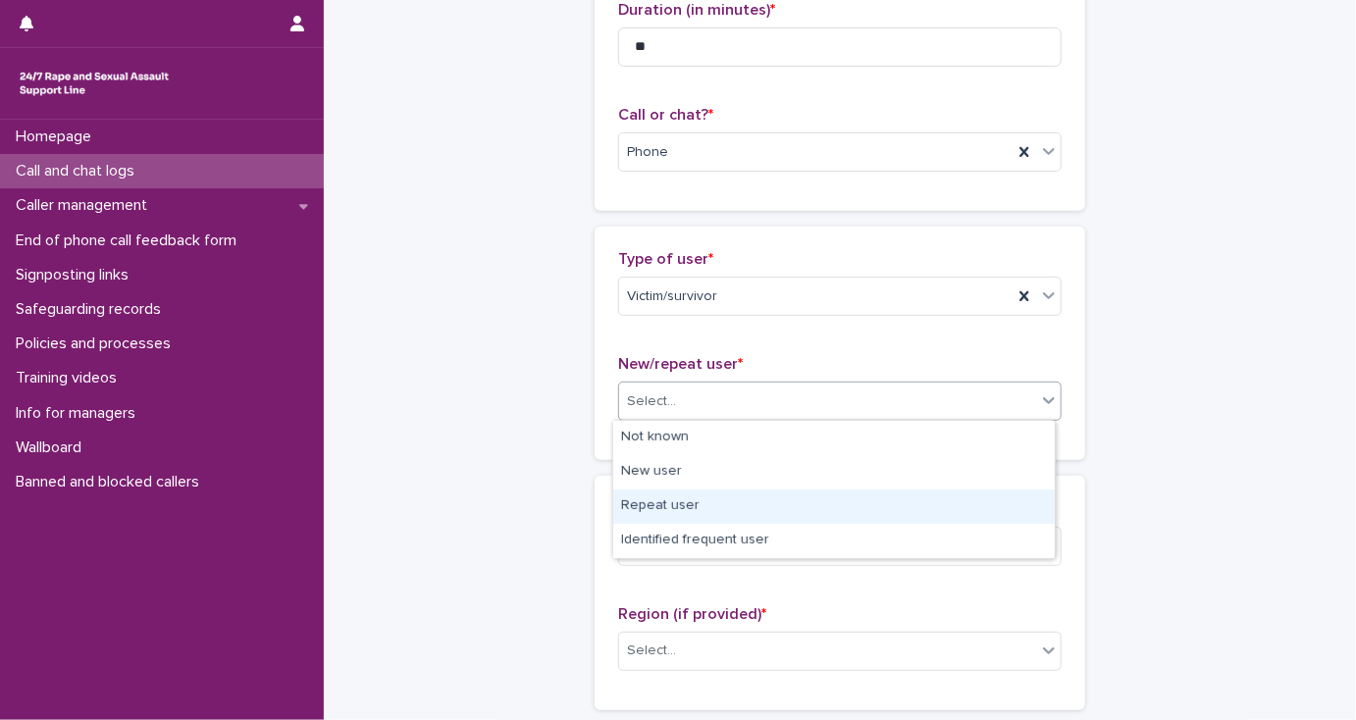
click at [689, 502] on div "Repeat user" at bounding box center [833, 506] width 441 height 34
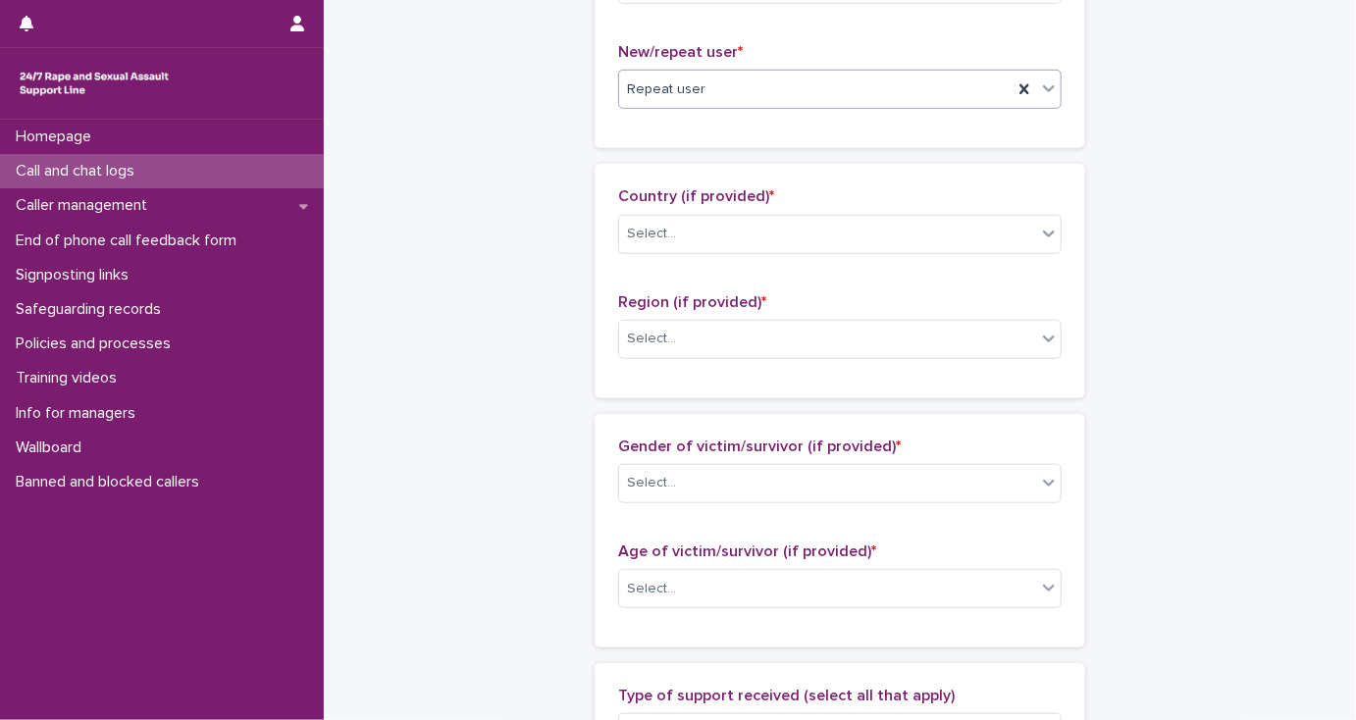
scroll to position [549, 0]
click at [641, 238] on div "Select..." at bounding box center [651, 232] width 49 height 21
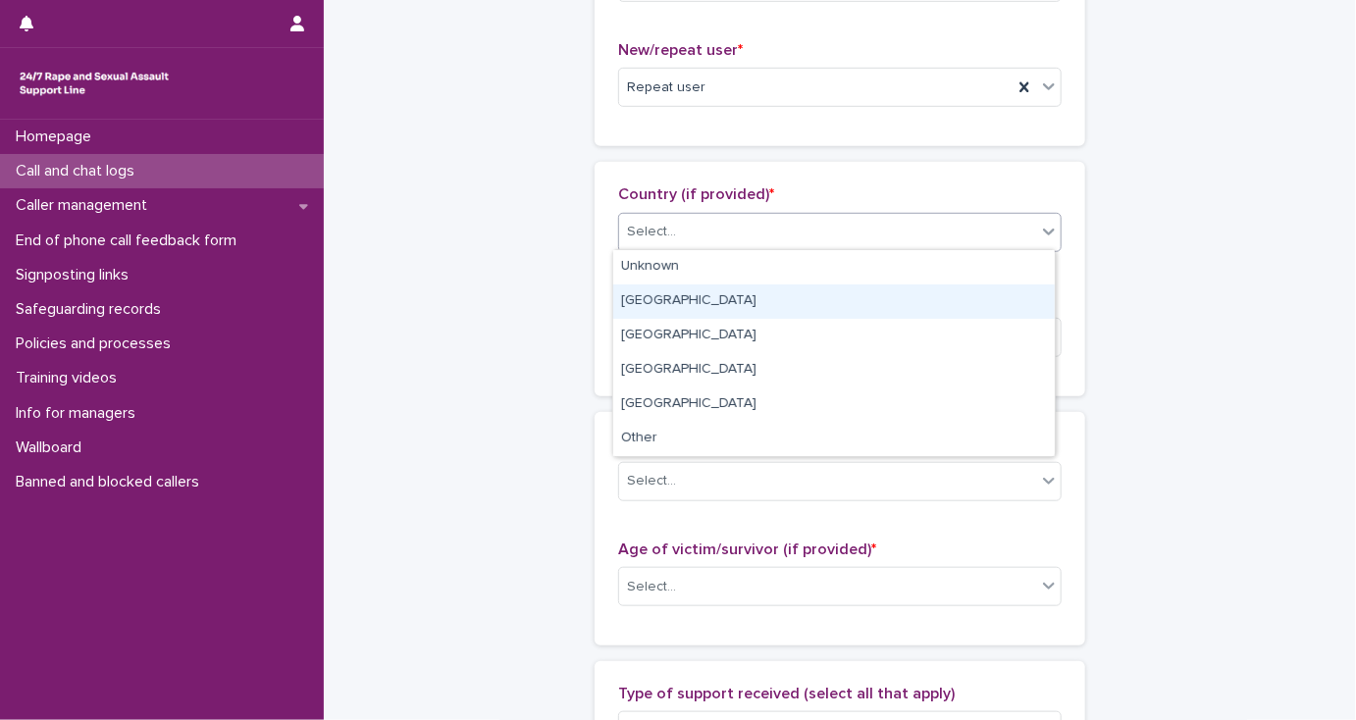
click at [651, 298] on div "[GEOGRAPHIC_DATA]" at bounding box center [833, 301] width 441 height 34
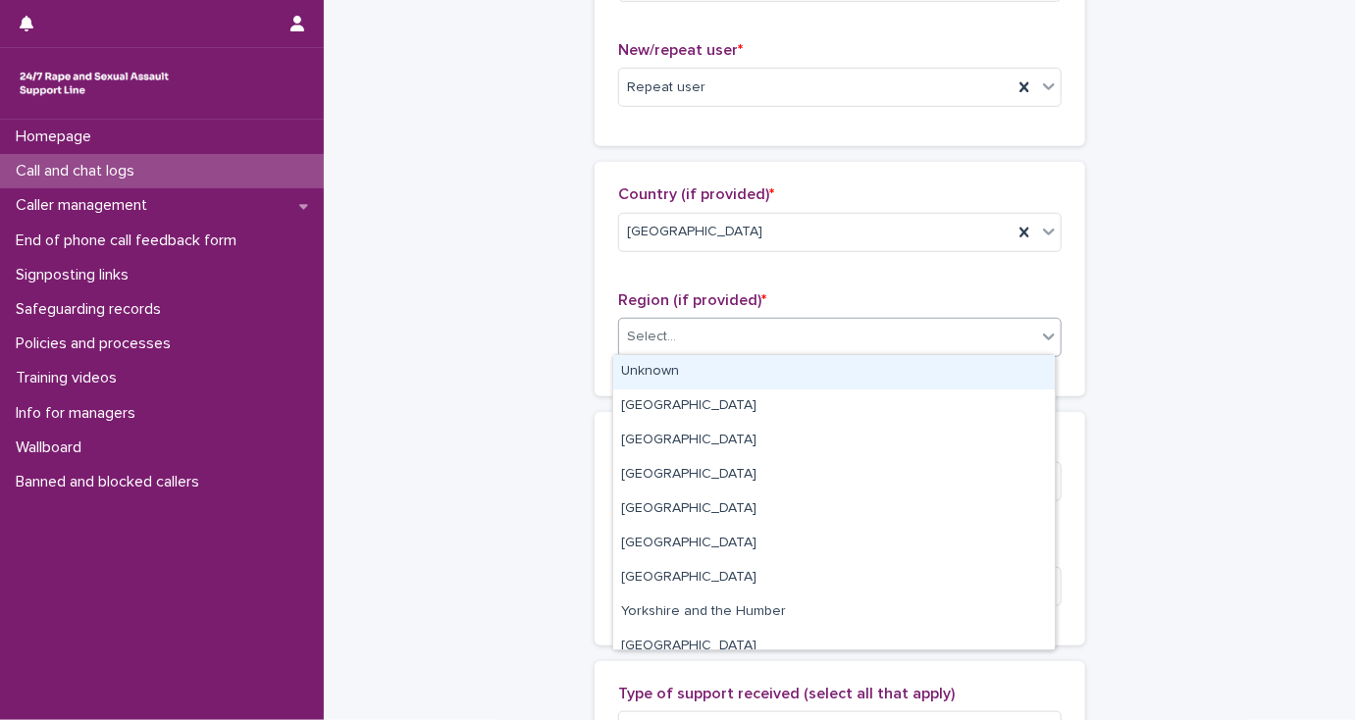
click at [655, 334] on div "Select..." at bounding box center [651, 337] width 49 height 21
click at [655, 367] on div "Unknown" at bounding box center [833, 372] width 441 height 34
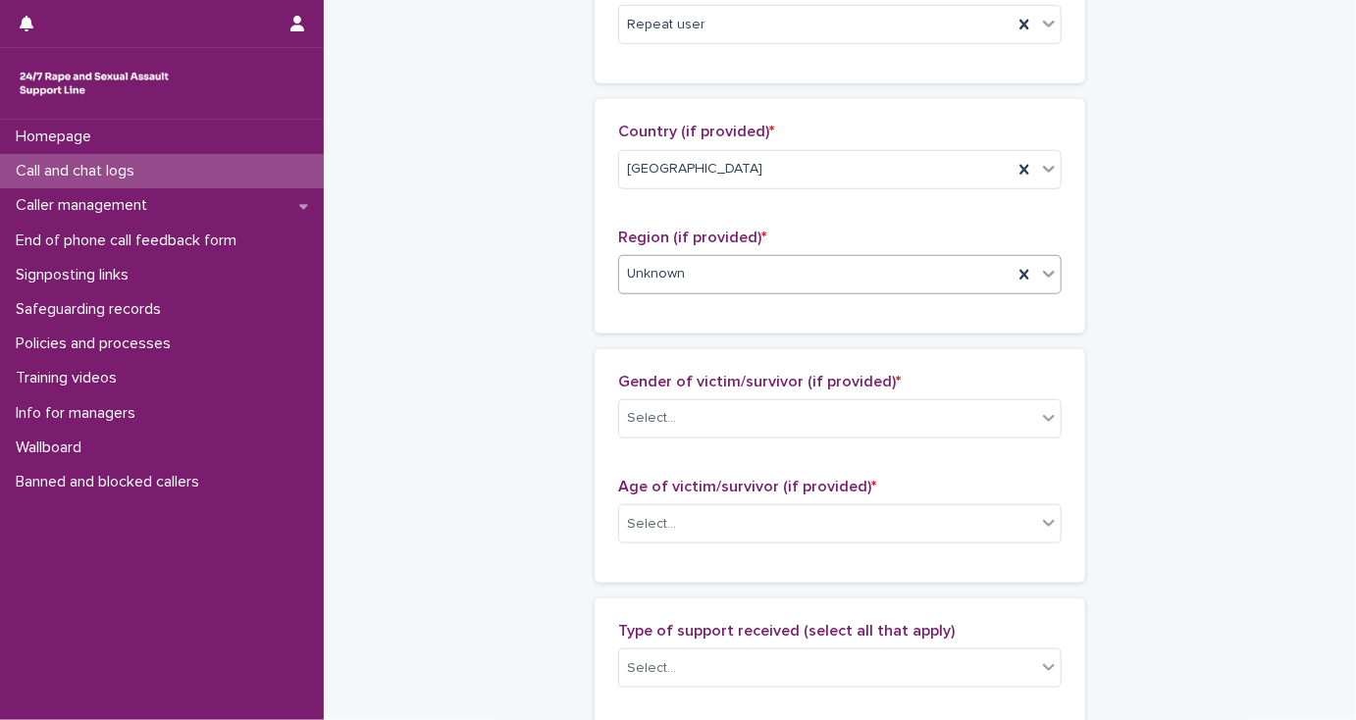
scroll to position [785, 0]
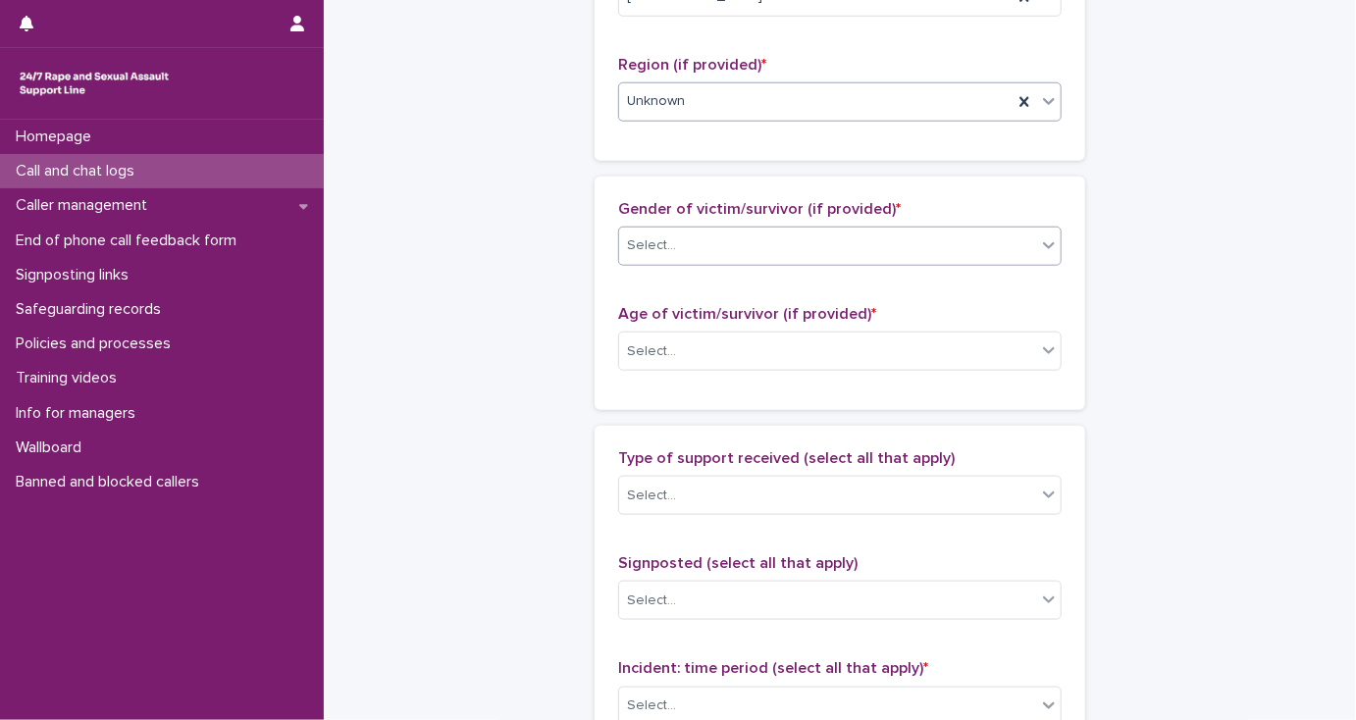
click at [641, 247] on div "Select..." at bounding box center [651, 245] width 49 height 21
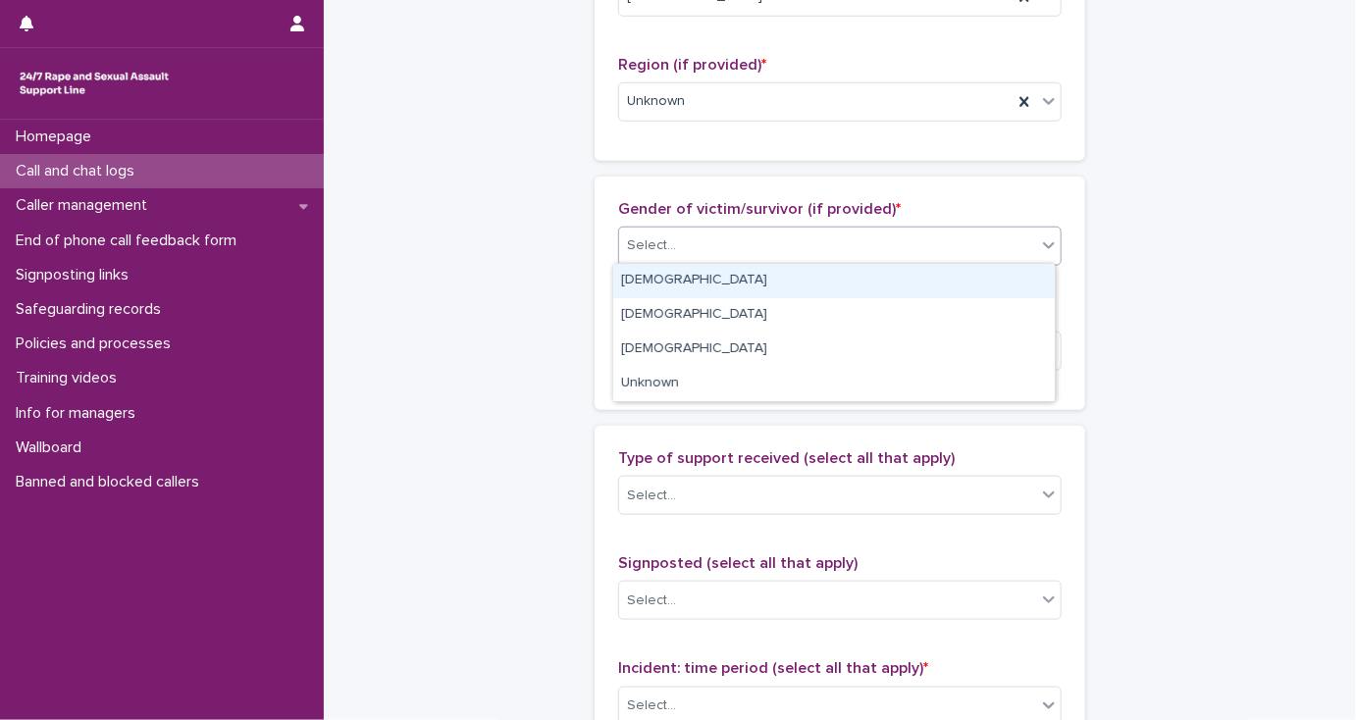
drag, startPoint x: 639, startPoint y: 272, endPoint x: 639, endPoint y: 323, distance: 51.0
click at [639, 274] on div "[DEMOGRAPHIC_DATA]" at bounding box center [833, 281] width 441 height 34
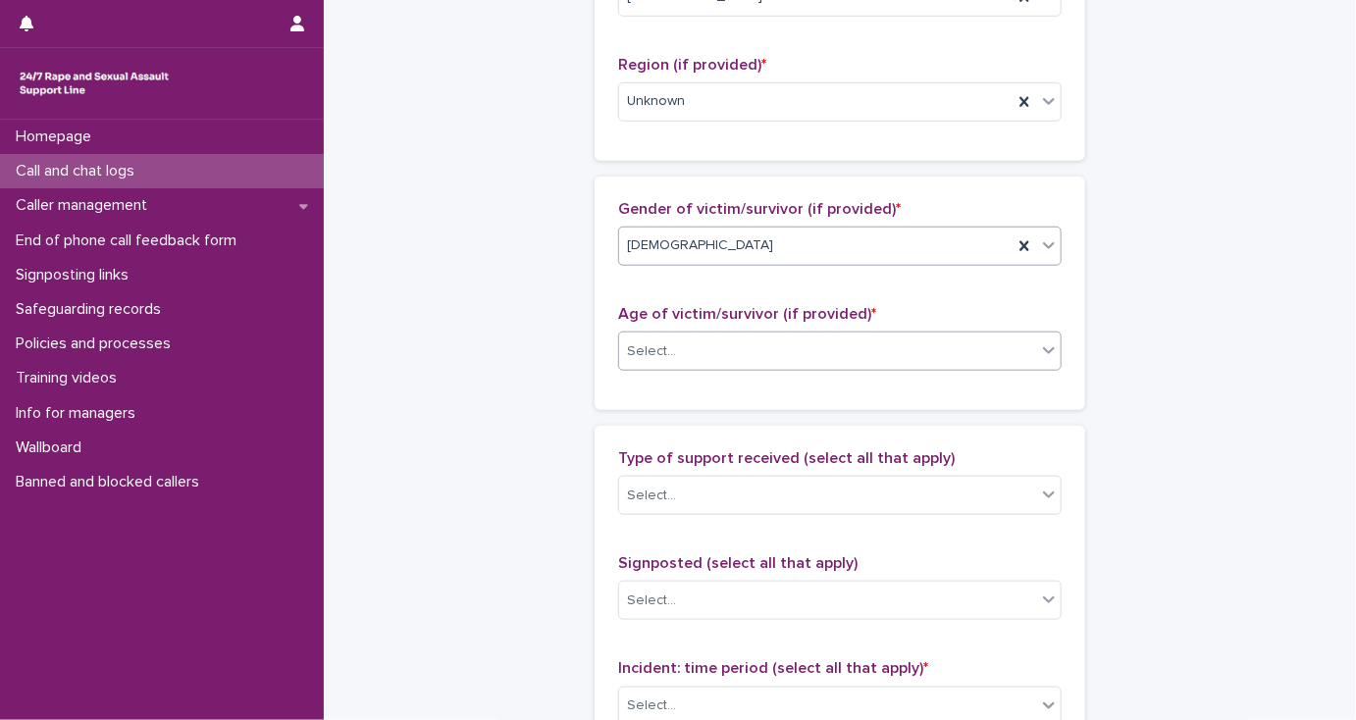
click at [642, 357] on div "Select..." at bounding box center [651, 351] width 49 height 21
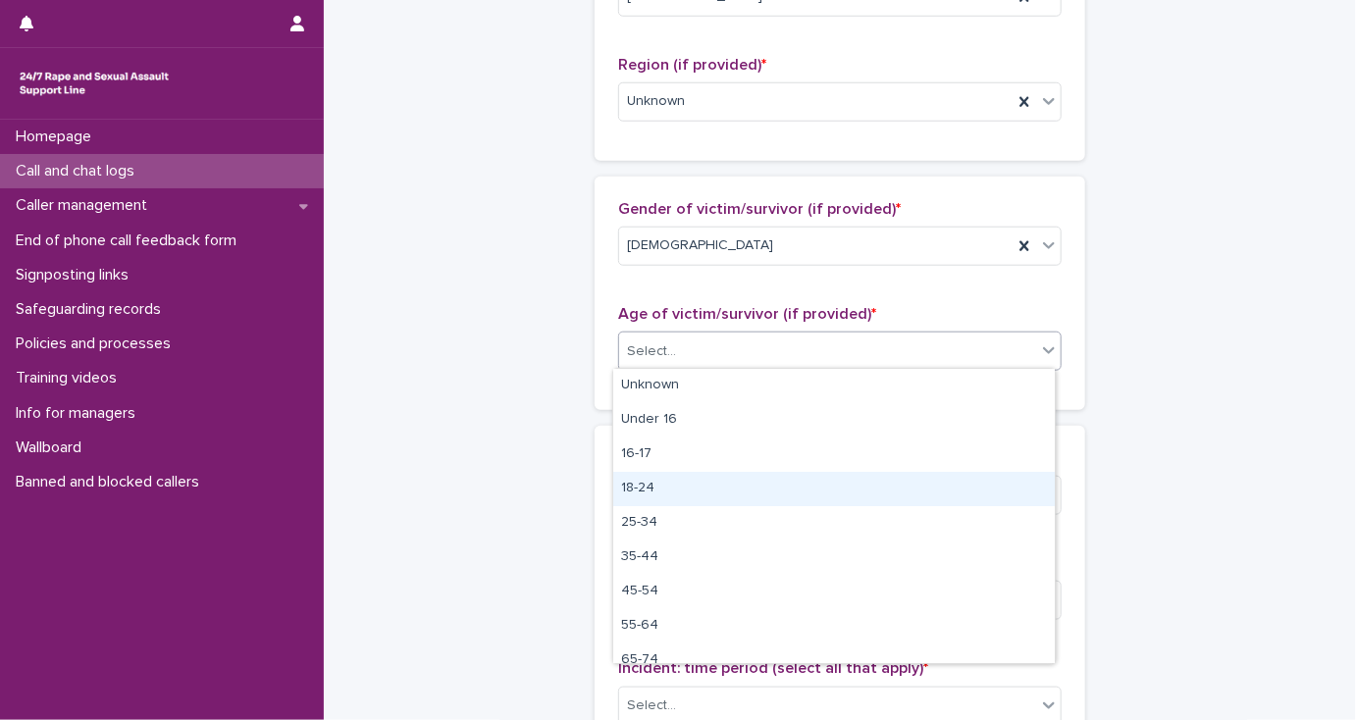
click at [654, 493] on div "18-24" at bounding box center [833, 489] width 441 height 34
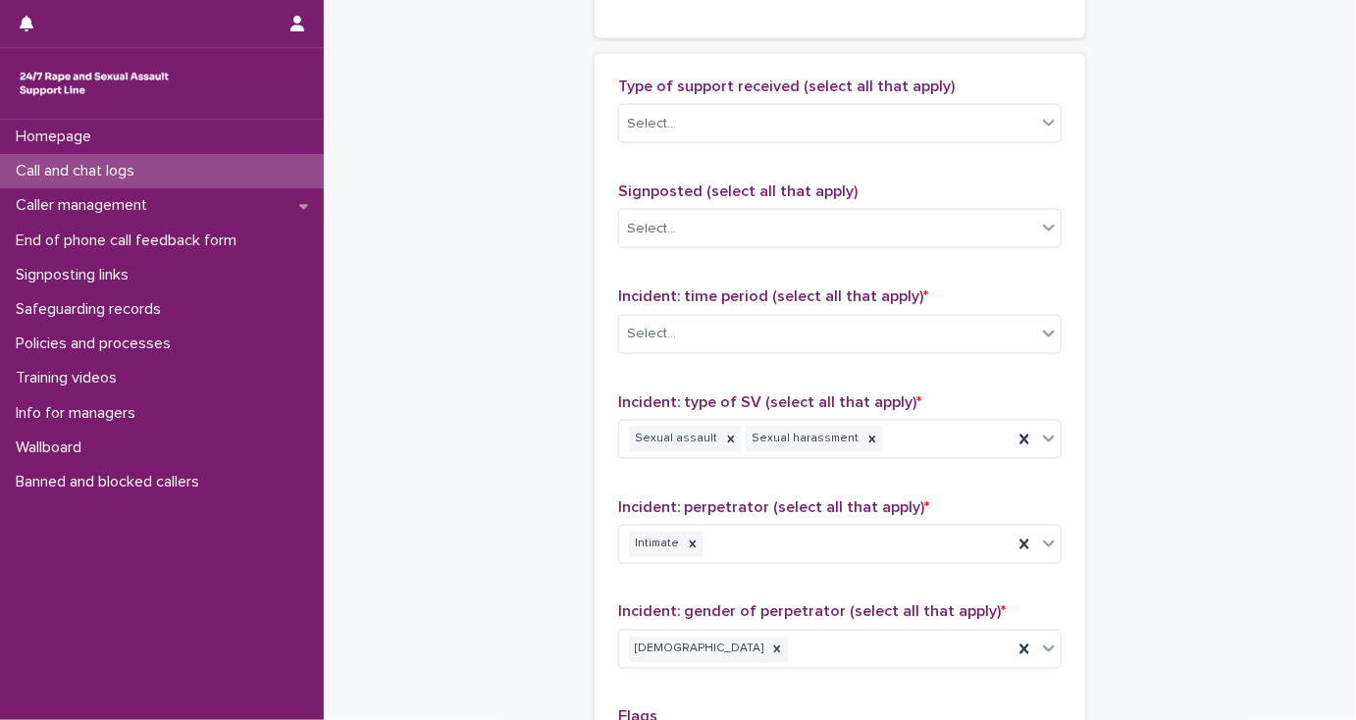
scroll to position [1177, 0]
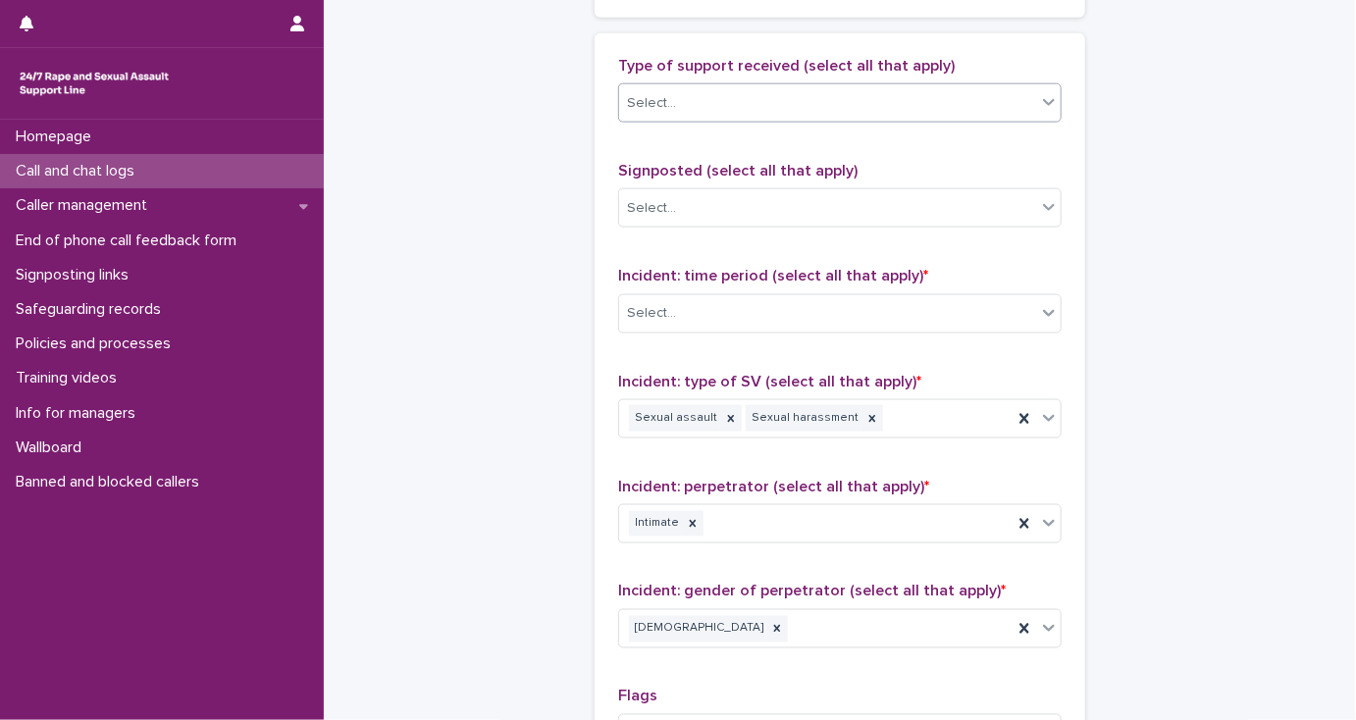
click at [679, 106] on div "Select..." at bounding box center [827, 103] width 417 height 32
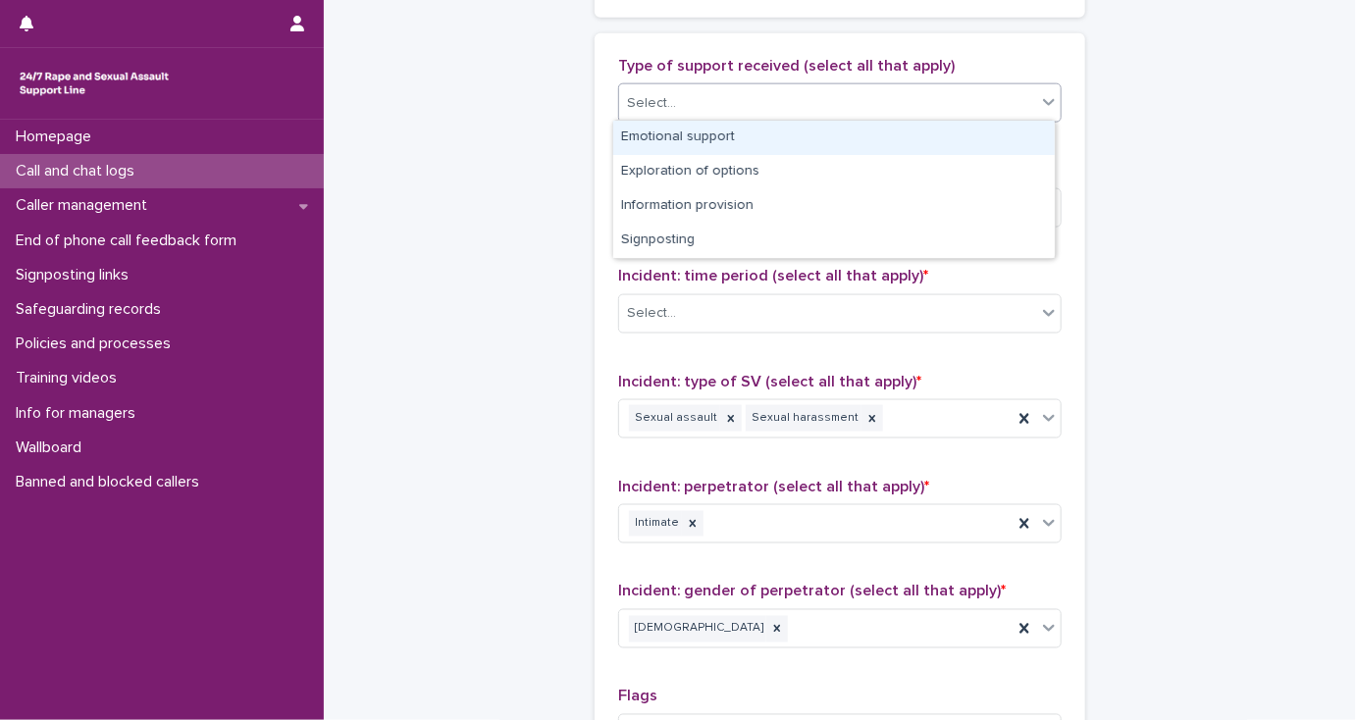
click at [679, 135] on div "Emotional support" at bounding box center [833, 138] width 441 height 34
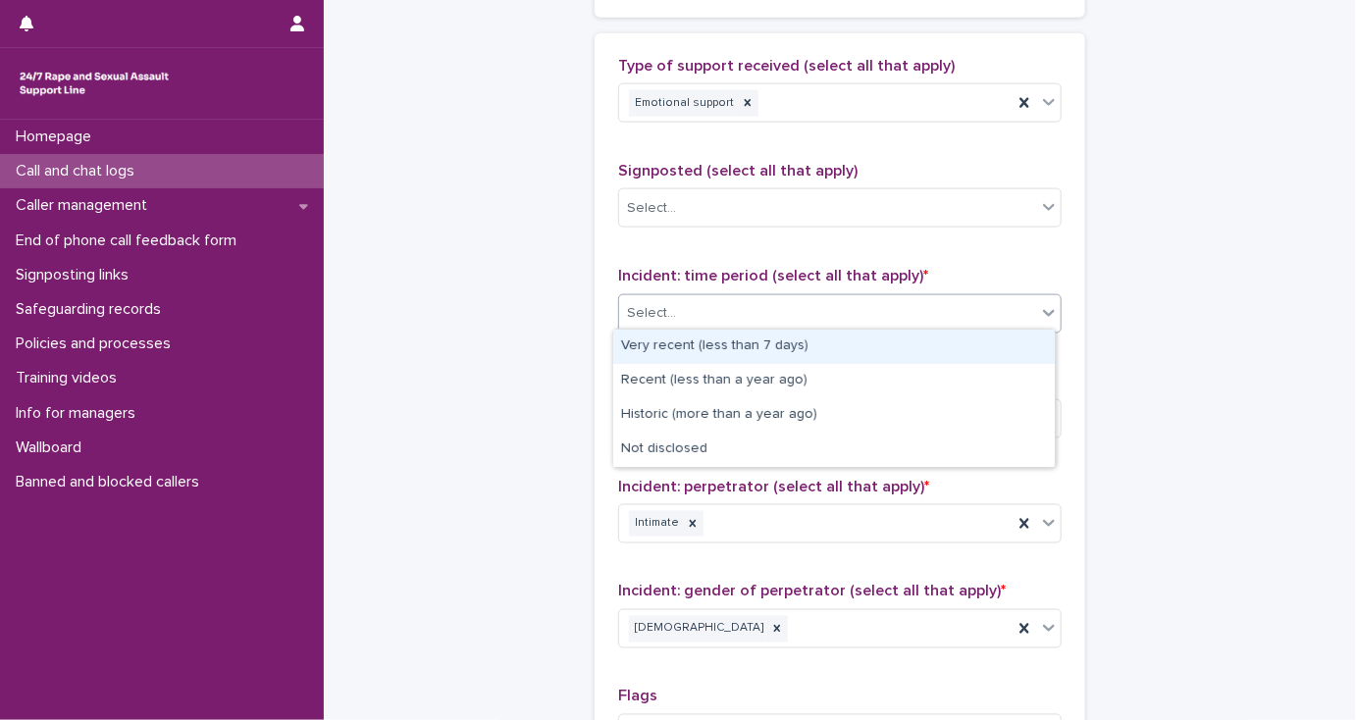
click at [680, 310] on div "Select..." at bounding box center [827, 313] width 417 height 32
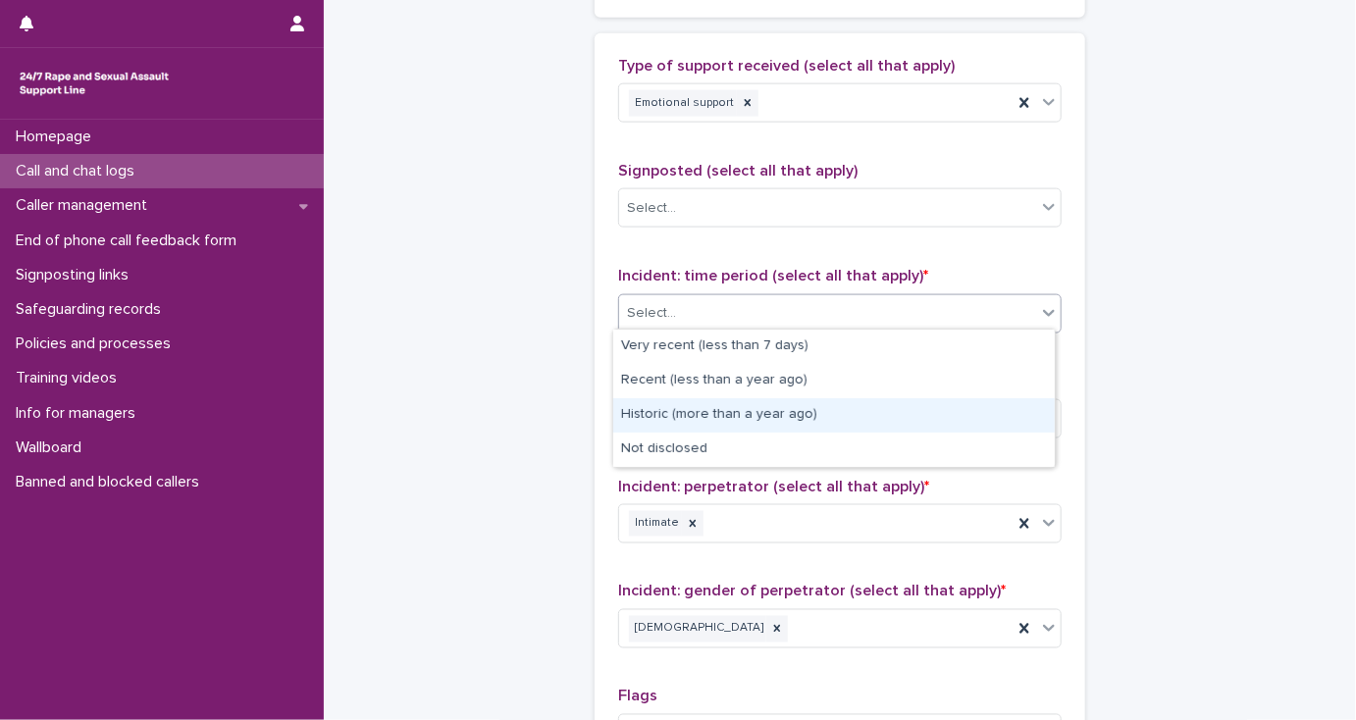
click at [704, 414] on div "Historic (more than a year ago)" at bounding box center [833, 415] width 441 height 34
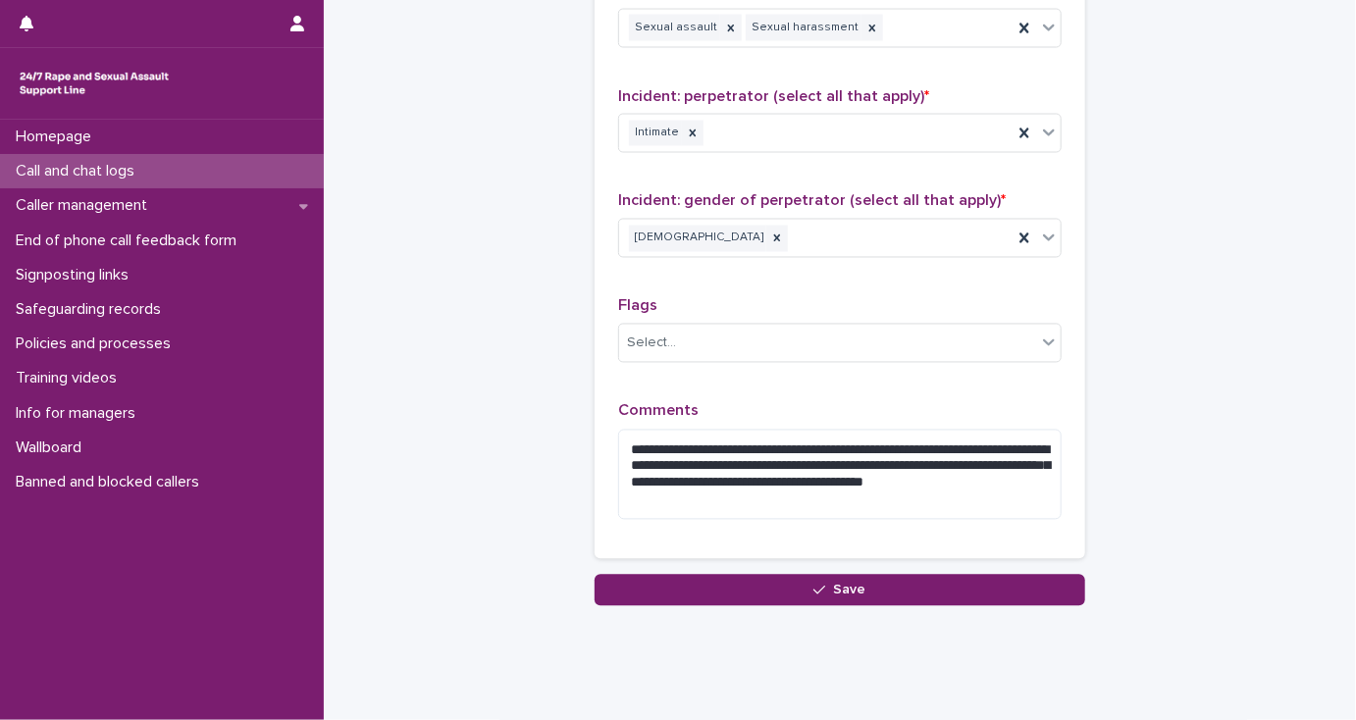
scroll to position [1602, 0]
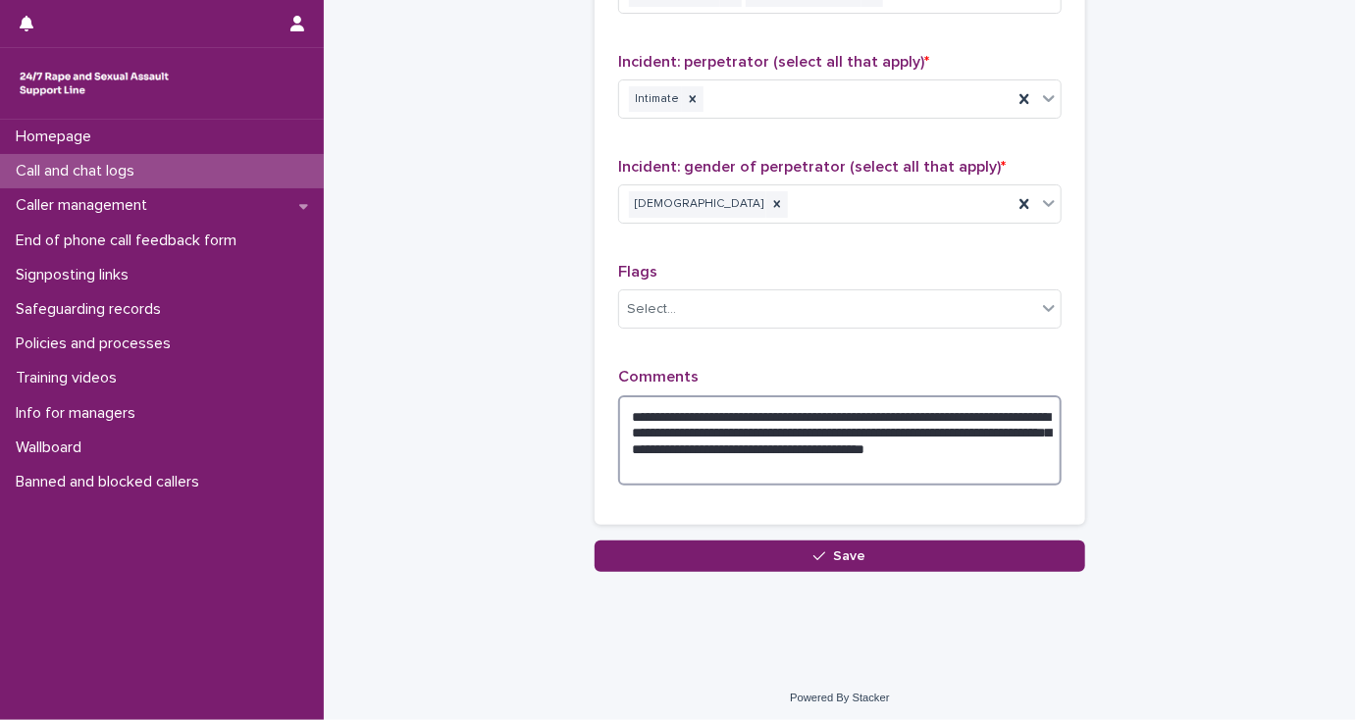
click at [685, 405] on textarea "**********" at bounding box center [839, 440] width 443 height 91
click at [702, 442] on textarea "**********" at bounding box center [839, 440] width 443 height 91
click at [818, 458] on textarea "**********" at bounding box center [839, 440] width 443 height 91
click at [875, 410] on textarea "**********" at bounding box center [839, 440] width 443 height 91
click at [815, 408] on textarea "**********" at bounding box center [839, 440] width 443 height 91
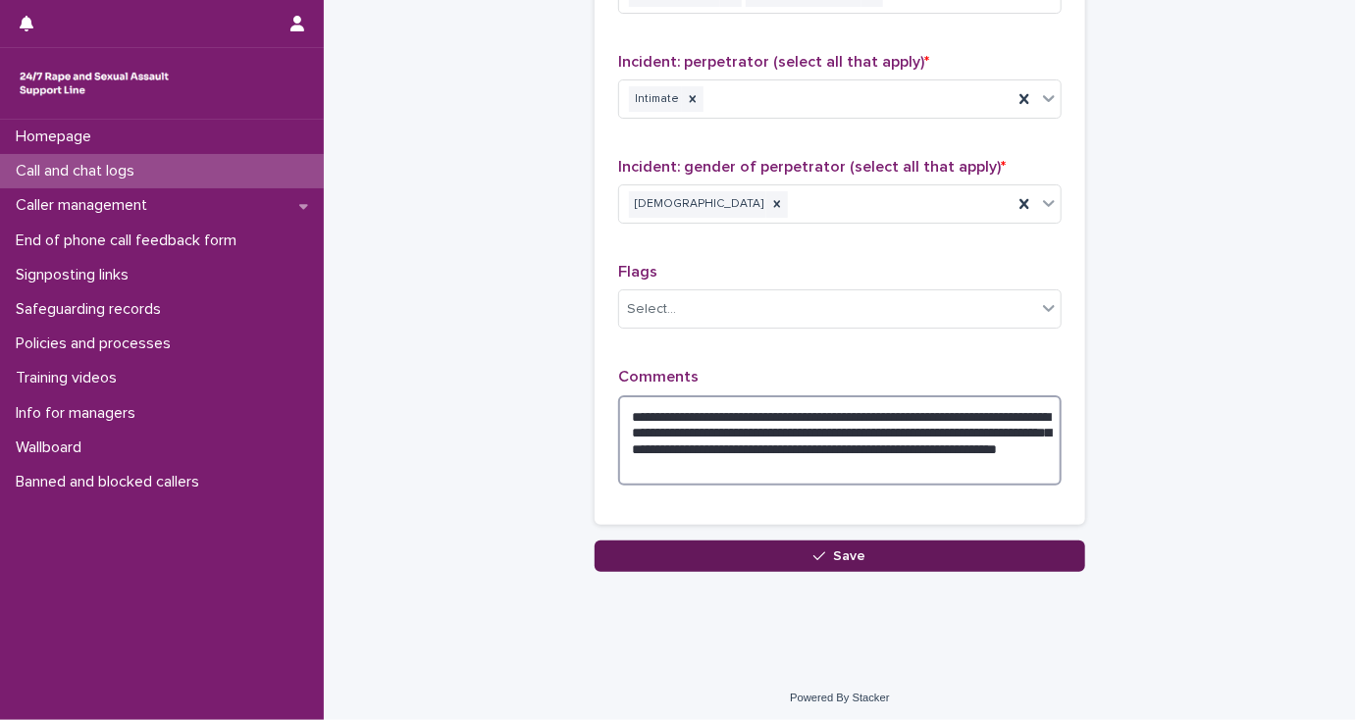
type textarea "**********"
click at [643, 558] on button "Save" at bounding box center [839, 555] width 490 height 31
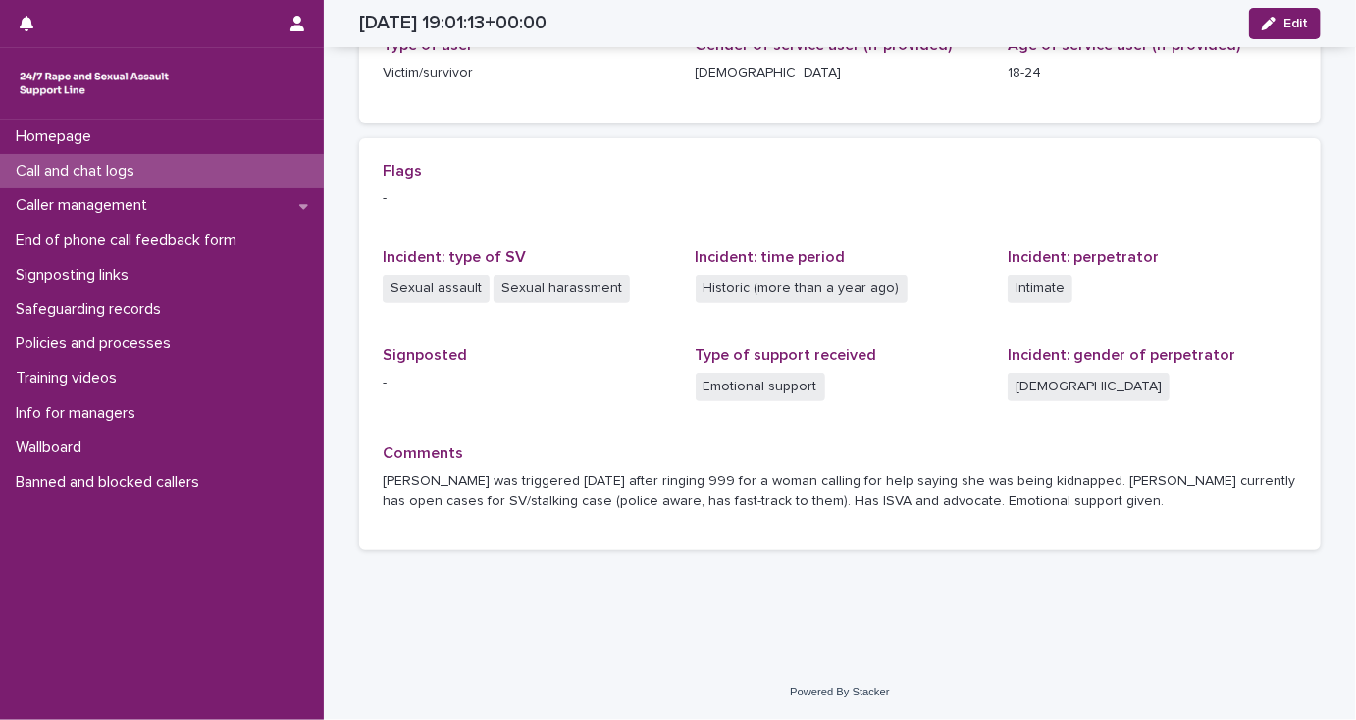
scroll to position [342, 0]
click at [141, 182] on div "Call and chat logs" at bounding box center [162, 171] width 324 height 34
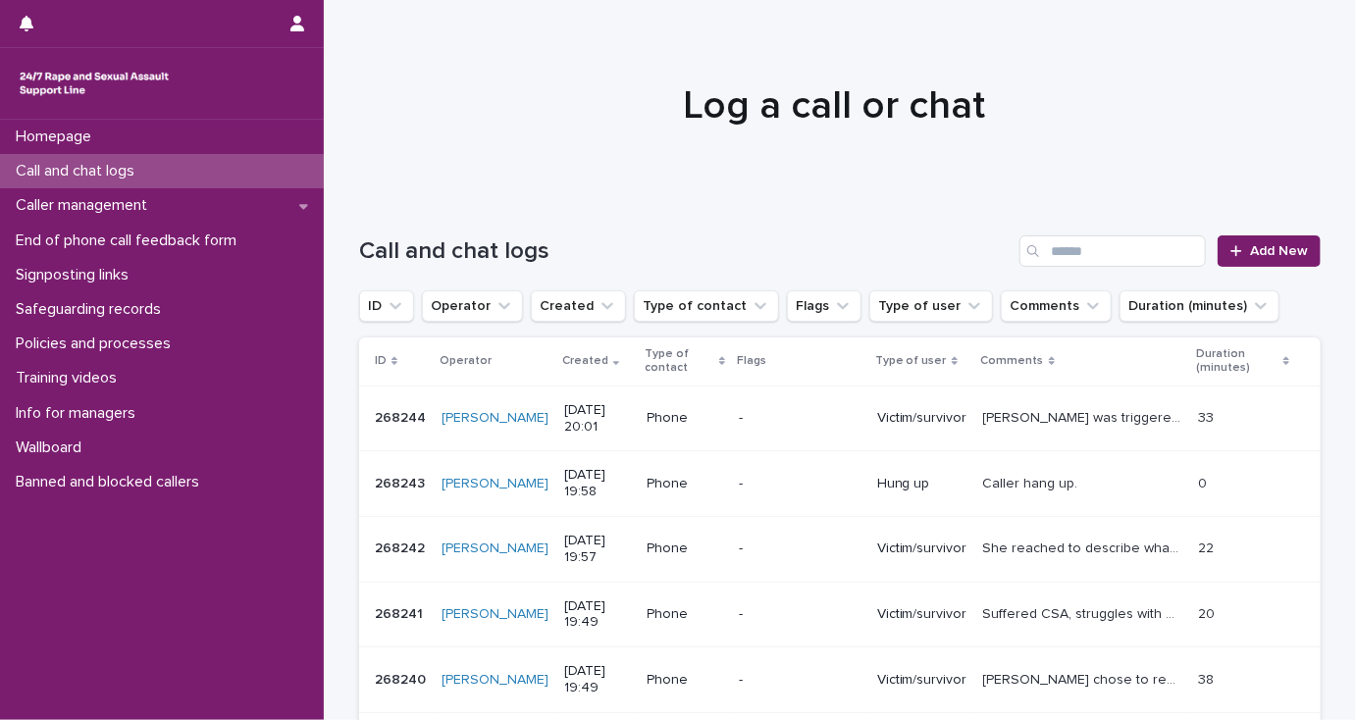
click at [150, 173] on p "Call and chat logs" at bounding box center [79, 171] width 142 height 19
click at [1250, 252] on span "Add New" at bounding box center [1279, 251] width 58 height 14
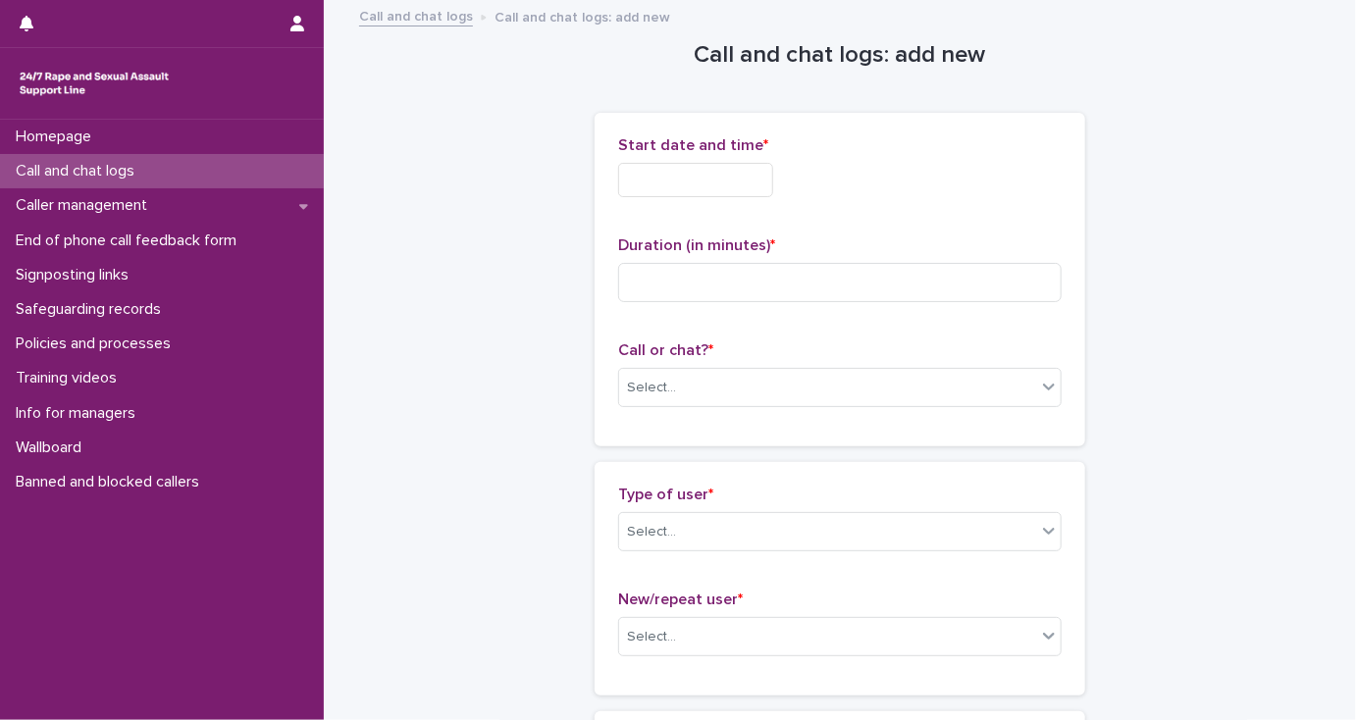
click at [689, 174] on input "text" at bounding box center [695, 180] width 155 height 34
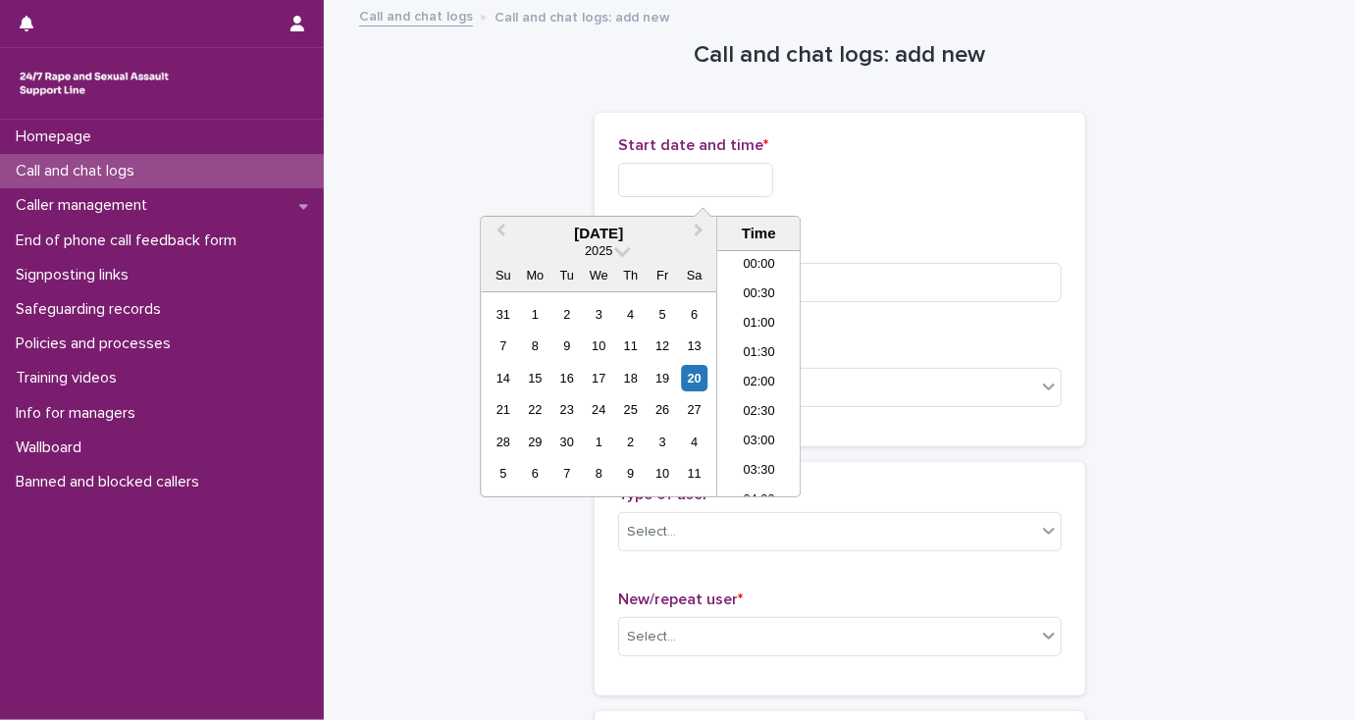
scroll to position [1069, 0]
drag, startPoint x: 759, startPoint y: 369, endPoint x: 759, endPoint y: 355, distance: 13.7
click at [760, 368] on li "20:00" at bounding box center [758, 373] width 83 height 29
click at [730, 180] on input "**********" at bounding box center [695, 180] width 155 height 34
type input "**********"
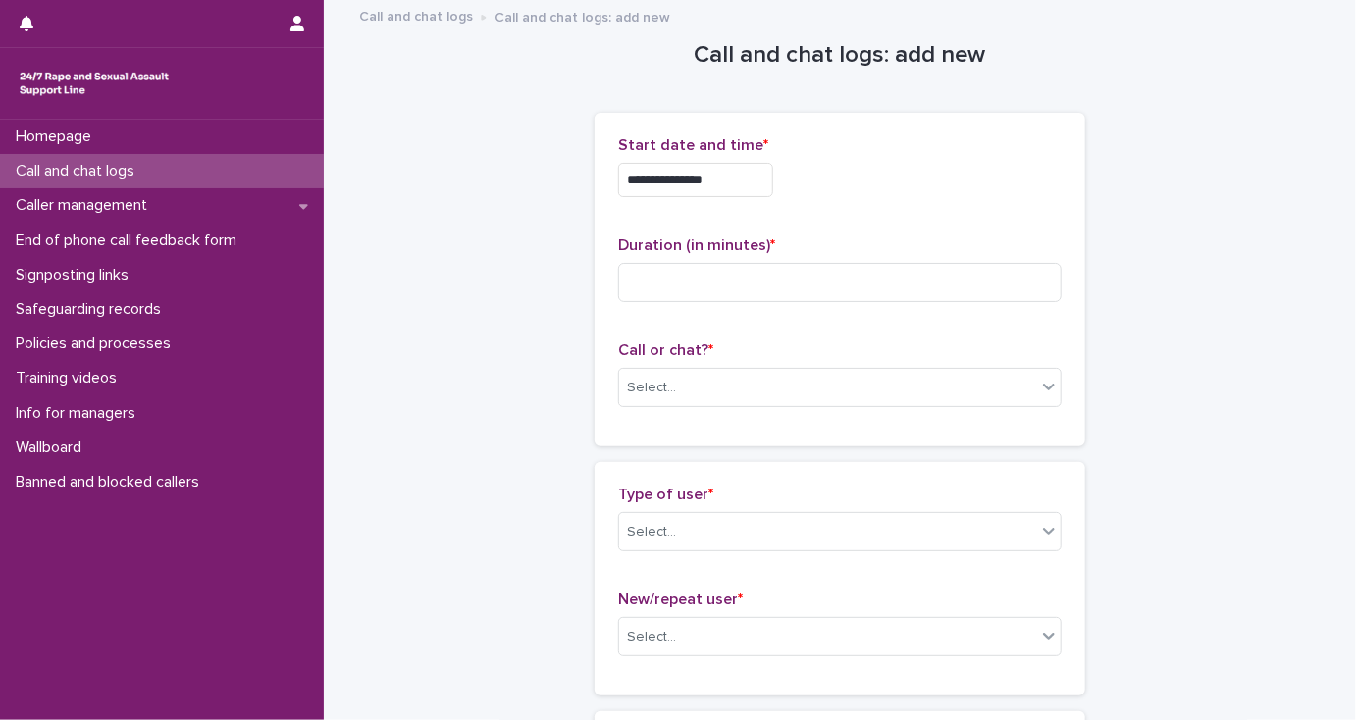
click at [663, 281] on input at bounding box center [839, 282] width 443 height 39
type input "*"
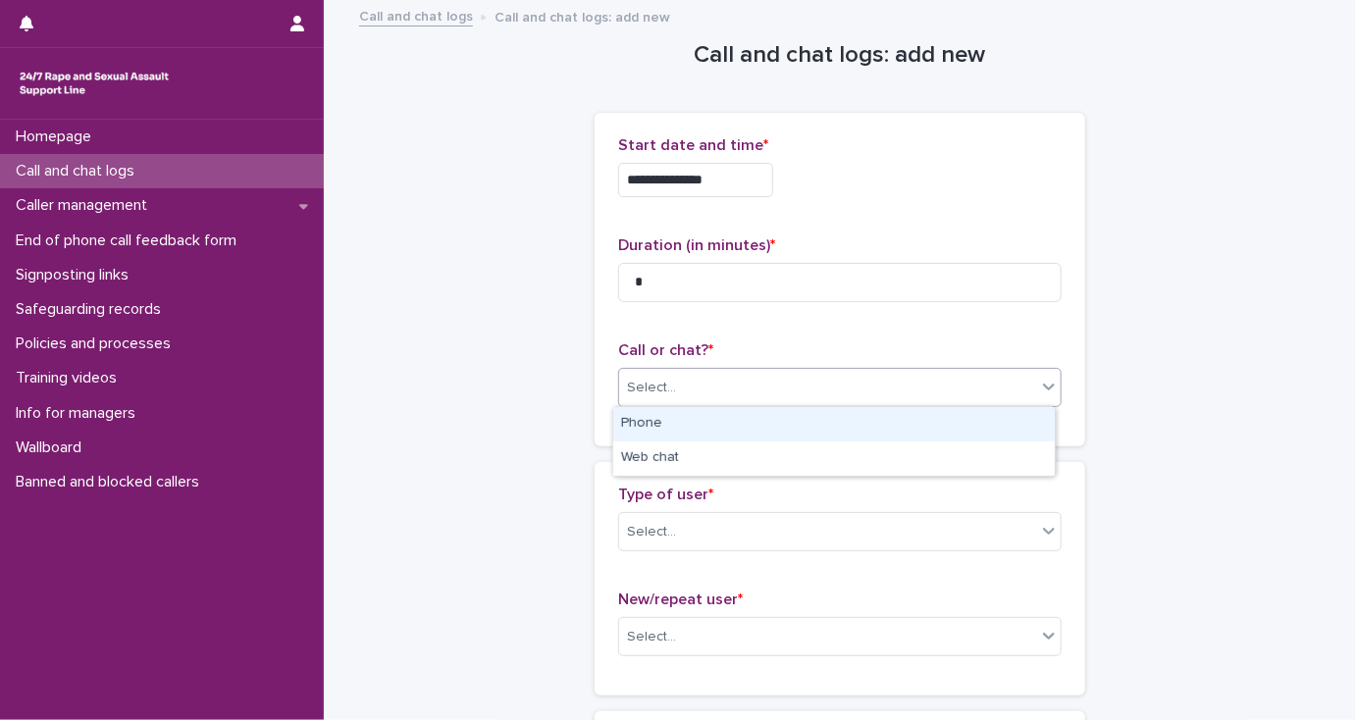
click at [667, 390] on div "Select..." at bounding box center [827, 388] width 417 height 32
click at [663, 425] on div "Phone" at bounding box center [833, 424] width 441 height 34
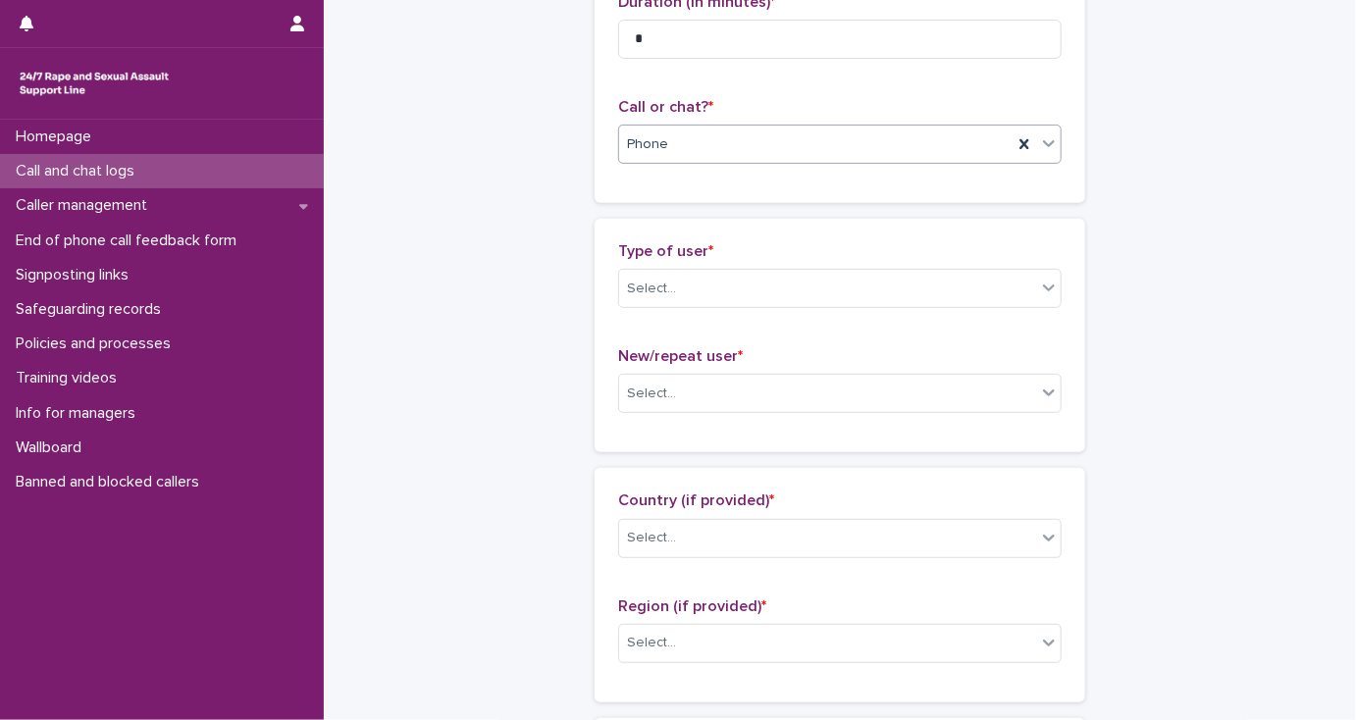
scroll to position [314, 0]
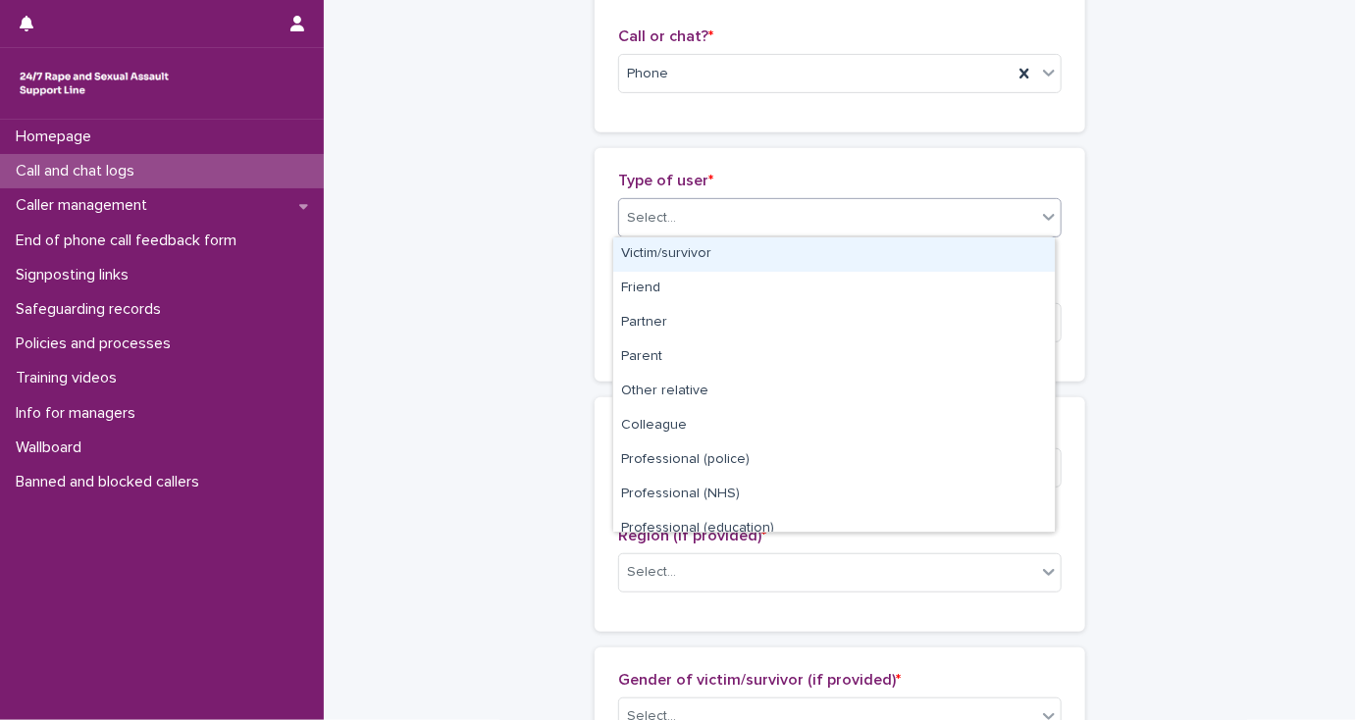
click at [630, 209] on div "Select..." at bounding box center [651, 218] width 49 height 21
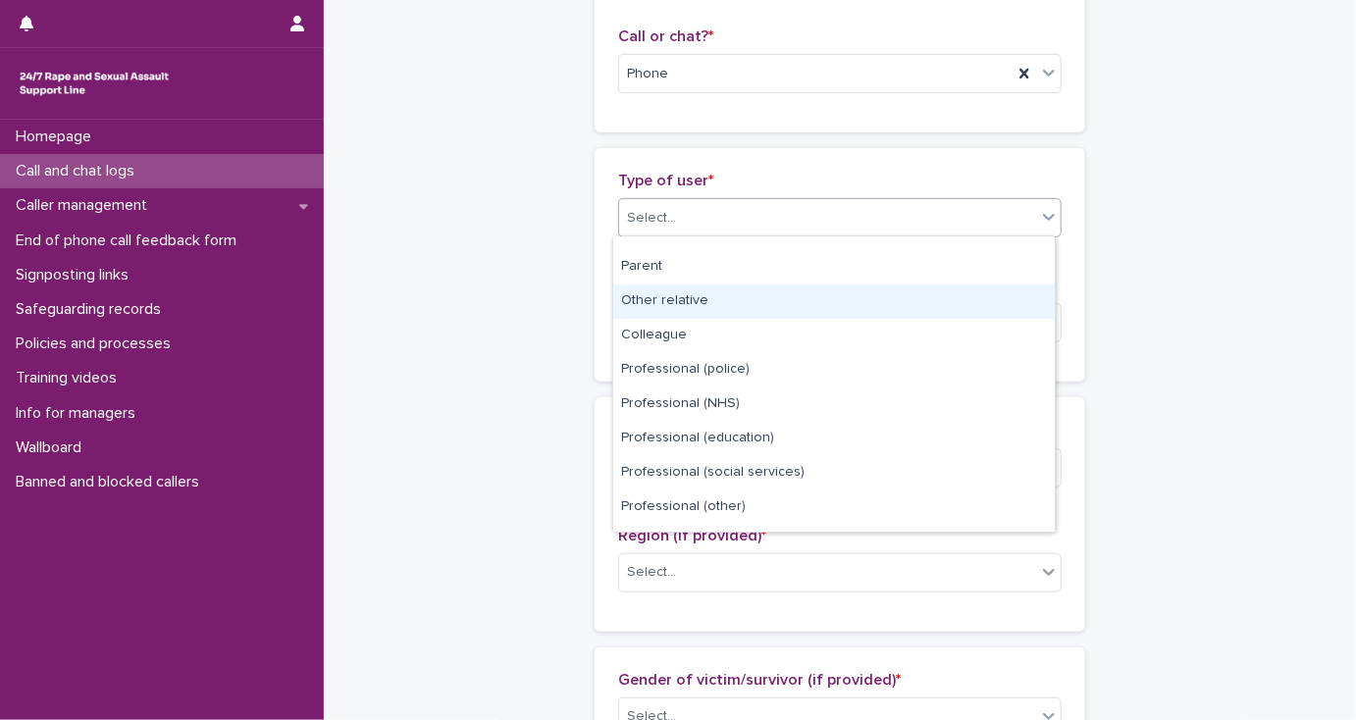
scroll to position [220, 0]
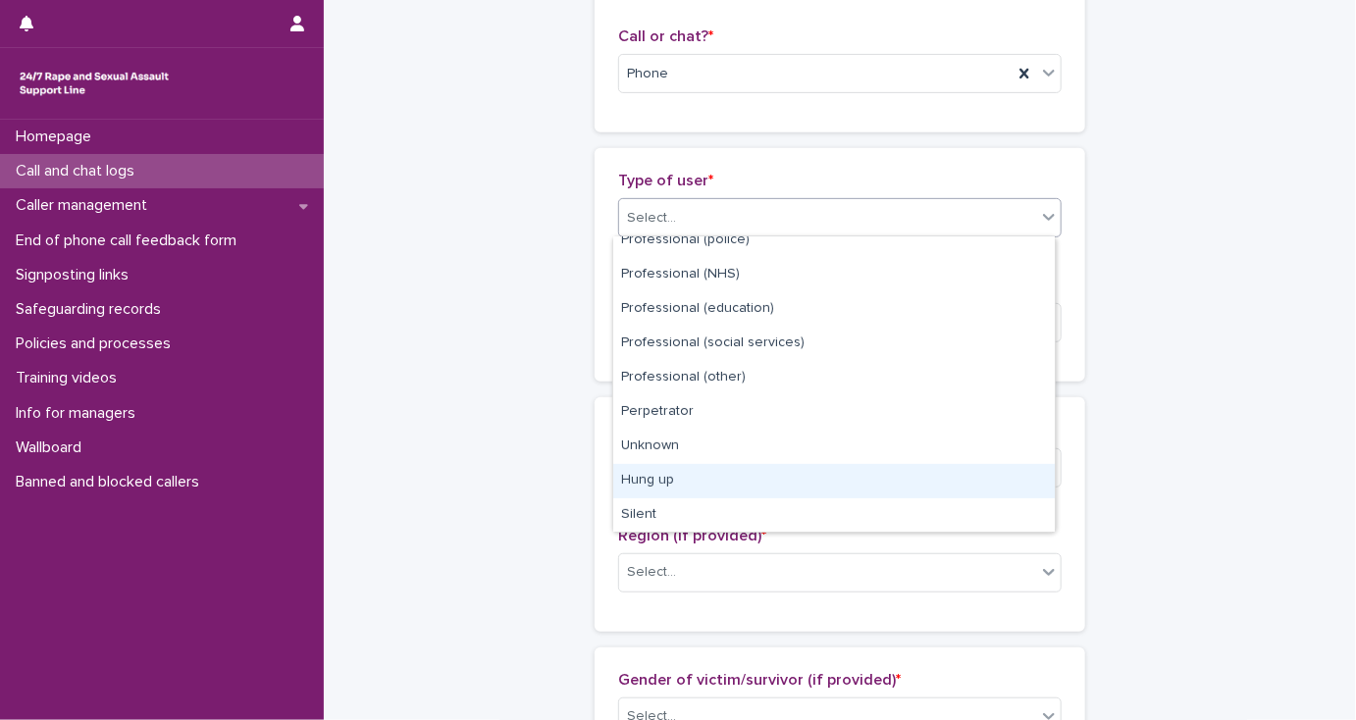
click at [694, 486] on div "Hung up" at bounding box center [833, 481] width 441 height 34
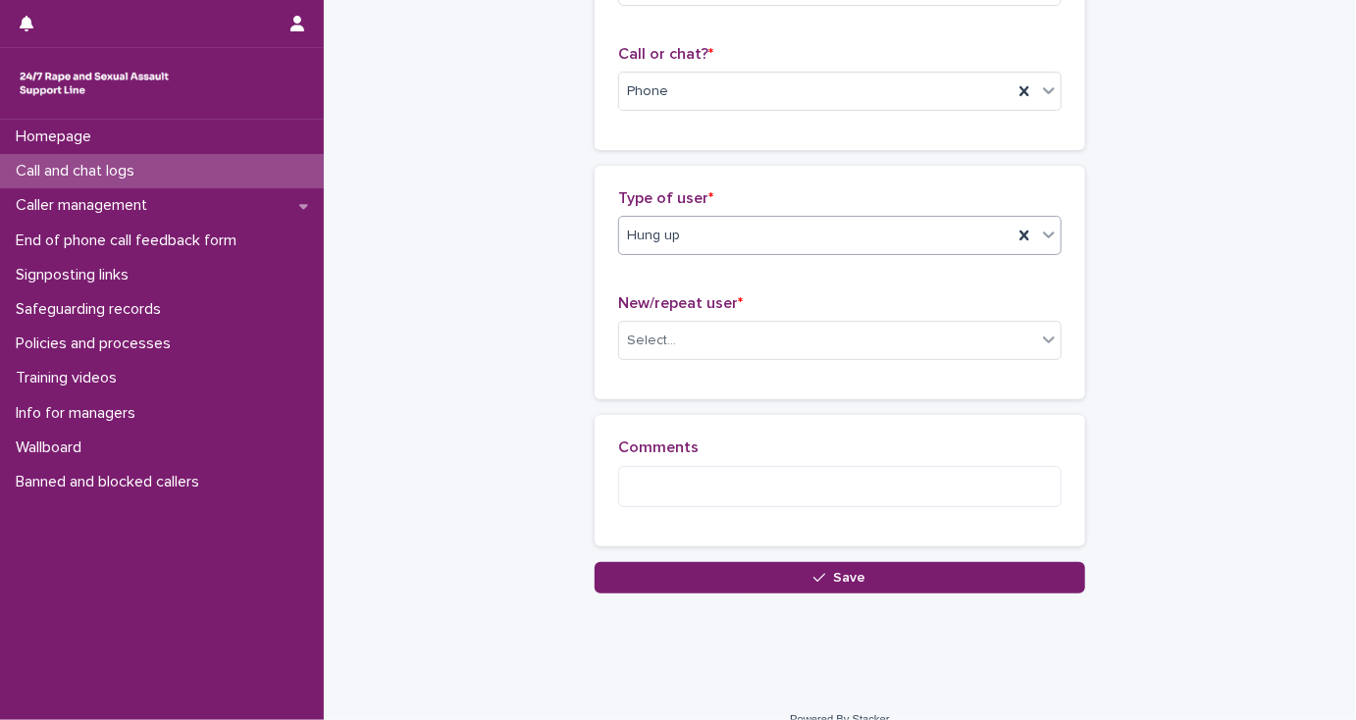
scroll to position [296, 0]
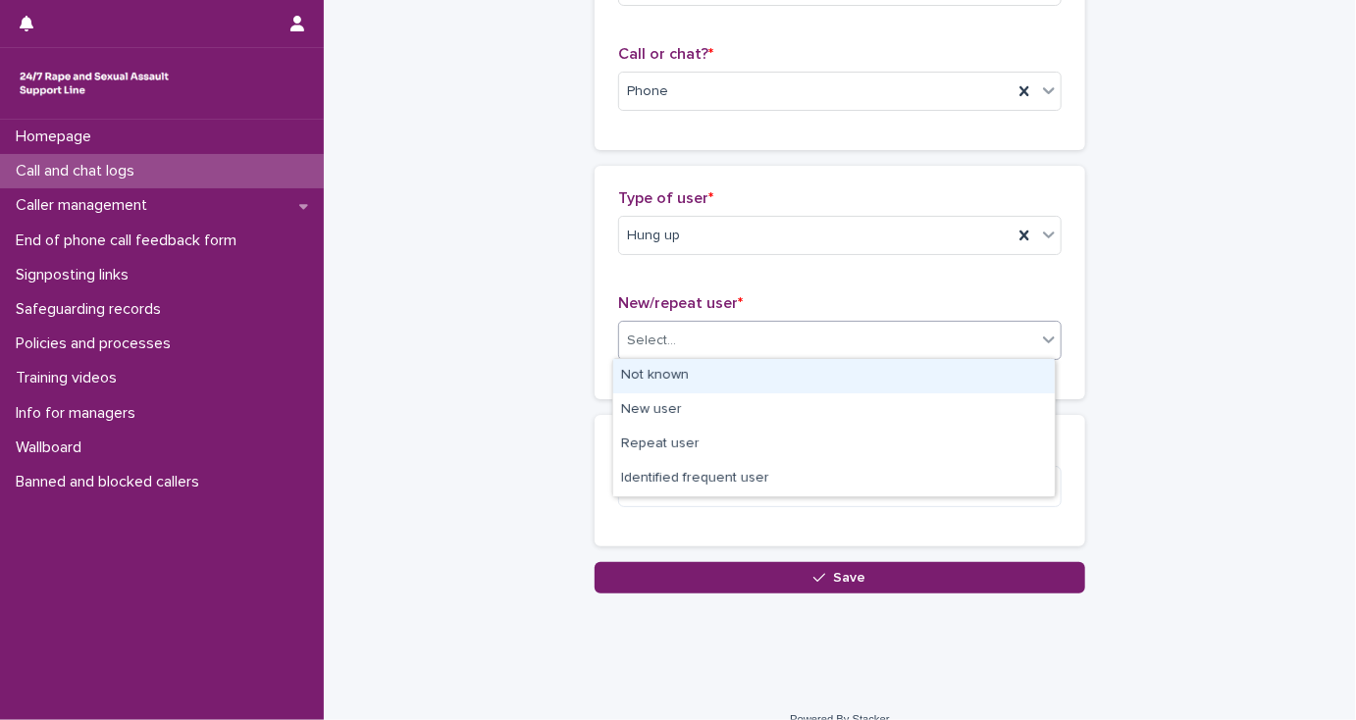
click at [659, 348] on div "Select..." at bounding box center [651, 341] width 49 height 21
click at [658, 370] on div "Not known" at bounding box center [833, 376] width 441 height 34
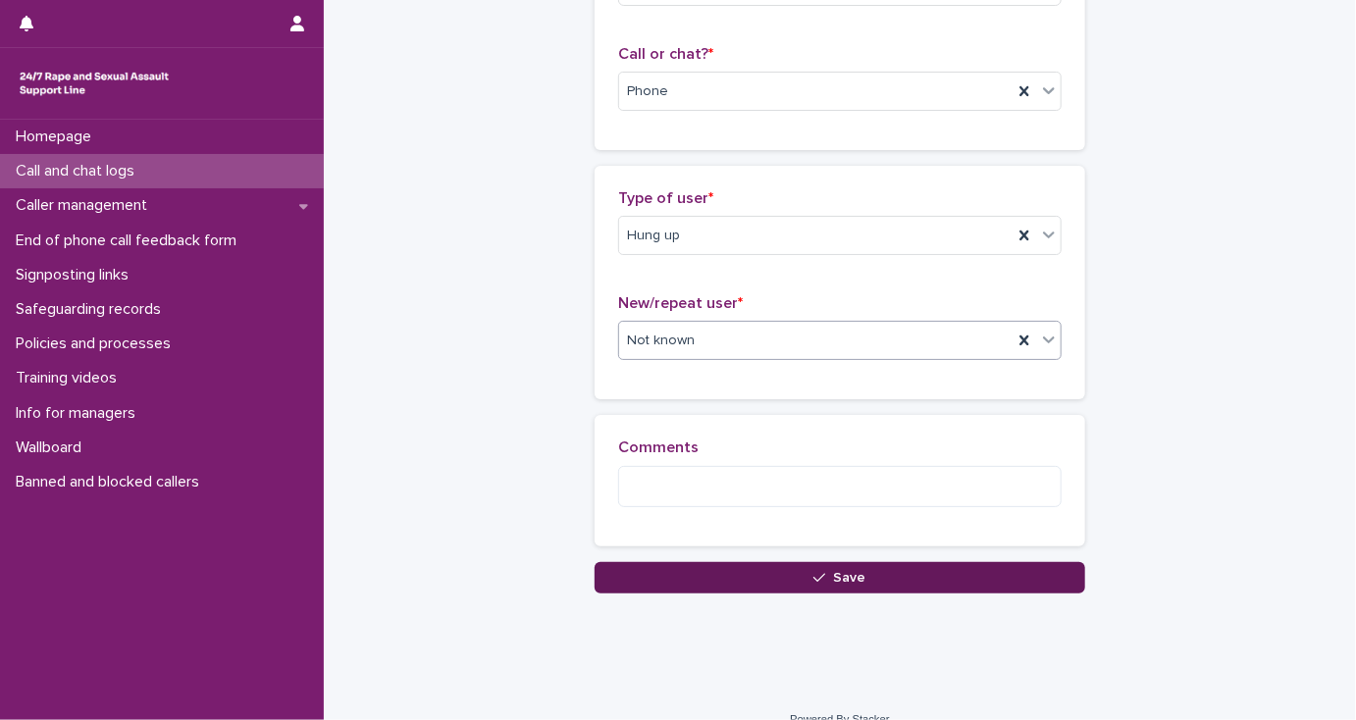
click at [676, 569] on button "Save" at bounding box center [839, 577] width 490 height 31
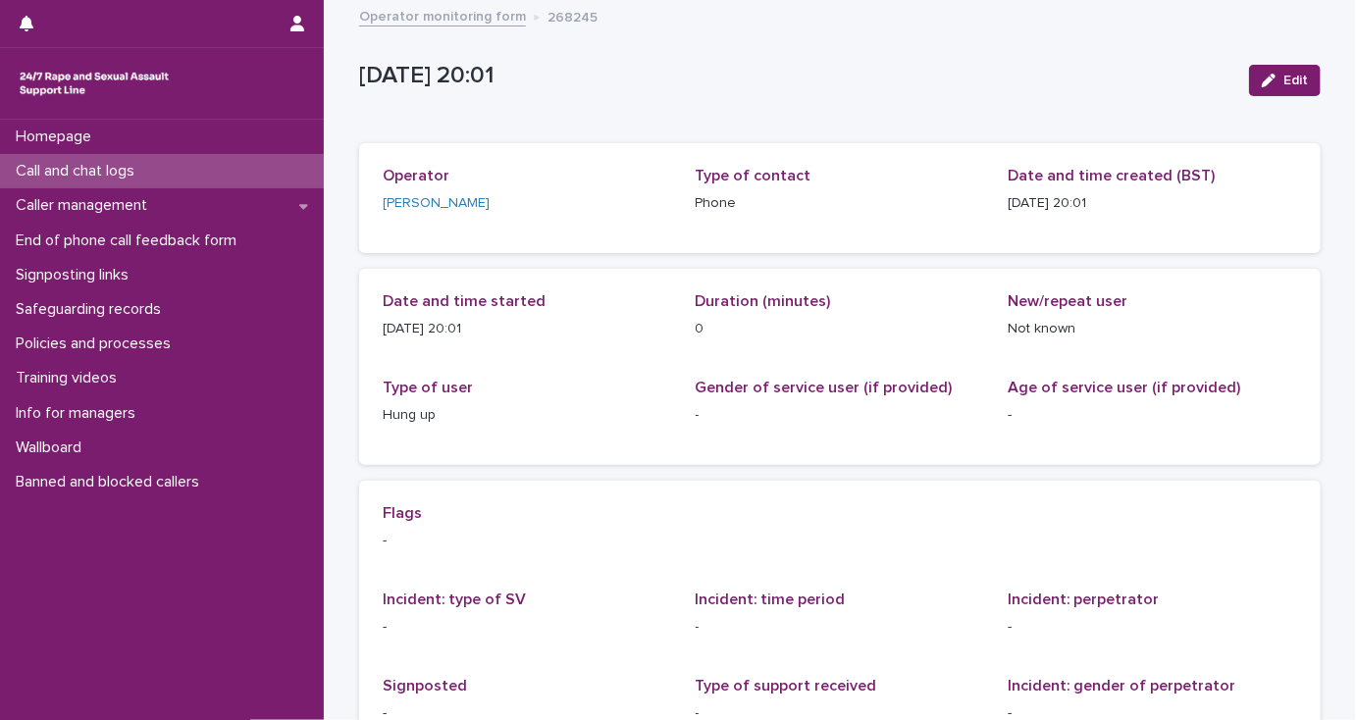
click at [135, 169] on p "Call and chat logs" at bounding box center [79, 171] width 142 height 19
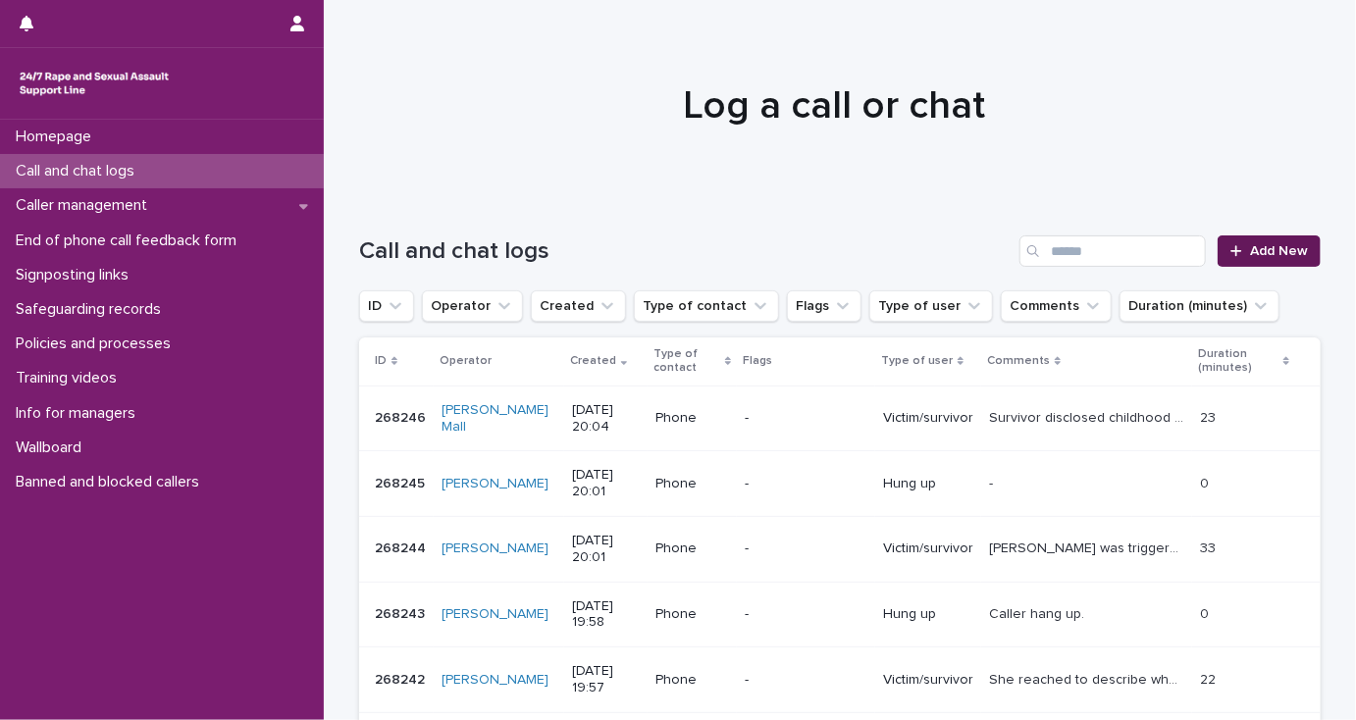
click at [1293, 252] on span "Add New" at bounding box center [1279, 251] width 58 height 14
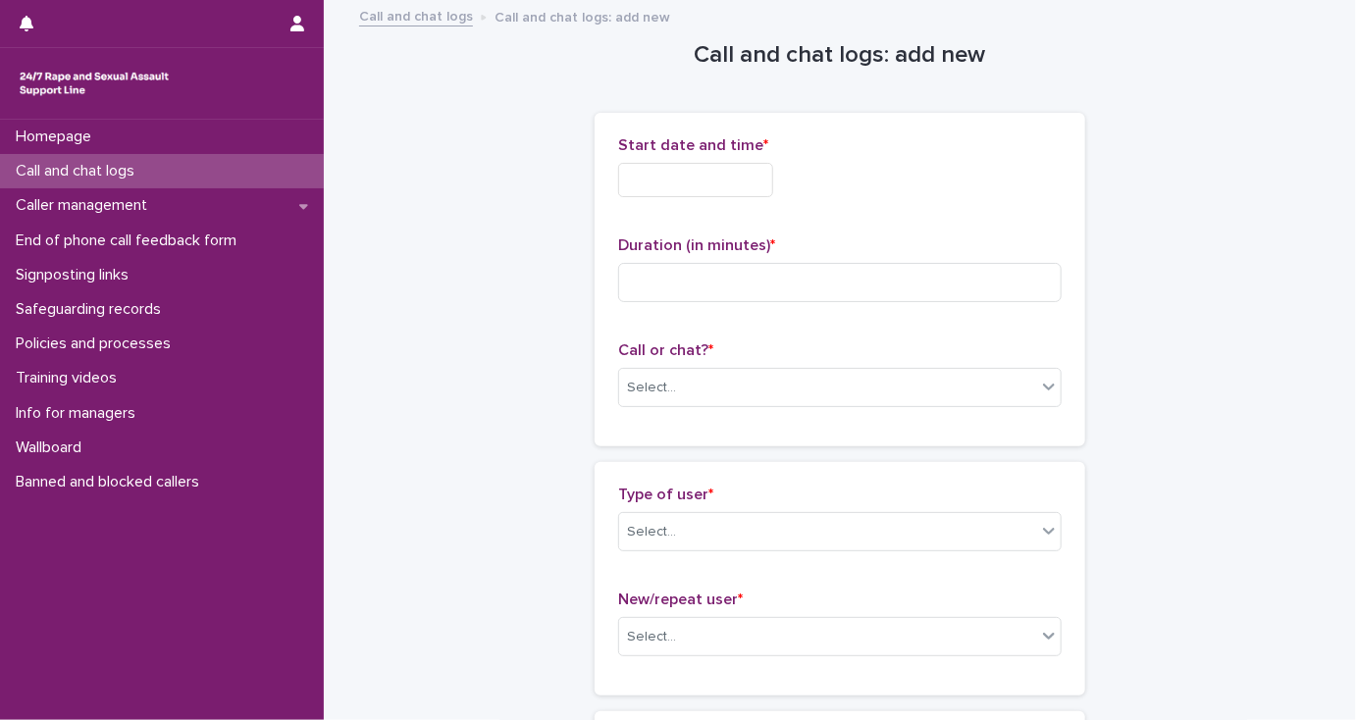
click at [735, 171] on input "text" at bounding box center [695, 180] width 155 height 34
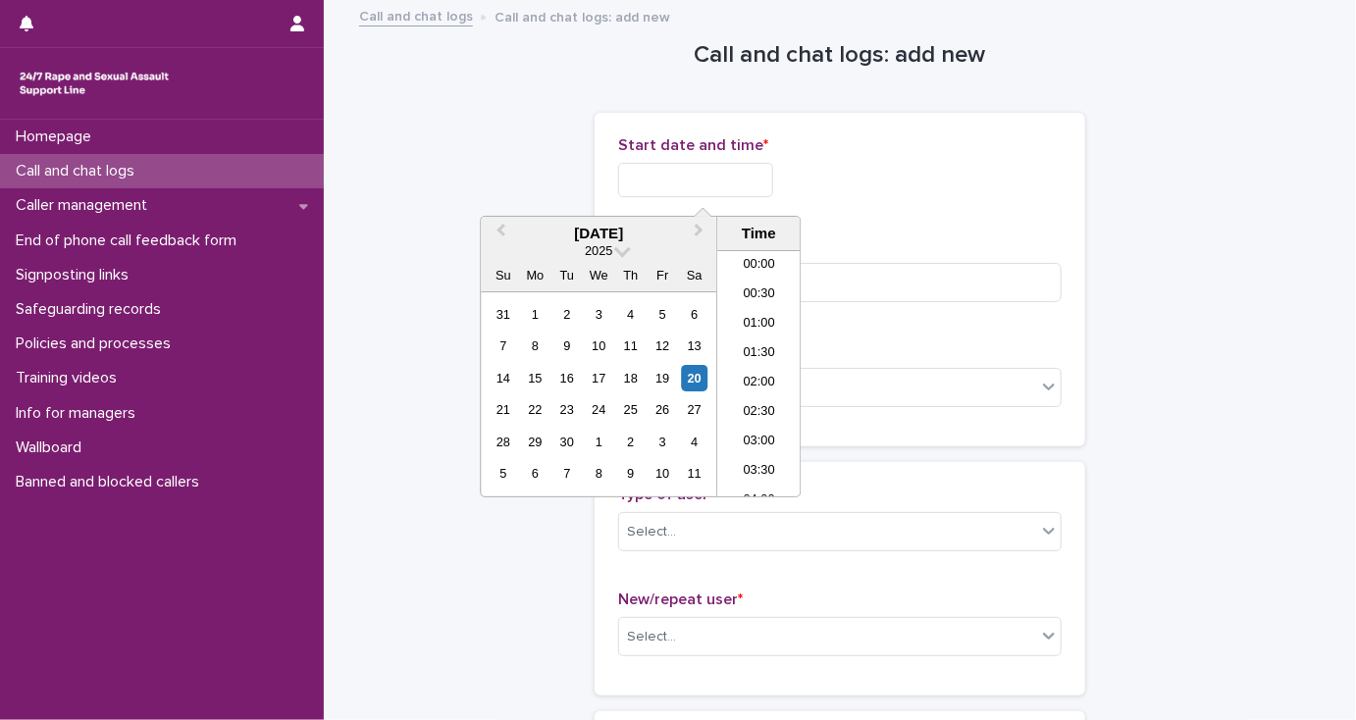
scroll to position [1069, 0]
click at [771, 367] on li "20:00" at bounding box center [758, 373] width 83 height 29
click at [730, 180] on input "**********" at bounding box center [695, 180] width 155 height 34
type input "**********"
click at [841, 279] on input at bounding box center [839, 282] width 443 height 39
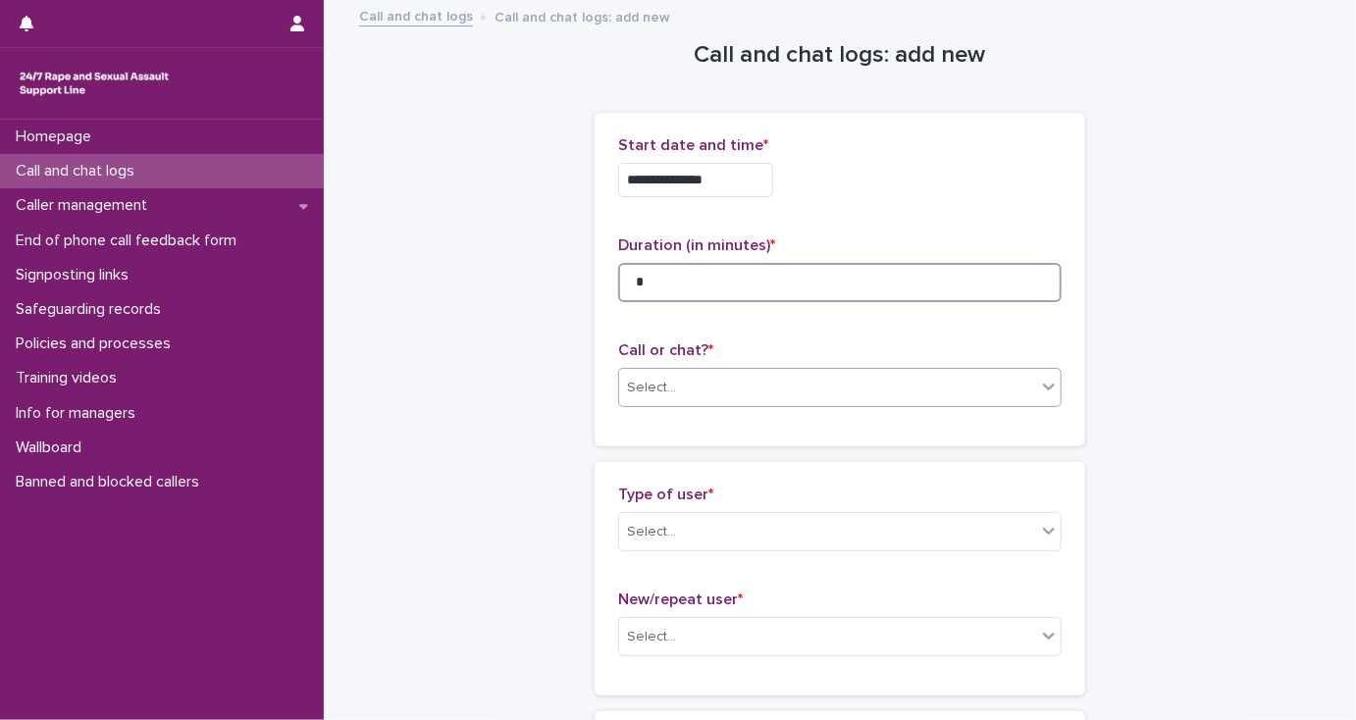
type input "*"
click at [781, 374] on div "Select..." at bounding box center [827, 388] width 417 height 32
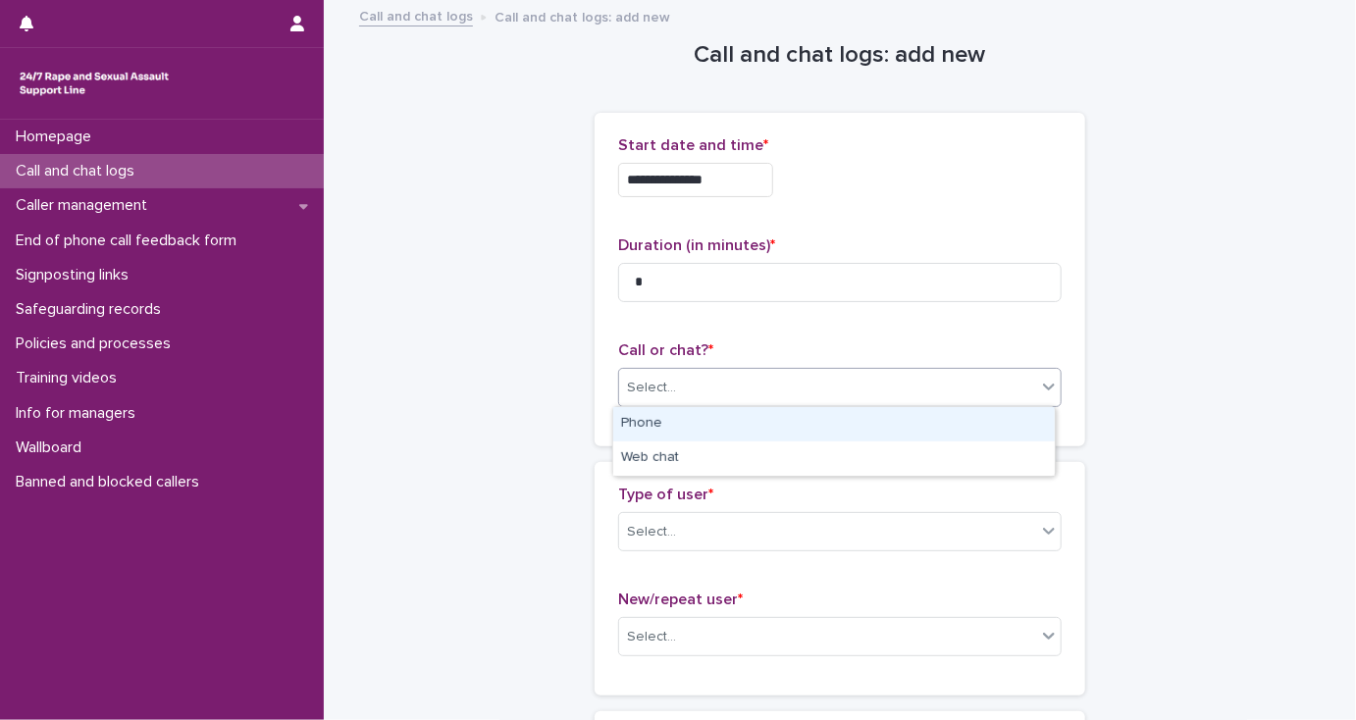
click at [765, 428] on div "Phone" at bounding box center [833, 424] width 441 height 34
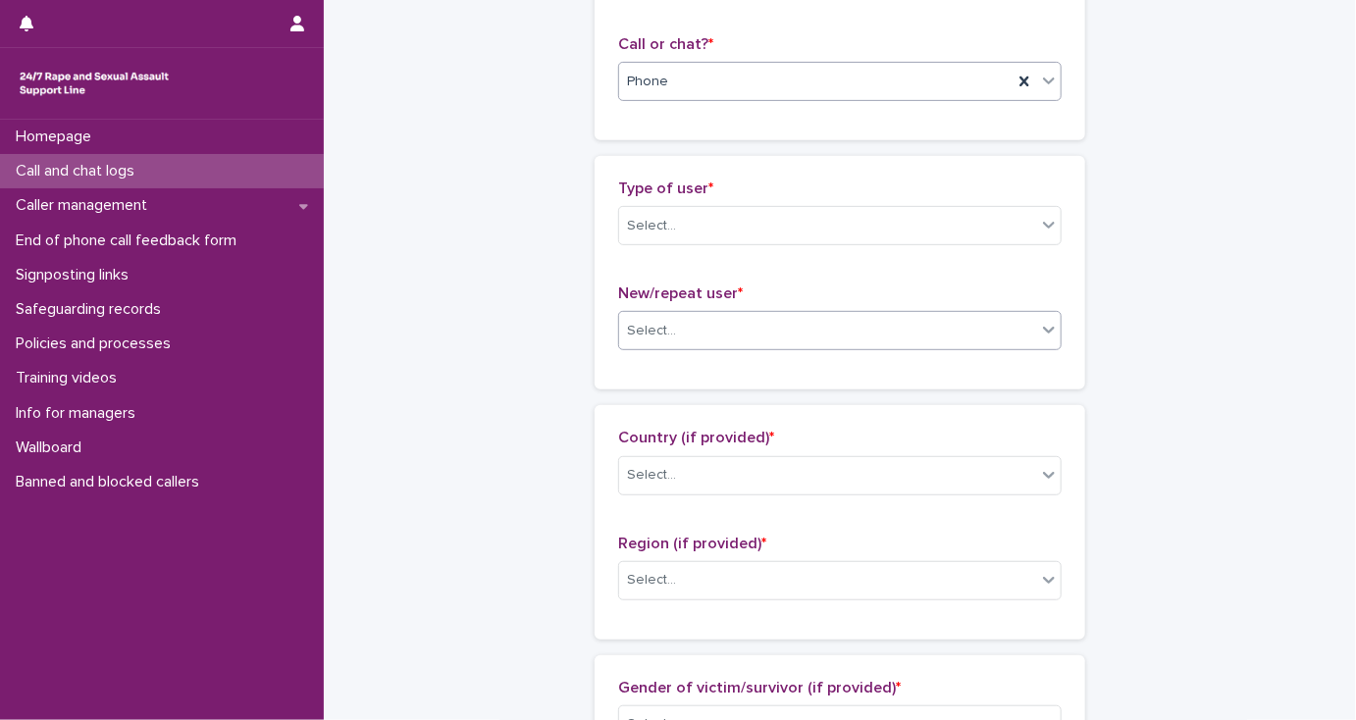
scroll to position [314, 0]
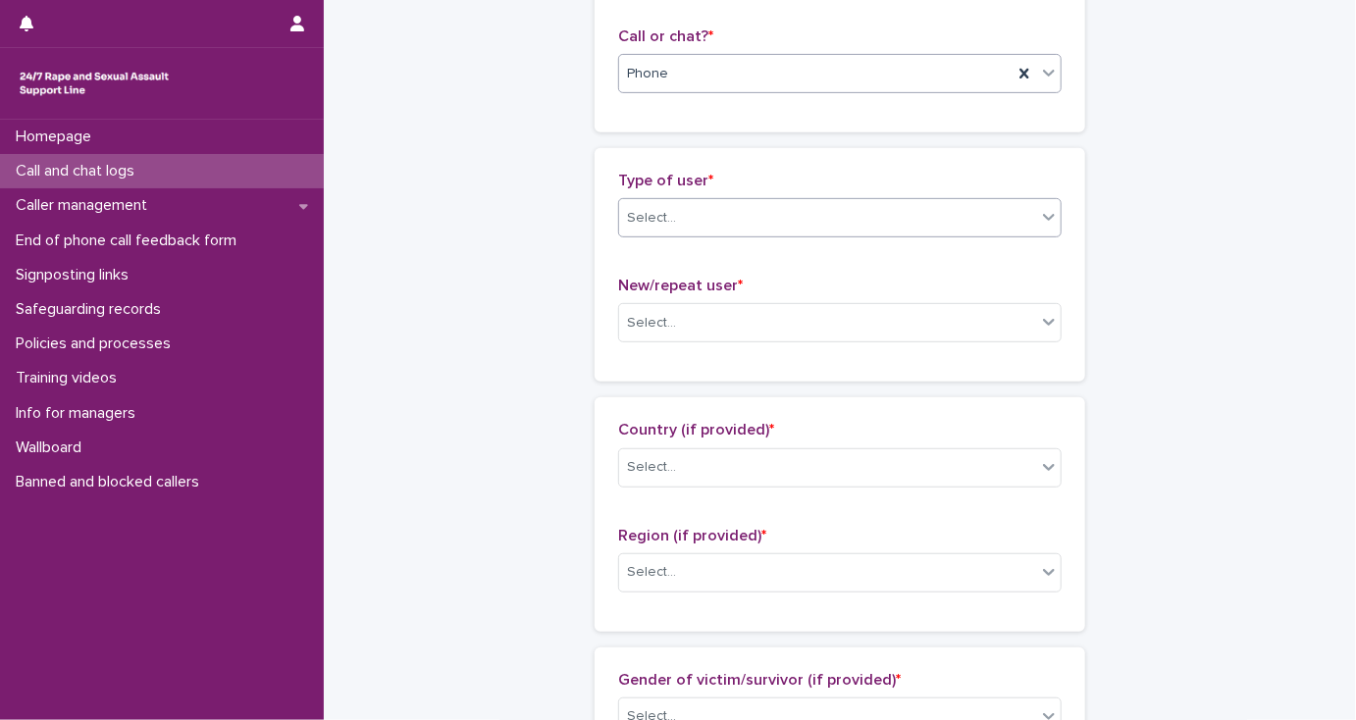
click at [653, 220] on div "Select..." at bounding box center [651, 218] width 49 height 21
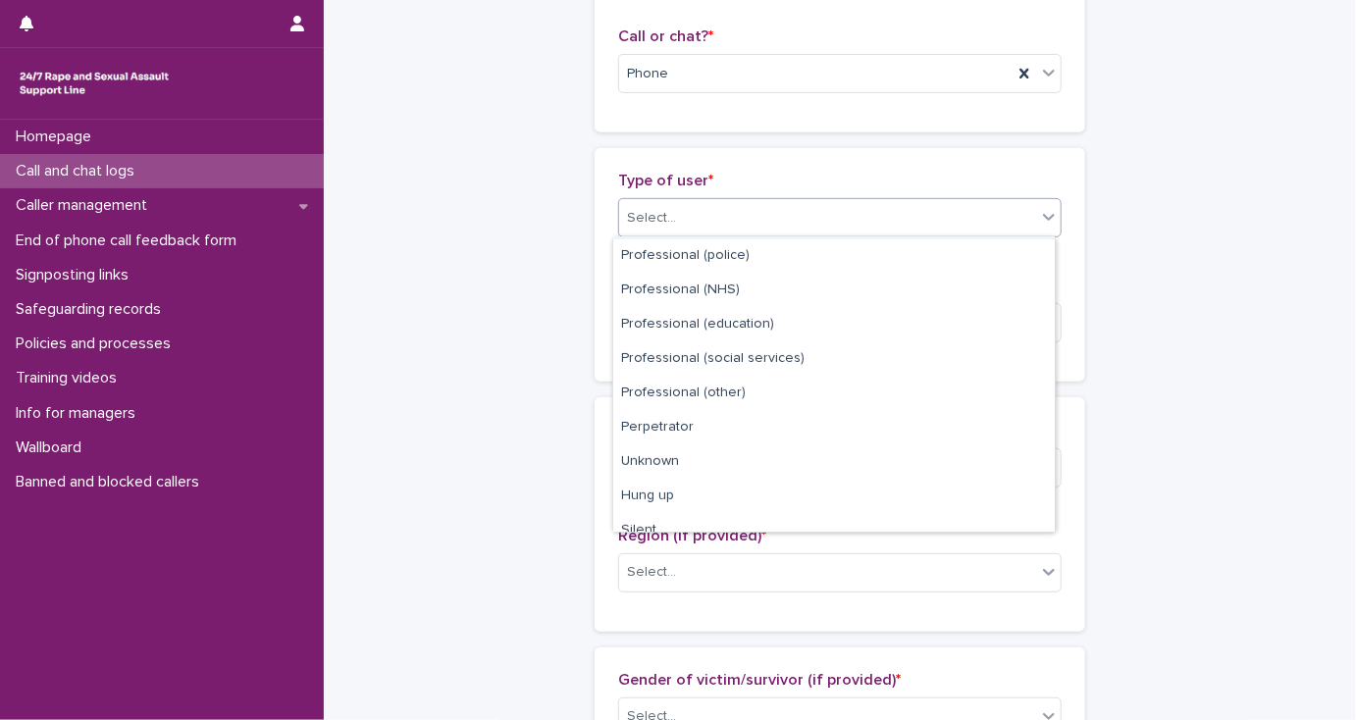
scroll to position [220, 0]
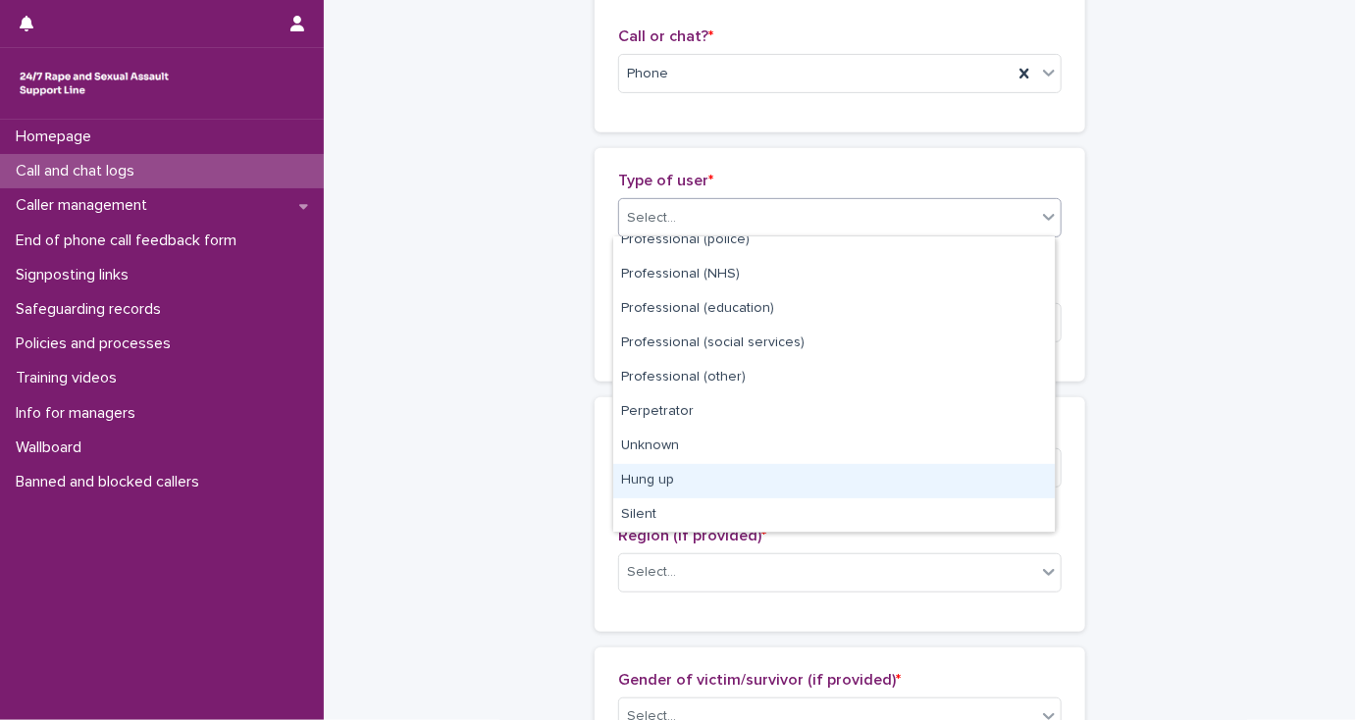
click at [662, 475] on div "Hung up" at bounding box center [833, 481] width 441 height 34
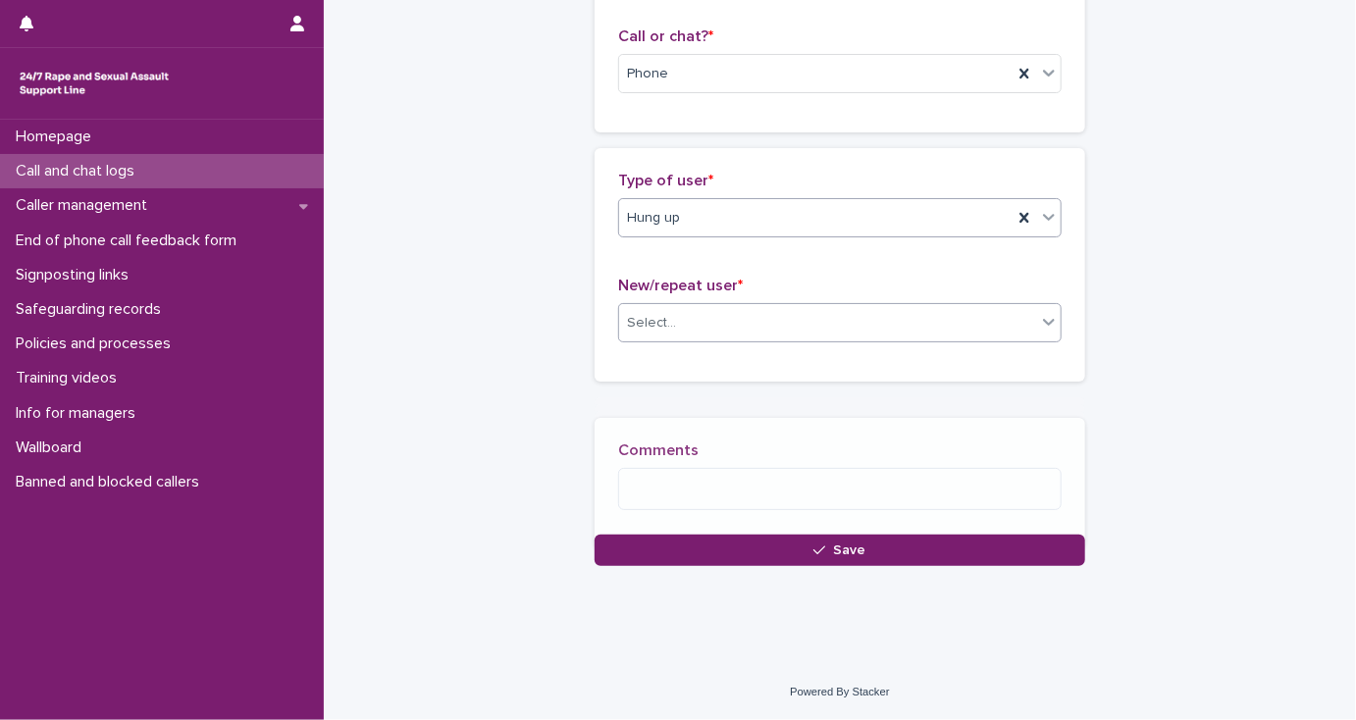
scroll to position [314, 0]
click at [662, 322] on div "Select..." at bounding box center [651, 323] width 49 height 21
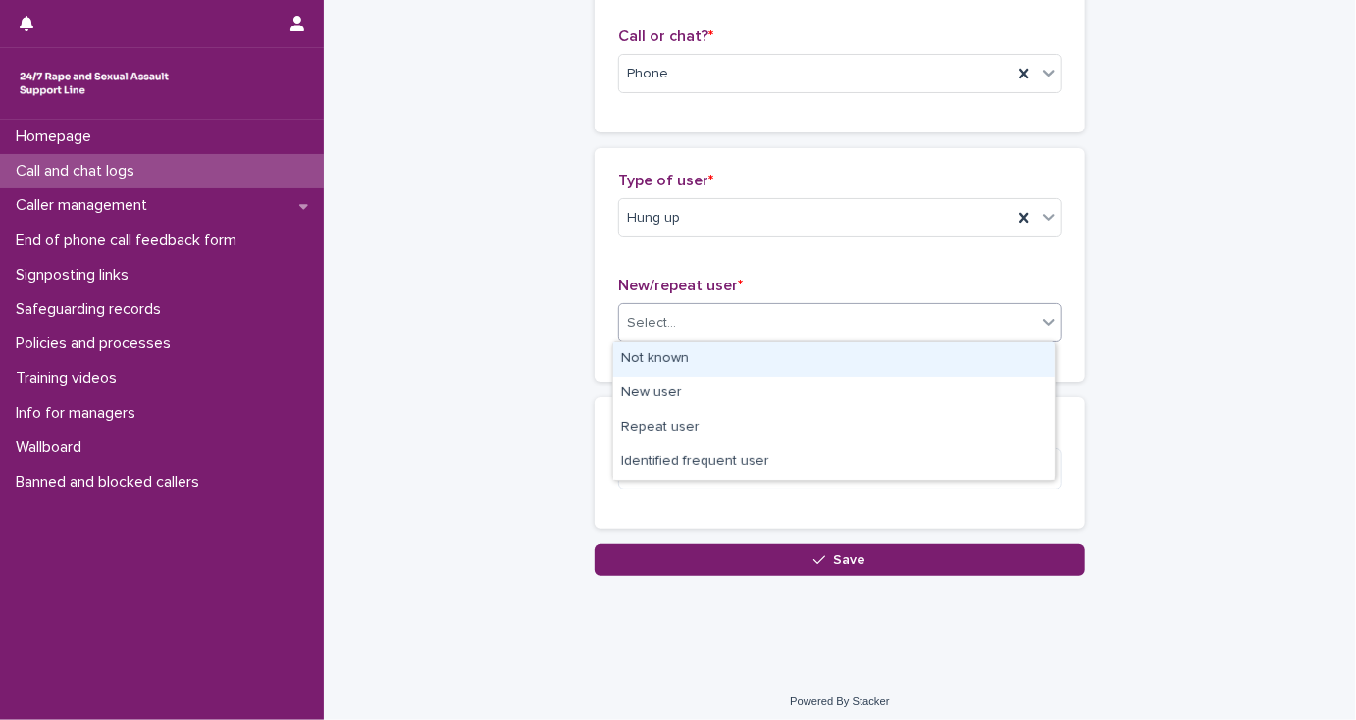
click at [668, 353] on div "Not known" at bounding box center [833, 359] width 441 height 34
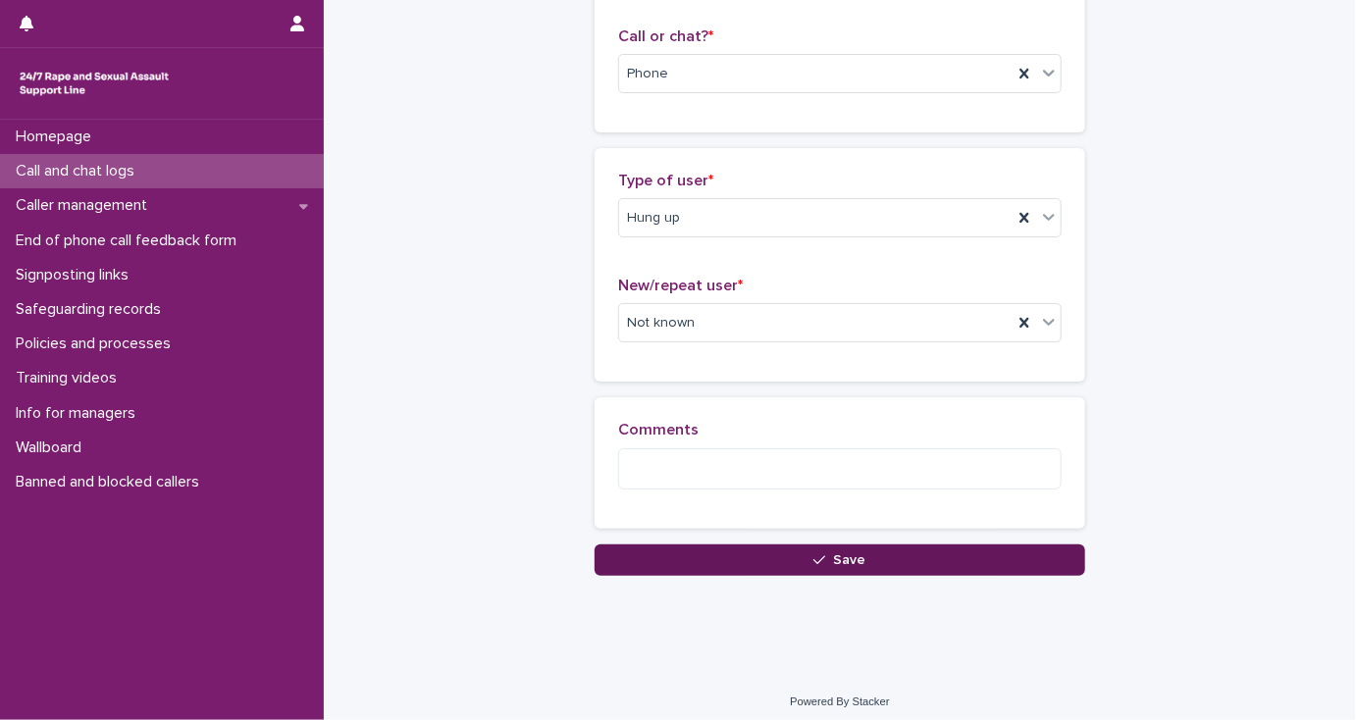
drag, startPoint x: 664, startPoint y: 561, endPoint x: 385, endPoint y: 618, distance: 285.3
click at [664, 561] on button "Save" at bounding box center [839, 559] width 490 height 31
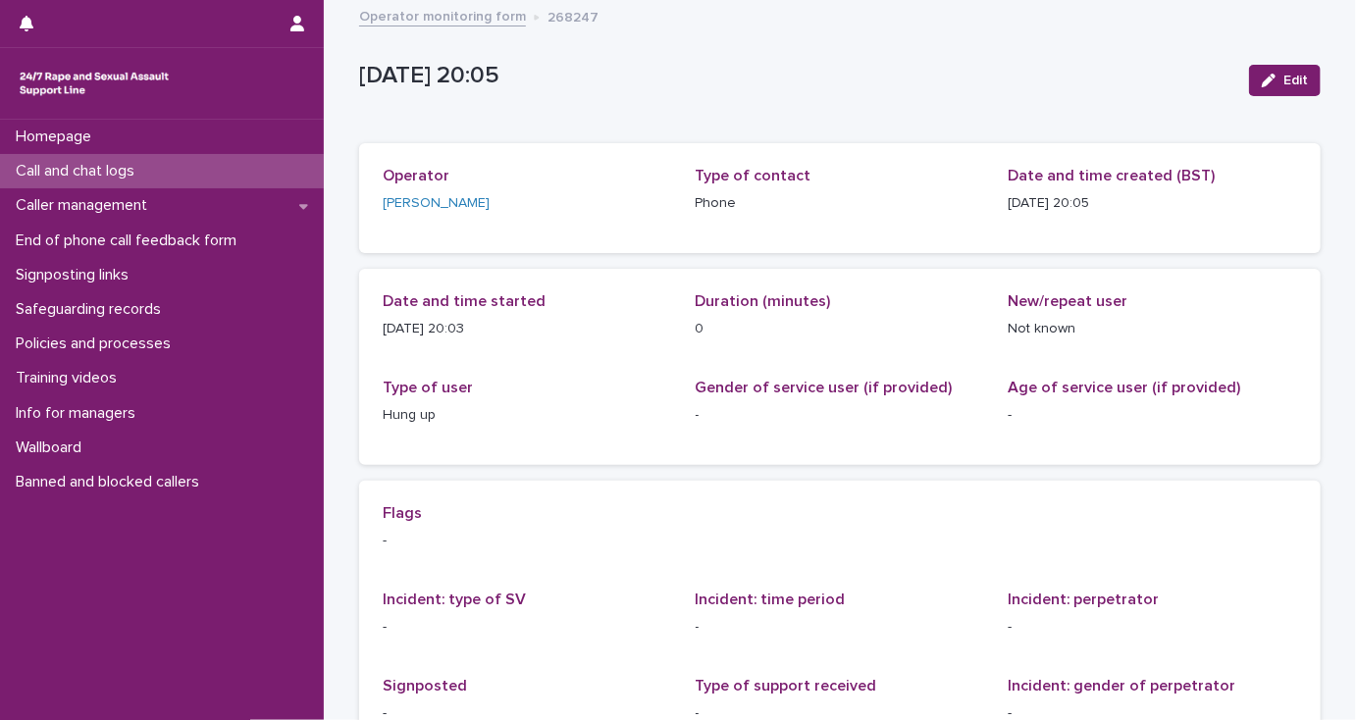
click at [81, 172] on p "Call and chat logs" at bounding box center [79, 171] width 142 height 19
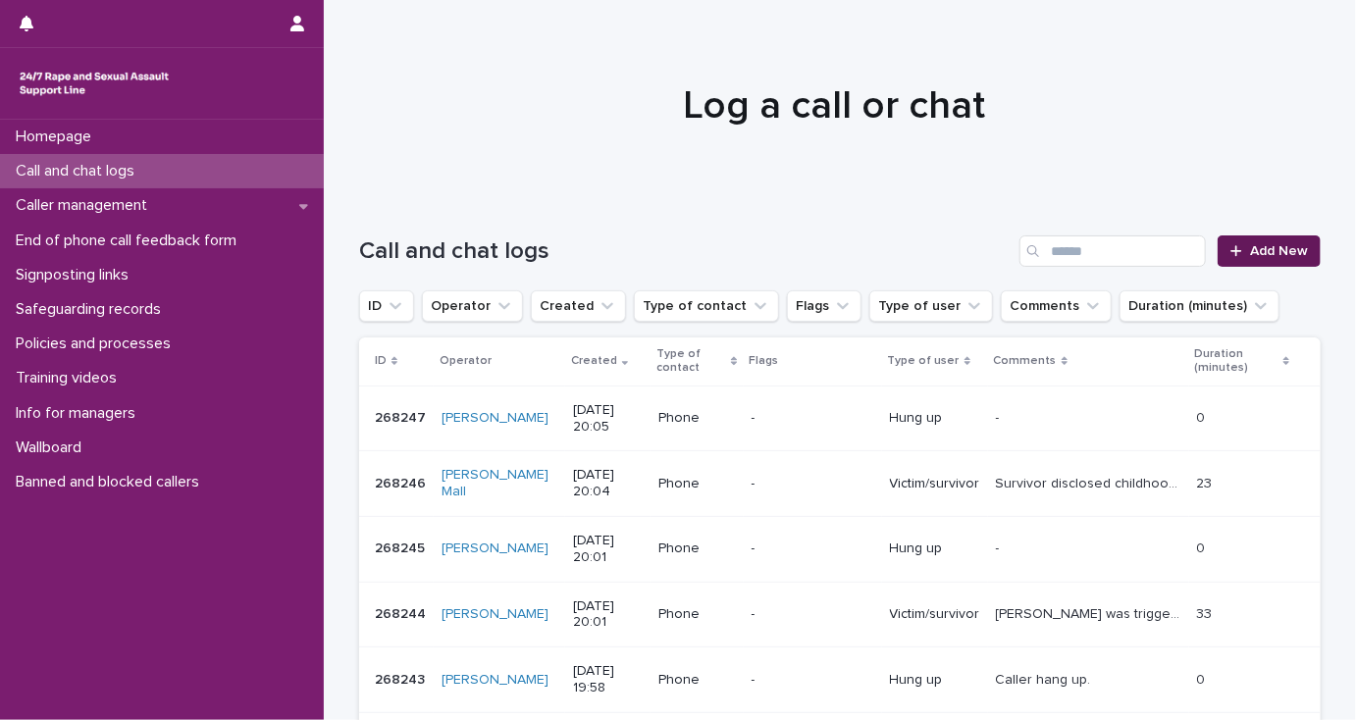
click at [1263, 252] on span "Add New" at bounding box center [1279, 251] width 58 height 14
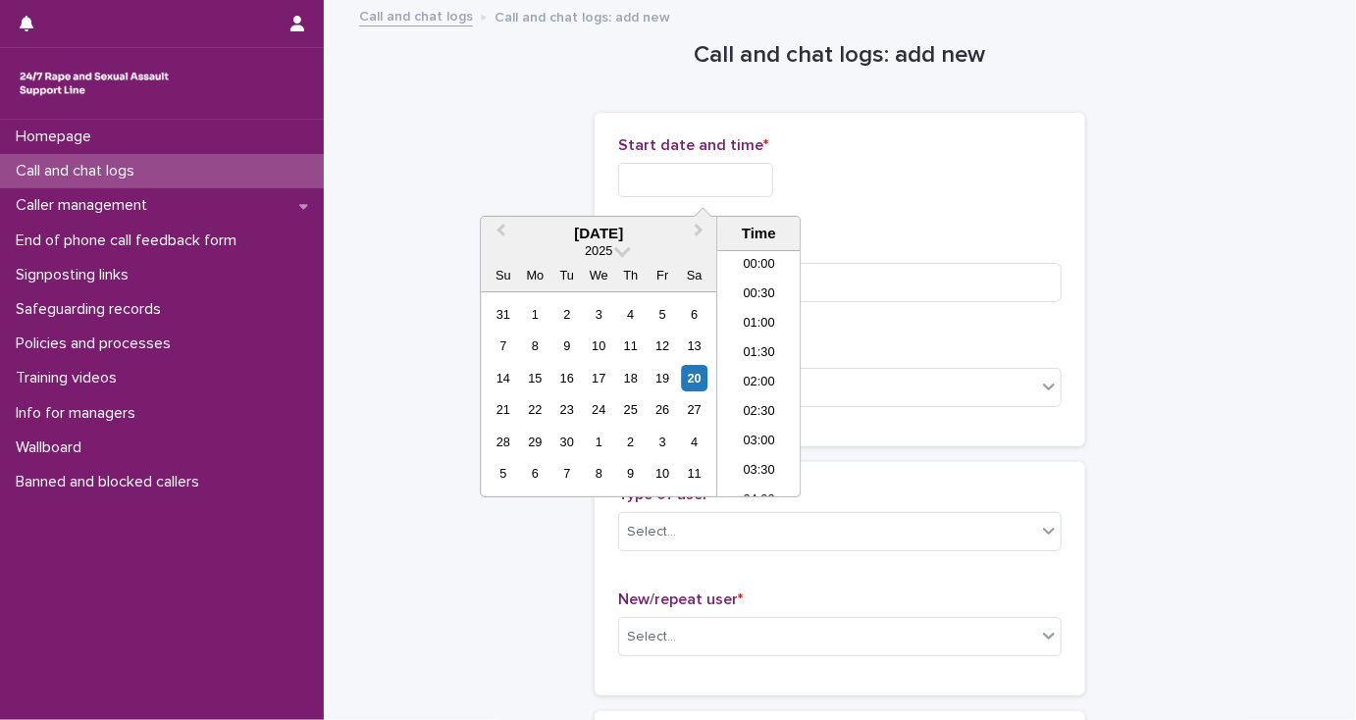
click at [678, 187] on input "text" at bounding box center [695, 180] width 155 height 34
click at [757, 366] on li "20:00" at bounding box center [758, 373] width 83 height 29
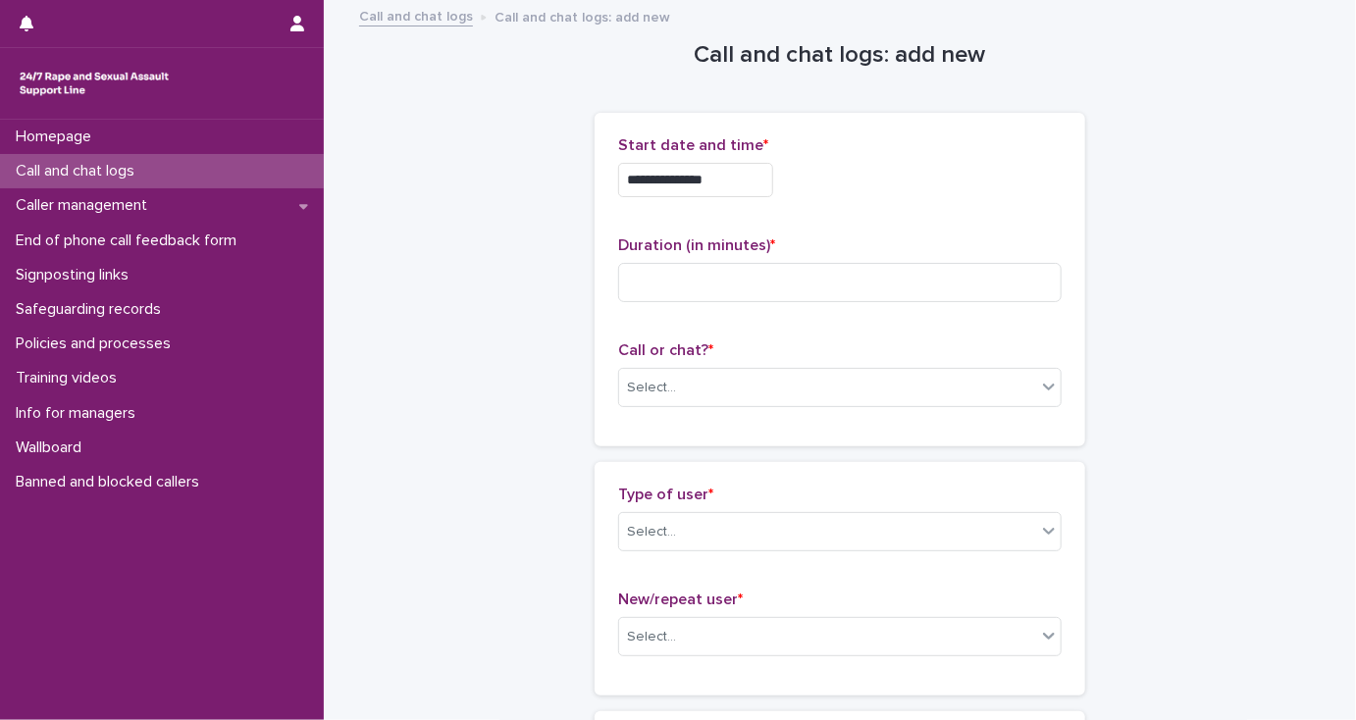
click at [725, 177] on input "**********" at bounding box center [695, 180] width 155 height 34
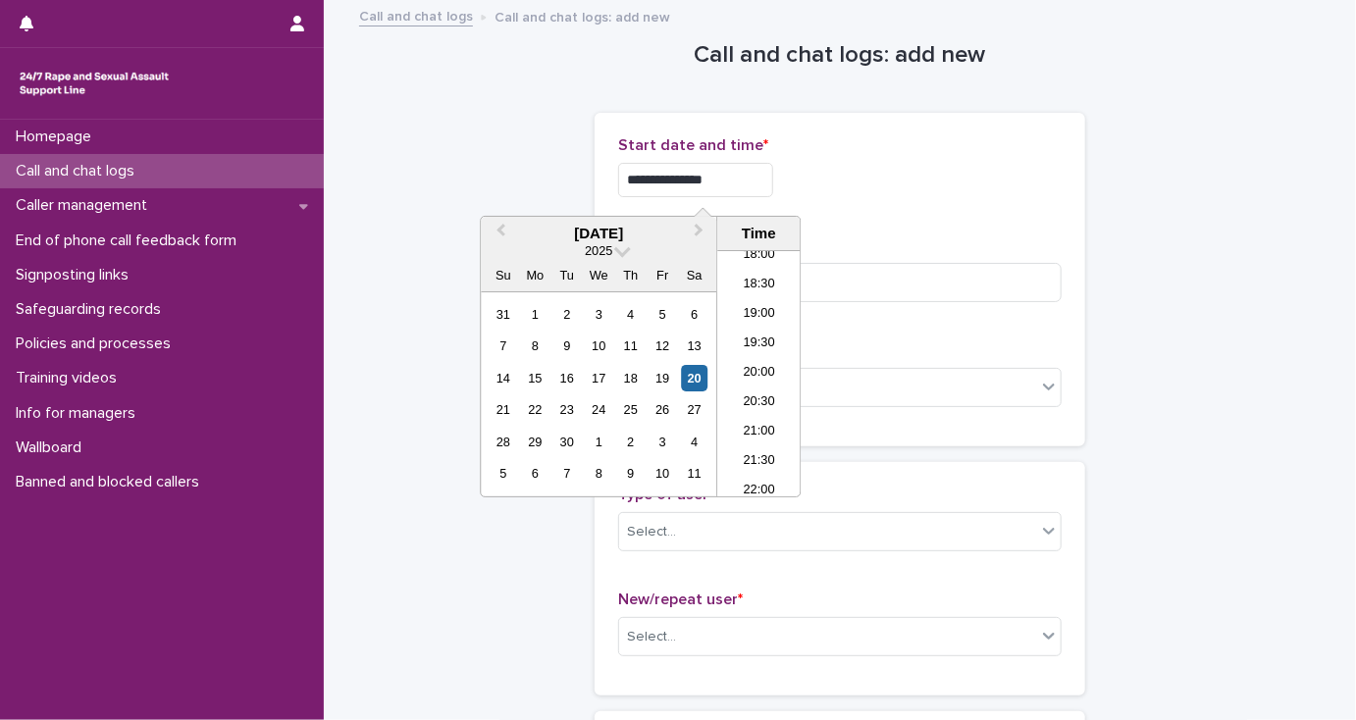
type input "**********"
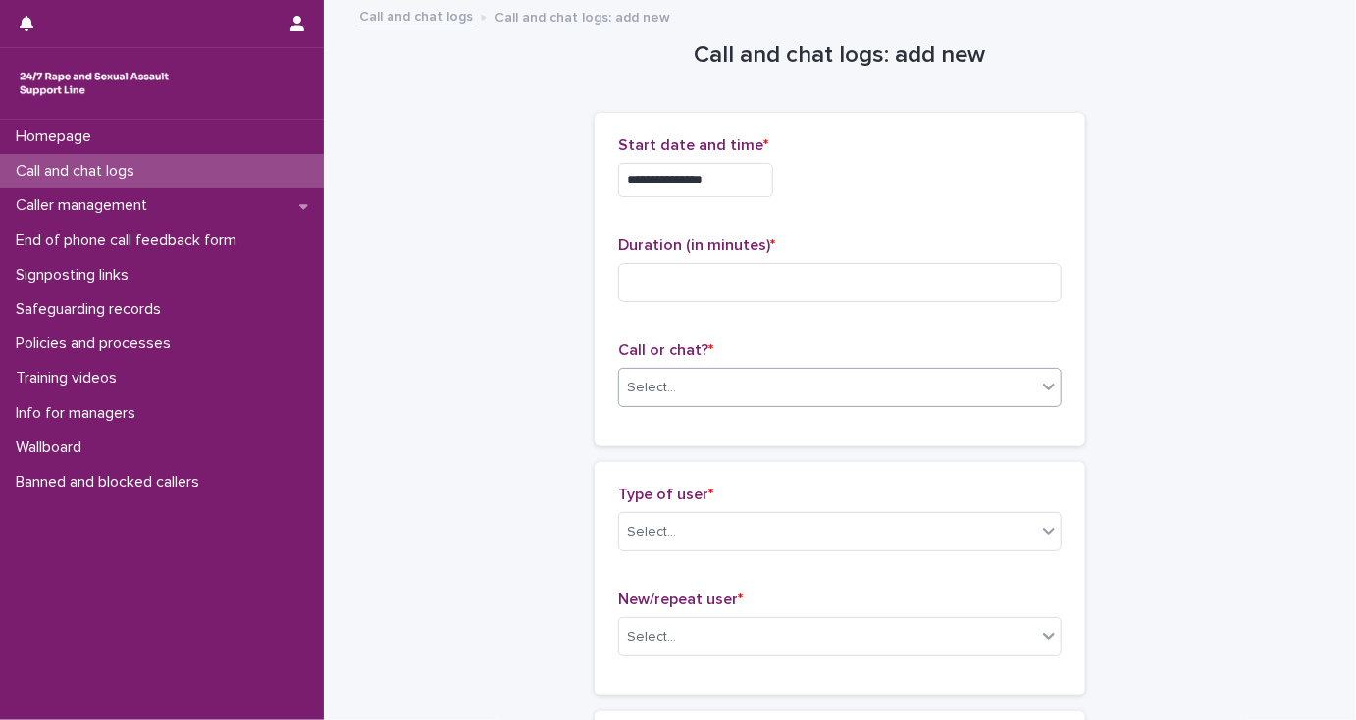
click at [643, 393] on div "Select..." at bounding box center [651, 388] width 49 height 21
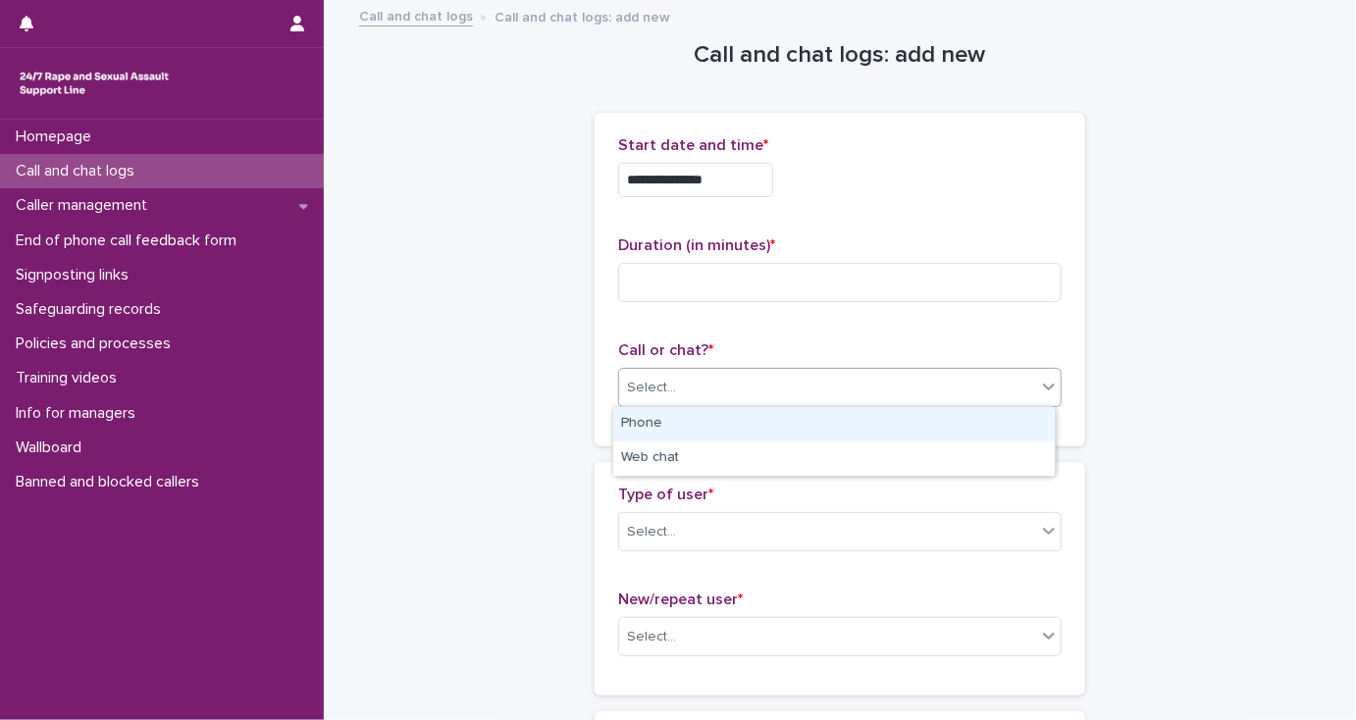
click at [647, 416] on div "Phone" at bounding box center [833, 424] width 441 height 34
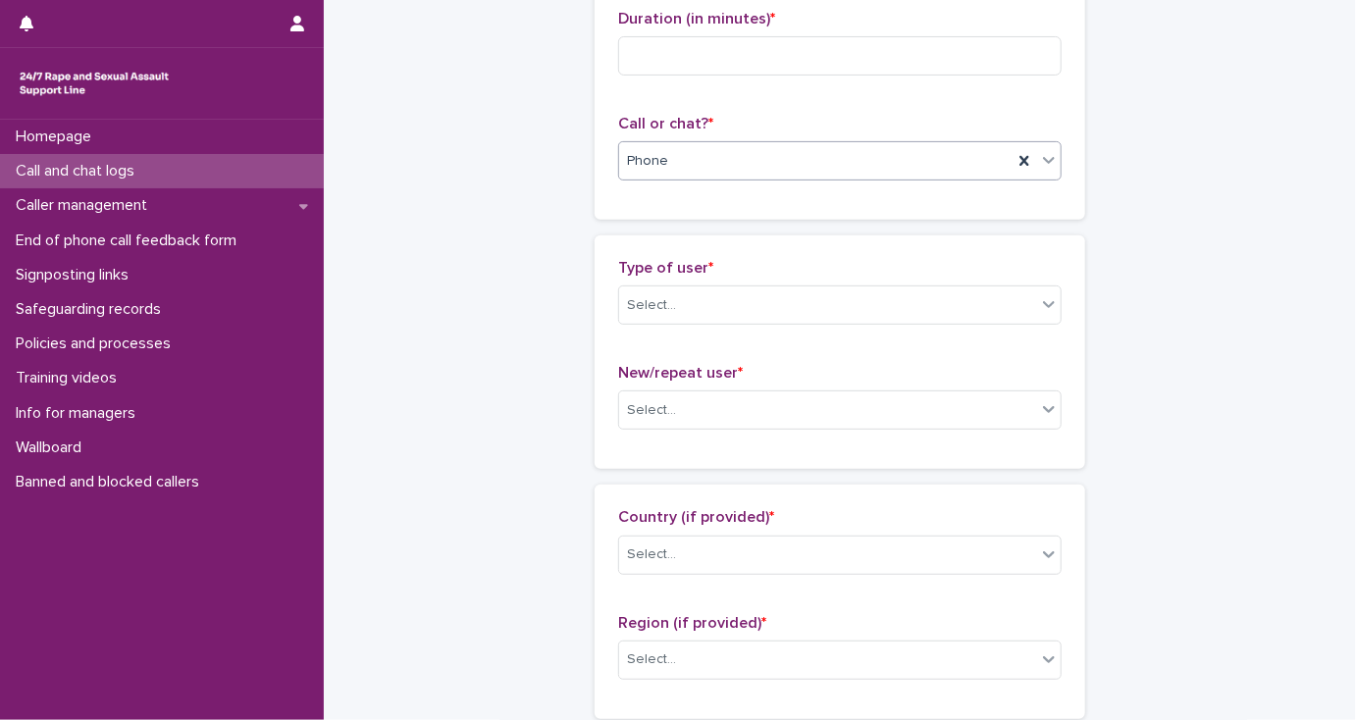
scroll to position [235, 0]
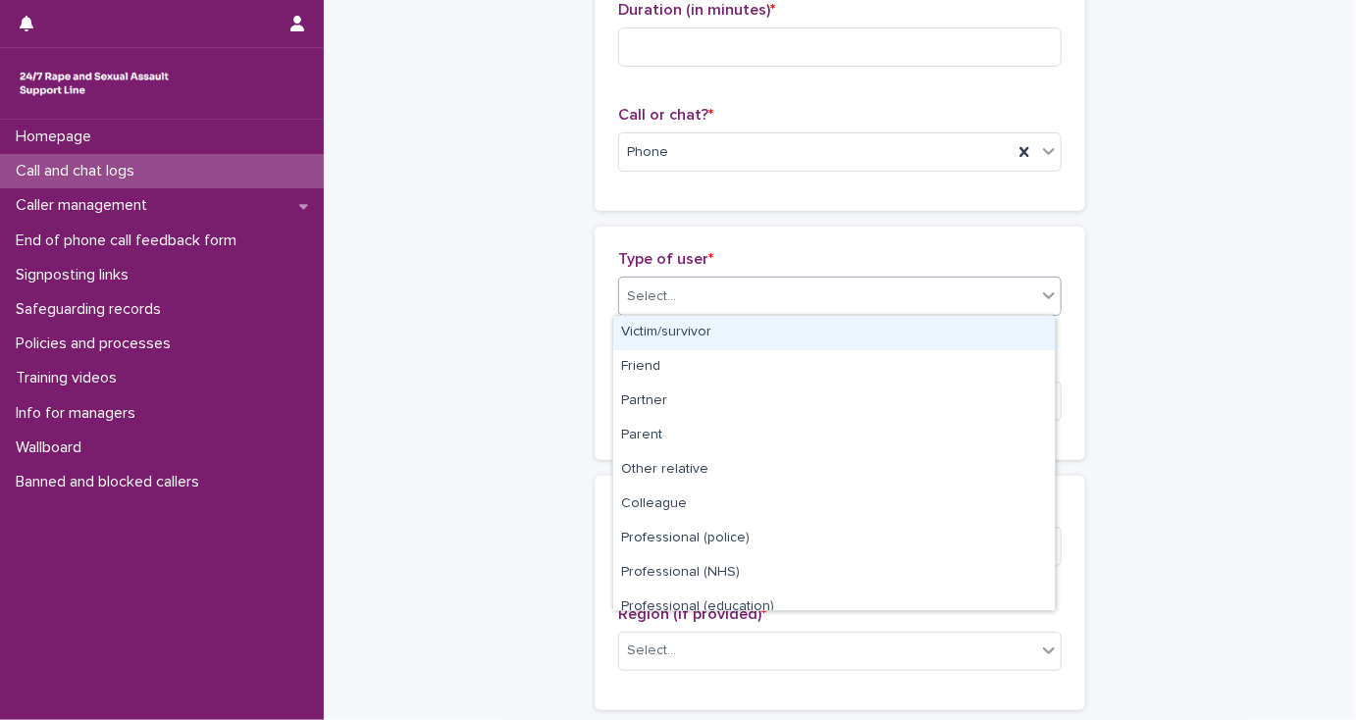
click at [632, 302] on div "Select..." at bounding box center [651, 296] width 49 height 21
click at [636, 334] on div "Victim/survivor" at bounding box center [833, 333] width 441 height 34
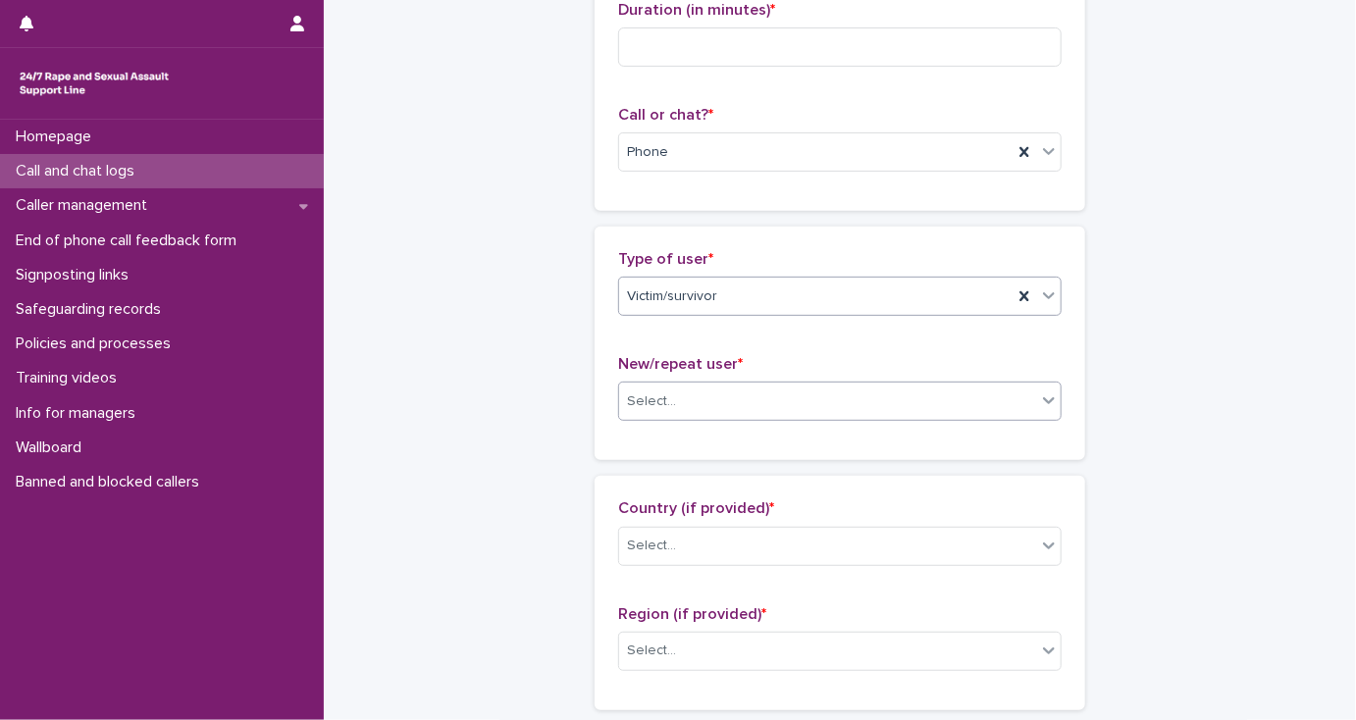
click at [660, 406] on div "Select..." at bounding box center [651, 401] width 49 height 21
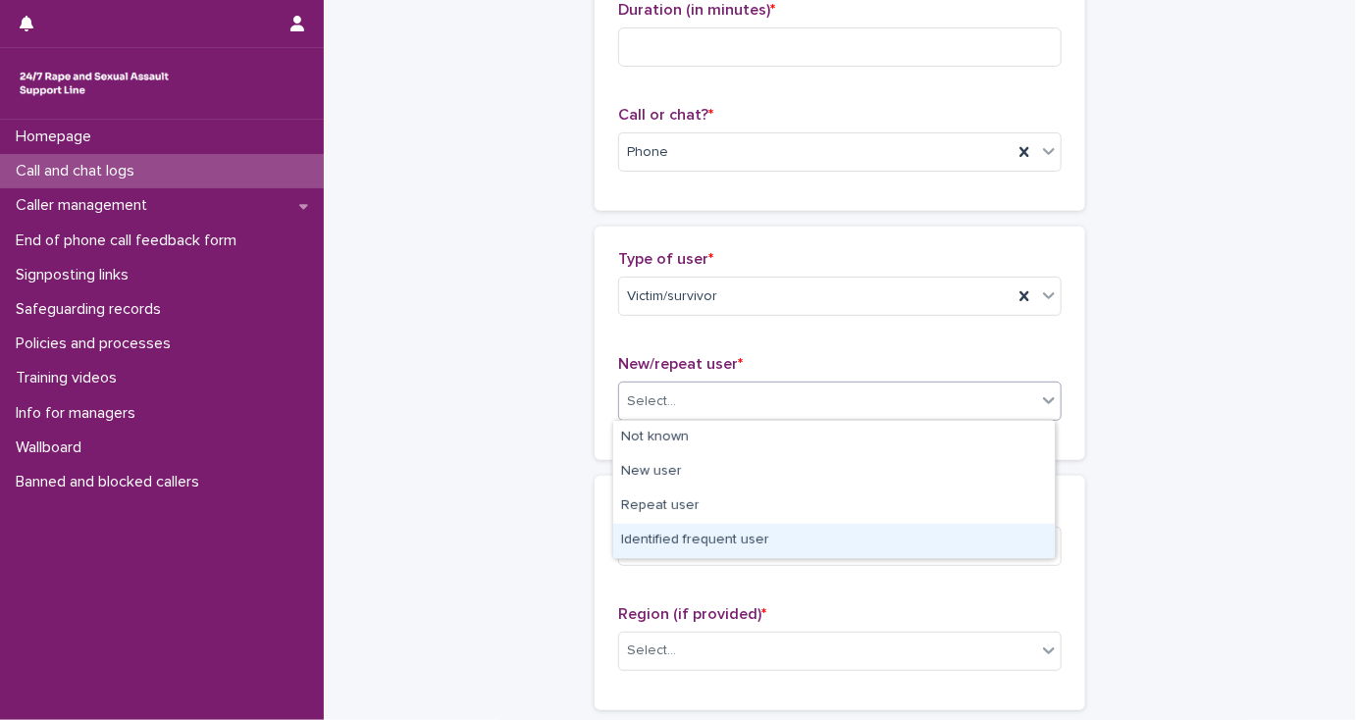
click at [667, 530] on div "Identified frequent user" at bounding box center [833, 541] width 441 height 34
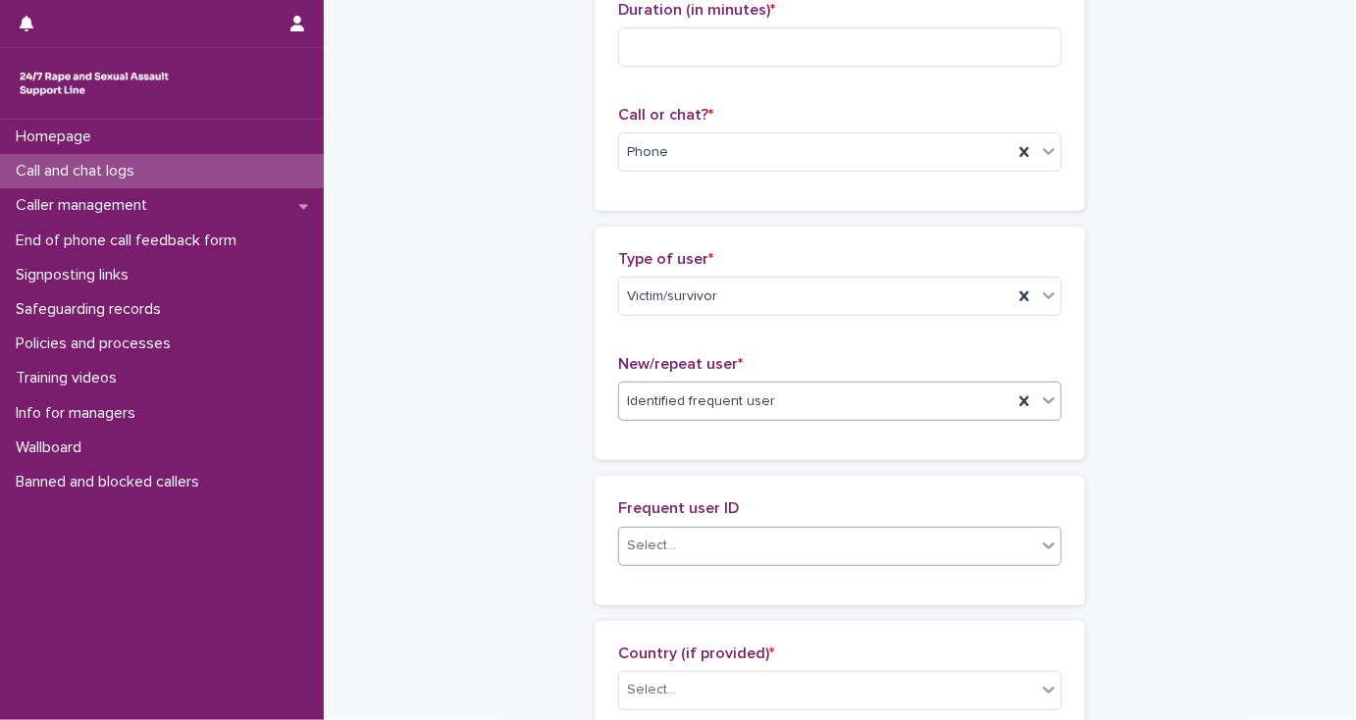
click at [683, 549] on div "Select..." at bounding box center [827, 546] width 417 height 32
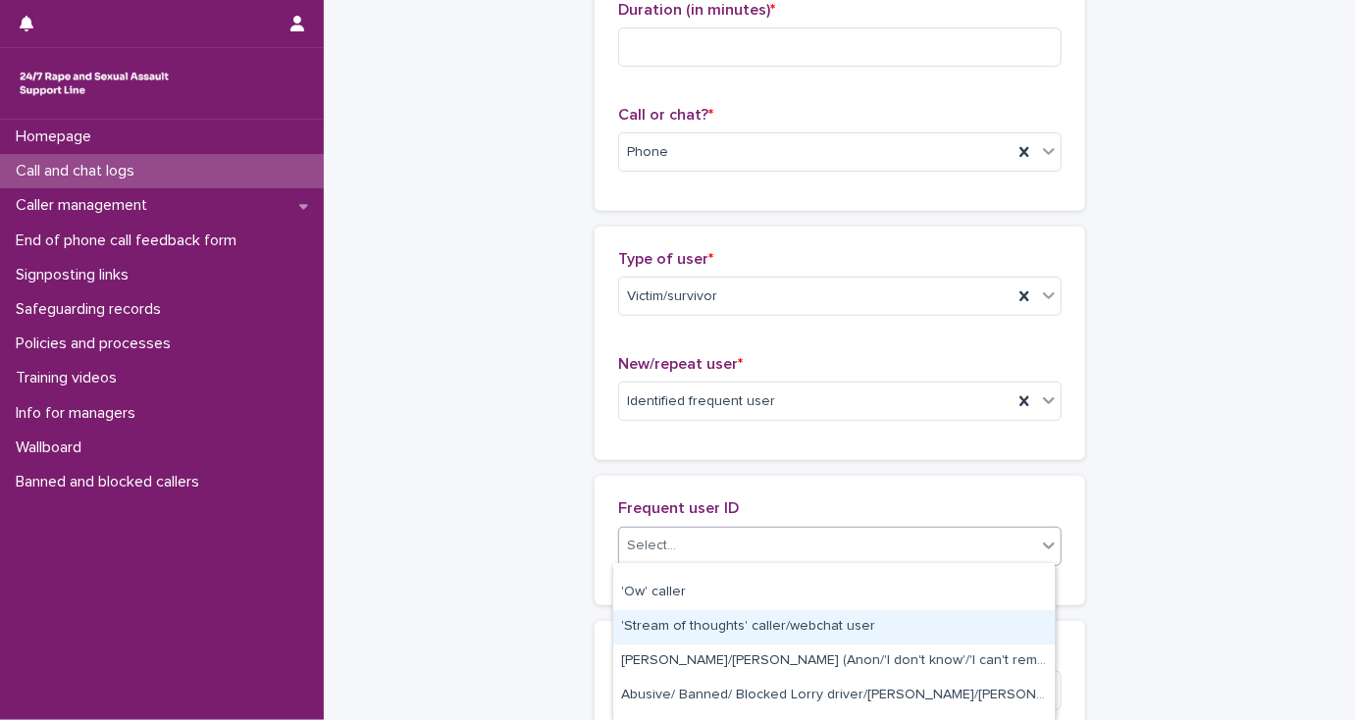
scroll to position [78, 0]
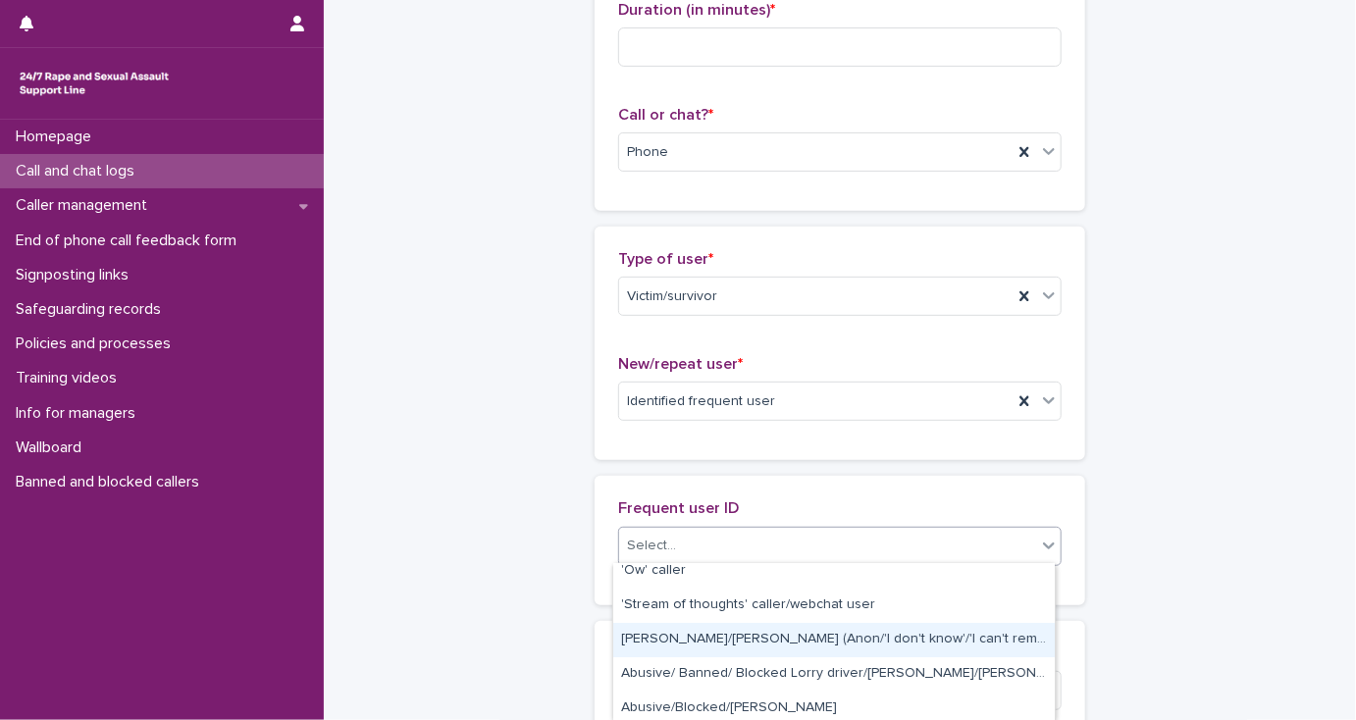
click at [693, 640] on div "[PERSON_NAME]/[PERSON_NAME] (Anon/'I don't know'/'I can't remember')" at bounding box center [833, 640] width 441 height 34
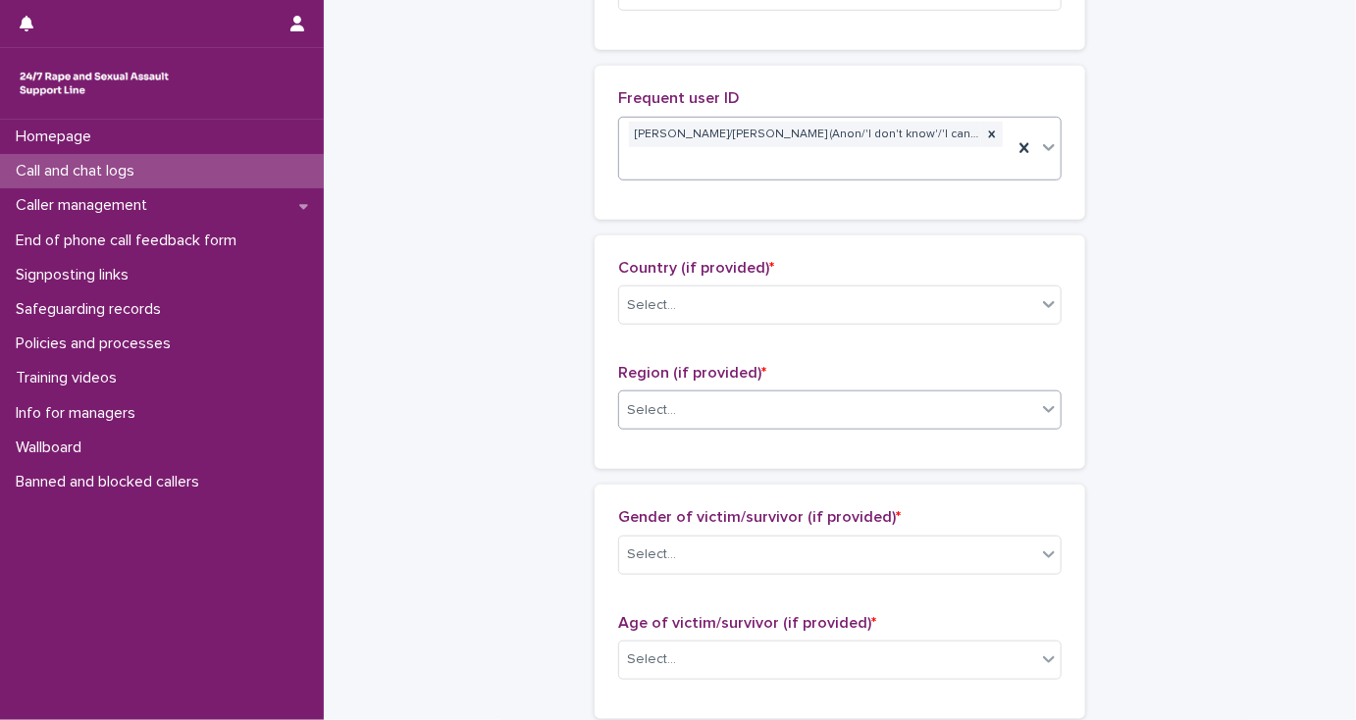
scroll to position [706, 0]
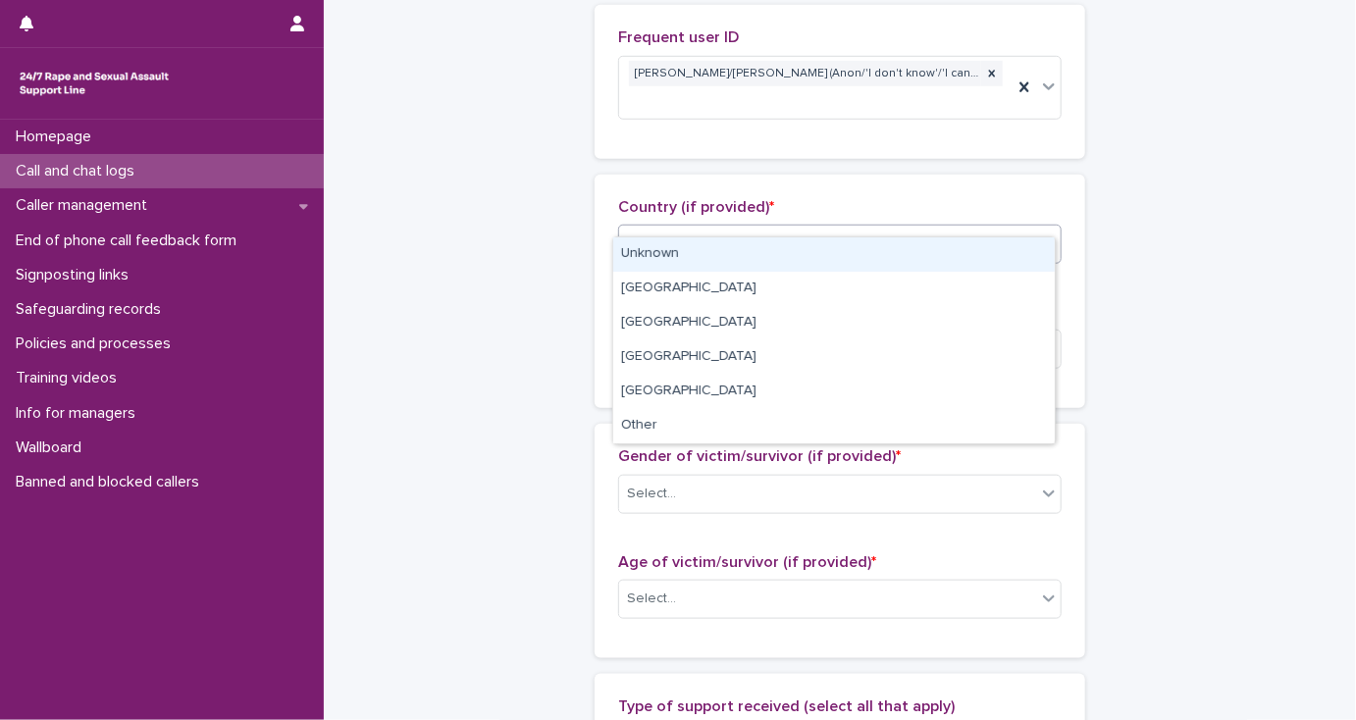
click at [660, 229] on div "Select..." at bounding box center [827, 245] width 417 height 32
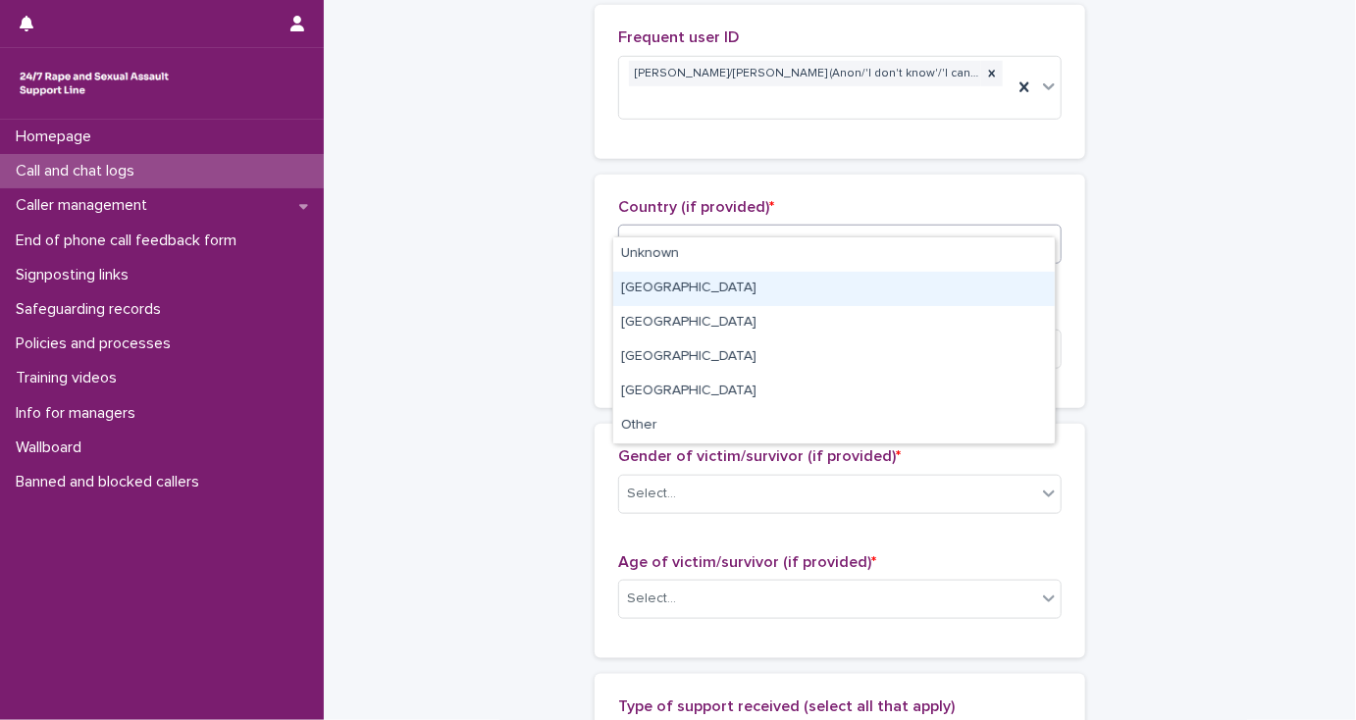
click at [653, 290] on div "[GEOGRAPHIC_DATA]" at bounding box center [833, 289] width 441 height 34
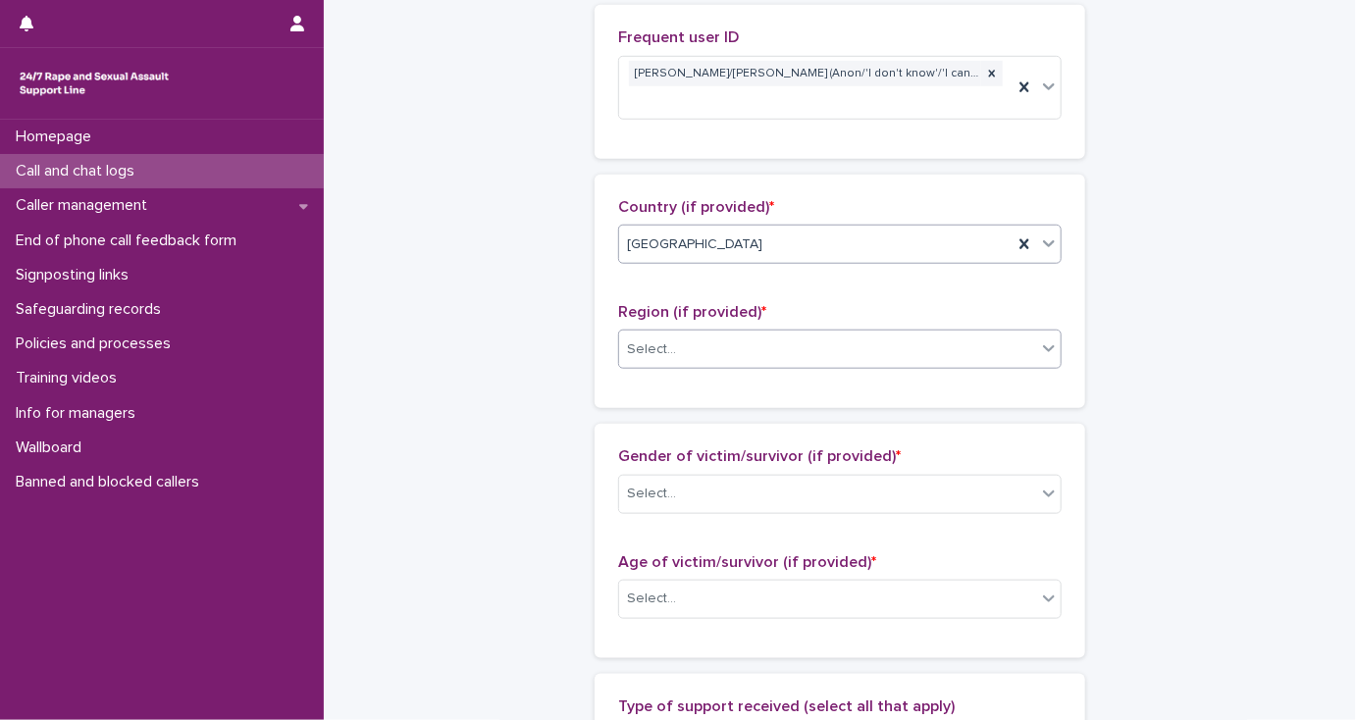
click at [655, 339] on div "Select..." at bounding box center [651, 349] width 49 height 21
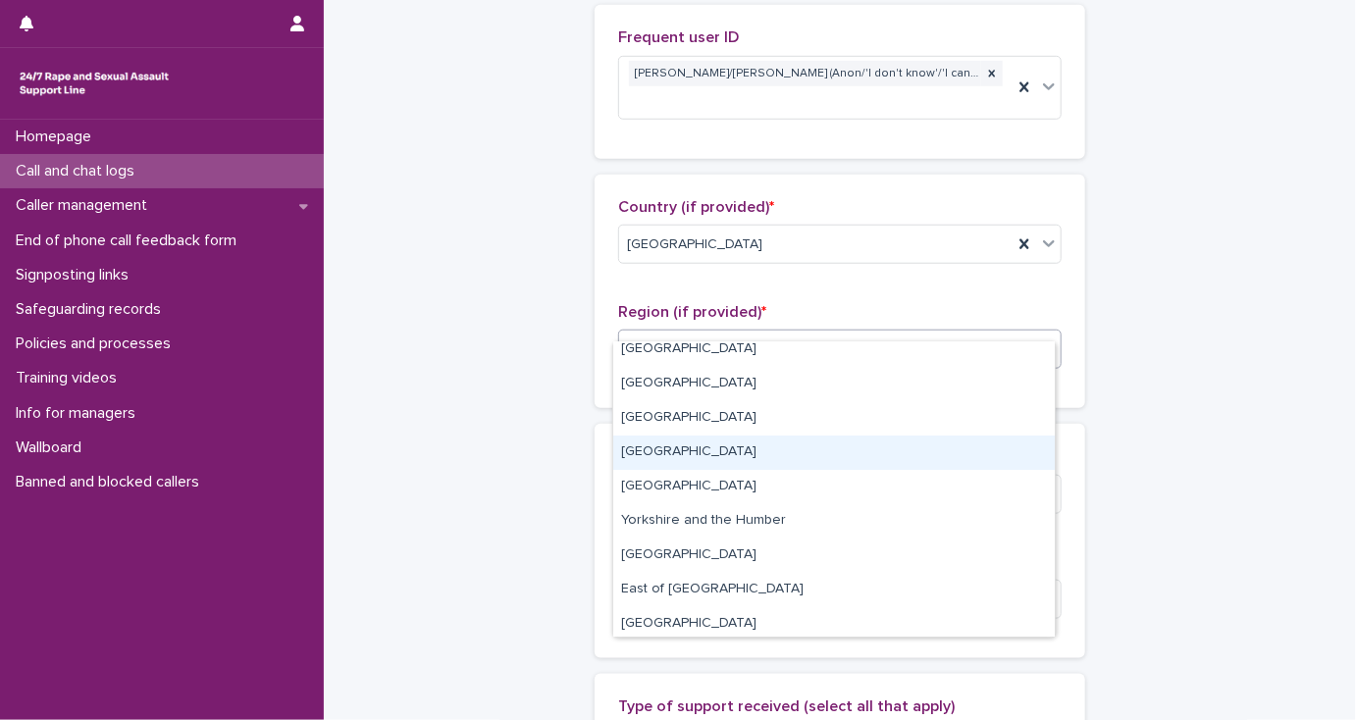
scroll to position [82, 0]
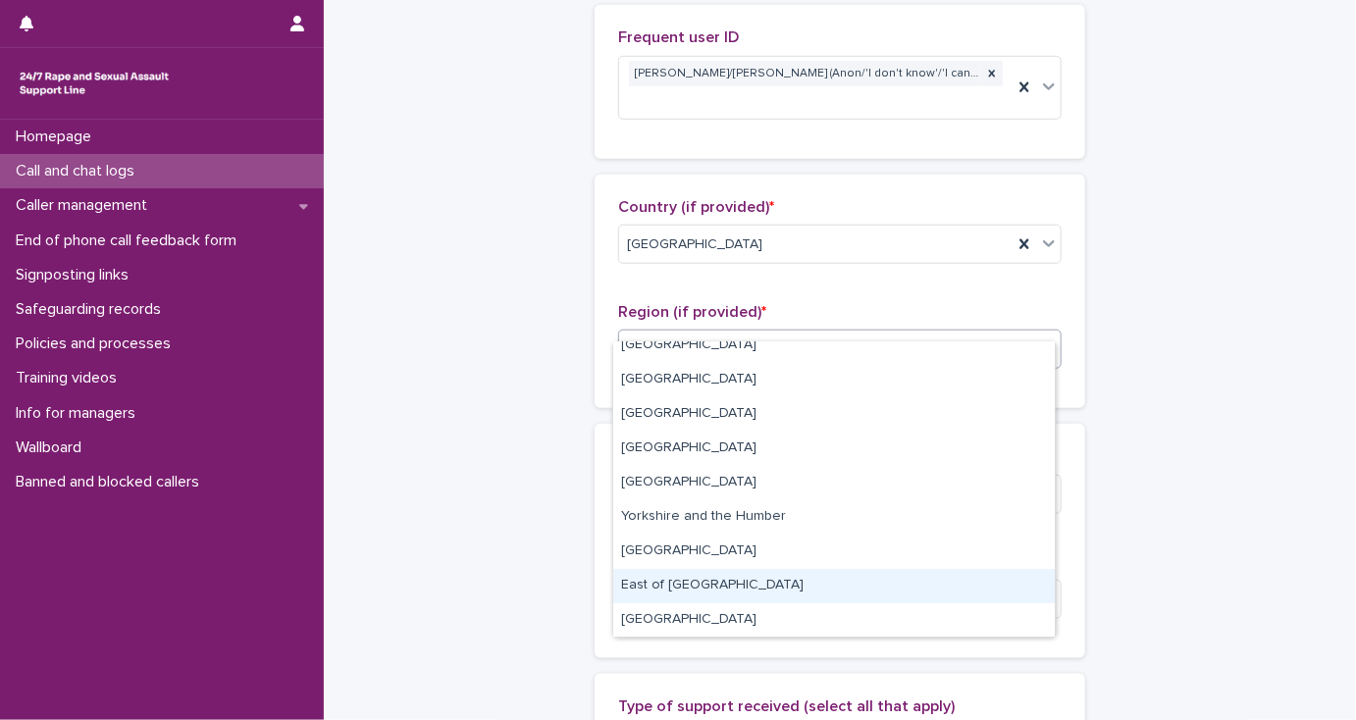
click at [700, 581] on div "East of [GEOGRAPHIC_DATA]" at bounding box center [833, 586] width 441 height 34
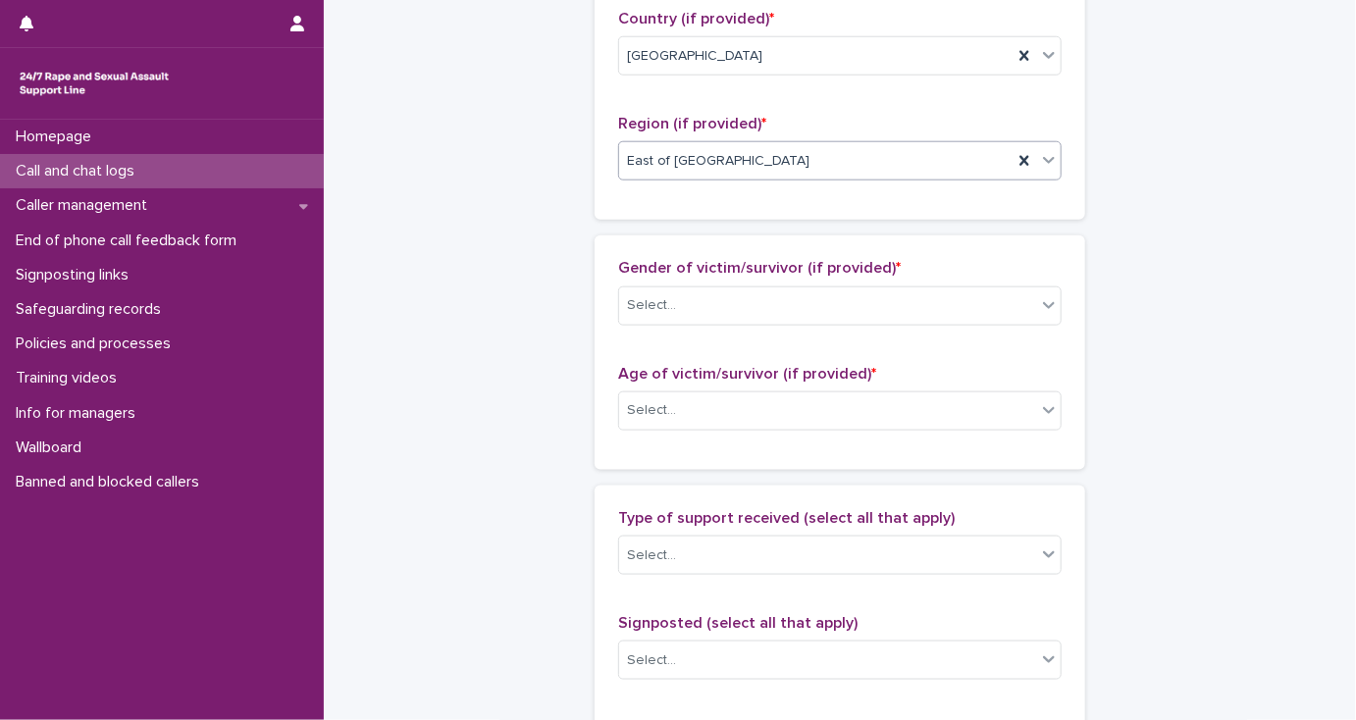
scroll to position [942, 0]
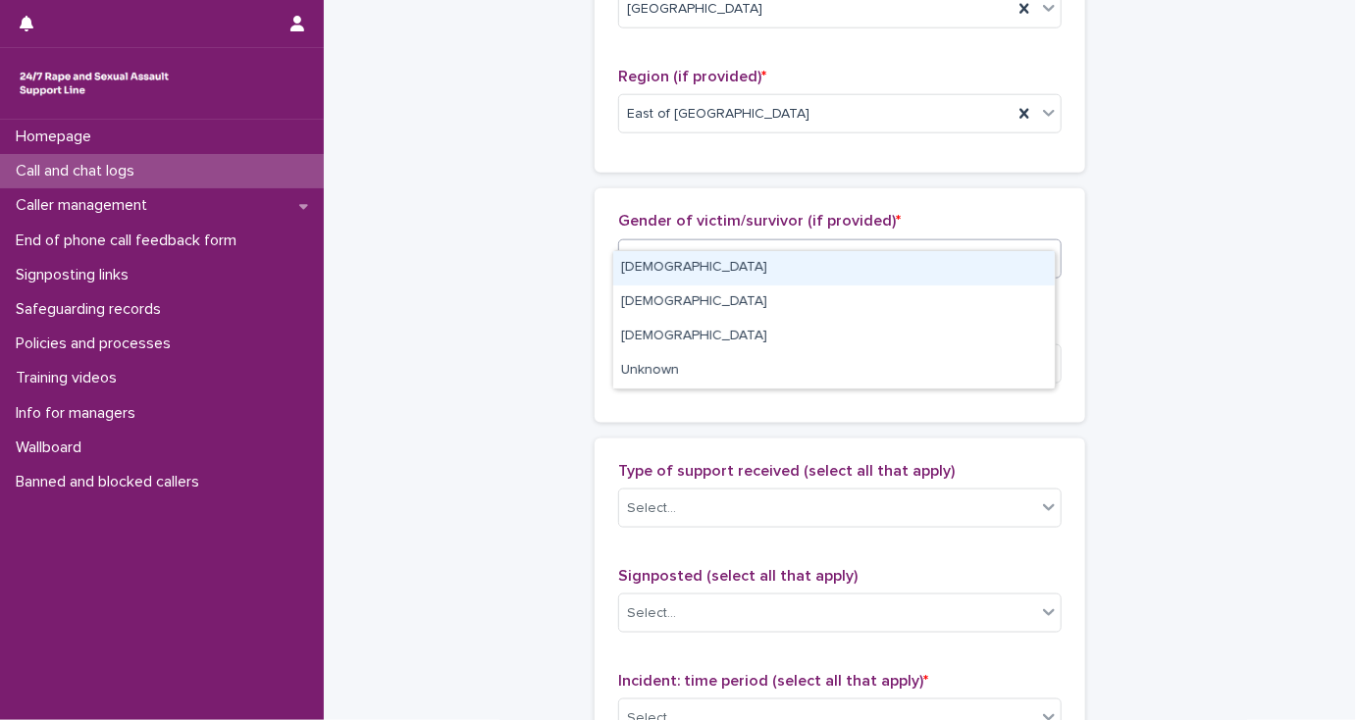
click at [637, 248] on div "Select..." at bounding box center [651, 258] width 49 height 21
click at [644, 267] on div "[DEMOGRAPHIC_DATA]" at bounding box center [833, 268] width 441 height 34
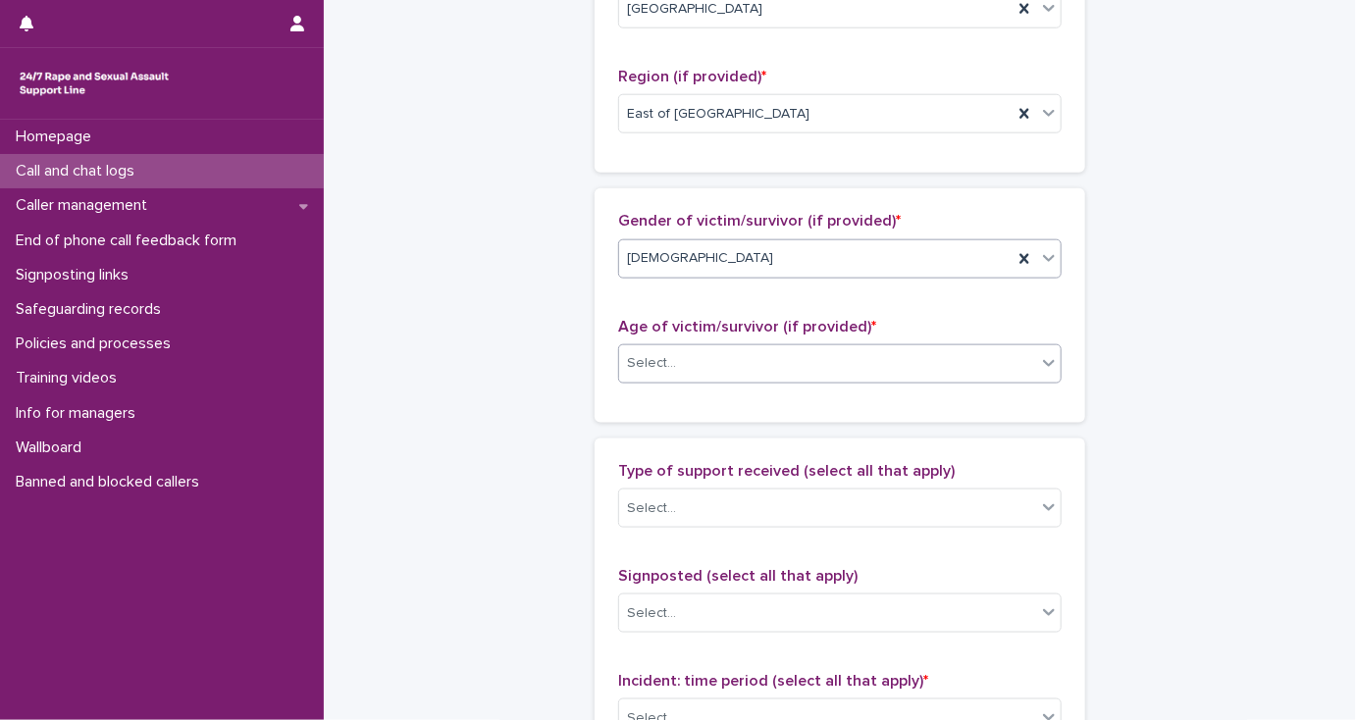
click at [651, 353] on div "Select..." at bounding box center [651, 363] width 49 height 21
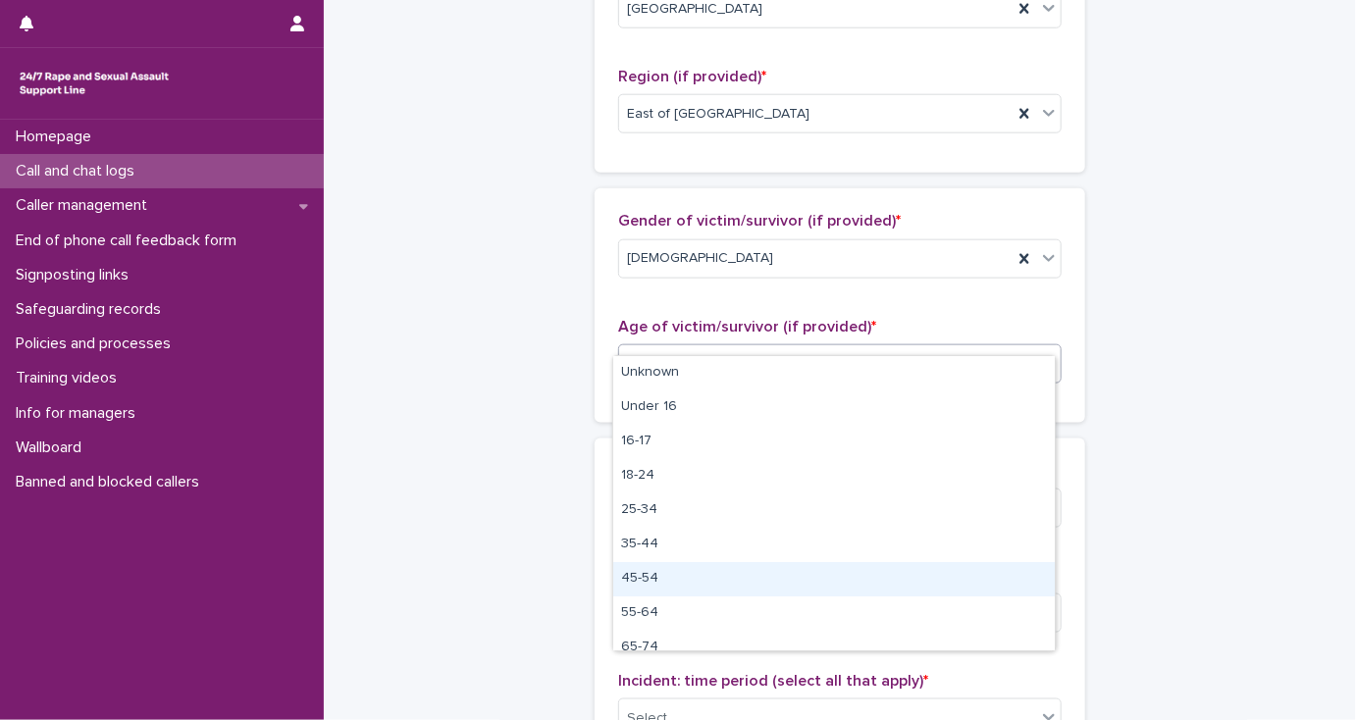
click at [678, 578] on div "45-54" at bounding box center [833, 579] width 441 height 34
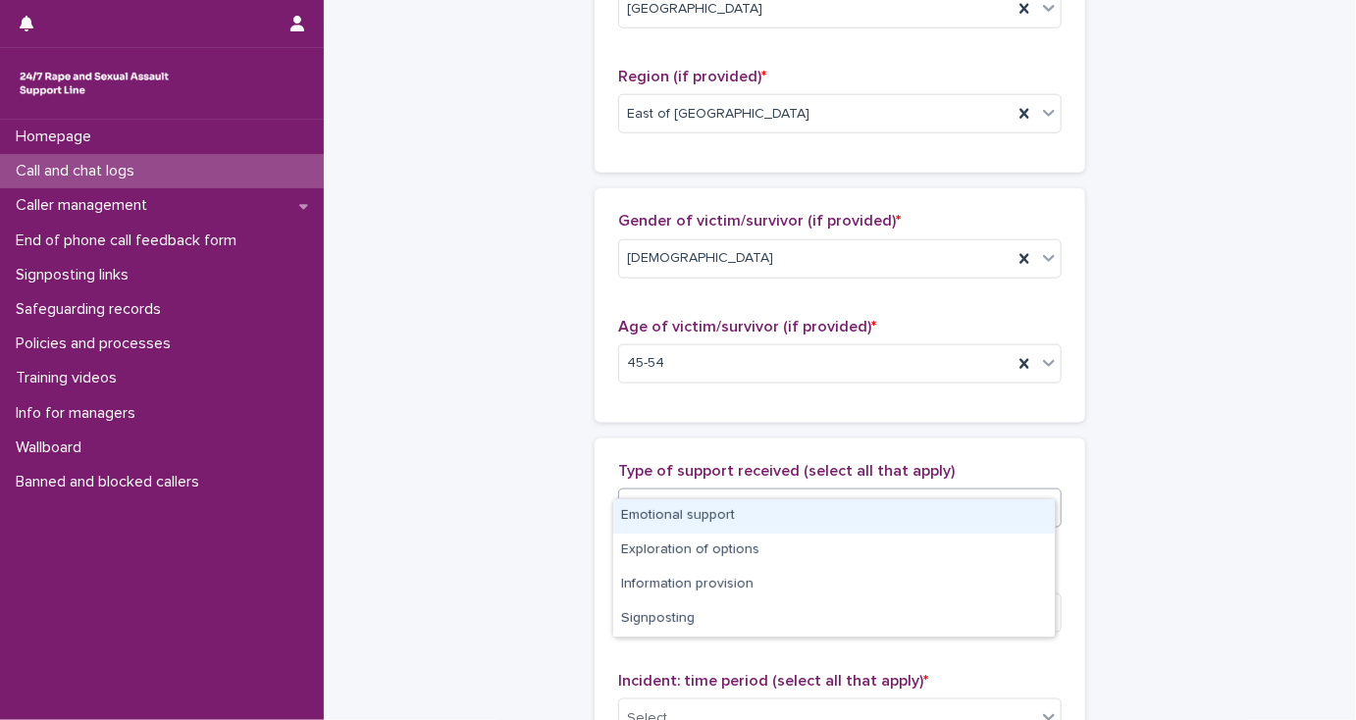
click at [658, 498] on div "Select..." at bounding box center [651, 508] width 49 height 21
click at [660, 506] on div "Emotional support" at bounding box center [833, 516] width 441 height 34
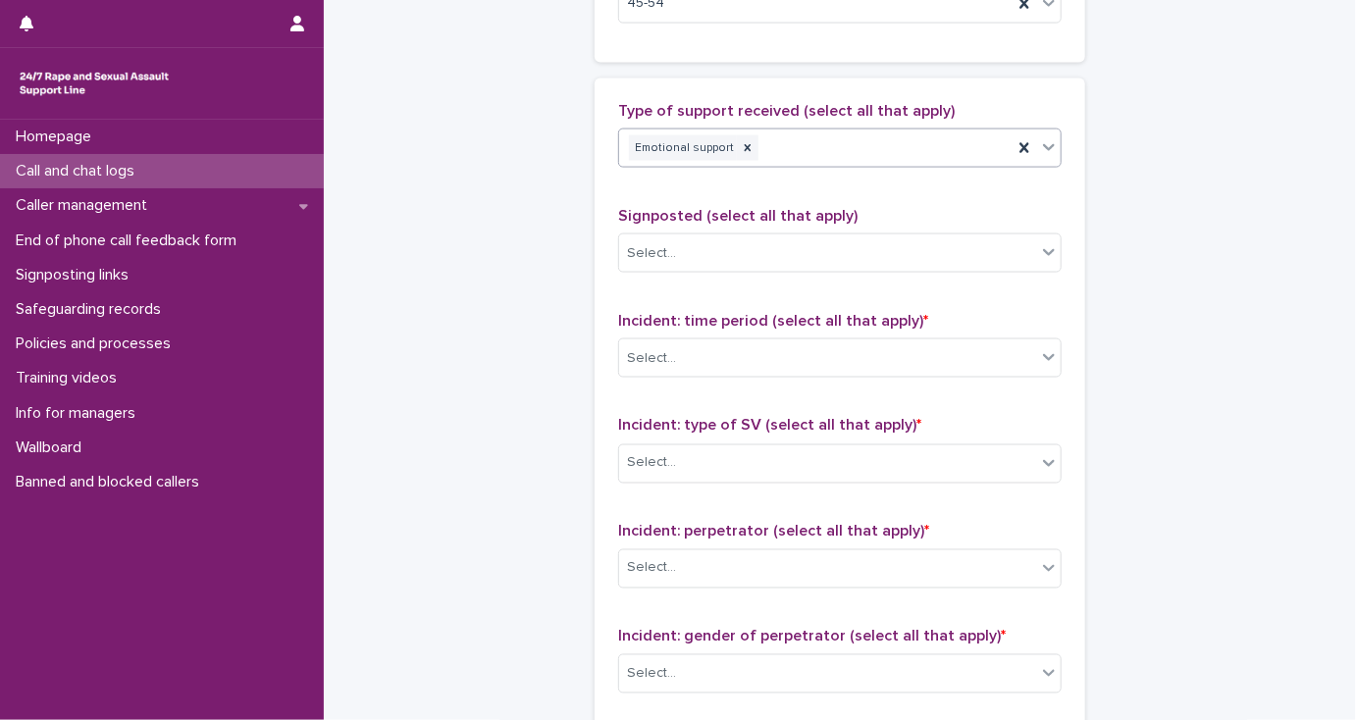
scroll to position [1334, 0]
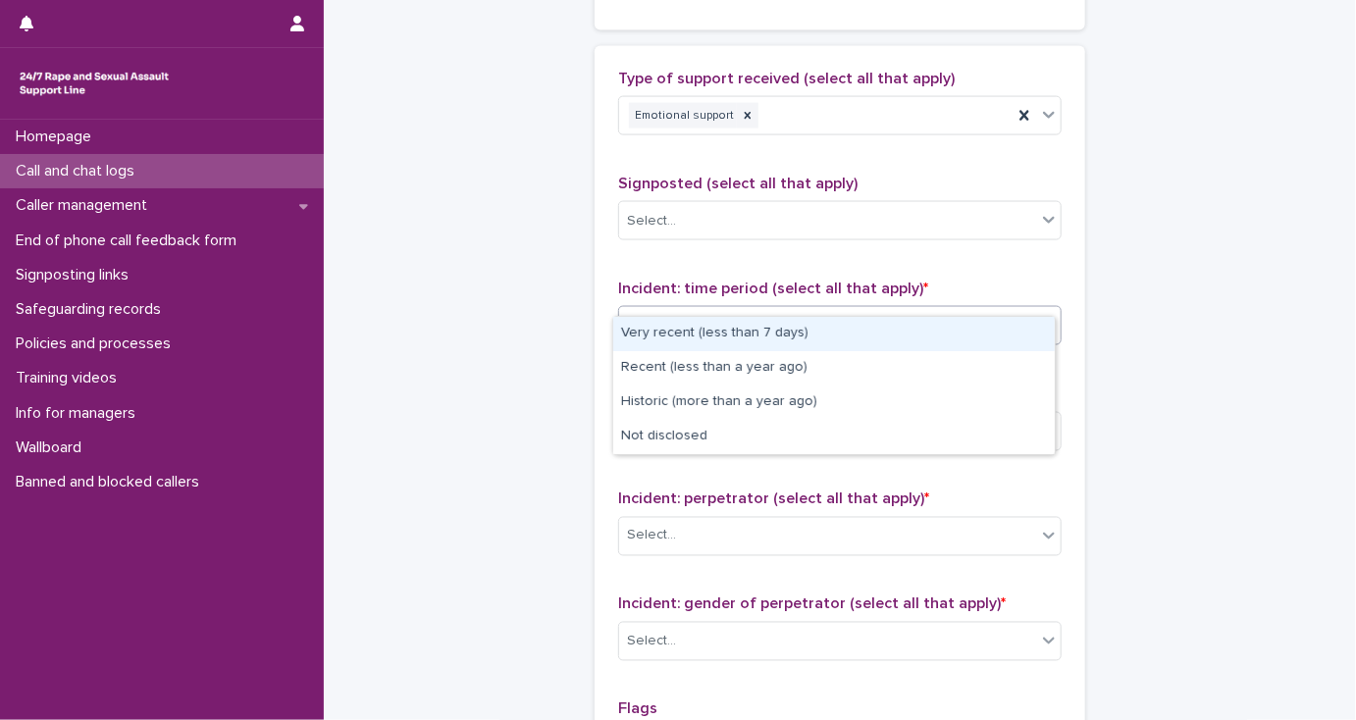
click at [691, 310] on div "Select..." at bounding box center [827, 326] width 417 height 32
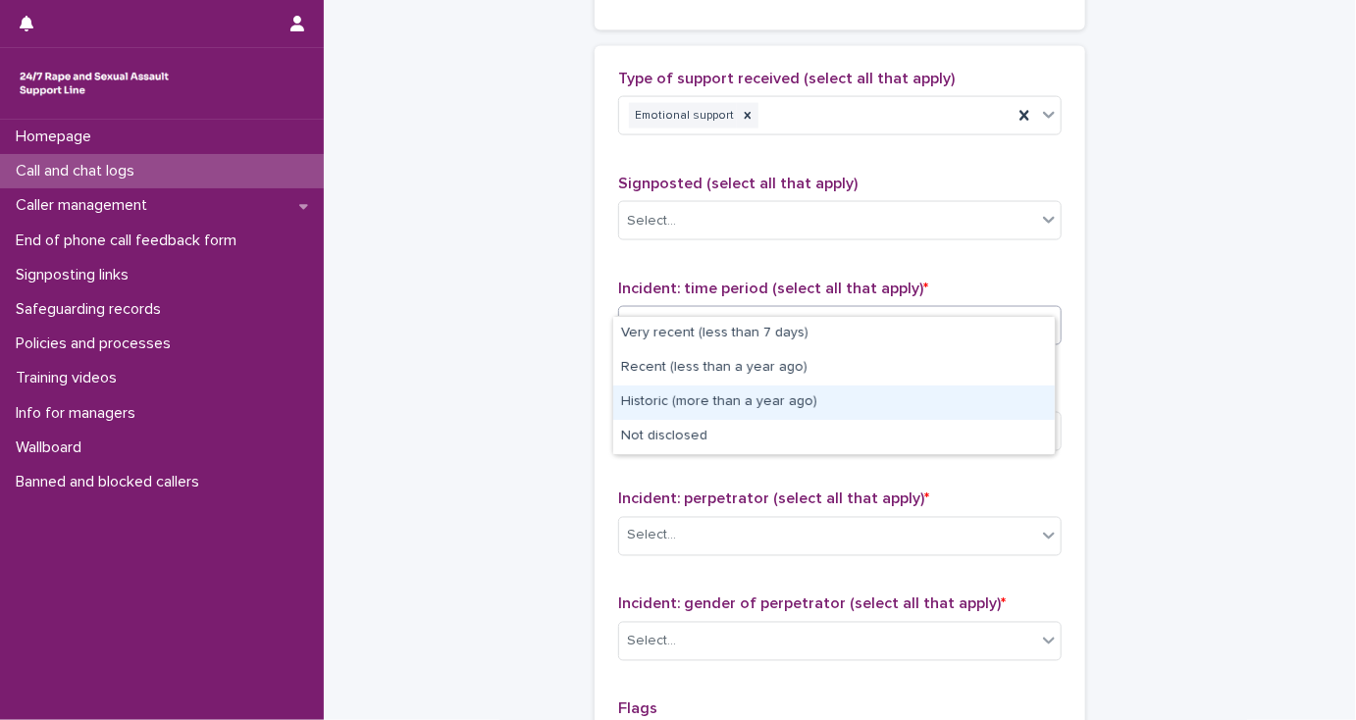
click at [691, 396] on div "Historic (more than a year ago)" at bounding box center [833, 402] width 441 height 34
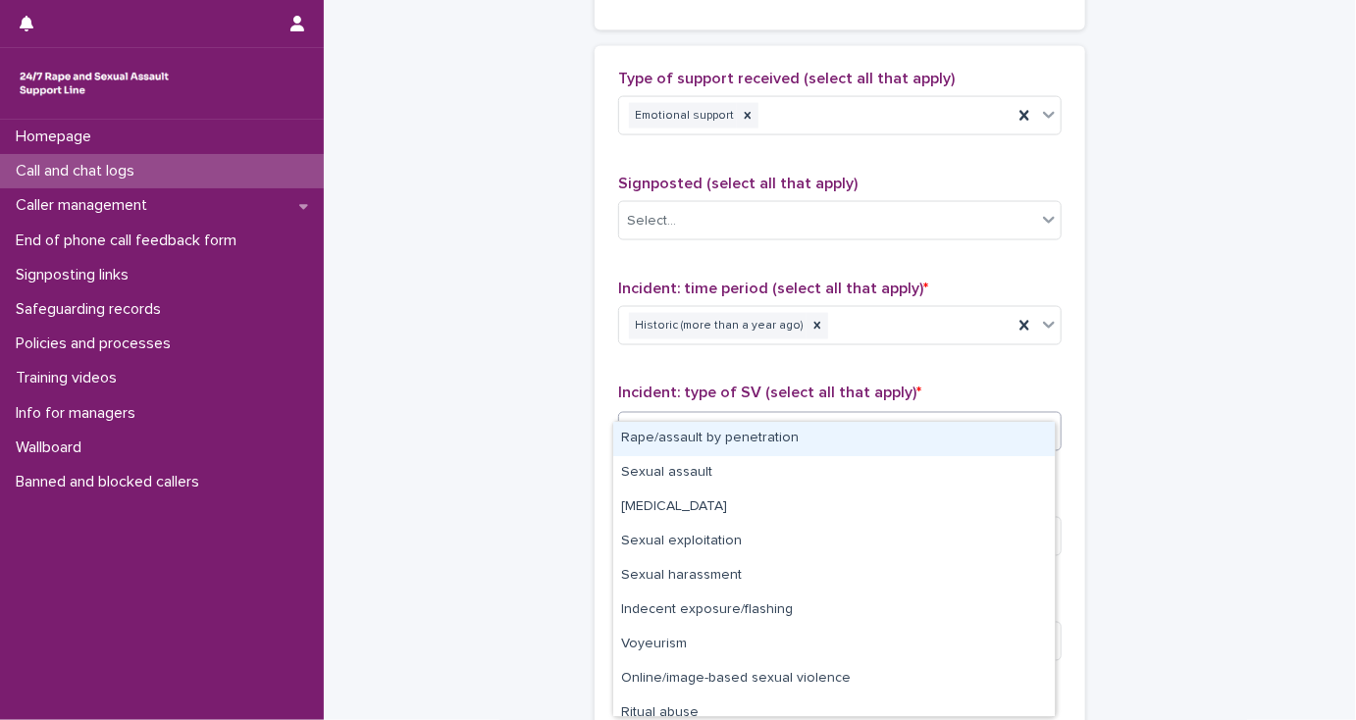
click at [686, 415] on div "Select..." at bounding box center [827, 431] width 417 height 32
click at [685, 440] on div "Rape/assault by penetration" at bounding box center [833, 439] width 441 height 34
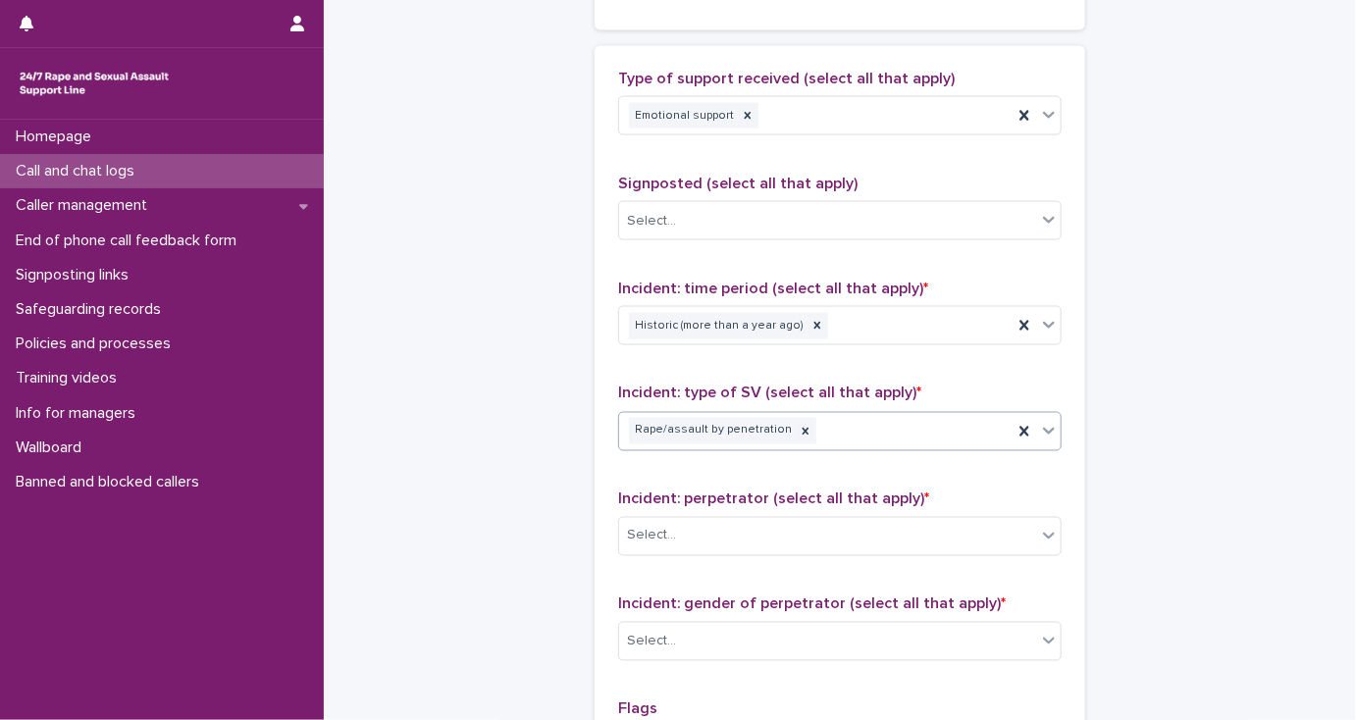
click at [864, 414] on div "Rape/assault by penetration" at bounding box center [815, 431] width 393 height 34
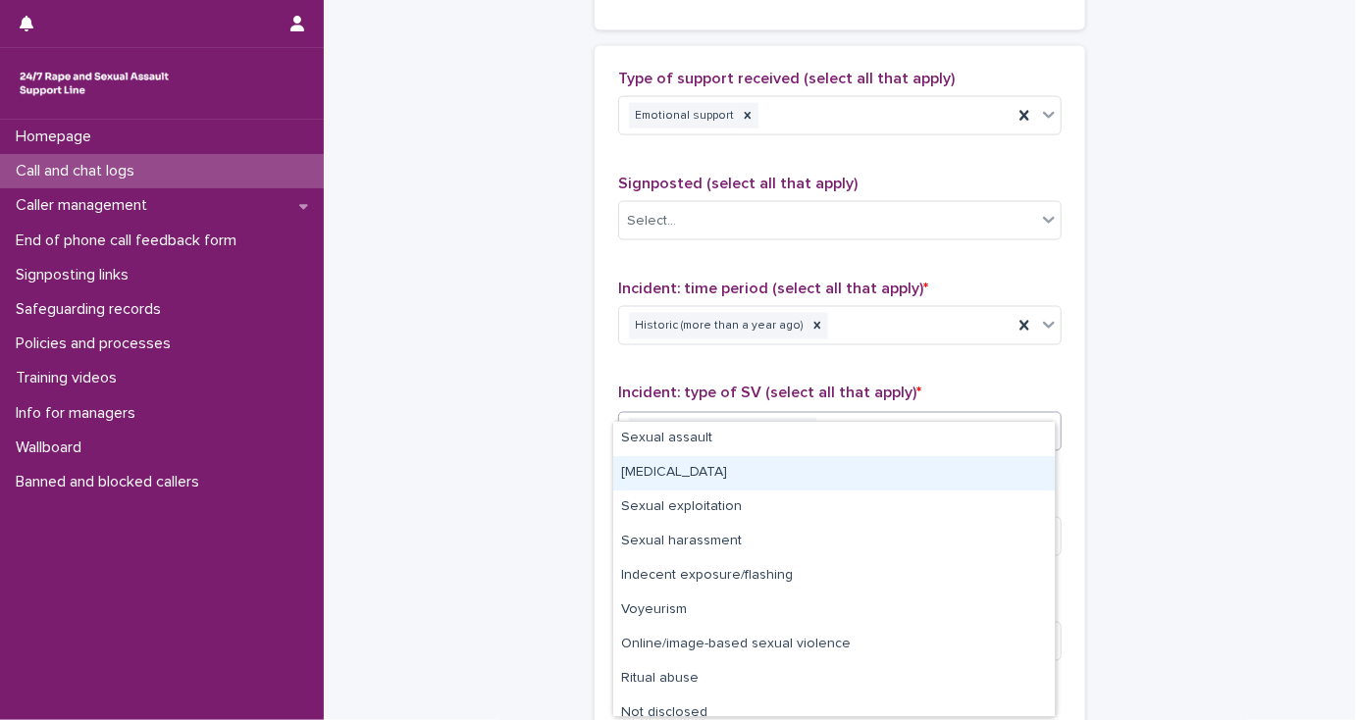
click at [694, 475] on div "[MEDICAL_DATA]" at bounding box center [833, 473] width 441 height 34
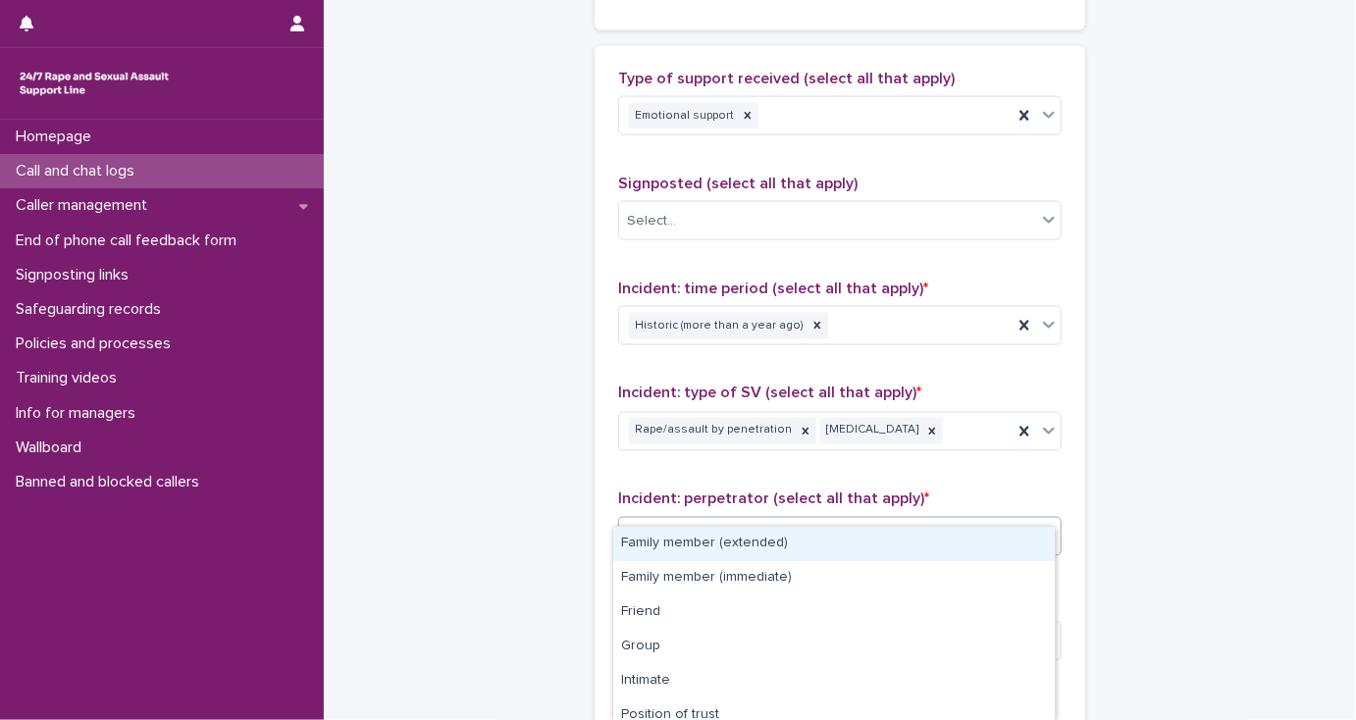
click at [680, 520] on div "Select..." at bounding box center [827, 536] width 417 height 32
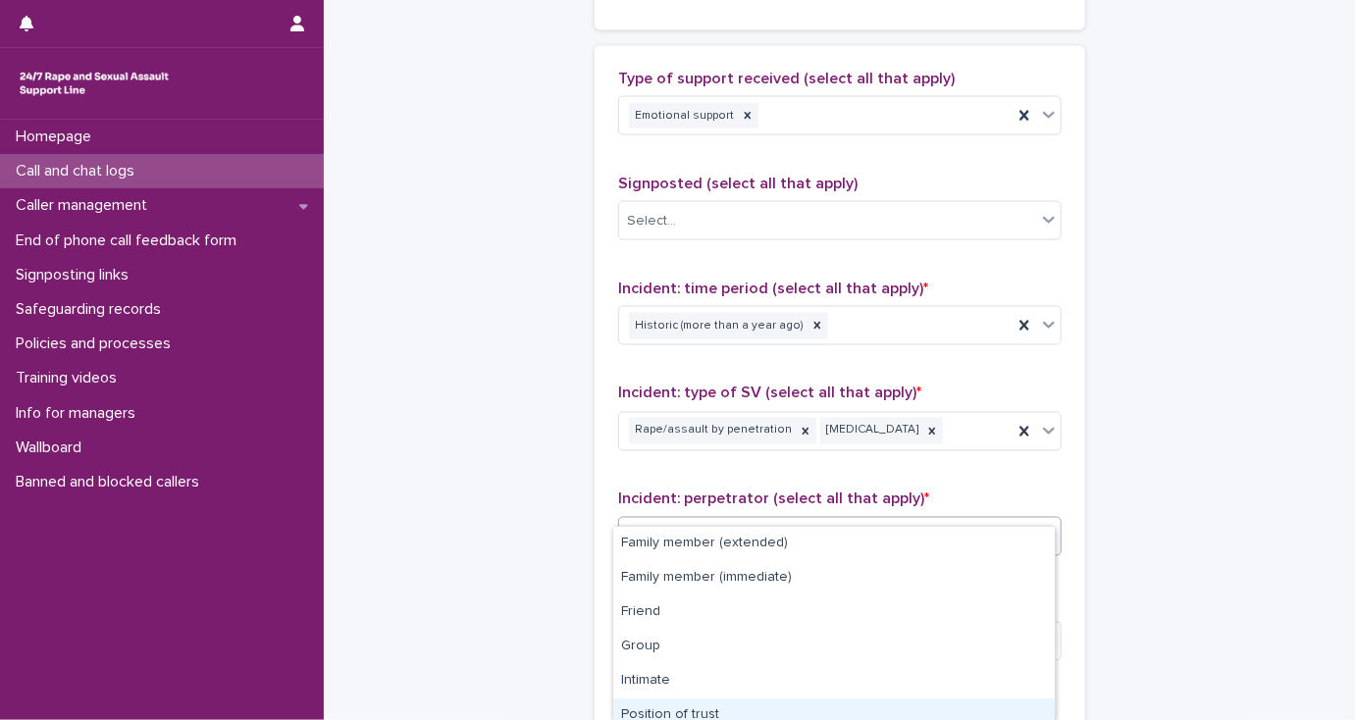
click at [691, 714] on div "Position of trust" at bounding box center [833, 715] width 441 height 34
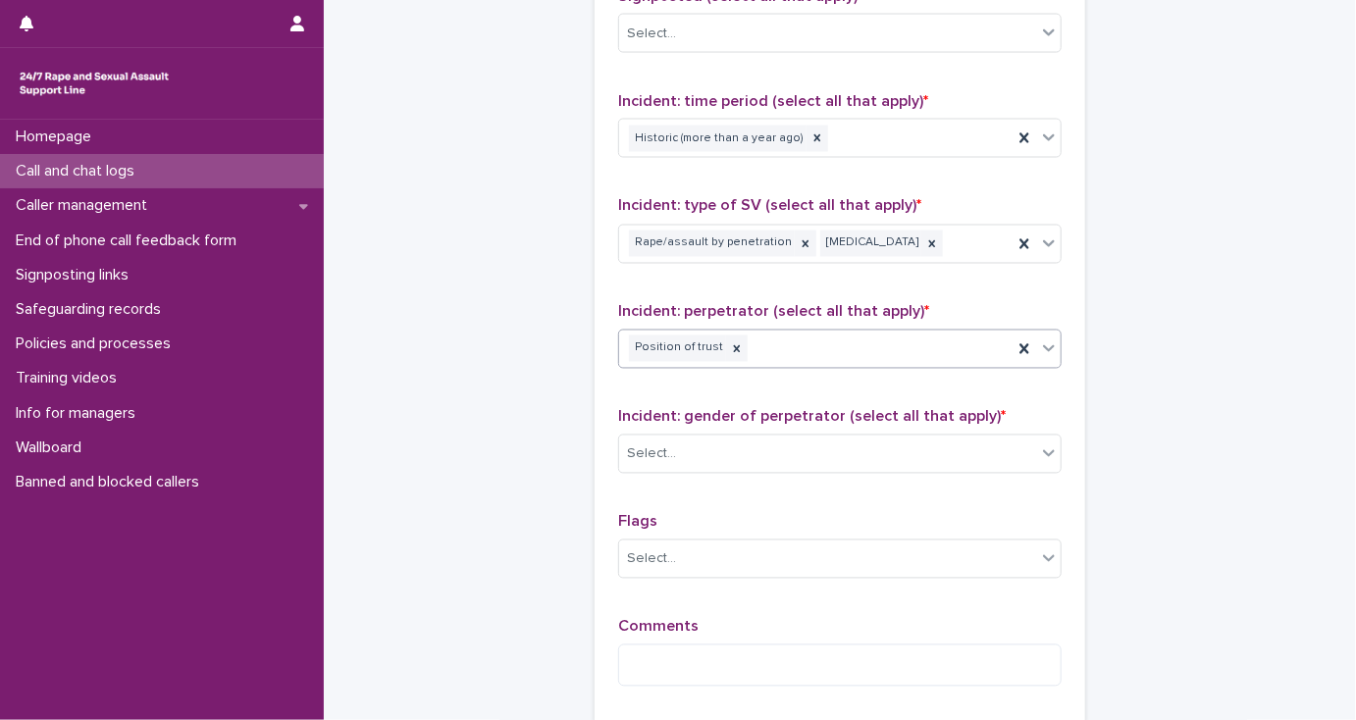
scroll to position [1569, 0]
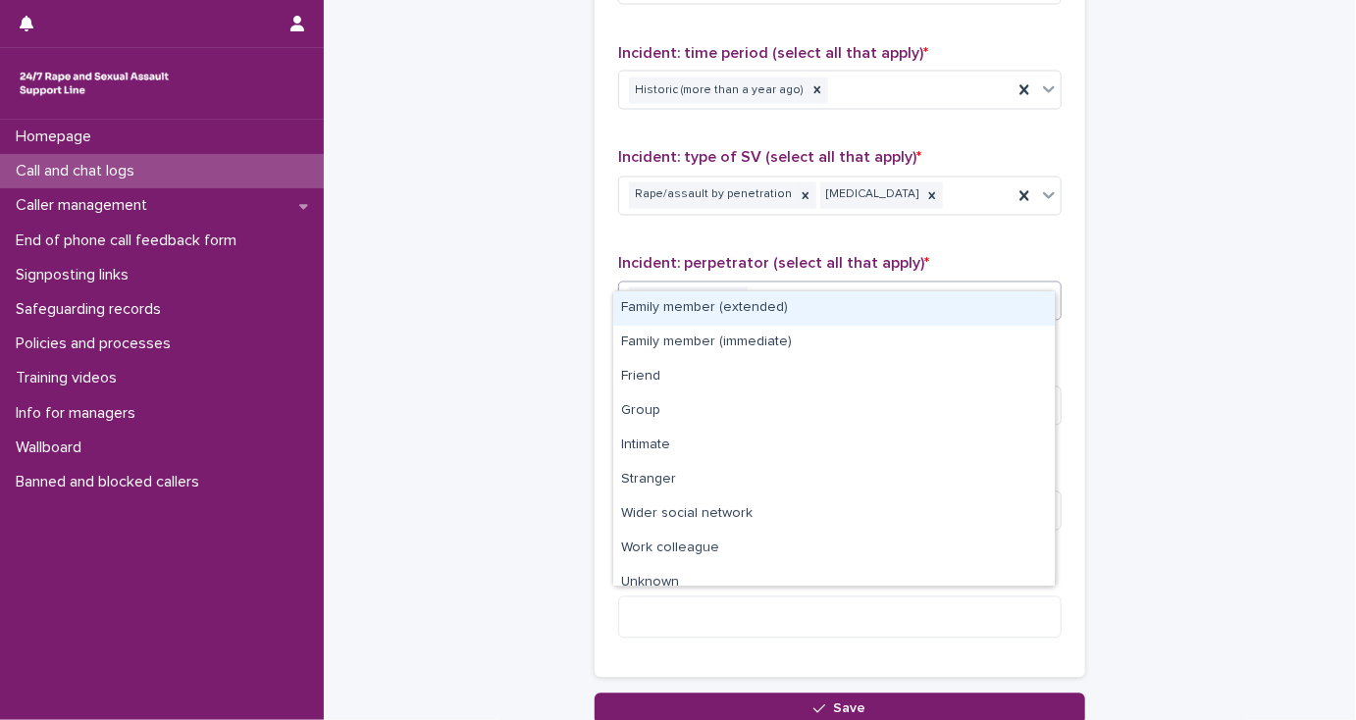
click at [766, 283] on div "Position of trust" at bounding box center [815, 300] width 393 height 34
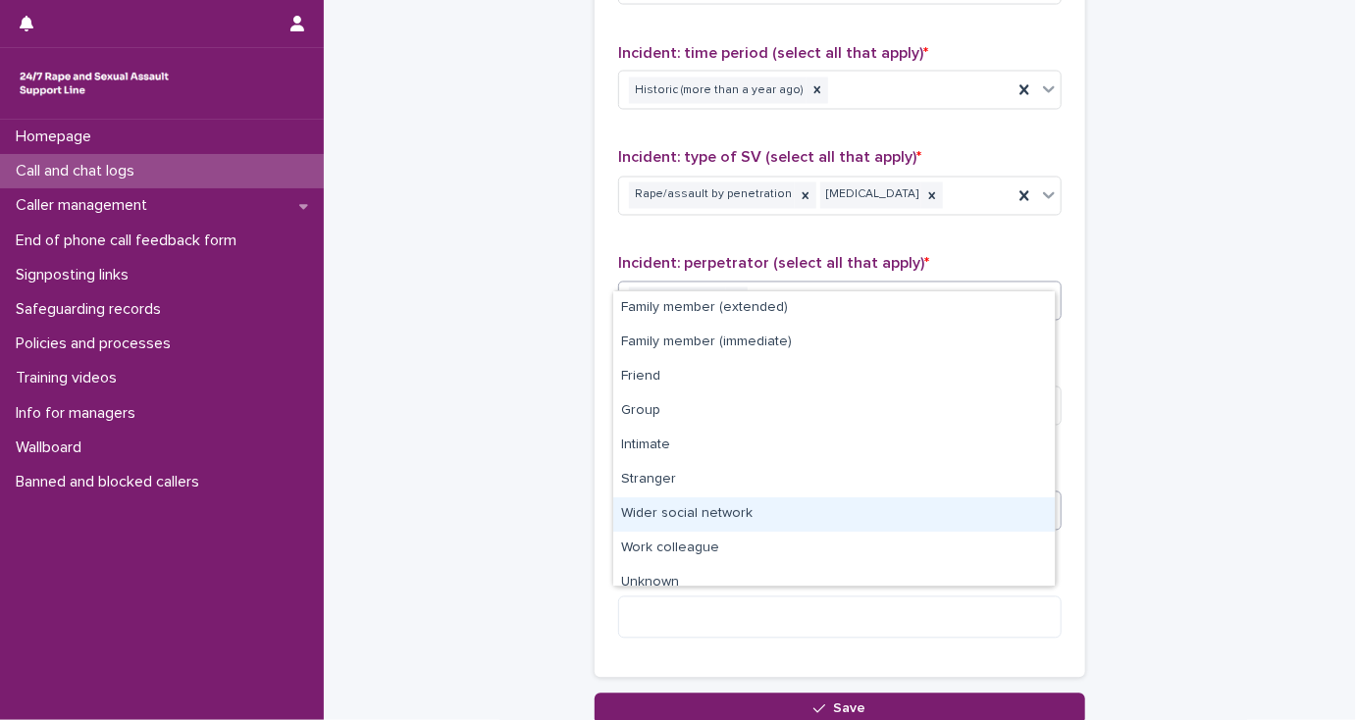
drag, startPoint x: 714, startPoint y: 518, endPoint x: 714, endPoint y: 493, distance: 24.5
click at [714, 518] on div "Wider social network" at bounding box center [833, 514] width 441 height 34
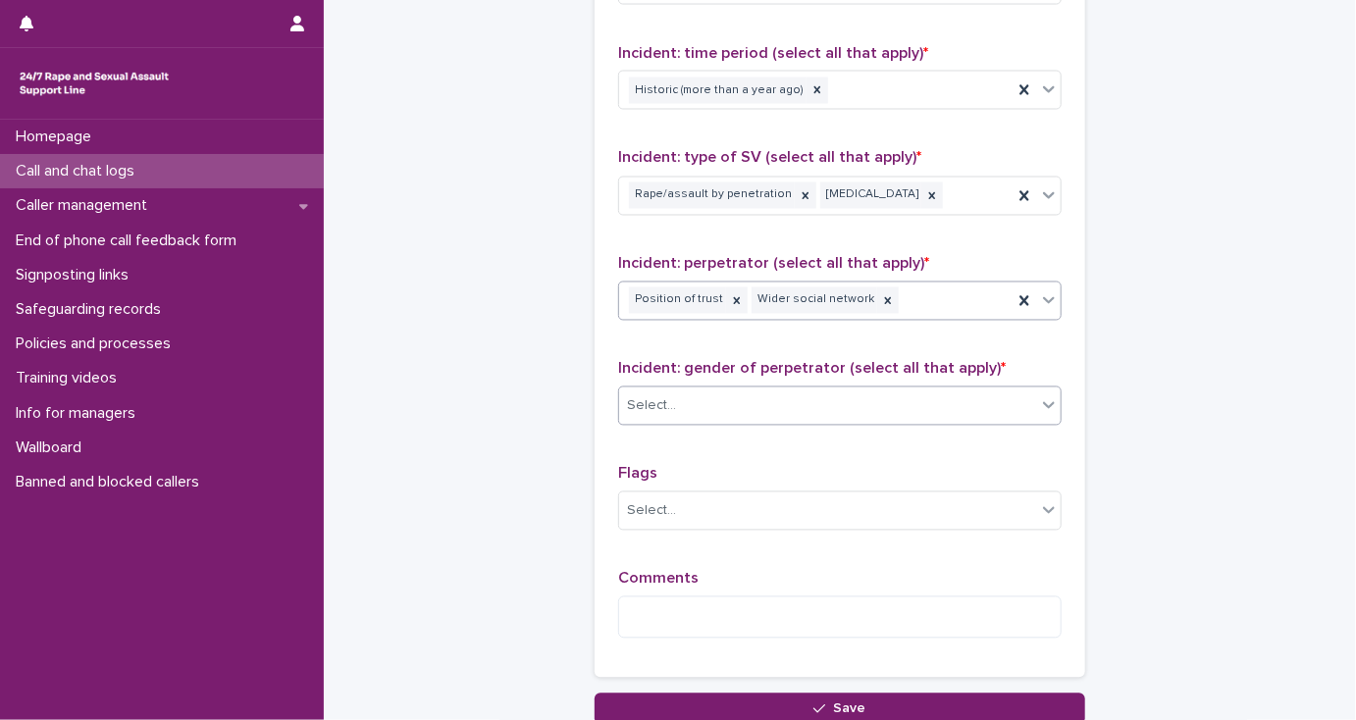
click at [684, 390] on div "Select..." at bounding box center [827, 406] width 417 height 32
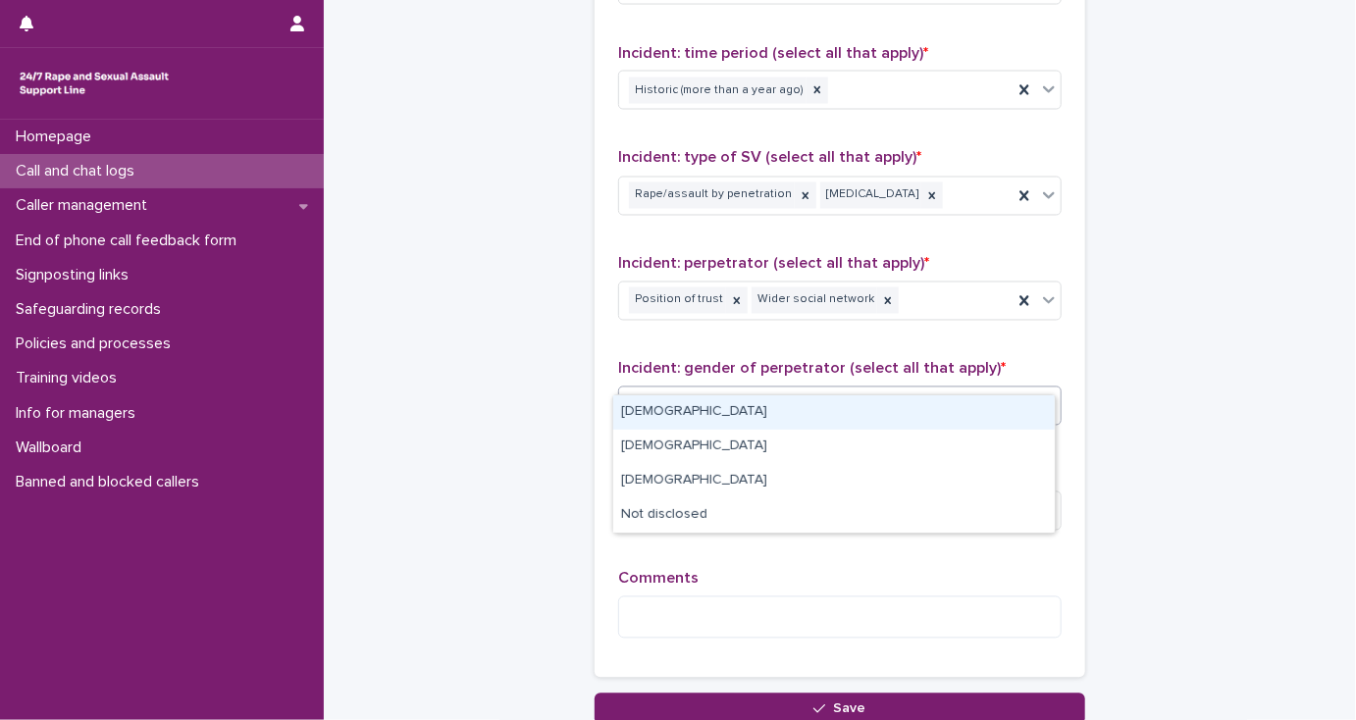
click at [654, 412] on div "[DEMOGRAPHIC_DATA]" at bounding box center [833, 412] width 441 height 34
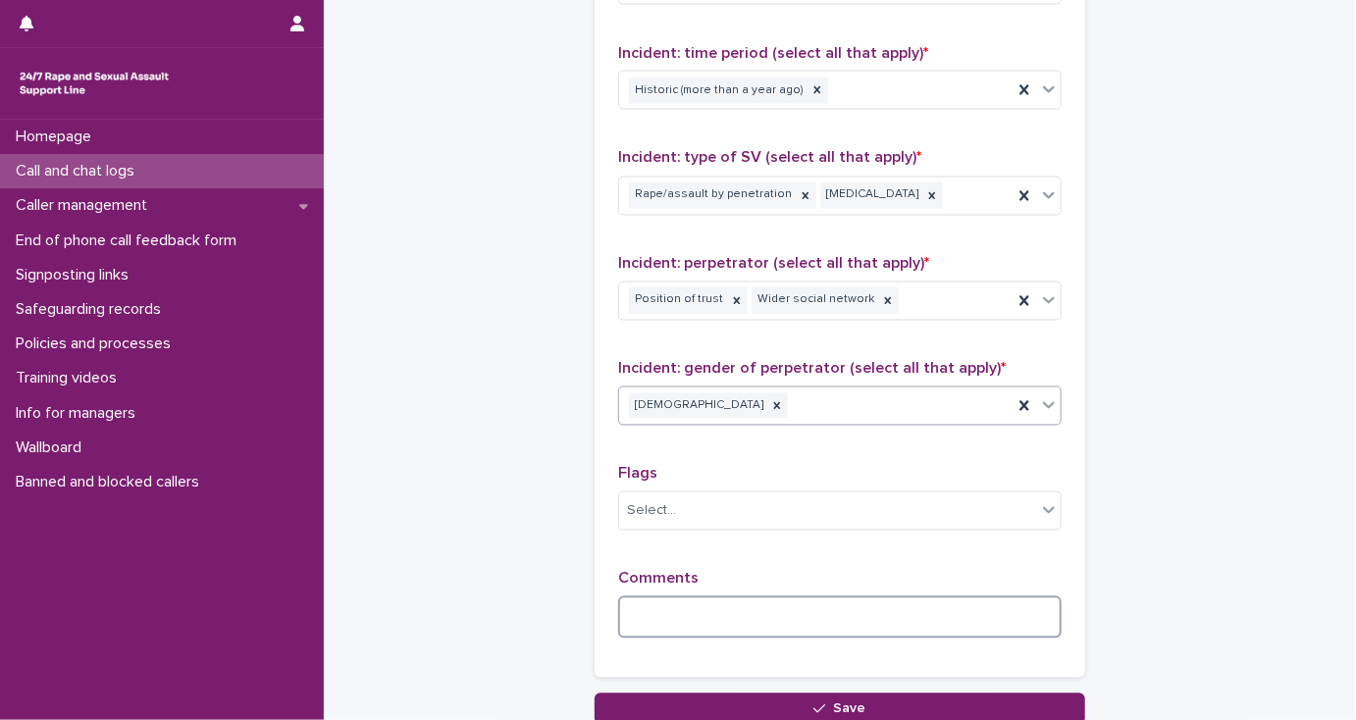
click at [705, 596] on textarea at bounding box center [839, 617] width 443 height 42
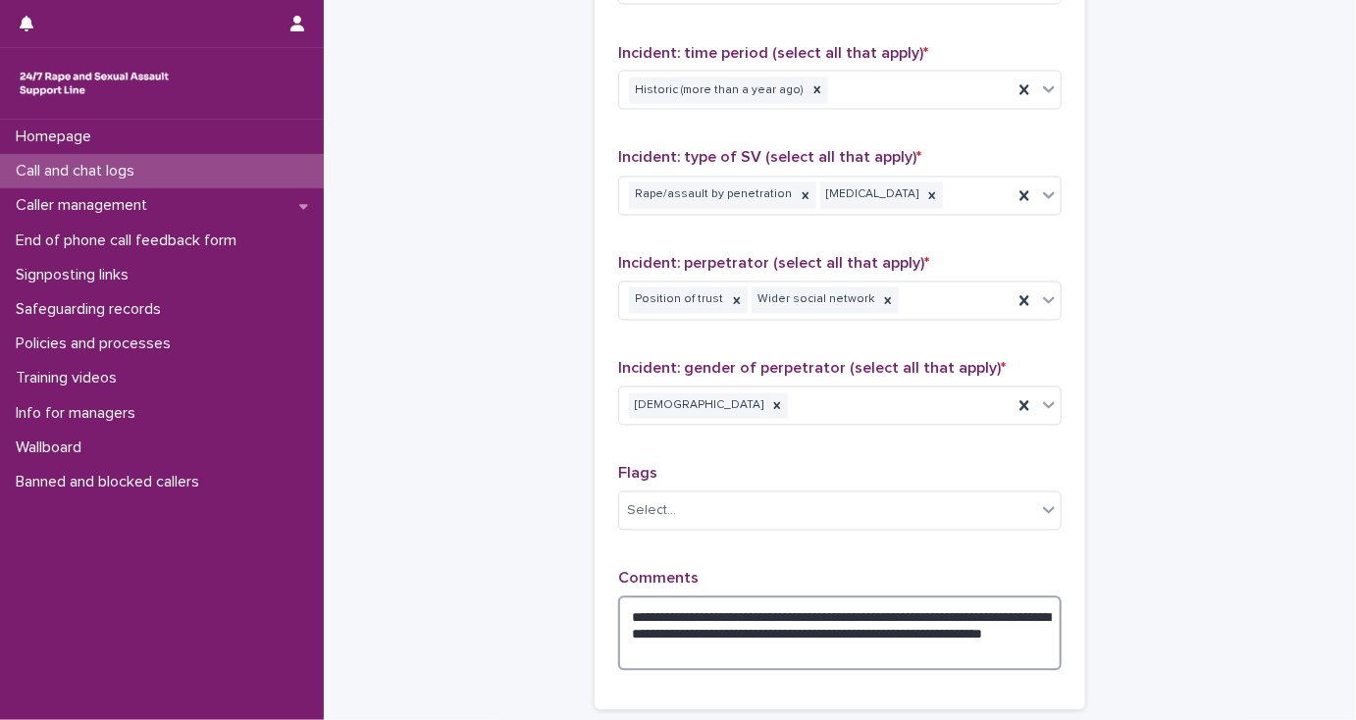
type textarea "**********"
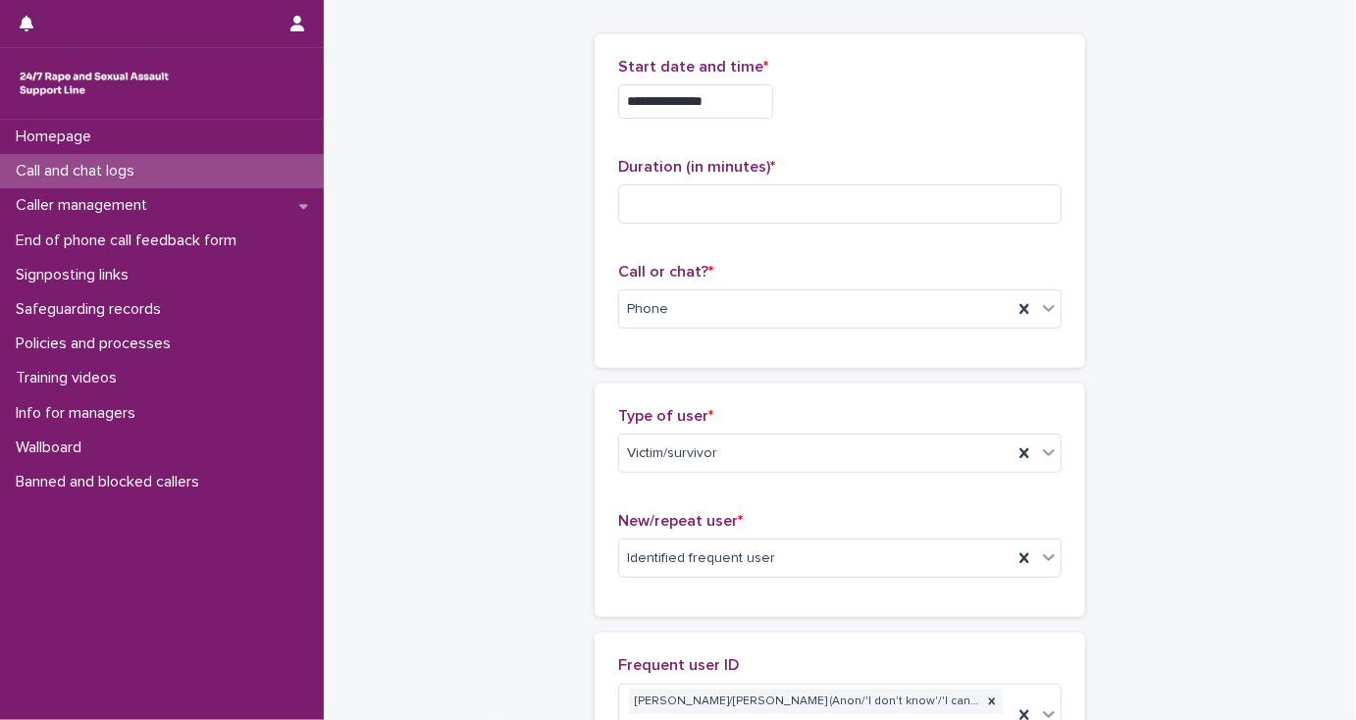
scroll to position [78, 0]
click at [621, 201] on input at bounding box center [839, 203] width 443 height 39
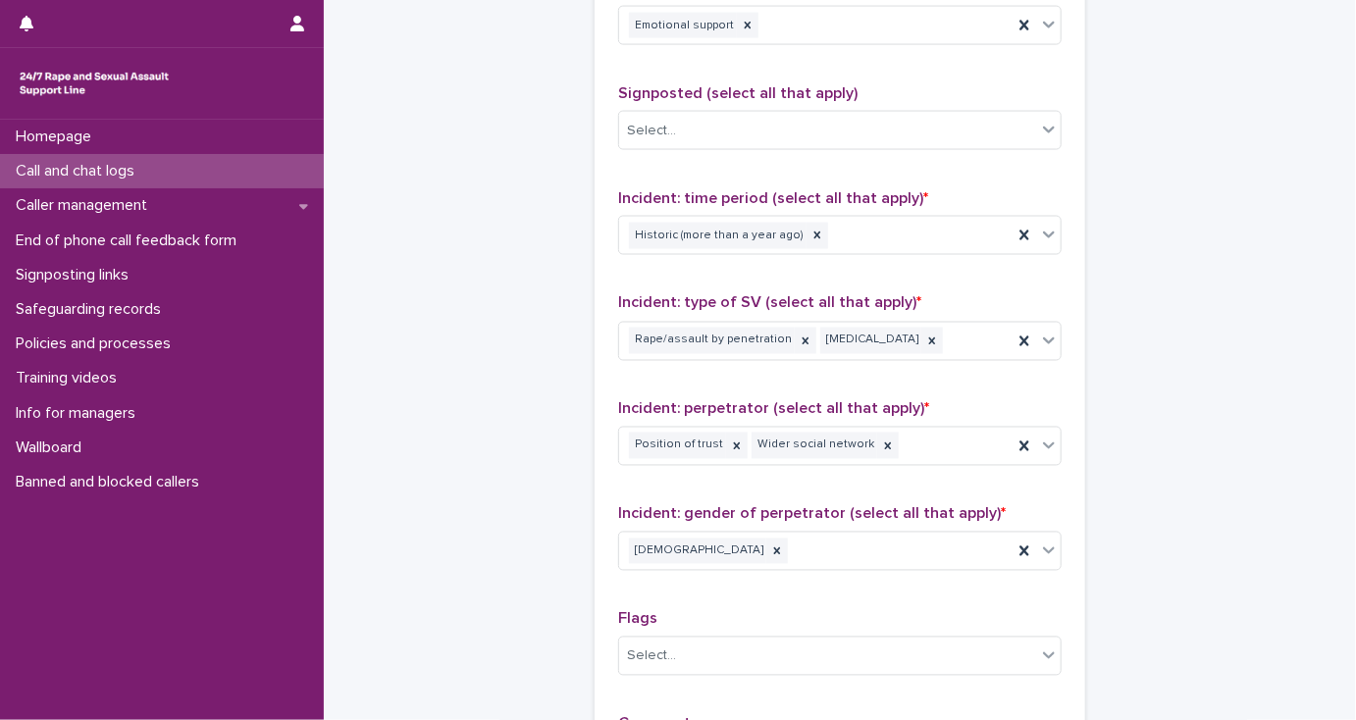
scroll to position [1569, 0]
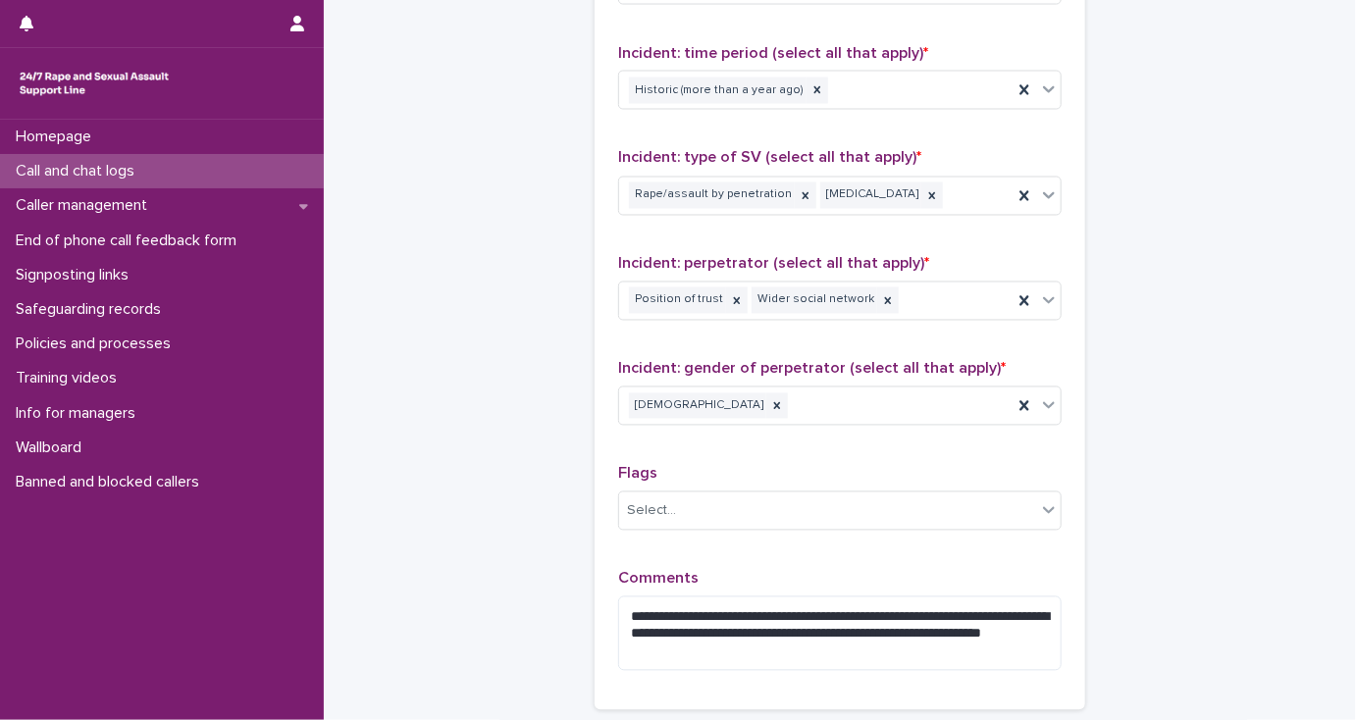
type input "**"
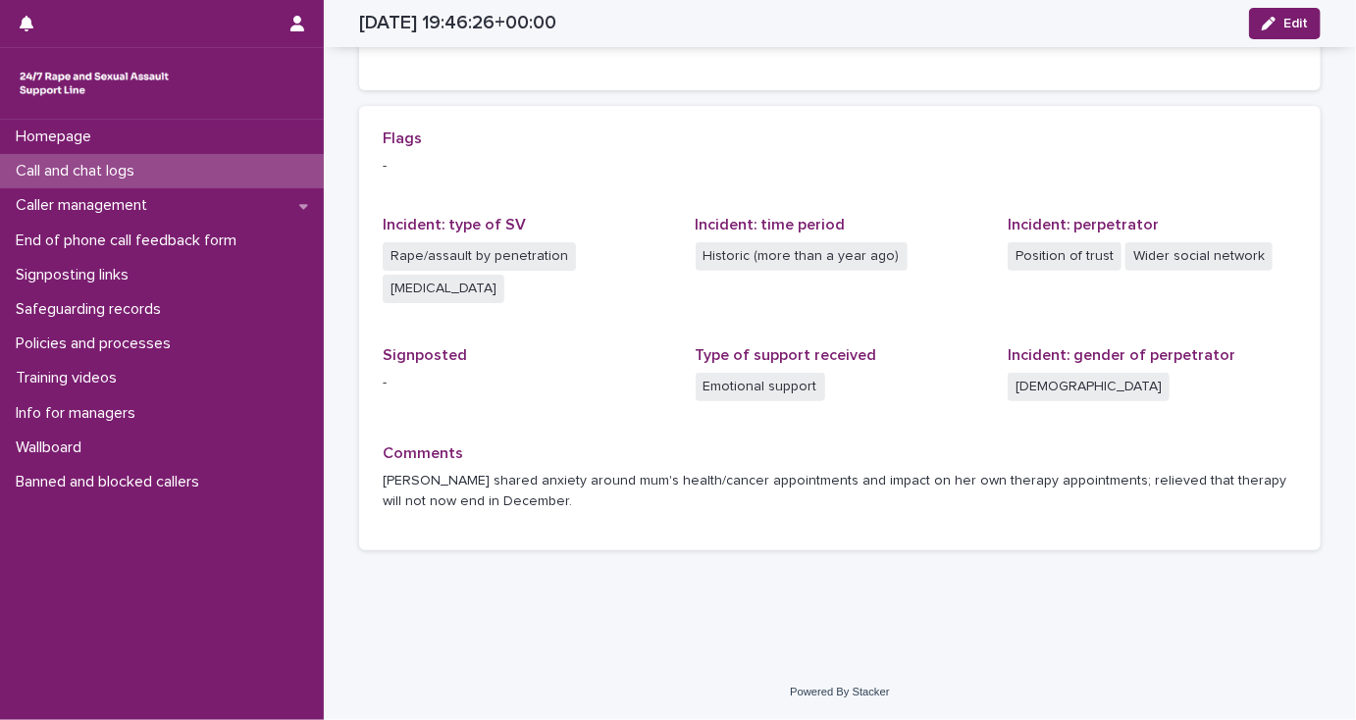
scroll to position [512, 0]
click at [115, 202] on p "Caller management" at bounding box center [85, 205] width 155 height 19
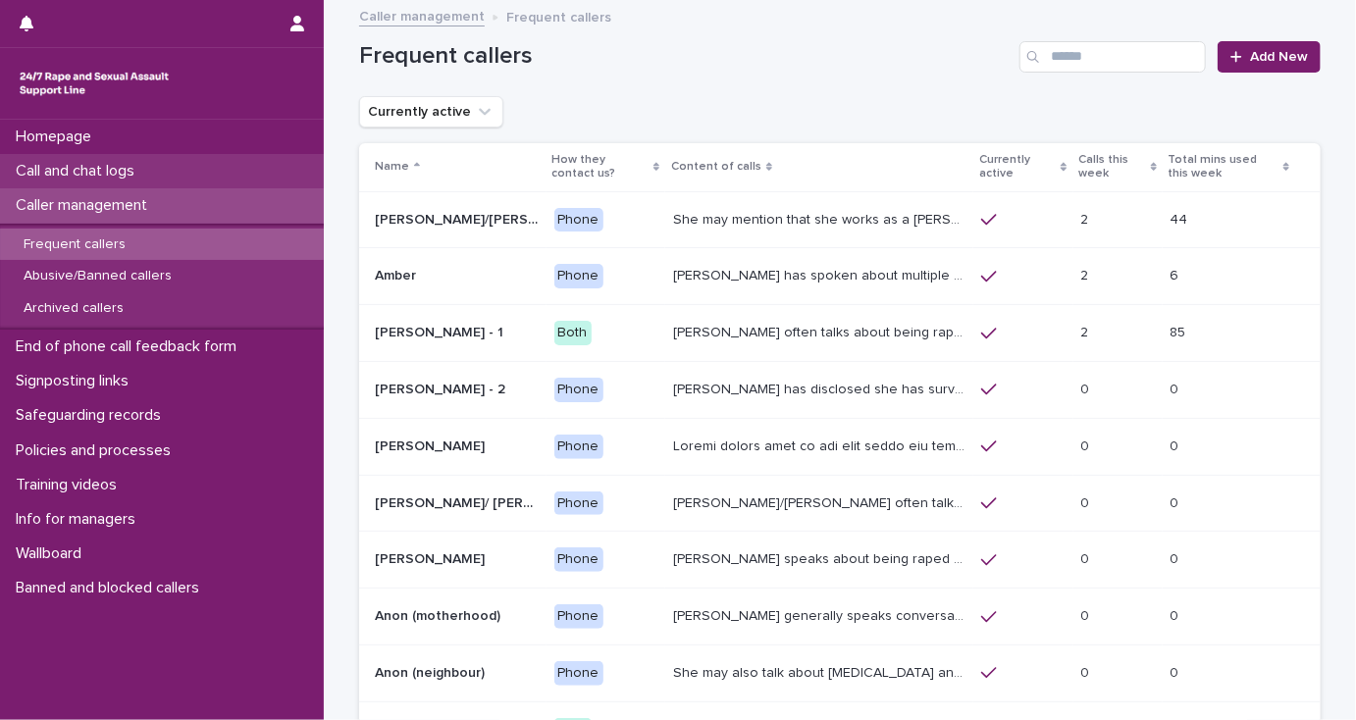
click at [111, 170] on p "Call and chat logs" at bounding box center [79, 171] width 142 height 19
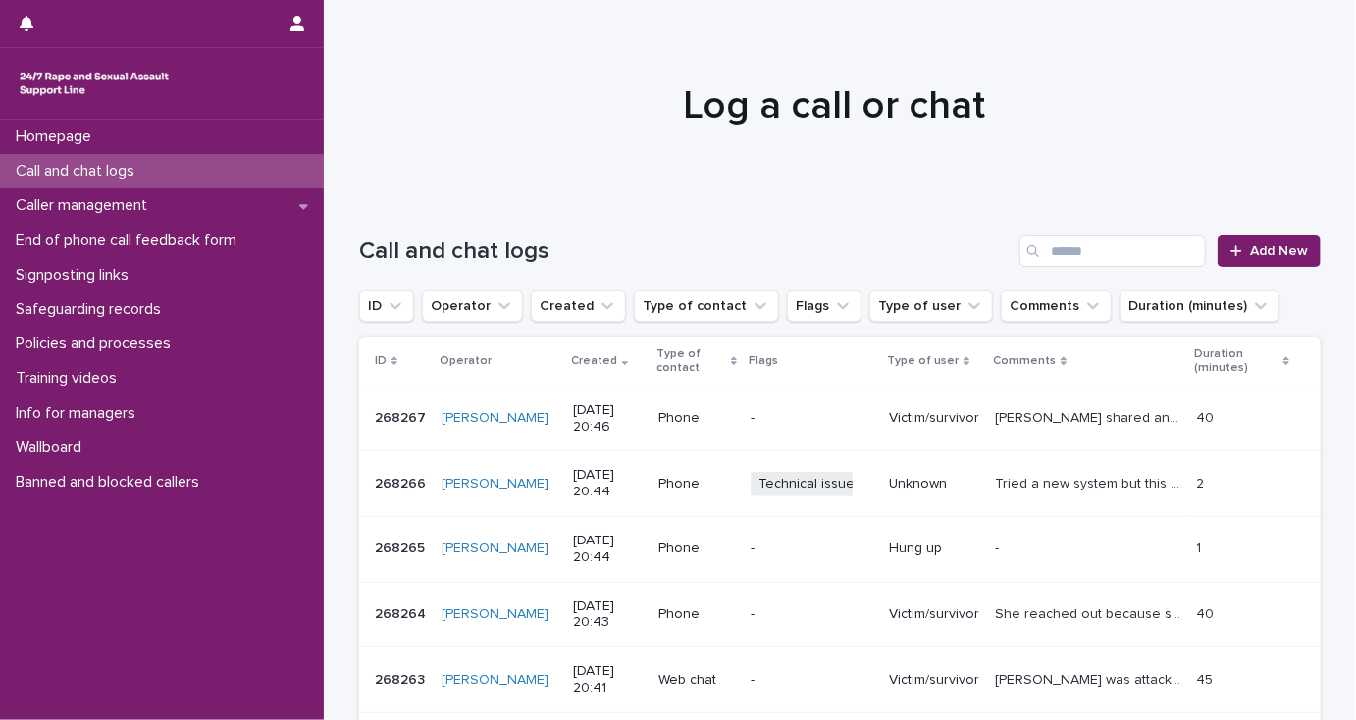
click at [1020, 414] on p "[PERSON_NAME] shared anxiety around mum's health/cancer appointments and impact…" at bounding box center [1089, 416] width 189 height 21
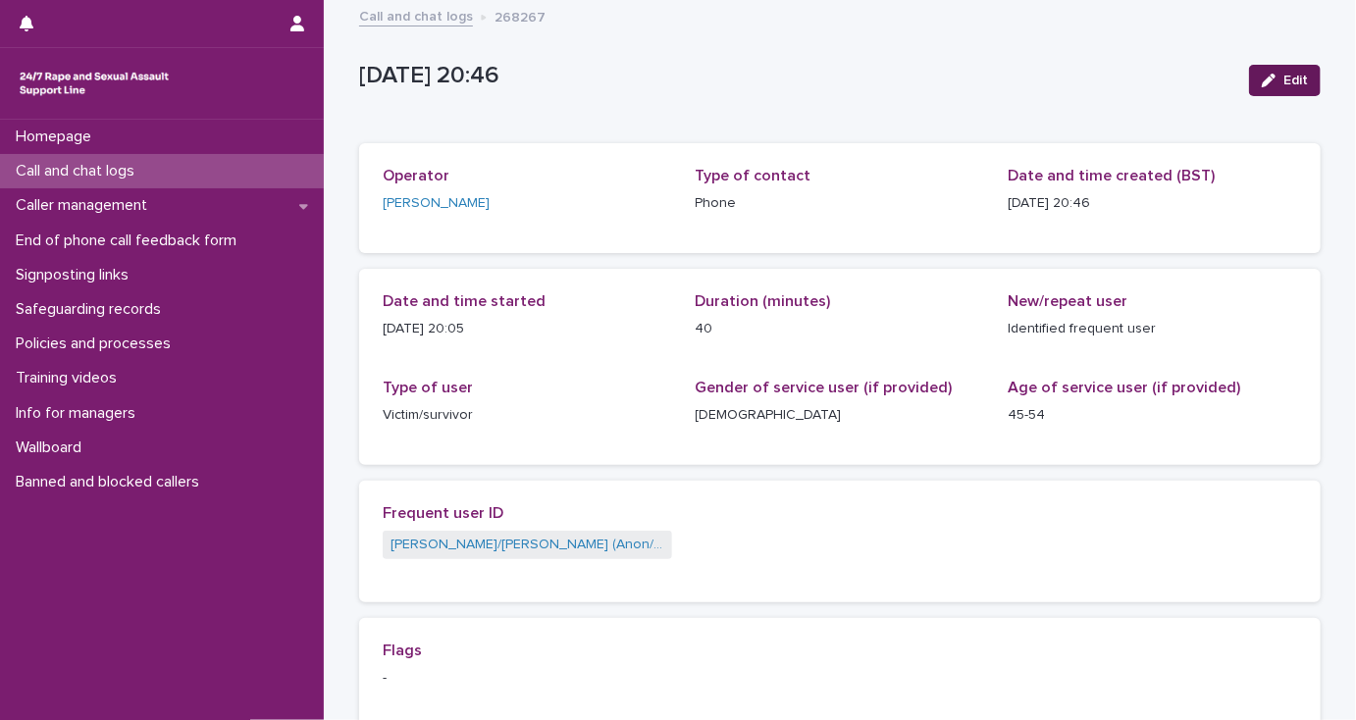
click at [1288, 78] on span "Edit" at bounding box center [1295, 81] width 25 height 14
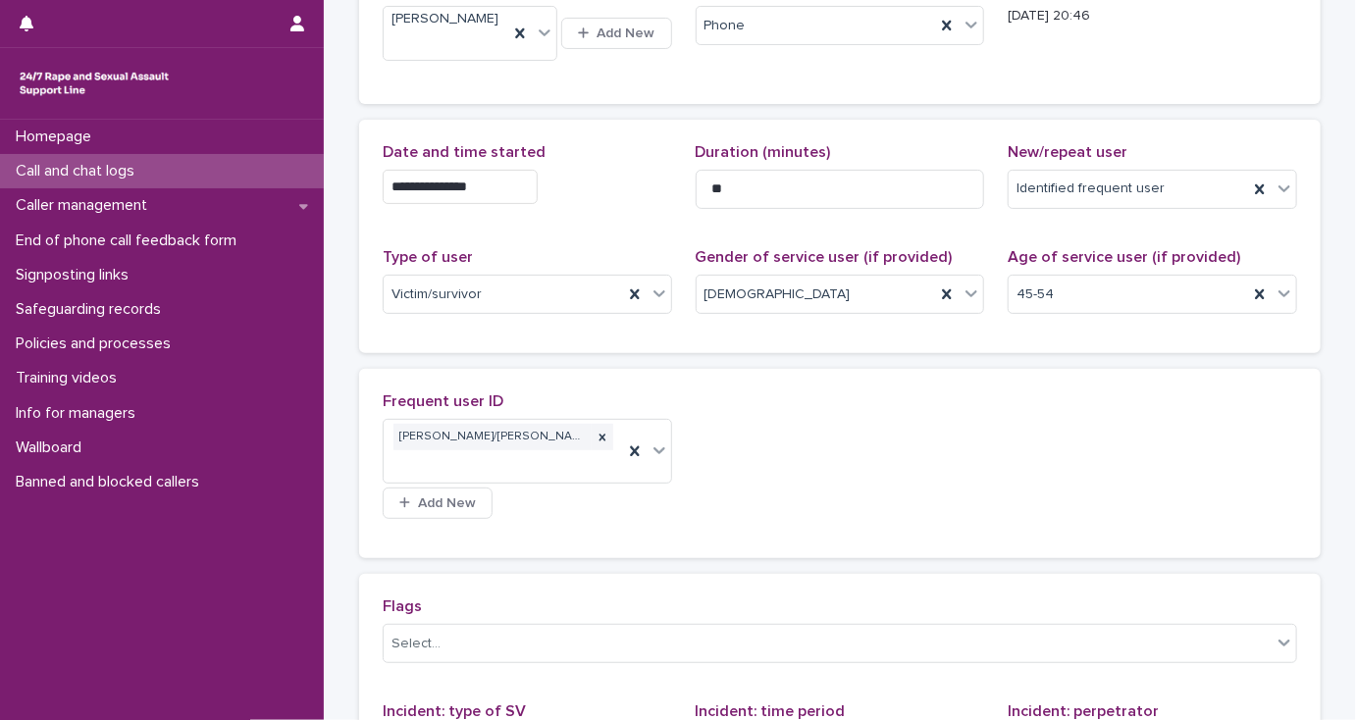
scroll to position [314, 0]
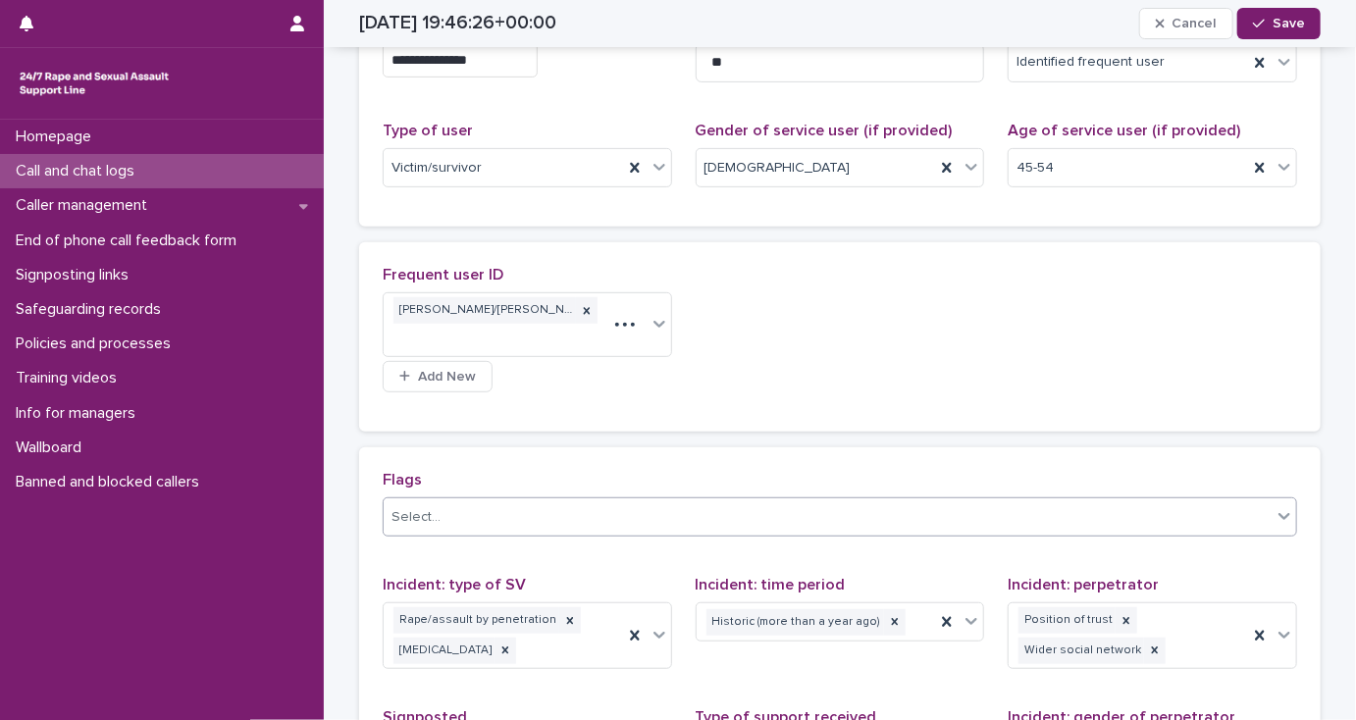
click at [539, 508] on div "Select..." at bounding box center [828, 517] width 888 height 32
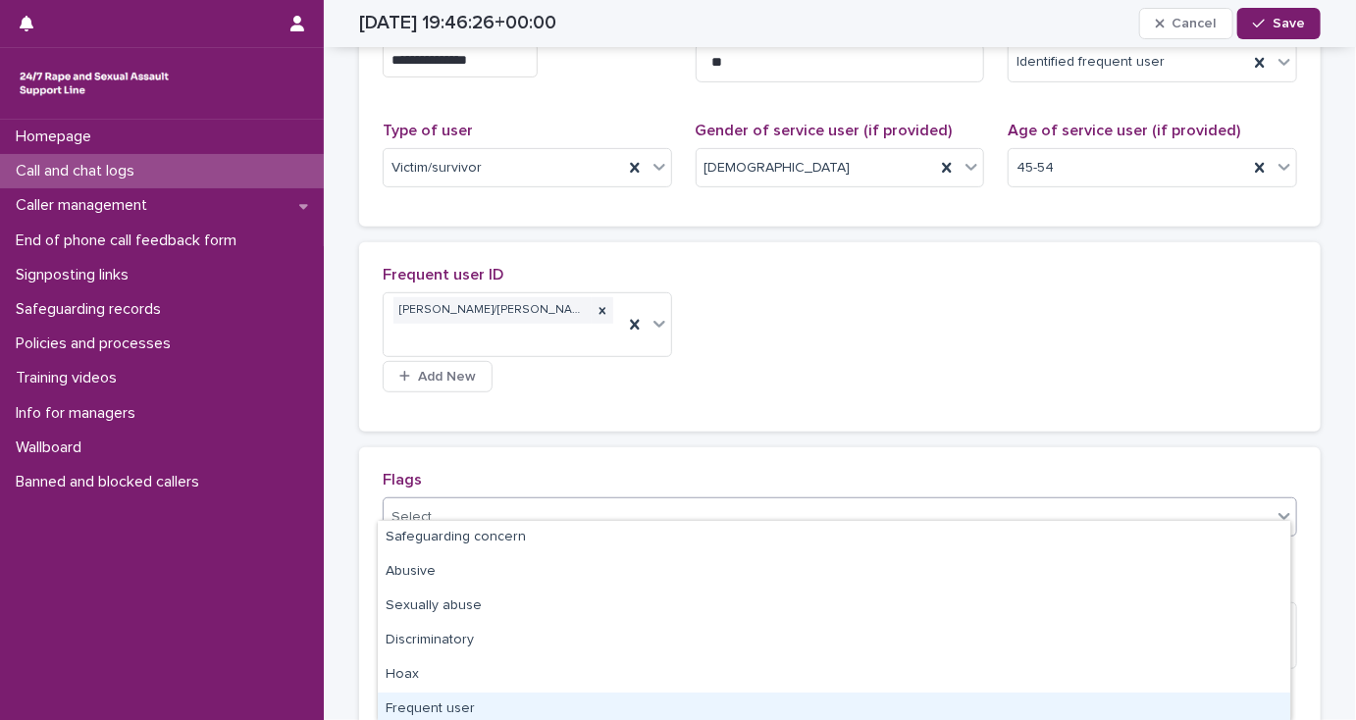
click at [539, 713] on div "Frequent user" at bounding box center [834, 710] width 912 height 34
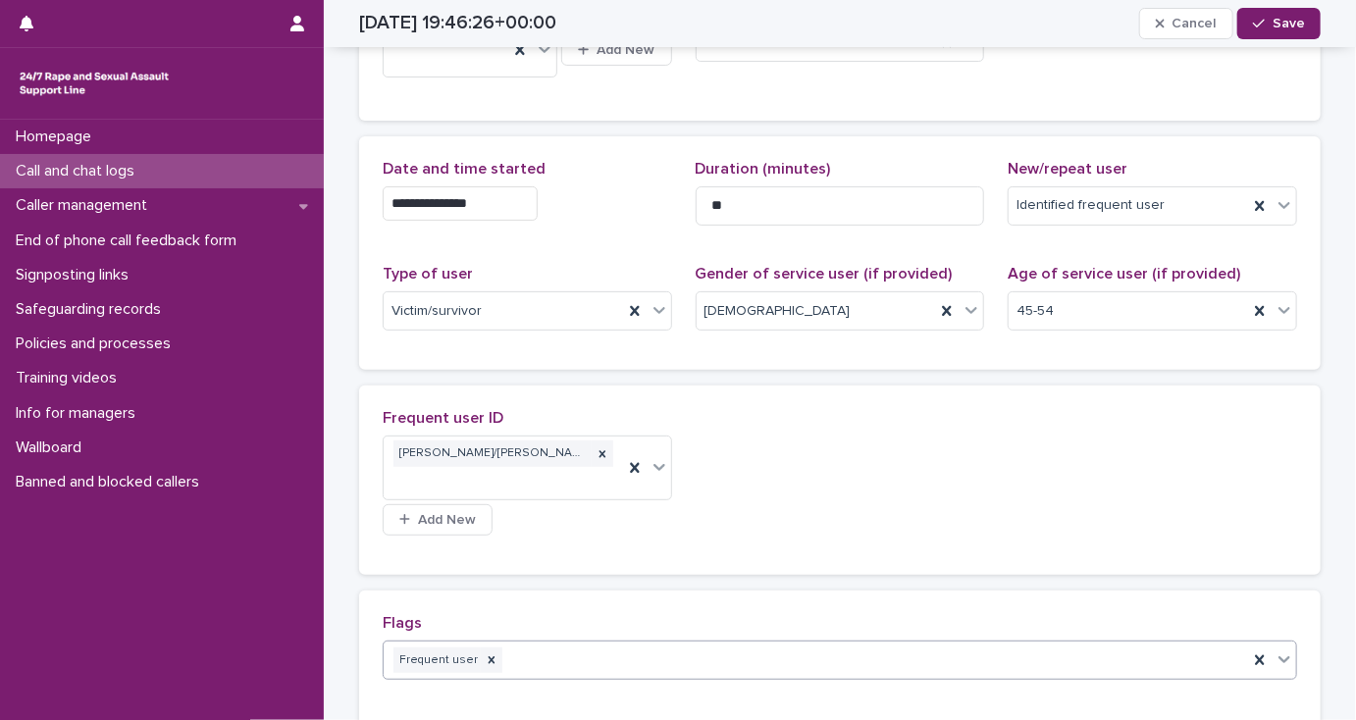
scroll to position [157, 0]
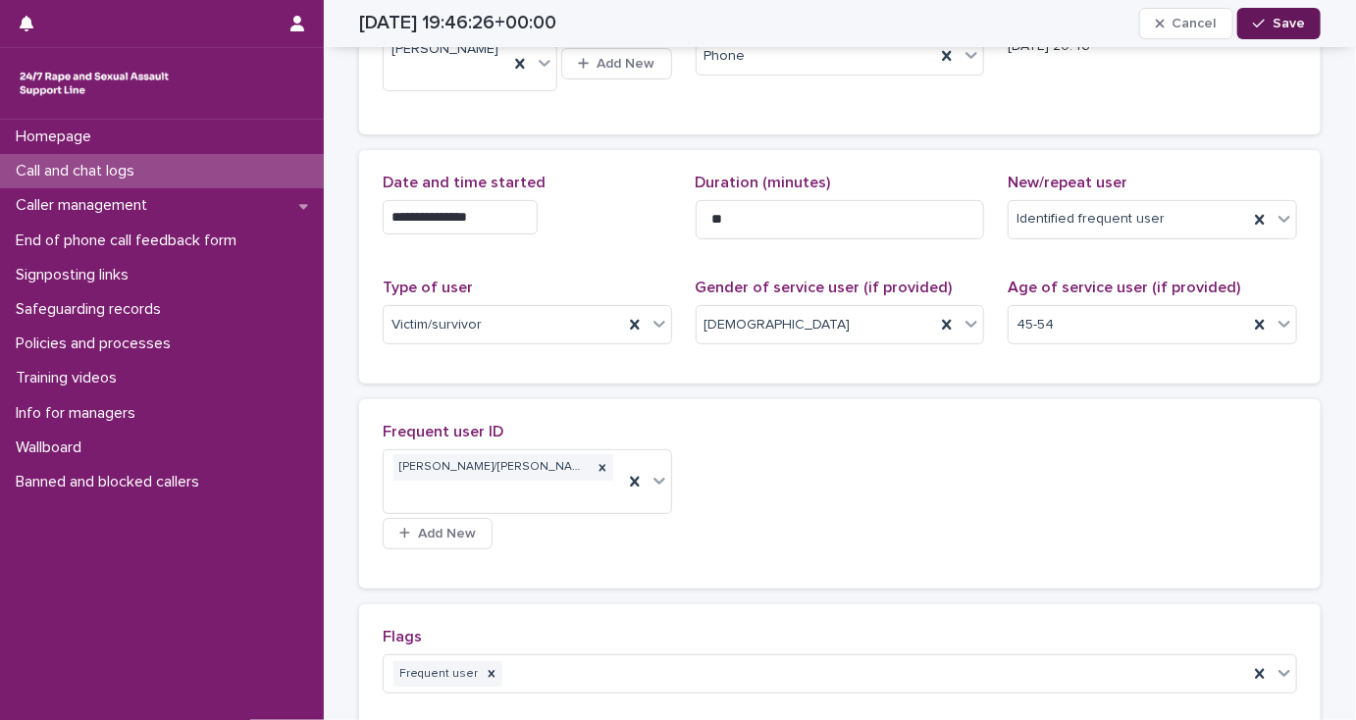
click at [1284, 22] on span "Save" at bounding box center [1288, 24] width 32 height 14
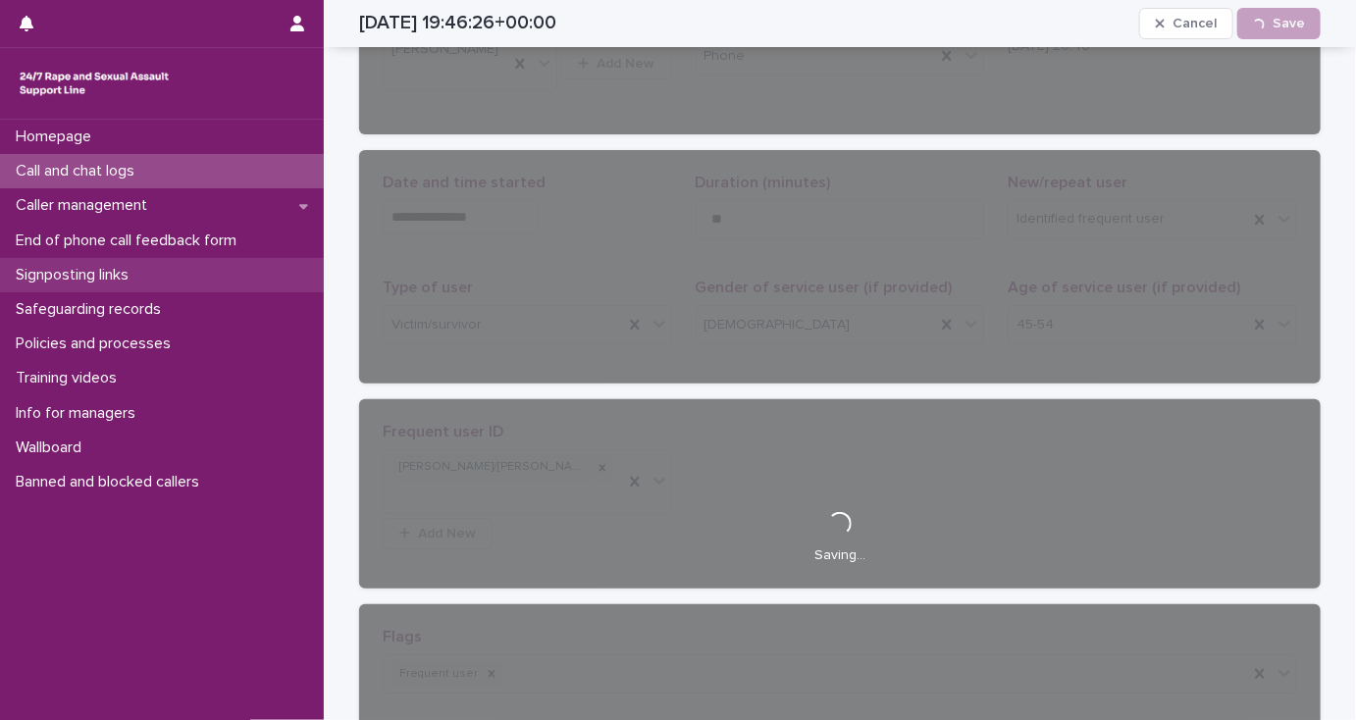
scroll to position [77, 0]
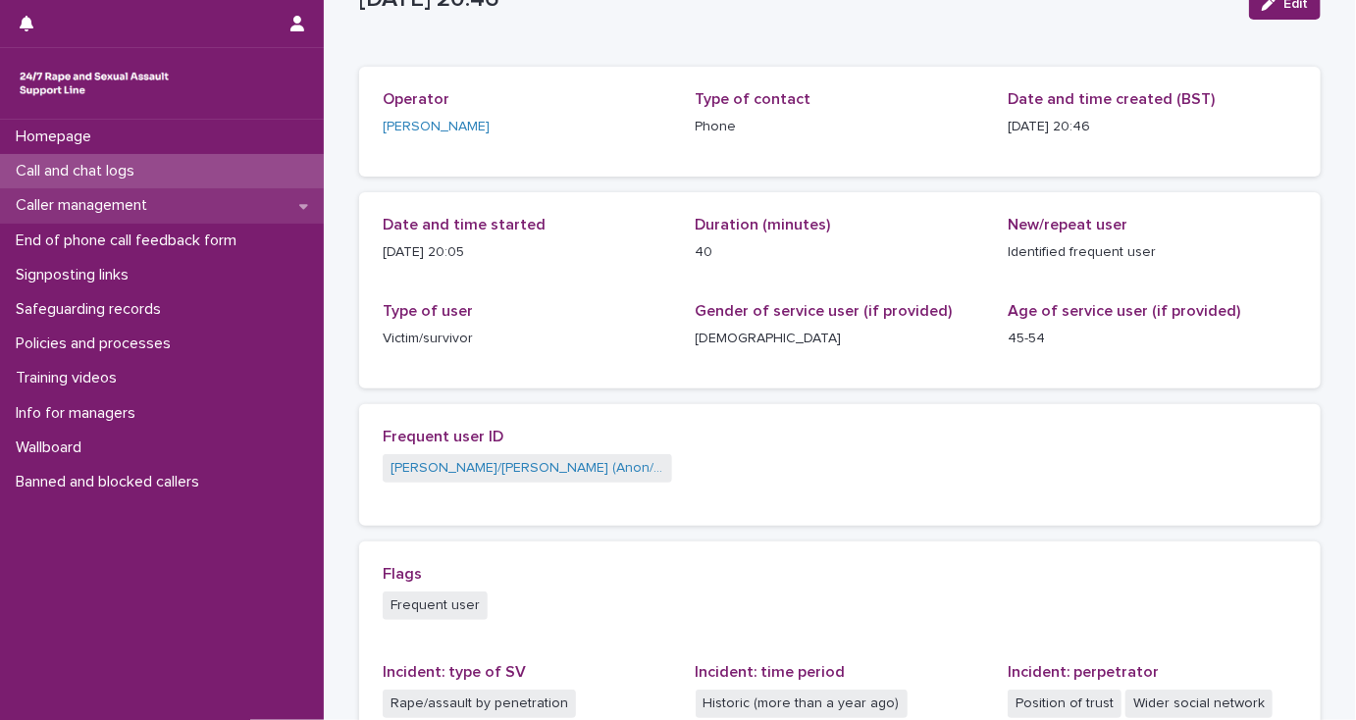
click at [127, 212] on p "Caller management" at bounding box center [85, 205] width 155 height 19
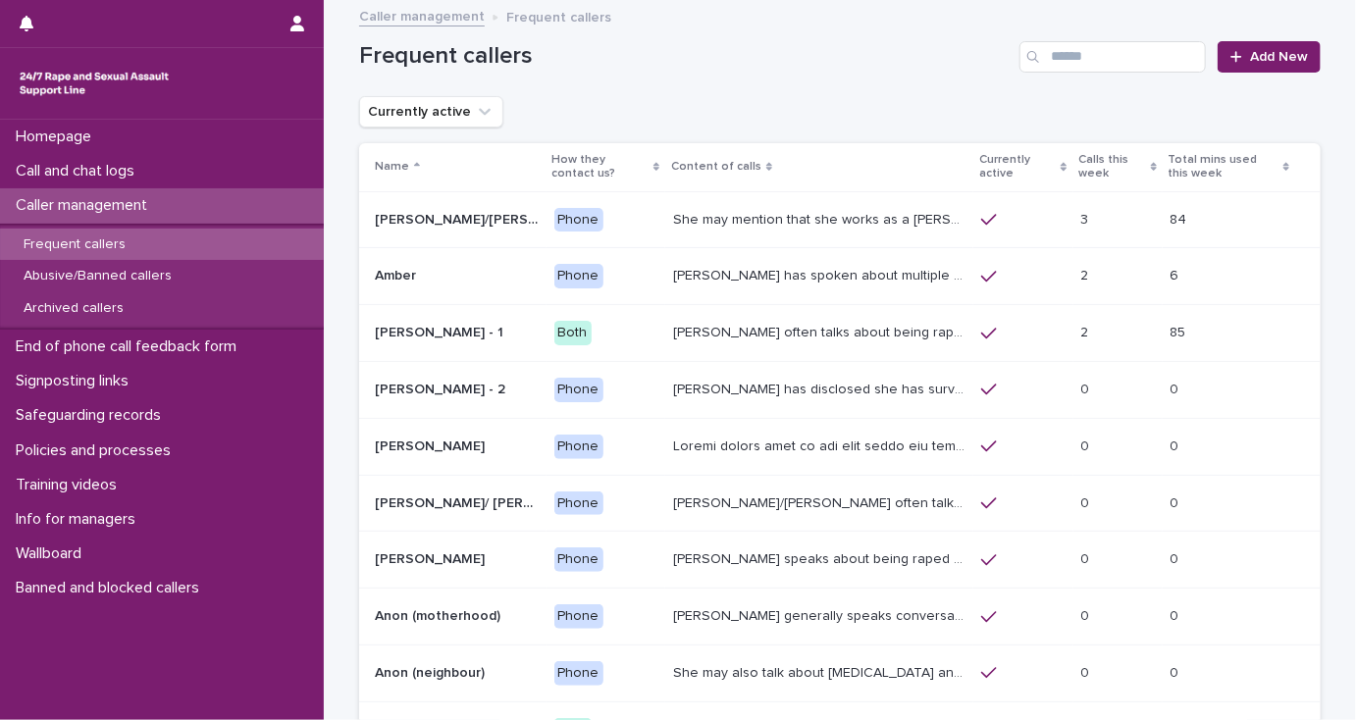
click at [717, 216] on p "She may mention that she works as a [PERSON_NAME], looking after two children. …" at bounding box center [821, 218] width 296 height 21
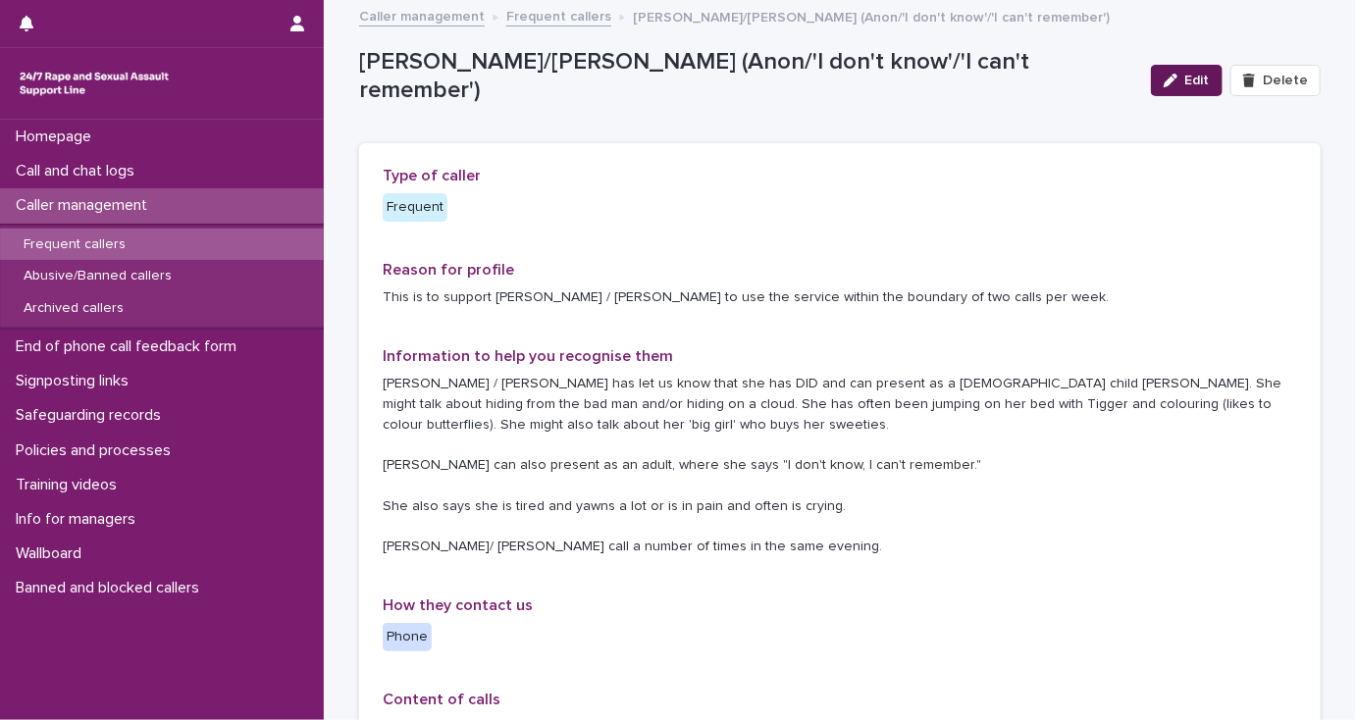
click at [1189, 77] on span "Edit" at bounding box center [1197, 81] width 25 height 14
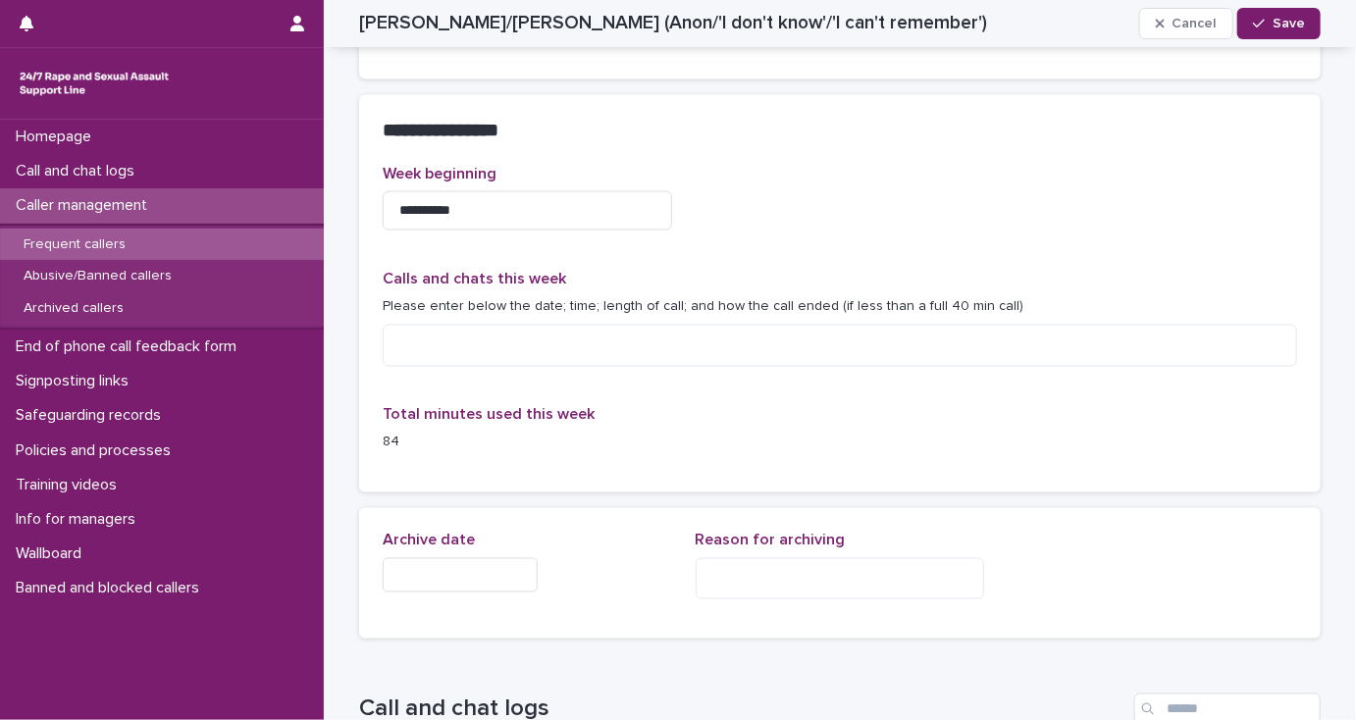
scroll to position [1334, 0]
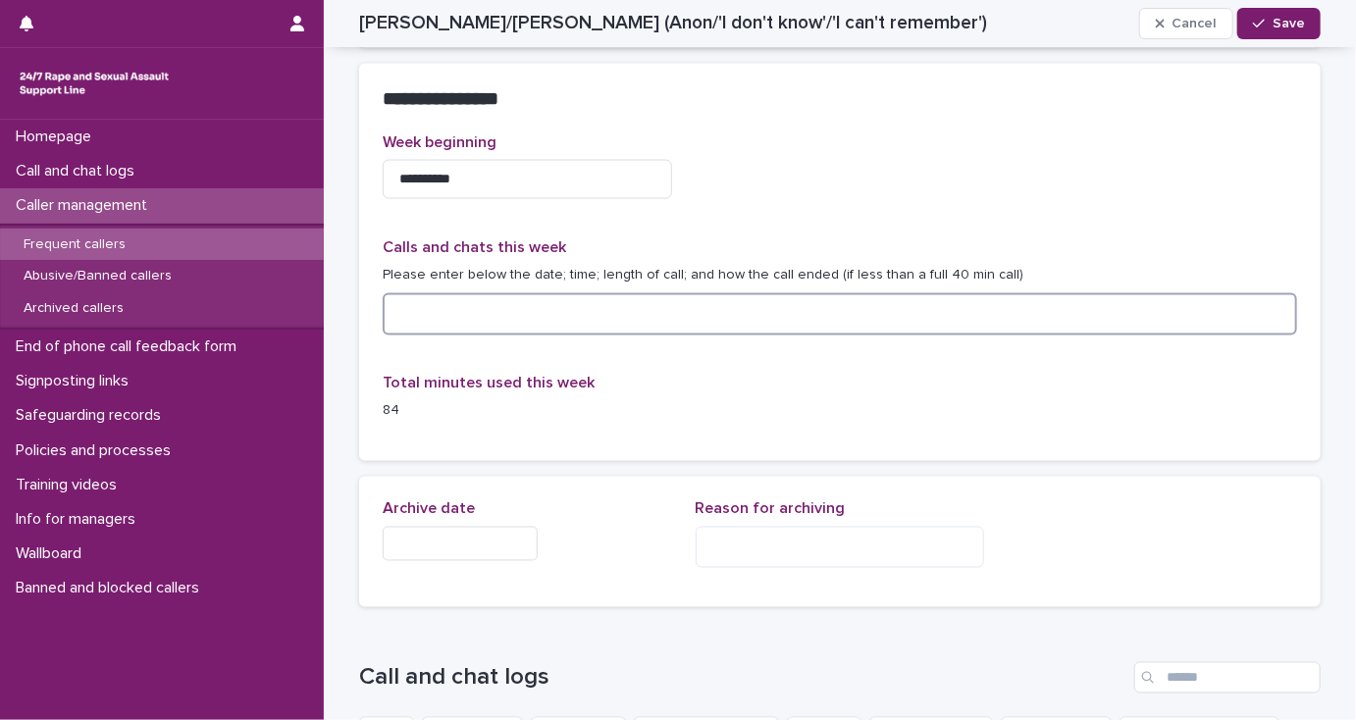
click at [404, 314] on textarea at bounding box center [840, 314] width 914 height 42
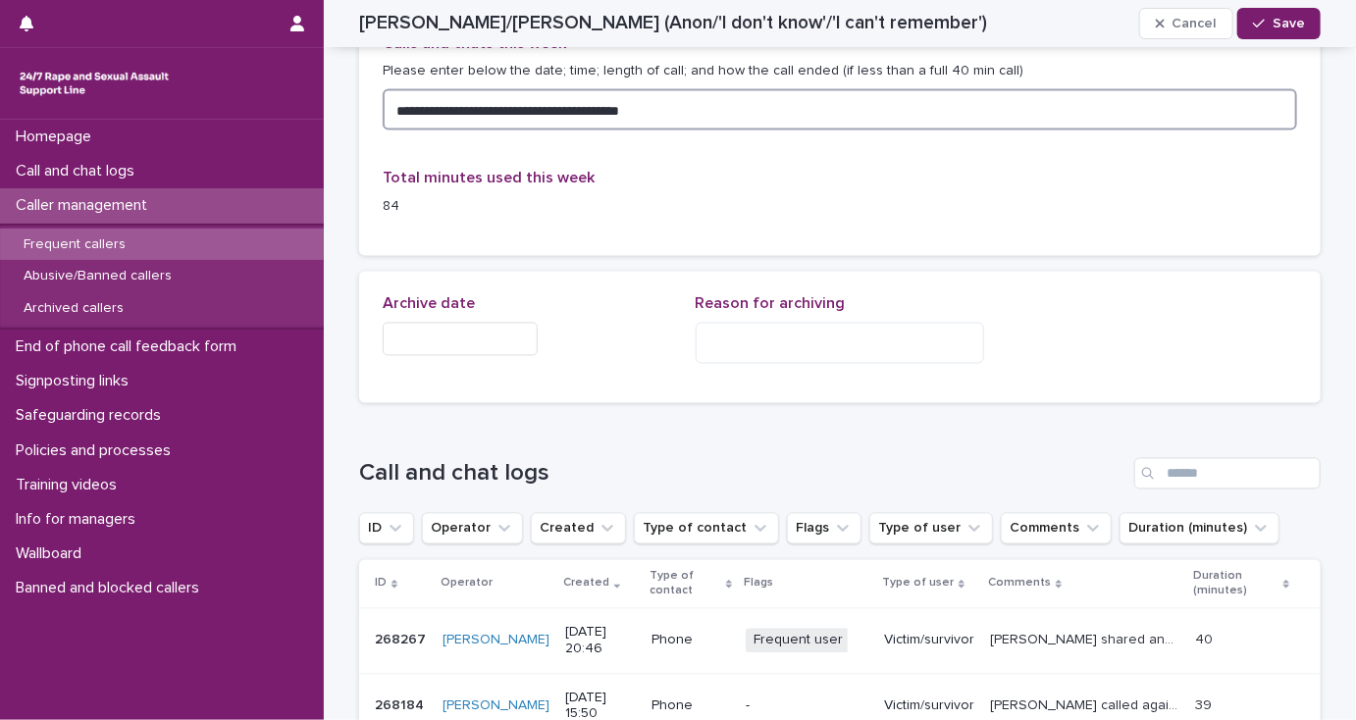
scroll to position [1569, 0]
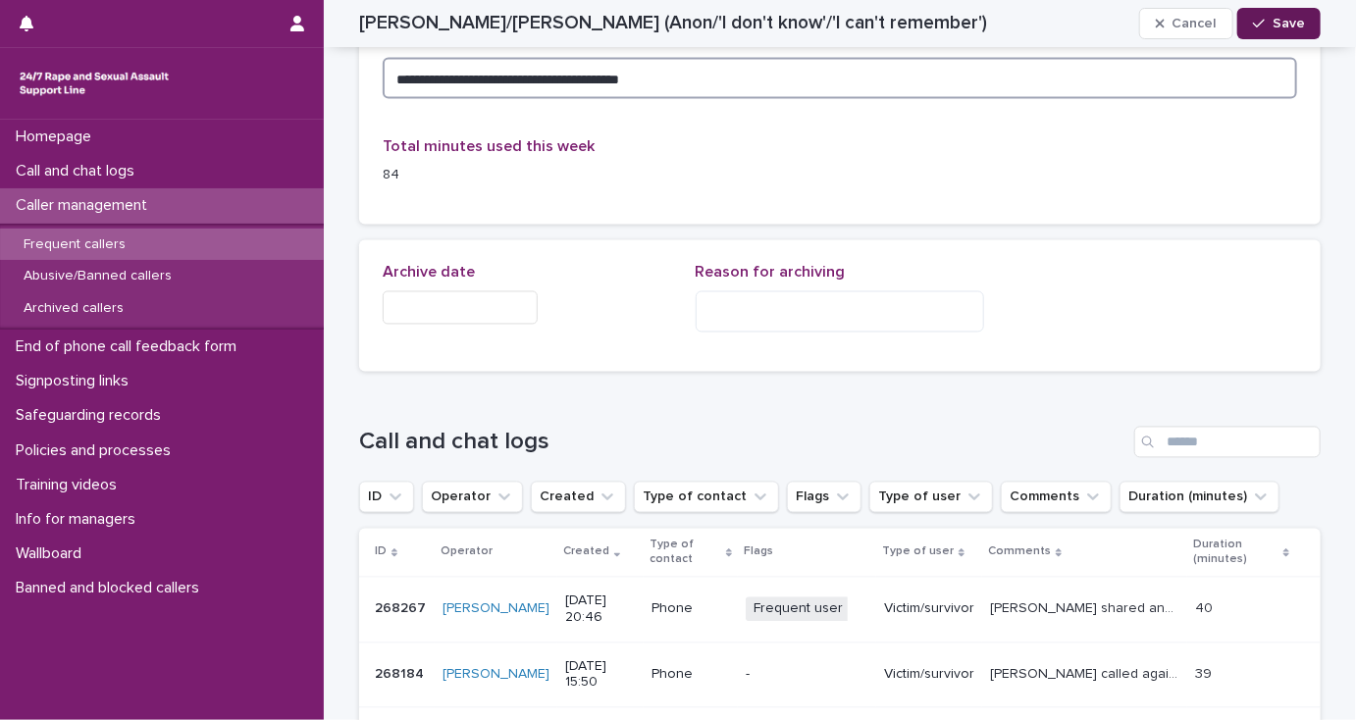
type textarea "**********"
click at [1272, 20] on span "Save" at bounding box center [1288, 24] width 32 height 14
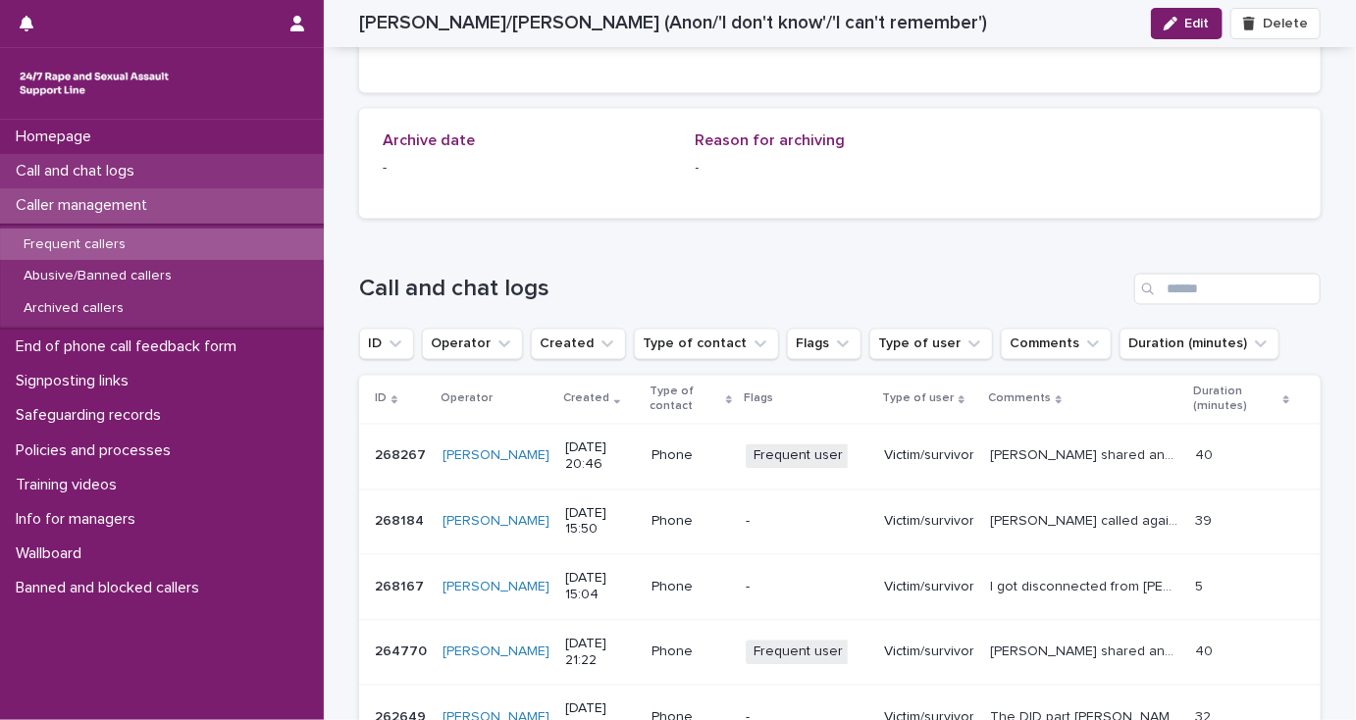
click at [114, 176] on p "Call and chat logs" at bounding box center [79, 171] width 142 height 19
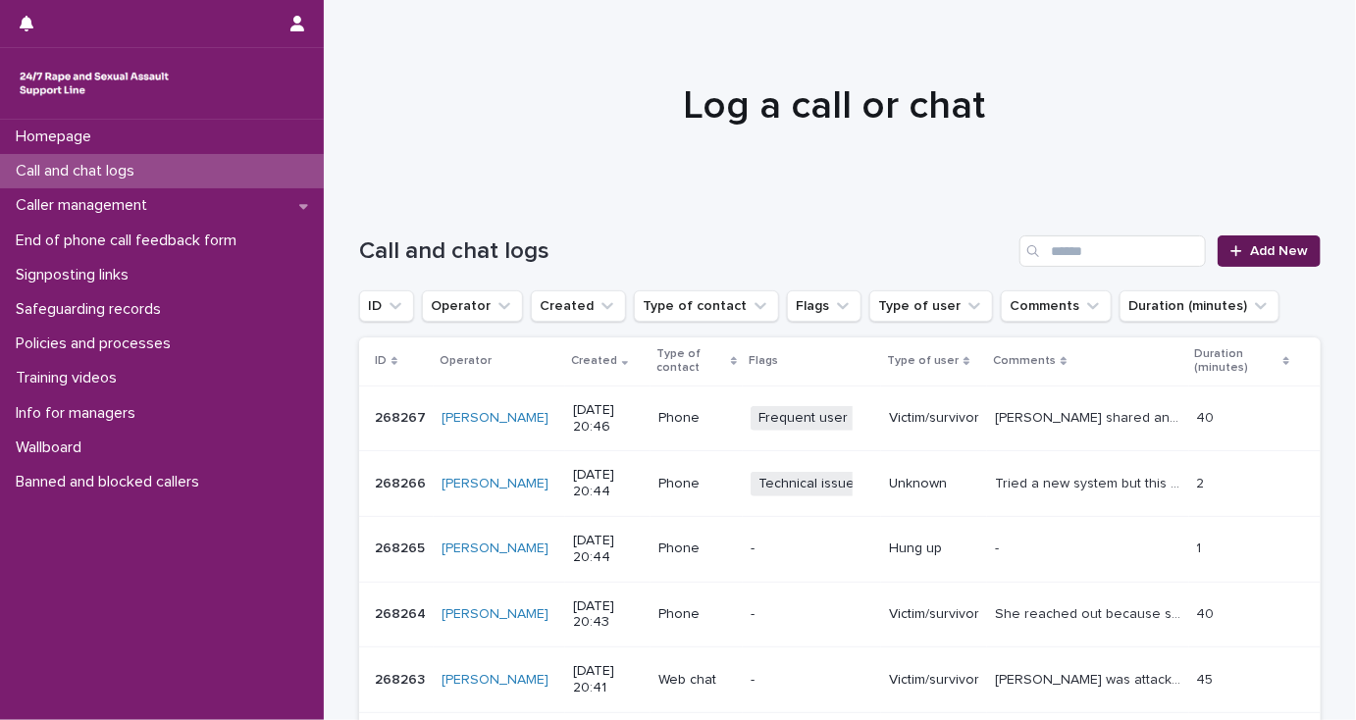
click at [1259, 259] on link "Add New" at bounding box center [1268, 250] width 103 height 31
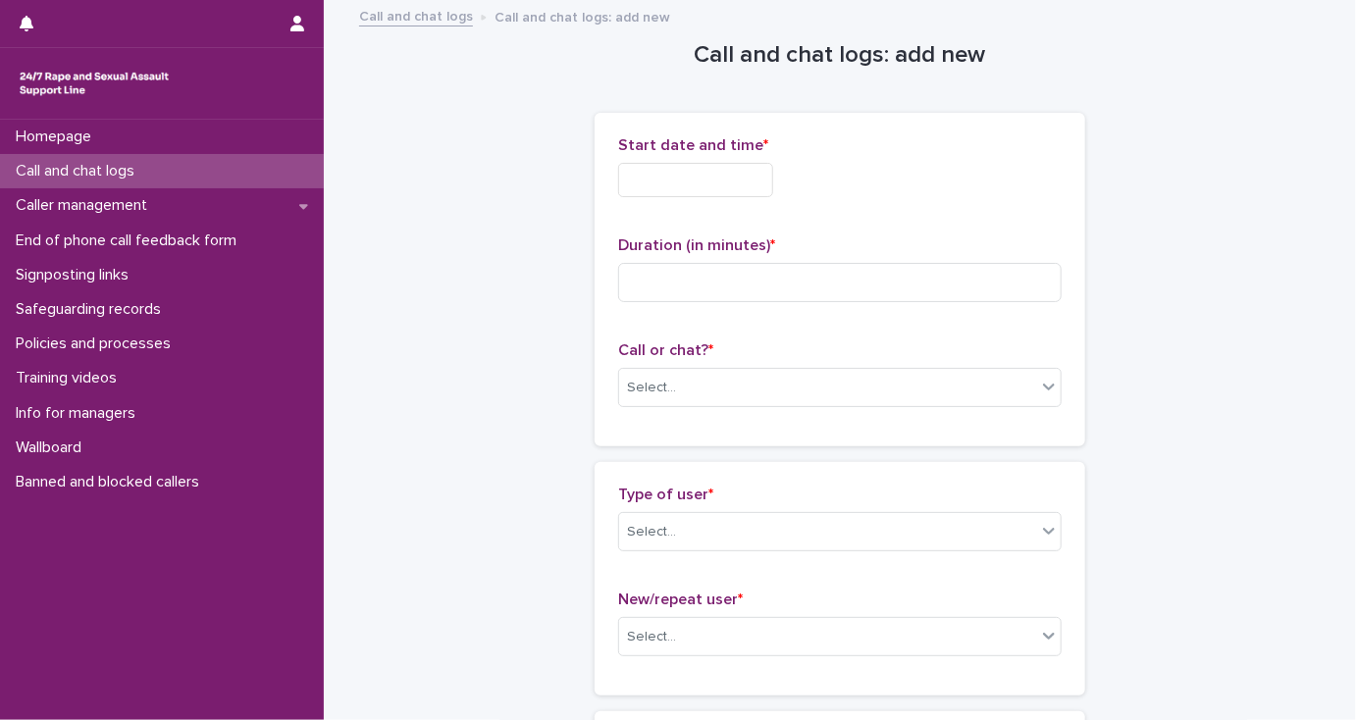
click at [660, 183] on input "text" at bounding box center [695, 180] width 155 height 34
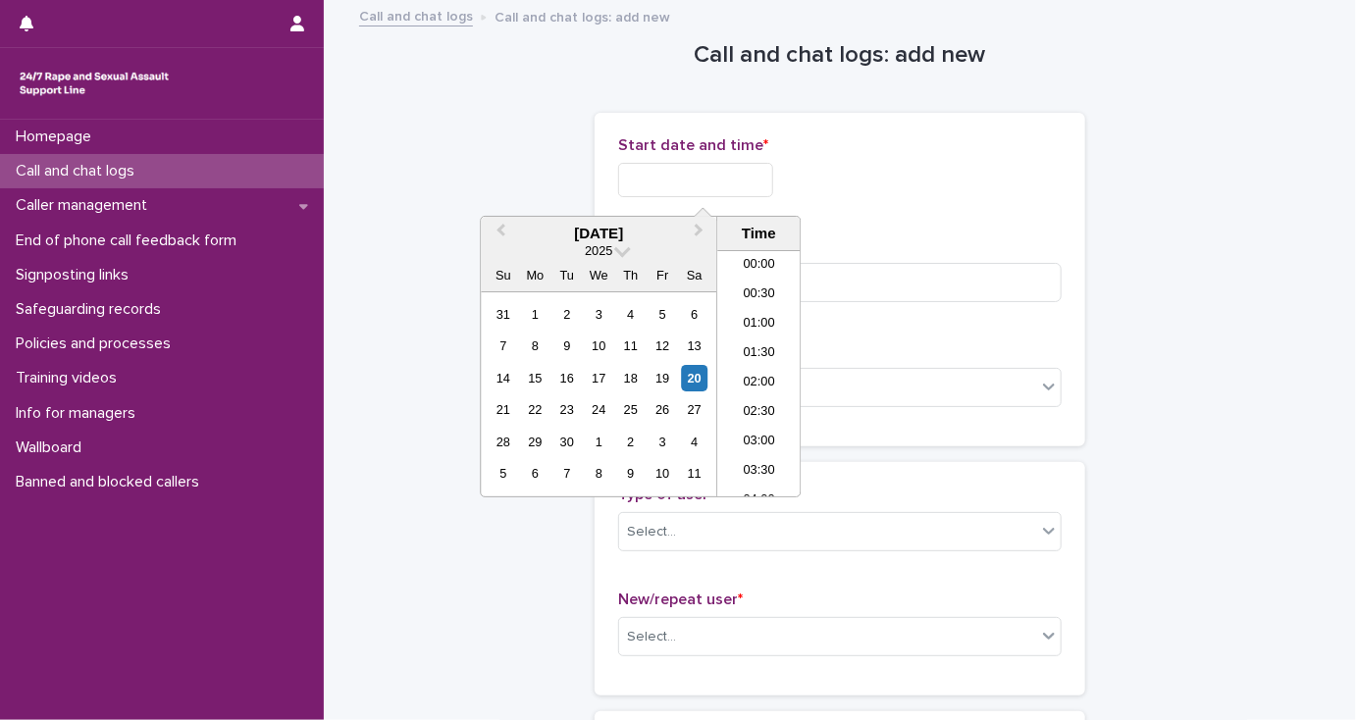
scroll to position [1099, 0]
click at [742, 377] on li "20:30" at bounding box center [758, 373] width 83 height 29
click at [721, 178] on input "**********" at bounding box center [695, 180] width 155 height 34
type input "**********"
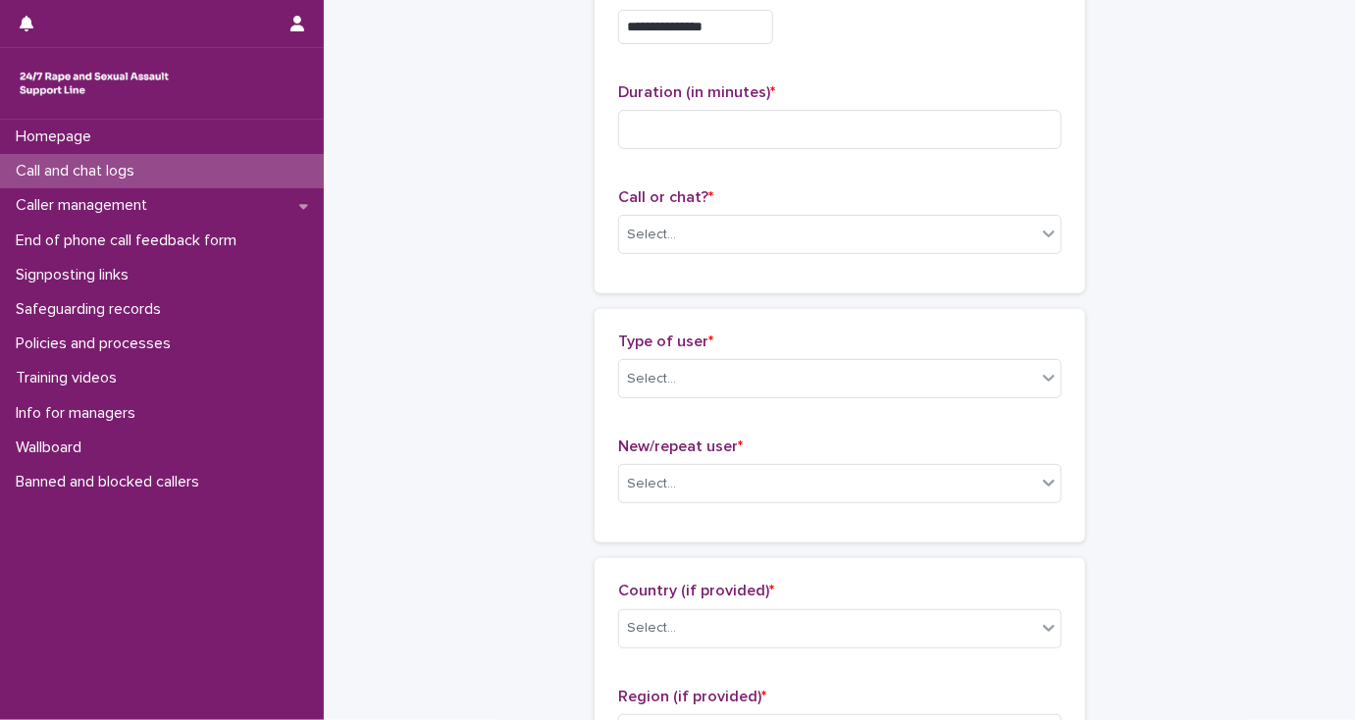
scroll to position [157, 0]
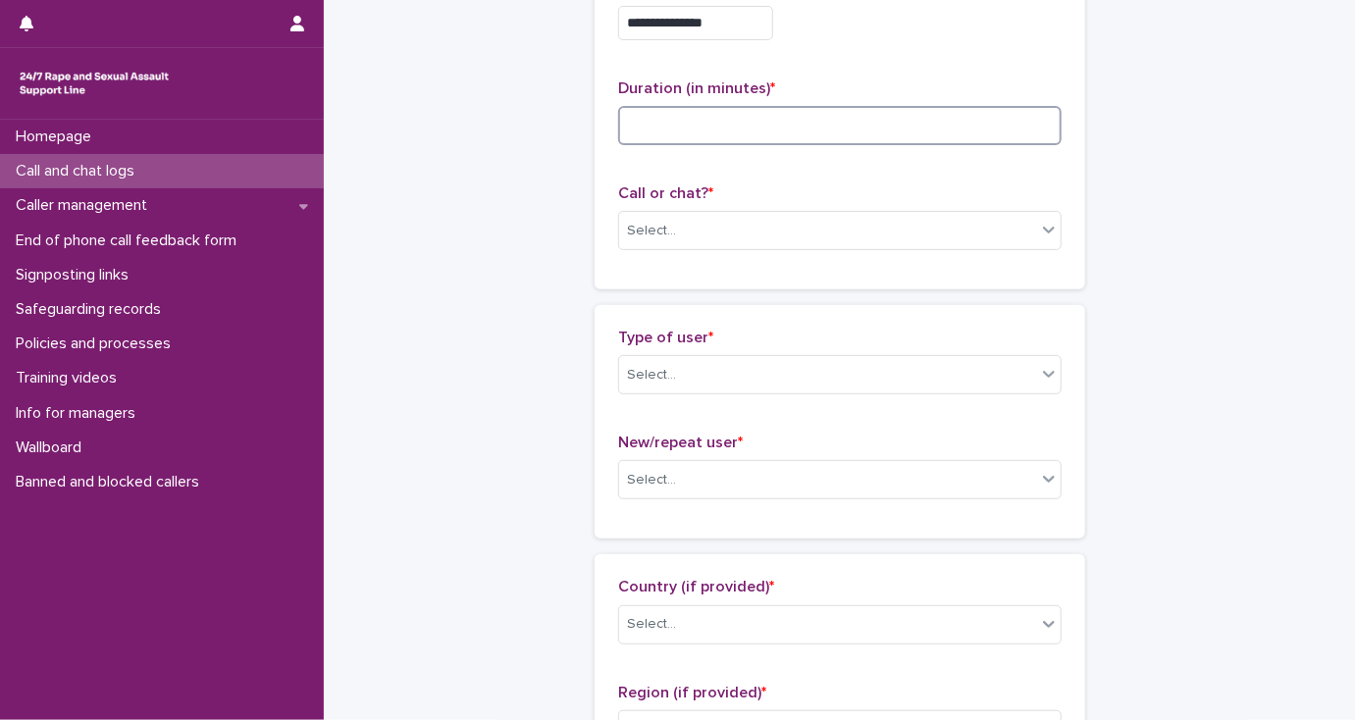
click at [657, 128] on input at bounding box center [839, 125] width 443 height 39
type input "*"
click at [703, 228] on div "Select..." at bounding box center [827, 231] width 417 height 32
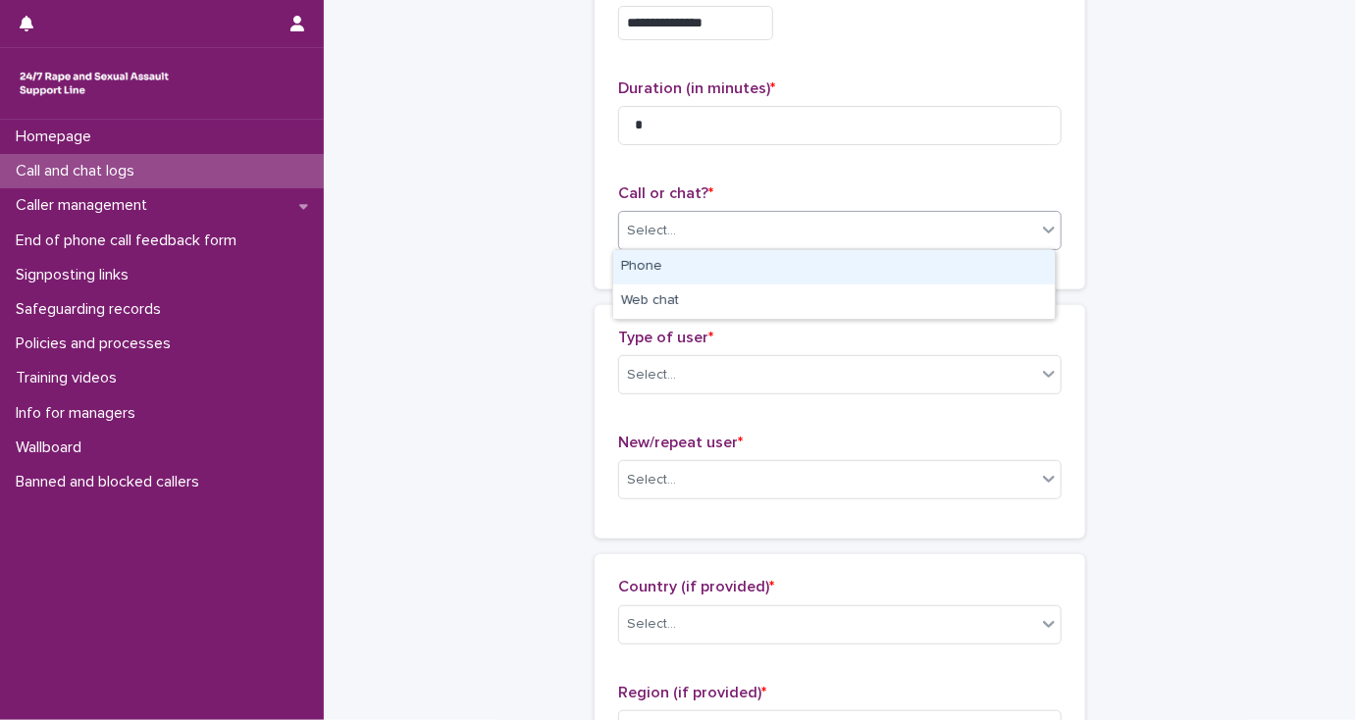
drag, startPoint x: 705, startPoint y: 259, endPoint x: 694, endPoint y: 286, distance: 29.5
click at [704, 259] on div "Phone" at bounding box center [833, 267] width 441 height 34
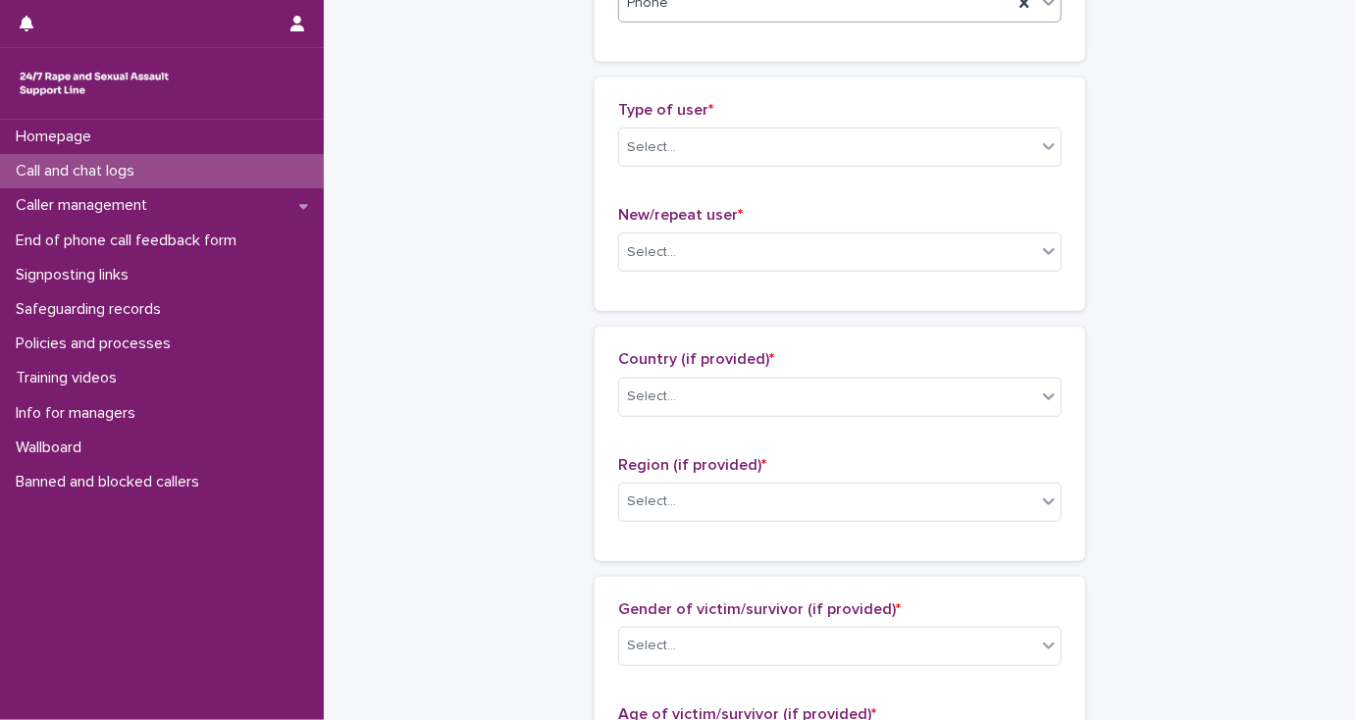
scroll to position [471, 0]
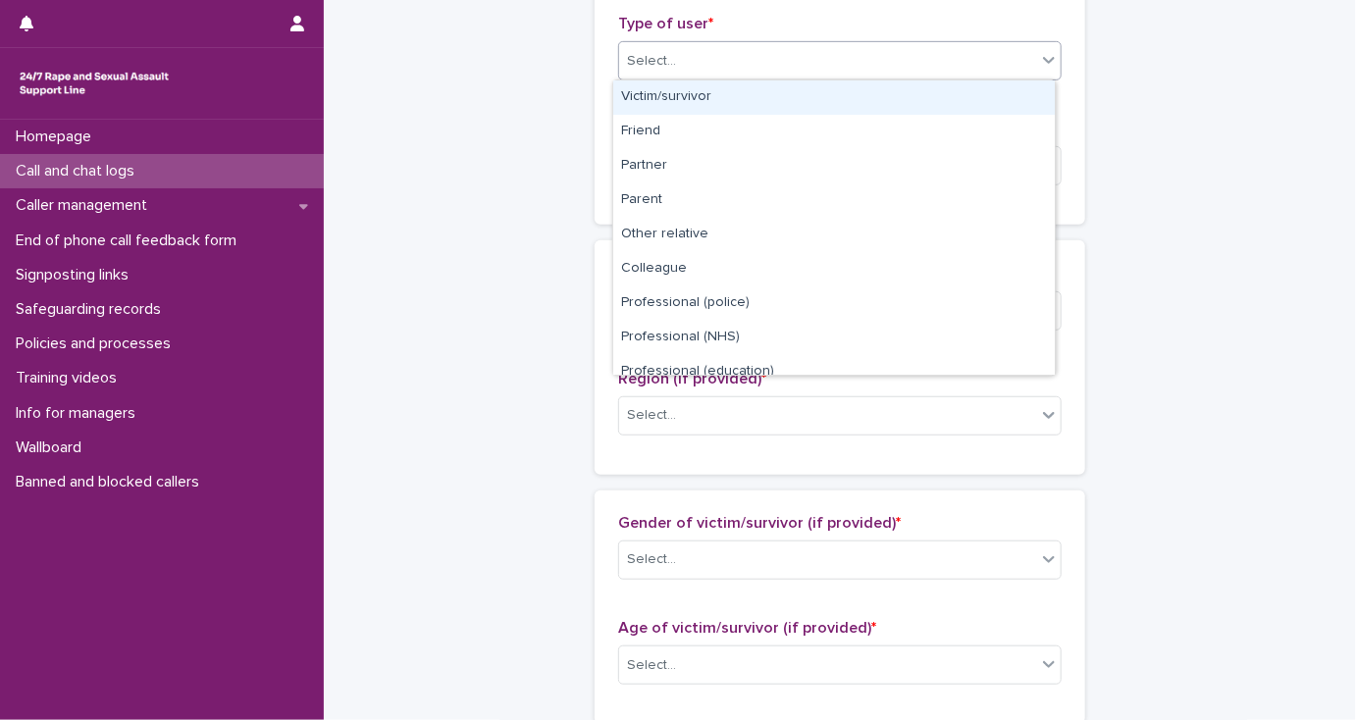
click at [627, 64] on div "Select..." at bounding box center [651, 61] width 49 height 21
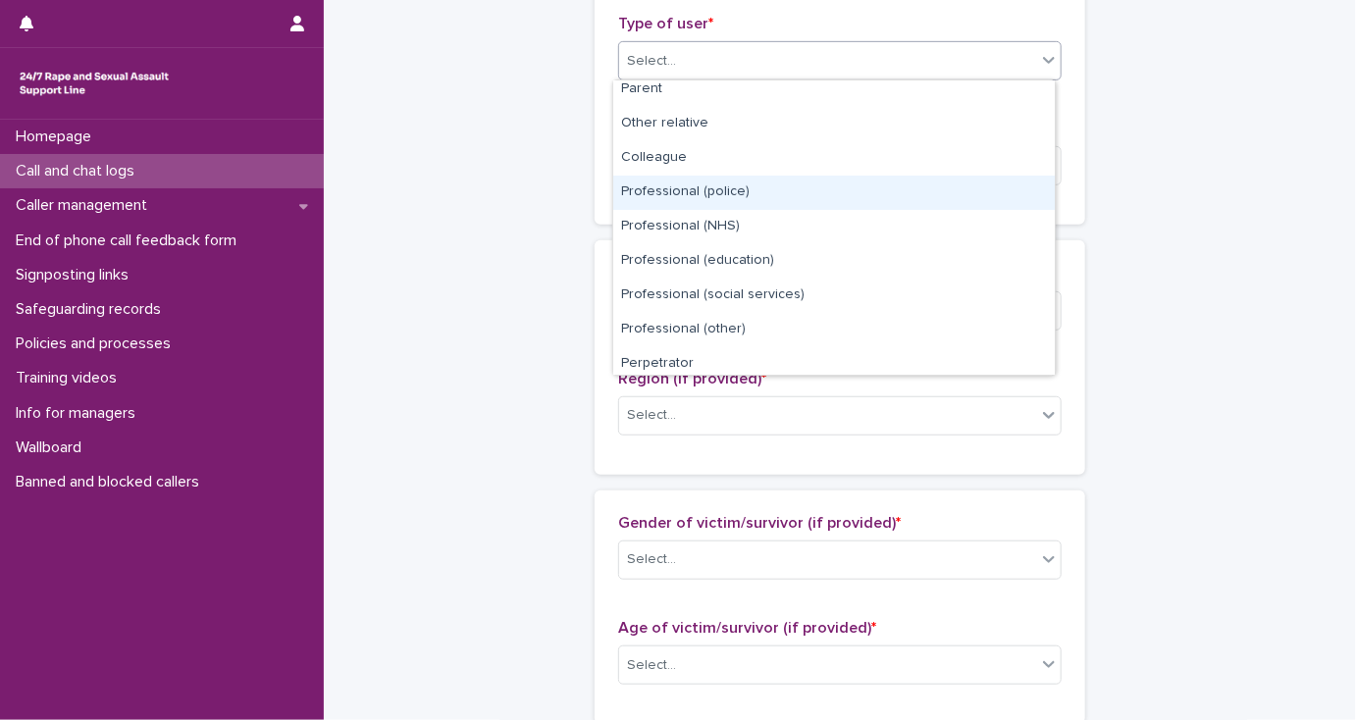
scroll to position [220, 0]
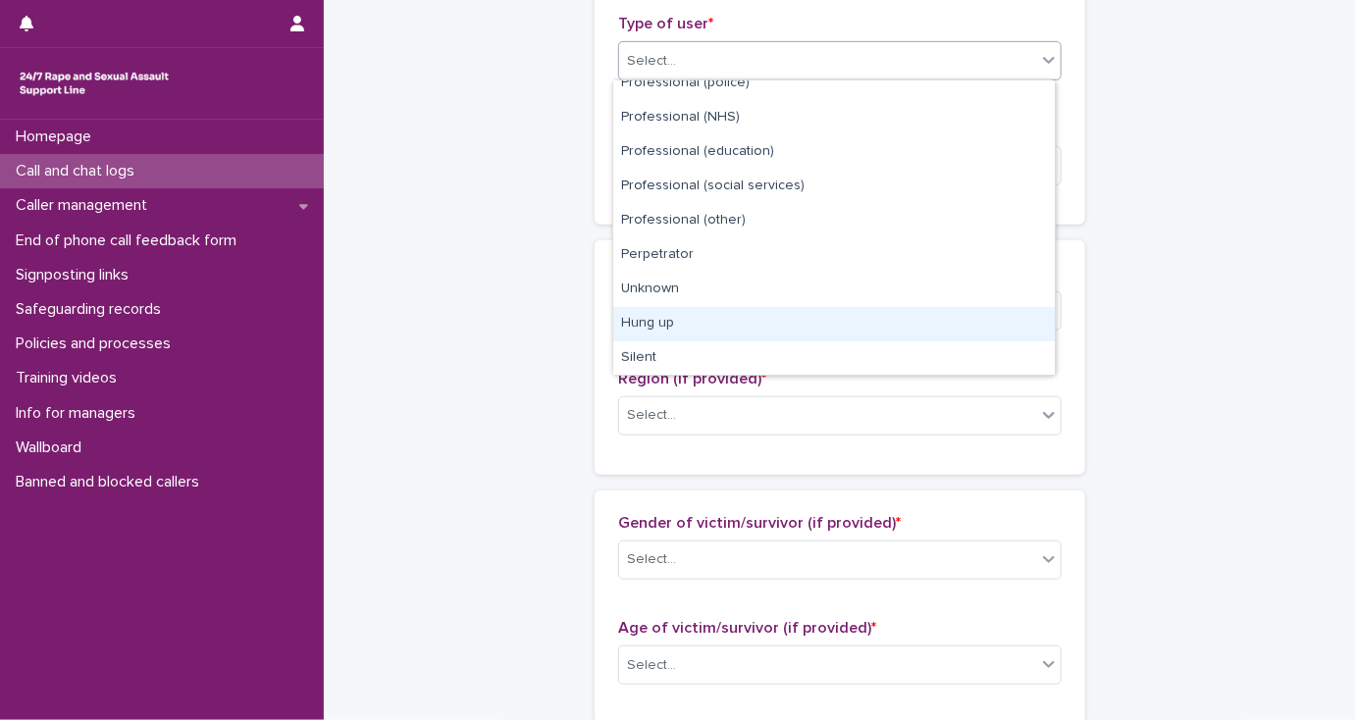
click at [679, 318] on div "Hung up" at bounding box center [833, 324] width 441 height 34
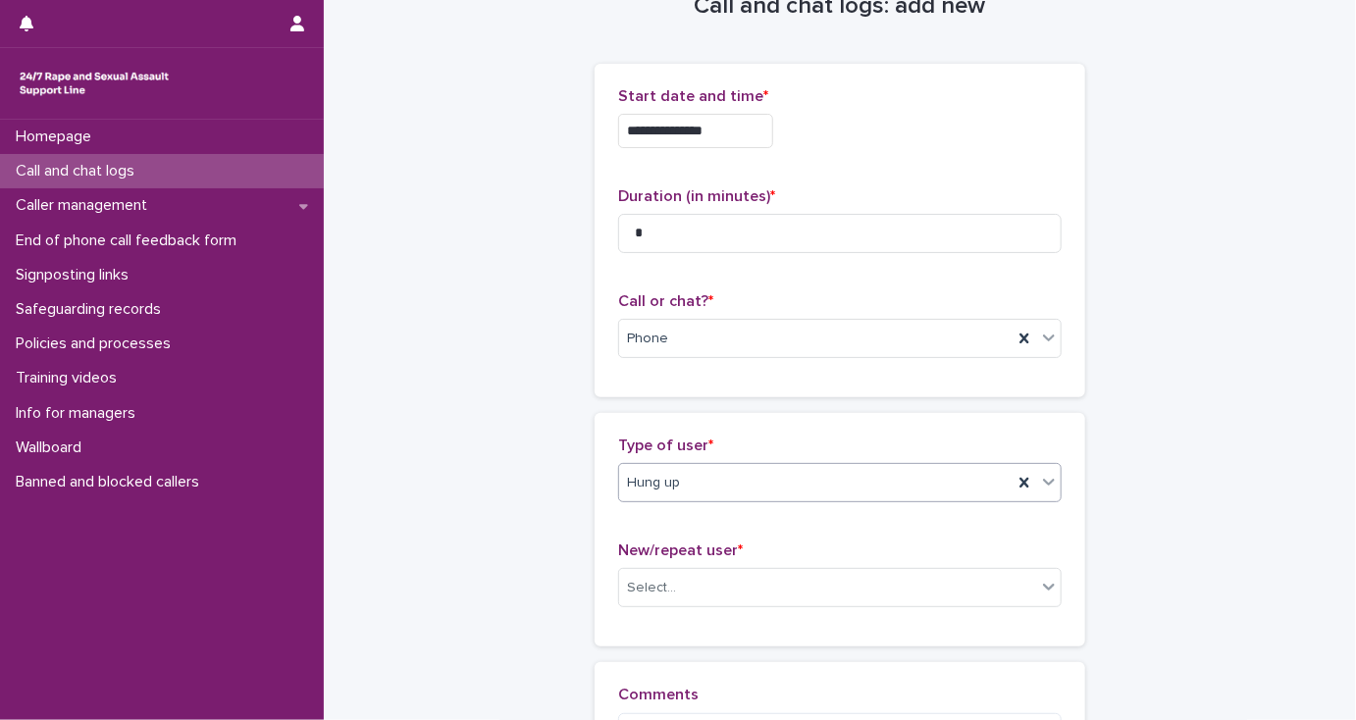
scroll to position [314, 0]
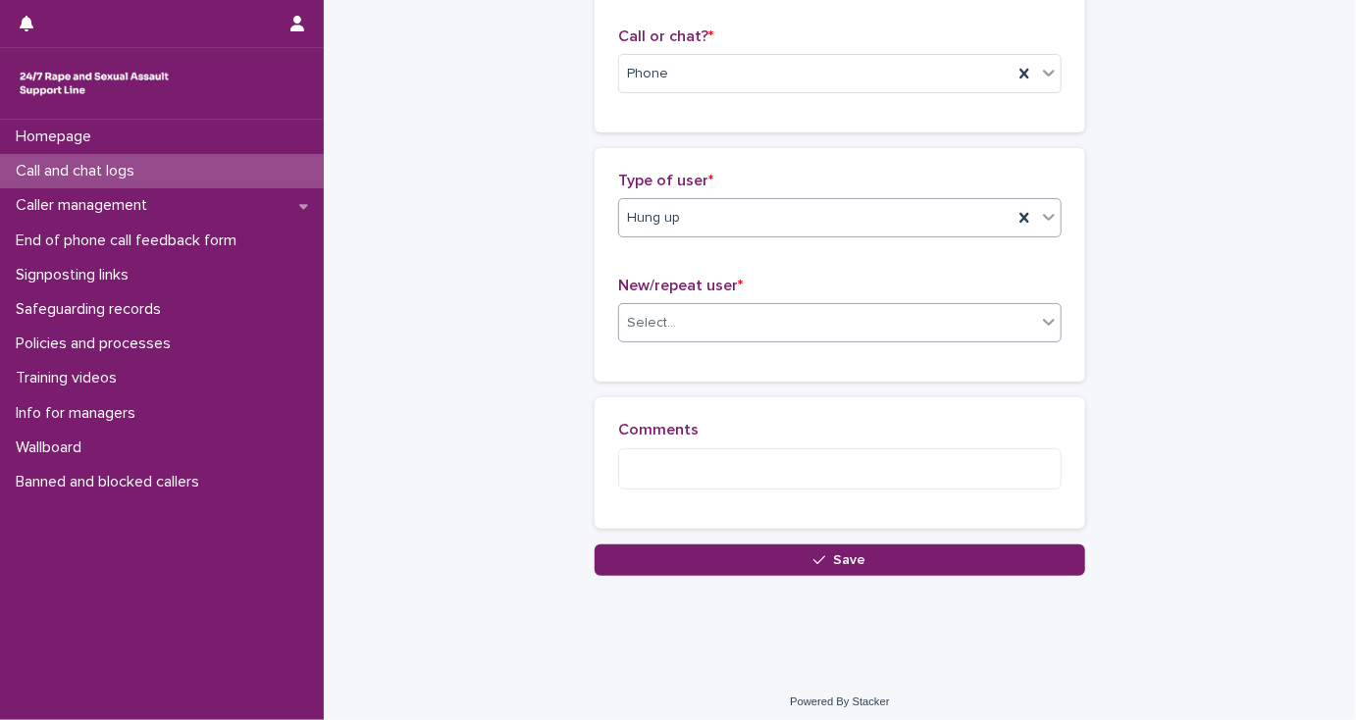
click at [647, 332] on div "Select..." at bounding box center [827, 323] width 417 height 32
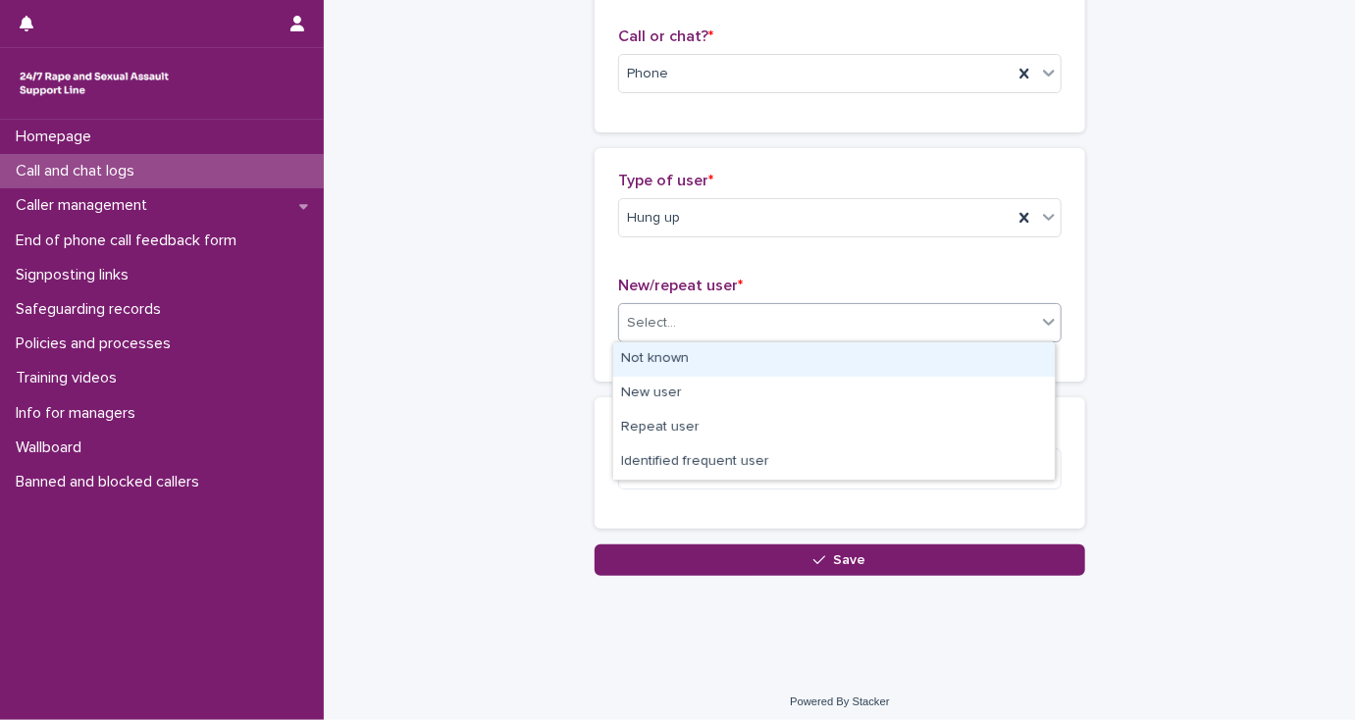
click at [656, 354] on div "Not known" at bounding box center [833, 359] width 441 height 34
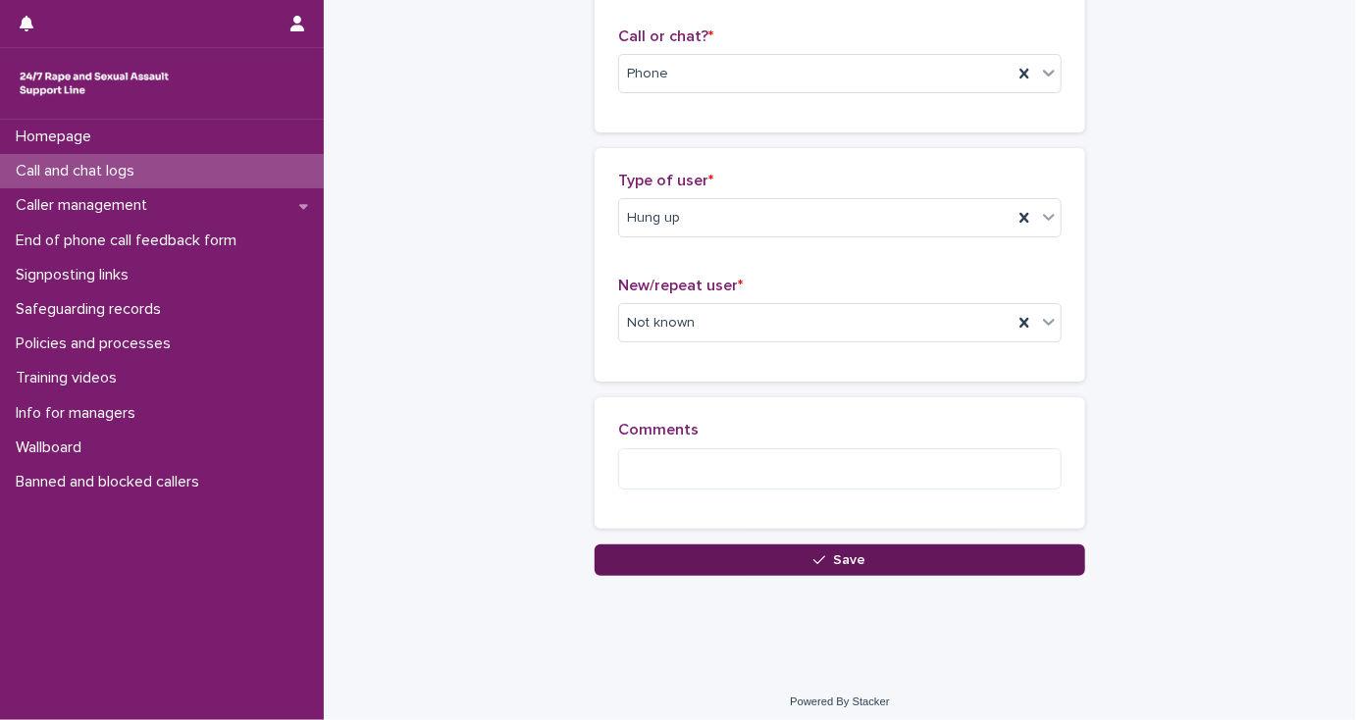
click at [675, 557] on button "Save" at bounding box center [839, 559] width 490 height 31
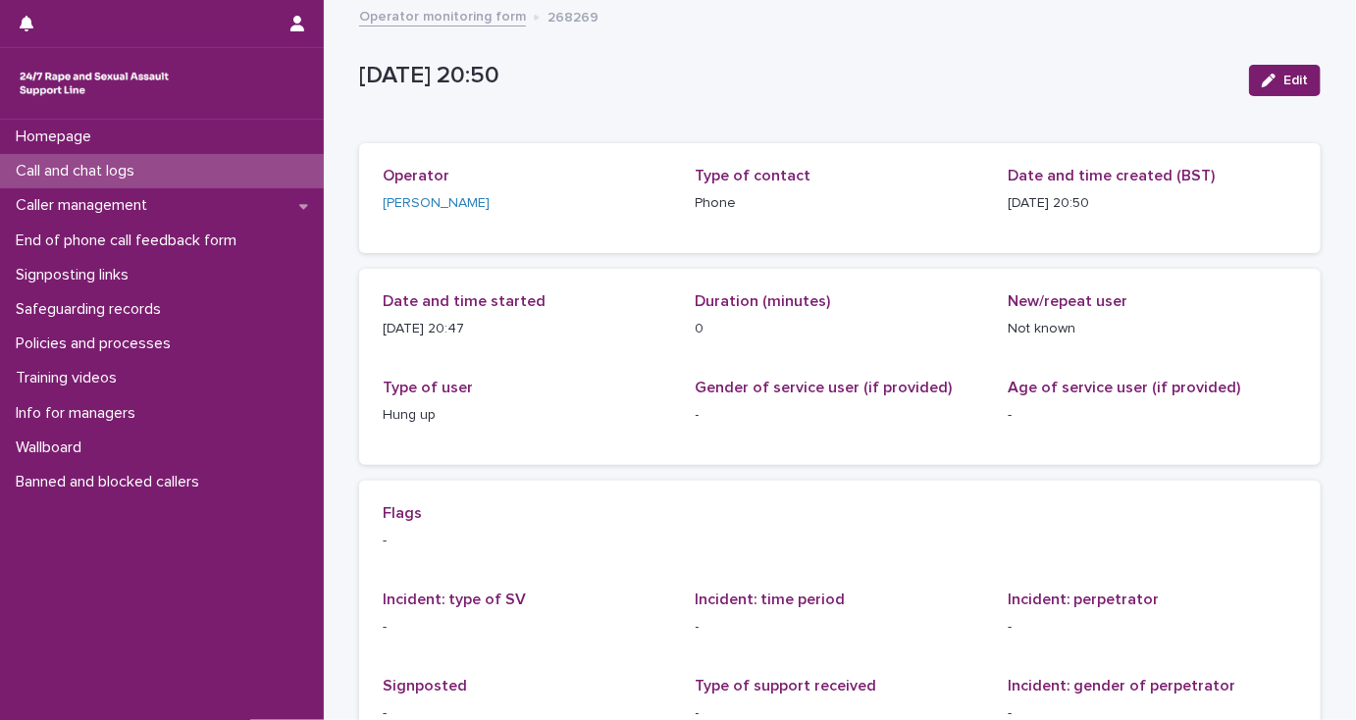
click at [138, 176] on p "Call and chat logs" at bounding box center [79, 171] width 142 height 19
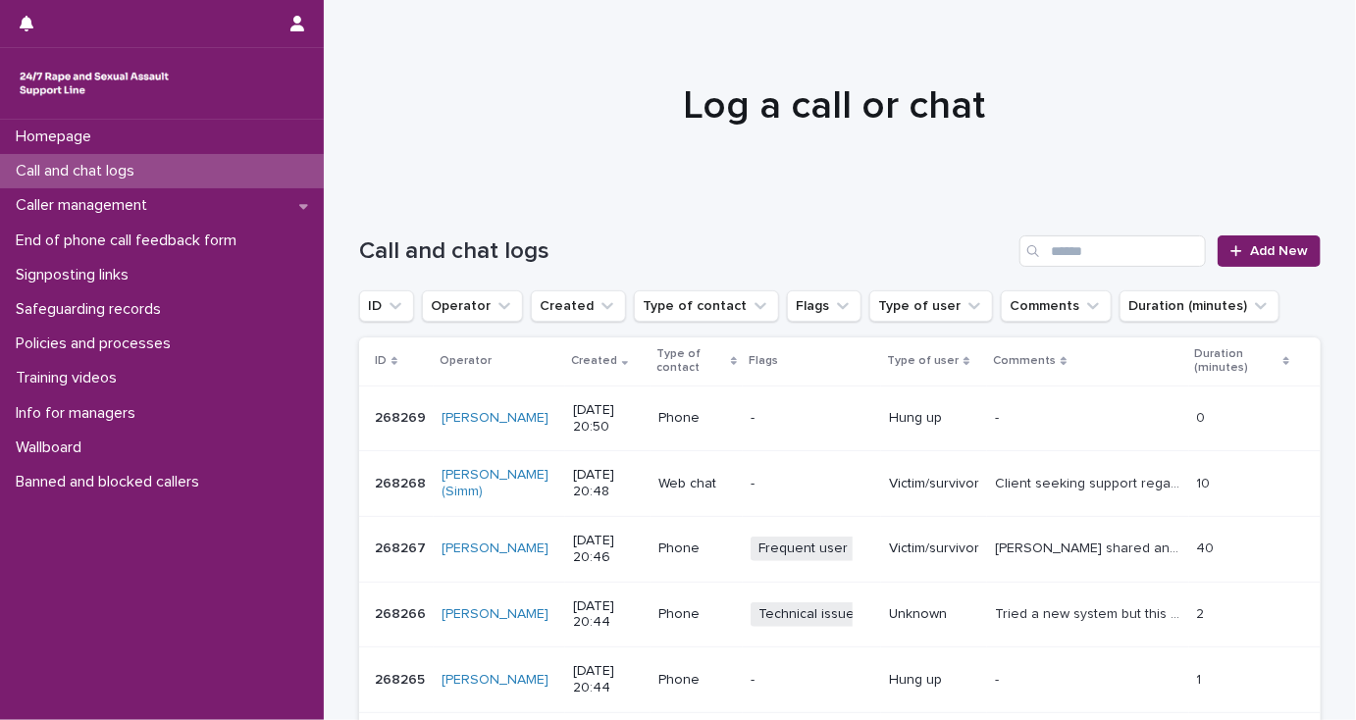
click at [122, 169] on p "Call and chat logs" at bounding box center [79, 171] width 142 height 19
click at [1278, 258] on link "Add New" at bounding box center [1268, 250] width 103 height 31
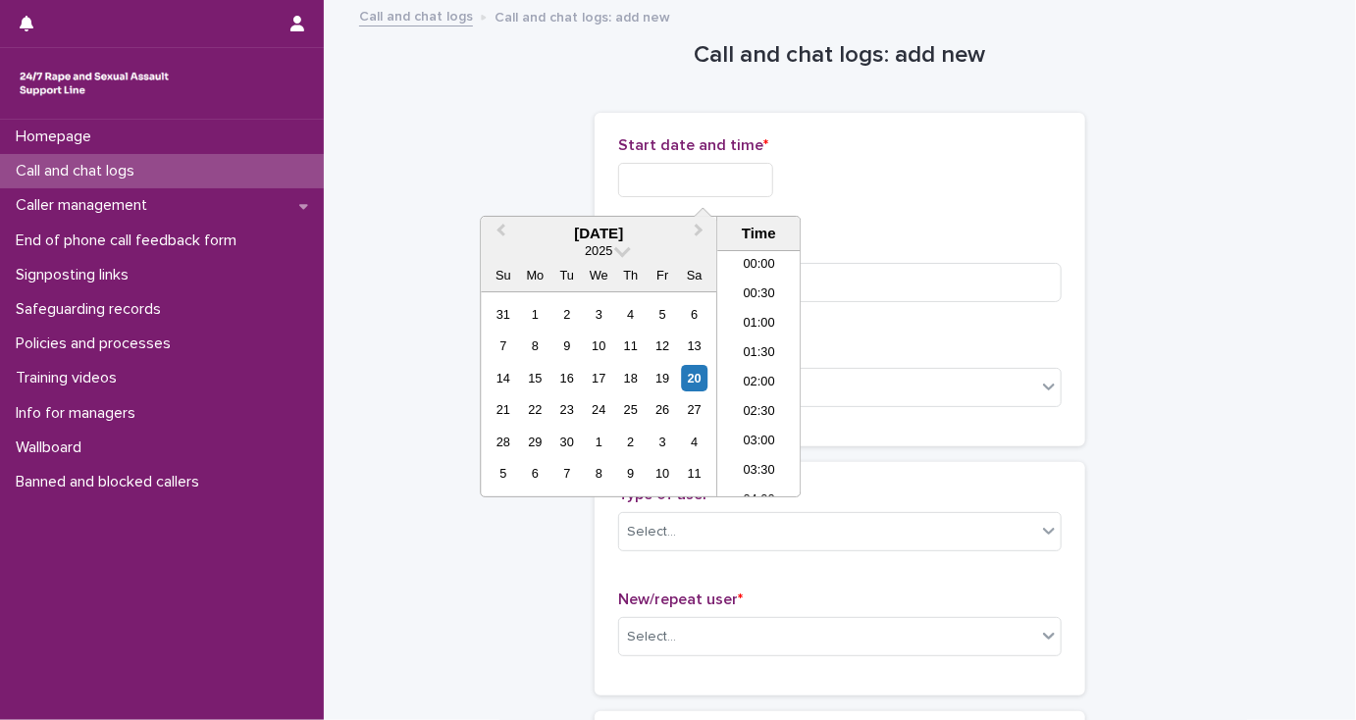
click at [624, 178] on input "text" at bounding box center [695, 180] width 155 height 34
click at [756, 343] on li "20:00" at bounding box center [758, 344] width 83 height 29
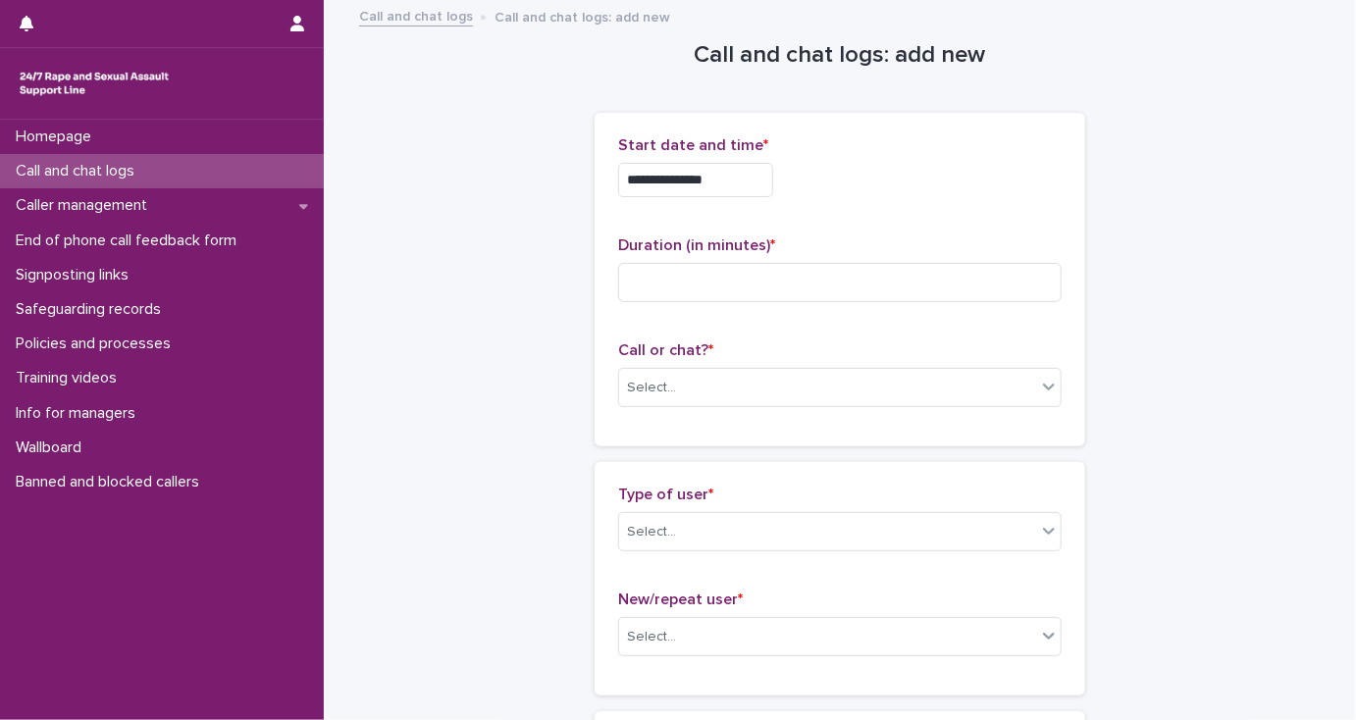
click at [720, 178] on input "**********" at bounding box center [695, 180] width 155 height 34
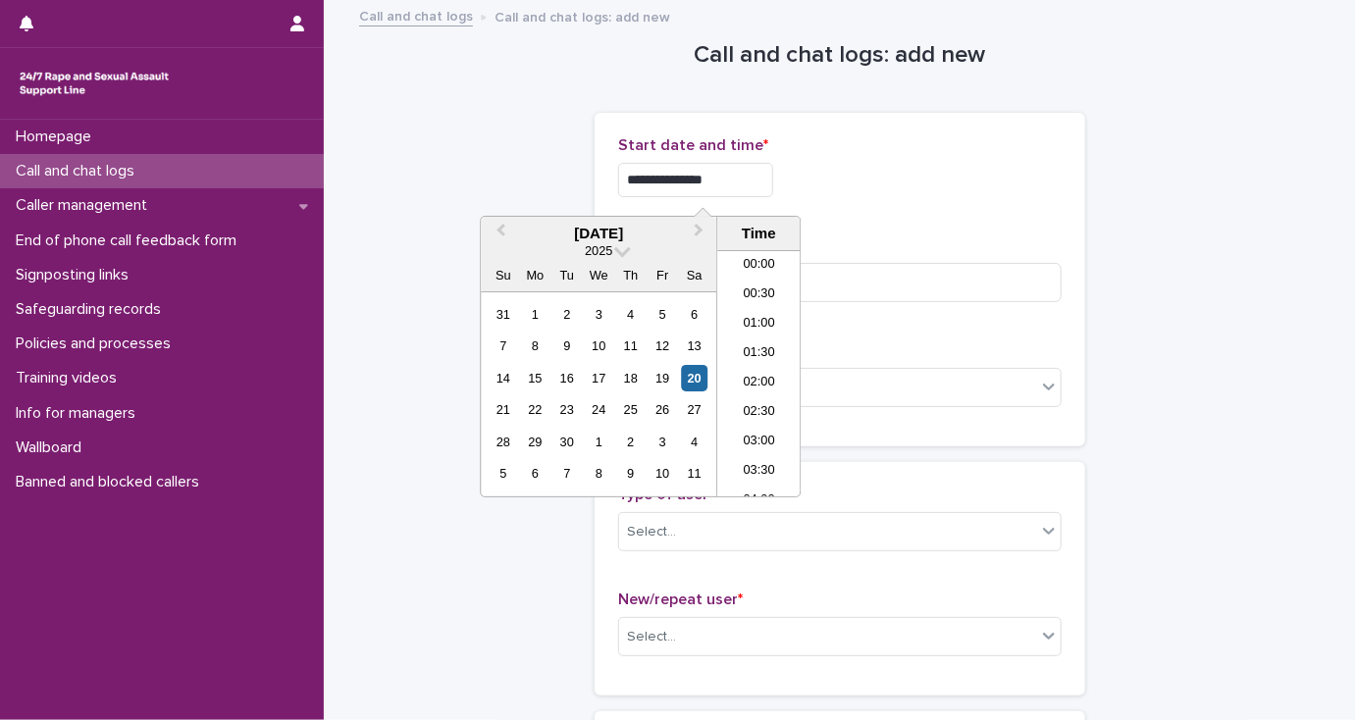
scroll to position [1069, 0]
type input "**********"
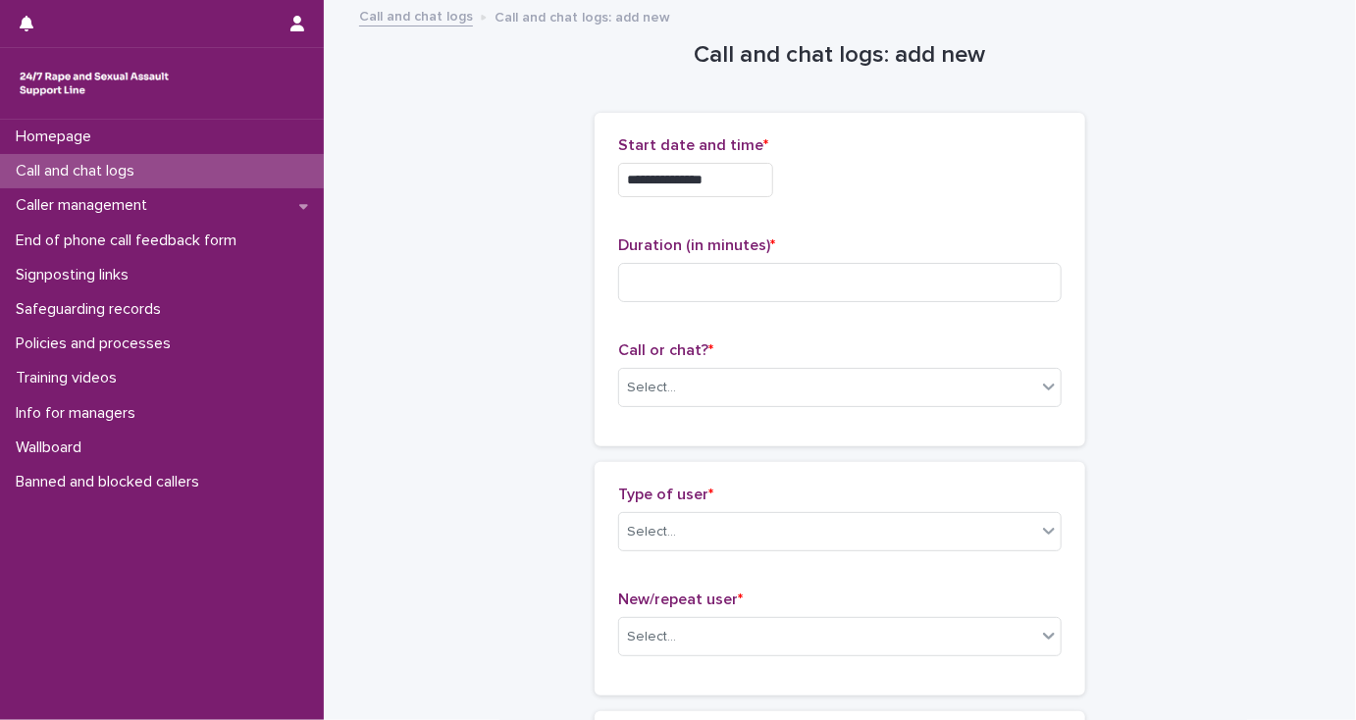
click at [632, 384] on div "Select..." at bounding box center [651, 388] width 49 height 21
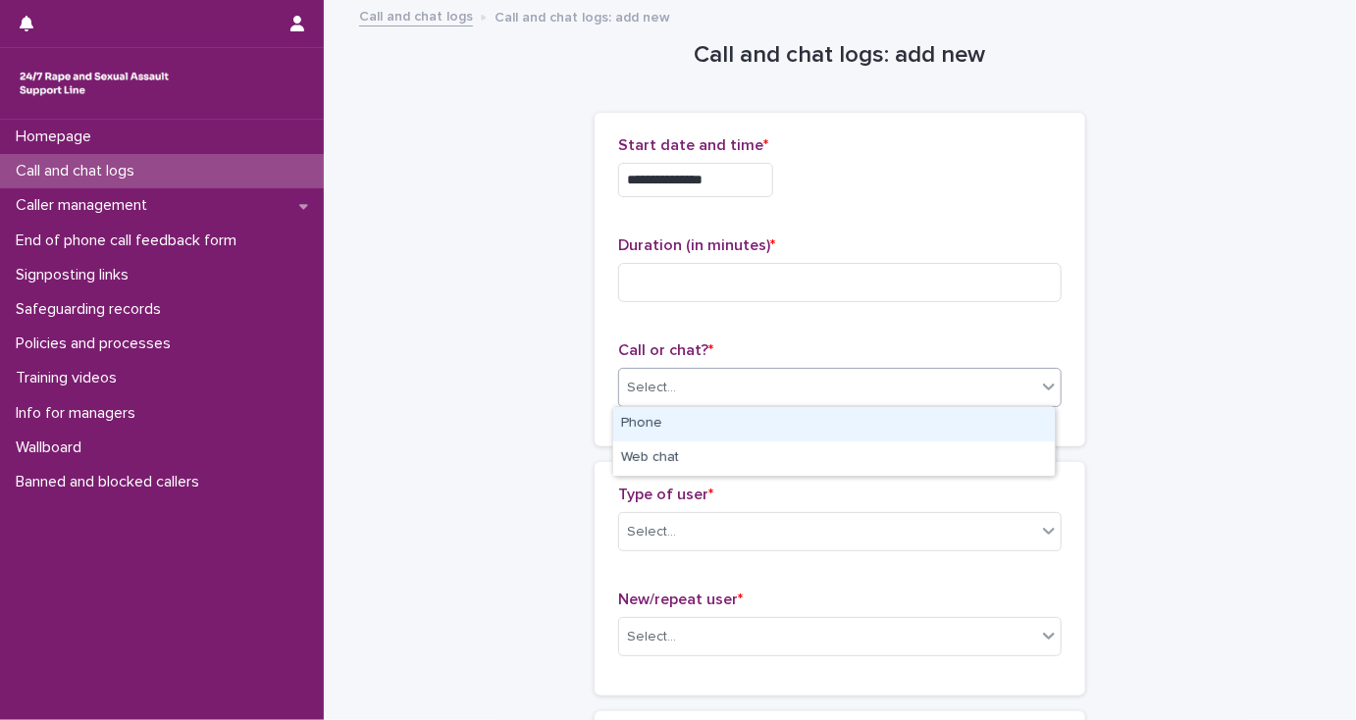
click at [645, 418] on div "Phone" at bounding box center [833, 424] width 441 height 34
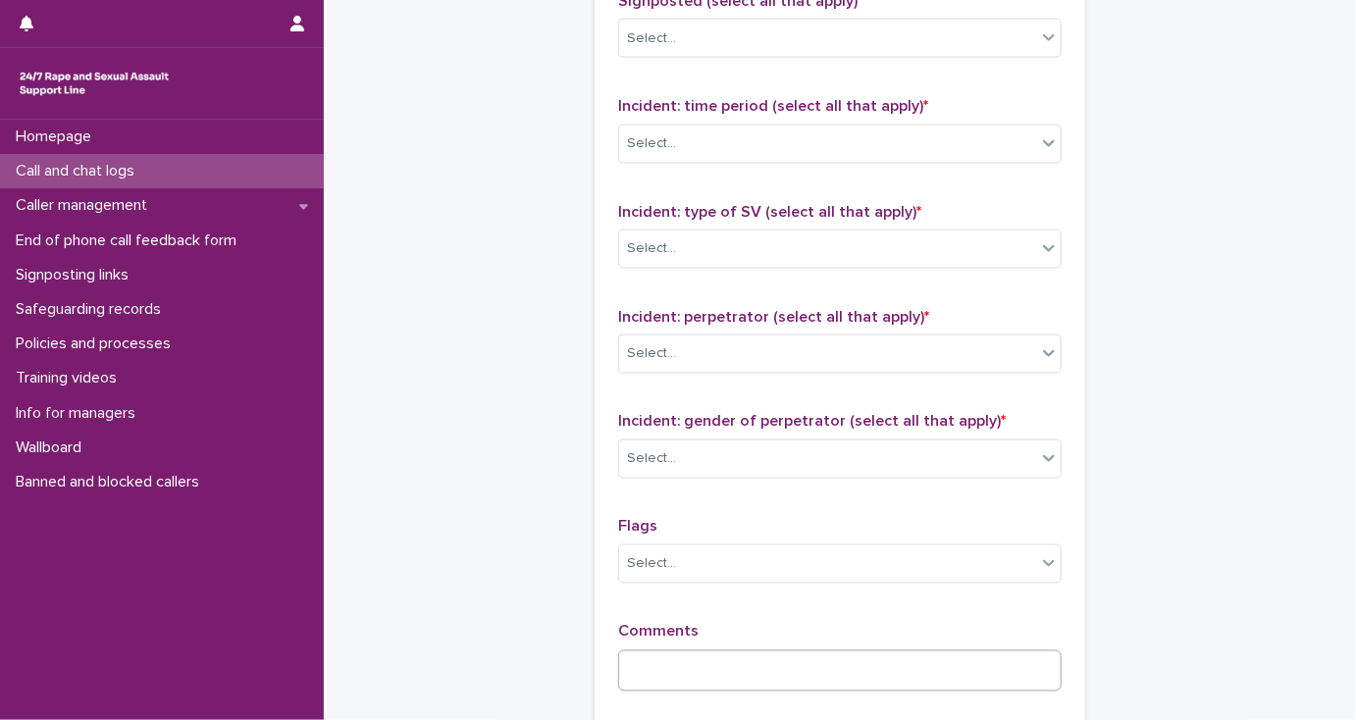
scroll to position [1491, 0]
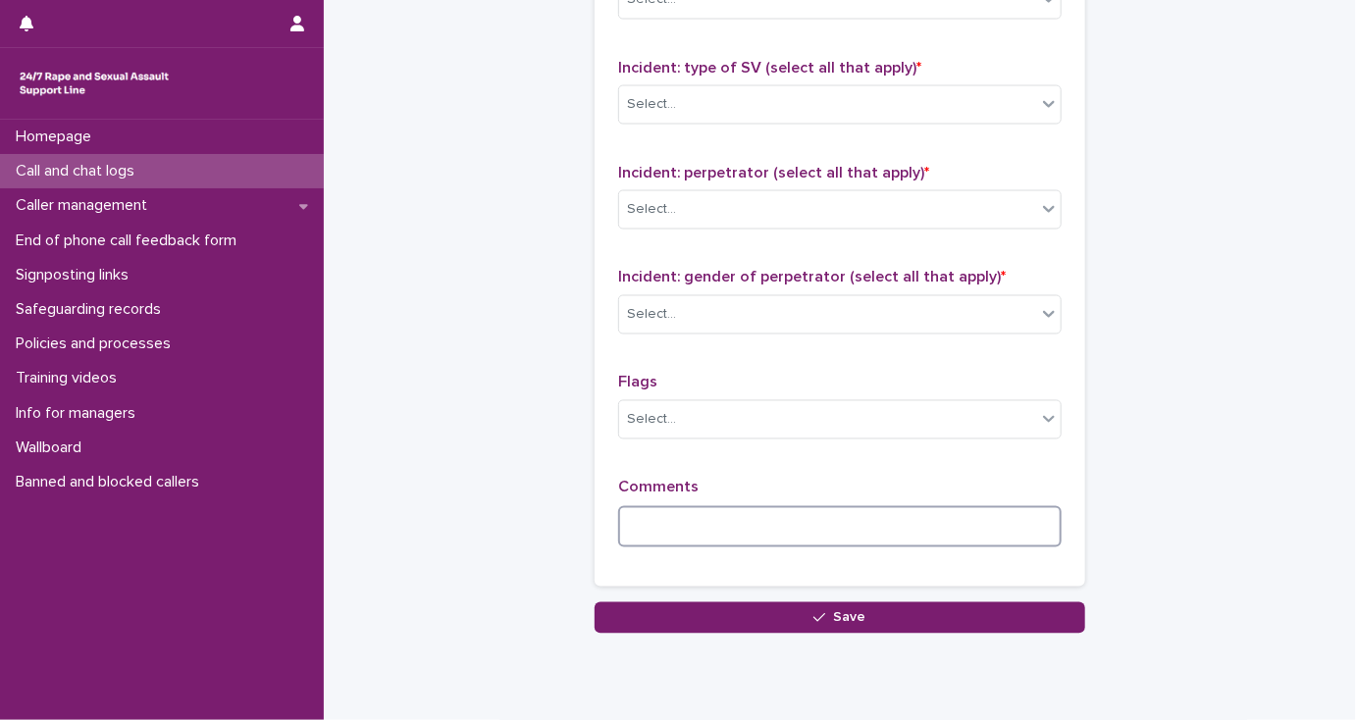
click at [669, 521] on textarea at bounding box center [839, 527] width 443 height 42
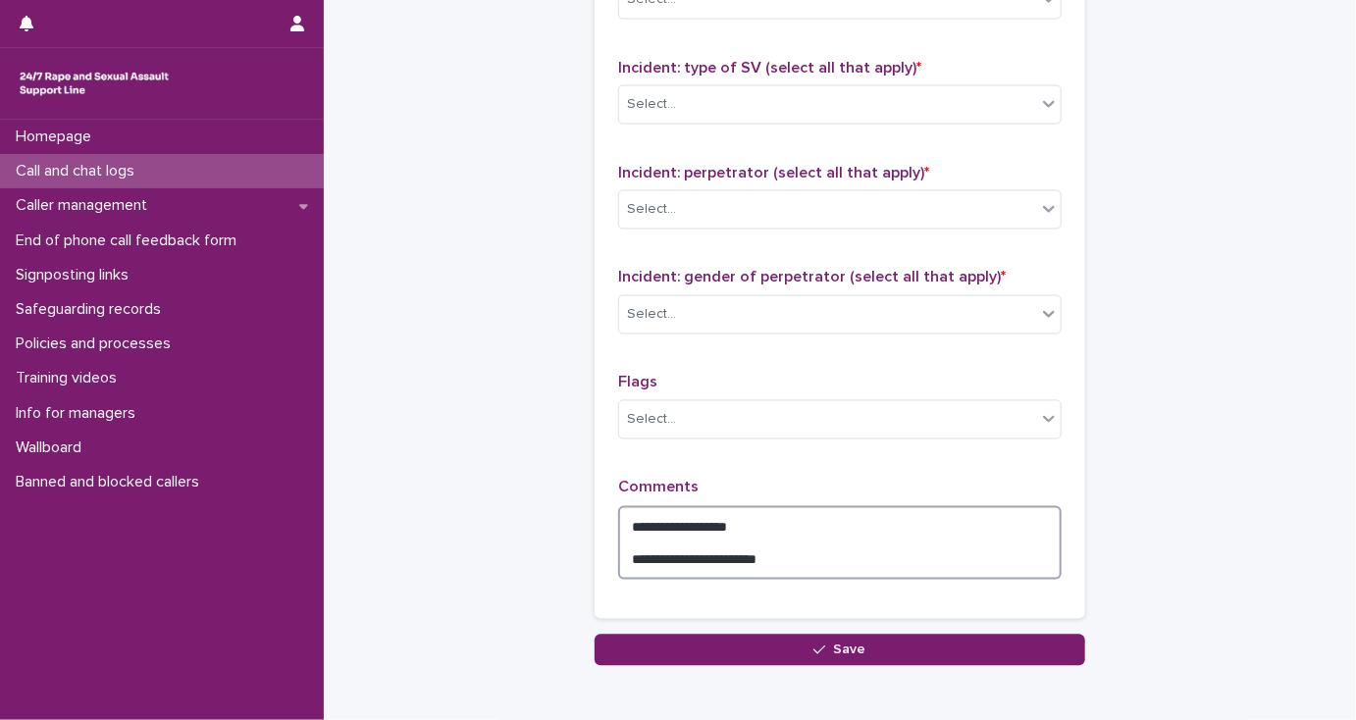
click at [764, 525] on textarea "**********" at bounding box center [839, 543] width 443 height 75
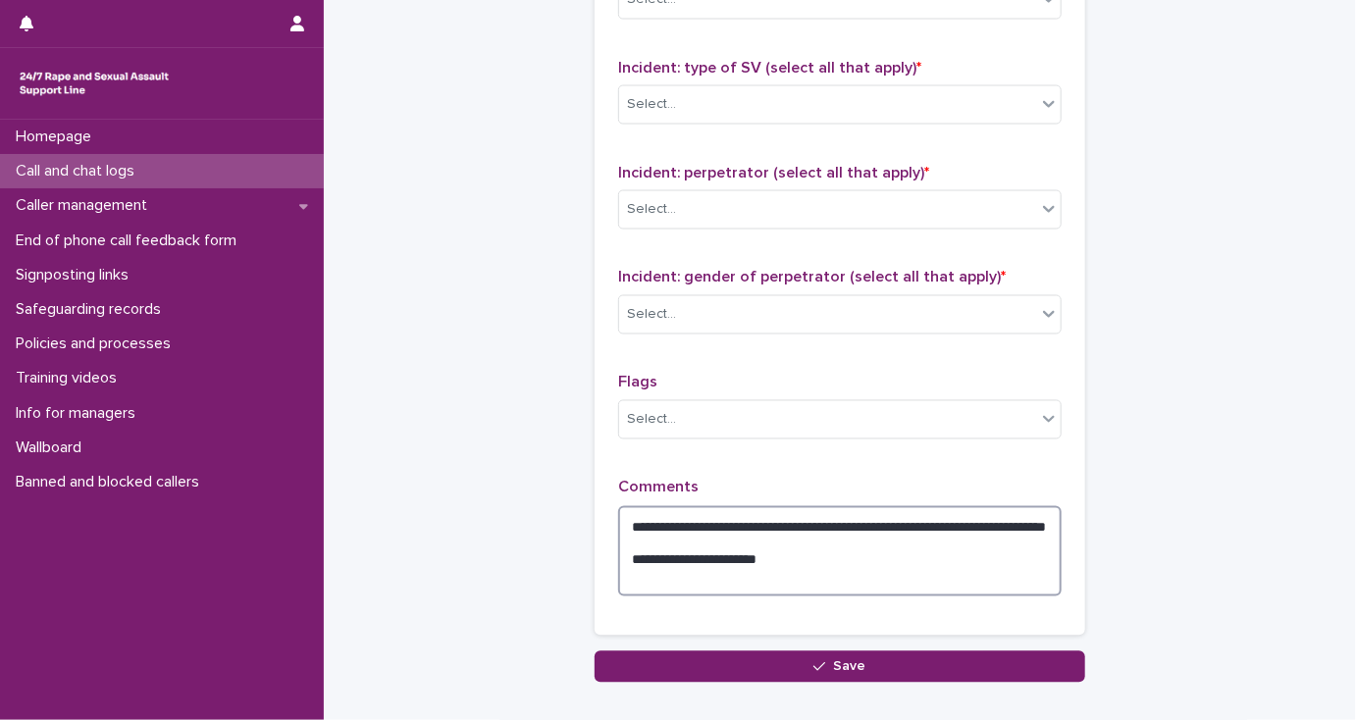
click at [1032, 521] on textarea "**********" at bounding box center [839, 551] width 443 height 91
drag, startPoint x: 783, startPoint y: 569, endPoint x: 620, endPoint y: 566, distance: 162.9
click at [620, 566] on textarea "**********" at bounding box center [839, 551] width 443 height 91
click at [647, 200] on div "Select..." at bounding box center [651, 210] width 49 height 21
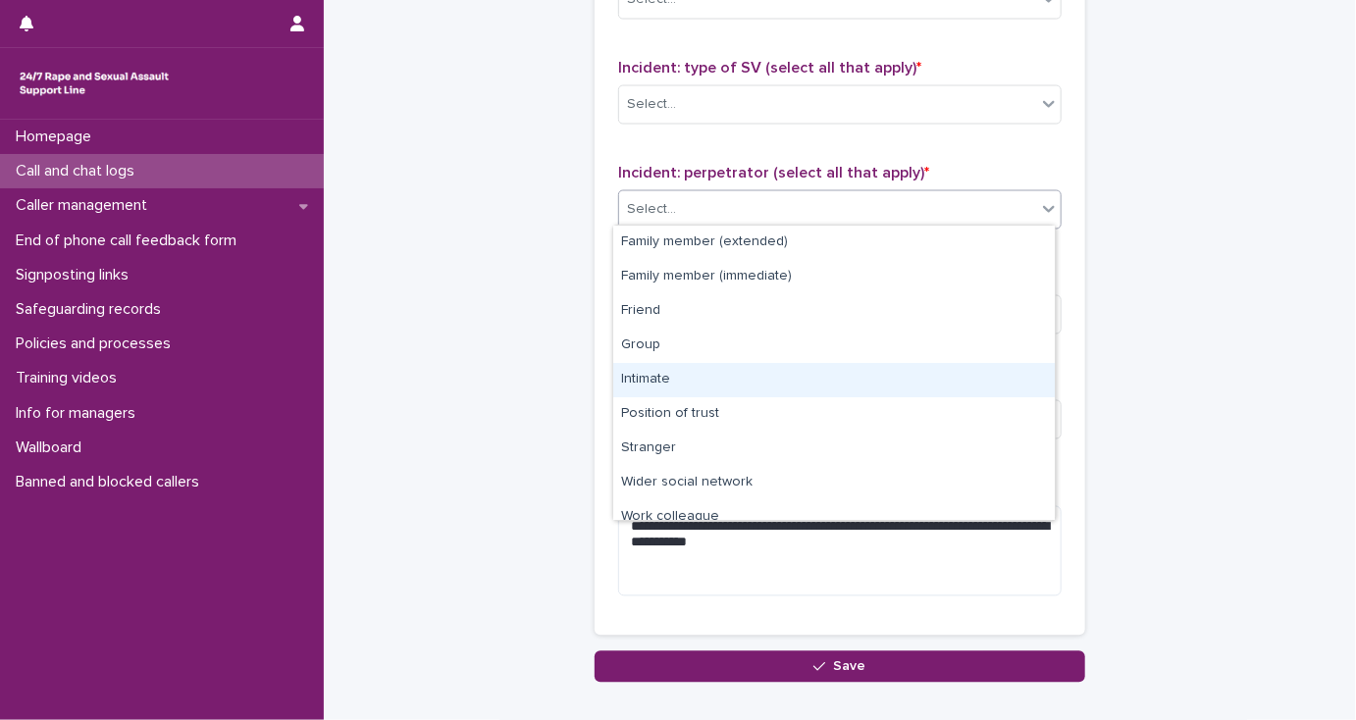
click at [650, 379] on div "Intimate" at bounding box center [833, 380] width 441 height 34
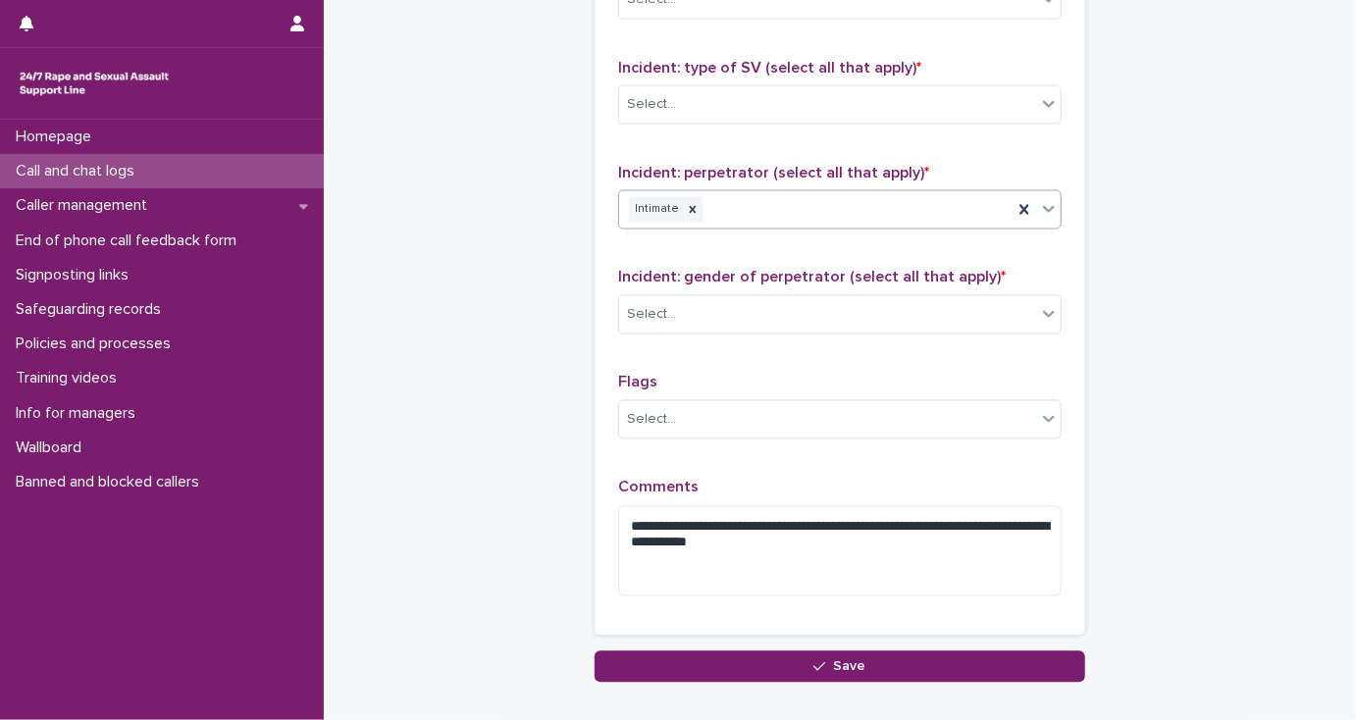
click at [813, 199] on div "Intimate" at bounding box center [815, 210] width 393 height 34
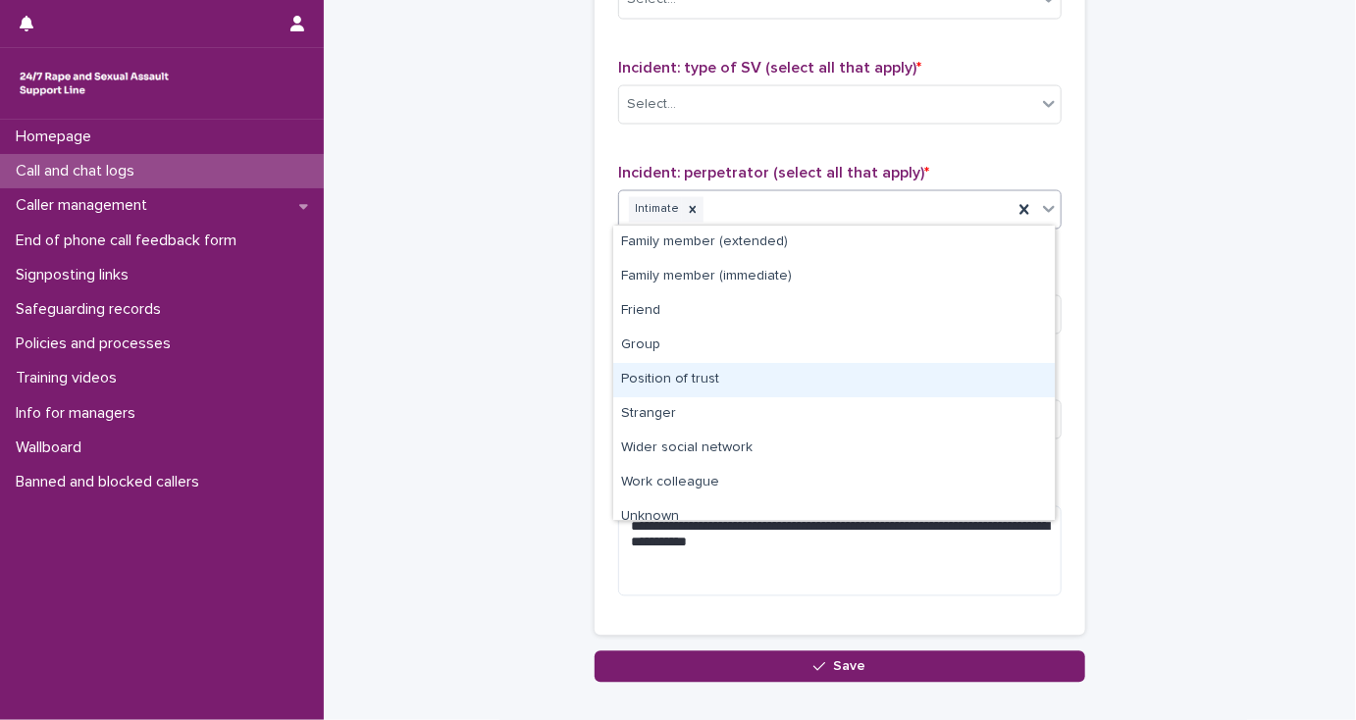
click at [745, 384] on div "Position of trust" at bounding box center [833, 380] width 441 height 34
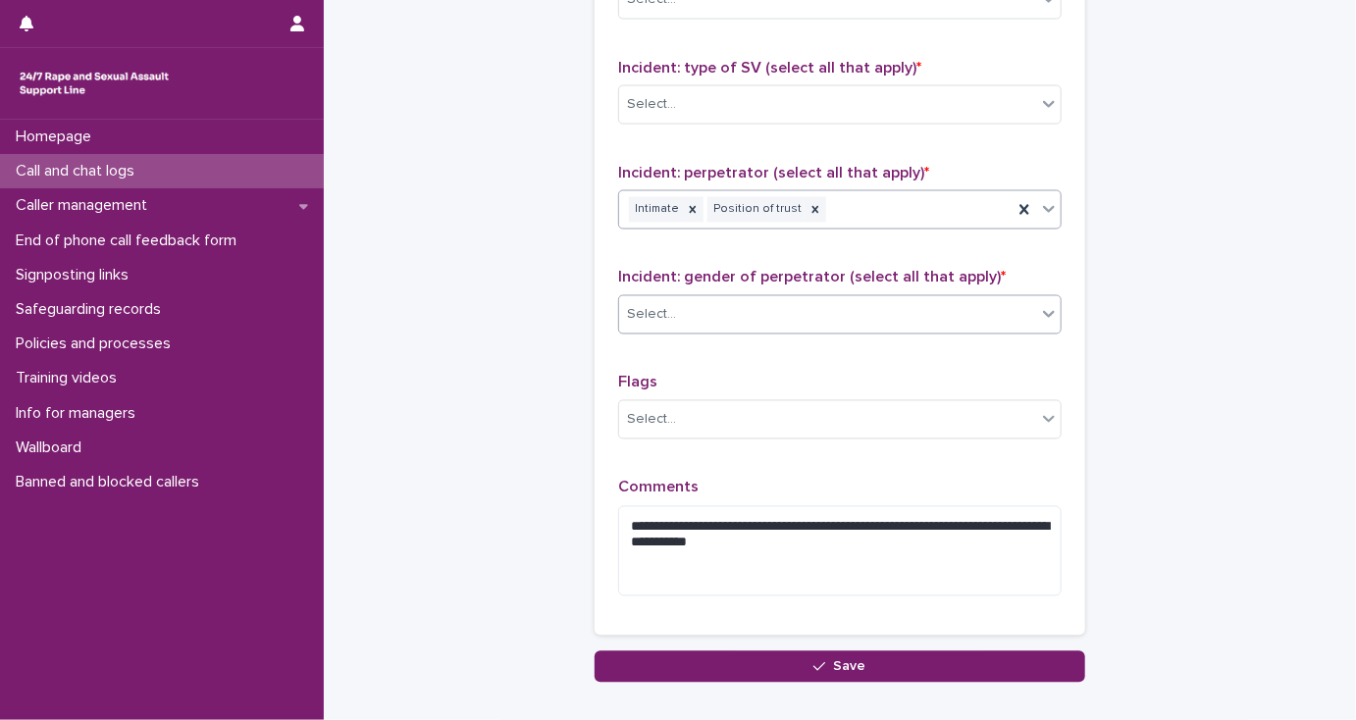
click at [745, 313] on div "Select..." at bounding box center [827, 315] width 417 height 32
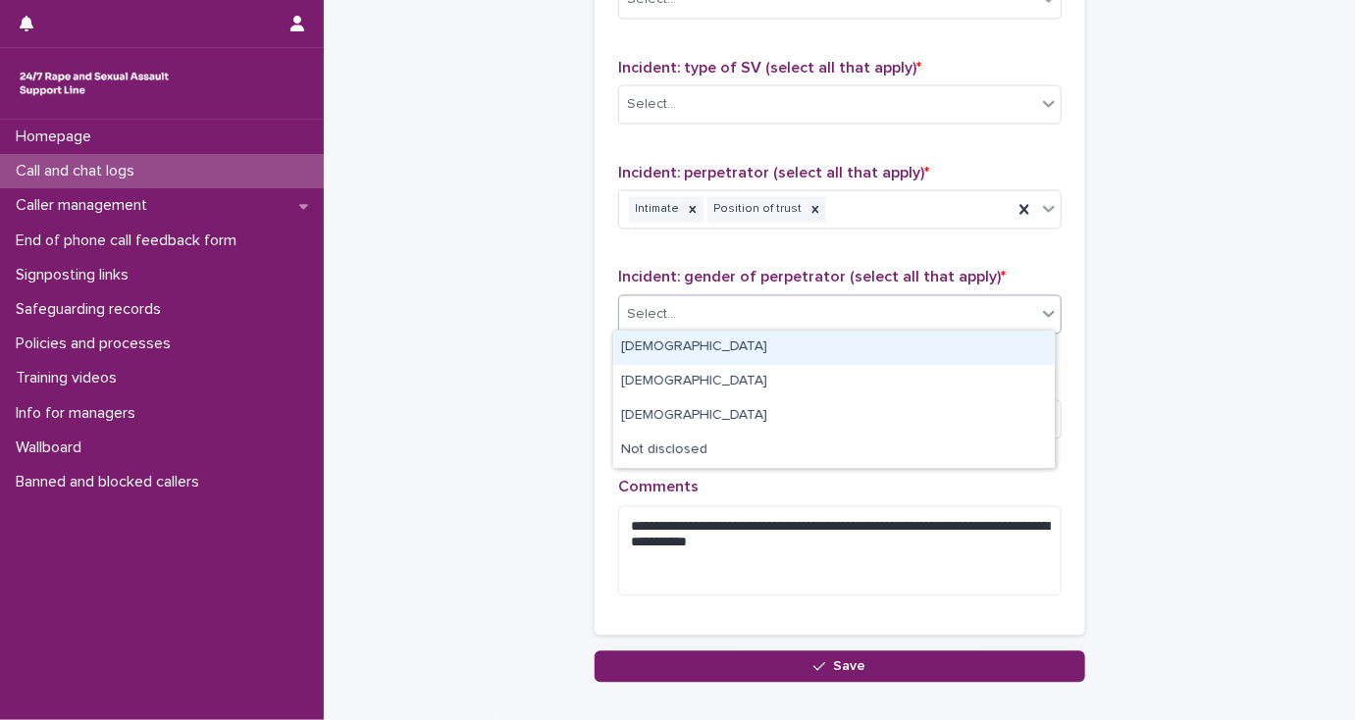
click at [749, 342] on div "[DEMOGRAPHIC_DATA]" at bounding box center [833, 348] width 441 height 34
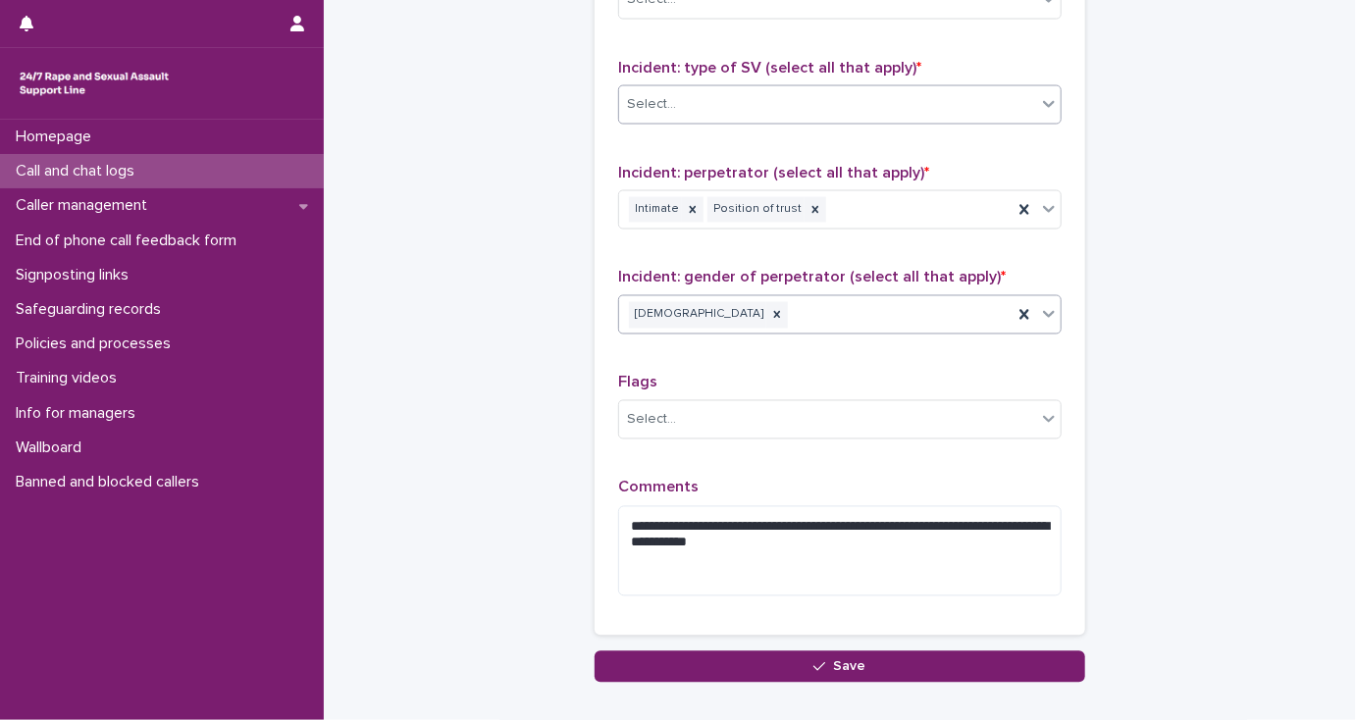
click at [712, 100] on div "Select..." at bounding box center [827, 104] width 417 height 32
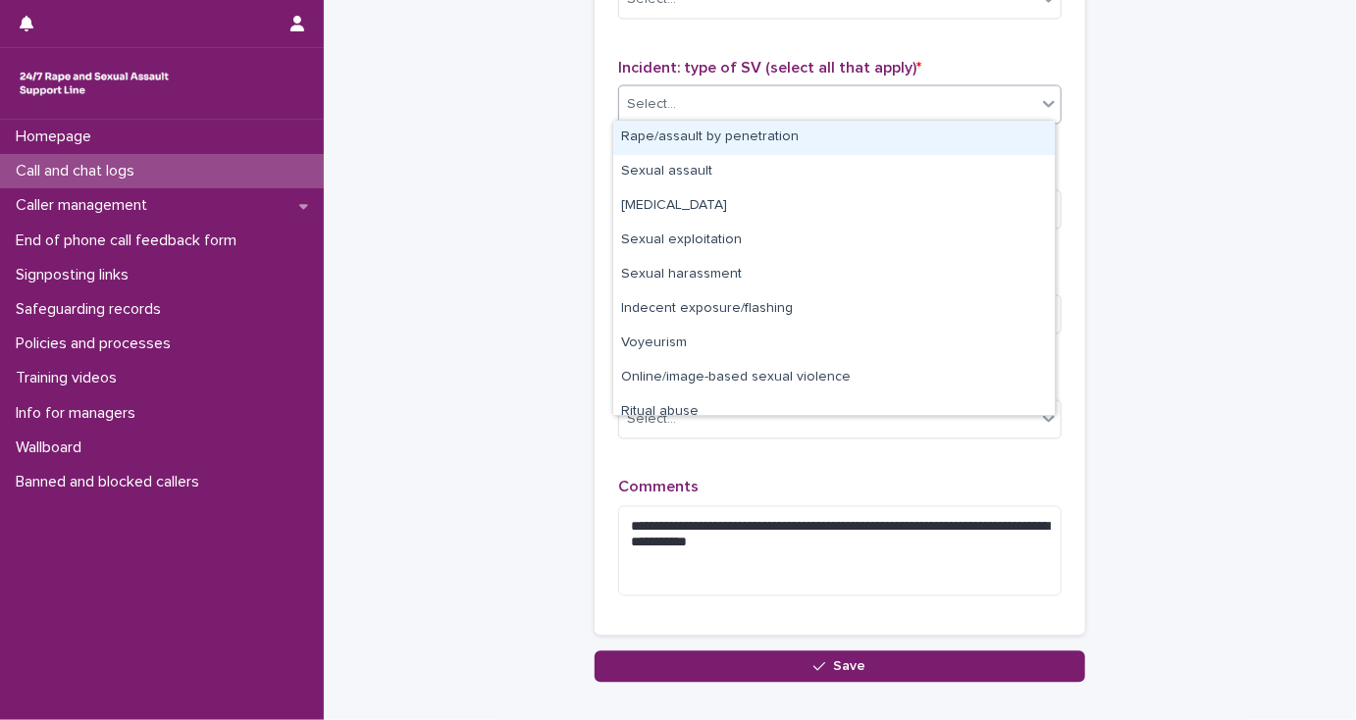
click at [710, 138] on div "Rape/assault by penetration" at bounding box center [833, 138] width 441 height 34
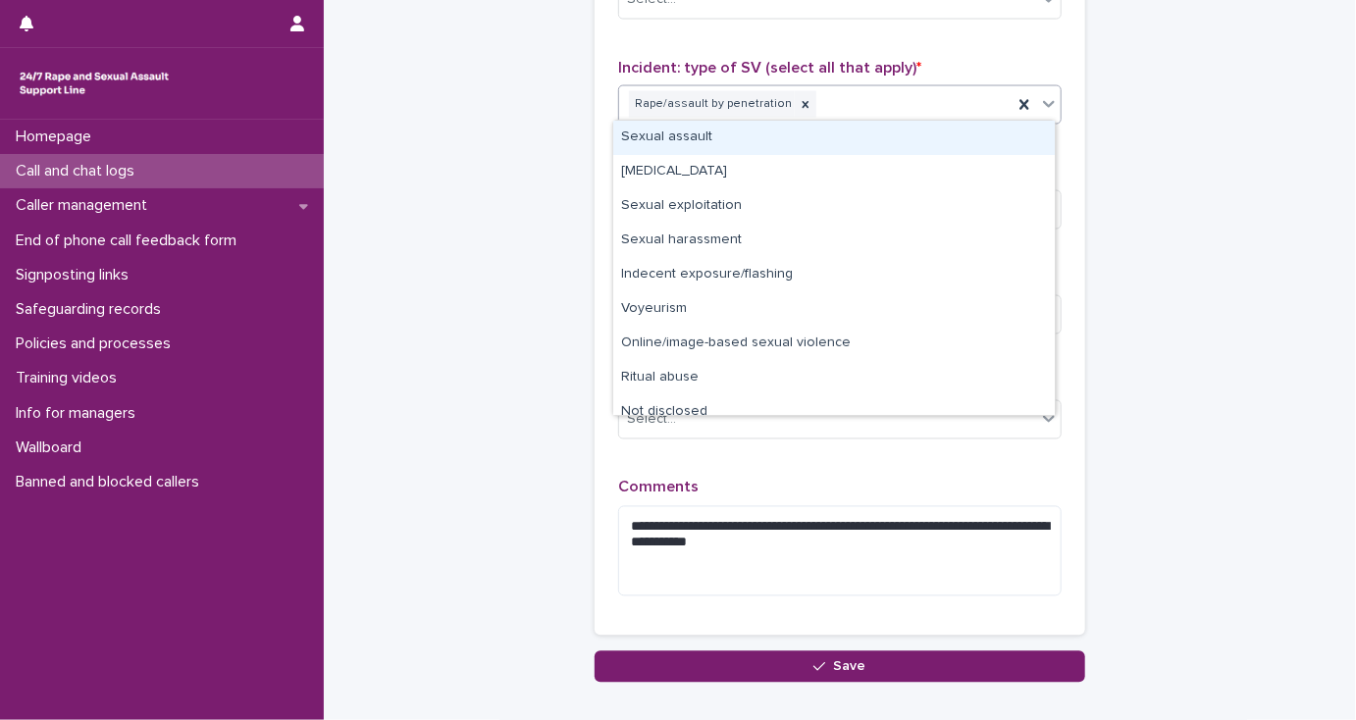
click at [836, 99] on div "Rape/assault by penetration" at bounding box center [815, 104] width 393 height 34
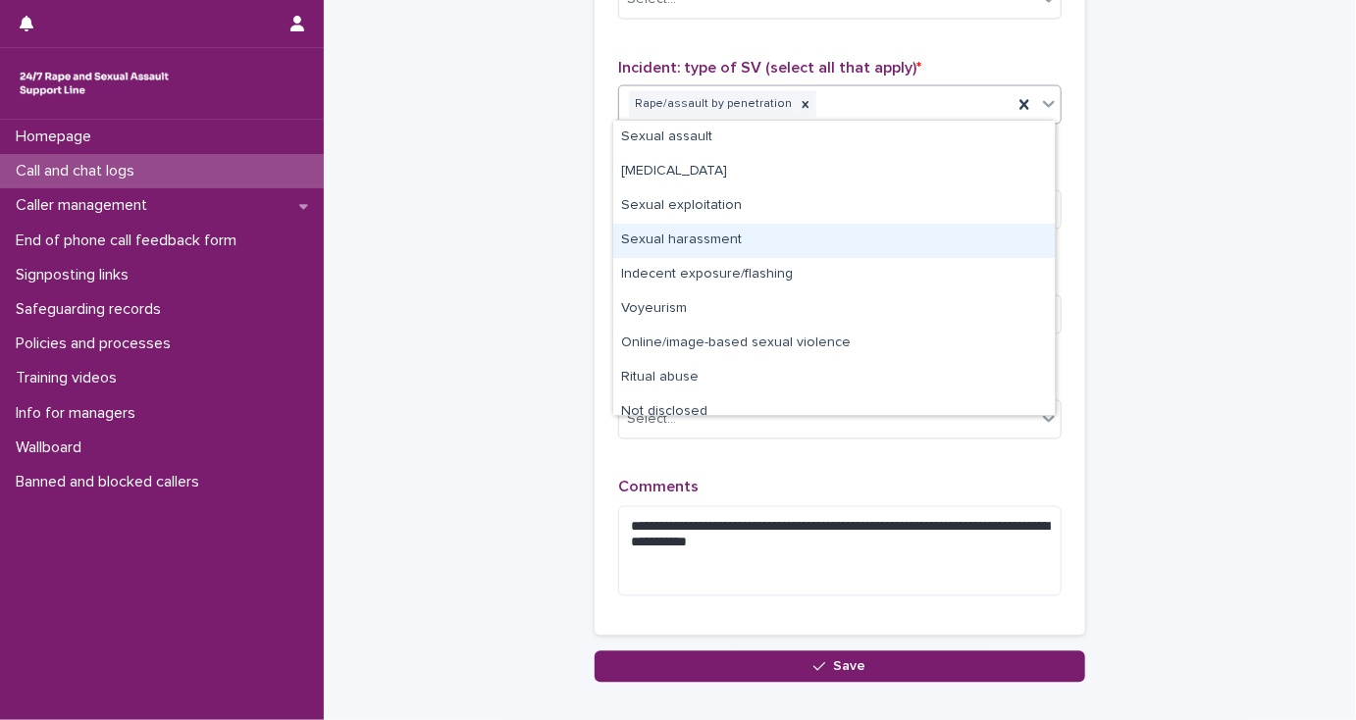
click at [710, 243] on div "Sexual harassment" at bounding box center [833, 241] width 441 height 34
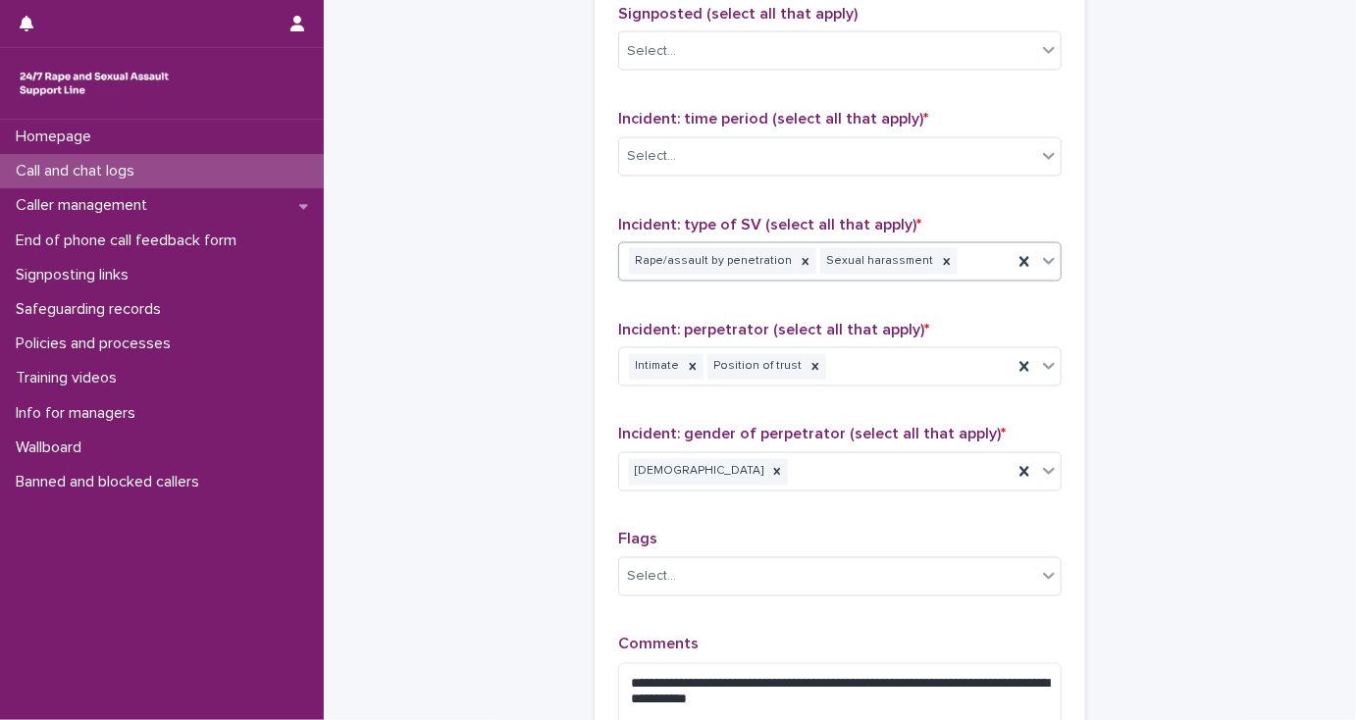
scroll to position [1256, 0]
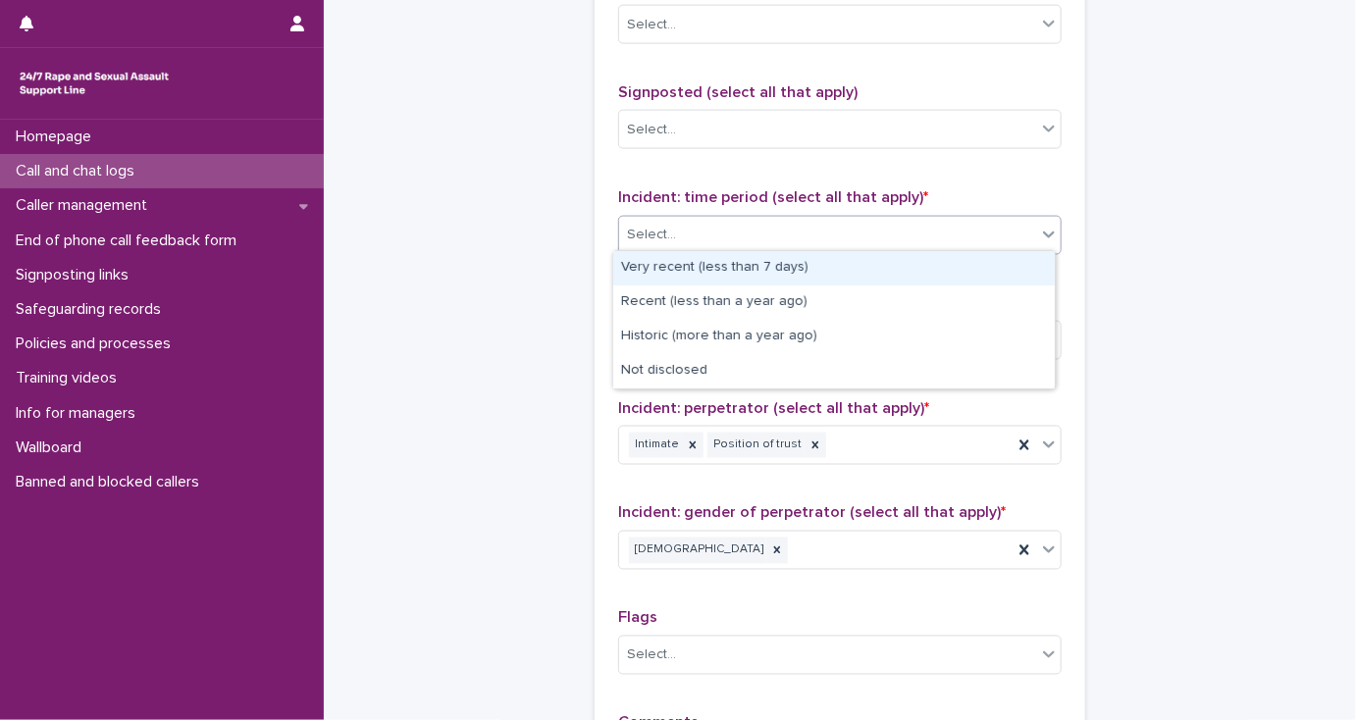
click at [694, 243] on div "Select..." at bounding box center [827, 235] width 417 height 32
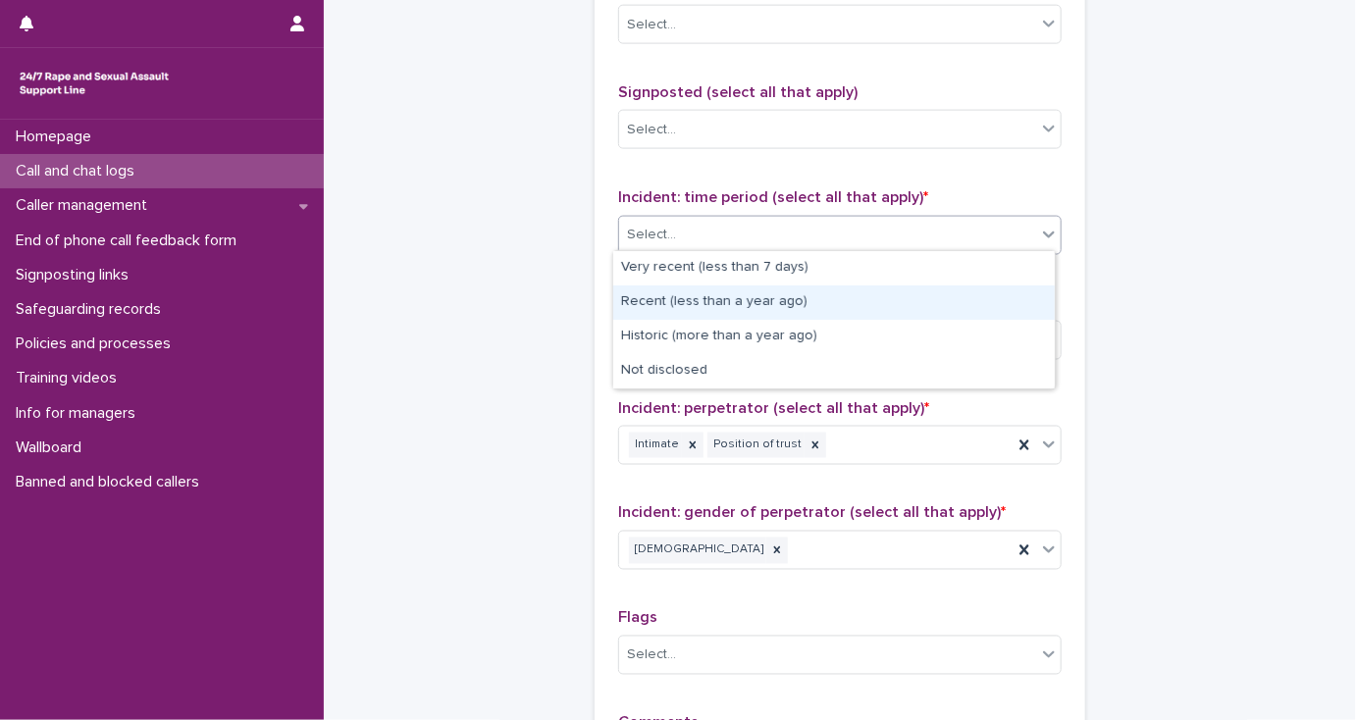
click at [684, 302] on div "Recent (less than a year ago)" at bounding box center [833, 302] width 441 height 34
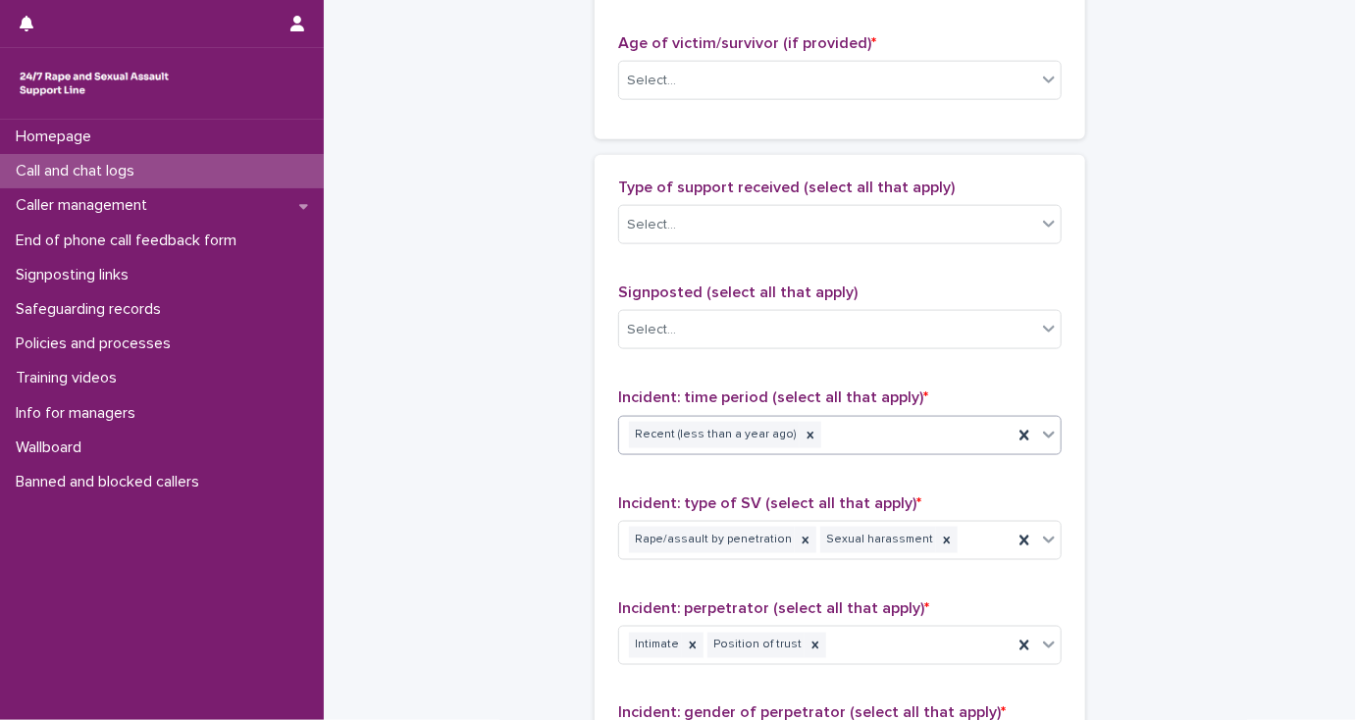
scroll to position [1020, 0]
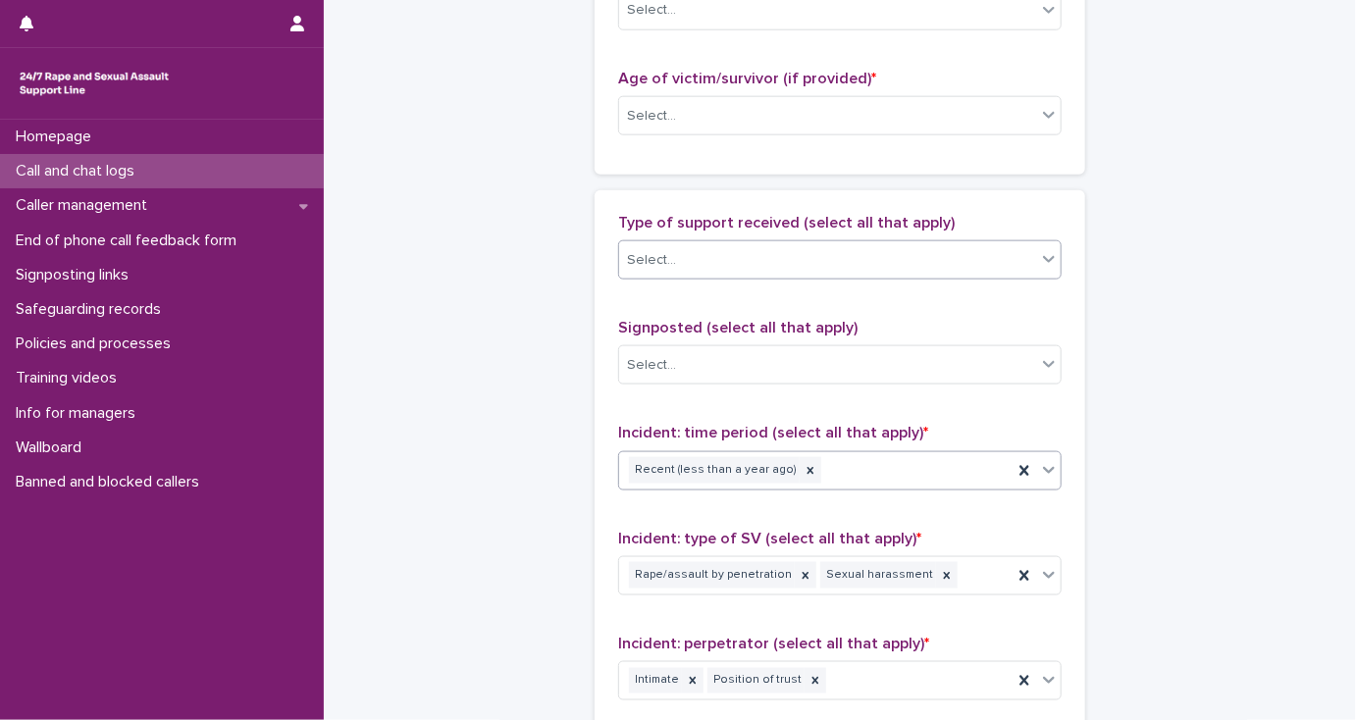
click at [679, 262] on div "Select..." at bounding box center [827, 260] width 417 height 32
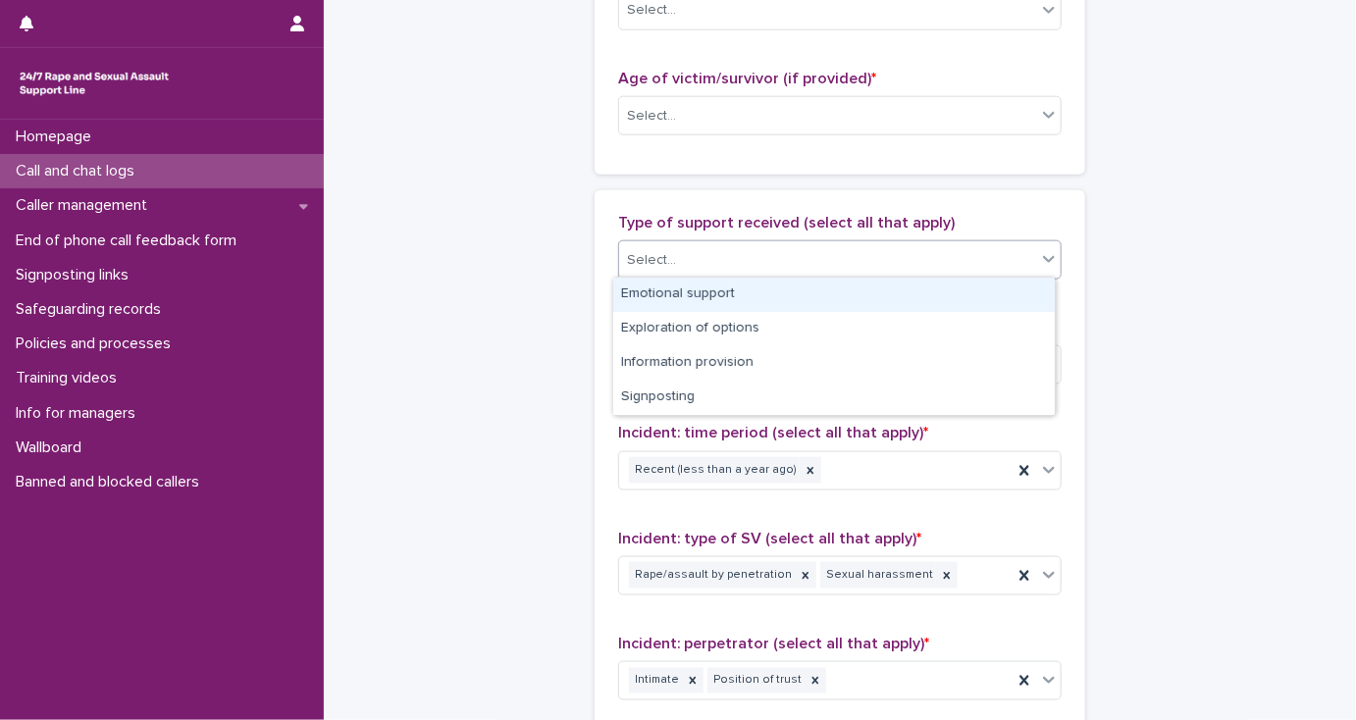
click at [681, 290] on div "Emotional support" at bounding box center [833, 295] width 441 height 34
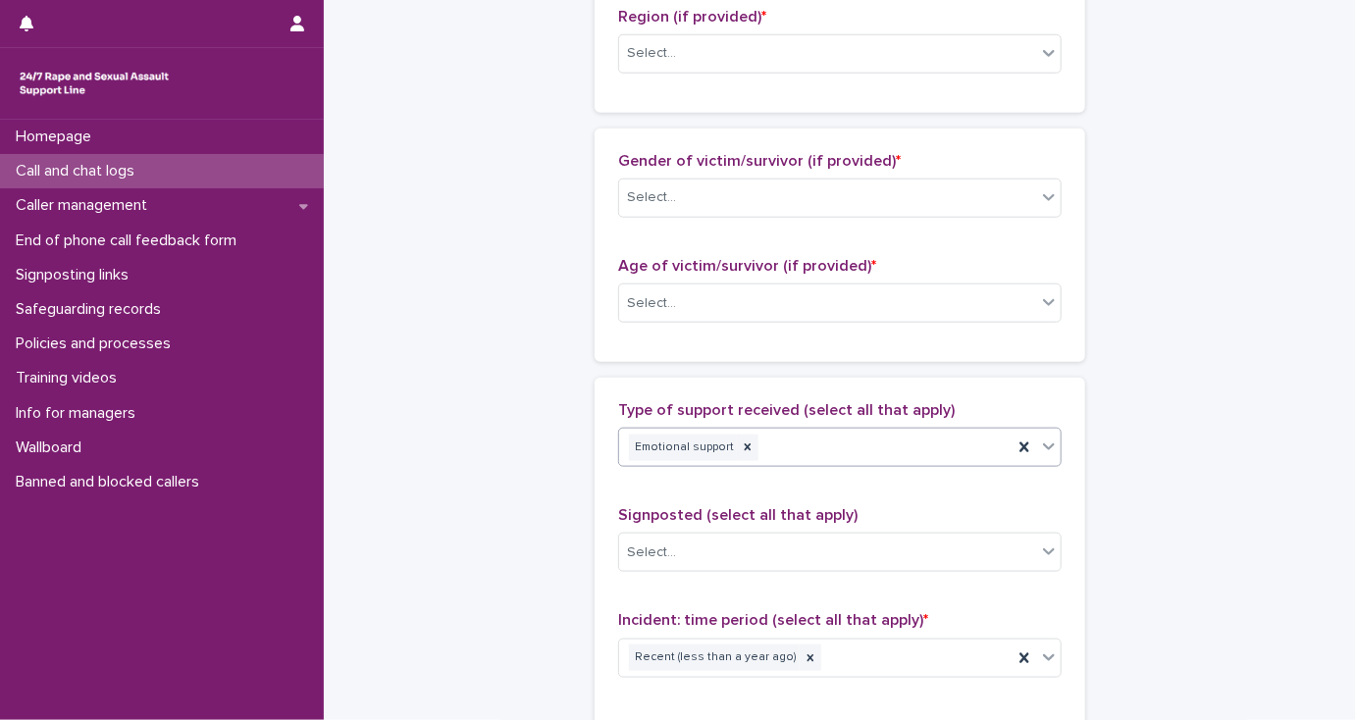
scroll to position [785, 0]
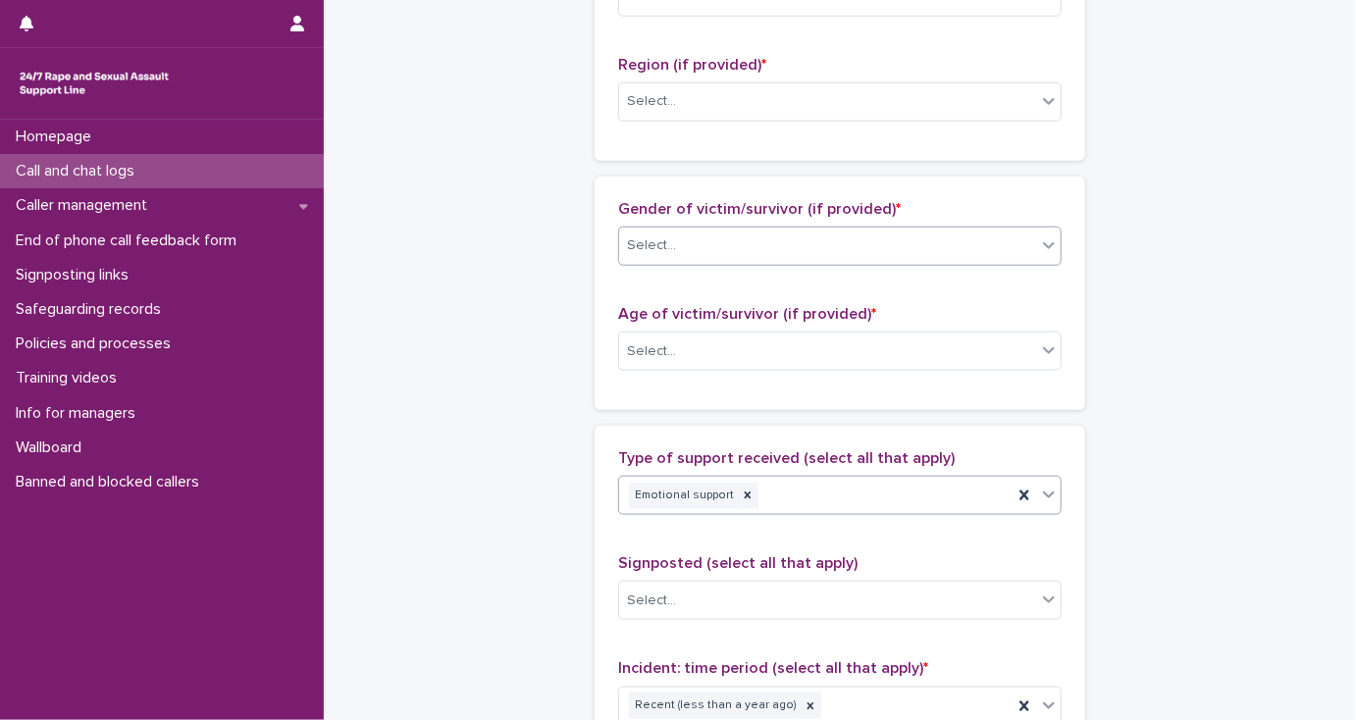
click at [659, 251] on div "Select..." at bounding box center [651, 245] width 49 height 21
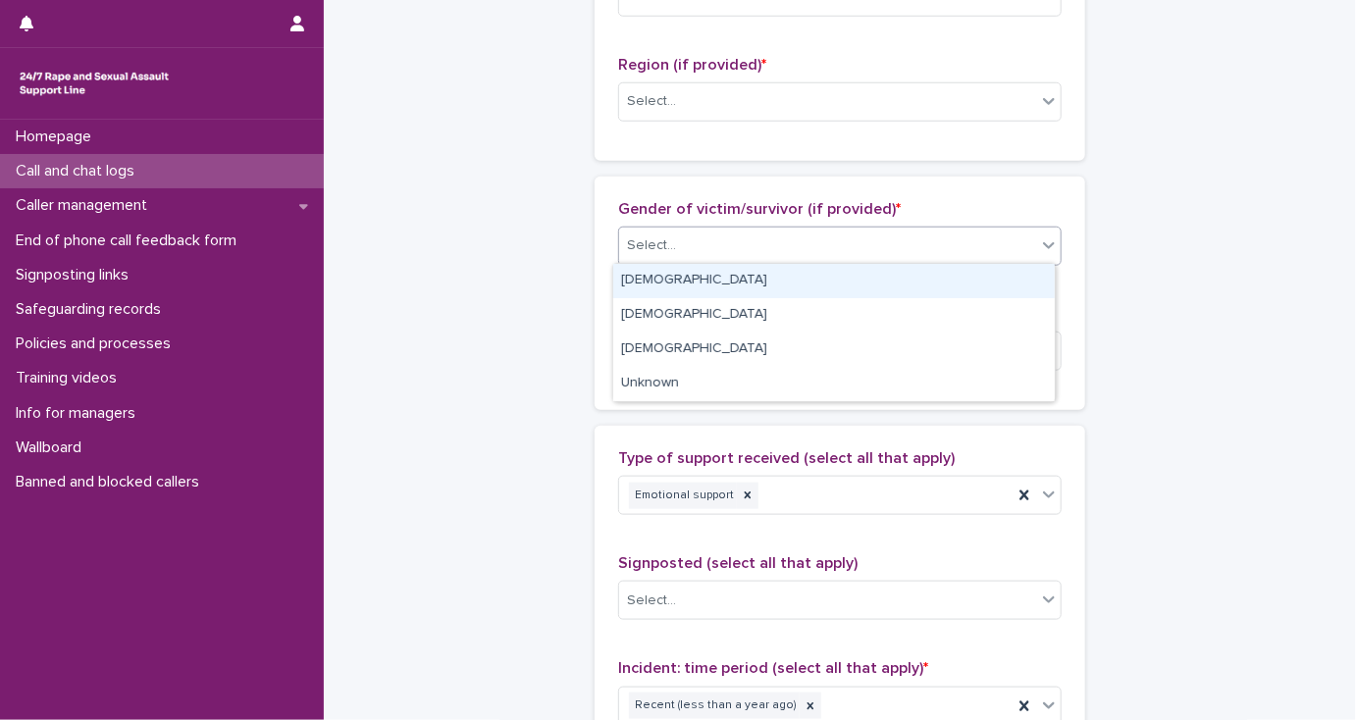
click at [662, 273] on div "[DEMOGRAPHIC_DATA]" at bounding box center [833, 281] width 441 height 34
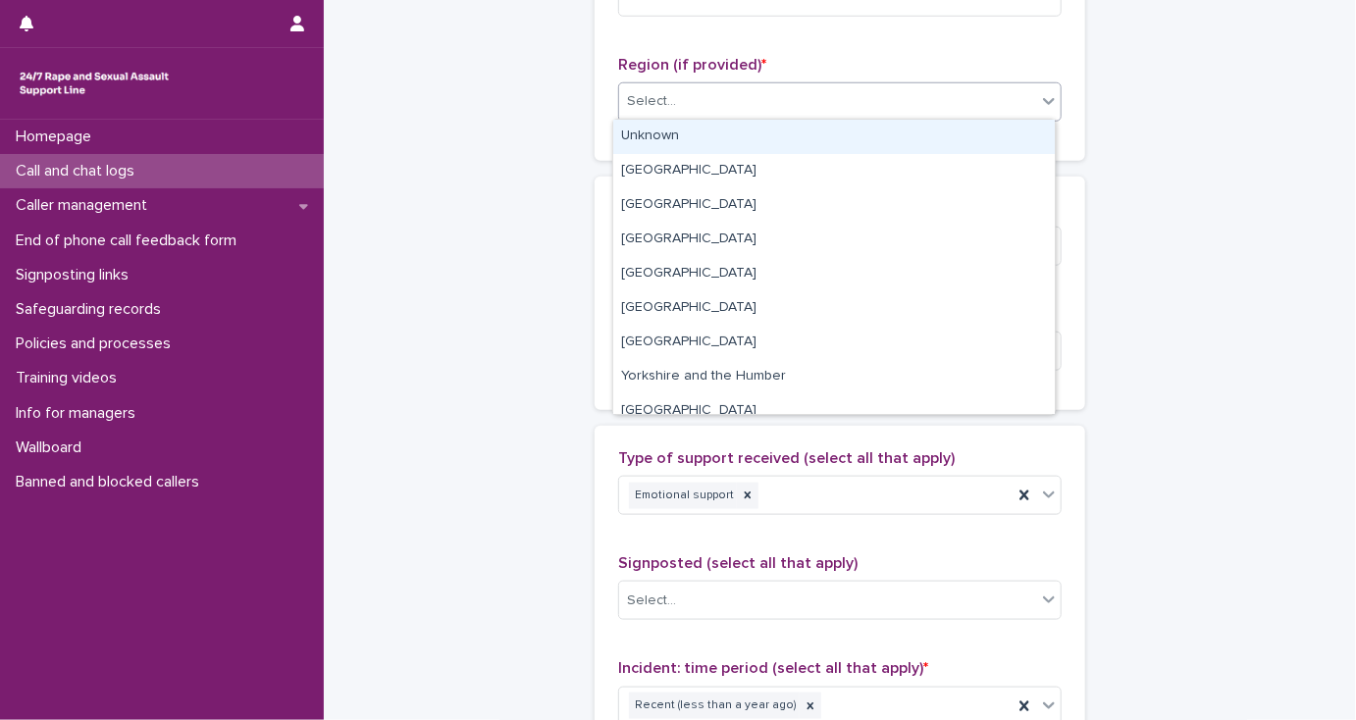
click at [721, 106] on div "Select..." at bounding box center [827, 101] width 417 height 32
click at [721, 136] on div "Unknown" at bounding box center [833, 137] width 441 height 34
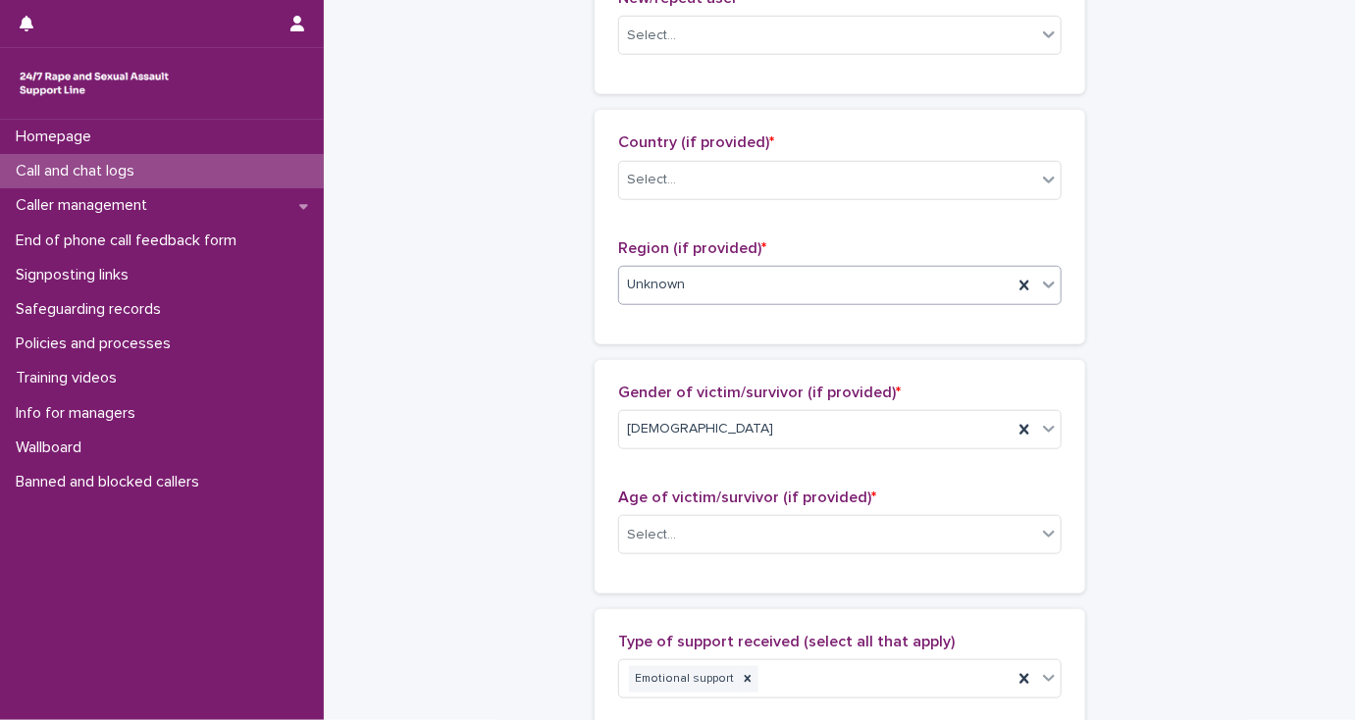
scroll to position [549, 0]
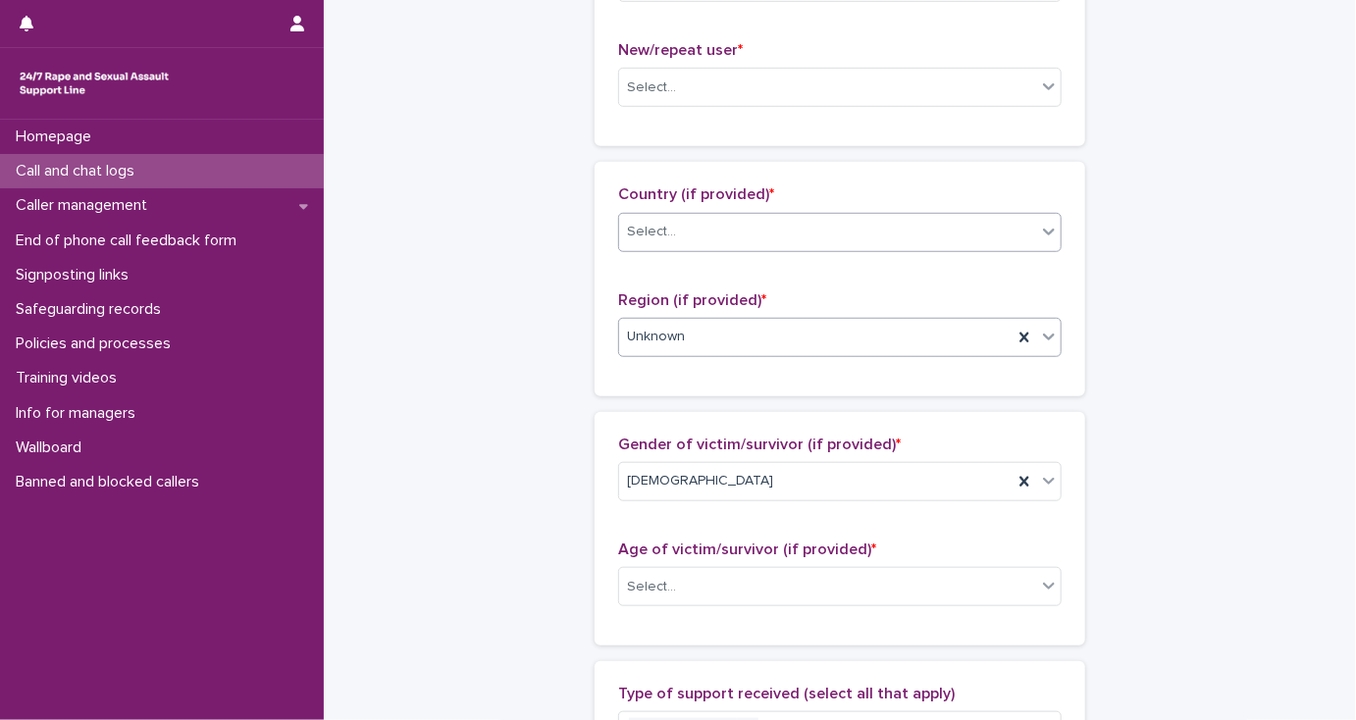
click at [647, 228] on div "Select..." at bounding box center [651, 232] width 49 height 21
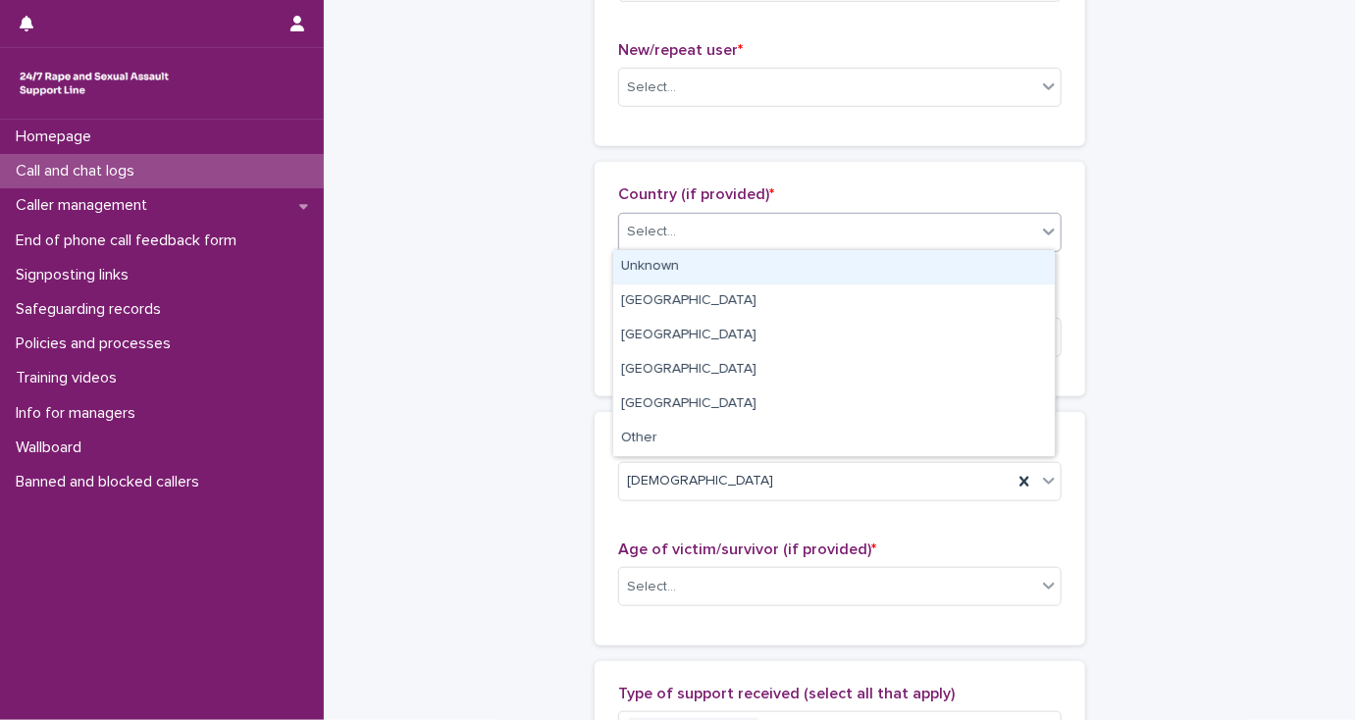
click at [655, 255] on div "Unknown" at bounding box center [833, 267] width 441 height 34
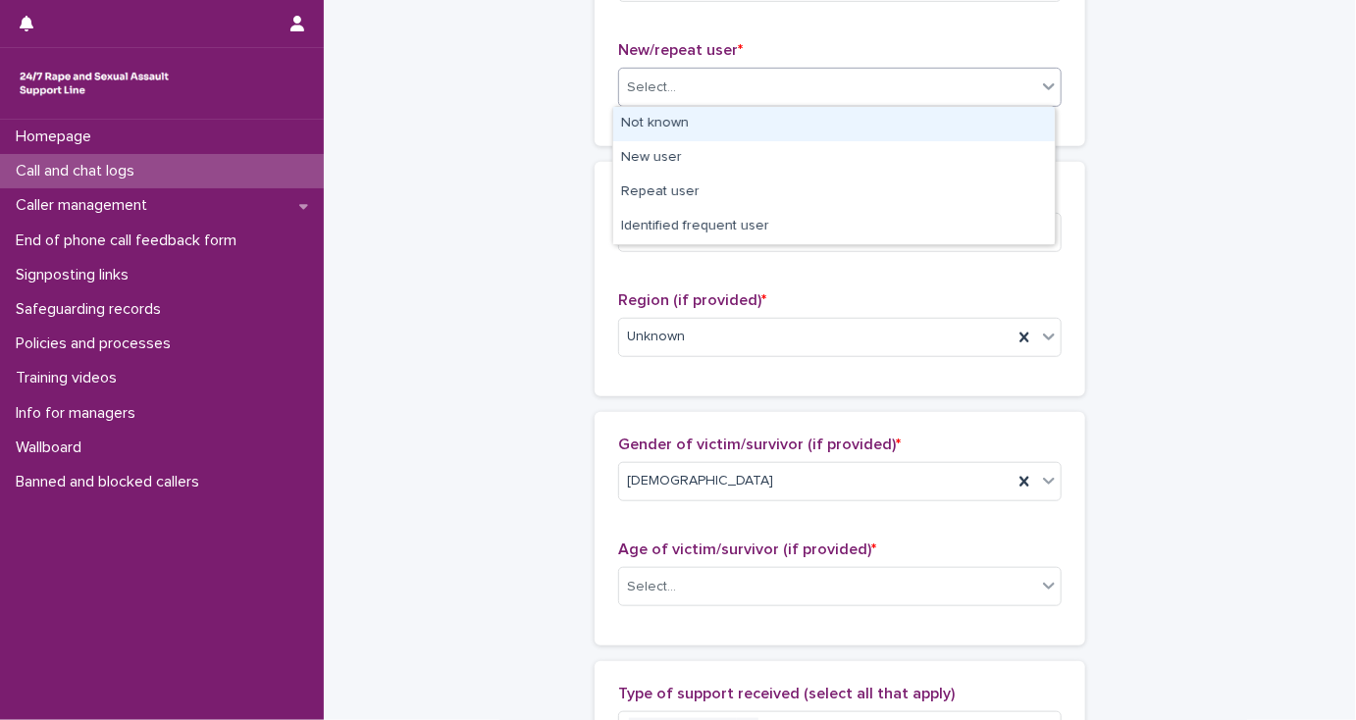
click at [681, 103] on div "Select..." at bounding box center [839, 87] width 443 height 39
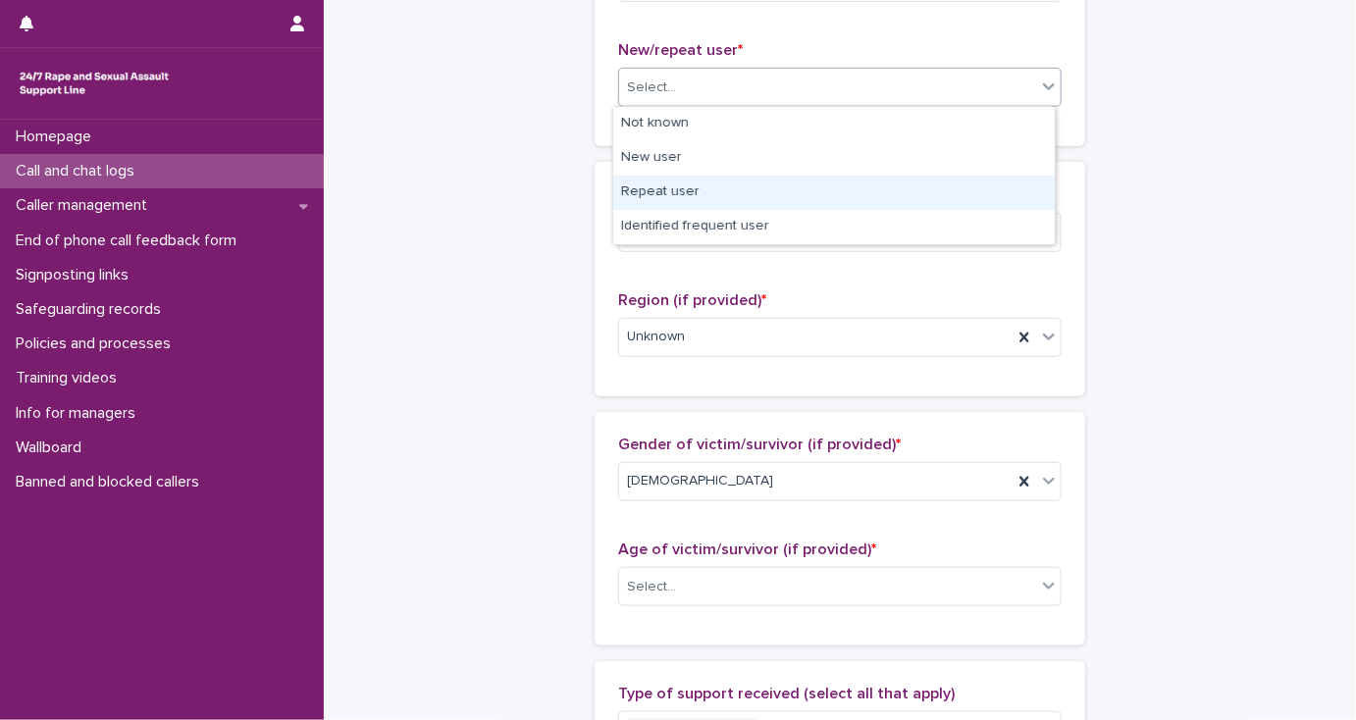
drag, startPoint x: 688, startPoint y: 186, endPoint x: 680, endPoint y: 194, distance: 11.1
click at [688, 187] on div "Repeat user" at bounding box center [833, 193] width 441 height 34
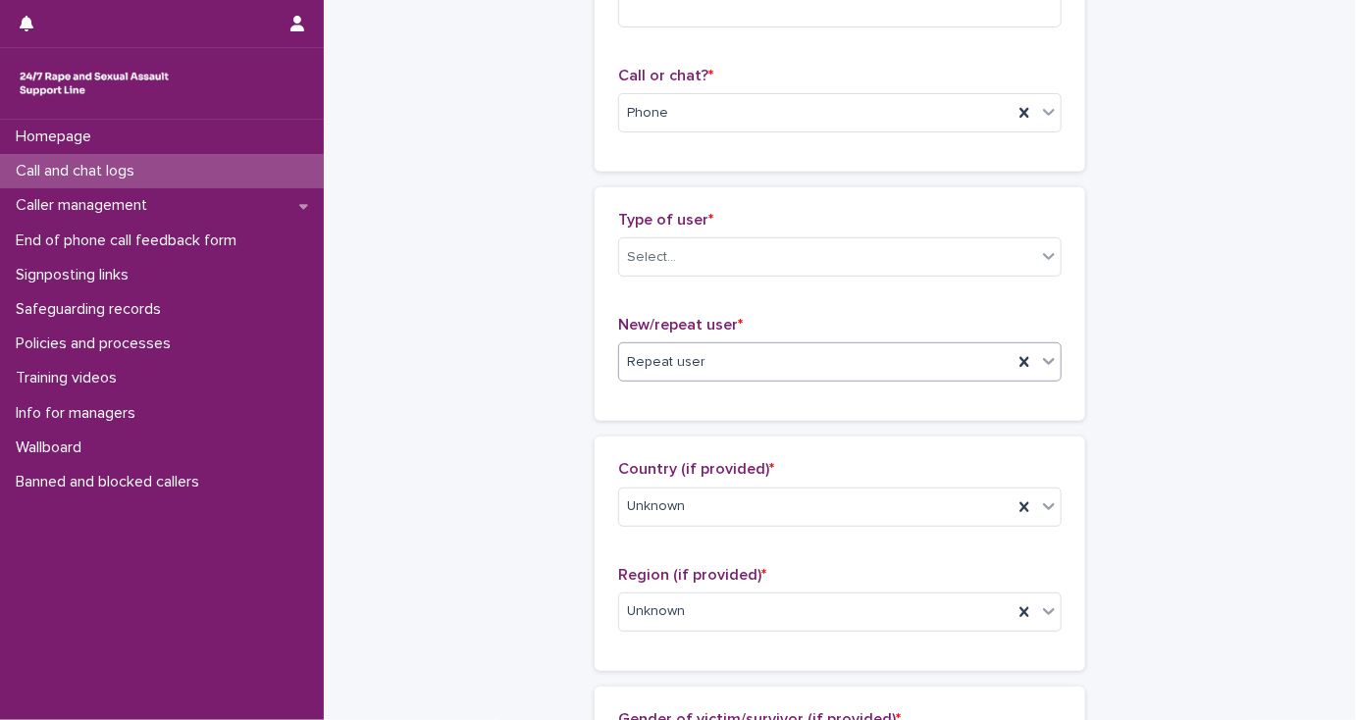
scroll to position [235, 0]
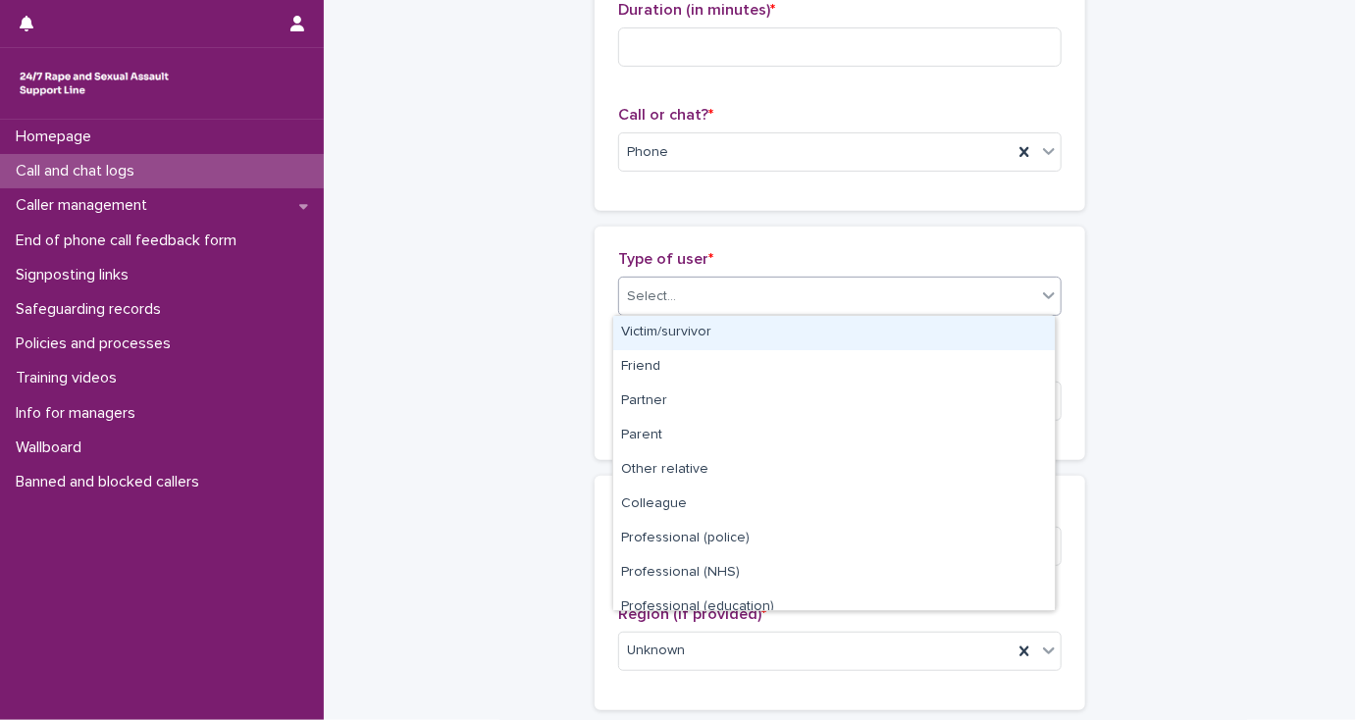
click at [658, 289] on div "Select..." at bounding box center [651, 296] width 49 height 21
click at [671, 330] on div "Victim/survivor" at bounding box center [833, 333] width 441 height 34
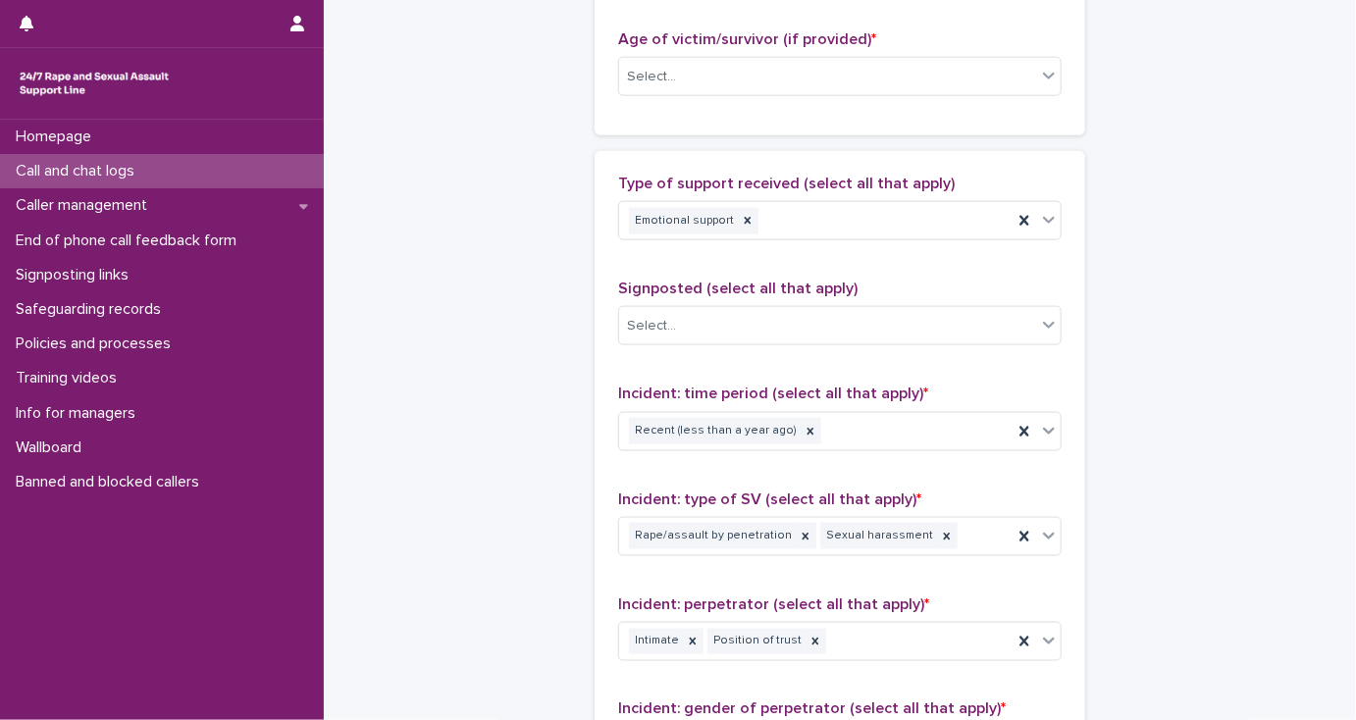
scroll to position [1099, 0]
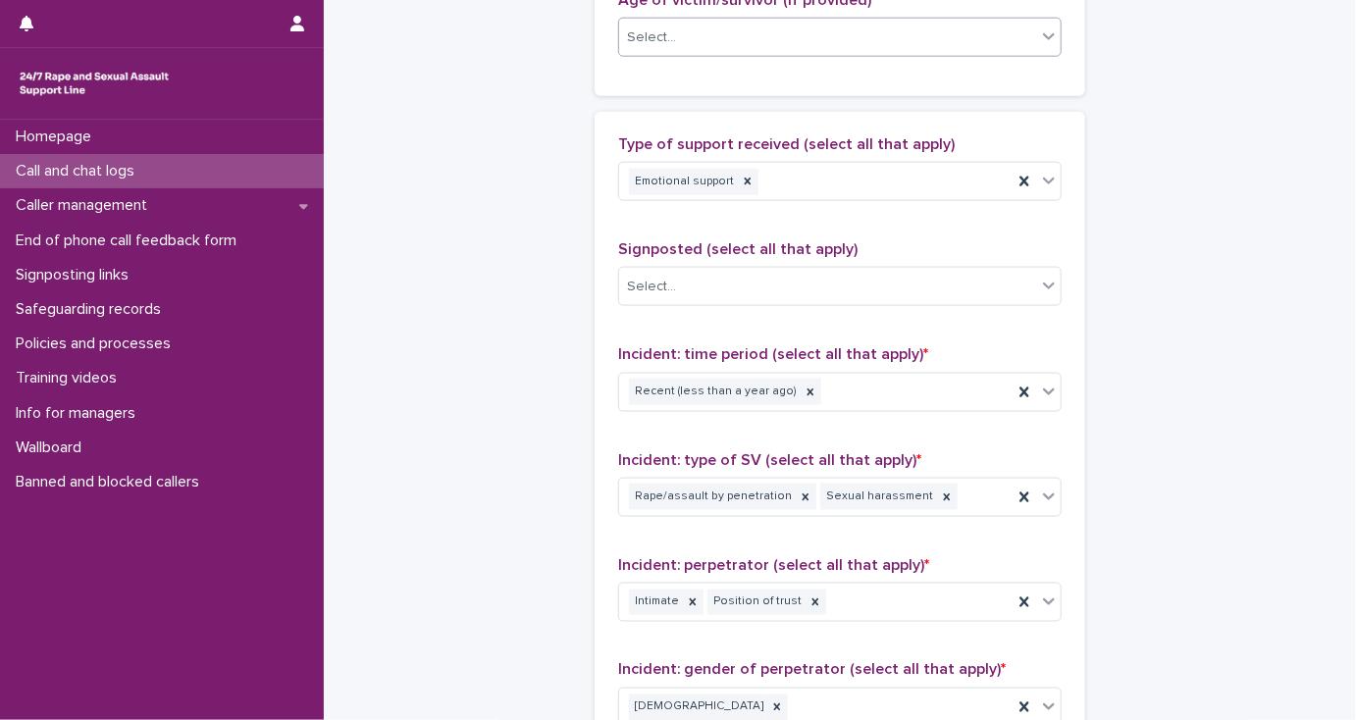
drag, startPoint x: 684, startPoint y: 40, endPoint x: 683, endPoint y: 50, distance: 9.9
click at [683, 43] on div "Select..." at bounding box center [827, 38] width 417 height 32
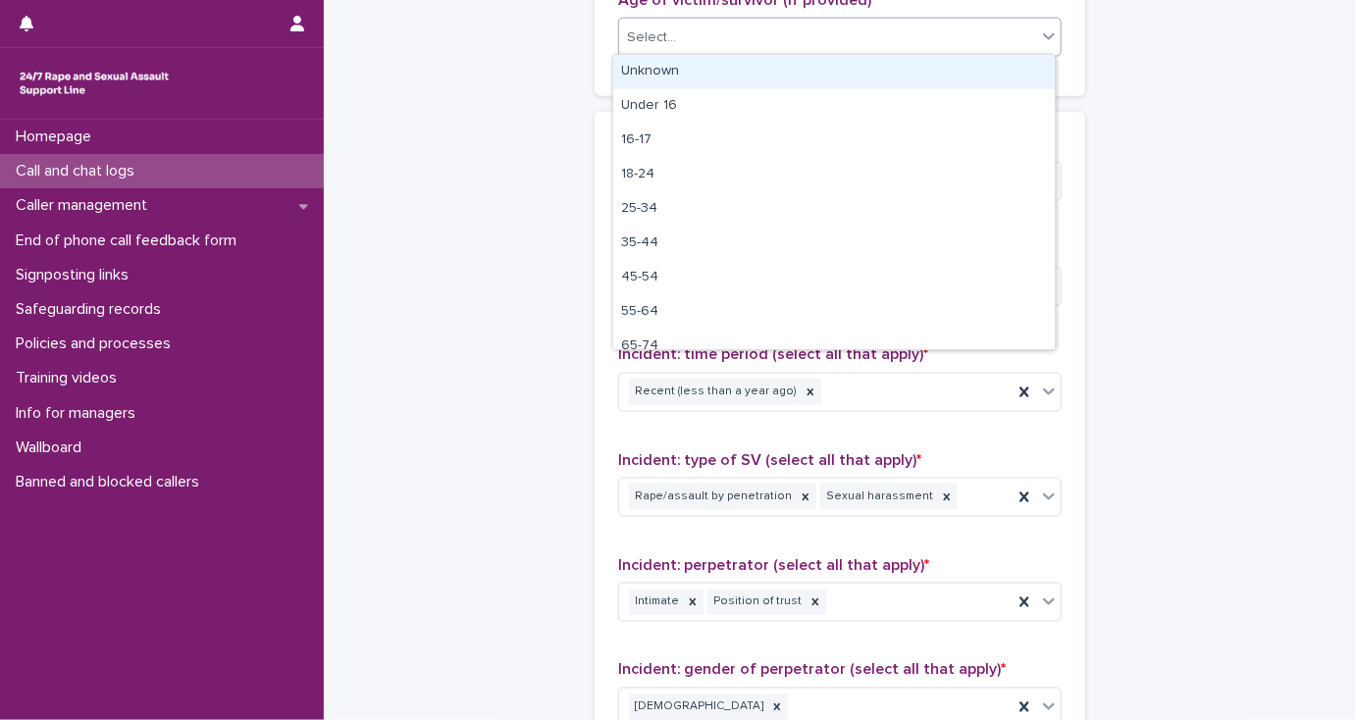
click at [683, 67] on div "Unknown" at bounding box center [833, 72] width 441 height 34
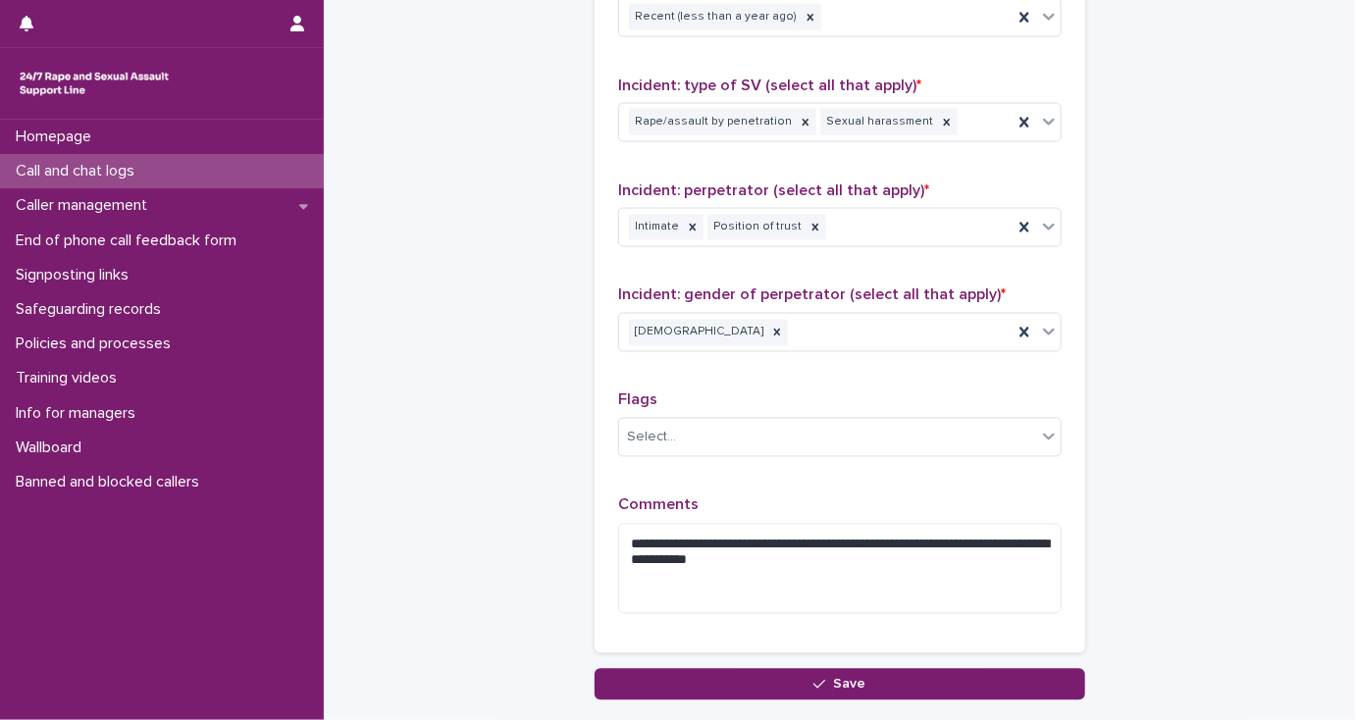
scroll to position [1569, 0]
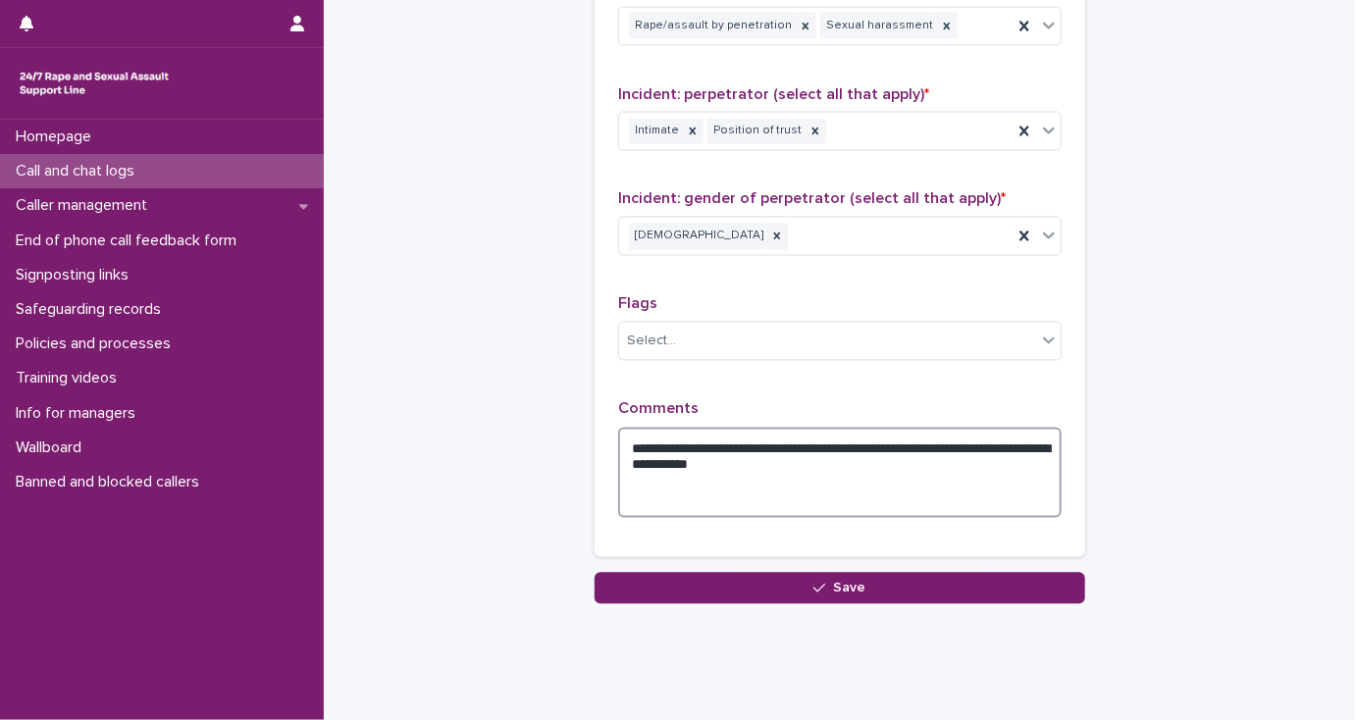
click at [868, 456] on textarea "**********" at bounding box center [839, 473] width 443 height 91
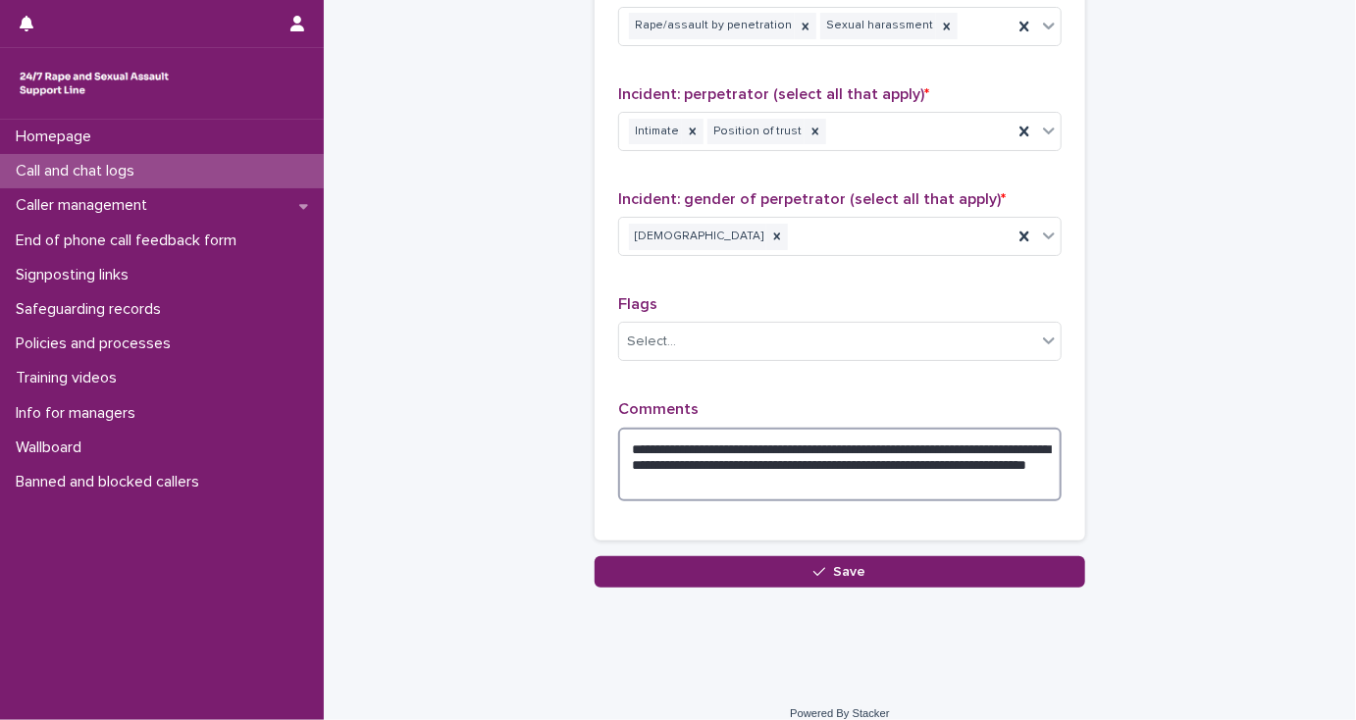
click at [1031, 459] on textarea "**********" at bounding box center [839, 465] width 443 height 75
click at [683, 472] on textarea "**********" at bounding box center [839, 465] width 443 height 75
drag, startPoint x: 904, startPoint y: 440, endPoint x: 937, endPoint y: 496, distance: 64.6
click at [904, 441] on textarea "**********" at bounding box center [839, 465] width 443 height 75
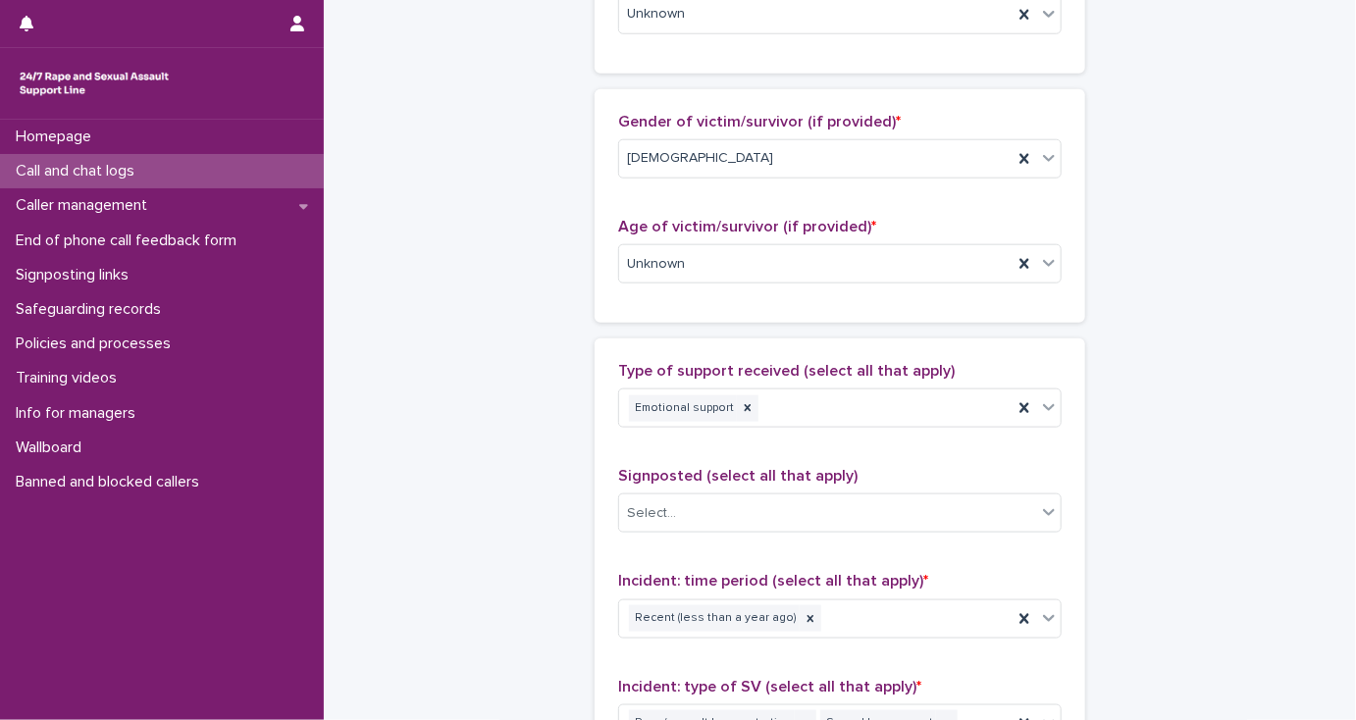
scroll to position [863, 0]
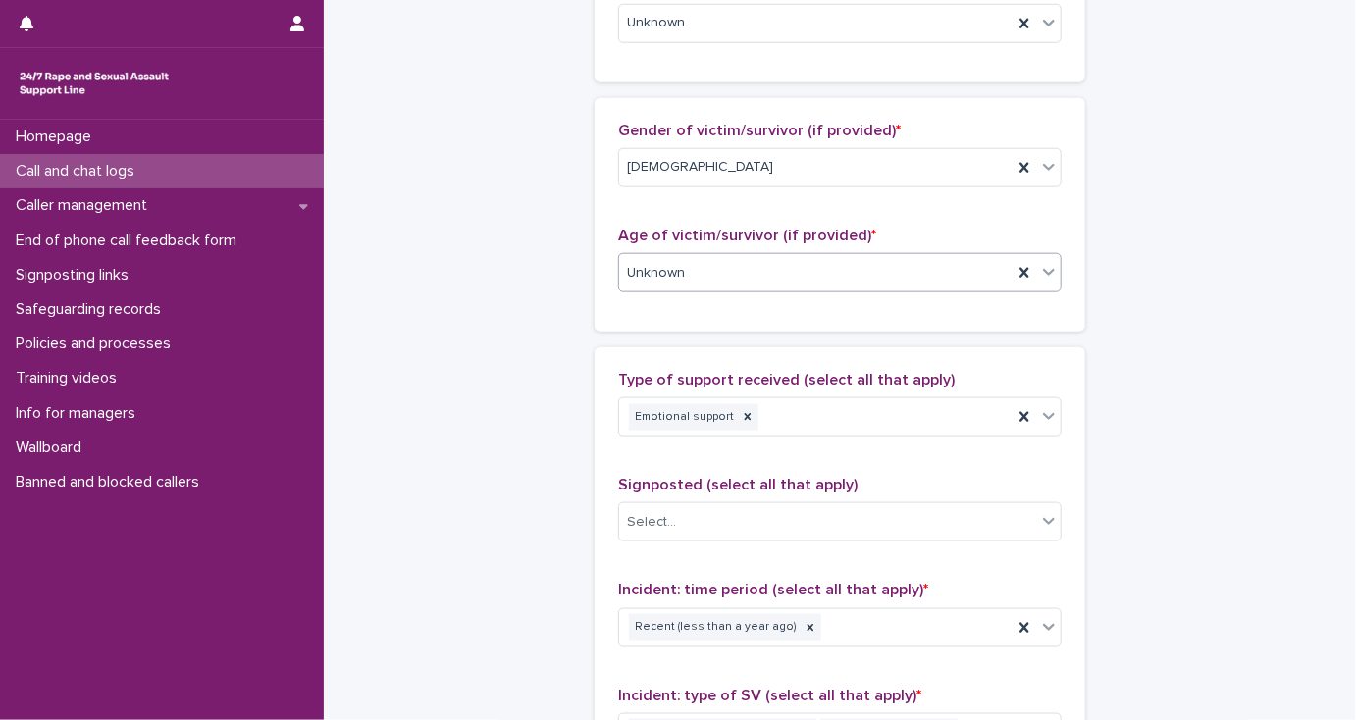
type textarea "**********"
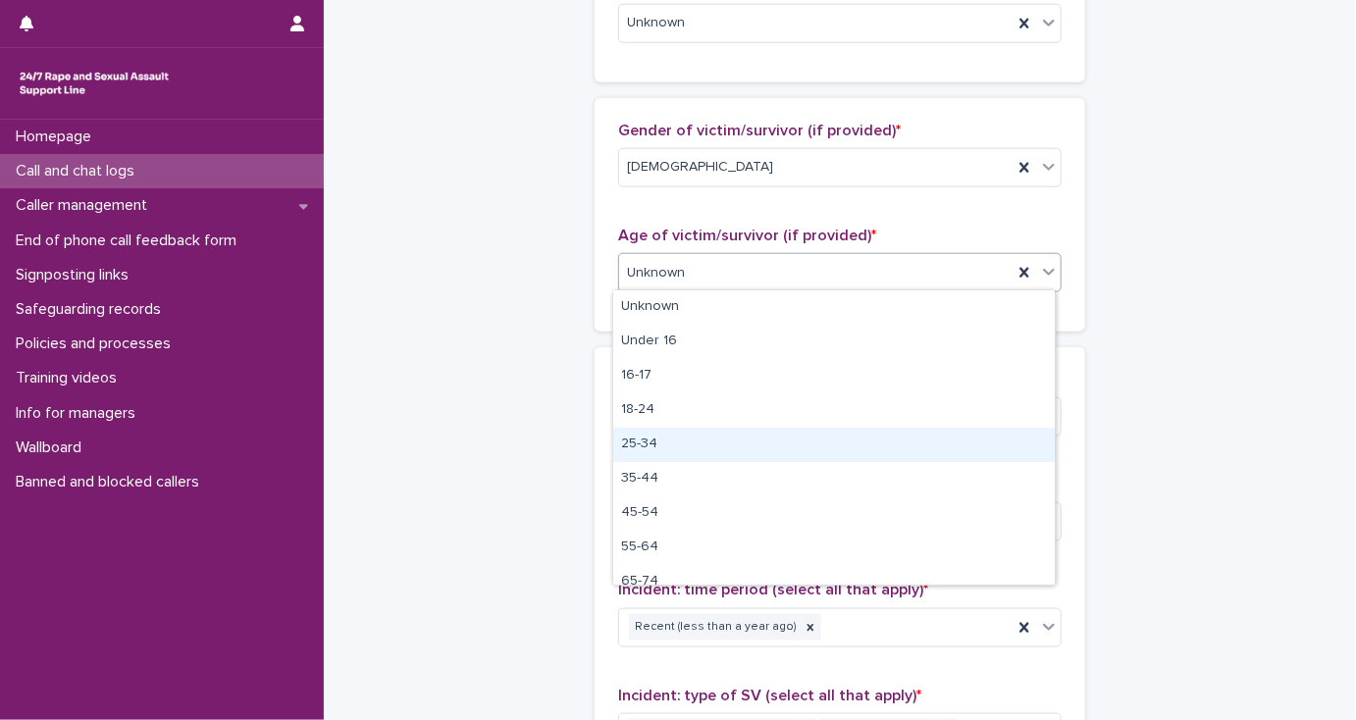
click at [652, 442] on div "25-34" at bounding box center [833, 445] width 441 height 34
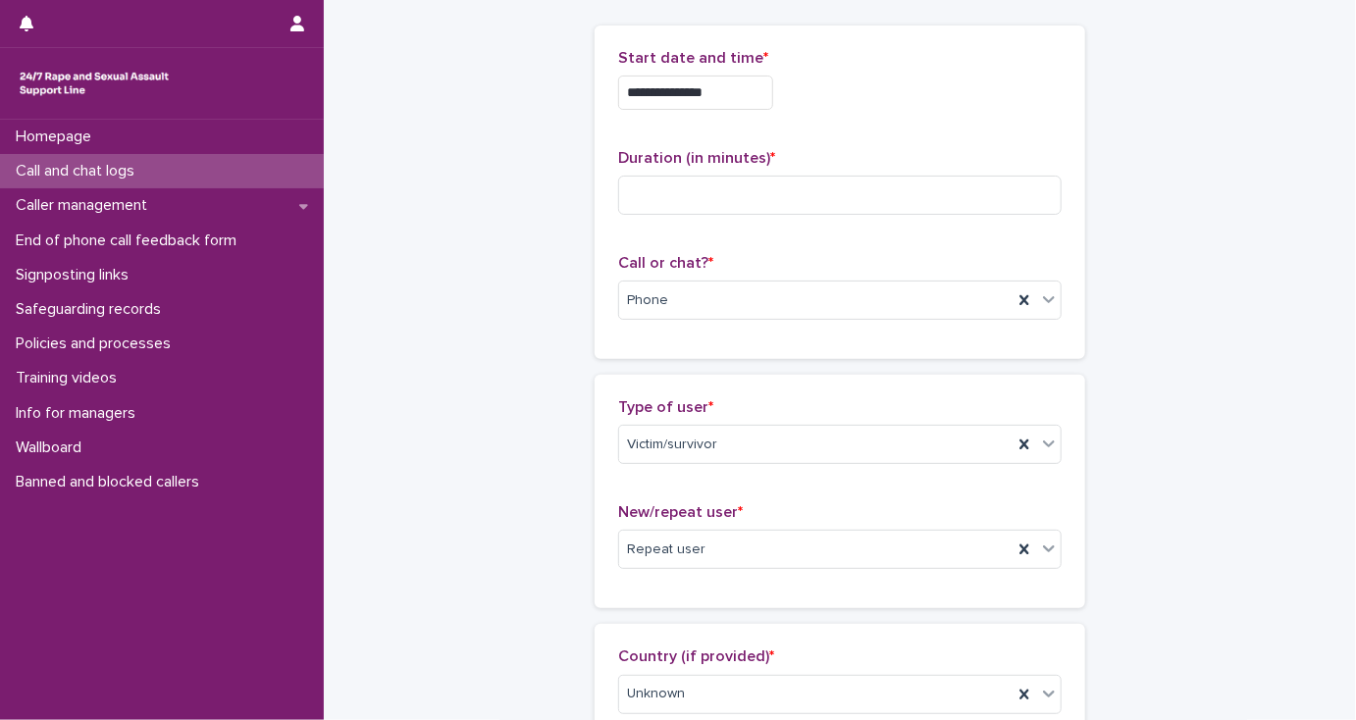
scroll to position [78, 0]
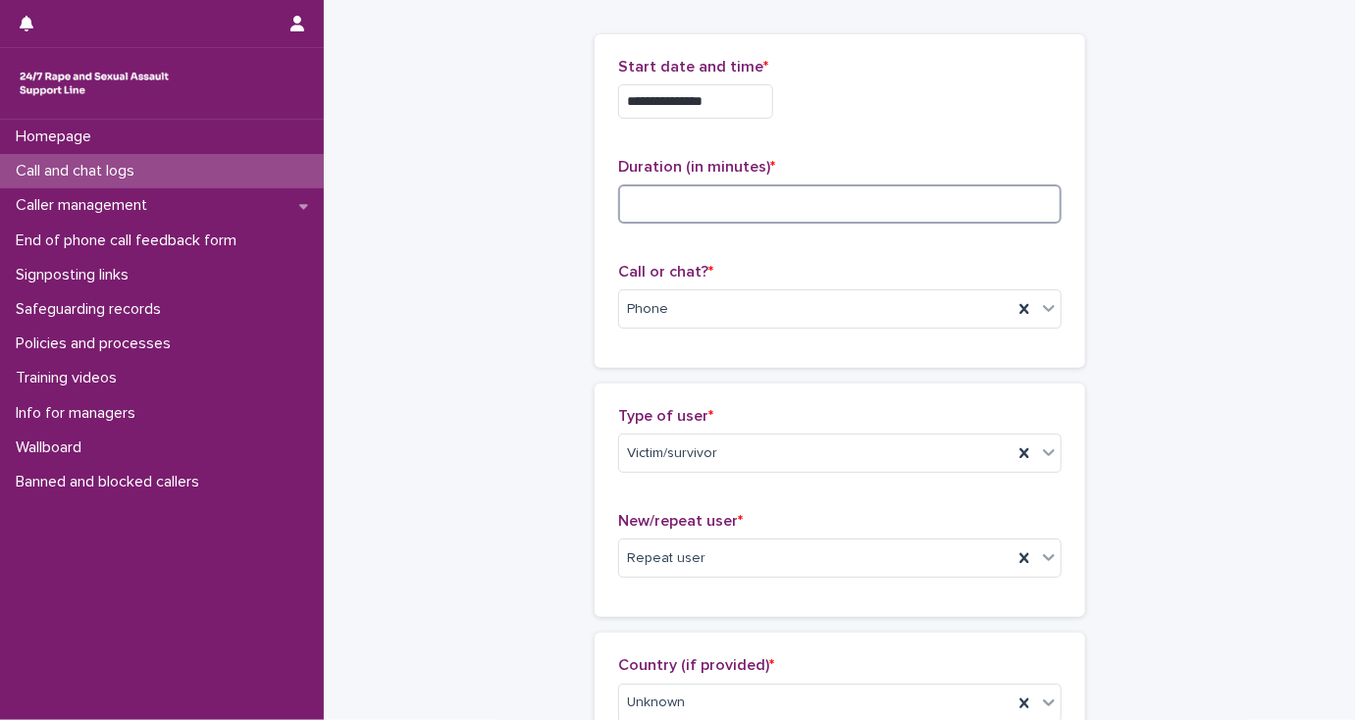
click at [648, 198] on input at bounding box center [839, 203] width 443 height 39
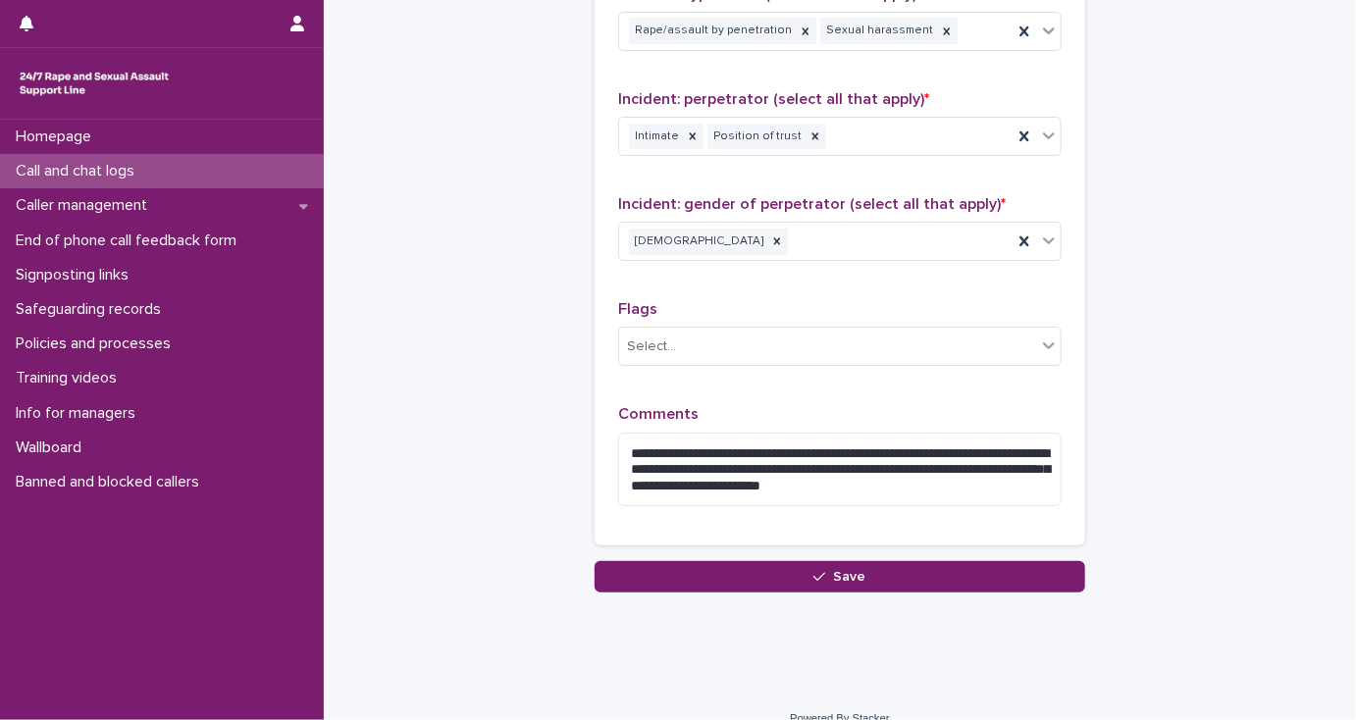
scroll to position [1585, 0]
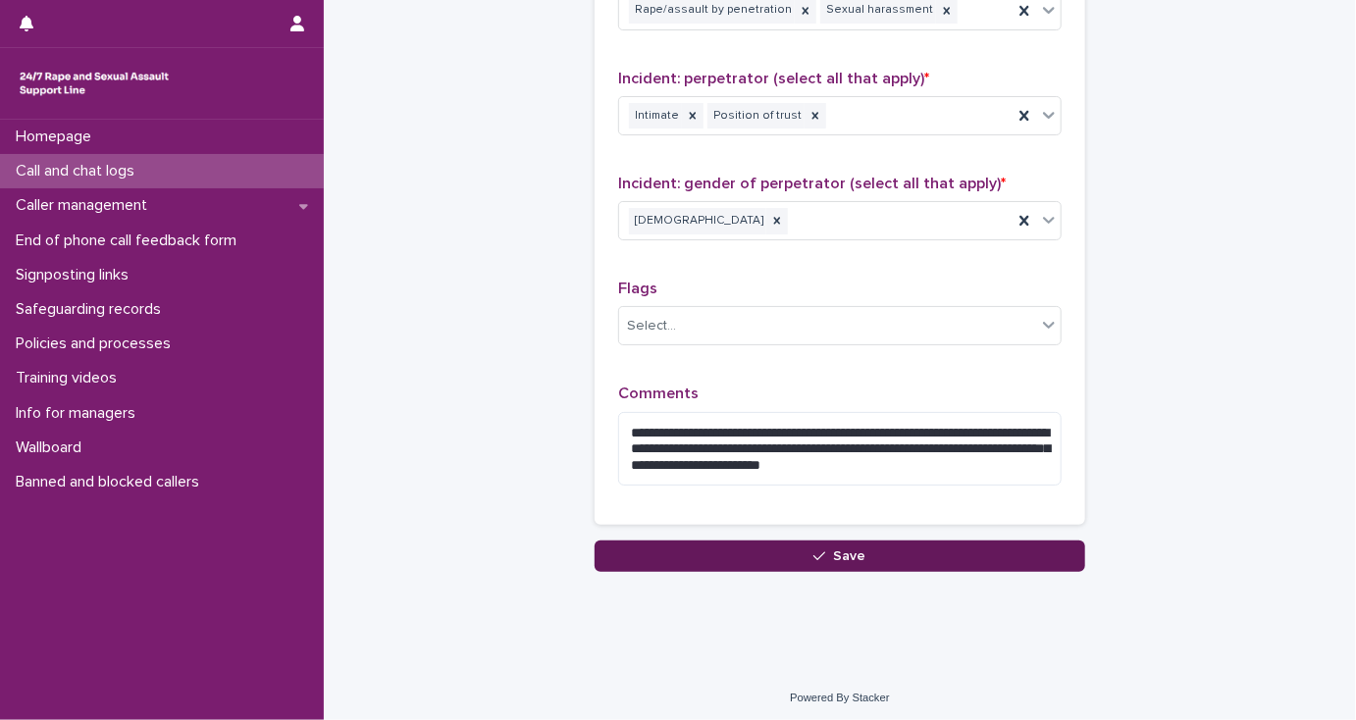
type input "**"
click at [613, 555] on button "Save" at bounding box center [839, 555] width 490 height 31
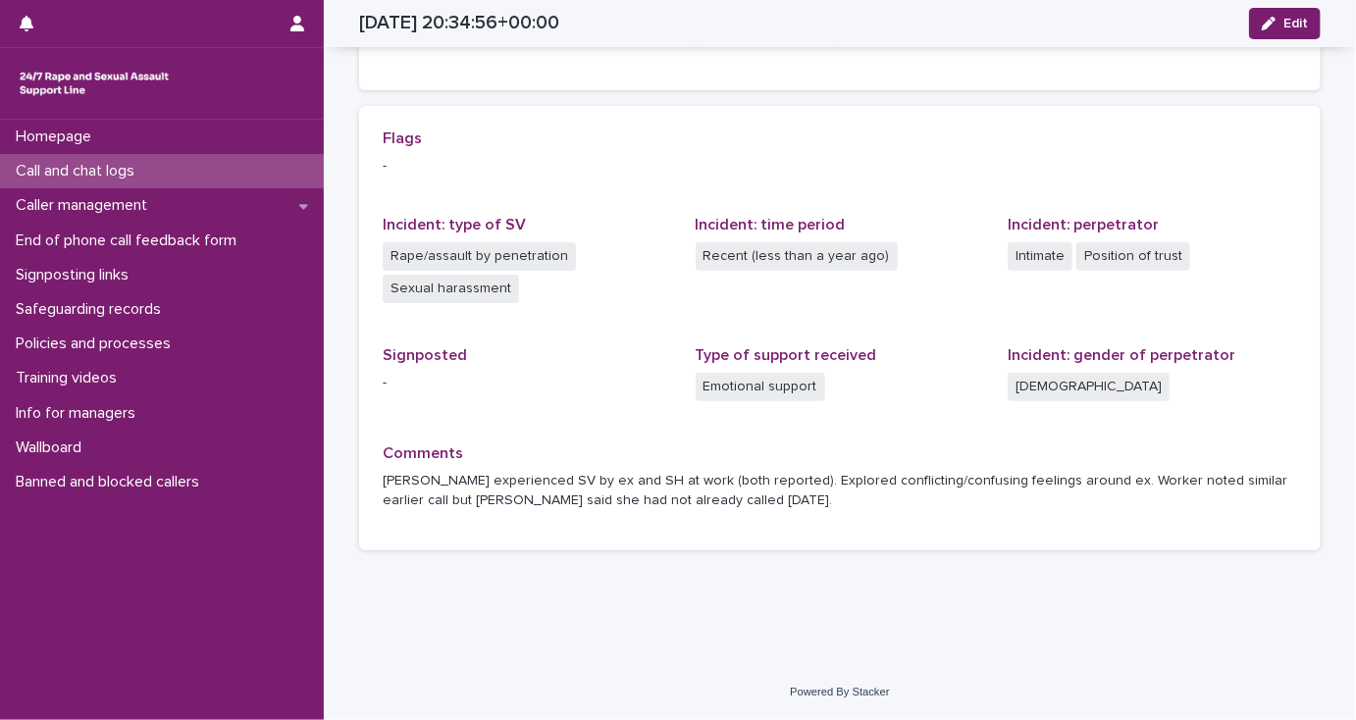
scroll to position [375, 0]
click at [126, 173] on p "Call and chat logs" at bounding box center [79, 171] width 142 height 19
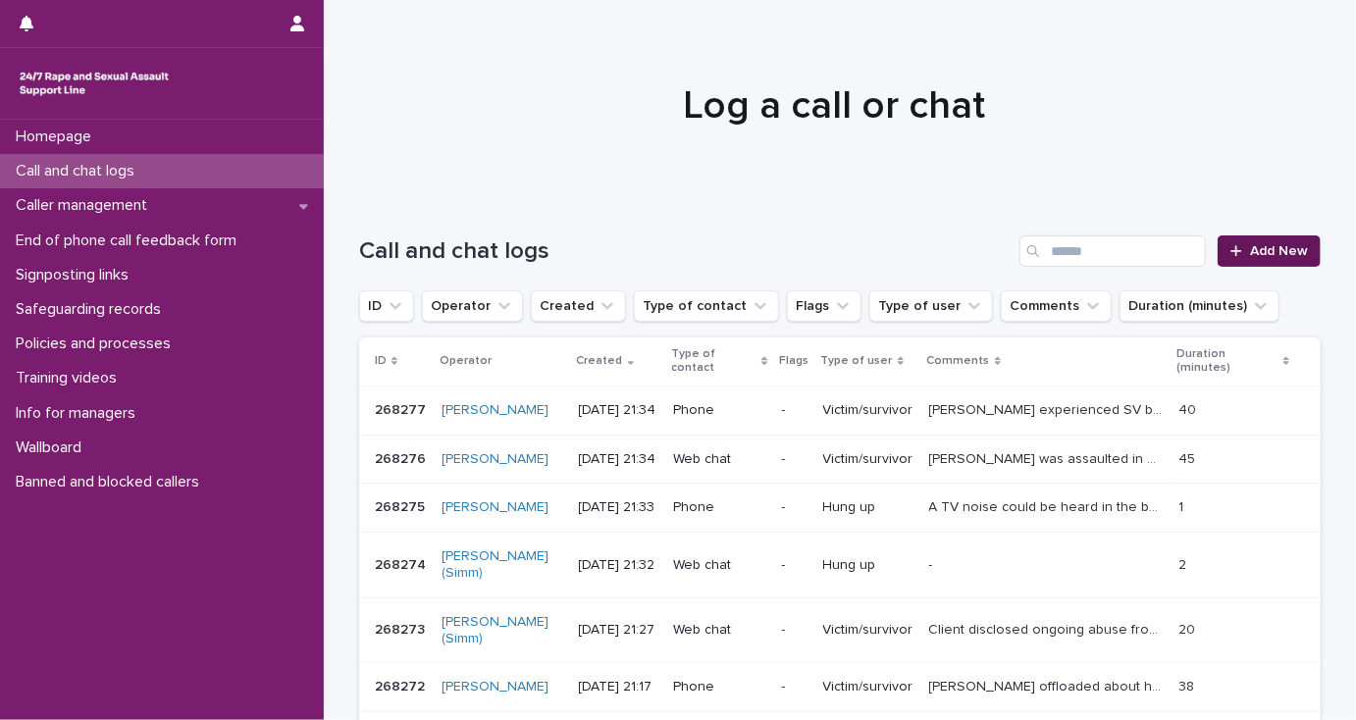
click at [1271, 251] on span "Add New" at bounding box center [1279, 251] width 58 height 14
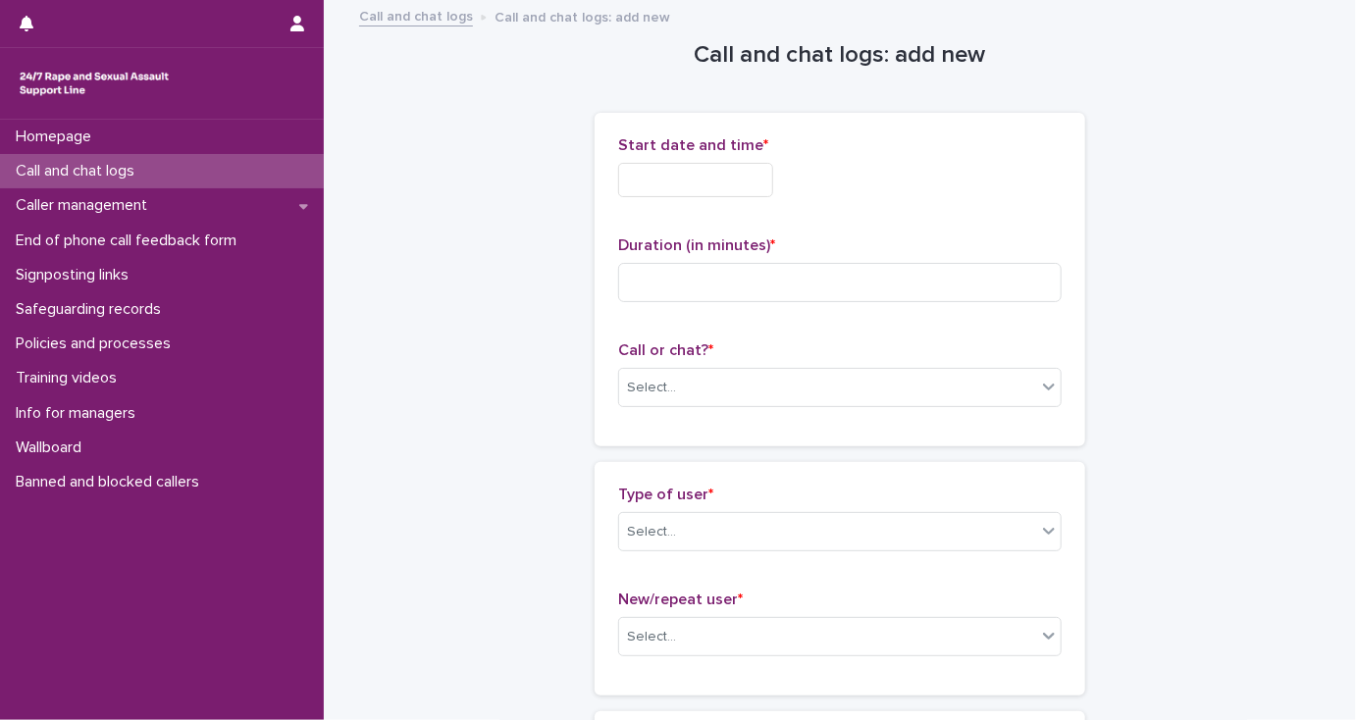
drag, startPoint x: 660, startPoint y: 176, endPoint x: 679, endPoint y: 188, distance: 22.6
click at [662, 177] on input "text" at bounding box center [695, 180] width 155 height 34
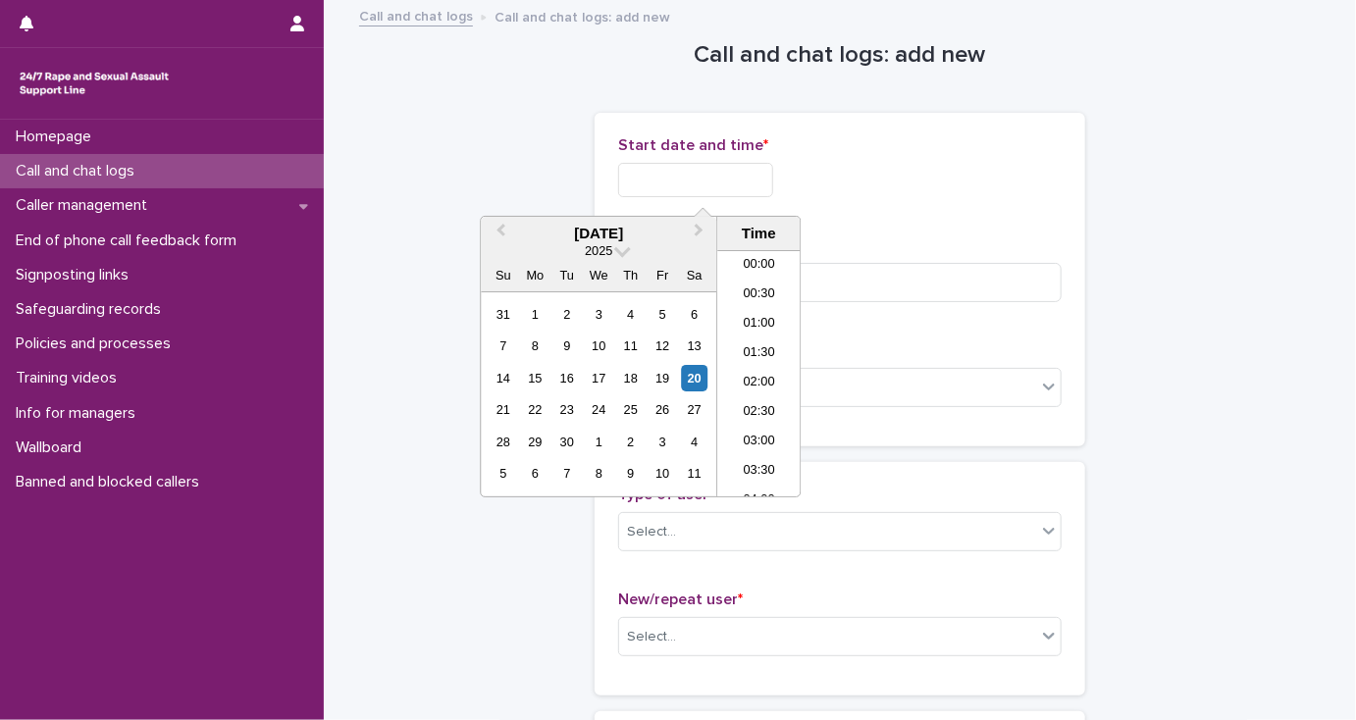
scroll to position [1157, 0]
drag, startPoint x: 769, startPoint y: 370, endPoint x: 744, endPoint y: 303, distance: 71.4
click at [764, 359] on li "21:30" at bounding box center [758, 373] width 83 height 29
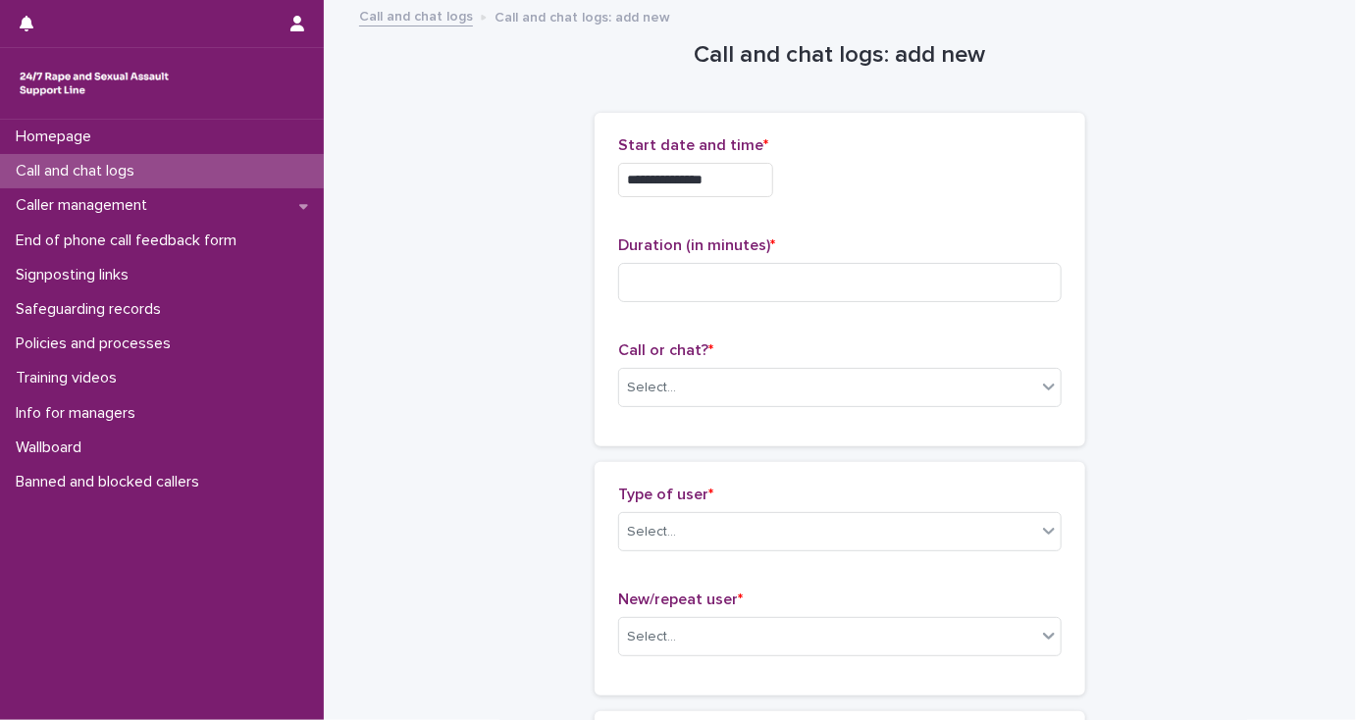
click at [719, 176] on input "**********" at bounding box center [695, 180] width 155 height 34
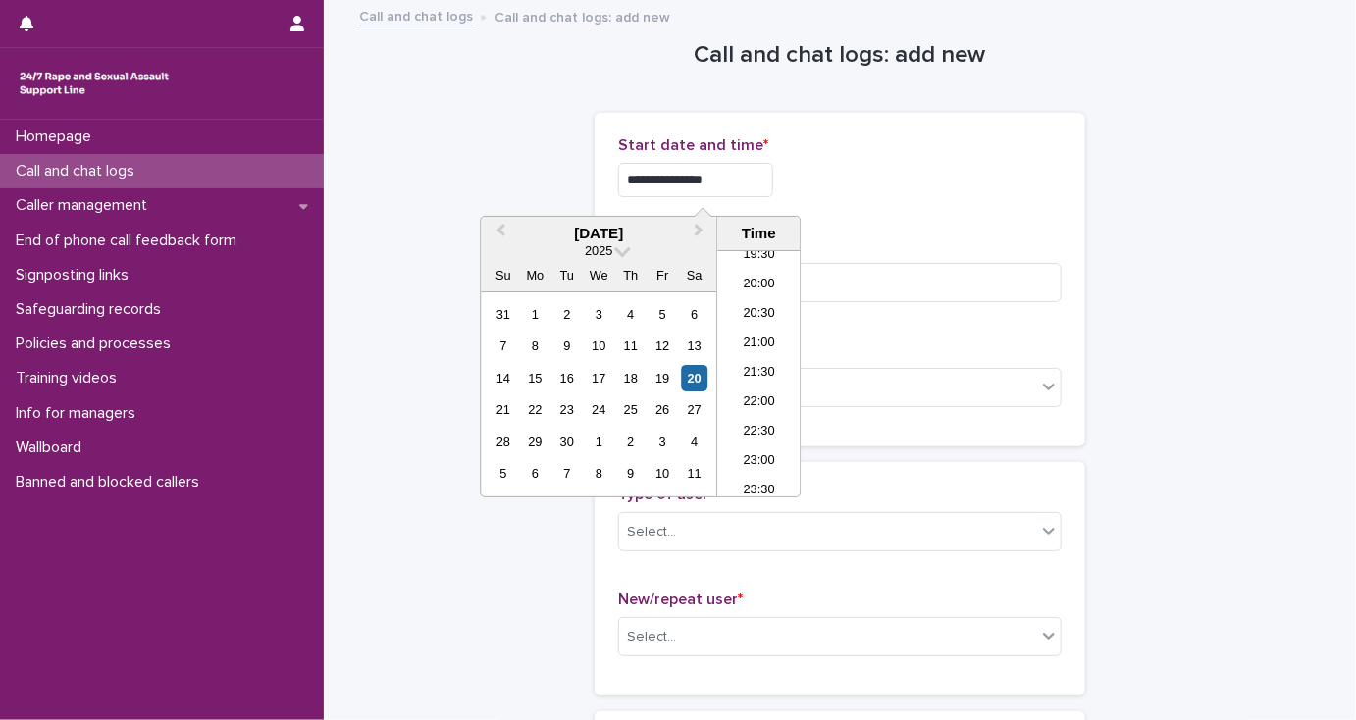
type input "**********"
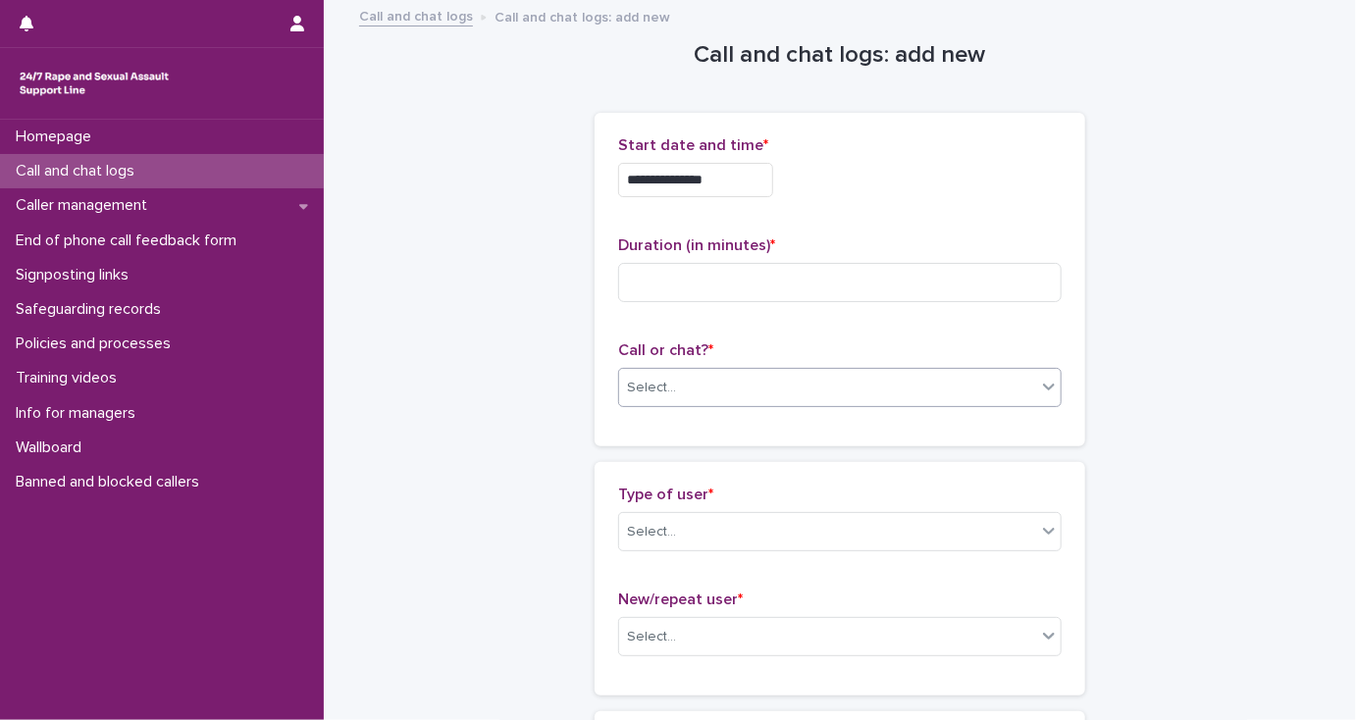
click at [633, 381] on div "Select..." at bounding box center [651, 388] width 49 height 21
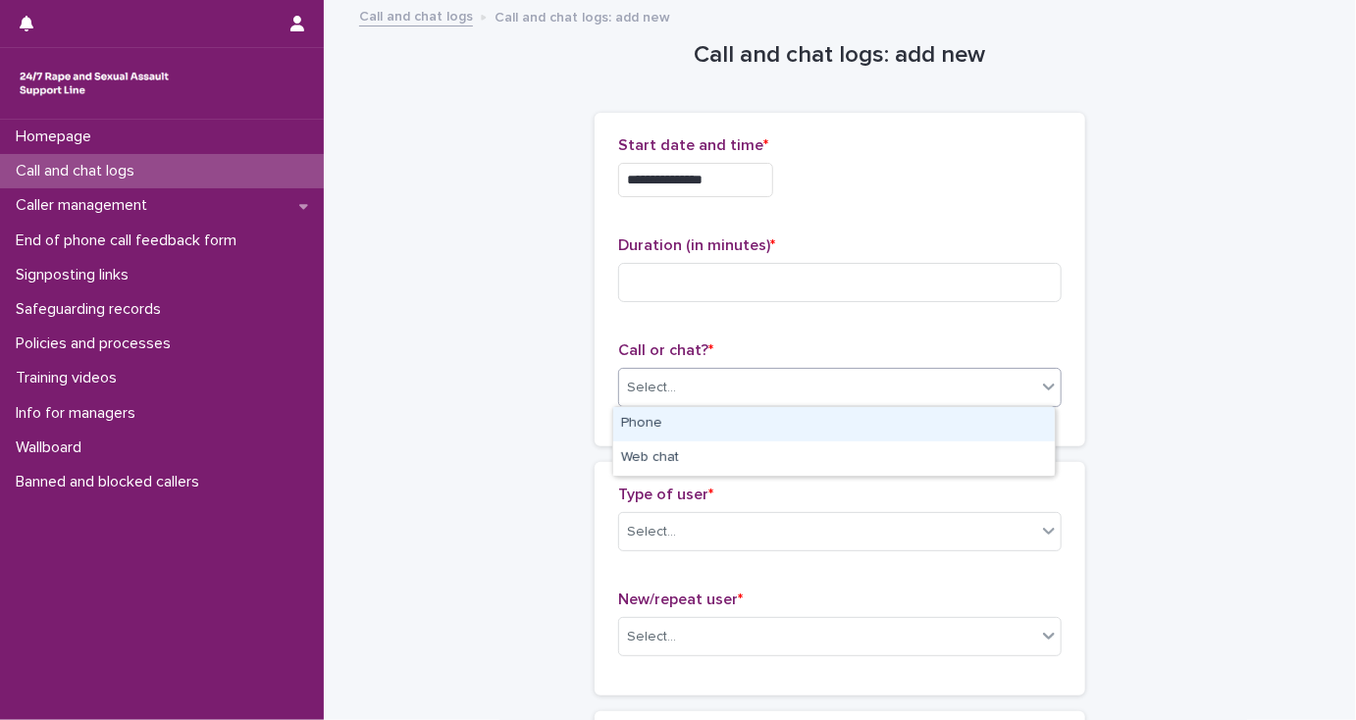
click at [647, 420] on div "Phone" at bounding box center [833, 424] width 441 height 34
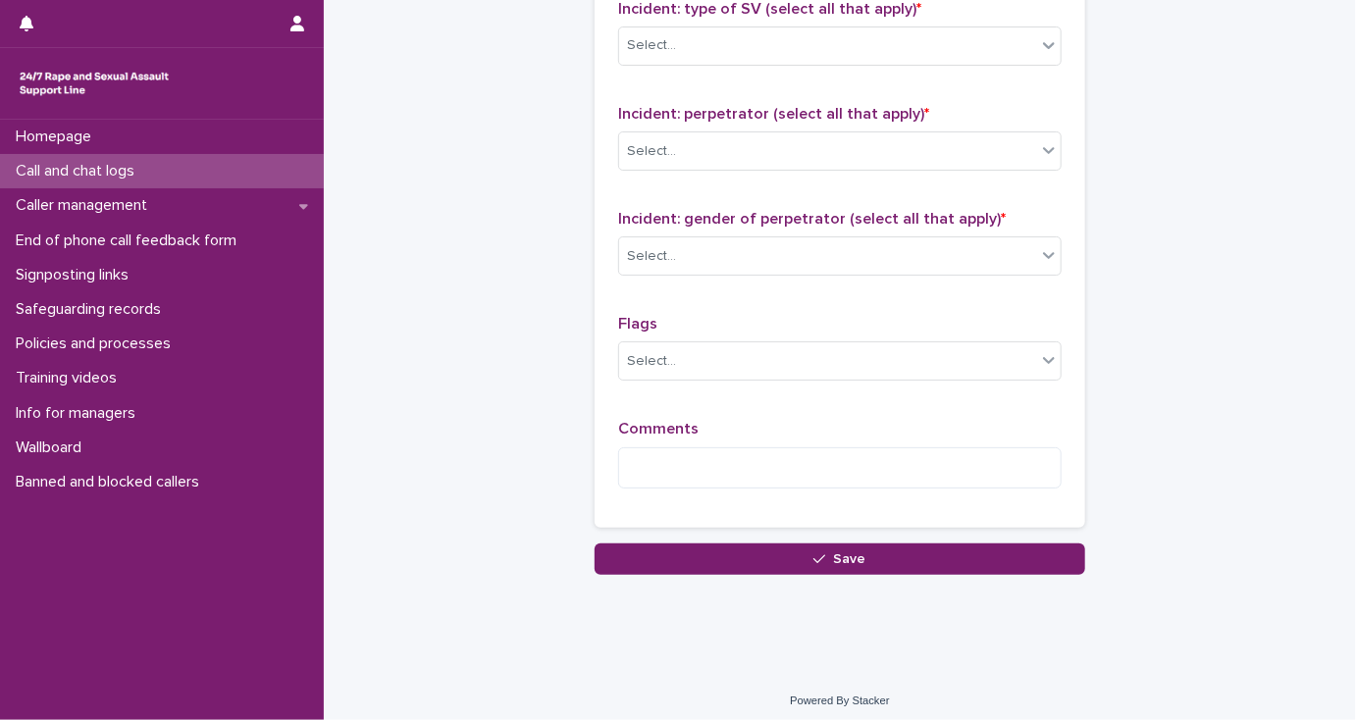
scroll to position [1553, 0]
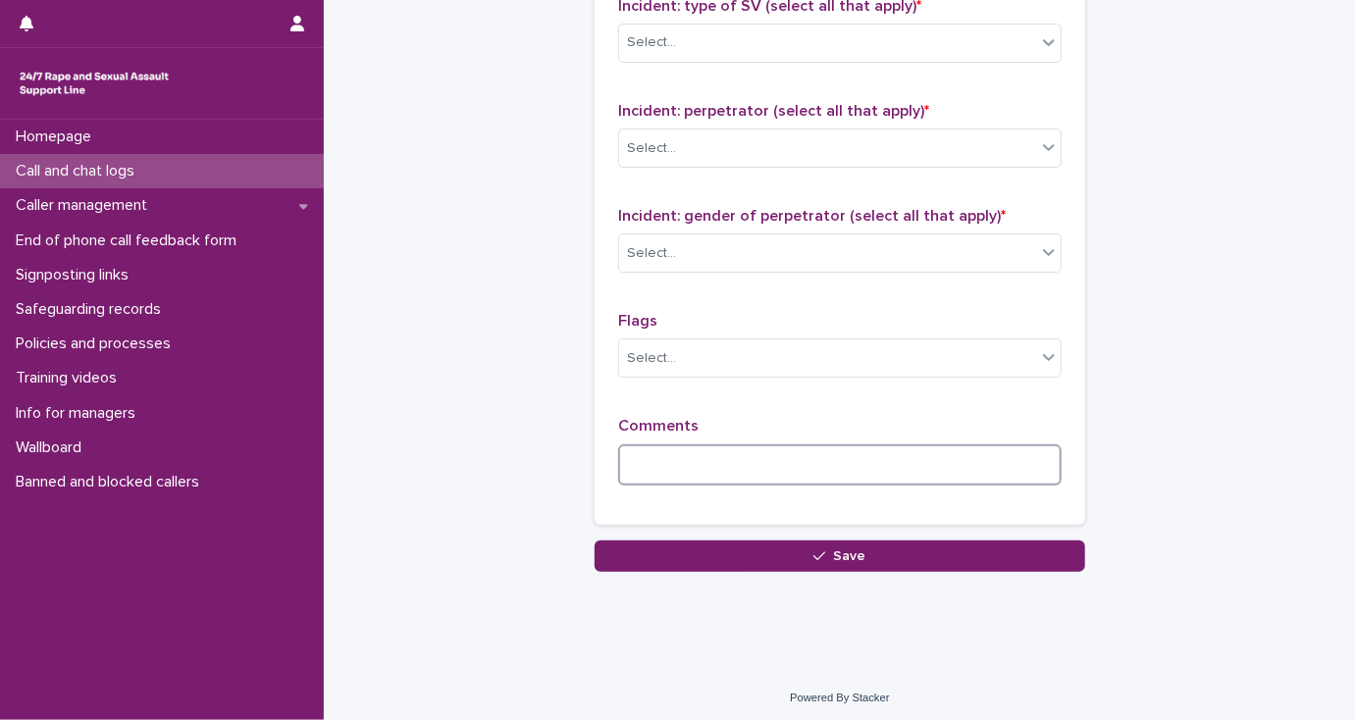
click at [621, 460] on textarea at bounding box center [839, 465] width 443 height 42
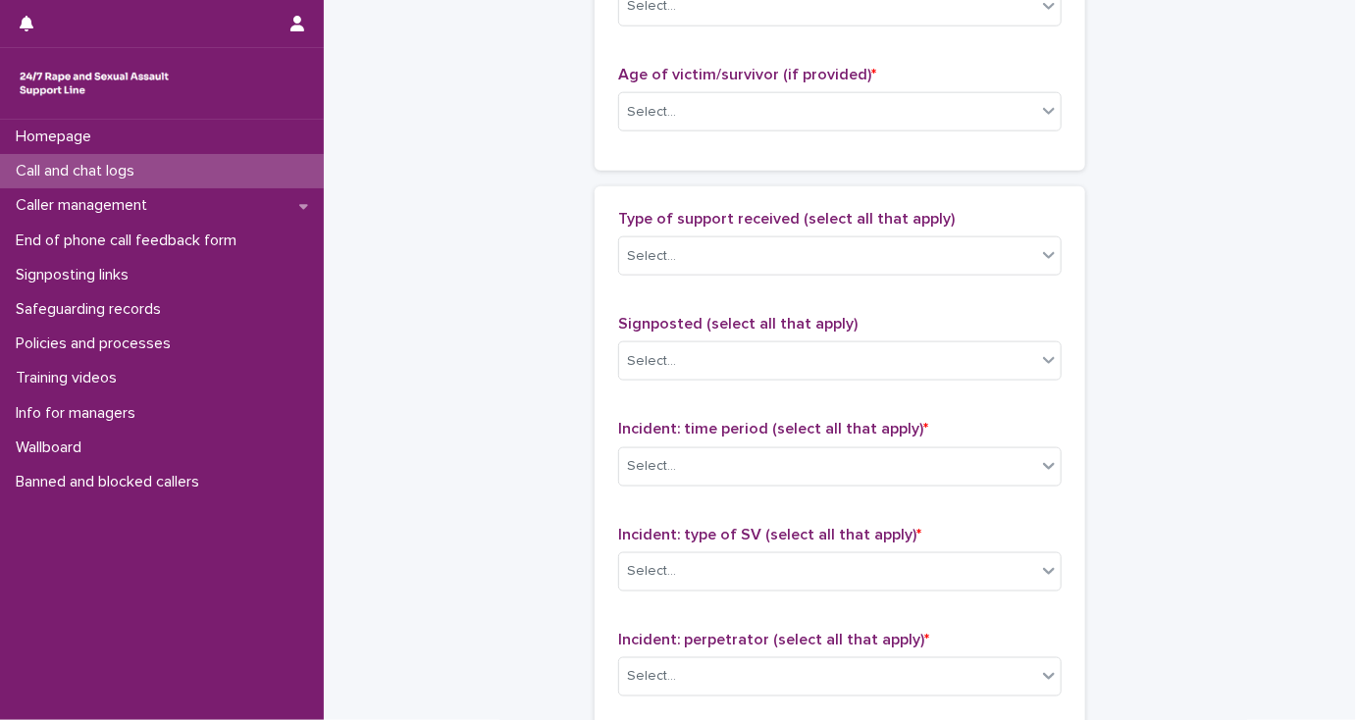
scroll to position [1003, 0]
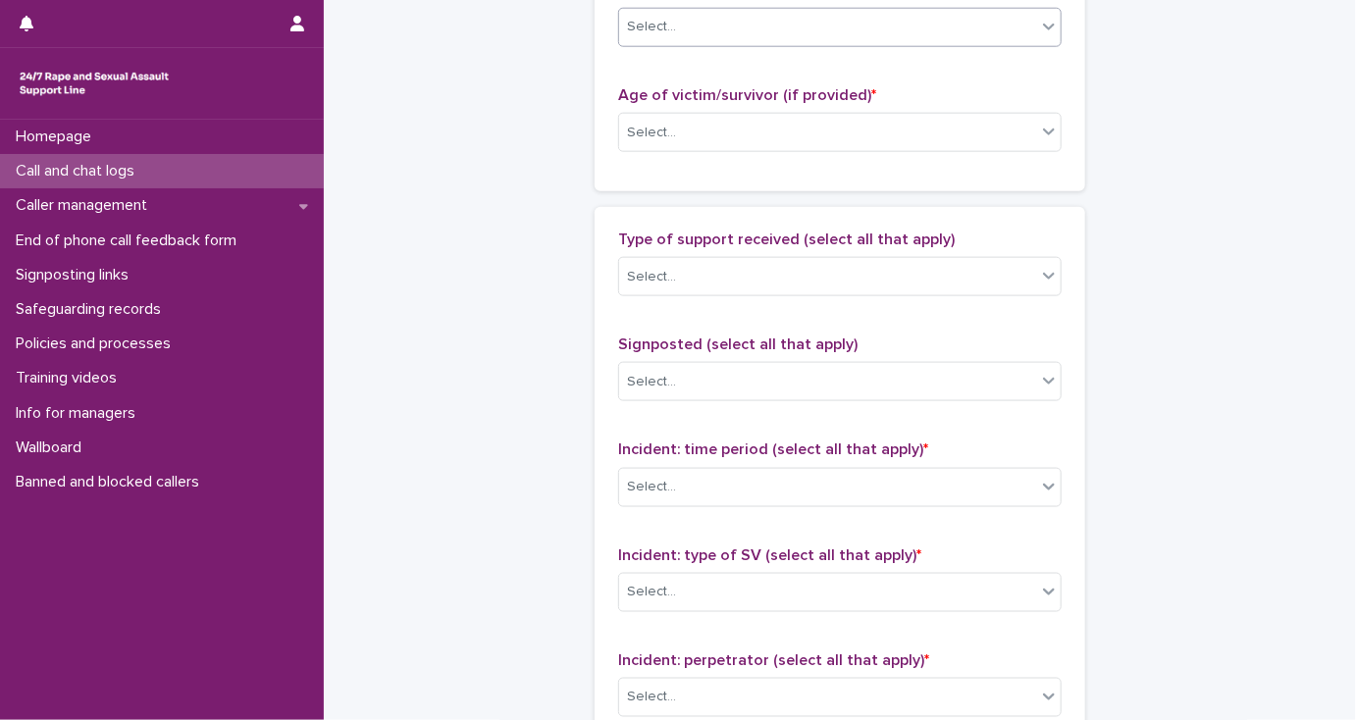
click at [655, 35] on div "Select..." at bounding box center [827, 27] width 417 height 32
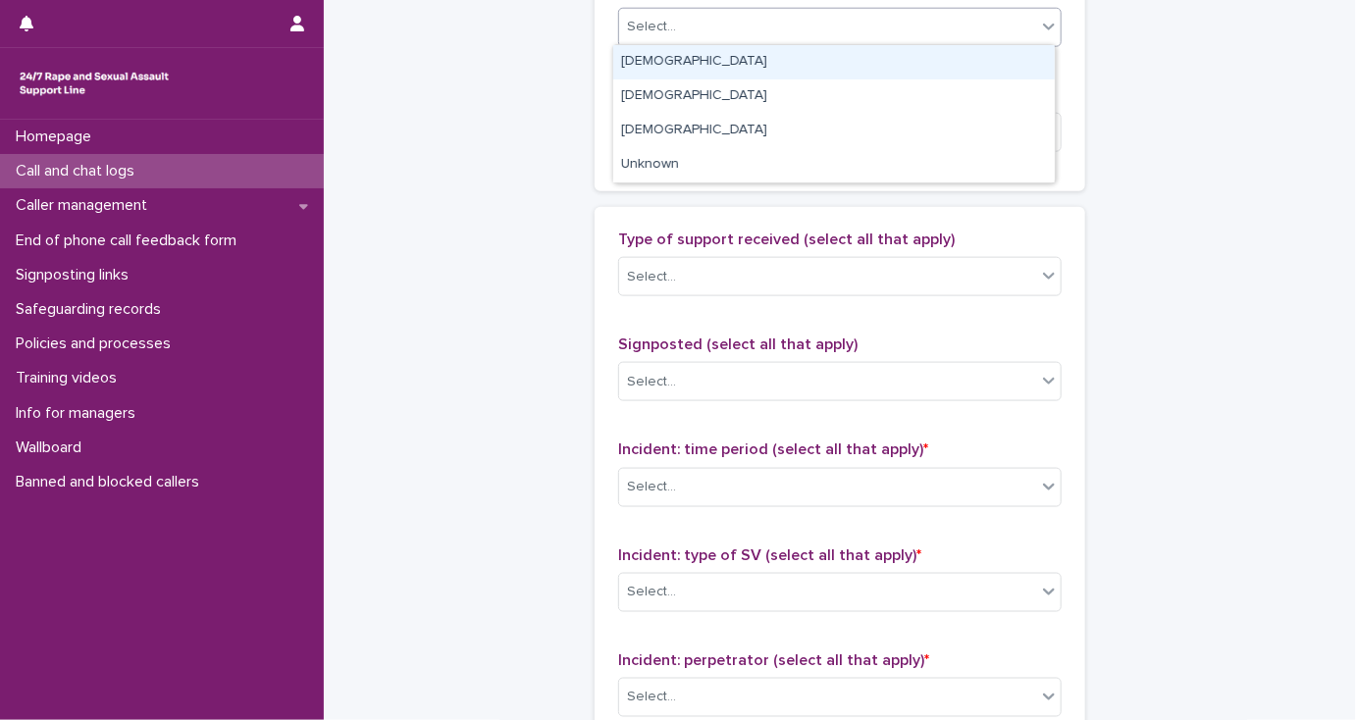
click at [644, 59] on div "[DEMOGRAPHIC_DATA]" at bounding box center [833, 62] width 441 height 34
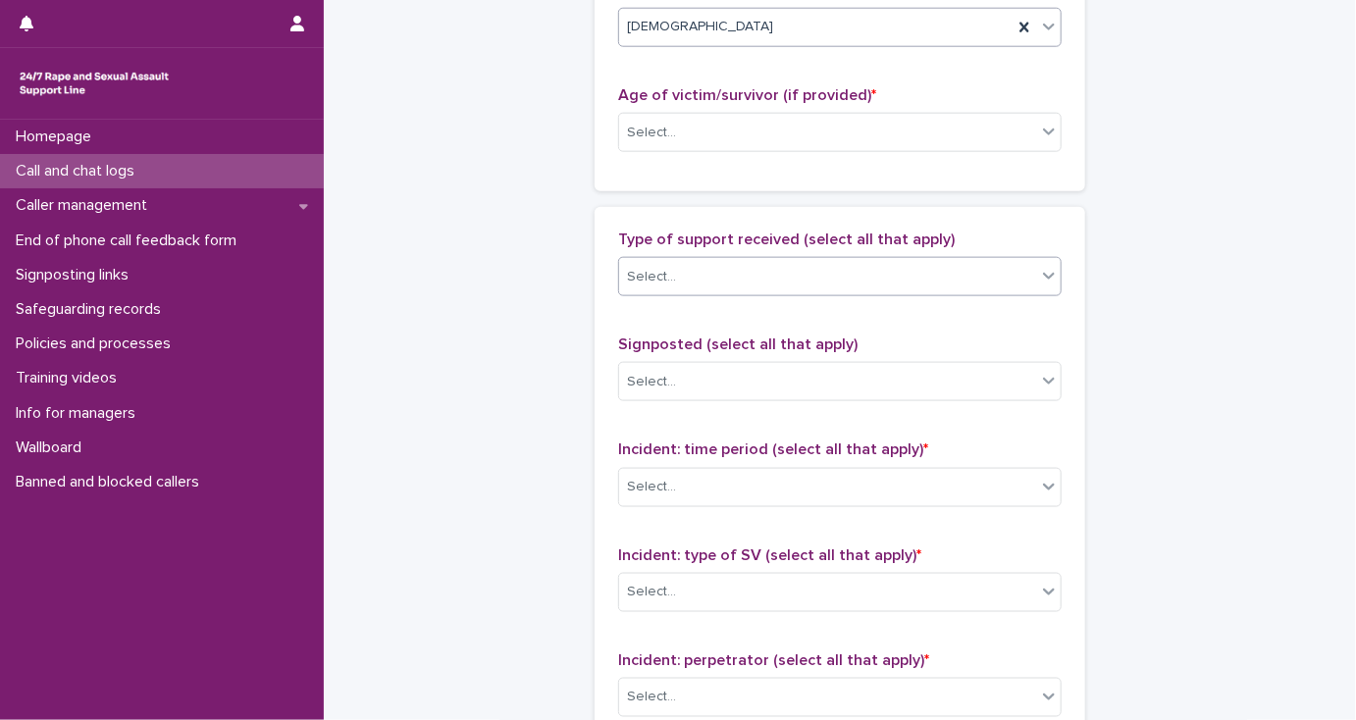
click at [655, 276] on div "Select..." at bounding box center [651, 277] width 49 height 21
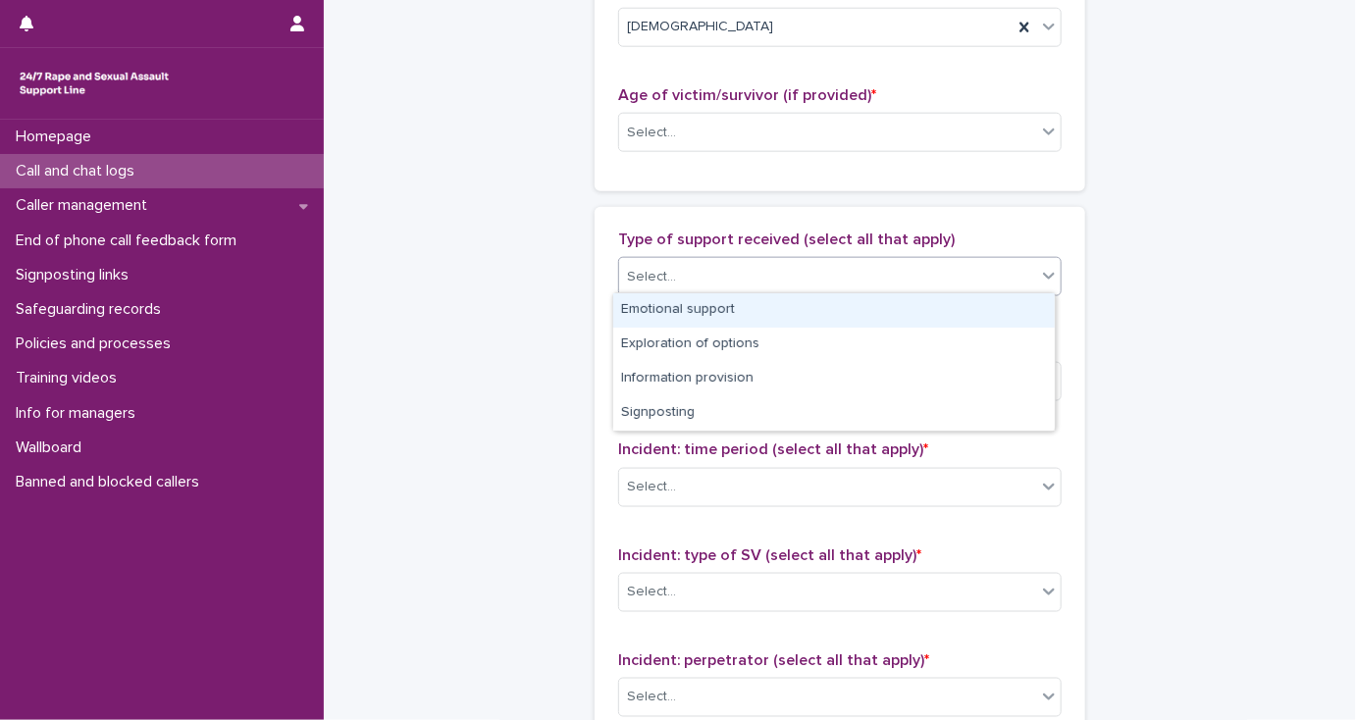
drag, startPoint x: 659, startPoint y: 311, endPoint x: 642, endPoint y: 330, distance: 25.0
click at [659, 310] on div "Emotional support" at bounding box center [833, 310] width 441 height 34
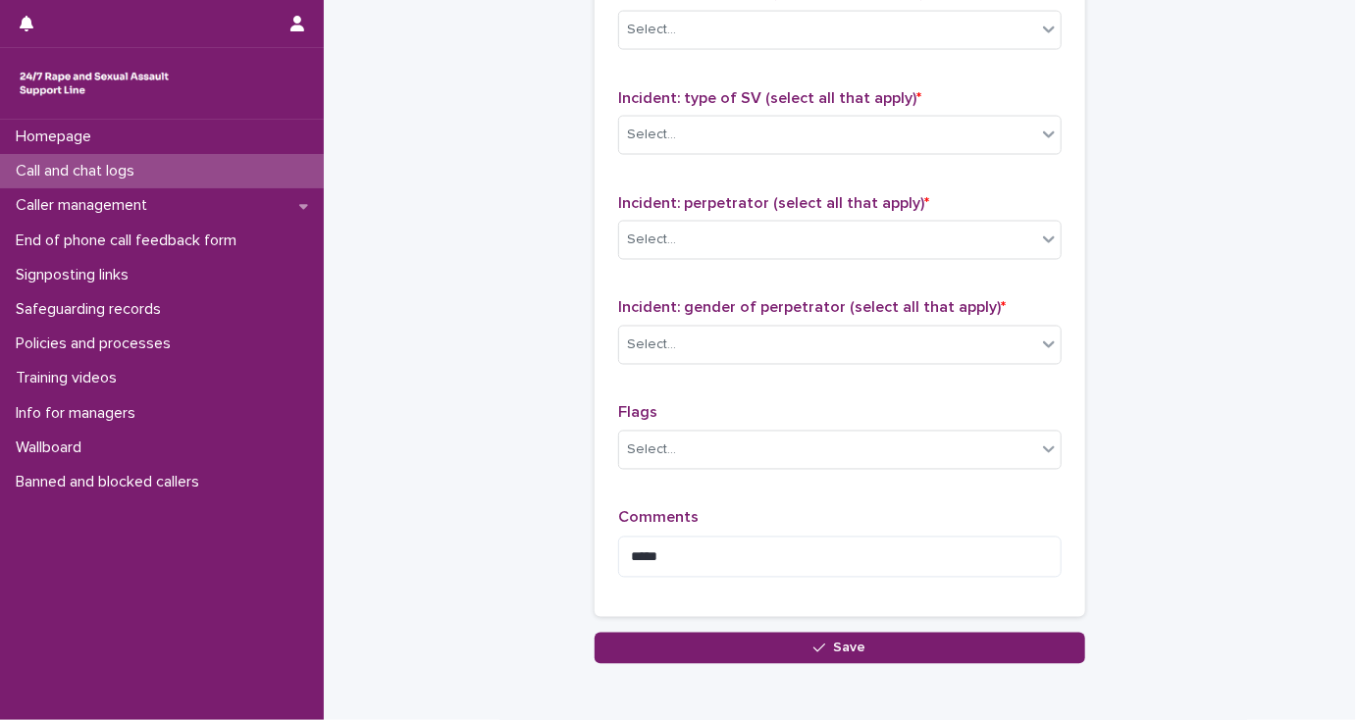
scroll to position [1553, 0]
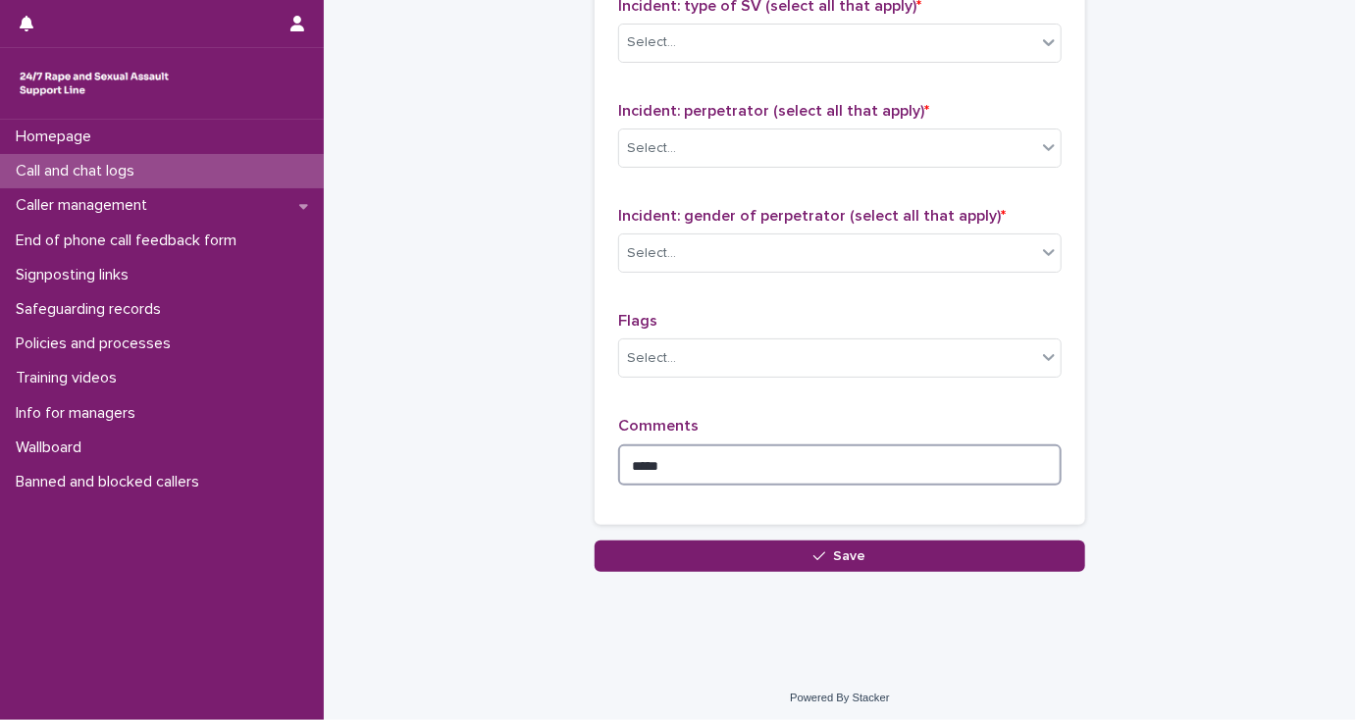
click at [672, 457] on textarea "****" at bounding box center [839, 465] width 443 height 42
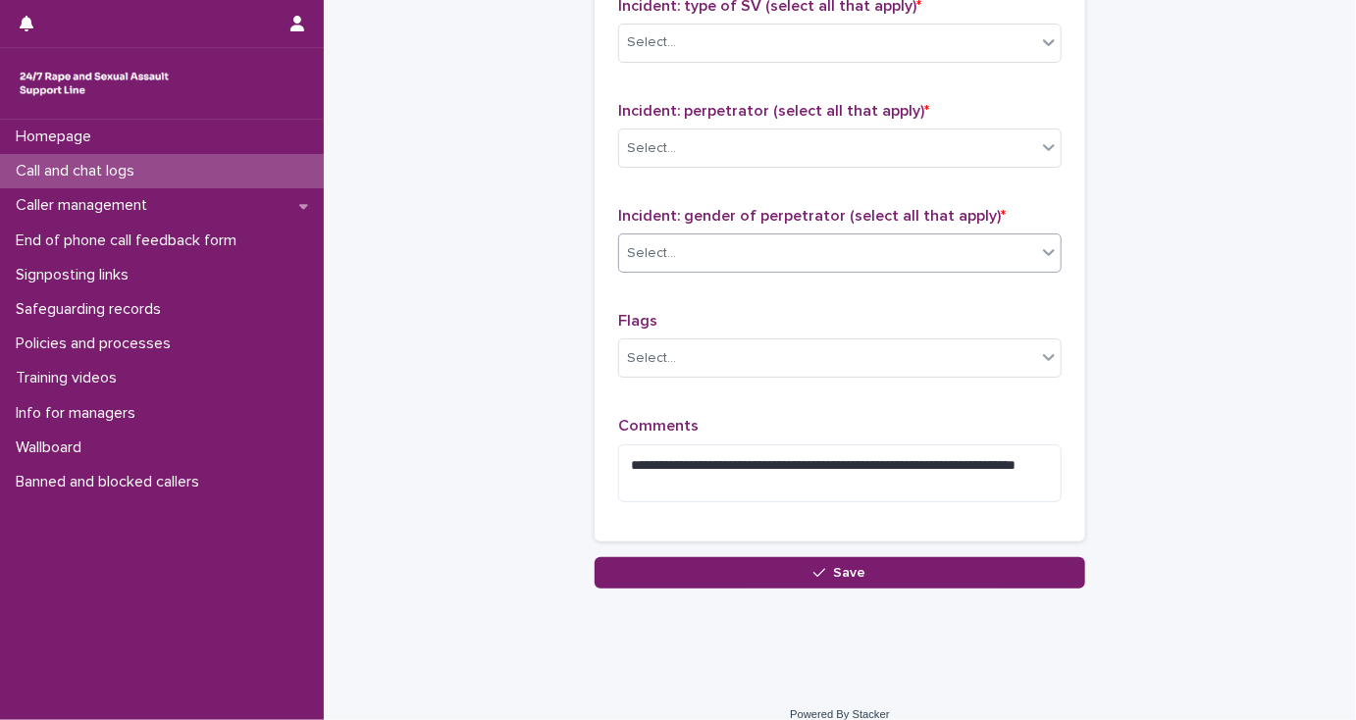
click at [685, 254] on div "Select..." at bounding box center [827, 253] width 417 height 32
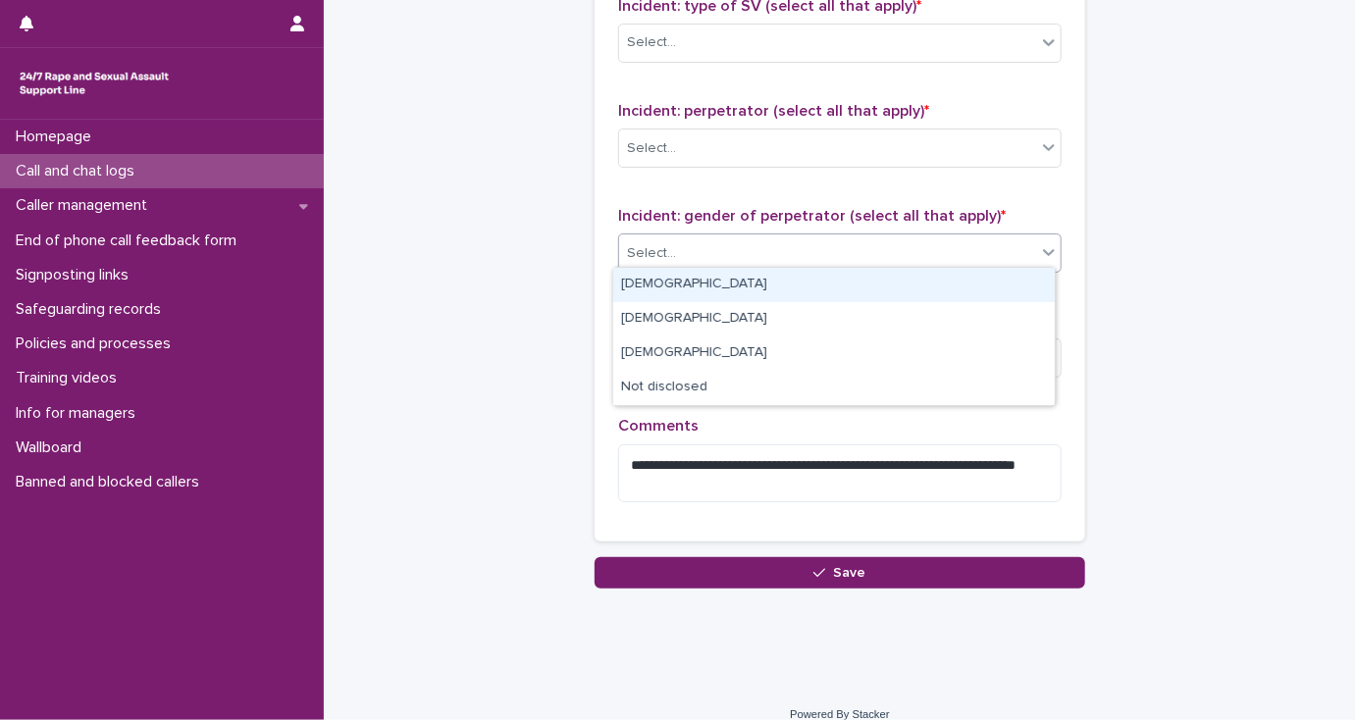
click at [683, 283] on div "[DEMOGRAPHIC_DATA]" at bounding box center [833, 285] width 441 height 34
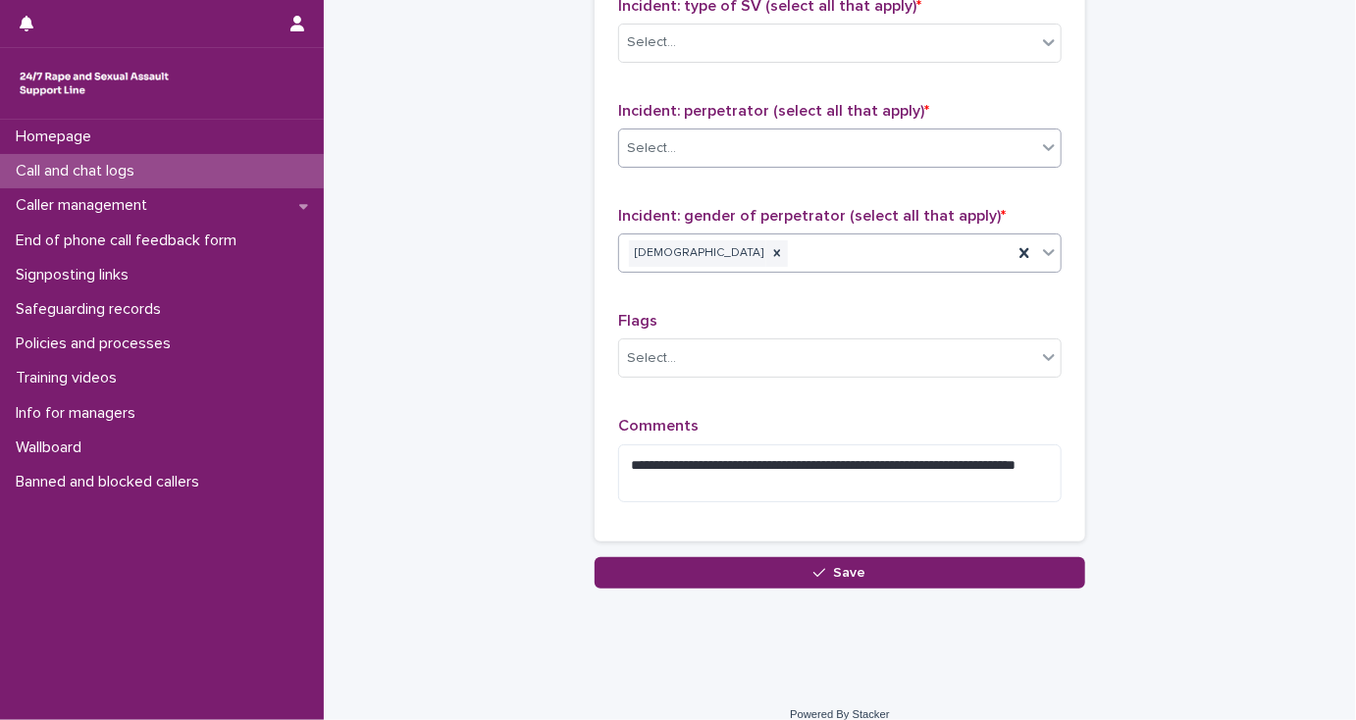
click at [693, 141] on div "Select..." at bounding box center [827, 148] width 417 height 32
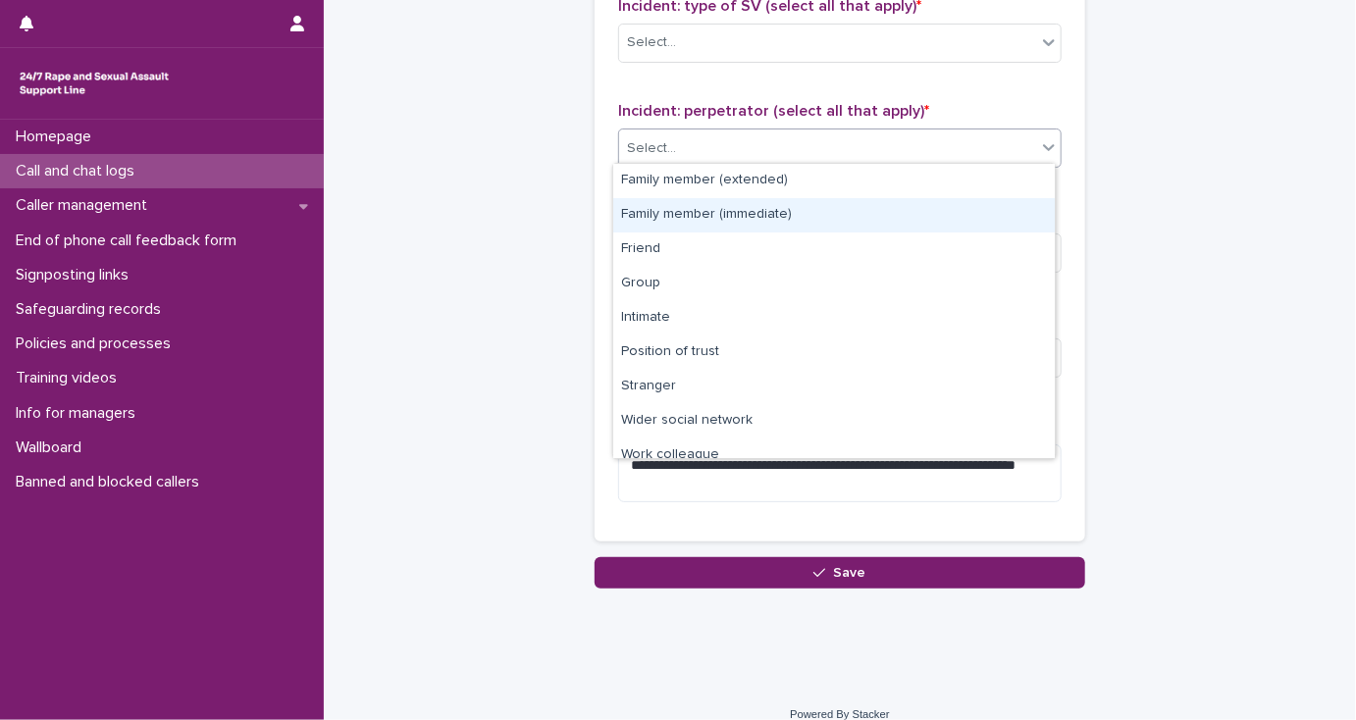
click at [699, 215] on div "Family member (immediate)" at bounding box center [833, 215] width 441 height 34
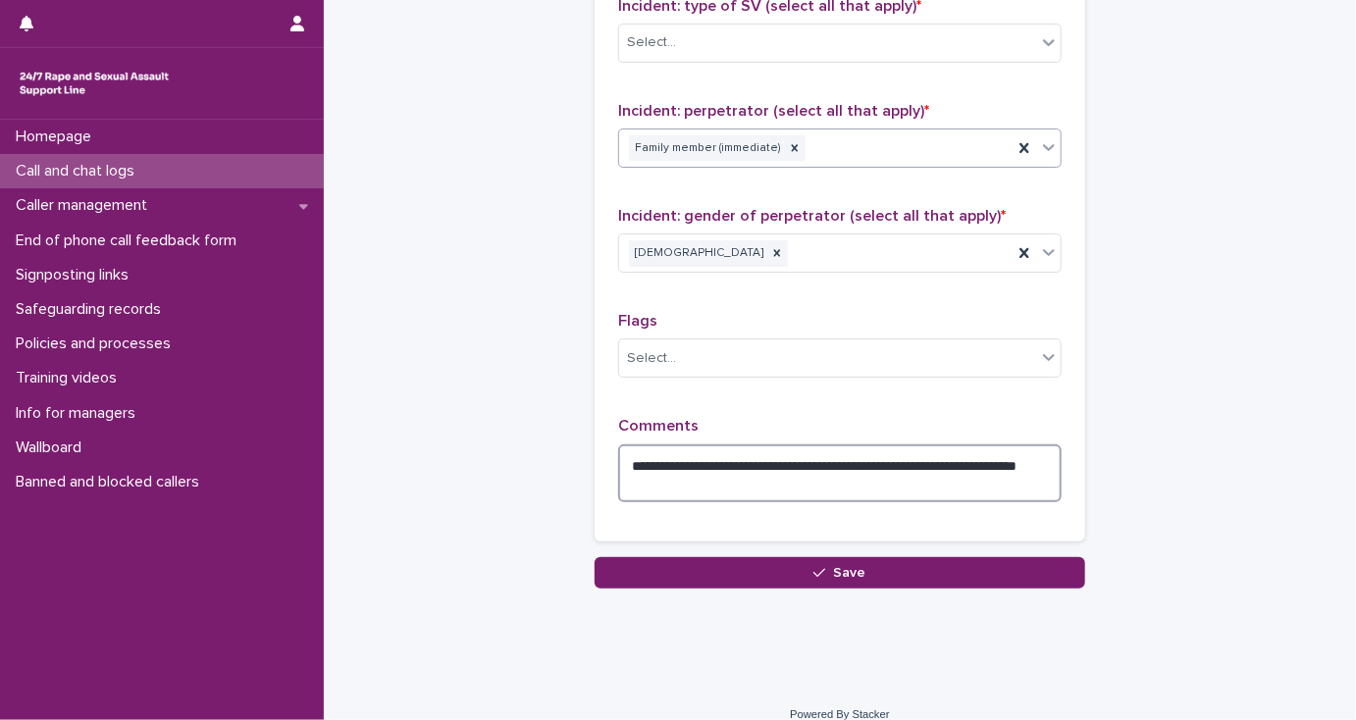
click at [655, 455] on textarea "**********" at bounding box center [839, 473] width 443 height 59
click at [696, 474] on textarea "**********" at bounding box center [839, 473] width 443 height 59
click at [918, 478] on textarea "**********" at bounding box center [839, 473] width 443 height 59
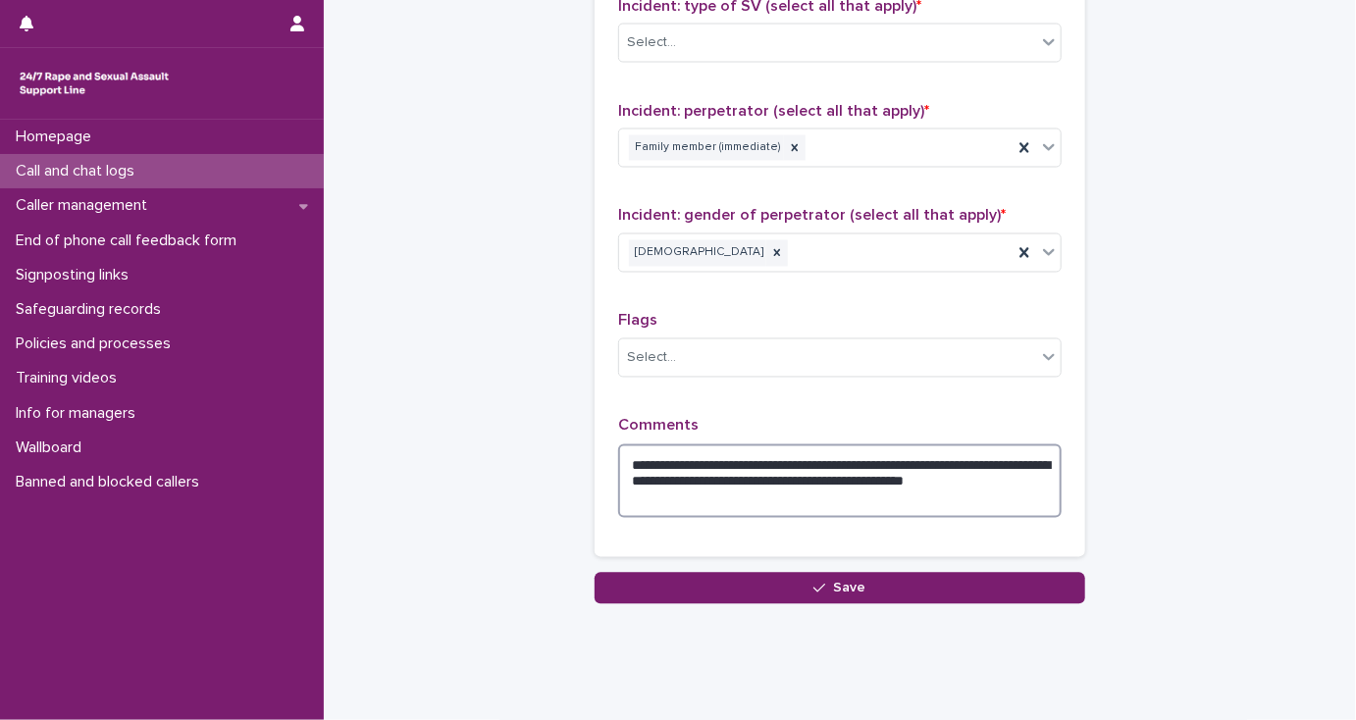
click at [896, 477] on textarea "**********" at bounding box center [839, 481] width 443 height 75
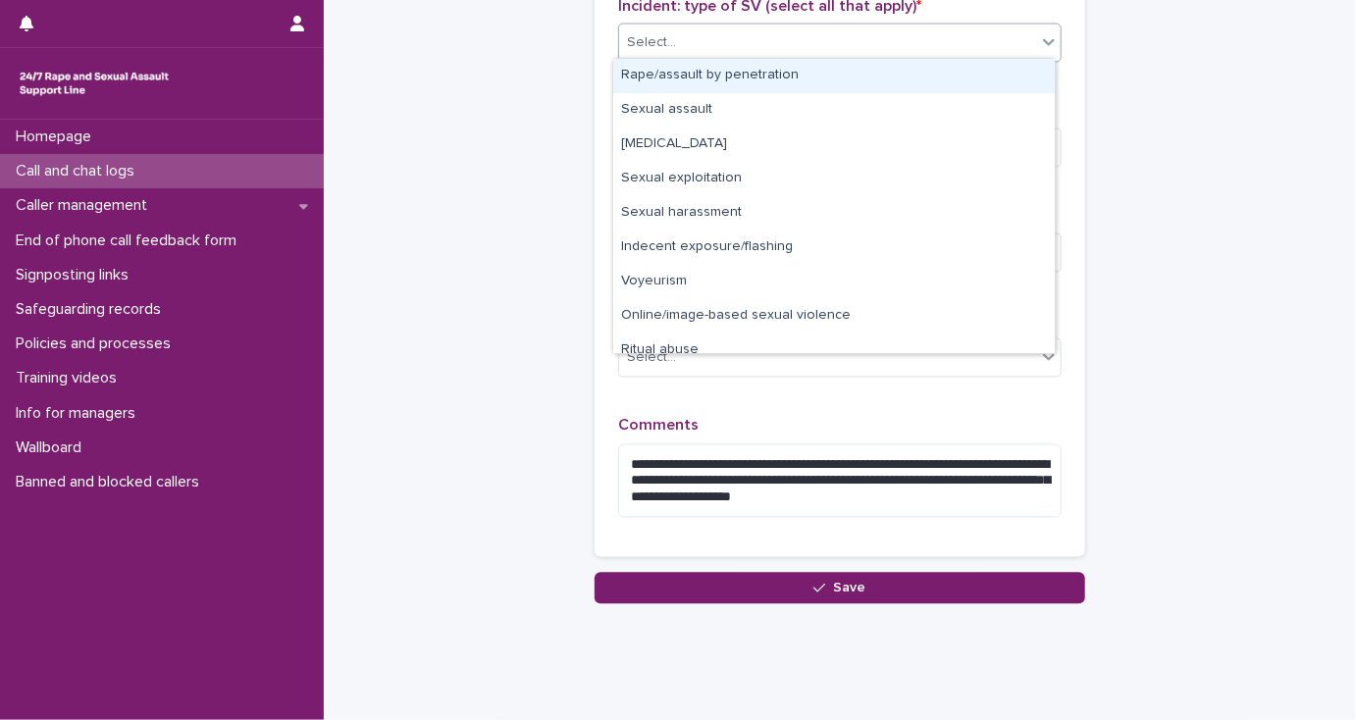
click at [781, 40] on div "Select..." at bounding box center [827, 42] width 417 height 32
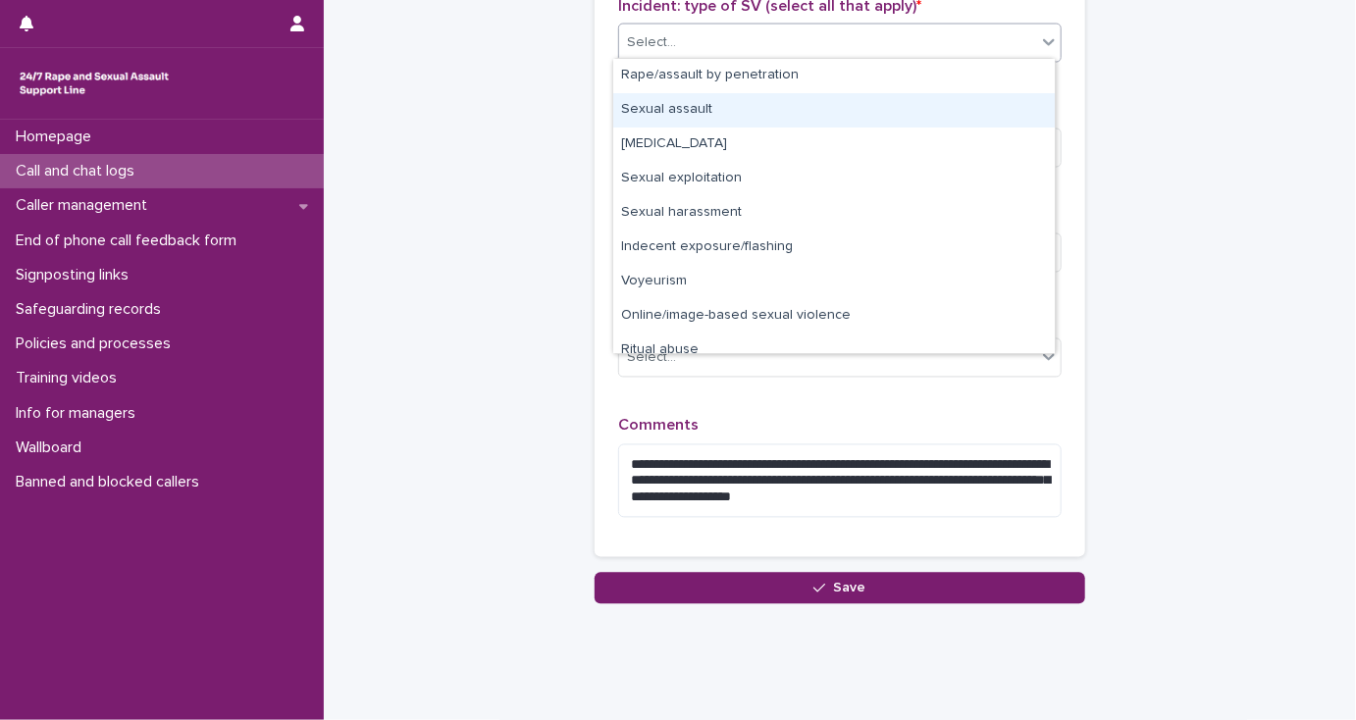
click at [765, 114] on div "Sexual assault" at bounding box center [833, 110] width 441 height 34
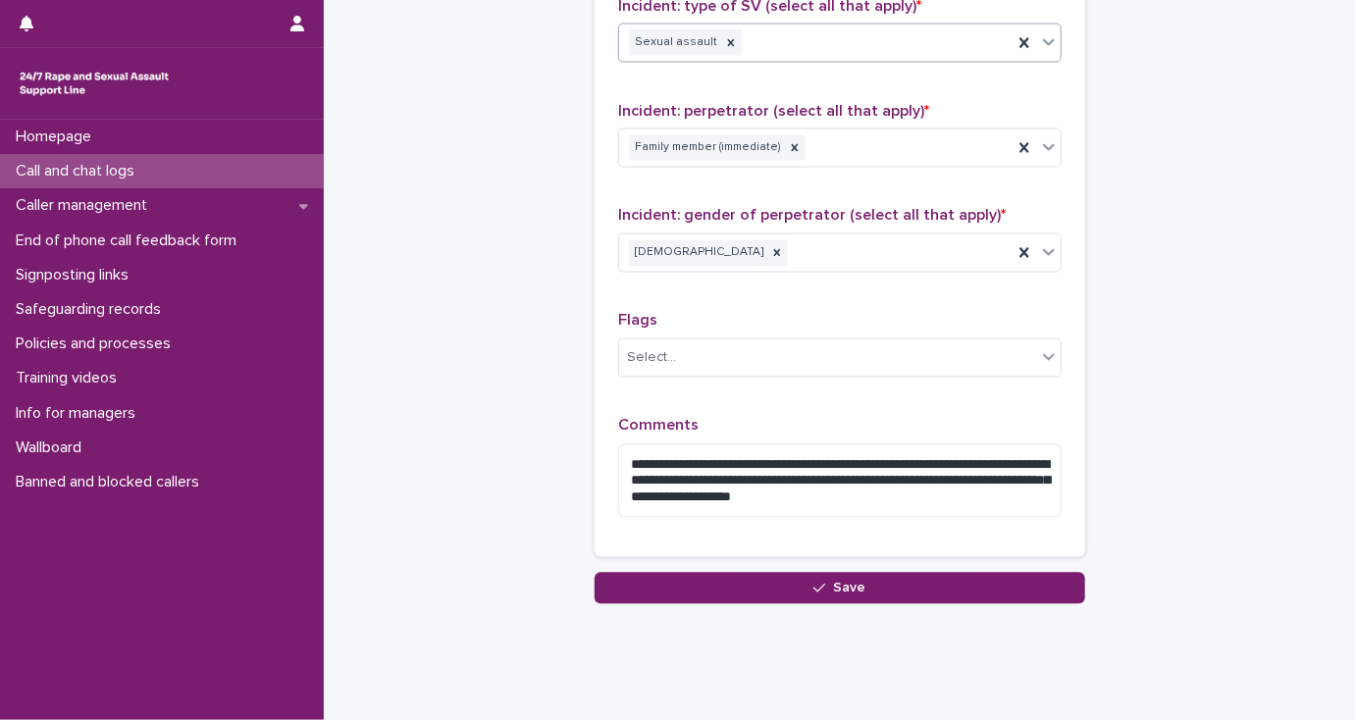
click at [827, 34] on div "Sexual assault" at bounding box center [815, 43] width 393 height 34
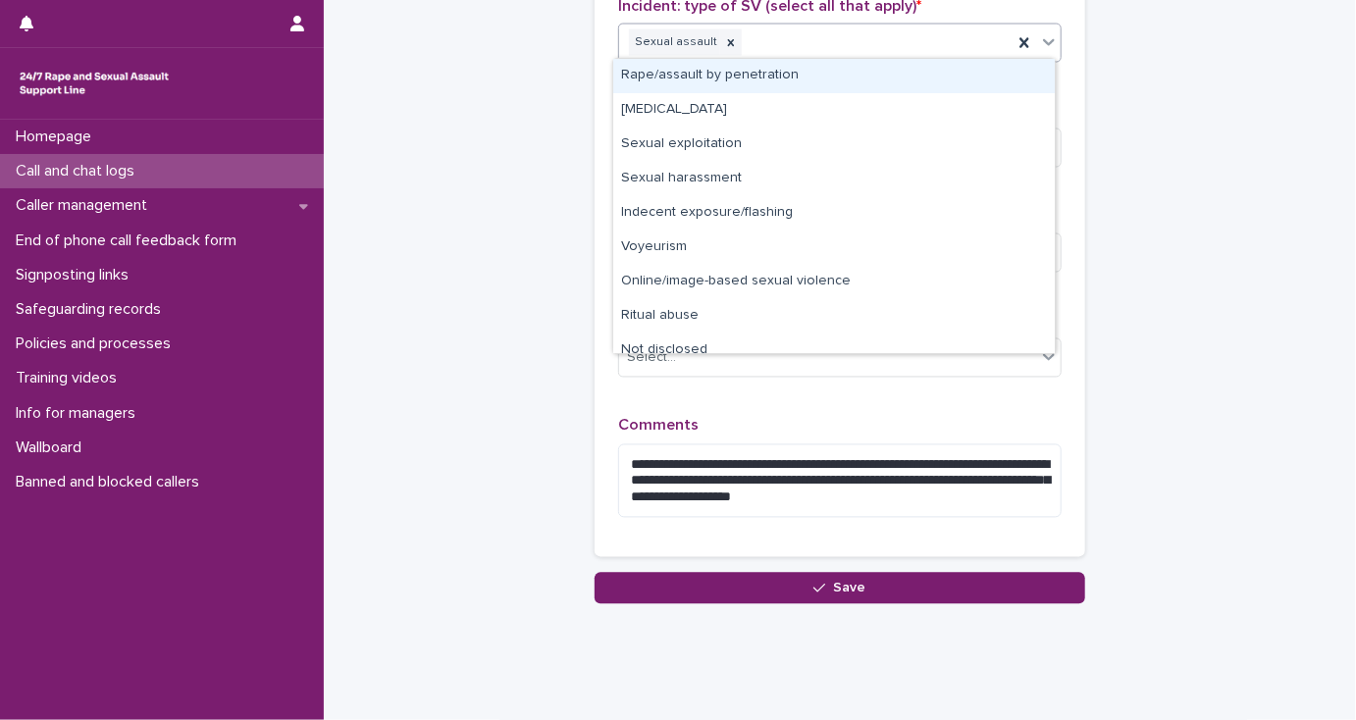
click at [827, 72] on div "Rape/assault by penetration" at bounding box center [833, 76] width 441 height 34
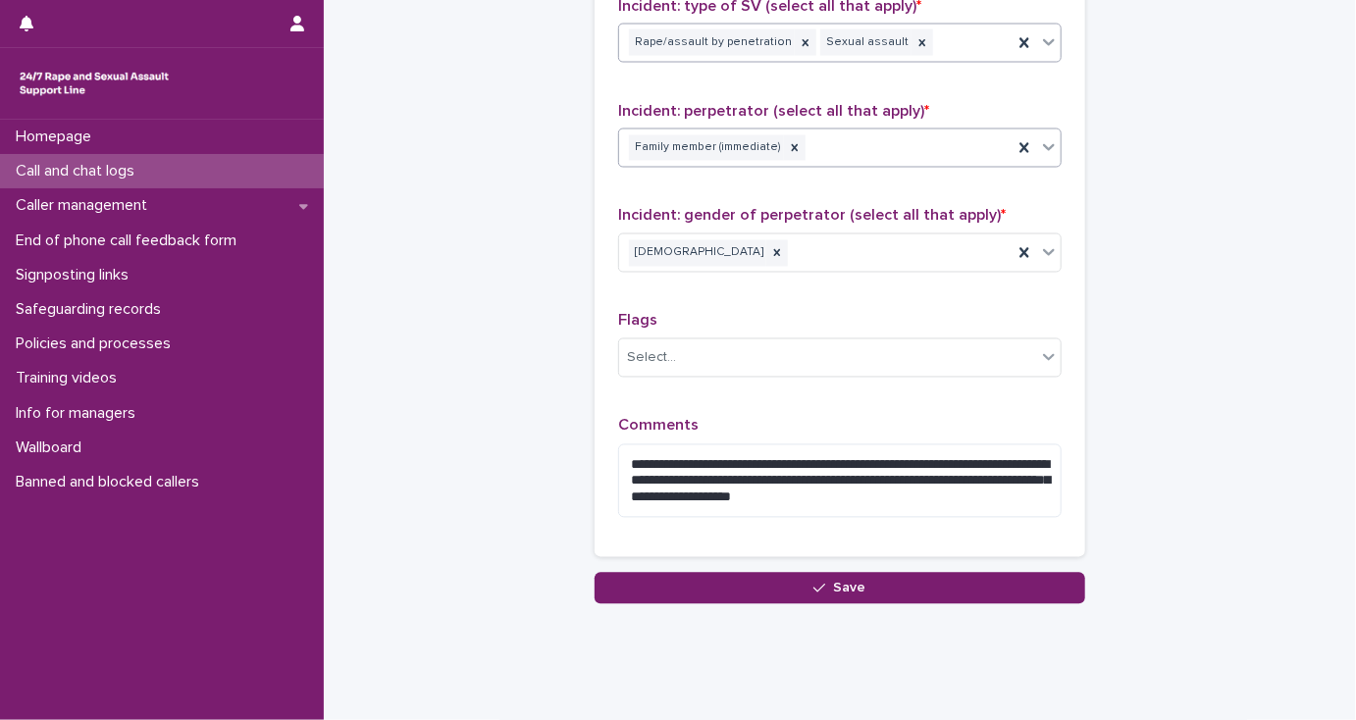
click at [830, 150] on div "Family member (immediate)" at bounding box center [815, 148] width 393 height 34
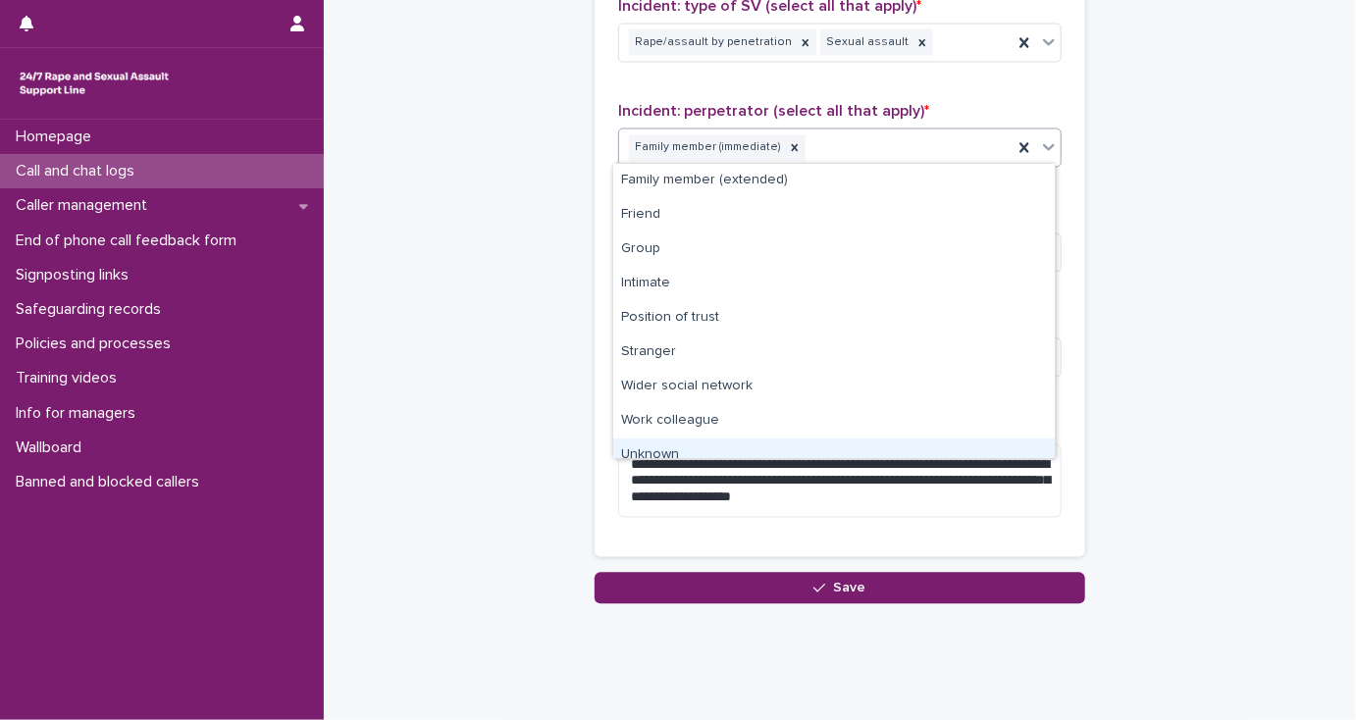
scroll to position [49, 0]
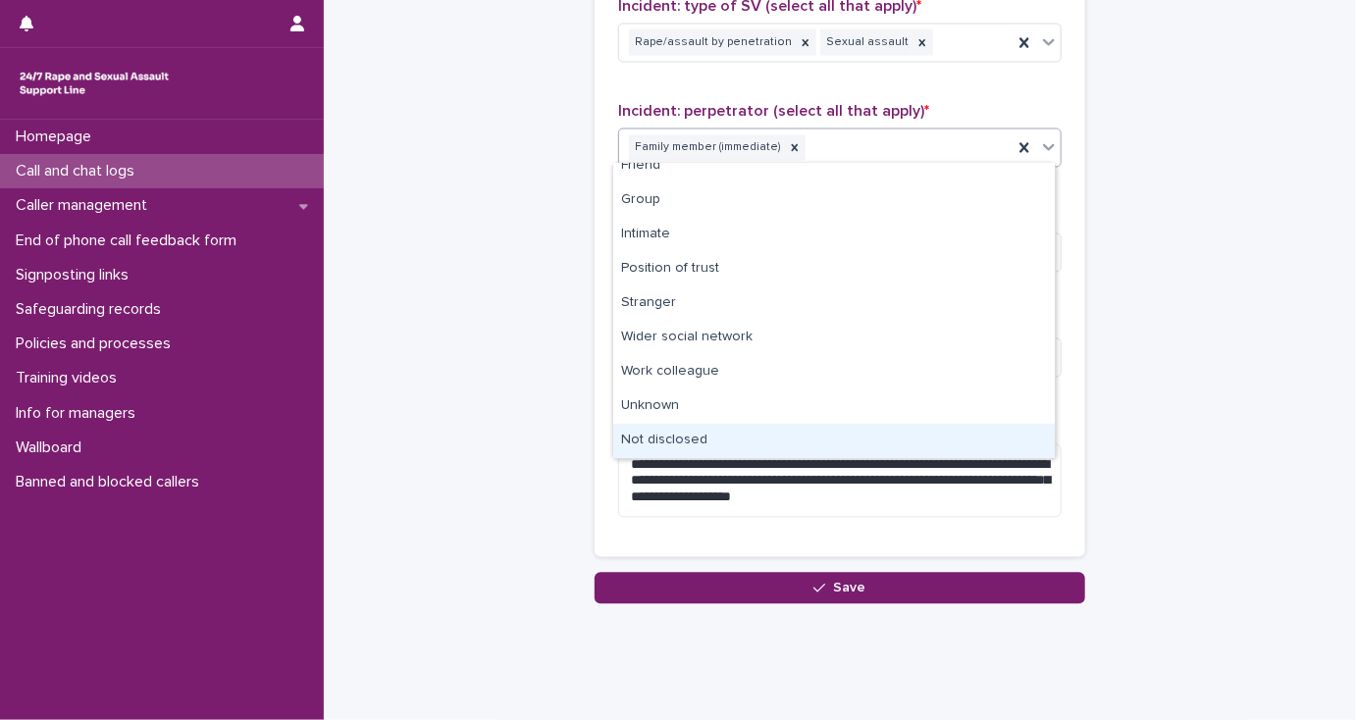
click at [722, 437] on div "Not disclosed" at bounding box center [833, 441] width 441 height 34
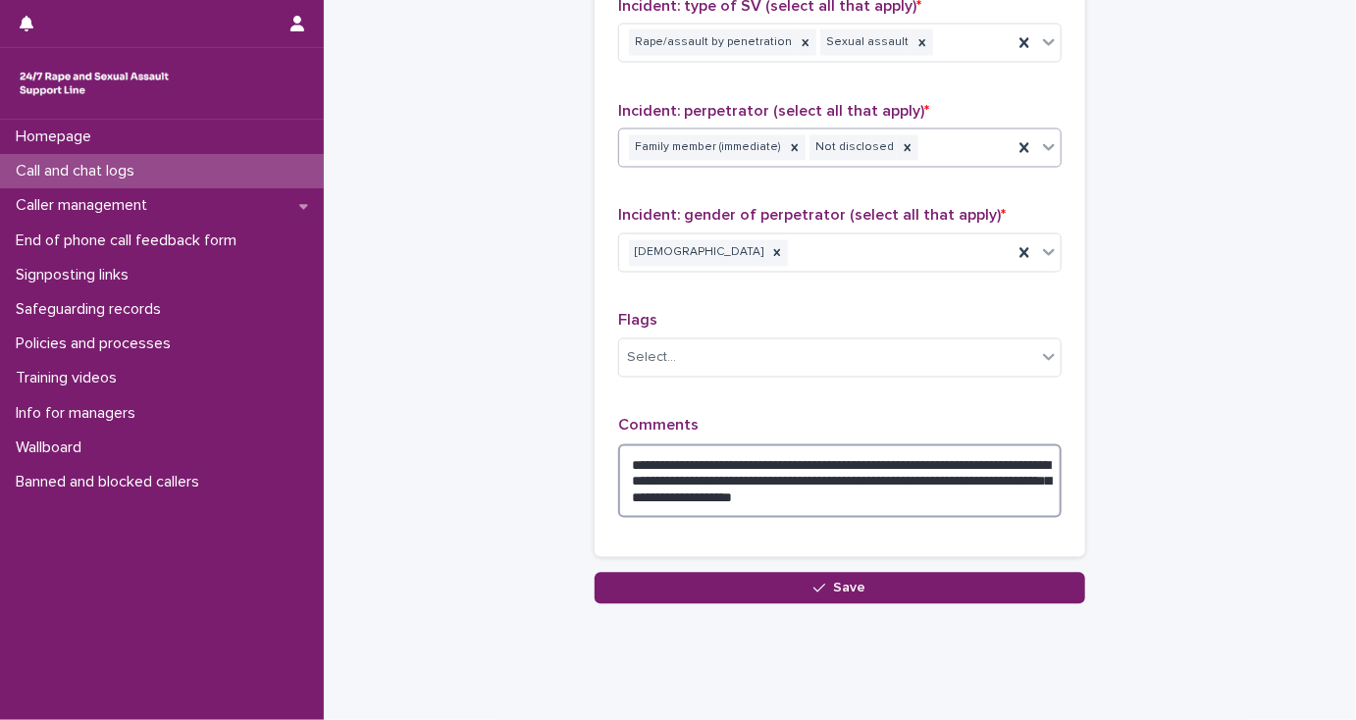
click at [625, 488] on textarea "**********" at bounding box center [839, 481] width 443 height 75
click at [1016, 469] on textarea "**********" at bounding box center [839, 481] width 443 height 75
click at [980, 490] on textarea "**********" at bounding box center [839, 481] width 443 height 75
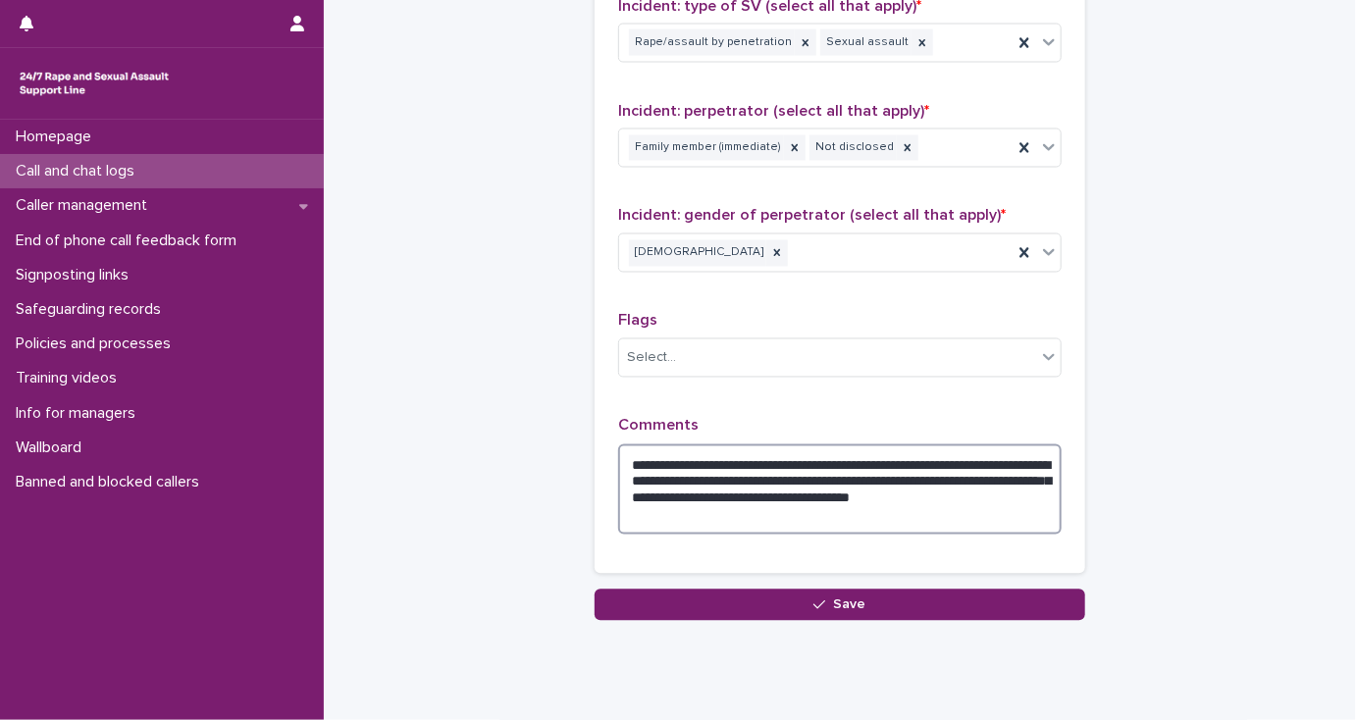
click at [804, 492] on textarea "**********" at bounding box center [839, 489] width 443 height 91
drag, startPoint x: 860, startPoint y: 459, endPoint x: 867, endPoint y: 468, distance: 11.2
click at [860, 460] on textarea "**********" at bounding box center [839, 489] width 443 height 91
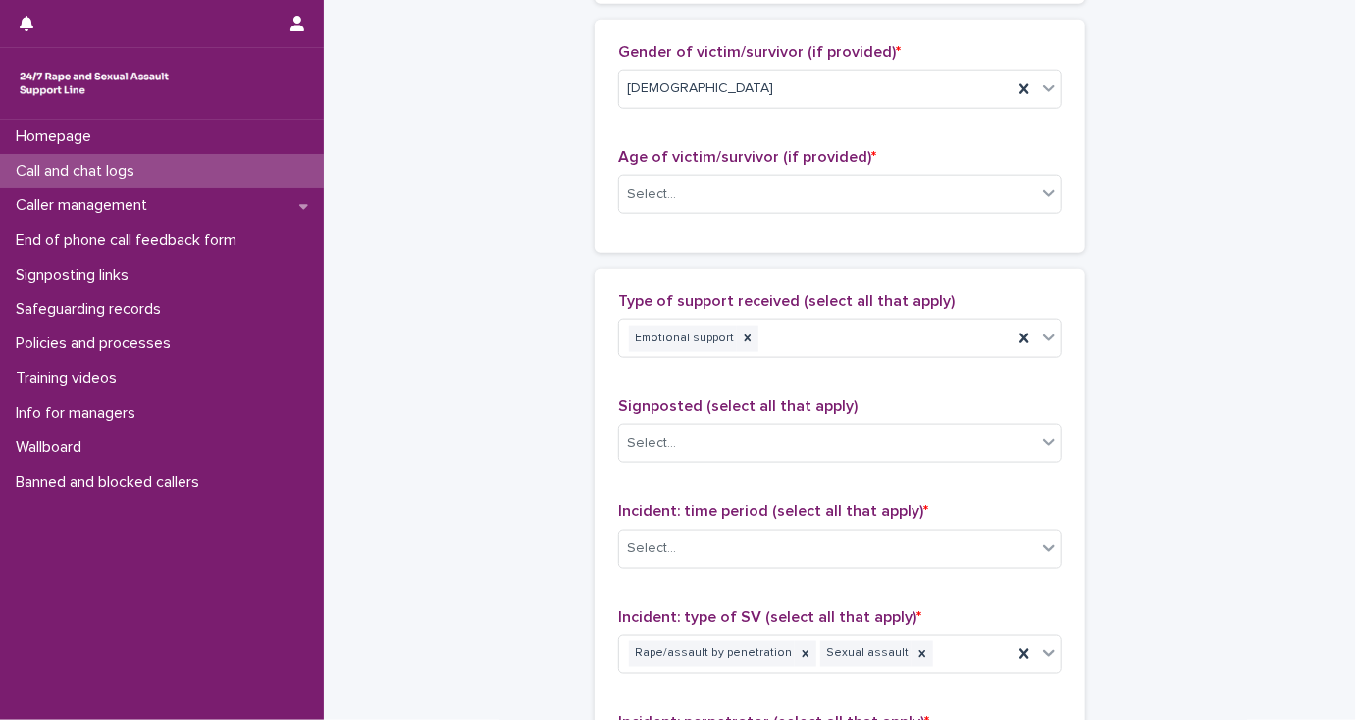
scroll to position [925, 0]
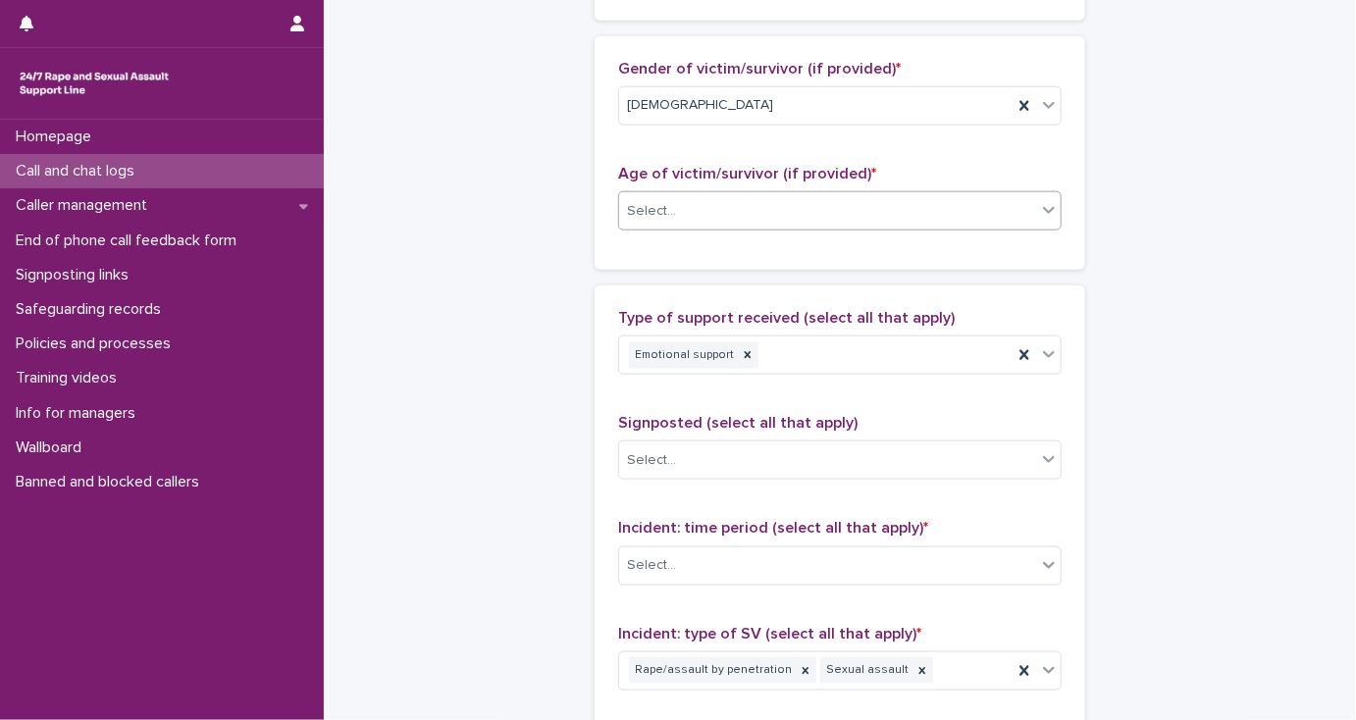
click at [643, 207] on div "Select..." at bounding box center [651, 211] width 49 height 21
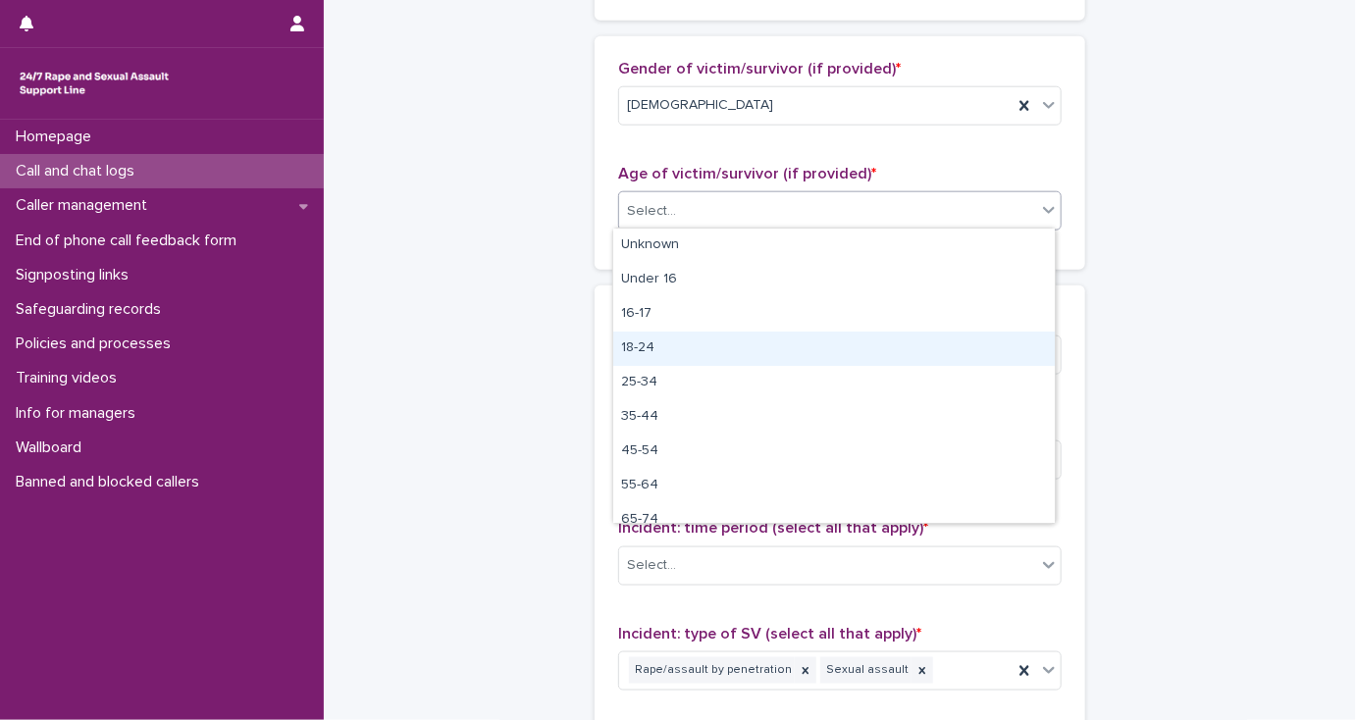
click at [666, 353] on div "18-24" at bounding box center [833, 349] width 441 height 34
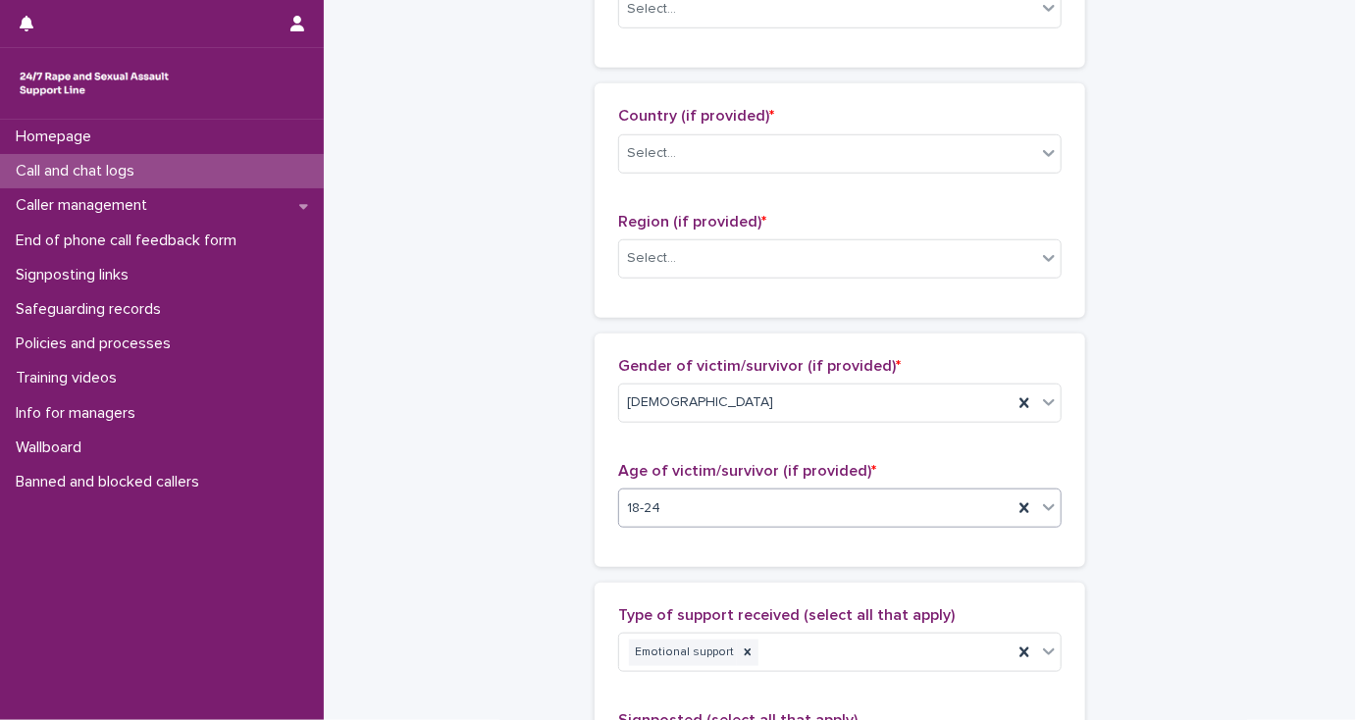
scroll to position [611, 0]
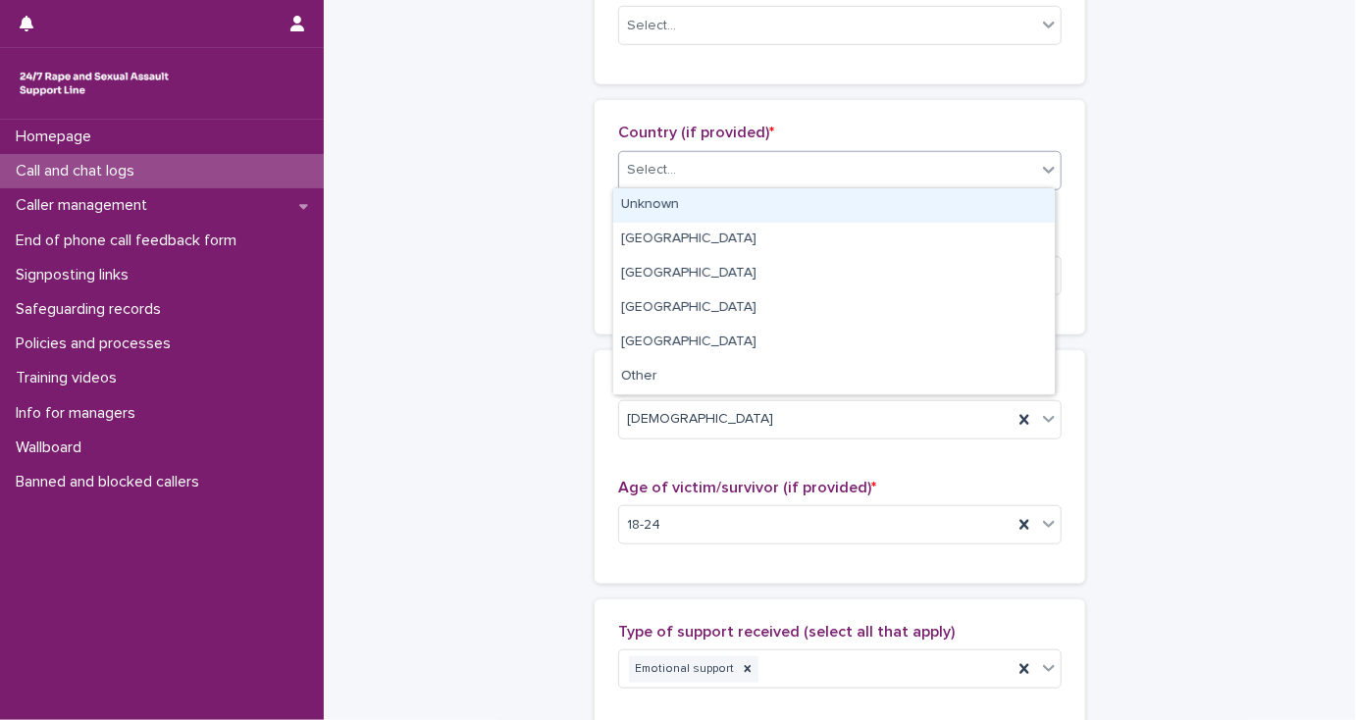
click at [627, 169] on div "Select..." at bounding box center [651, 170] width 49 height 21
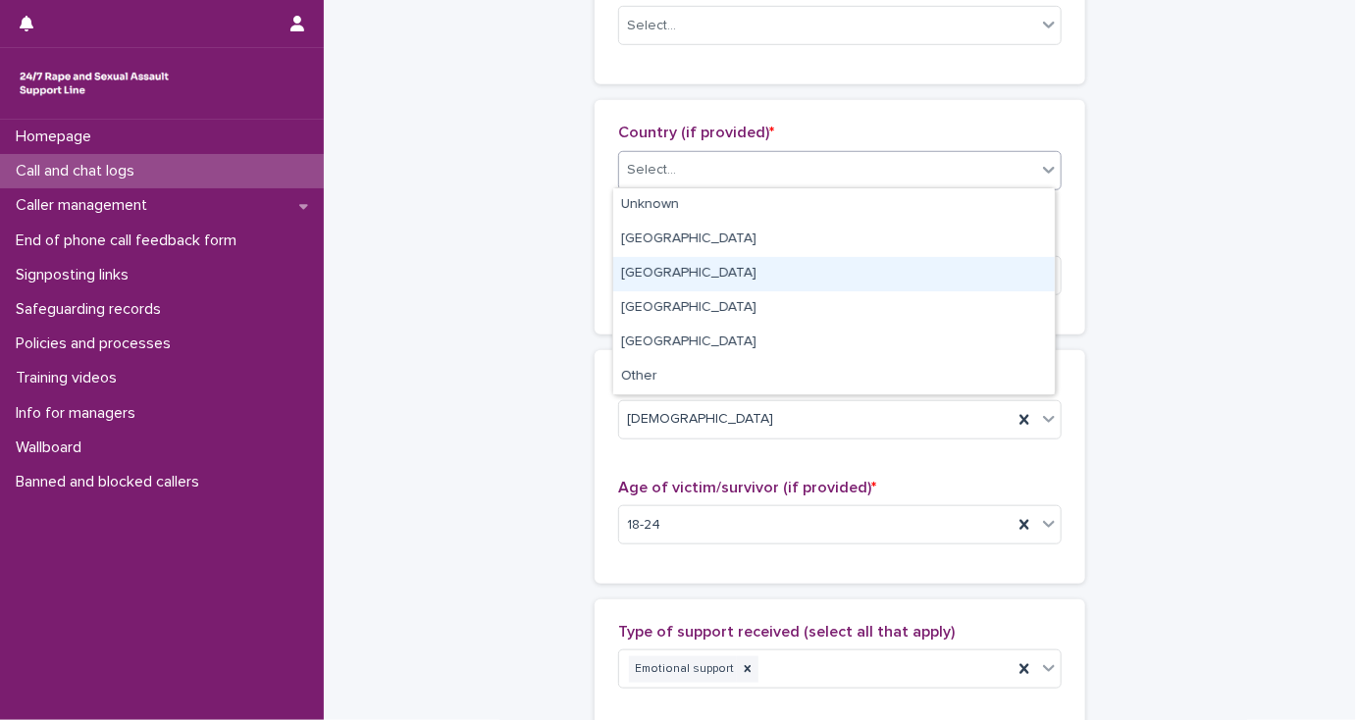
click at [627, 272] on div "[GEOGRAPHIC_DATA]" at bounding box center [833, 274] width 441 height 34
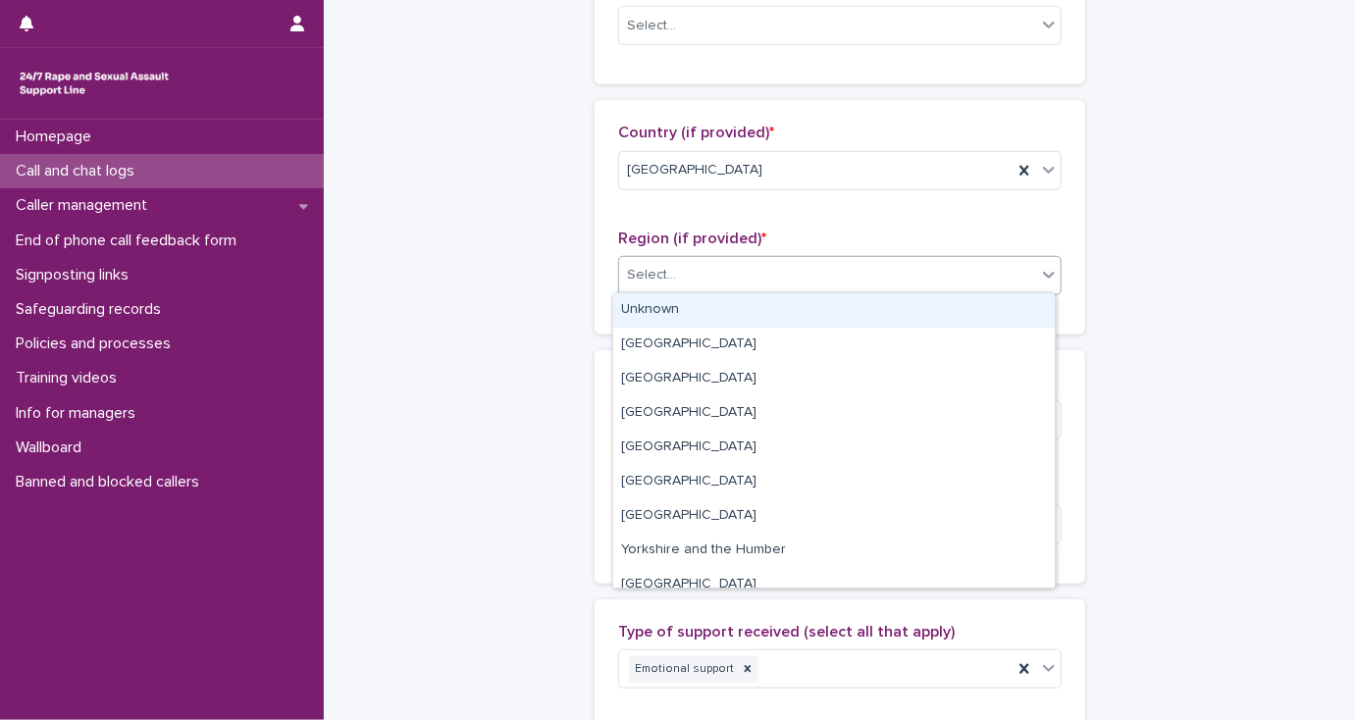
drag, startPoint x: 635, startPoint y: 282, endPoint x: 640, endPoint y: 299, distance: 18.3
click at [635, 283] on div "Select..." at bounding box center [651, 275] width 49 height 21
click at [643, 308] on div "Unknown" at bounding box center [833, 310] width 441 height 34
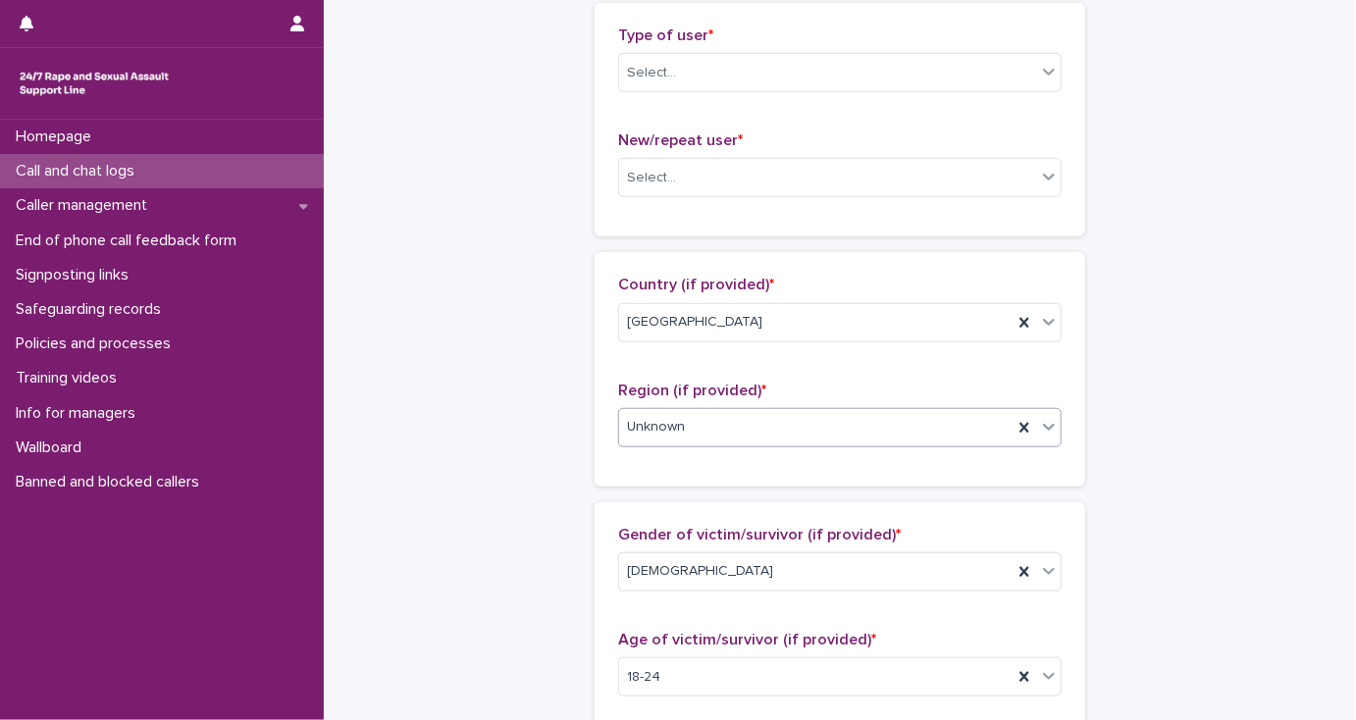
scroll to position [454, 0]
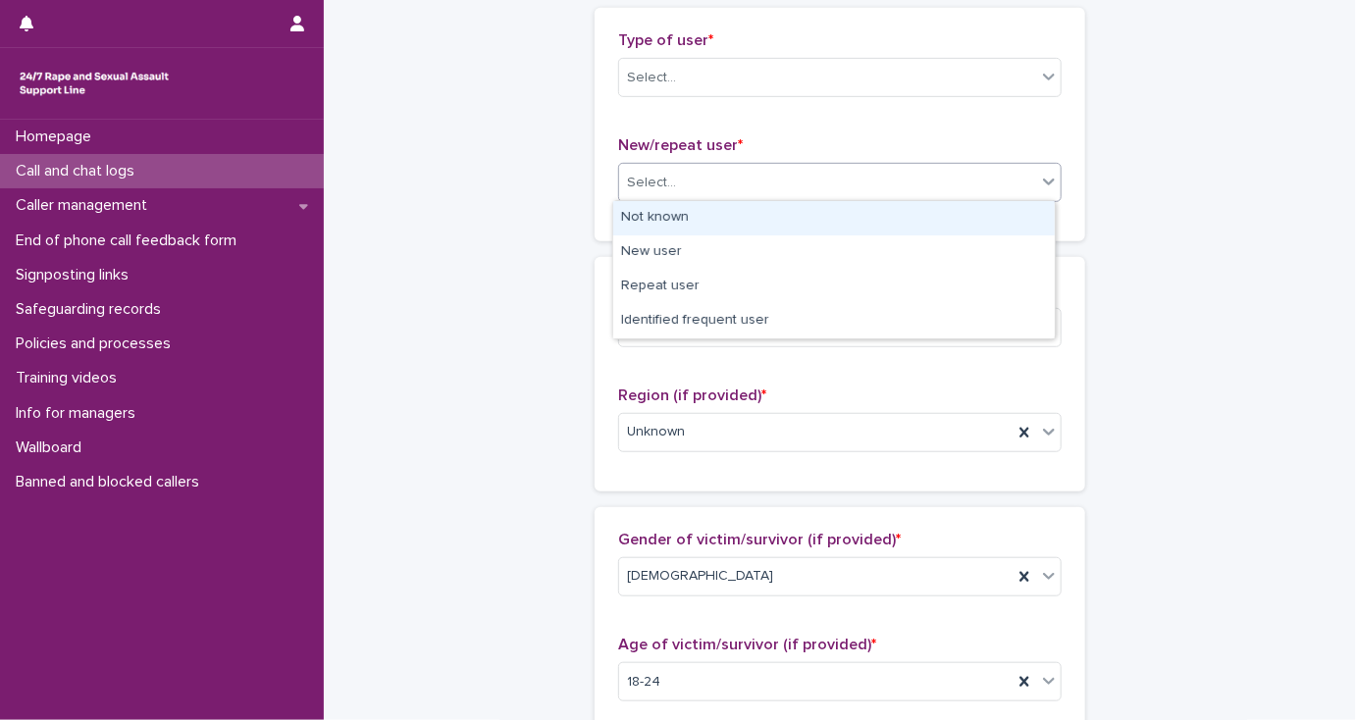
click at [629, 179] on div "Select..." at bounding box center [651, 183] width 49 height 21
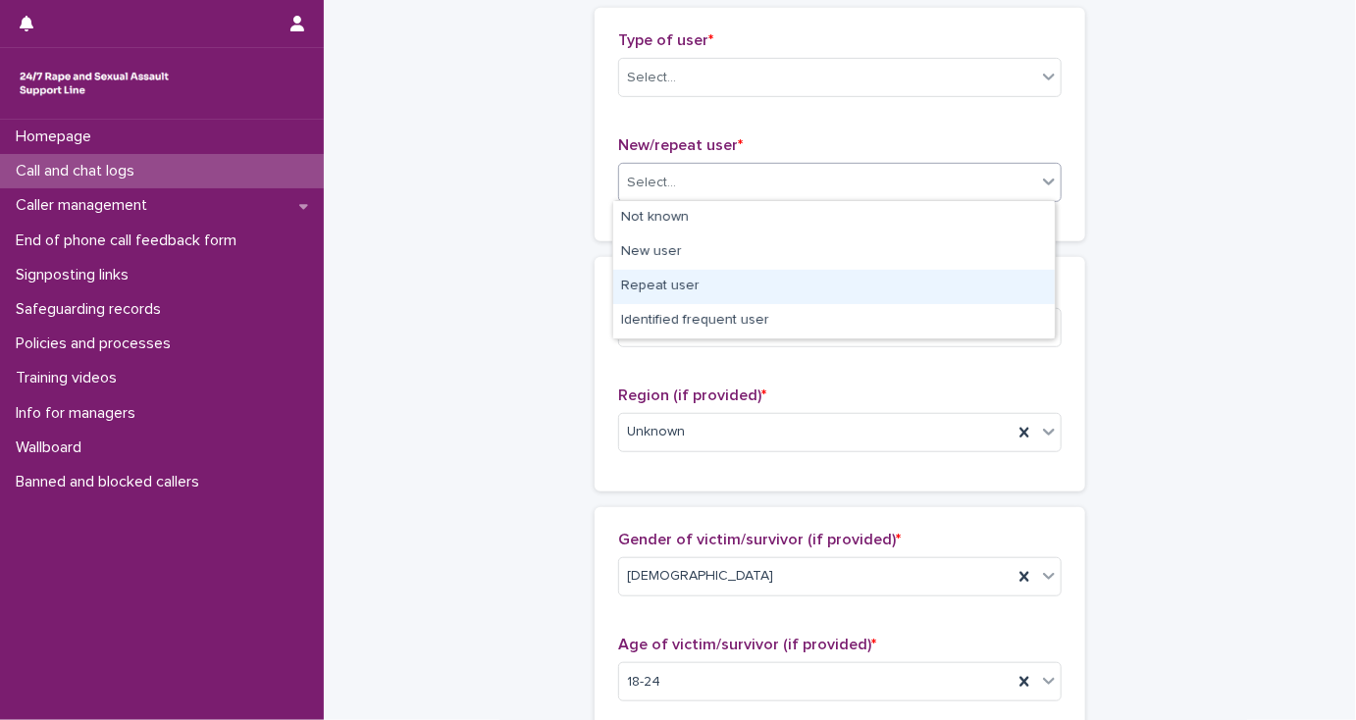
click at [657, 294] on div "Repeat user" at bounding box center [833, 287] width 441 height 34
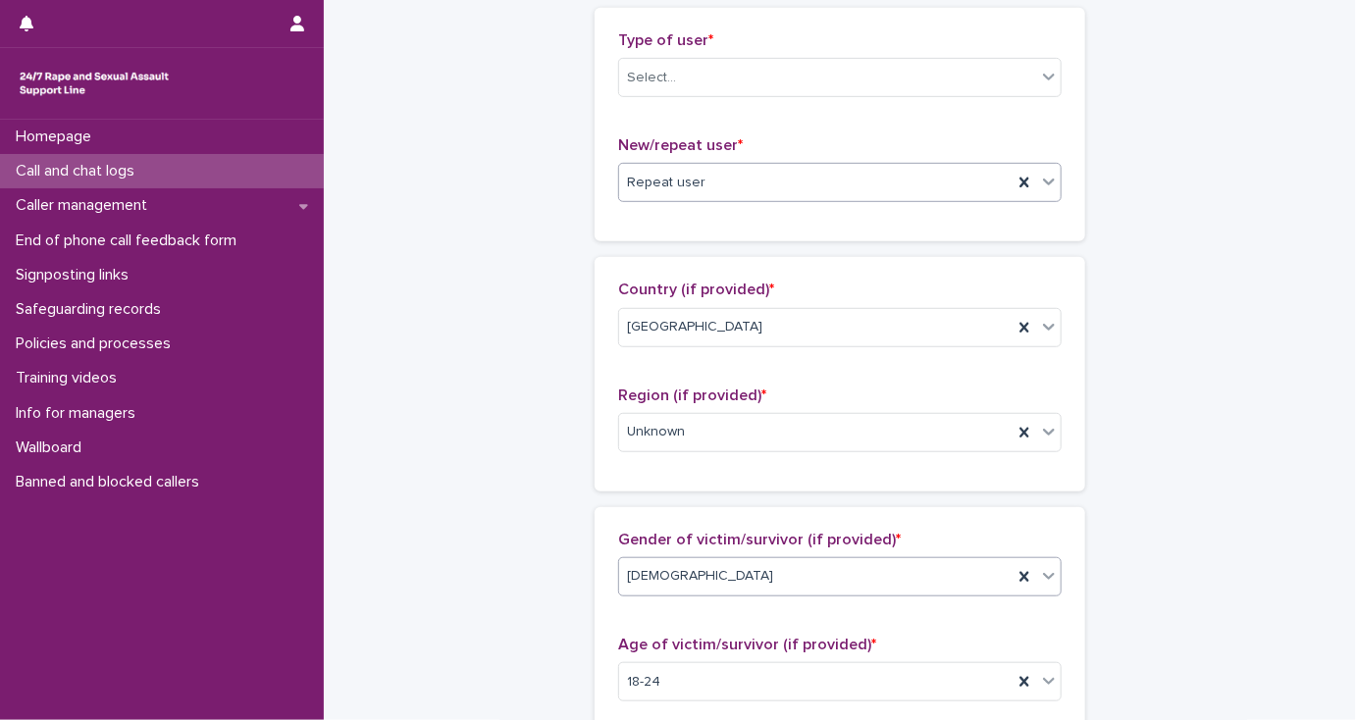
click at [757, 575] on div "[DEMOGRAPHIC_DATA]" at bounding box center [815, 576] width 393 height 32
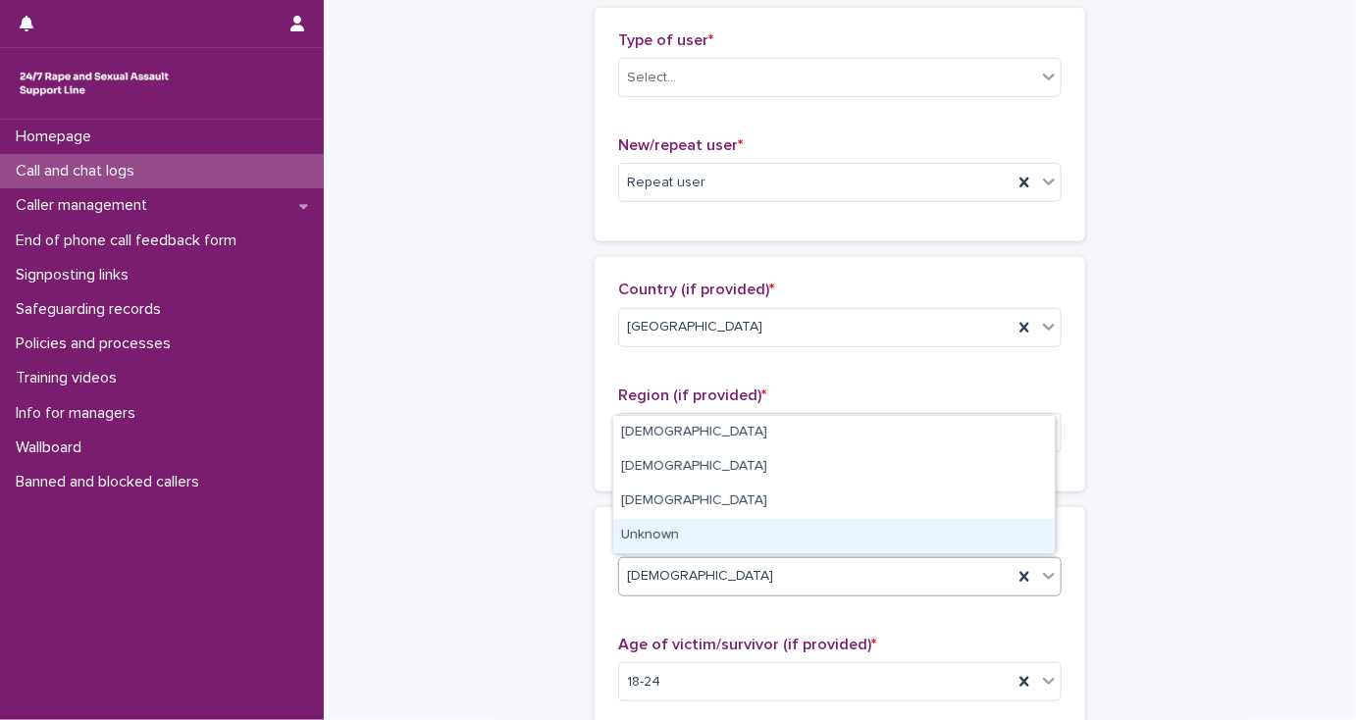
click at [736, 535] on div "Unknown" at bounding box center [833, 536] width 441 height 34
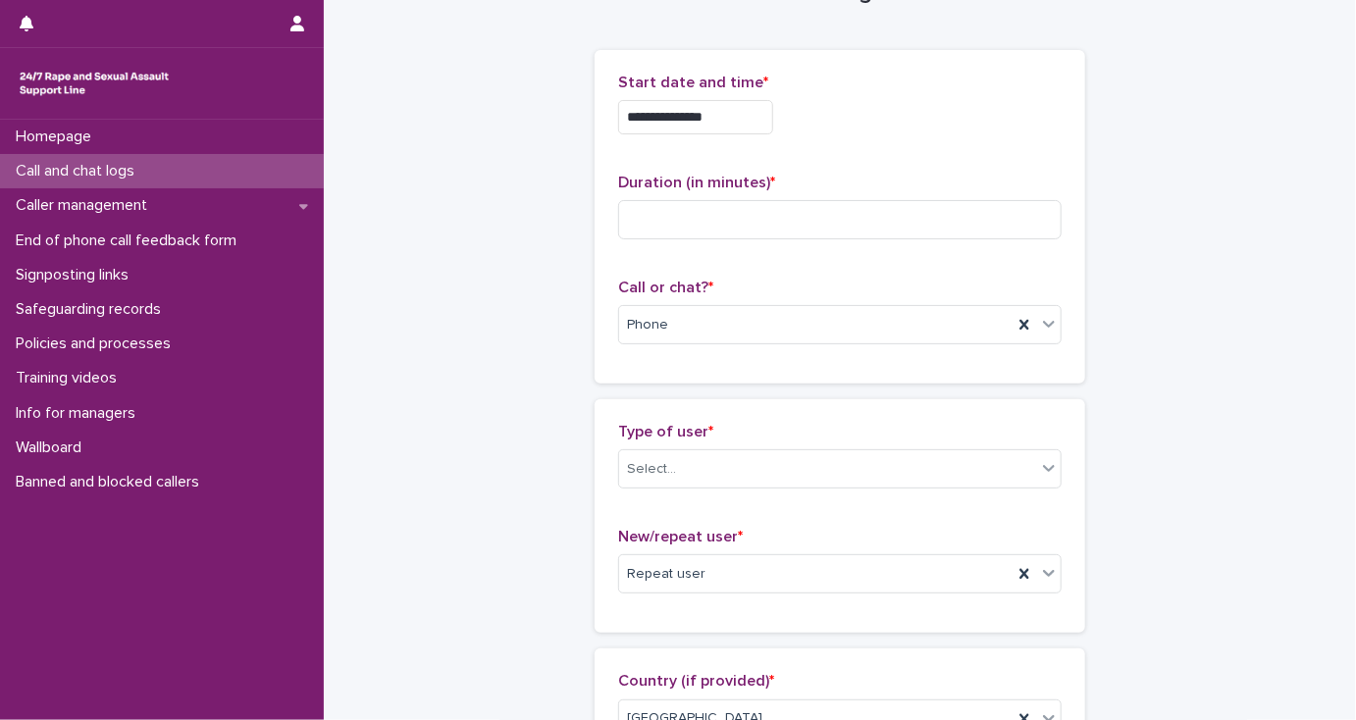
scroll to position [62, 0]
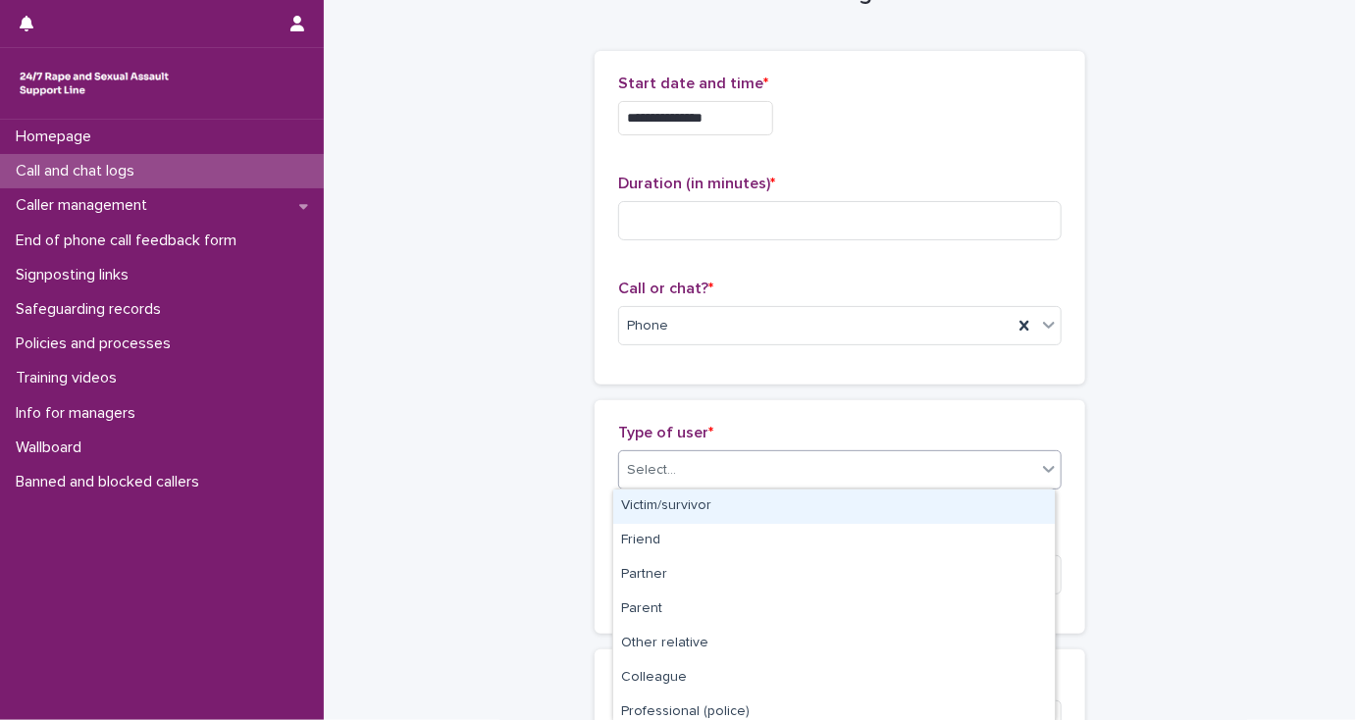
click at [687, 463] on div "Select..." at bounding box center [827, 470] width 417 height 32
click at [698, 501] on div "Victim/survivor" at bounding box center [833, 506] width 441 height 34
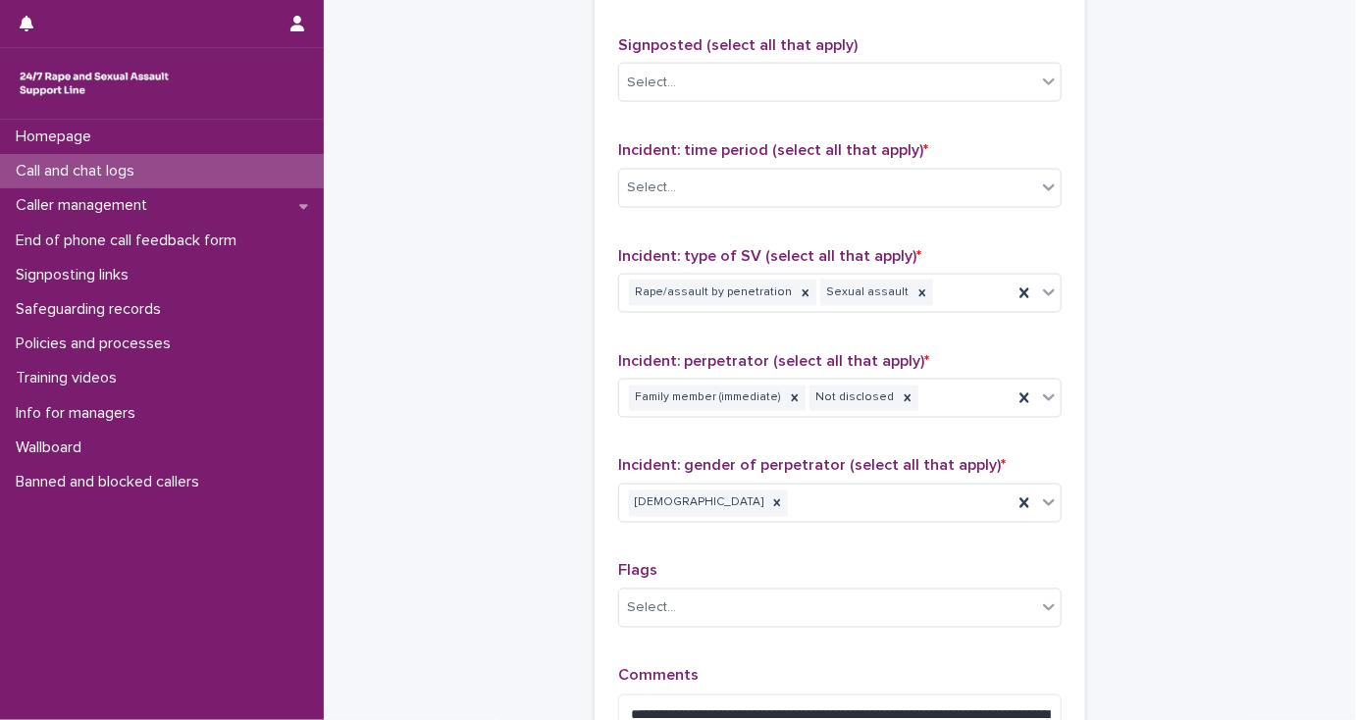
scroll to position [1317, 0]
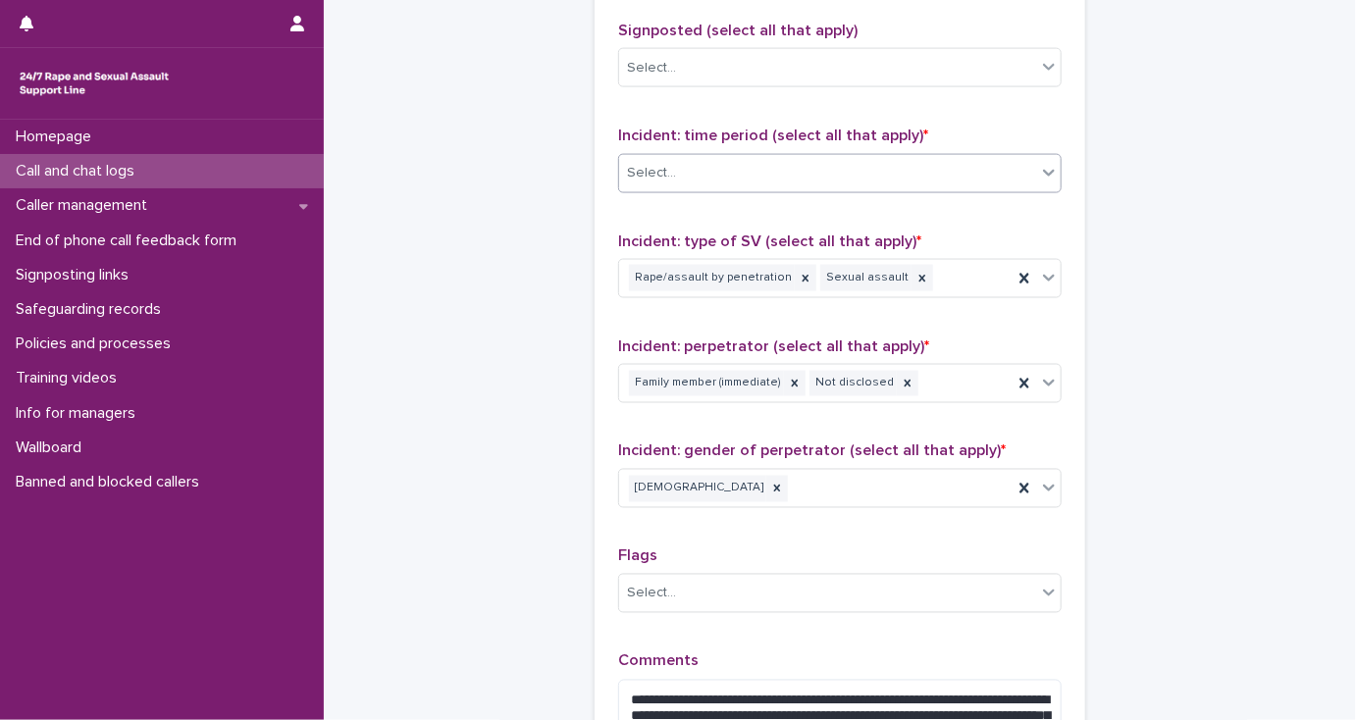
click at [645, 180] on div "Select..." at bounding box center [827, 173] width 417 height 32
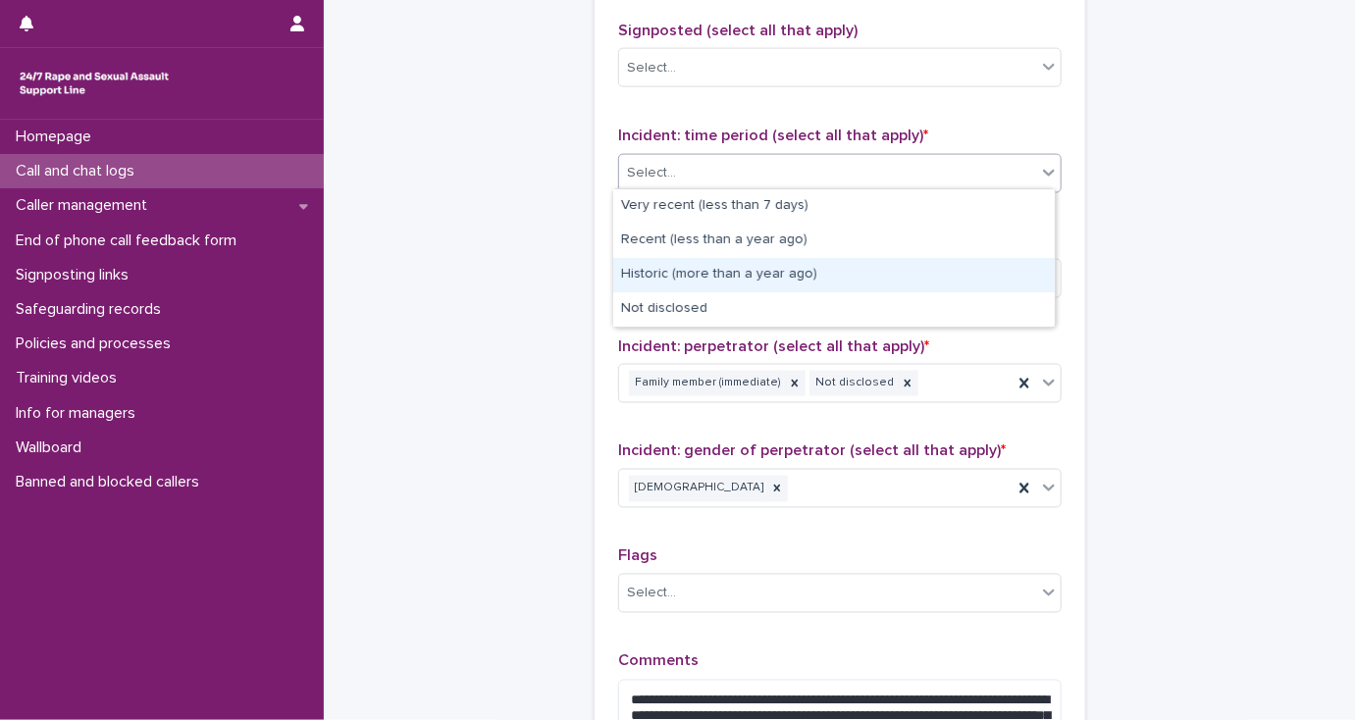
click at [644, 271] on div "Historic (more than a year ago)" at bounding box center [833, 275] width 441 height 34
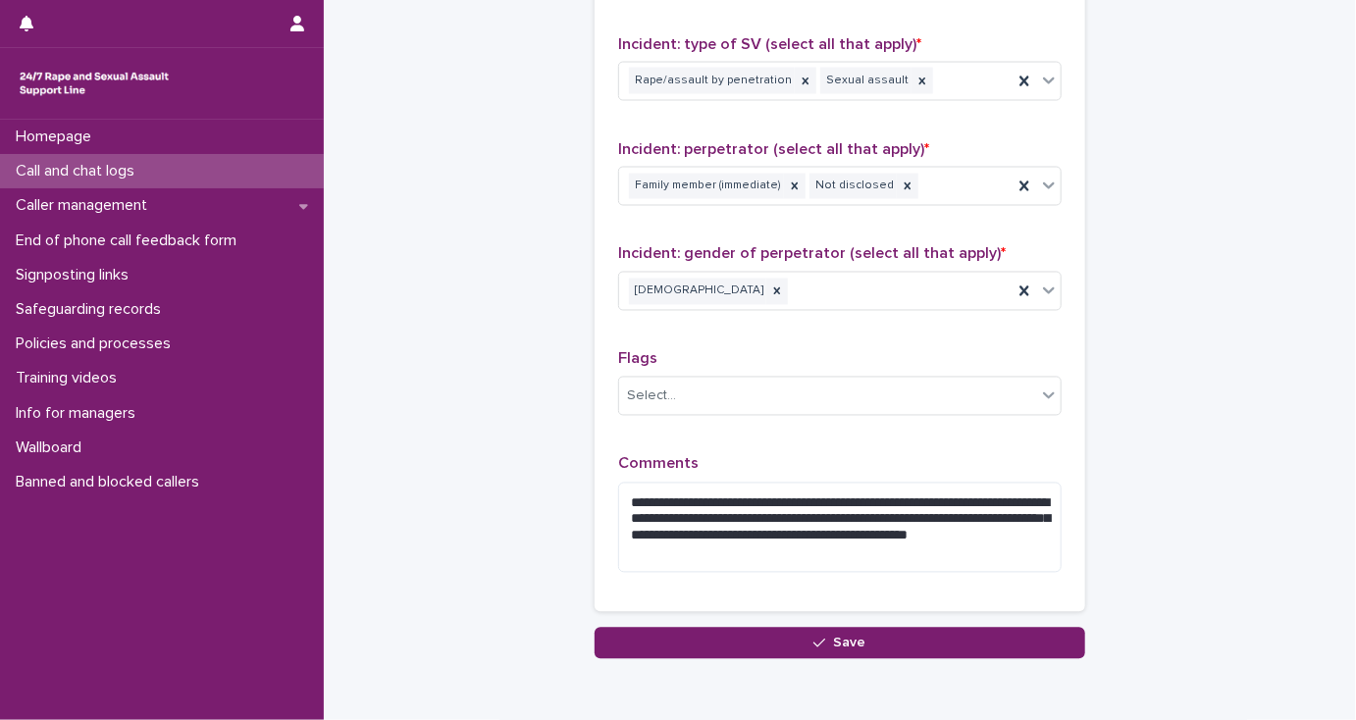
scroll to position [1553, 0]
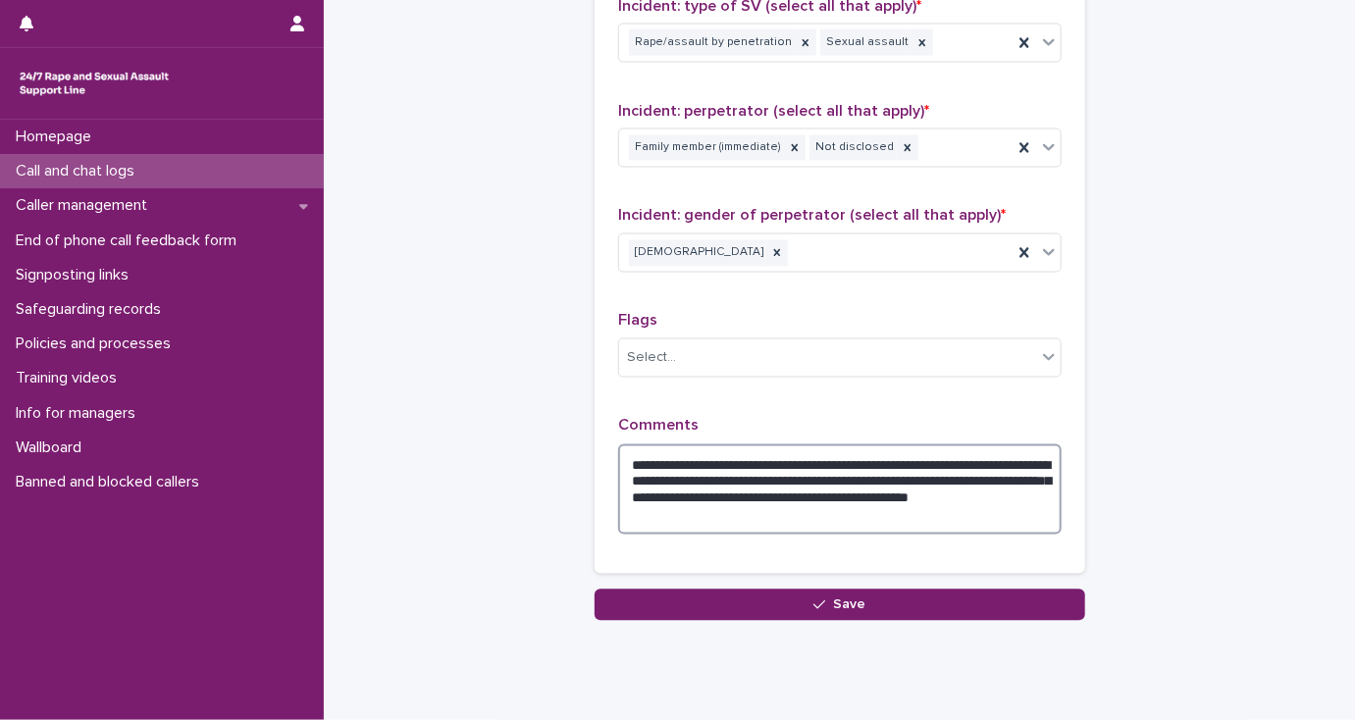
click at [780, 510] on textarea "**********" at bounding box center [839, 489] width 443 height 91
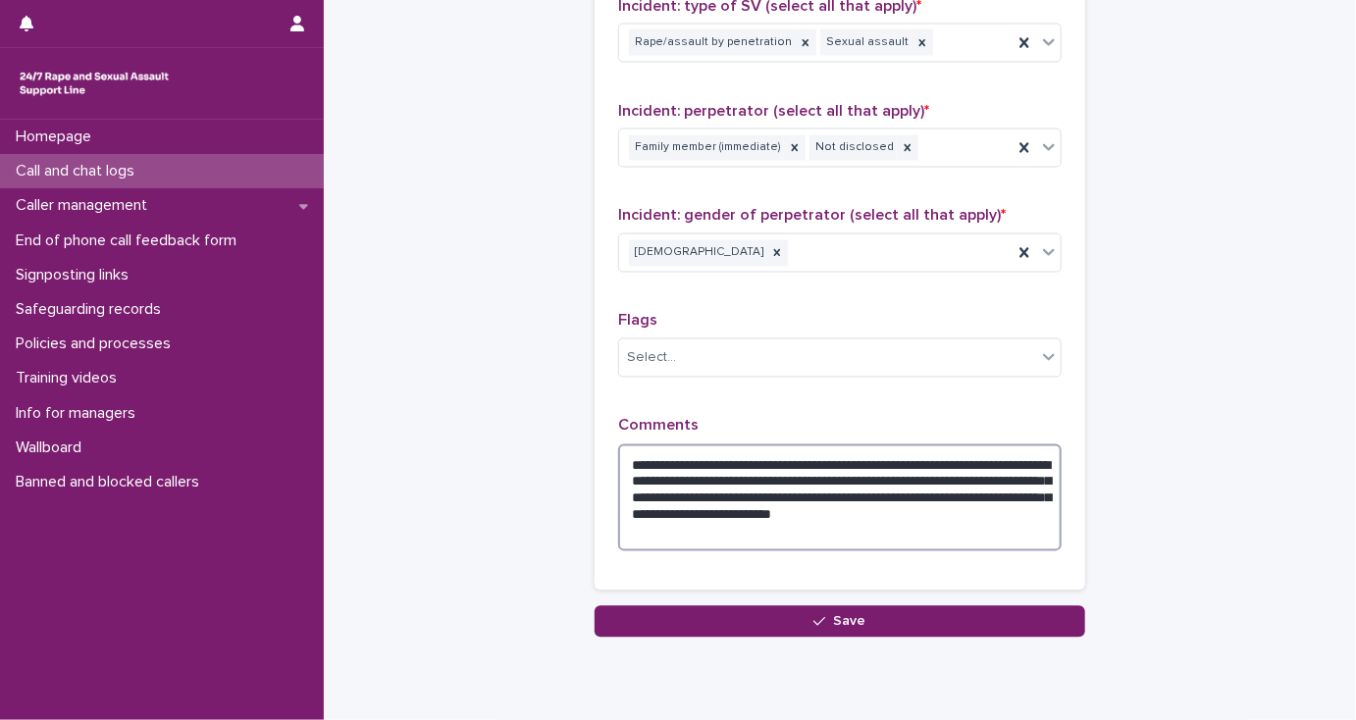
click at [889, 458] on textarea "**********" at bounding box center [839, 498] width 443 height 108
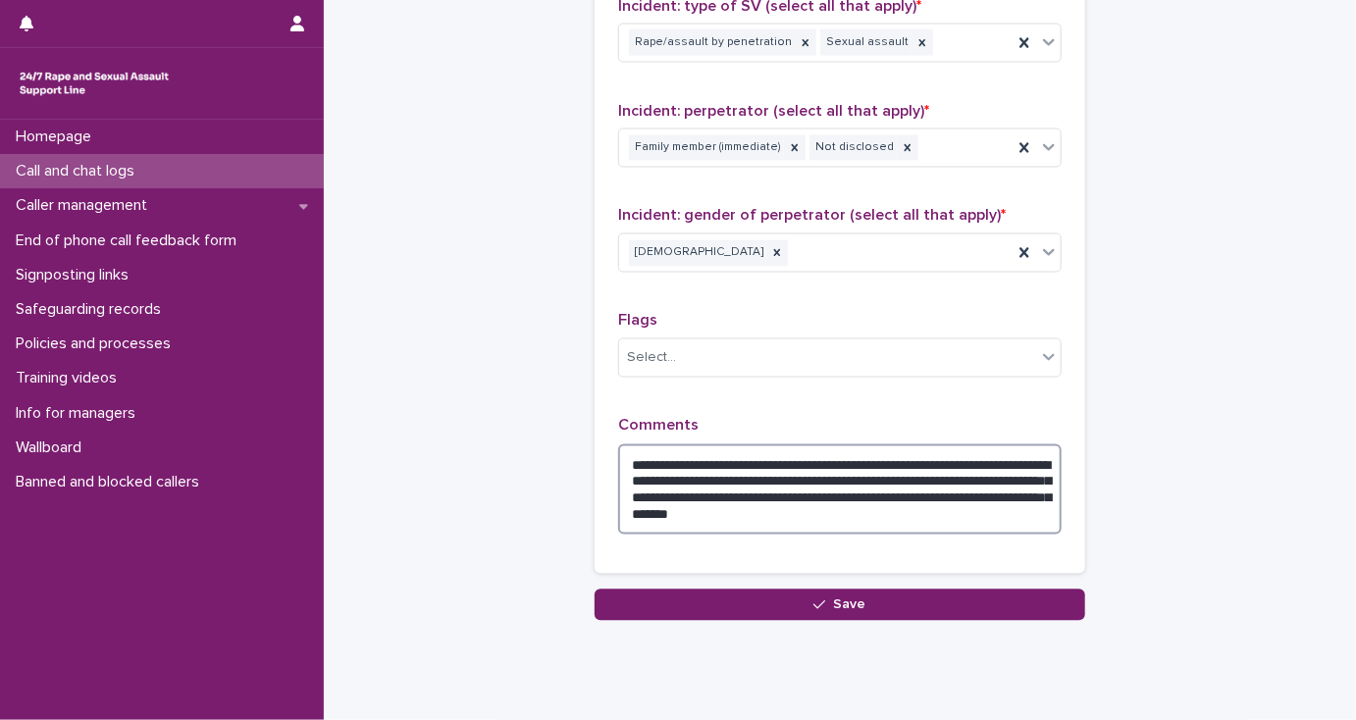
click at [721, 489] on textarea "**********" at bounding box center [839, 489] width 443 height 91
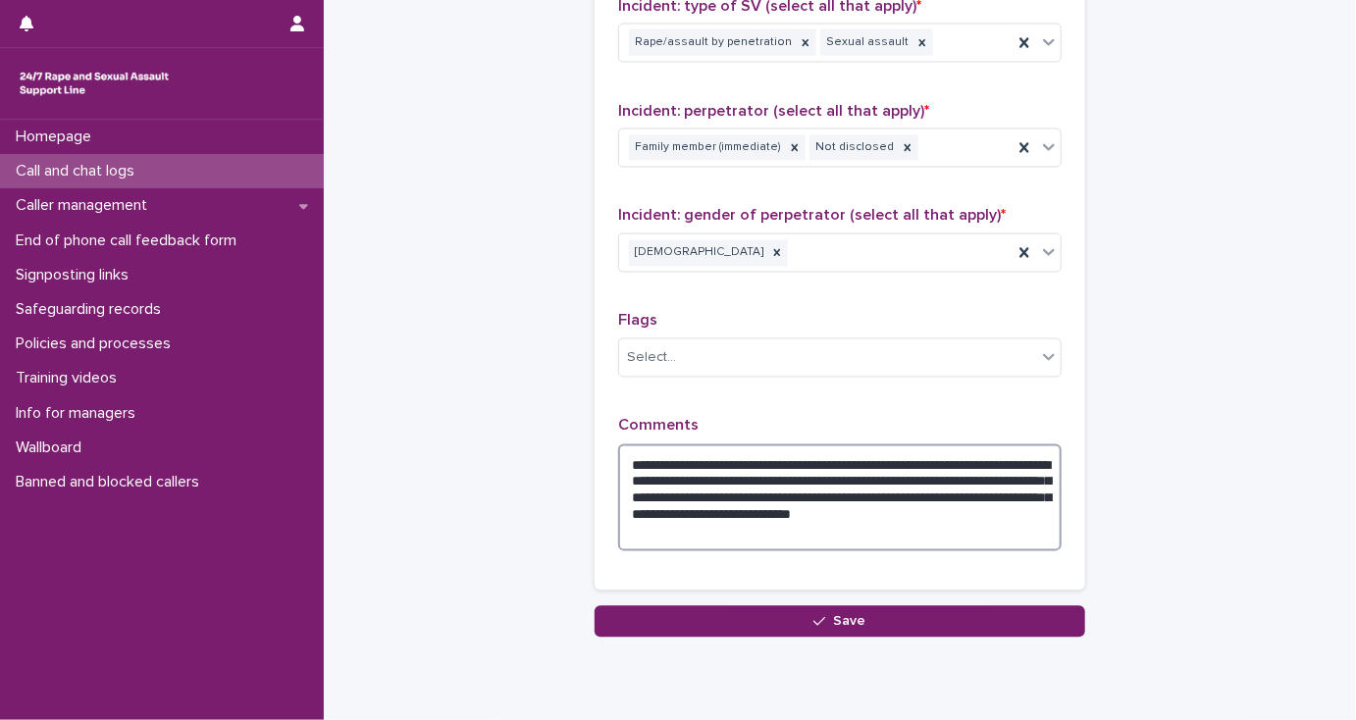
click at [776, 506] on textarea "**********" at bounding box center [839, 498] width 443 height 108
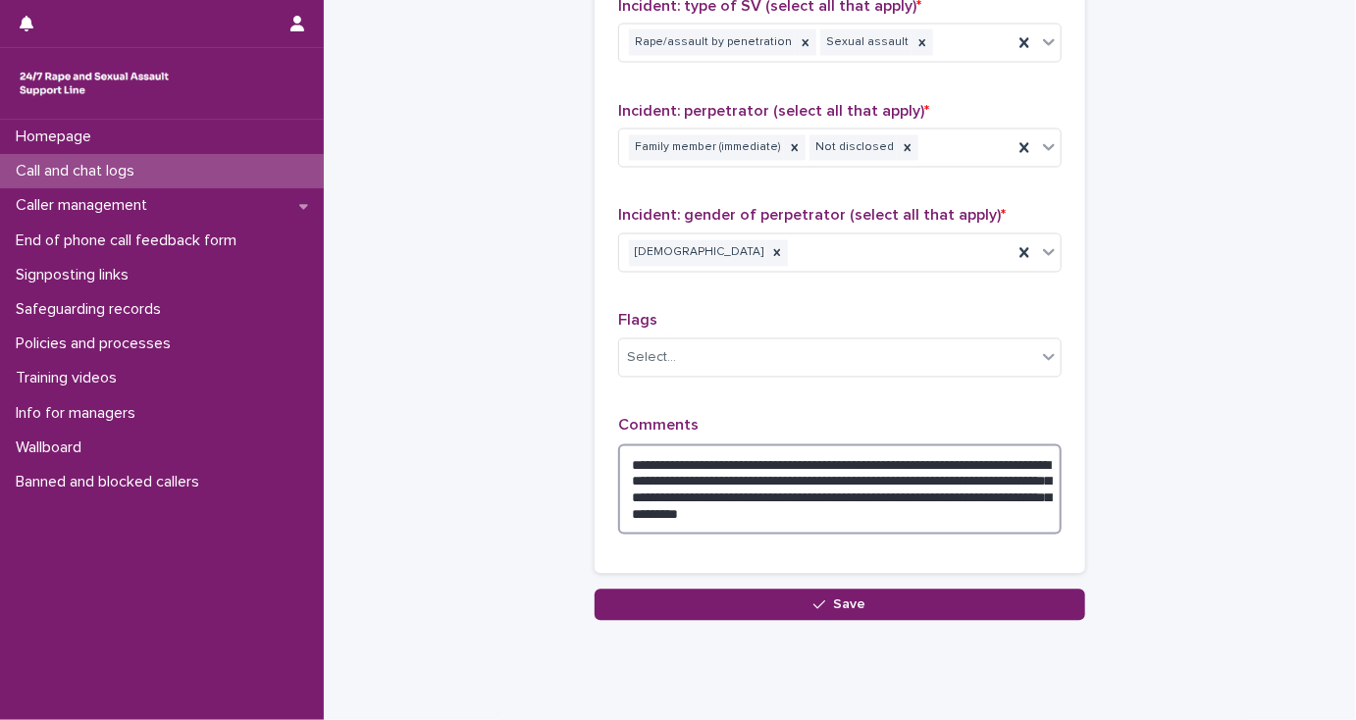
click at [710, 490] on textarea "**********" at bounding box center [839, 489] width 443 height 91
click at [947, 492] on textarea "**********" at bounding box center [839, 489] width 443 height 91
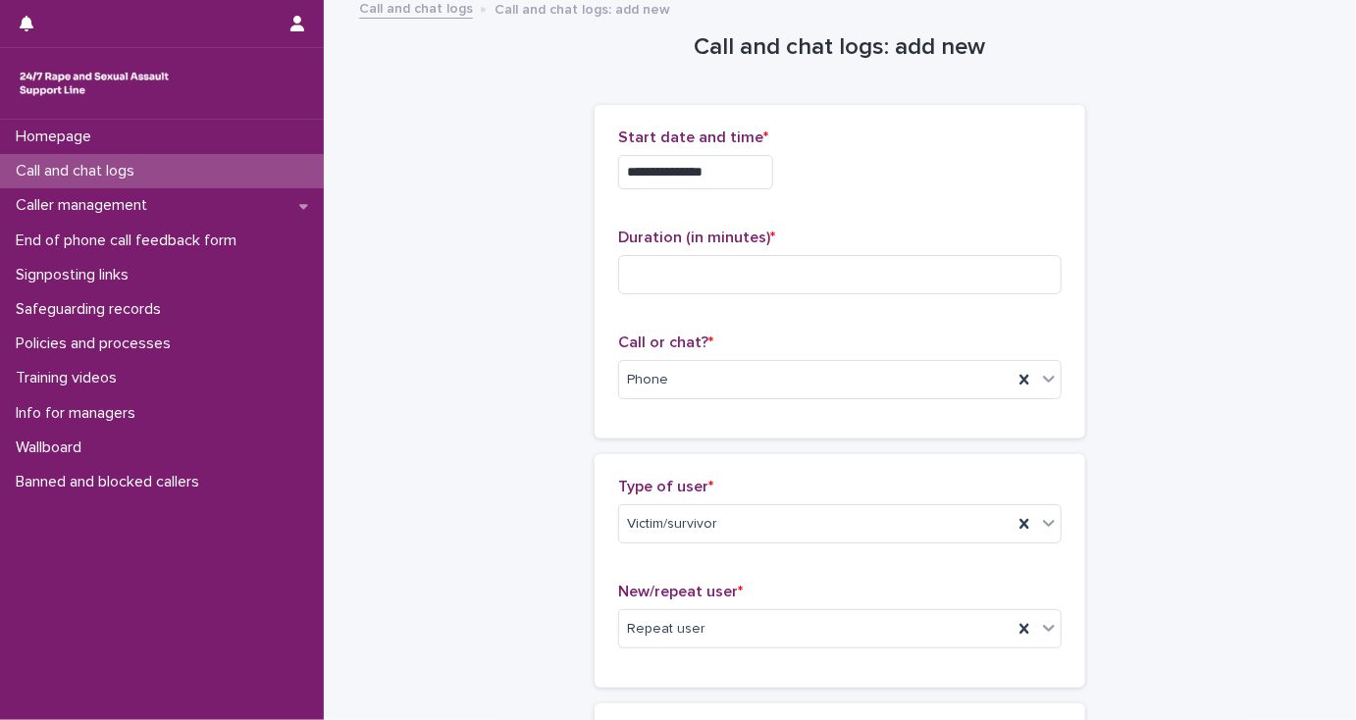
scroll to position [0, 0]
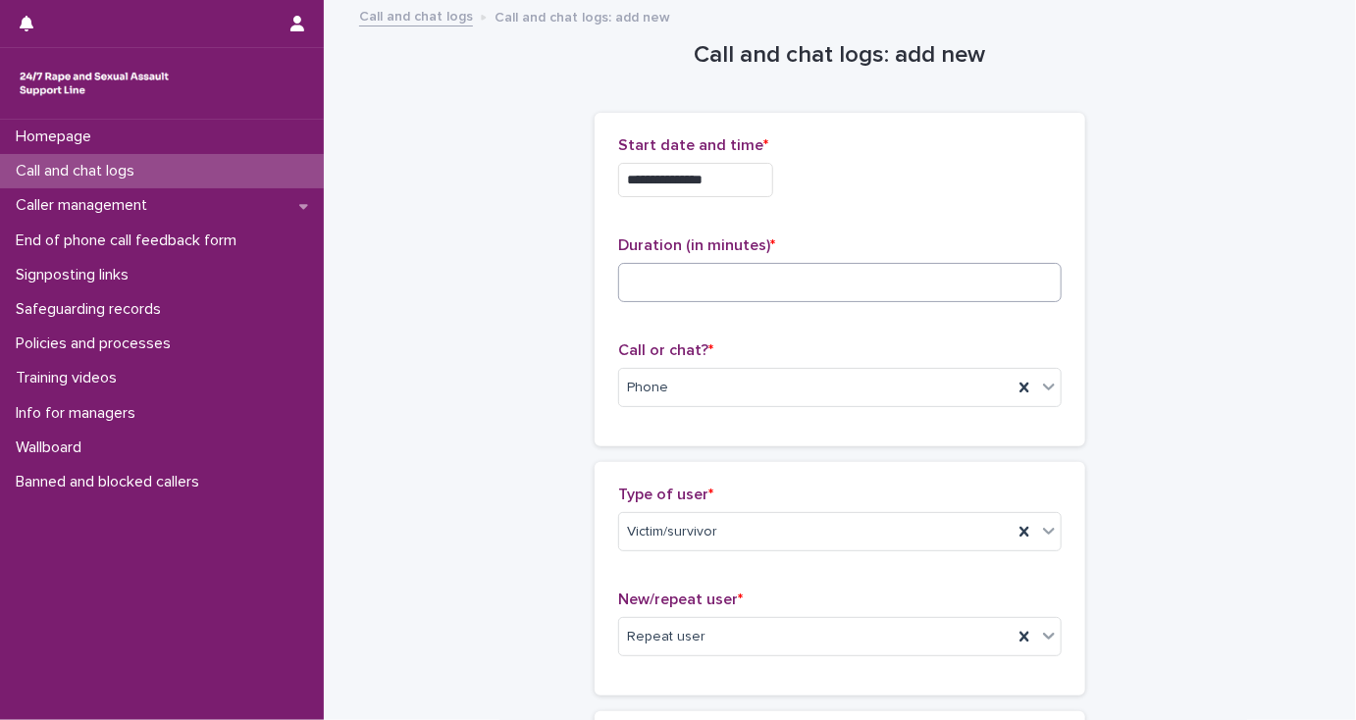
type textarea "**********"
click at [634, 276] on input at bounding box center [839, 282] width 443 height 39
click at [632, 285] on input at bounding box center [839, 282] width 443 height 39
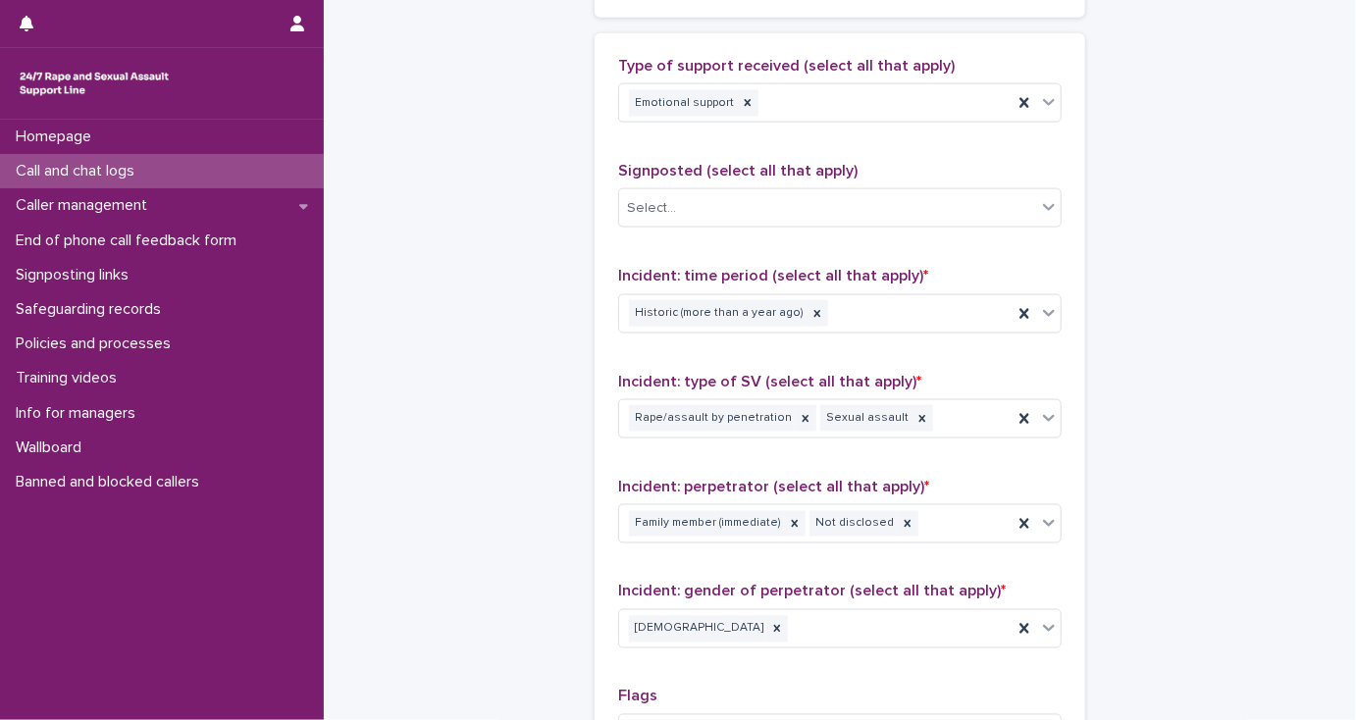
scroll to position [1569, 0]
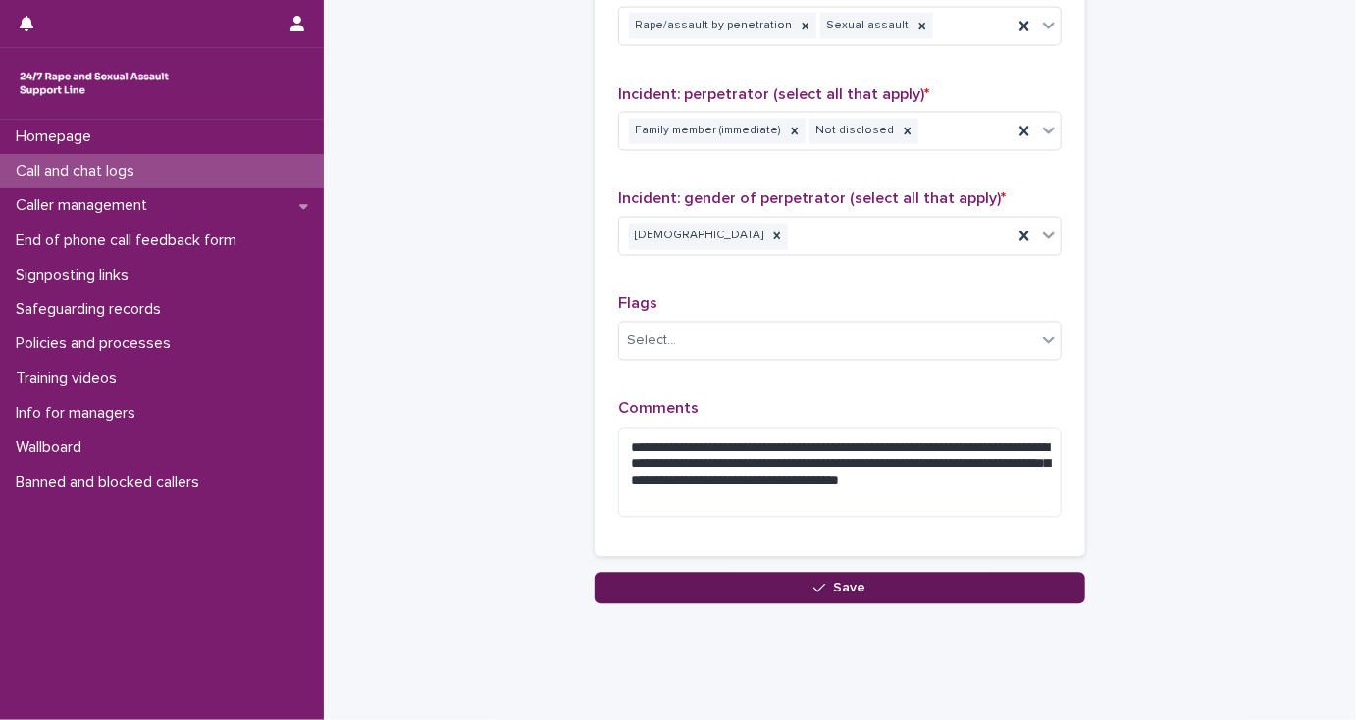
type input "**"
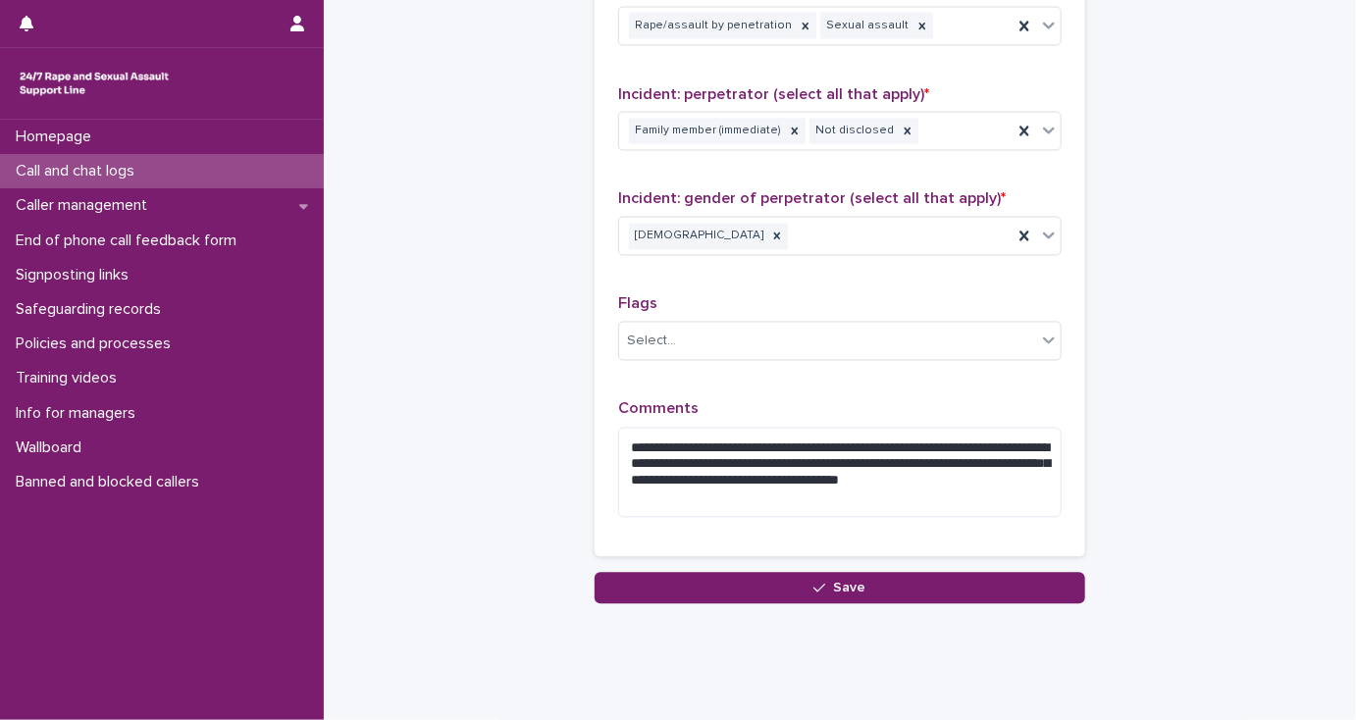
drag, startPoint x: 779, startPoint y: 591, endPoint x: 785, endPoint y: 578, distance: 14.0
click at [782, 586] on button "Save" at bounding box center [839, 588] width 490 height 31
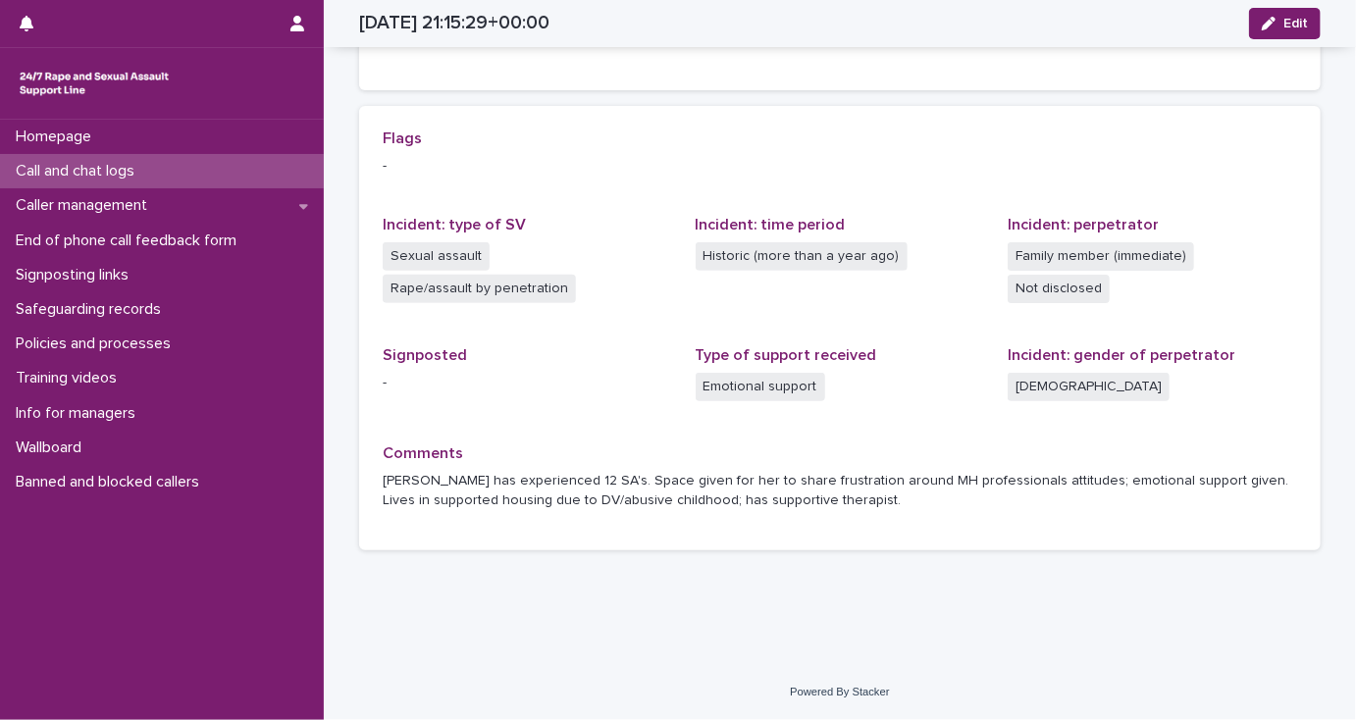
scroll to position [375, 0]
